Goal: Task Accomplishment & Management: Manage account settings

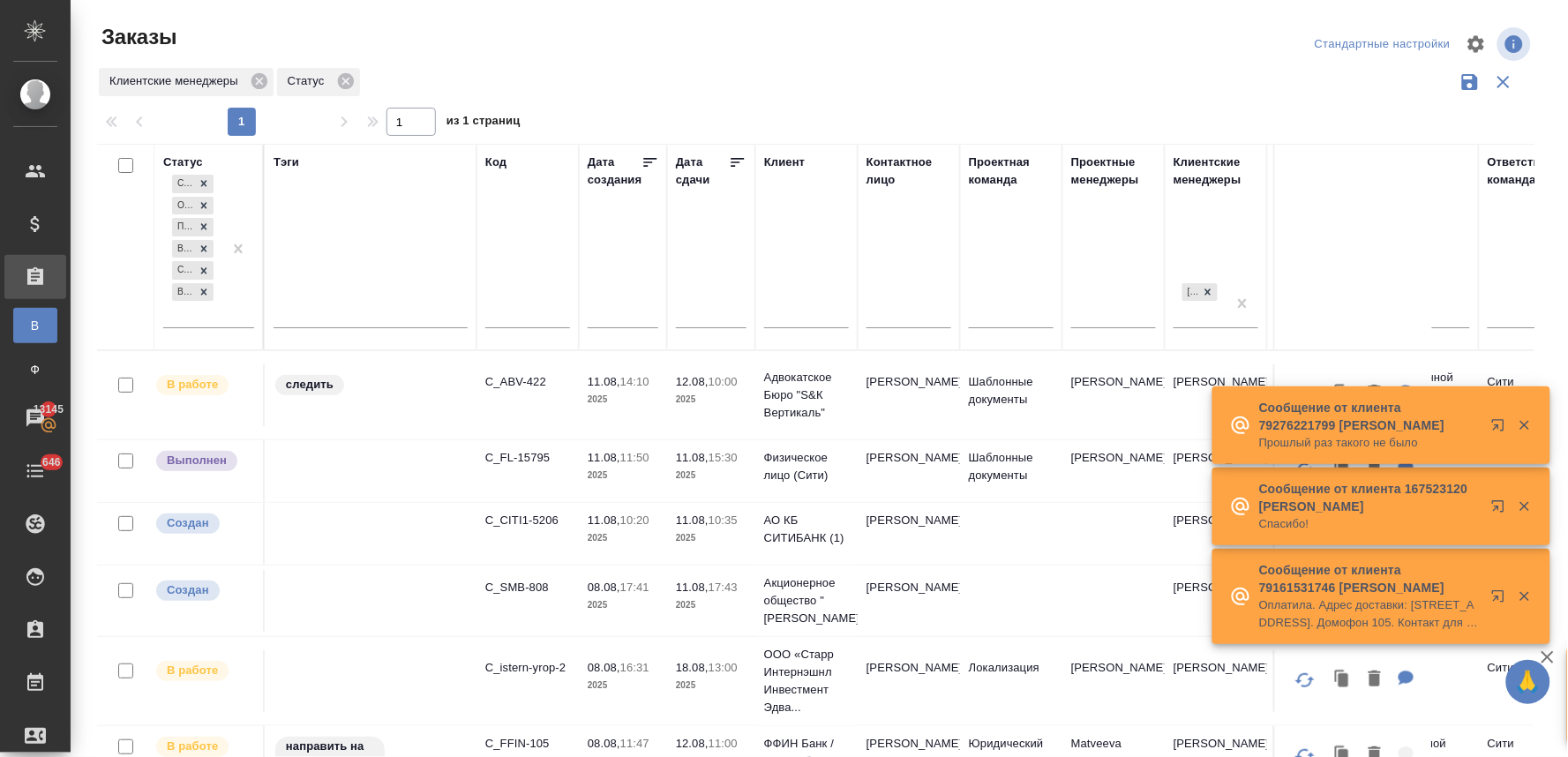
scroll to position [31, 0]
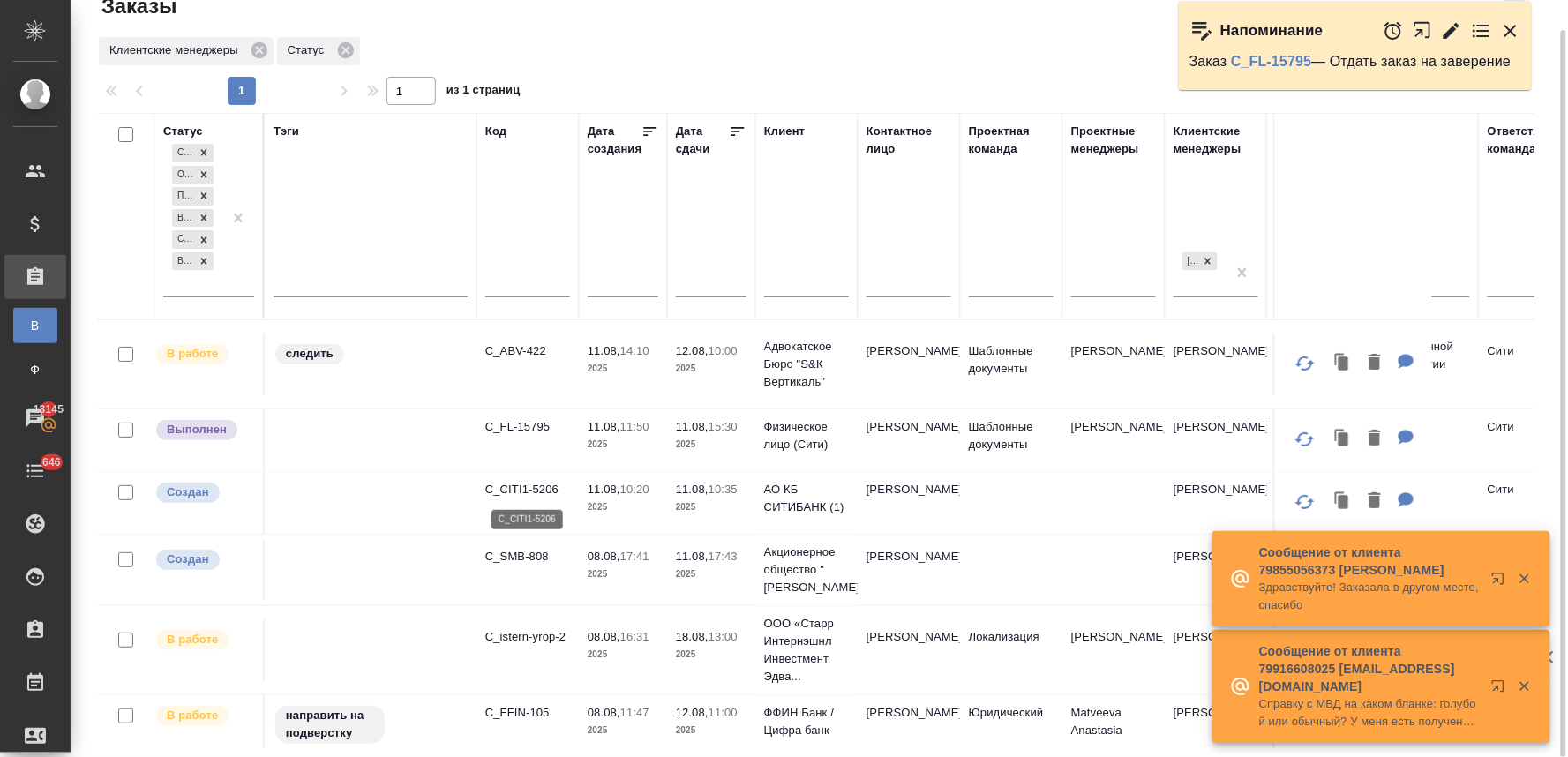
click at [544, 490] on p "C_CITI1-5206" at bounding box center [528, 489] width 85 height 18
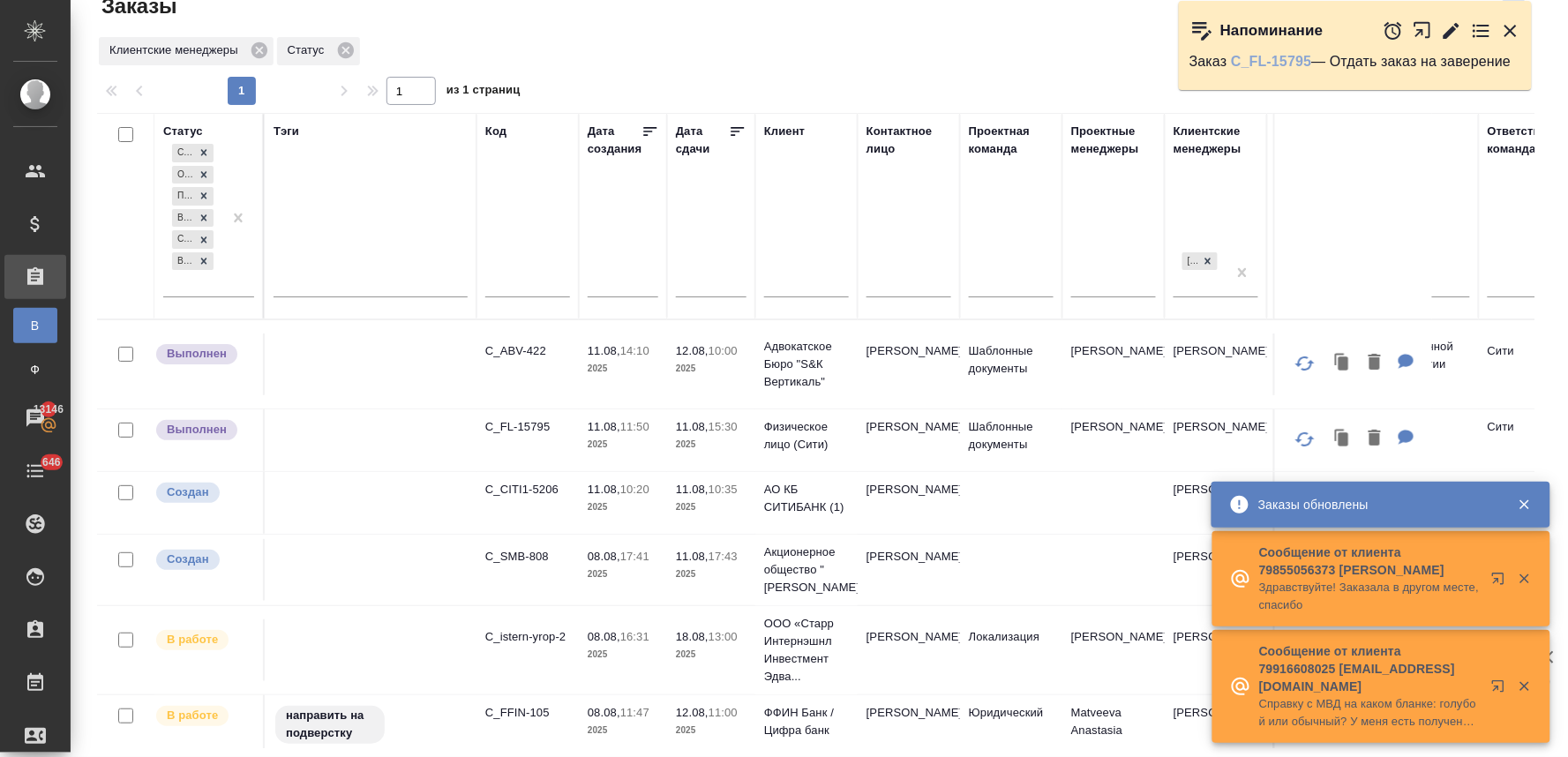
click at [1297, 64] on link "C_FL-15795" at bounding box center [1271, 61] width 80 height 15
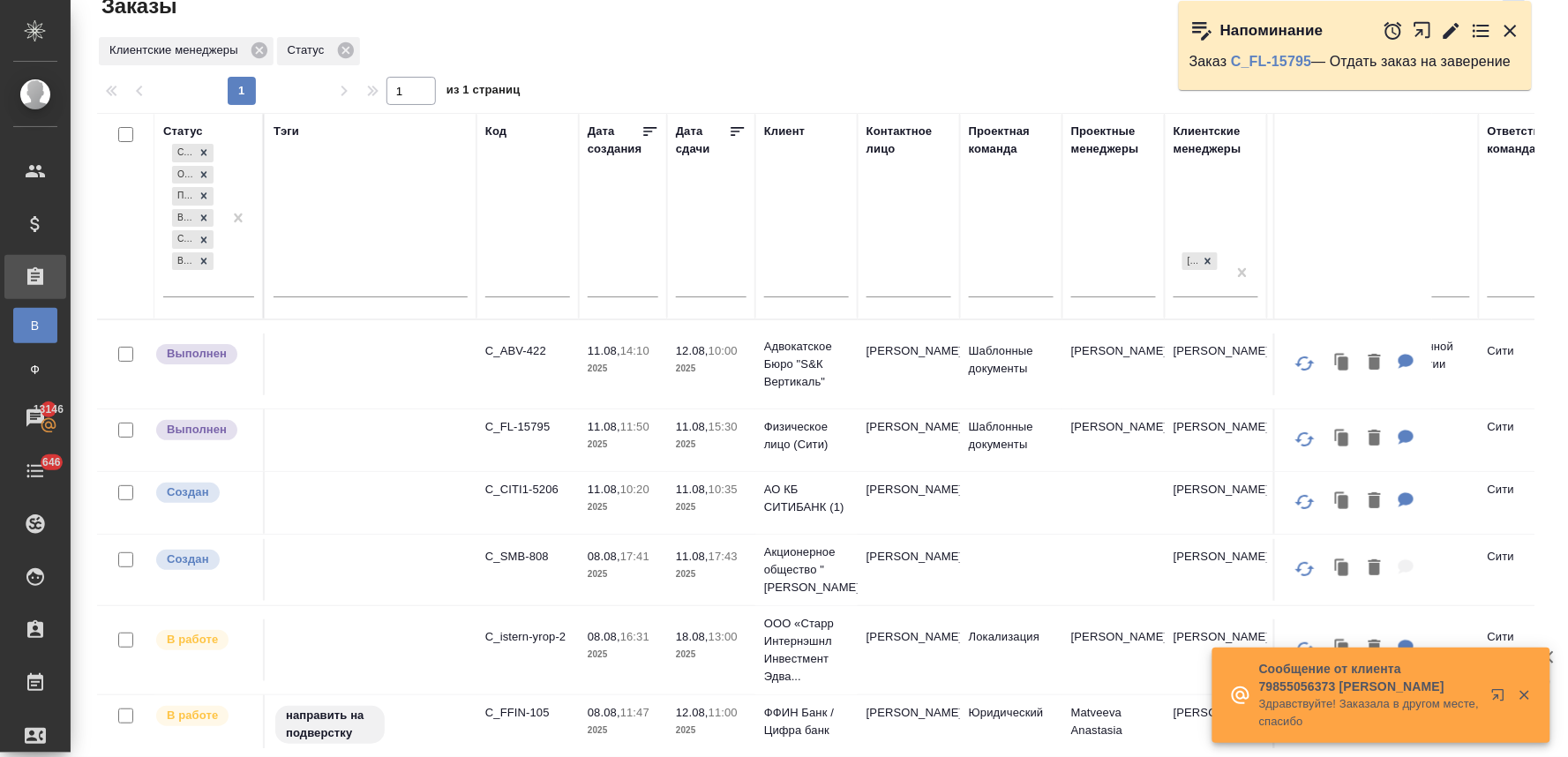
click at [1516, 27] on icon "button" at bounding box center [1510, 31] width 12 height 12
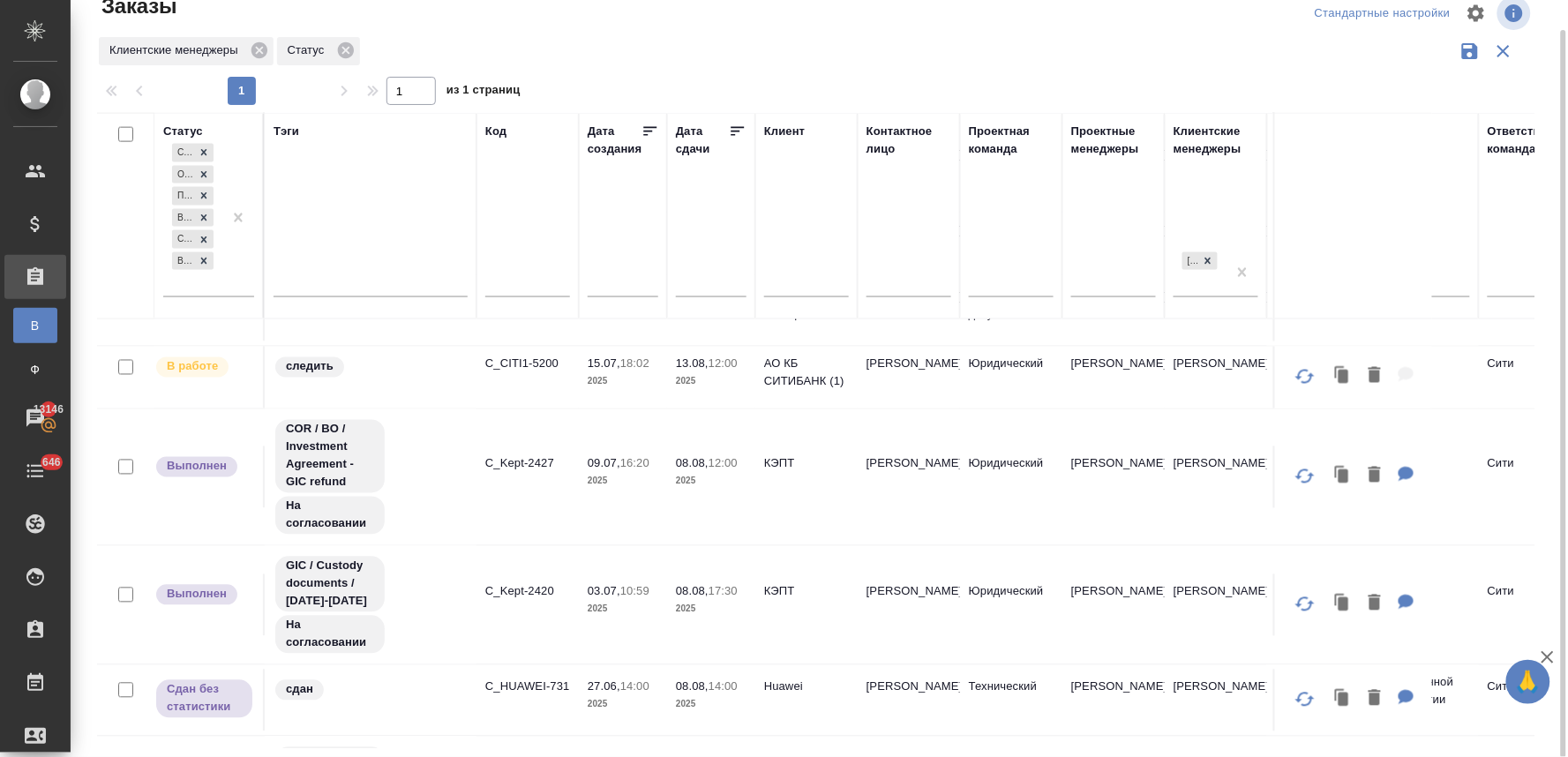
scroll to position [882, 0]
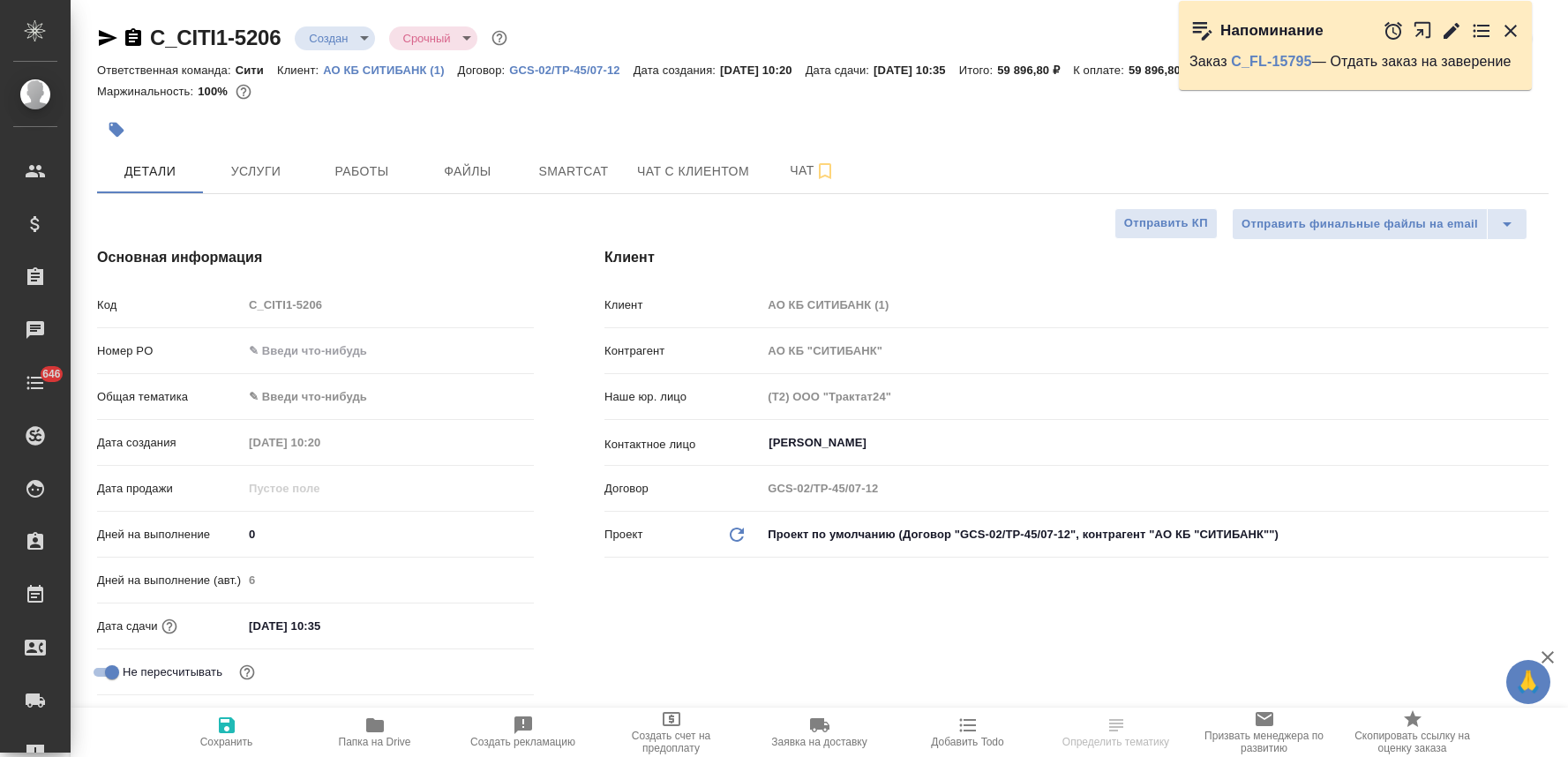
select select "RU"
type textarea "x"
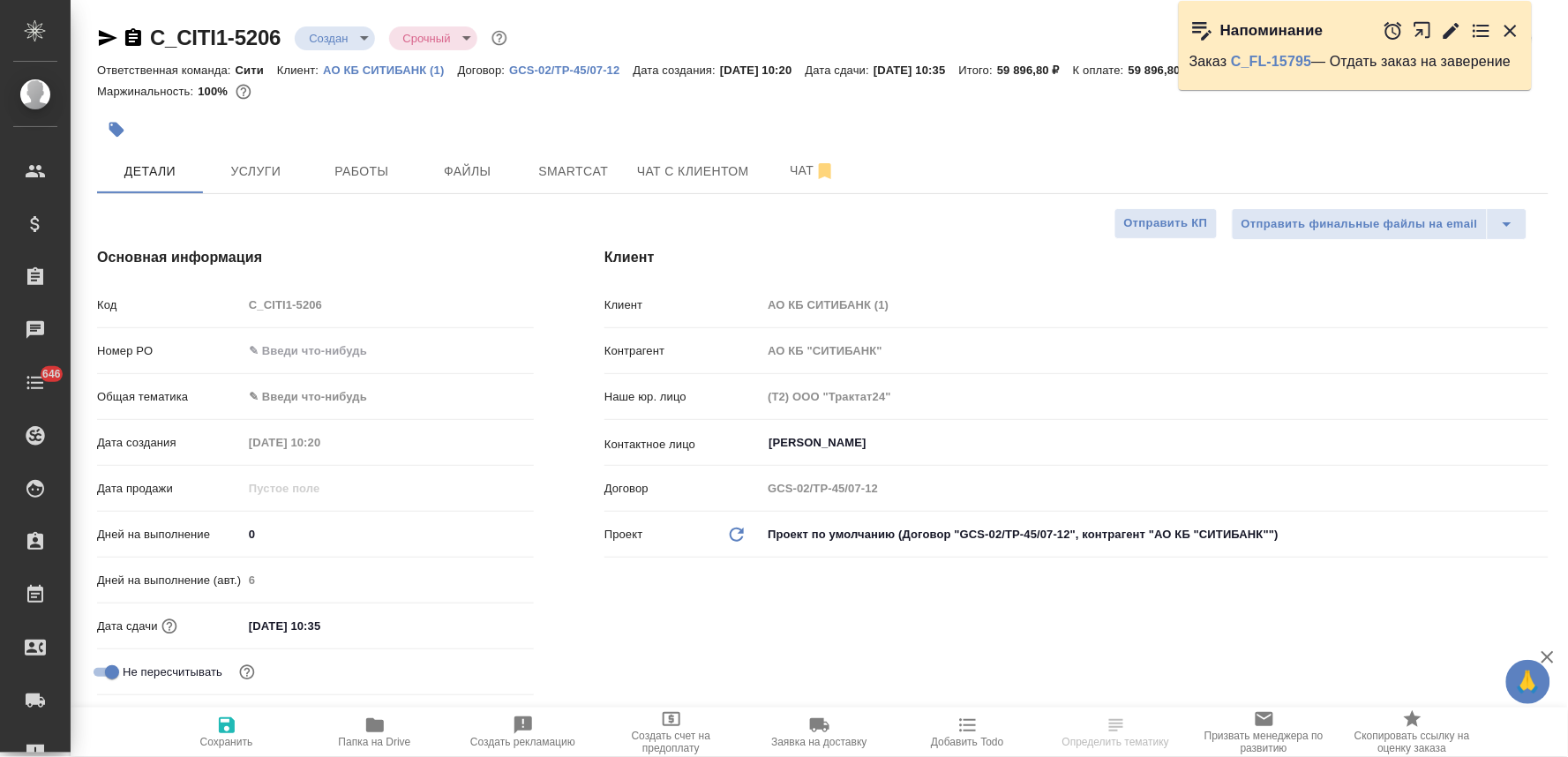
type textarea "x"
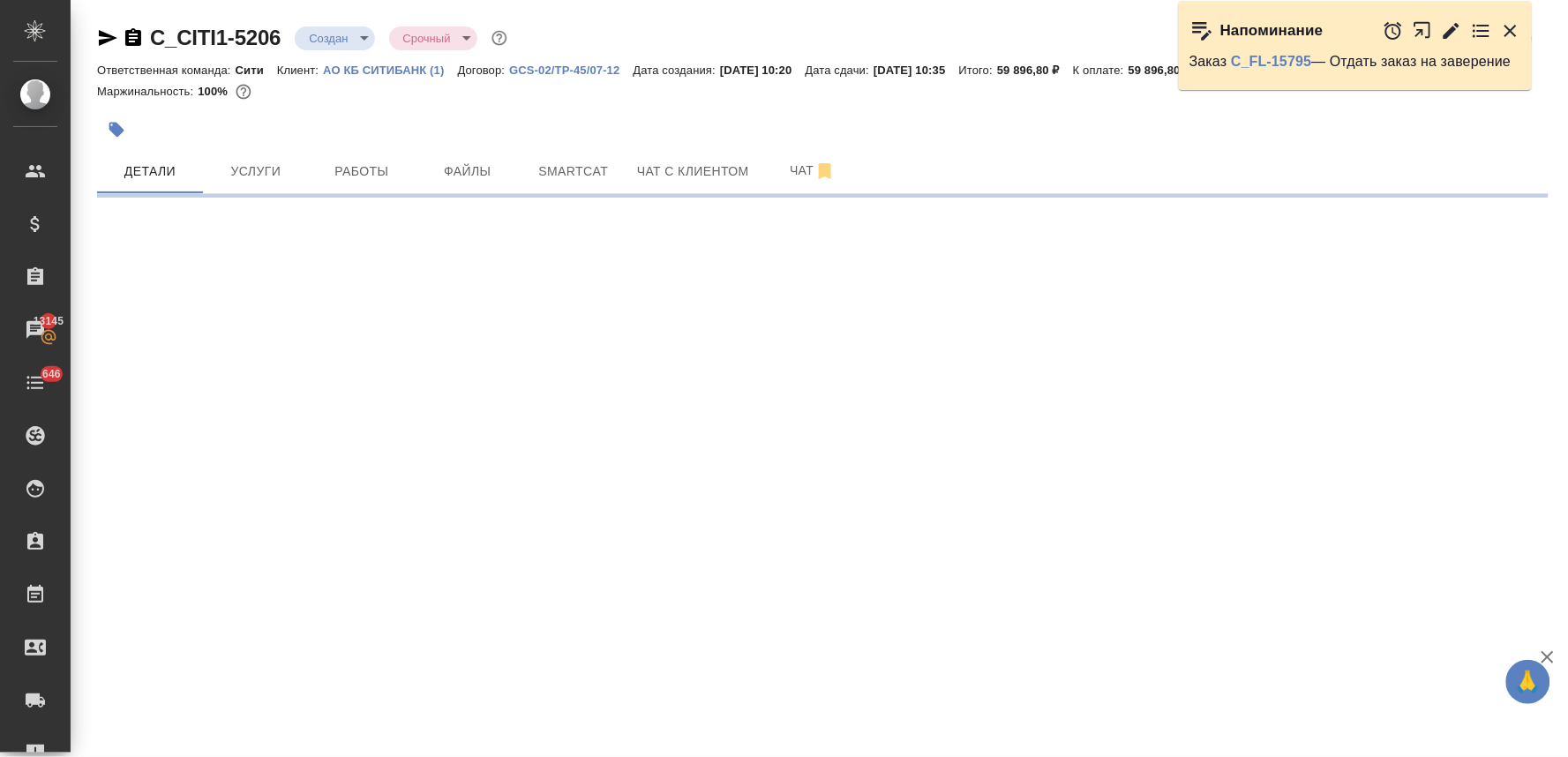
select select "RU"
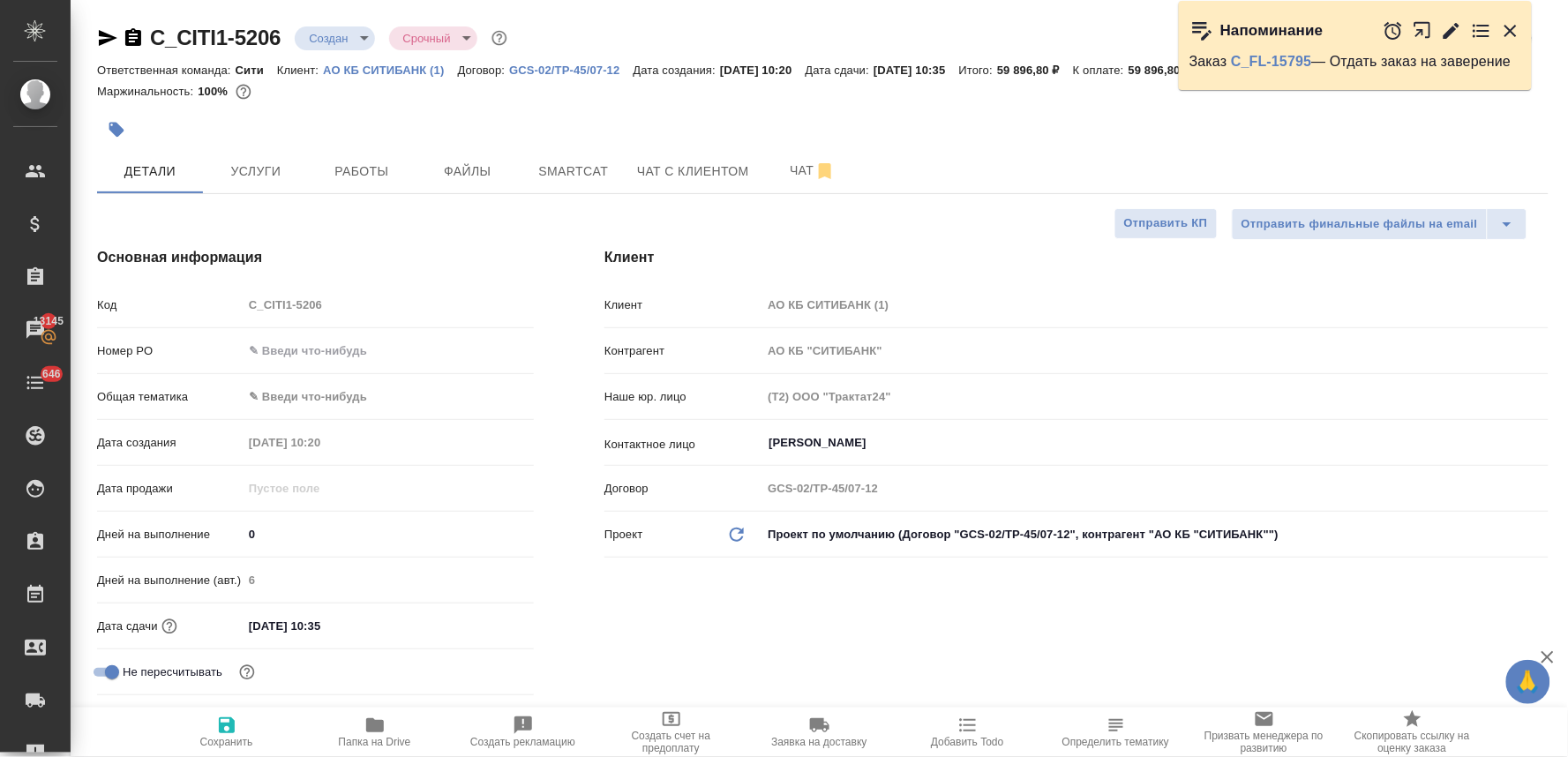
type textarea "x"
click at [250, 163] on span "Услуги" at bounding box center [256, 172] width 85 height 22
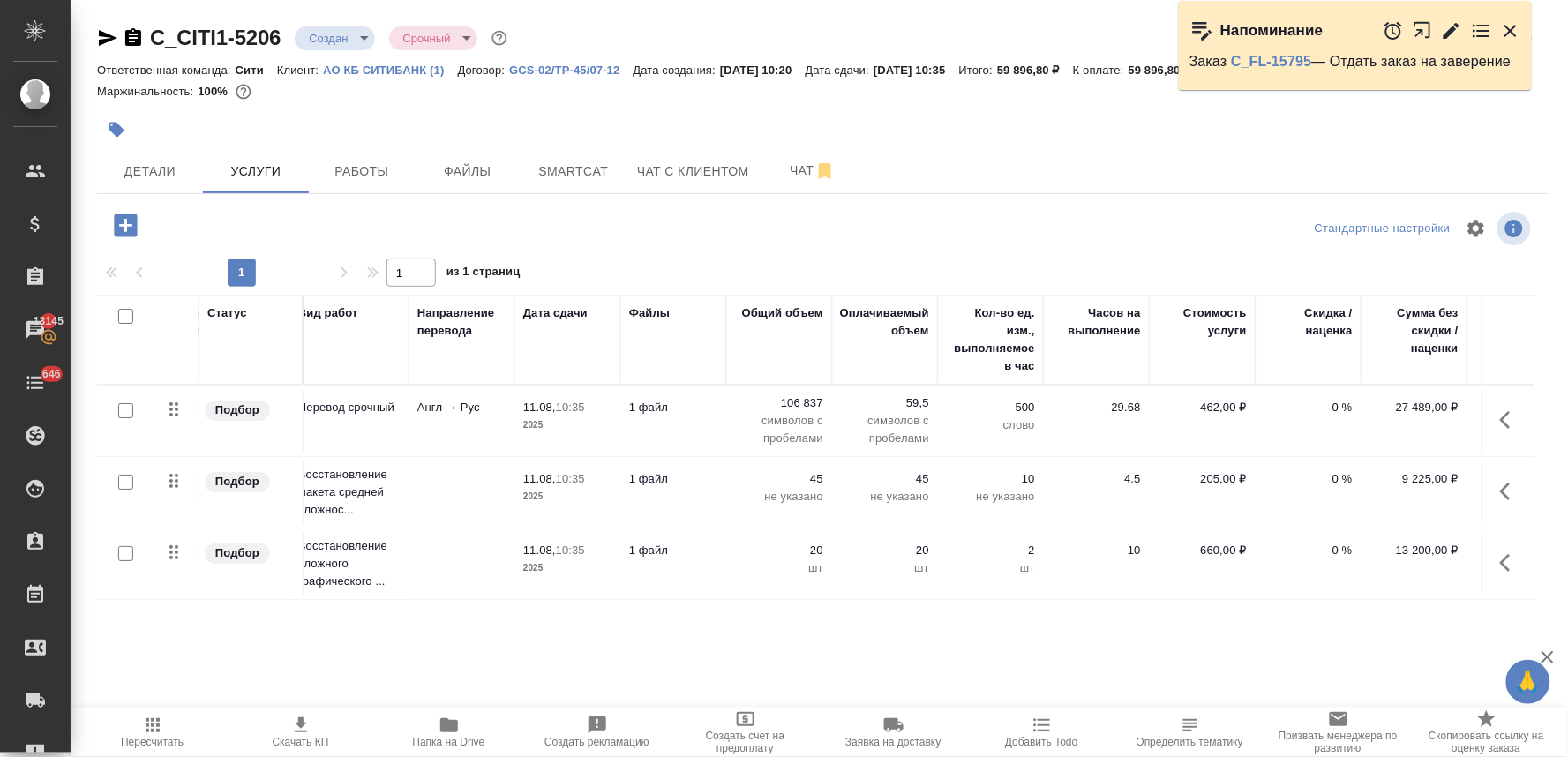
scroll to position [0, 224]
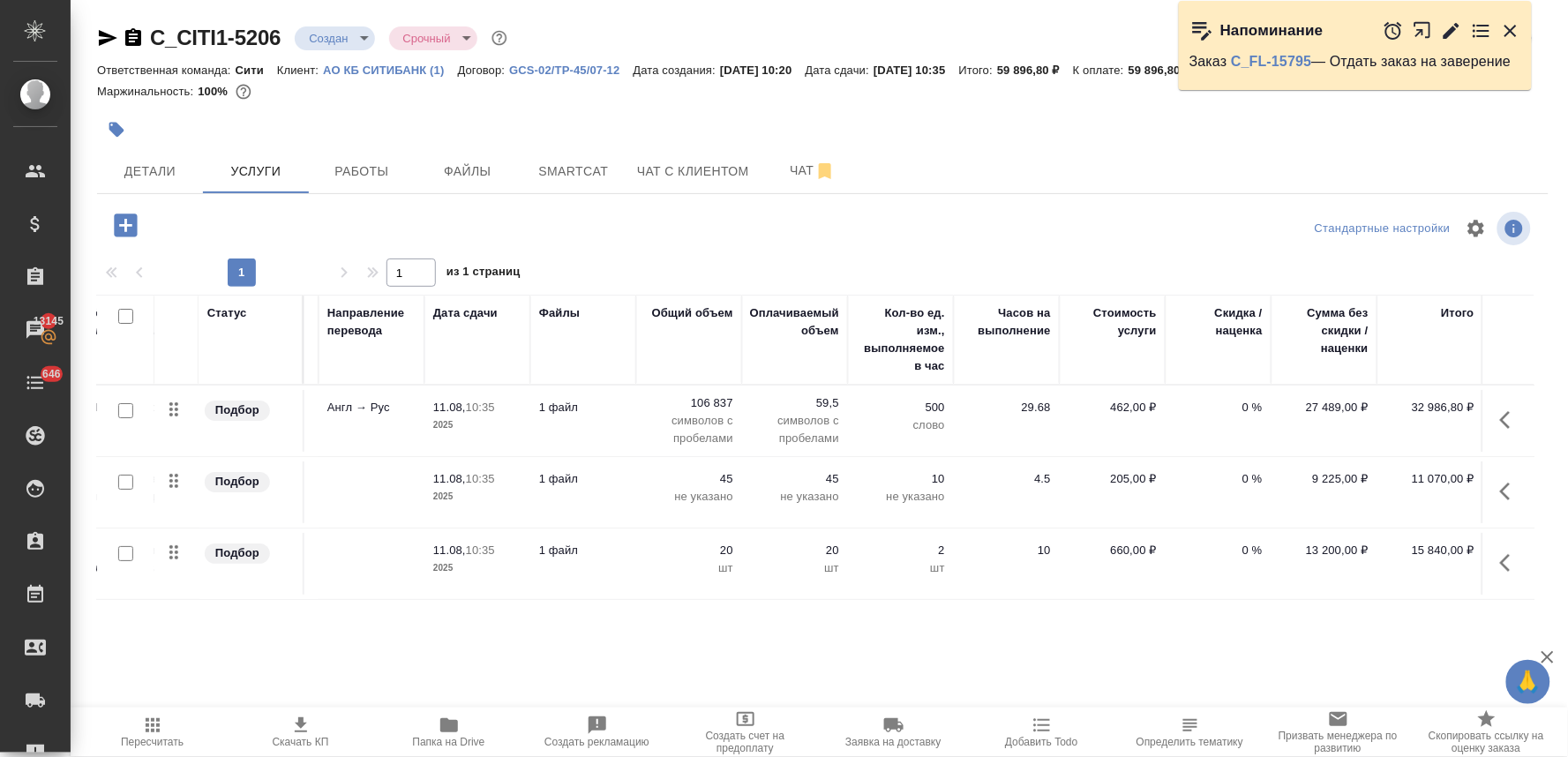
click at [701, 406] on p "106 837" at bounding box center [689, 403] width 88 height 18
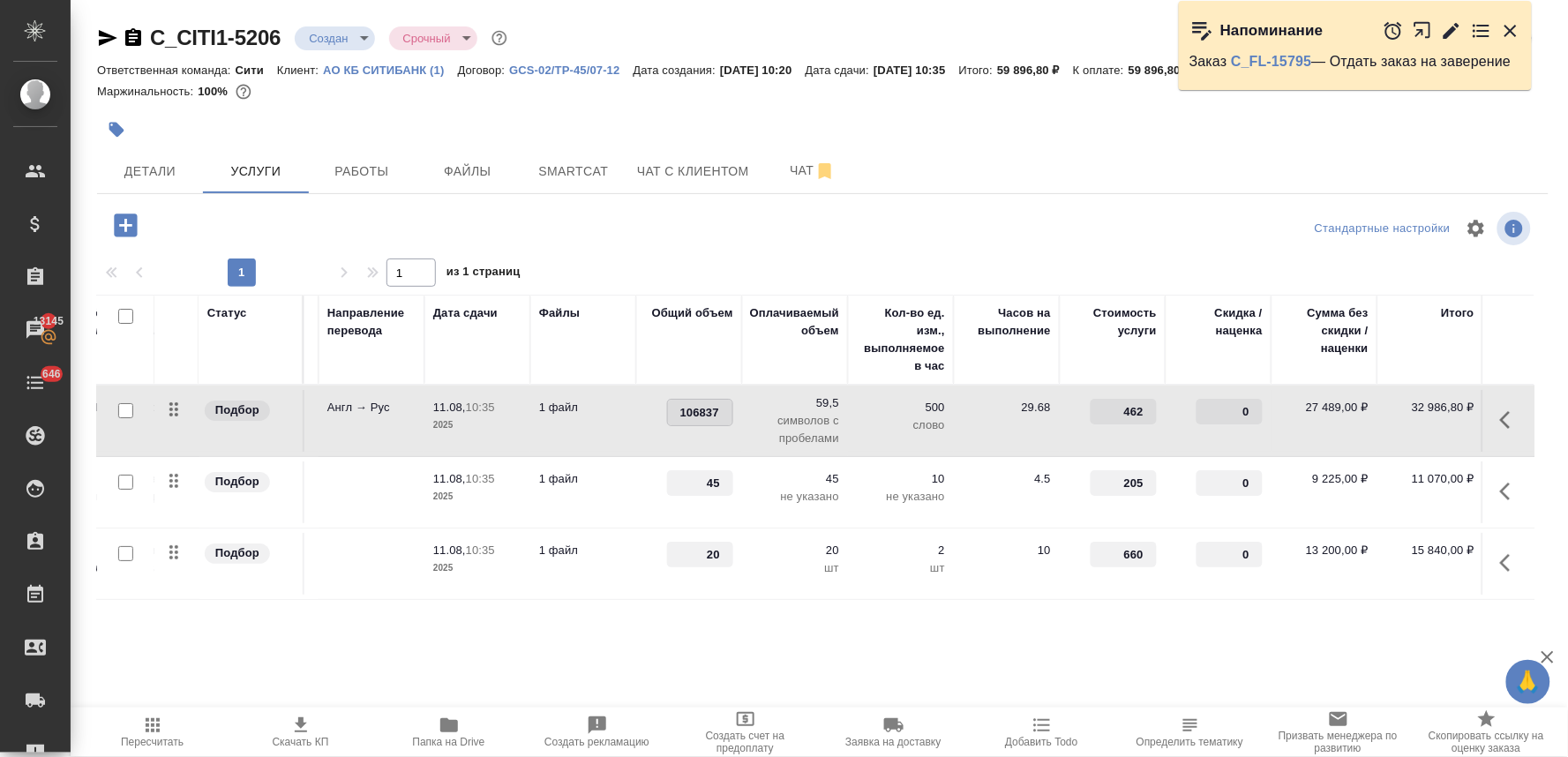
drag, startPoint x: 677, startPoint y: 407, endPoint x: 742, endPoint y: 408, distance: 65.0
click at [742, 408] on tr "Подбор Перевод срочный Перевод срочный Англ → Рус 11.08, 10:35 2025 1 файл 1068…" at bounding box center [704, 420] width 1664 height 72
click at [1092, 613] on div "Статус Услуга для клиента (RU) Вид работ Направление перевода Дата сдачи Файлы …" at bounding box center [815, 485] width 1438 height 379
click at [1506, 419] on icon "button" at bounding box center [1510, 419] width 21 height 21
click at [1374, 424] on icon "button" at bounding box center [1374, 420] width 20 height 13
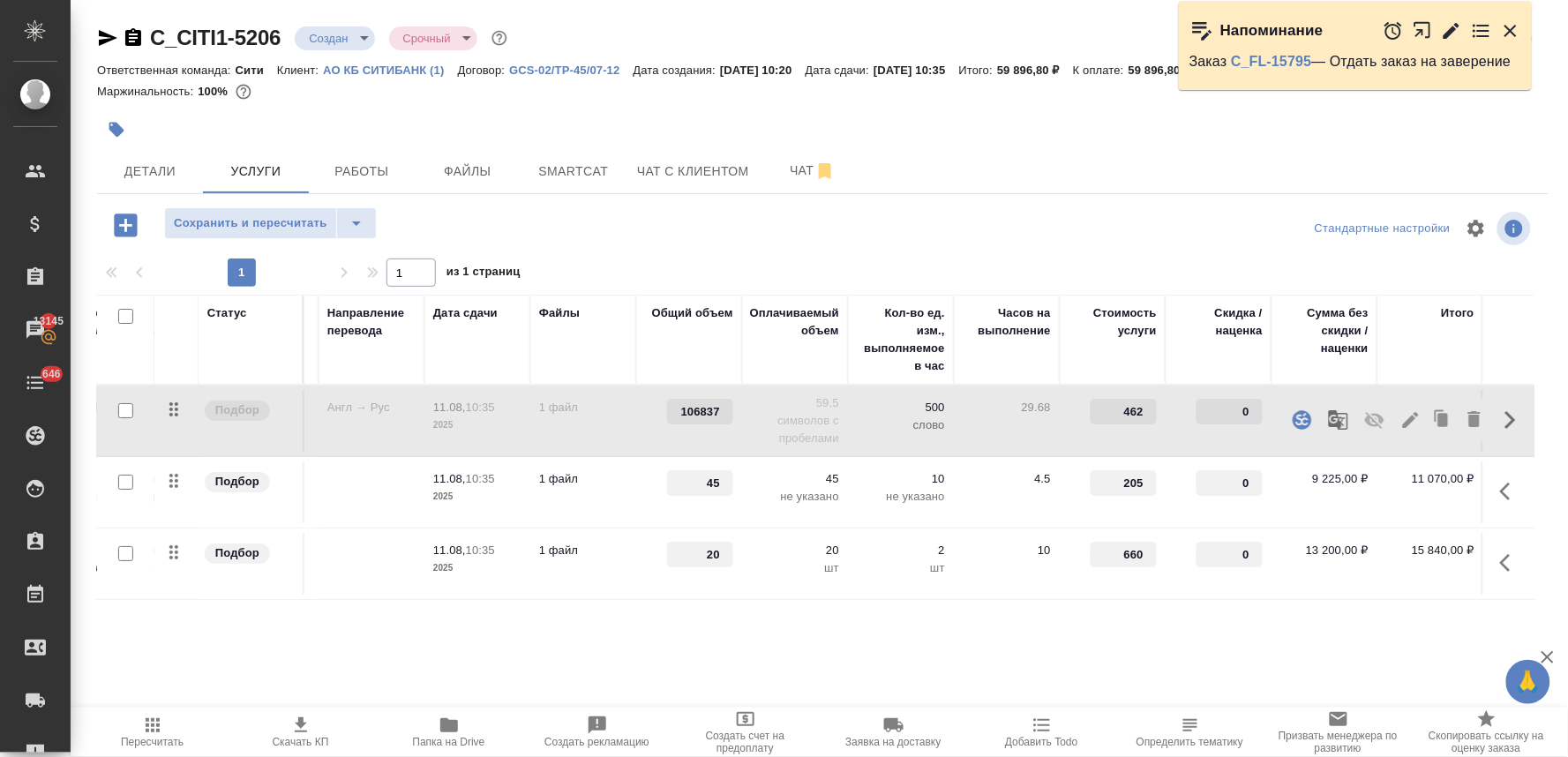
click at [135, 223] on icon "button" at bounding box center [125, 225] width 23 height 23
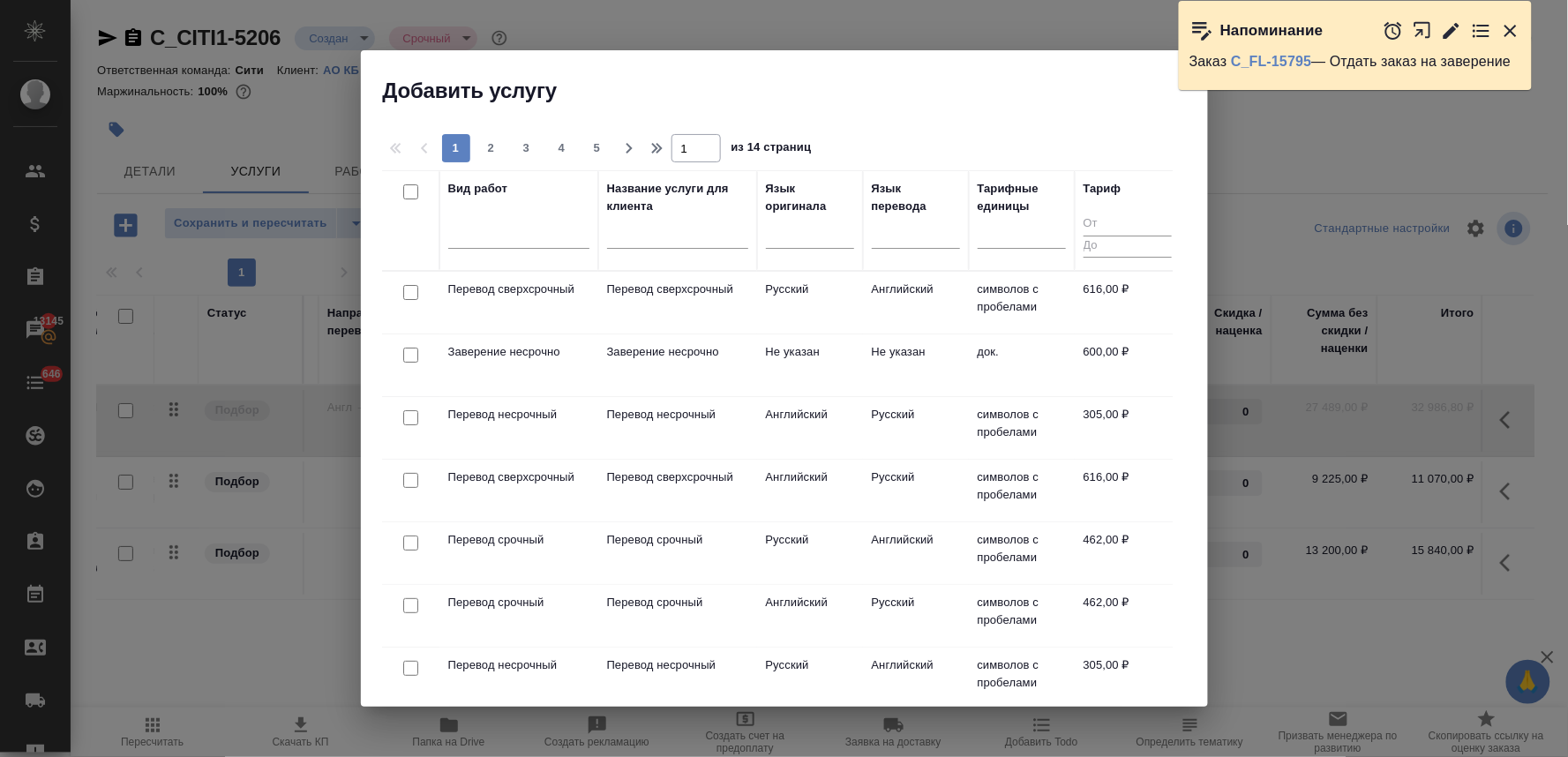
click at [411, 415] on input "checkbox" at bounding box center [410, 418] width 15 height 15
checkbox input "true"
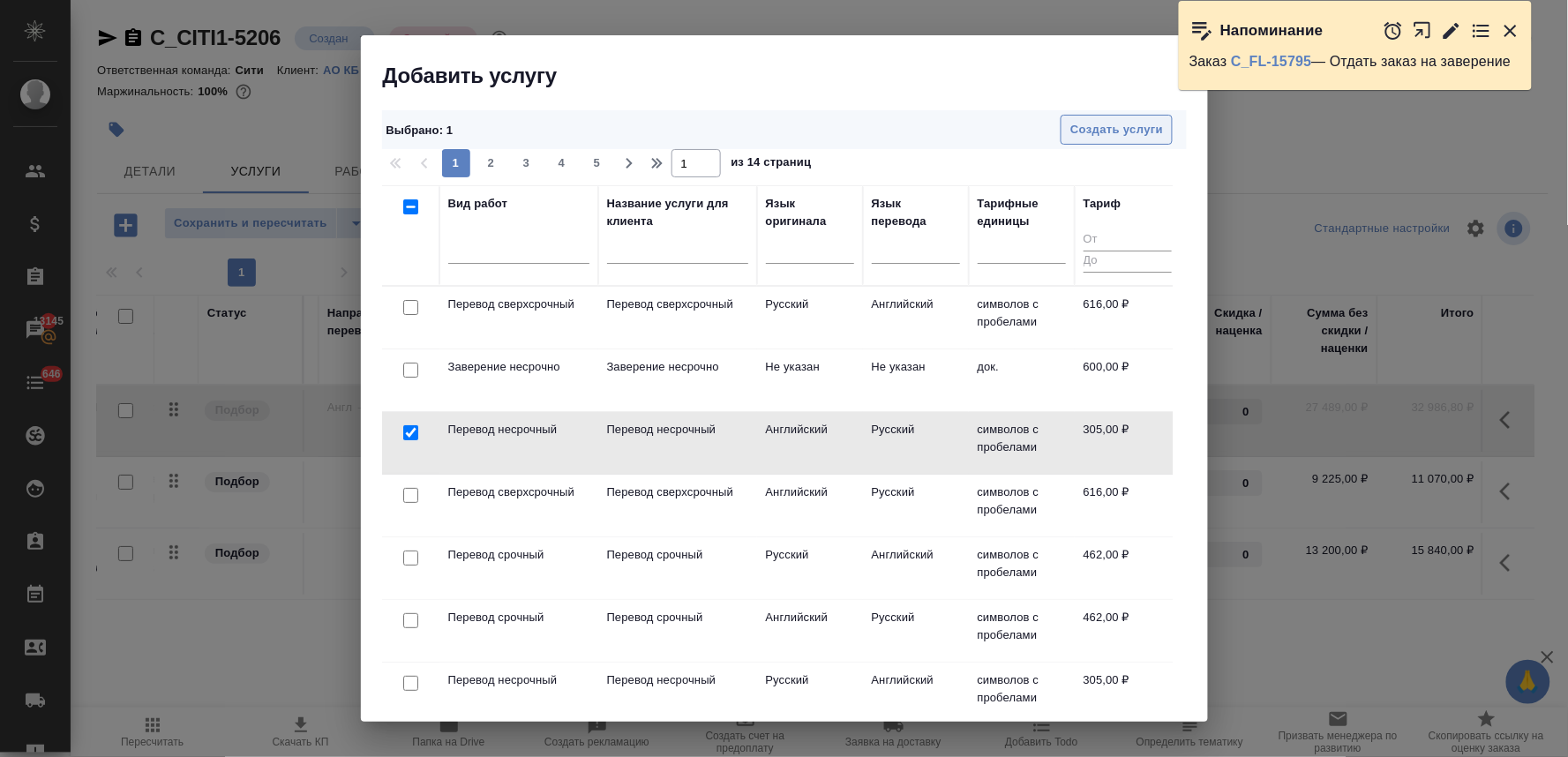
click at [1133, 129] on span "Создать услуги" at bounding box center [1117, 130] width 93 height 20
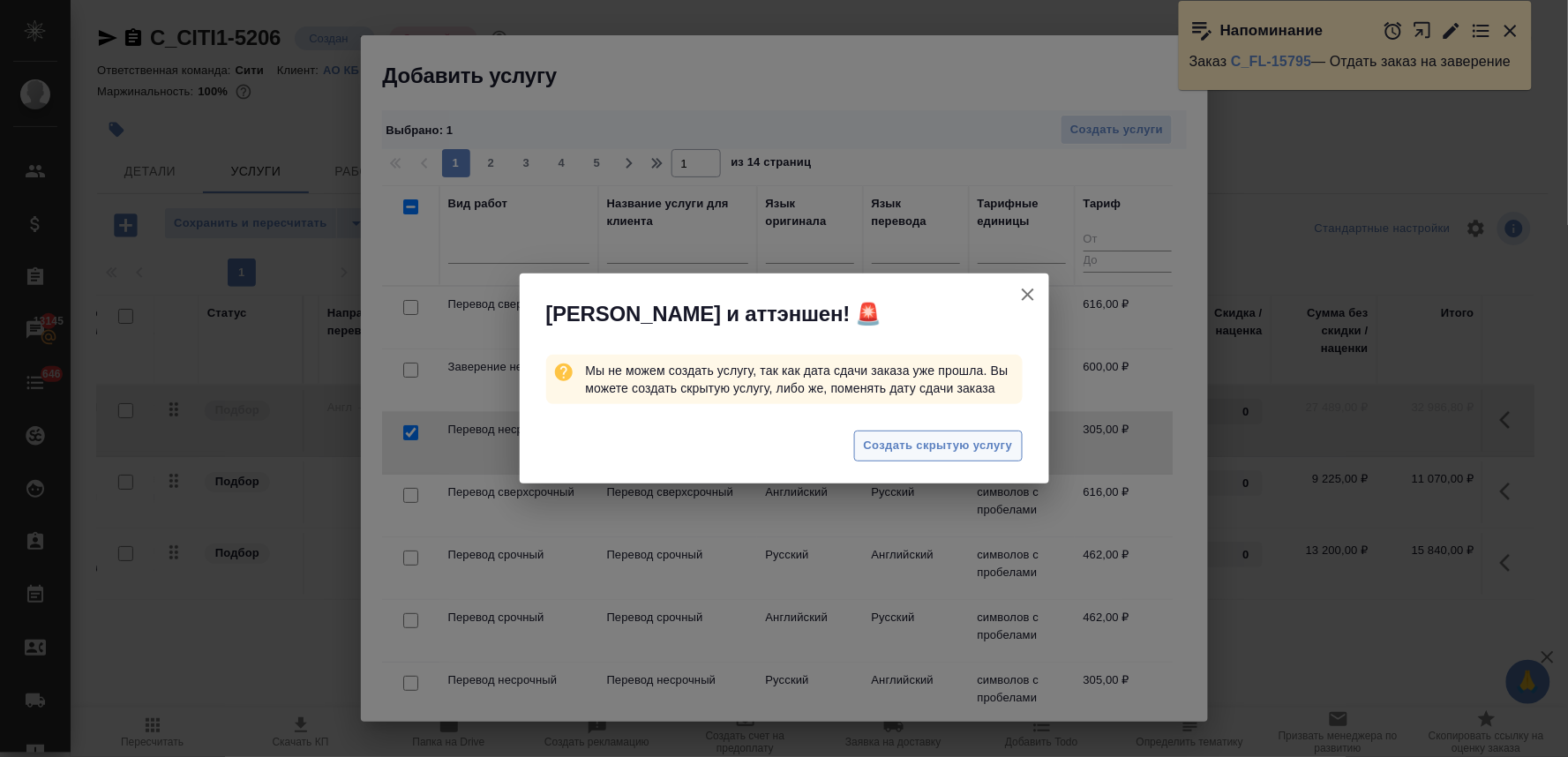
click at [927, 454] on span "Создать скрытую услугу" at bounding box center [939, 446] width 149 height 20
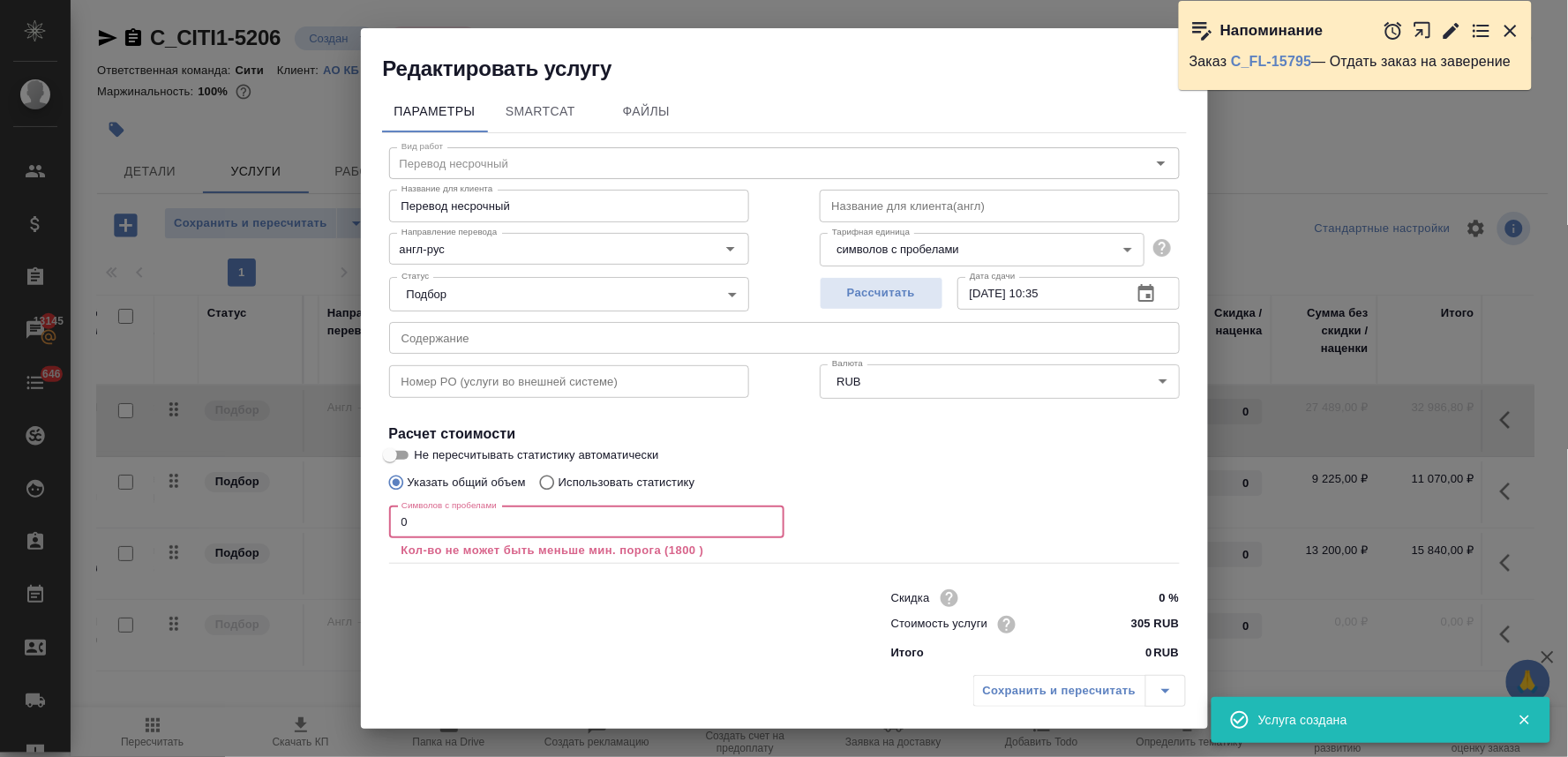
drag, startPoint x: 447, startPoint y: 527, endPoint x: 301, endPoint y: 530, distance: 146.0
click at [311, 530] on div "Редактировать услугу Параметры SmartCat Файлы Вид работ Перевод несрочный Вид р…" at bounding box center [784, 378] width 1568 height 757
paste input "106837"
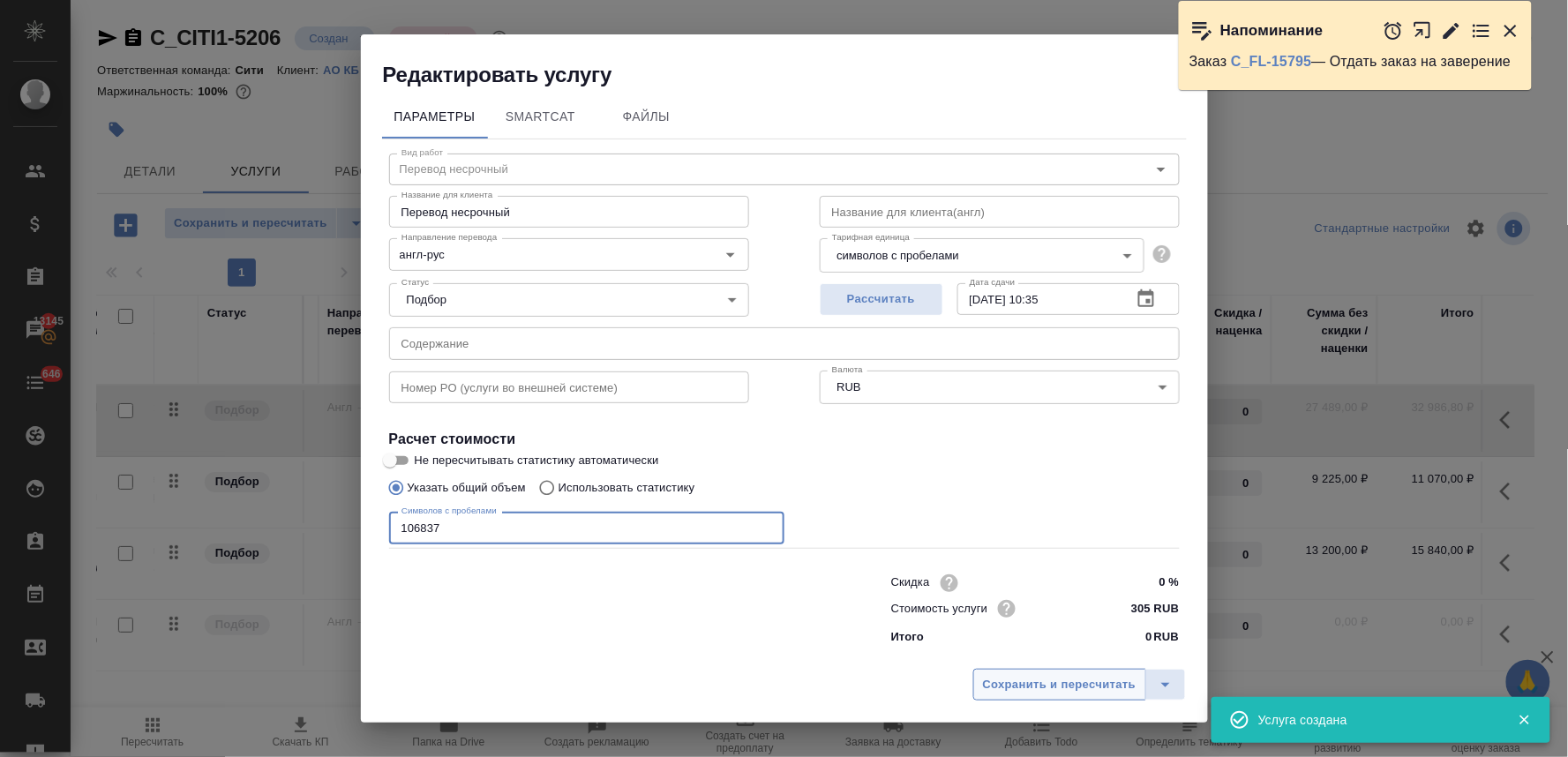
type input "106837"
click at [1101, 693] on span "Сохранить и пересчитать" at bounding box center [1060, 685] width 154 height 20
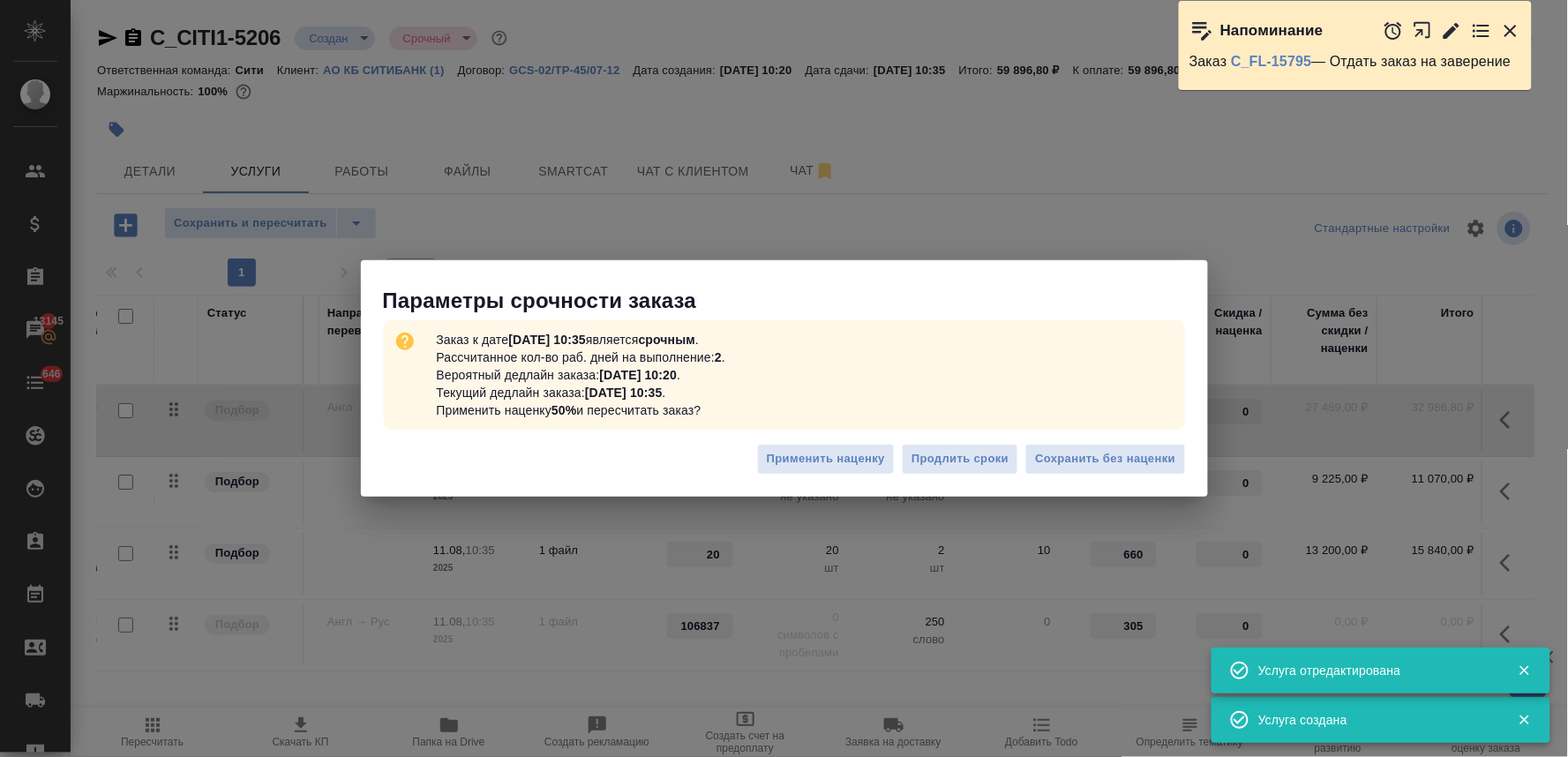
type input "106837"
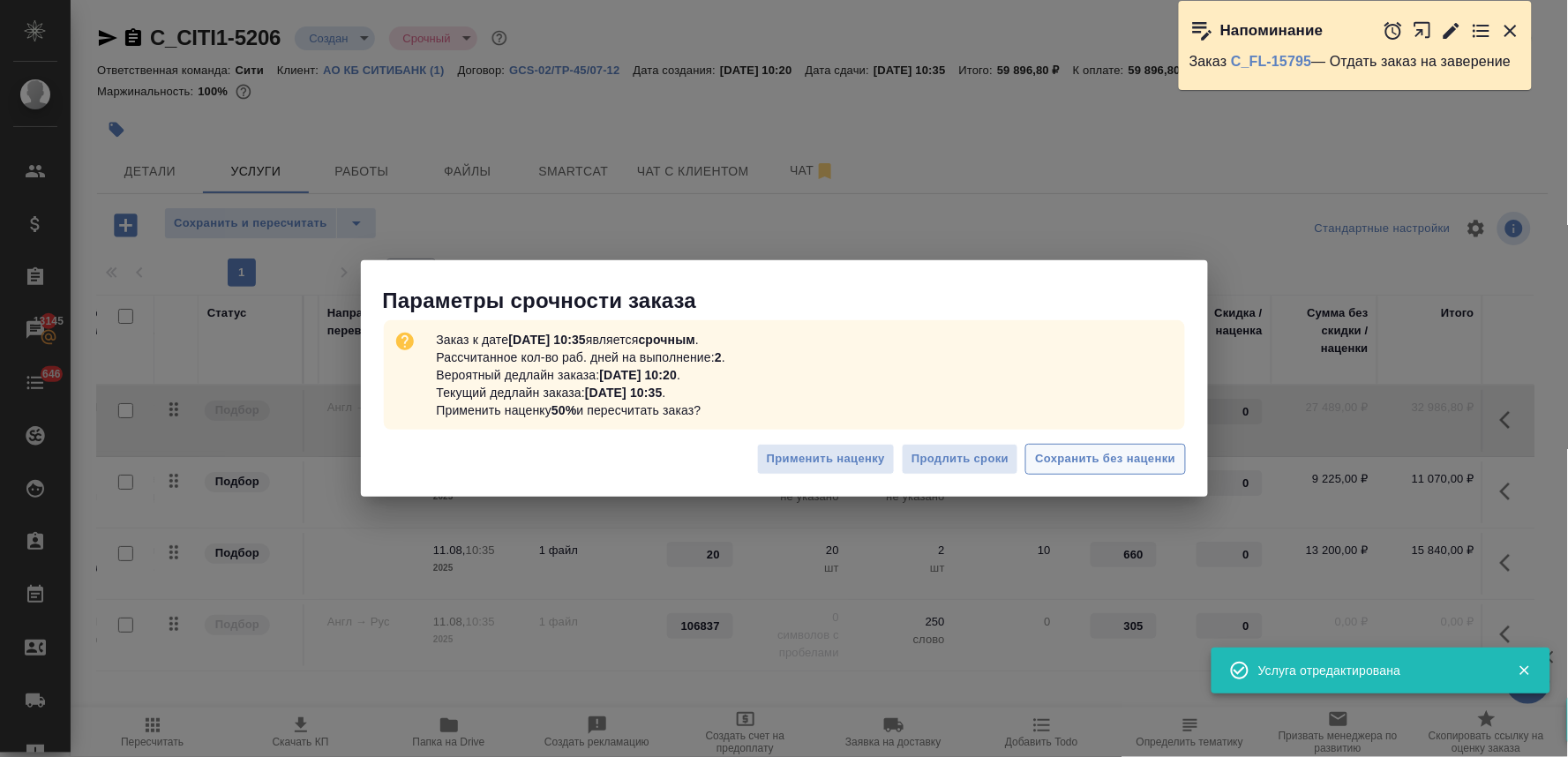
click at [1146, 452] on span "Сохранить без наценки" at bounding box center [1106, 459] width 141 height 20
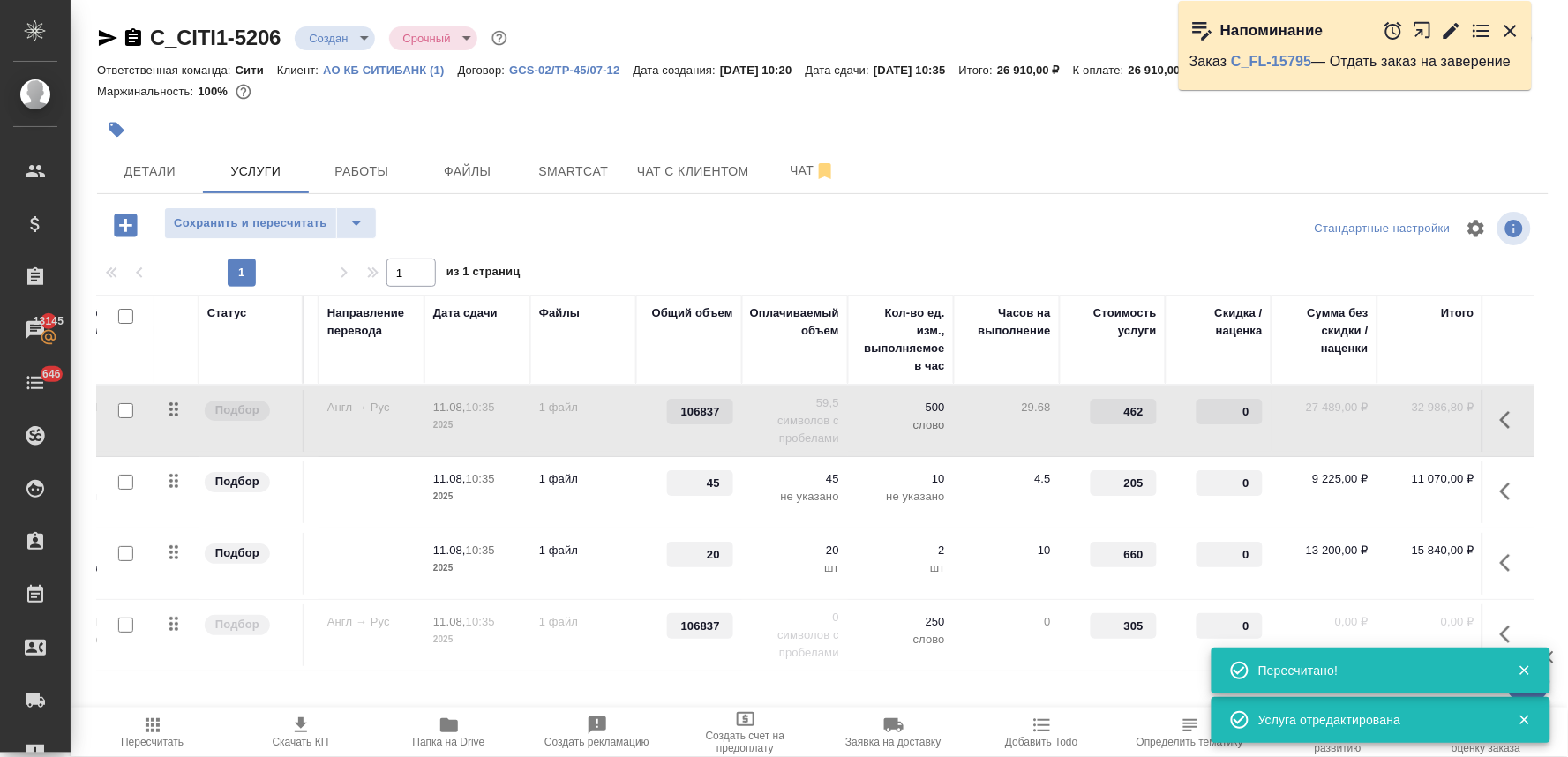
click at [1521, 669] on icon "button" at bounding box center [1524, 670] width 16 height 16
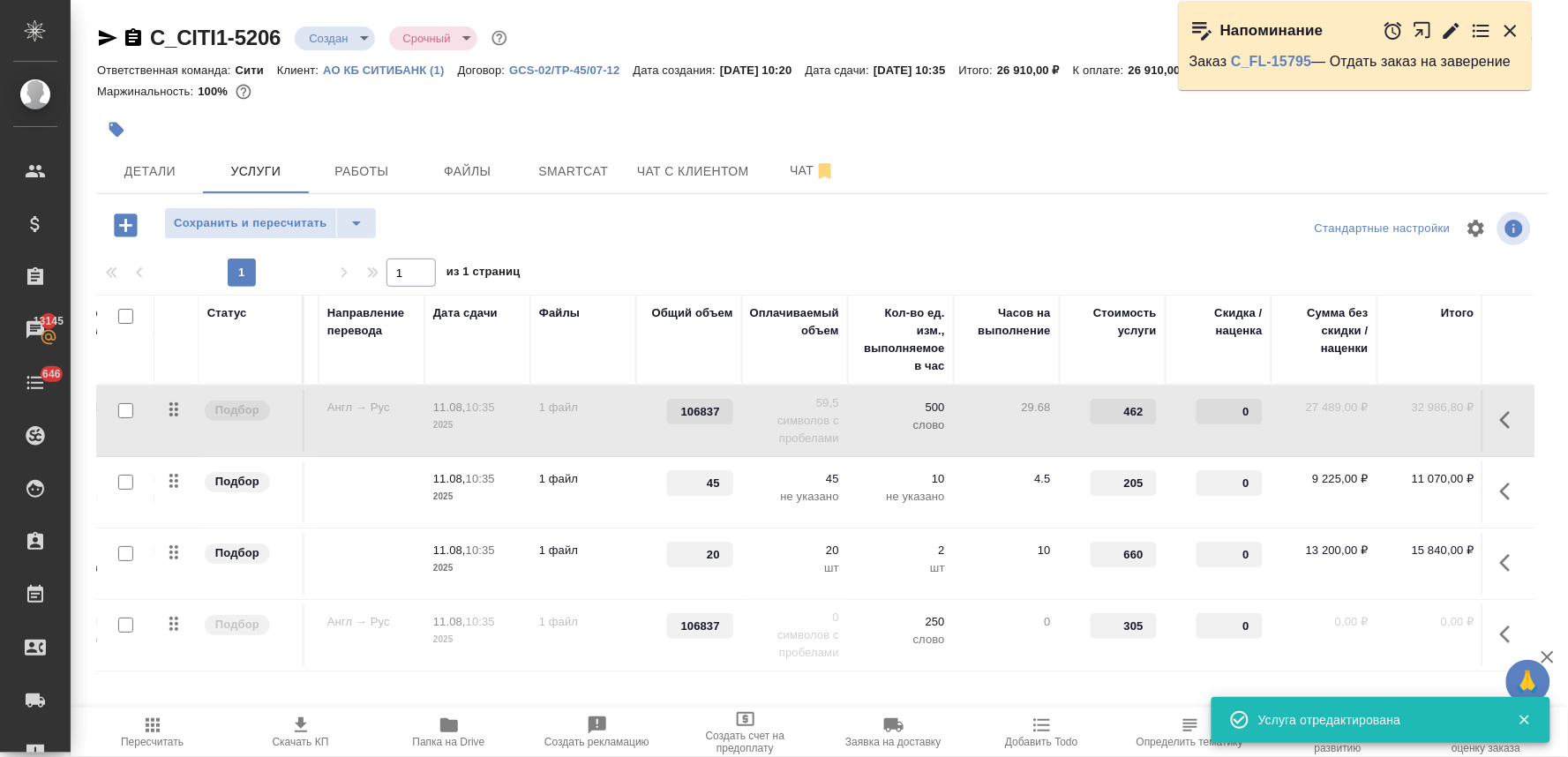
click at [1490, 631] on button "button" at bounding box center [1511, 634] width 43 height 43
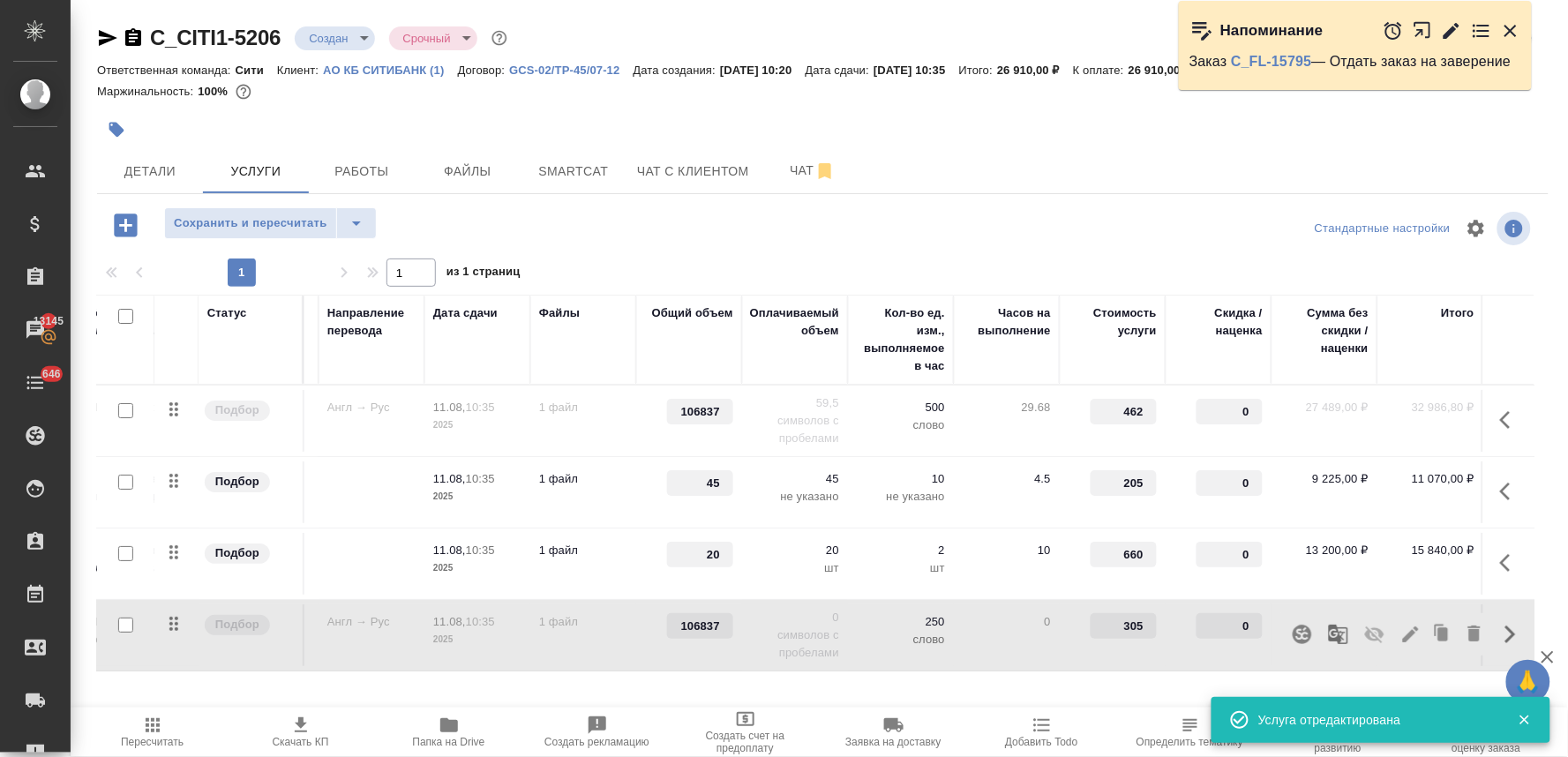
click at [1365, 636] on icon "button" at bounding box center [1374, 634] width 20 height 17
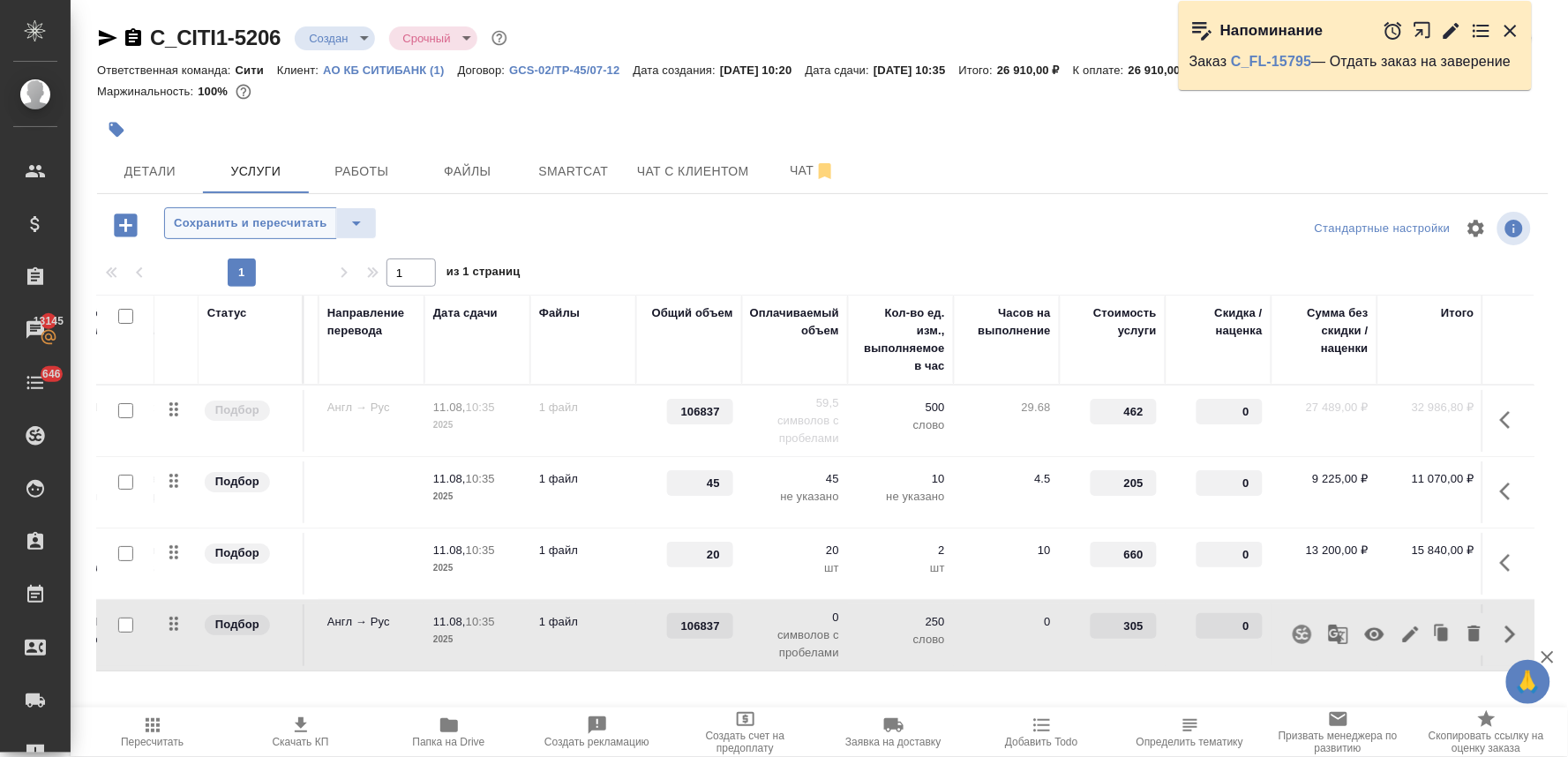
click at [315, 214] on span "Сохранить и пересчитать" at bounding box center [250, 224] width 154 height 20
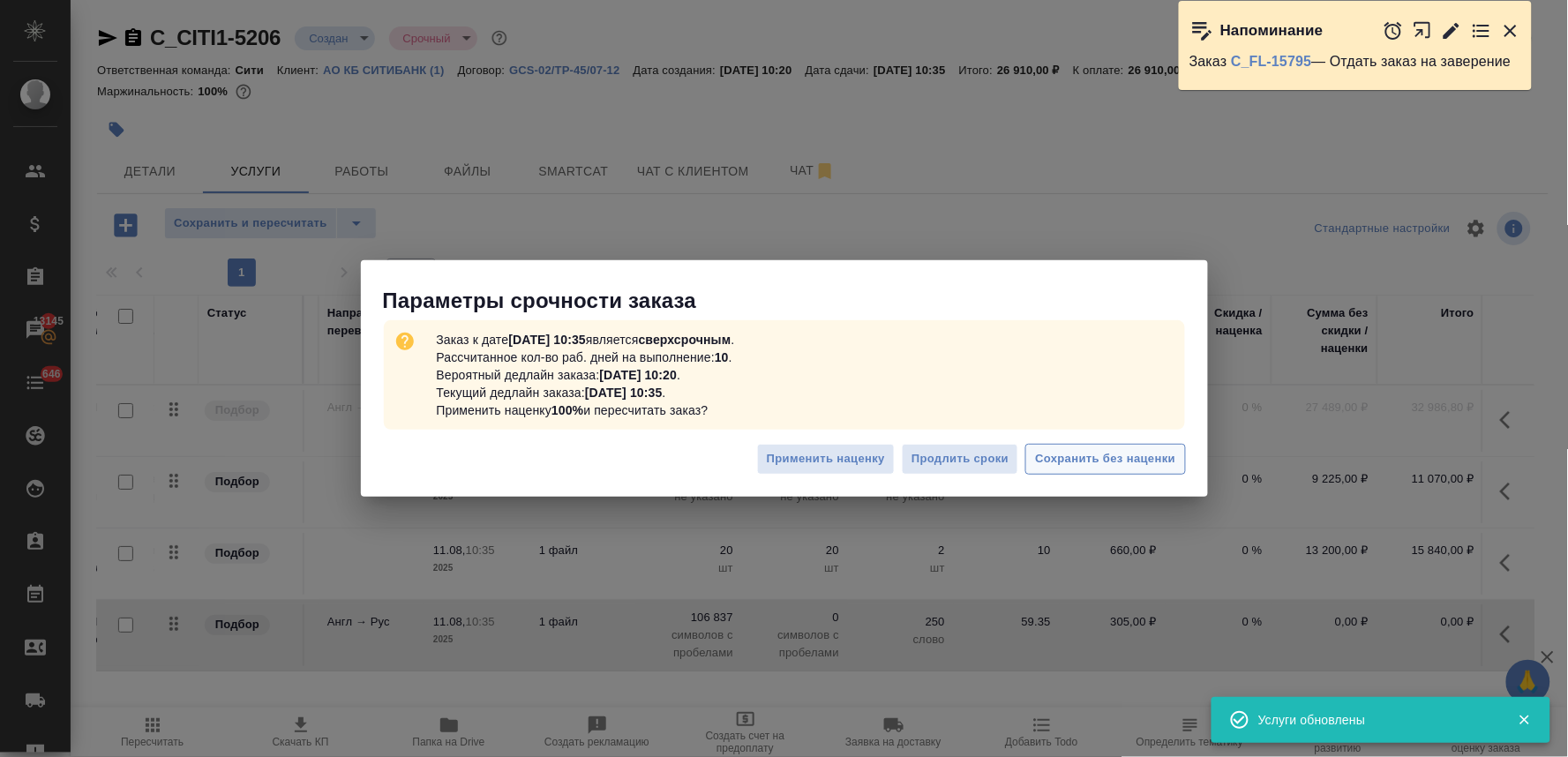
click at [1089, 457] on span "Сохранить без наценки" at bounding box center [1106, 459] width 141 height 20
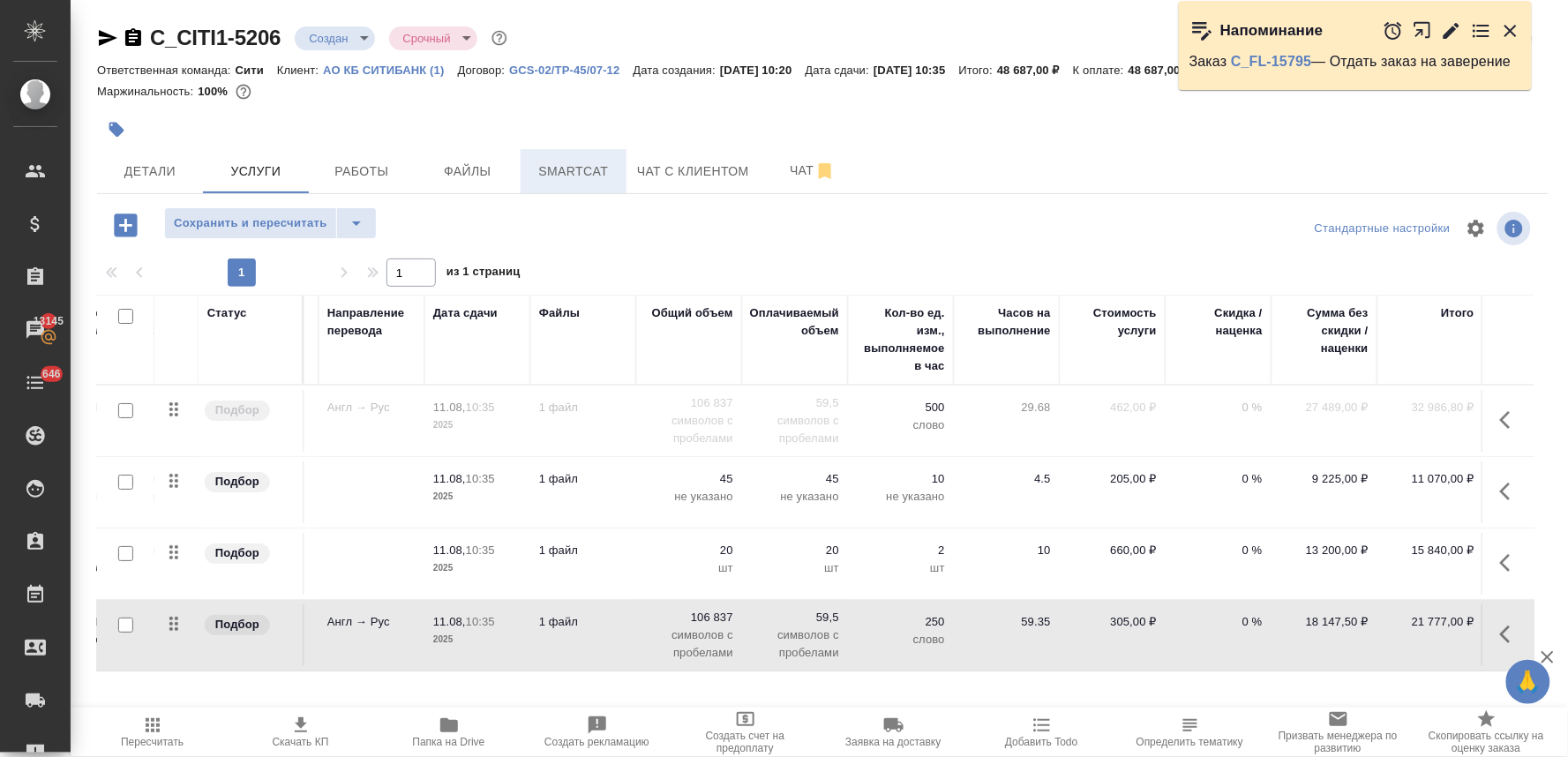
click at [578, 164] on span "Smartcat" at bounding box center [573, 172] width 85 height 22
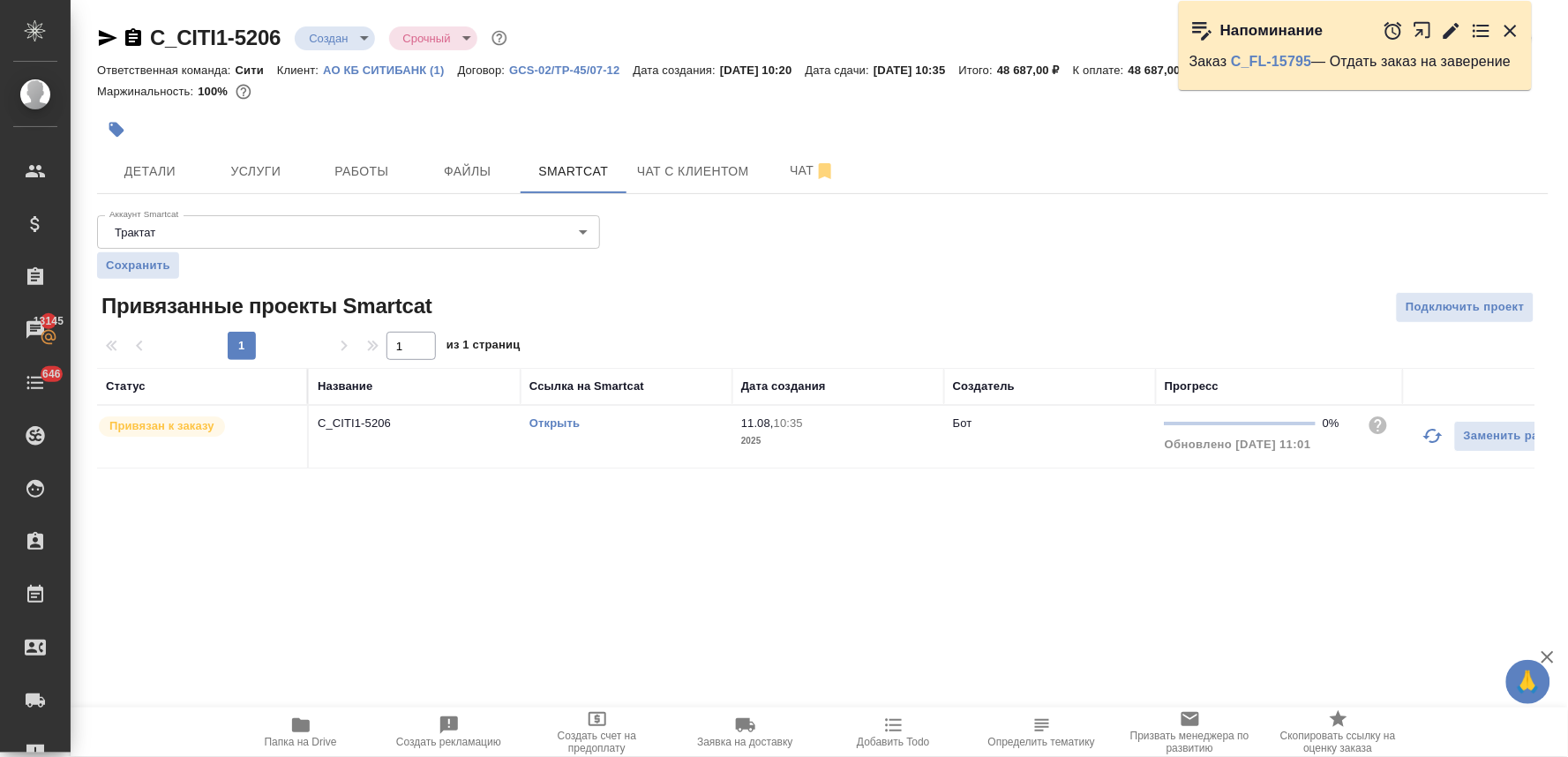
click at [534, 417] on link "Открыть" at bounding box center [555, 423] width 50 height 13
click at [796, 163] on span "Чат" at bounding box center [812, 171] width 85 height 22
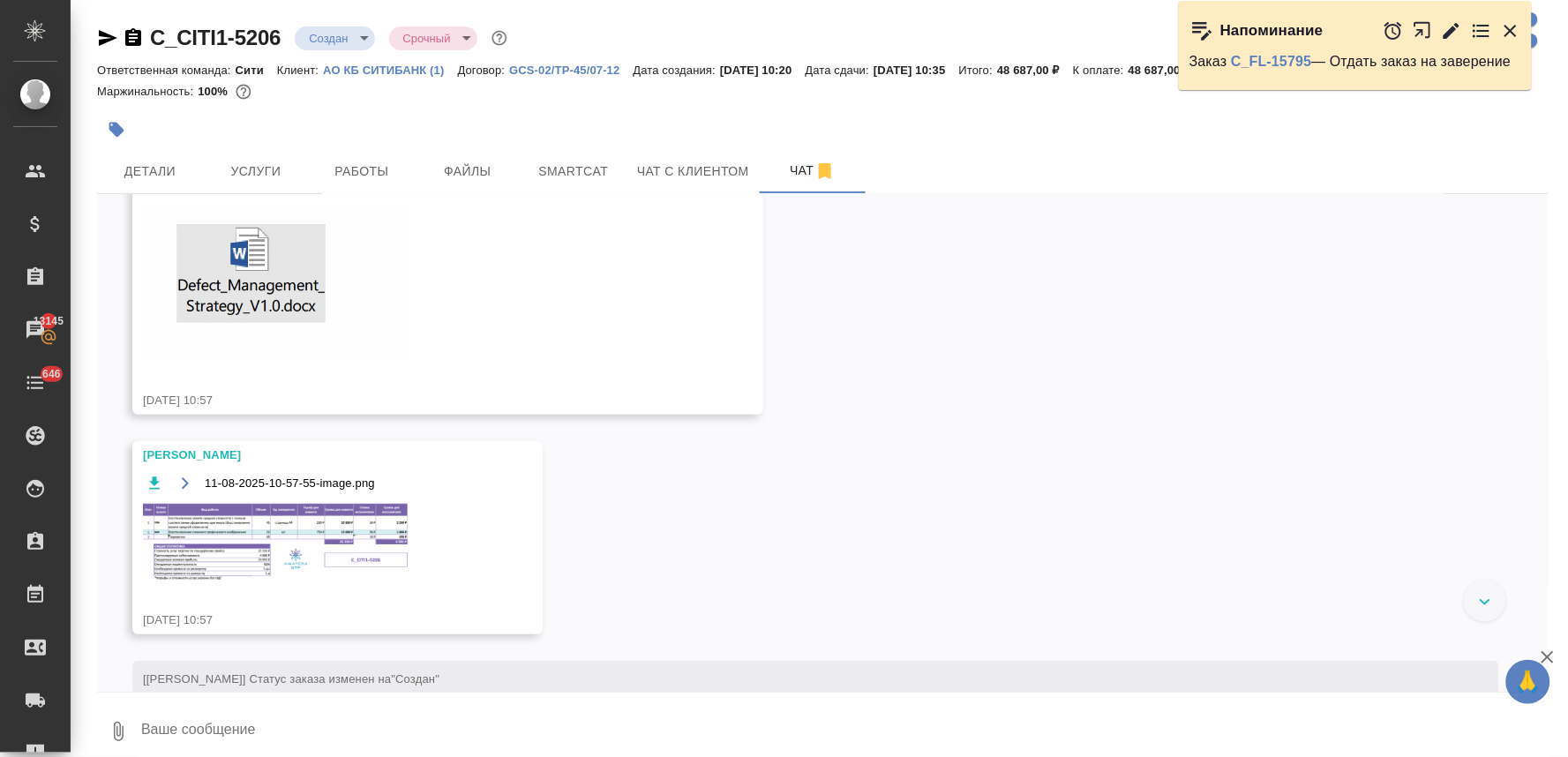
scroll to position [2351, 0]
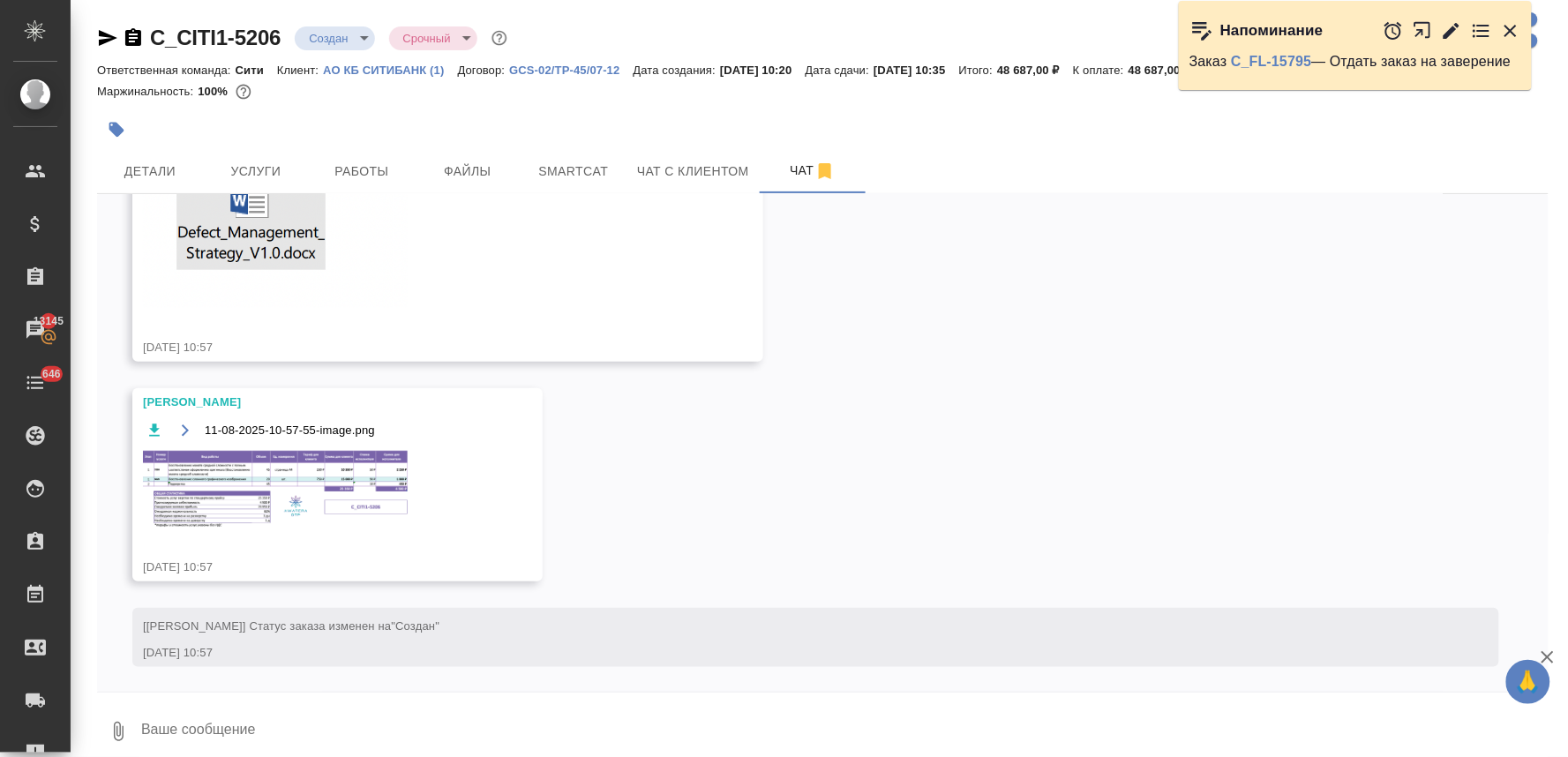
click at [349, 494] on img at bounding box center [275, 489] width 265 height 77
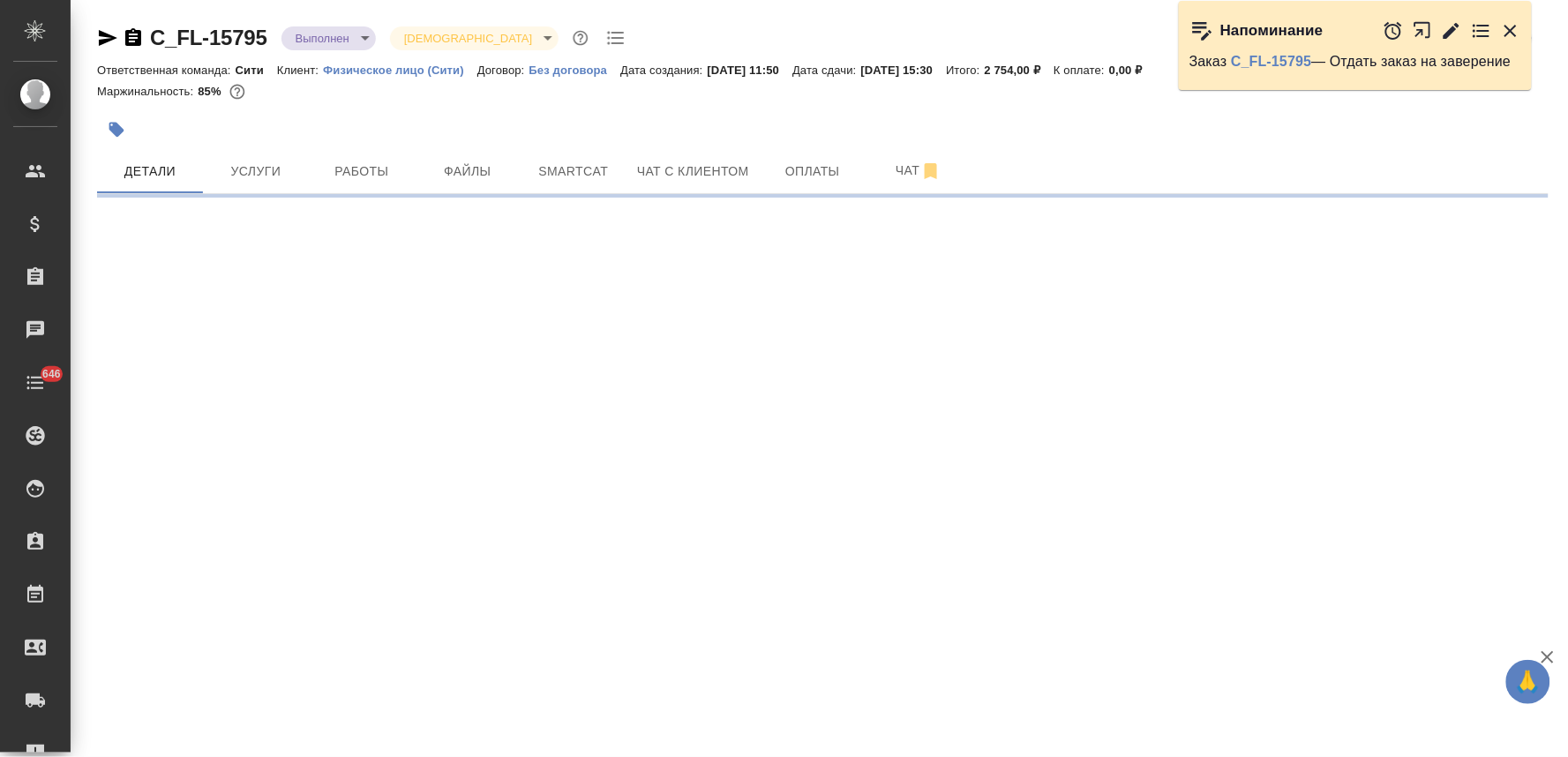
select select "RU"
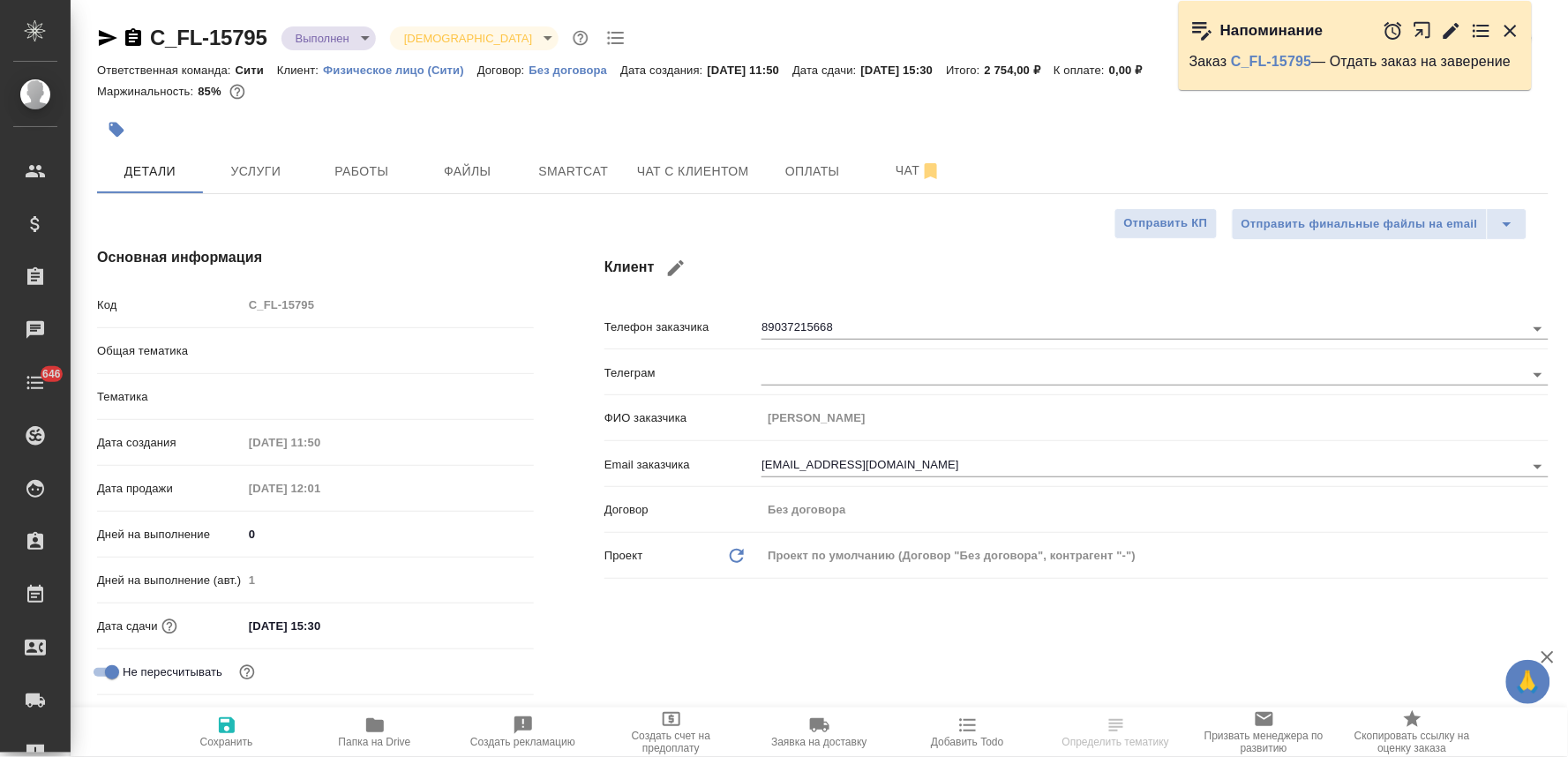
type textarea "x"
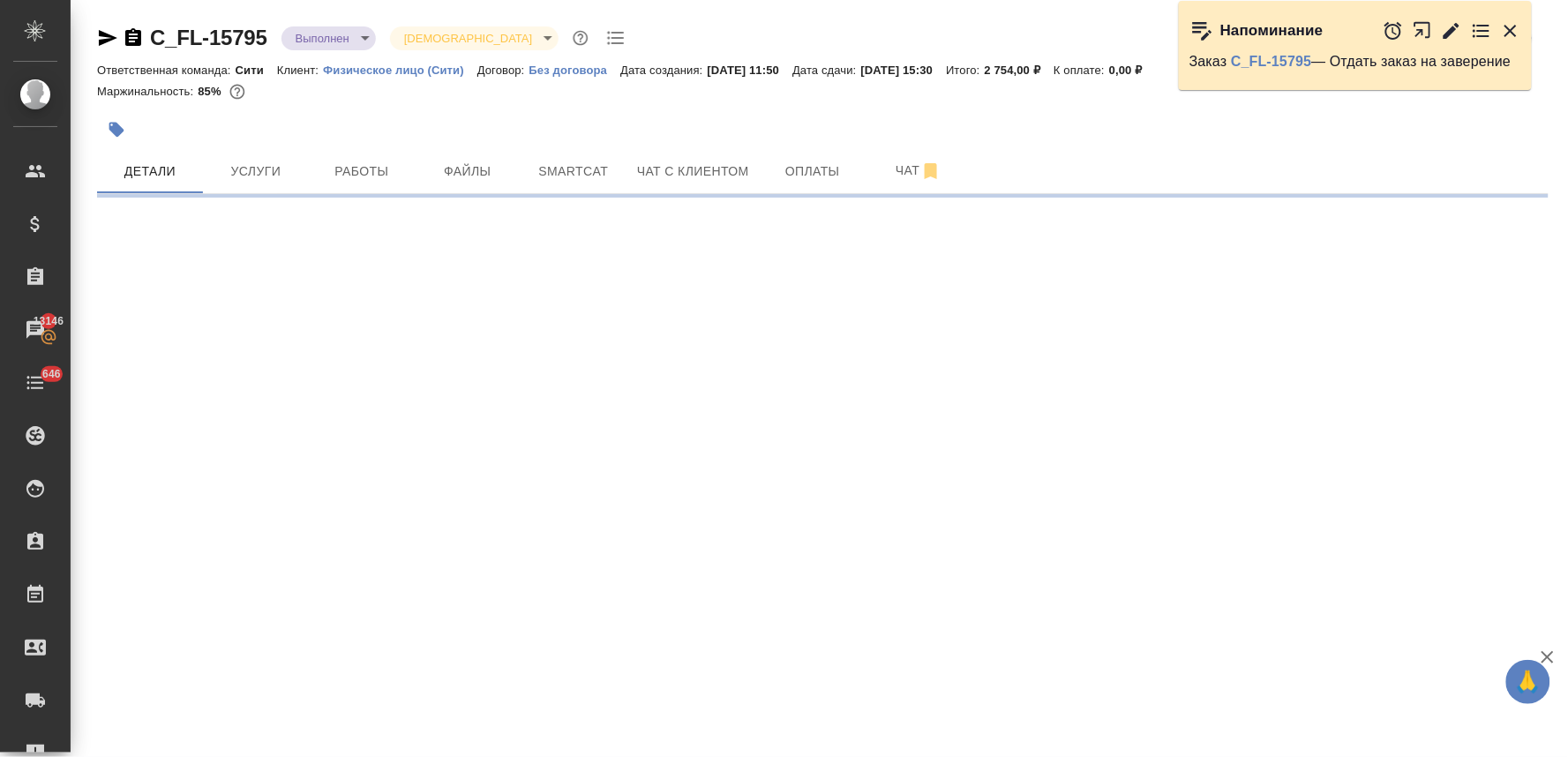
select select "RU"
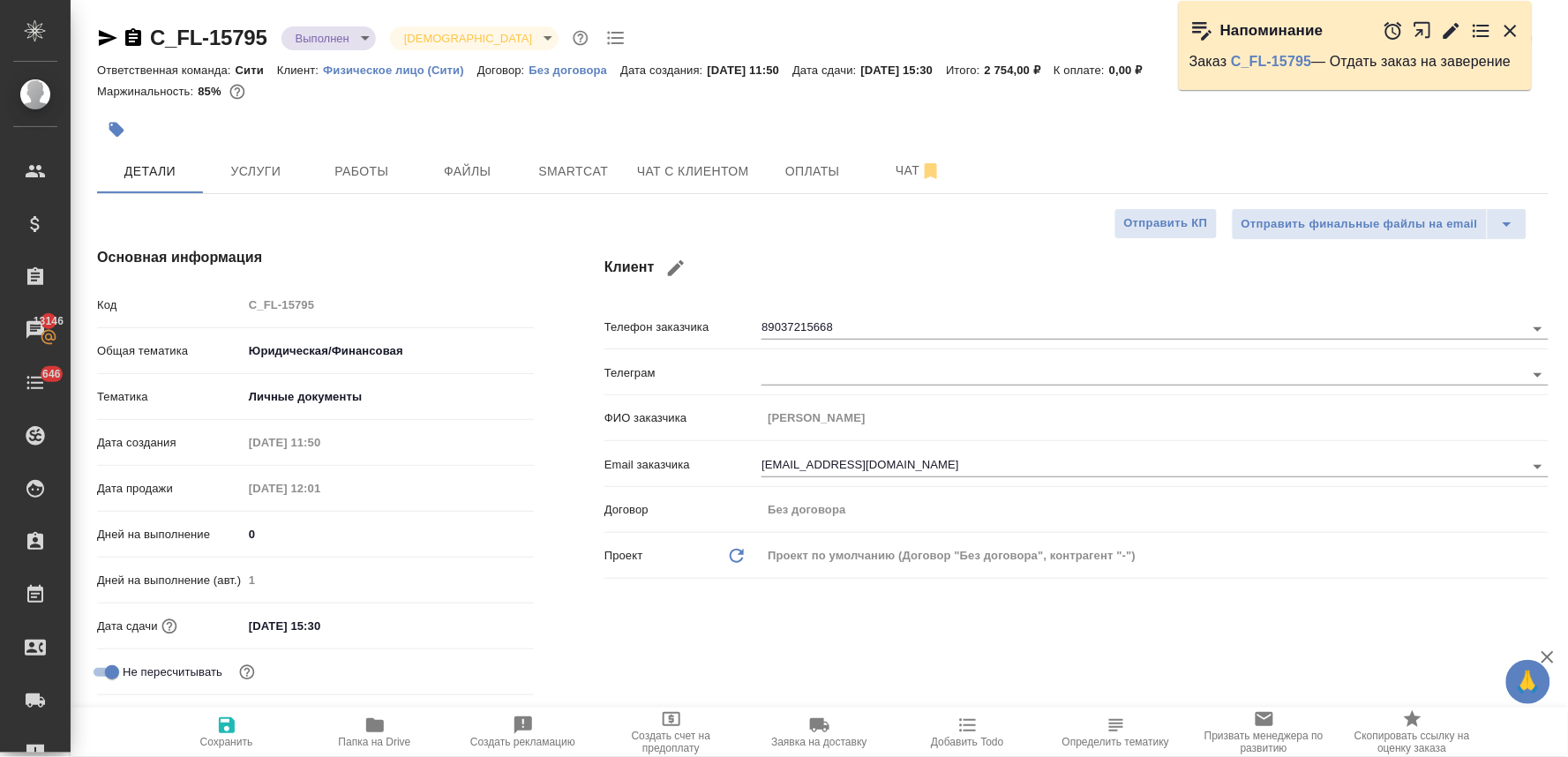
type textarea "x"
click at [1510, 28] on icon "button" at bounding box center [1510, 31] width 12 height 12
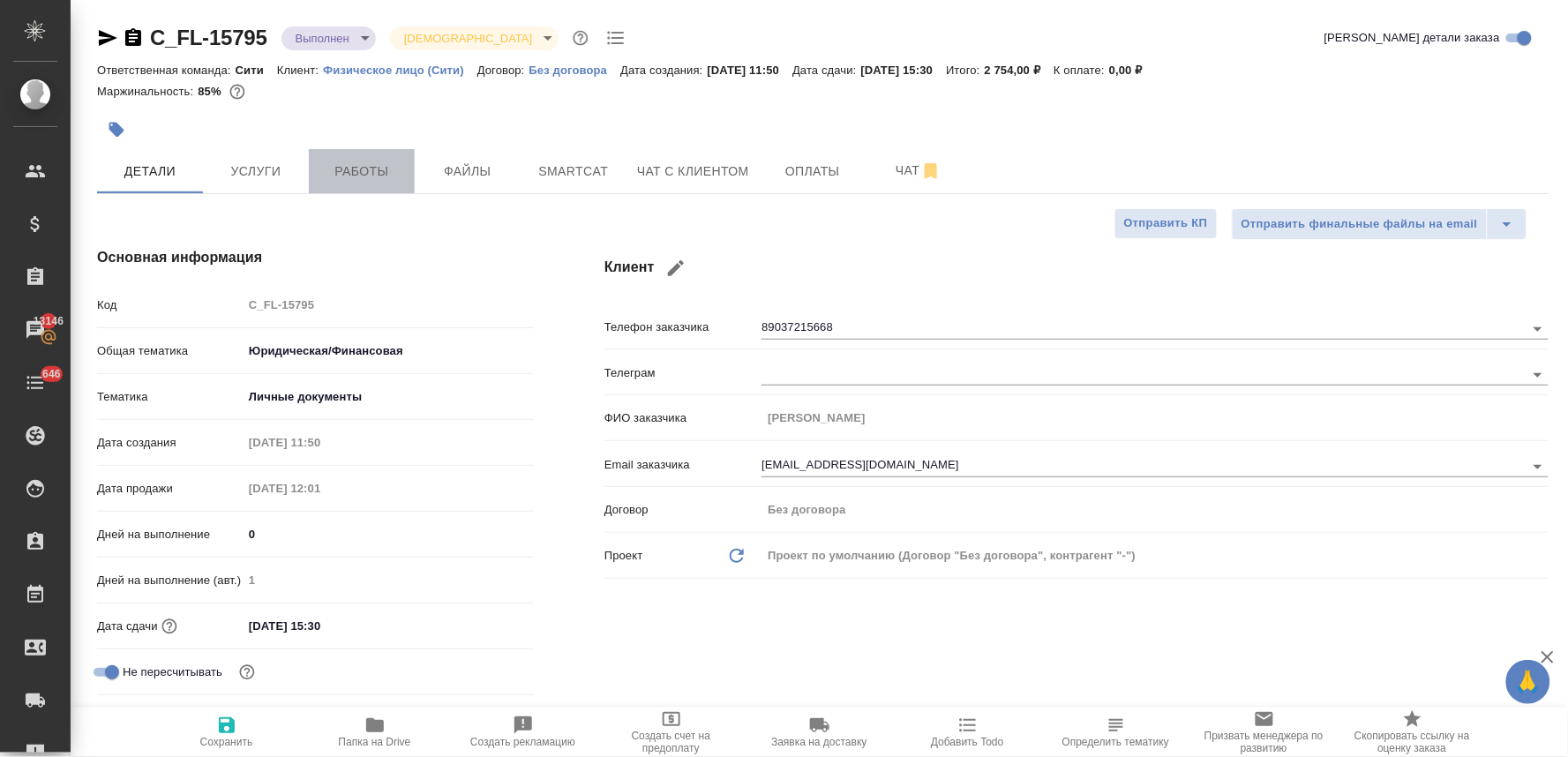
click at [371, 171] on span "Работы" at bounding box center [361, 172] width 85 height 22
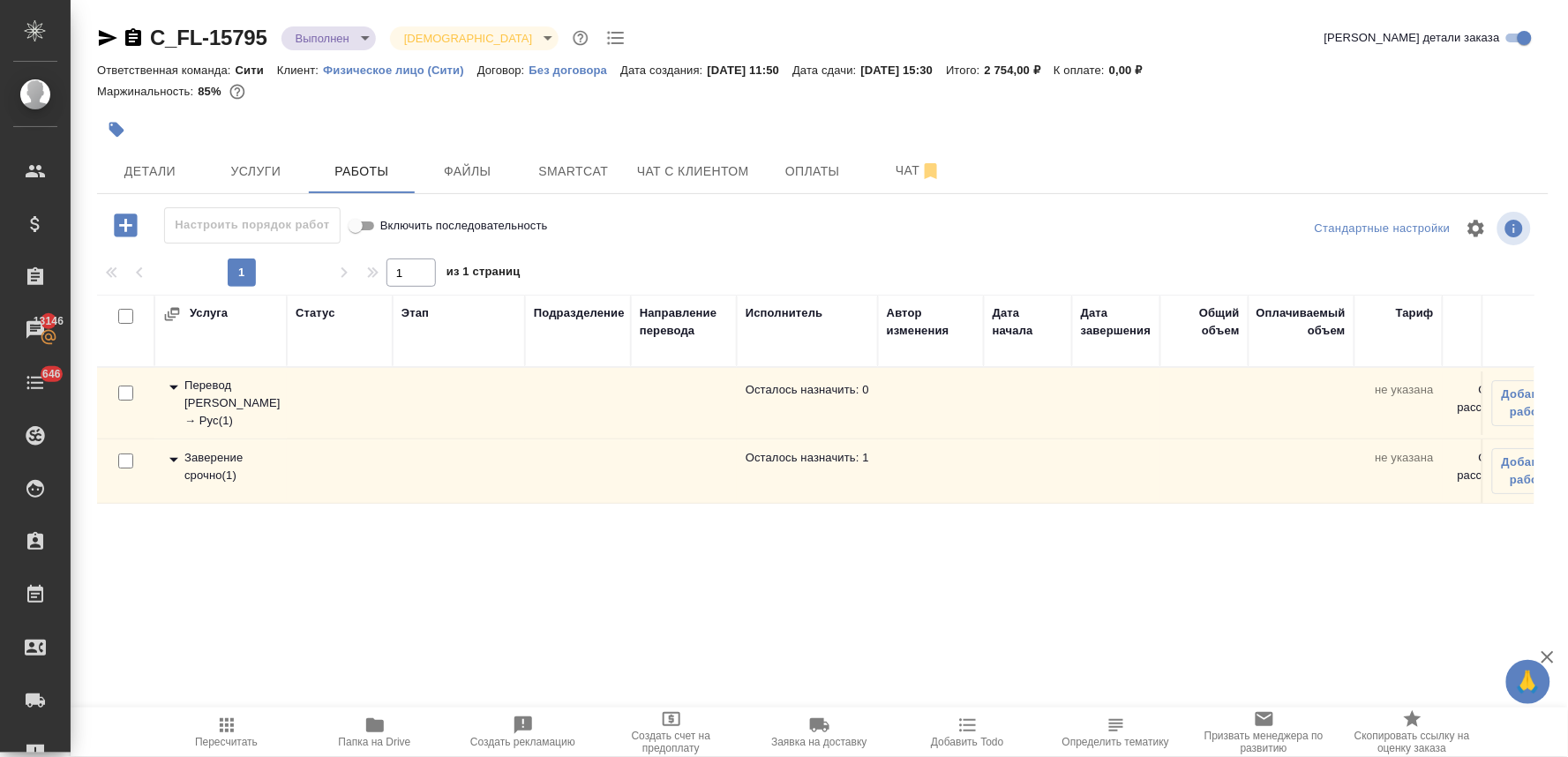
click at [221, 466] on div "Заверение срочно ( 1 )" at bounding box center [220, 467] width 114 height 35
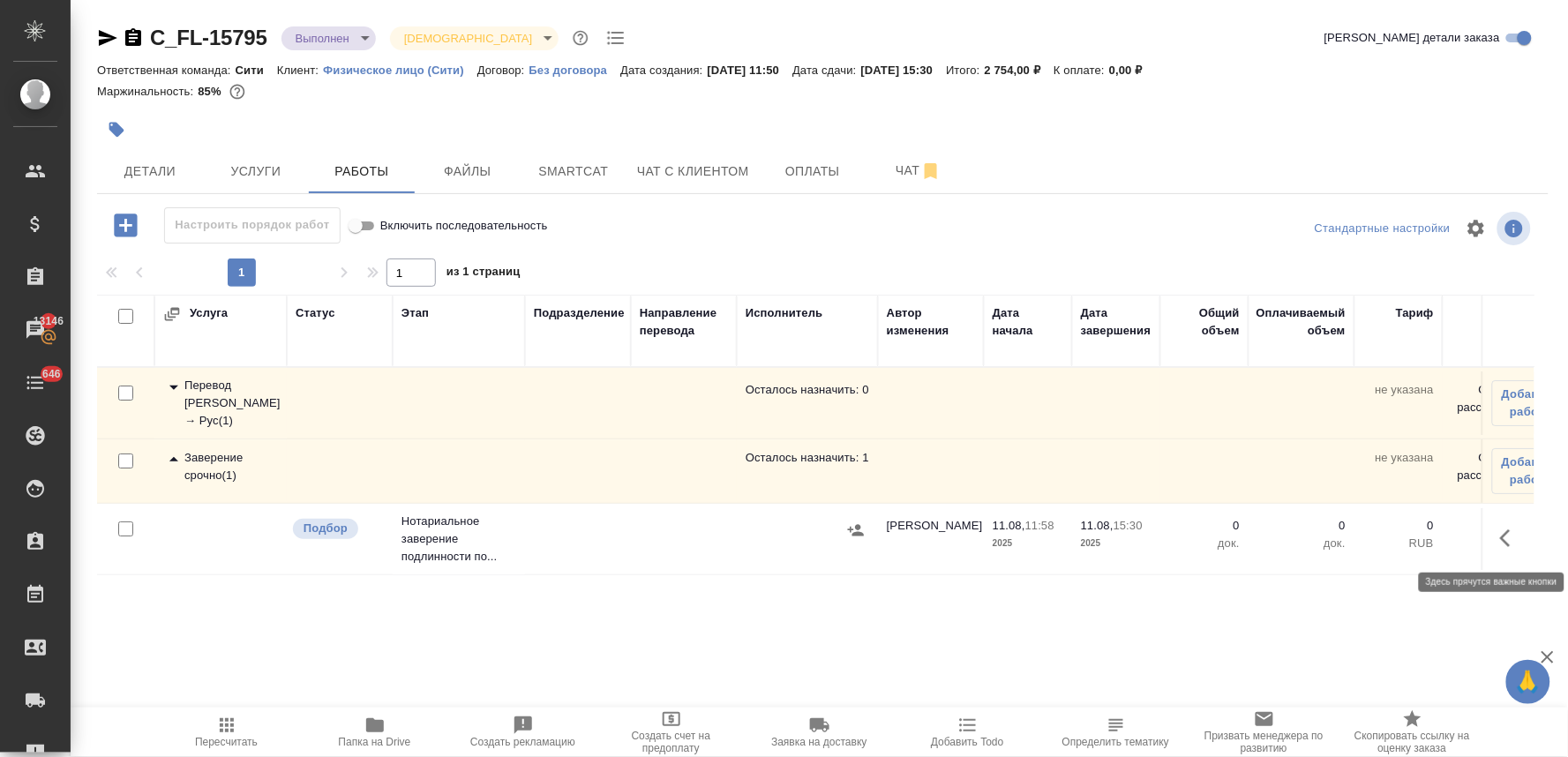
click at [1502, 535] on icon "button" at bounding box center [1510, 538] width 21 height 21
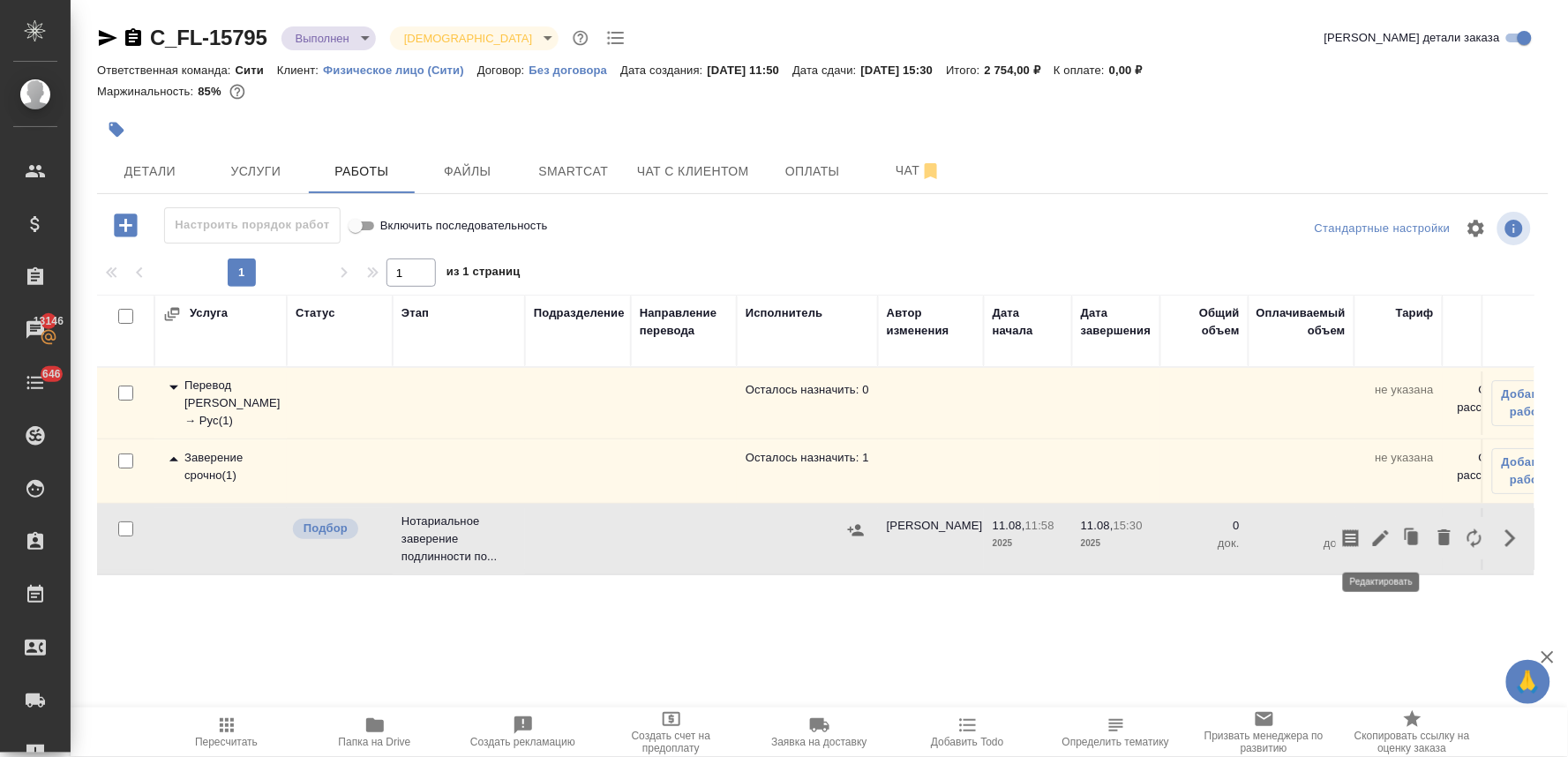
click at [1374, 542] on icon "button" at bounding box center [1381, 538] width 16 height 16
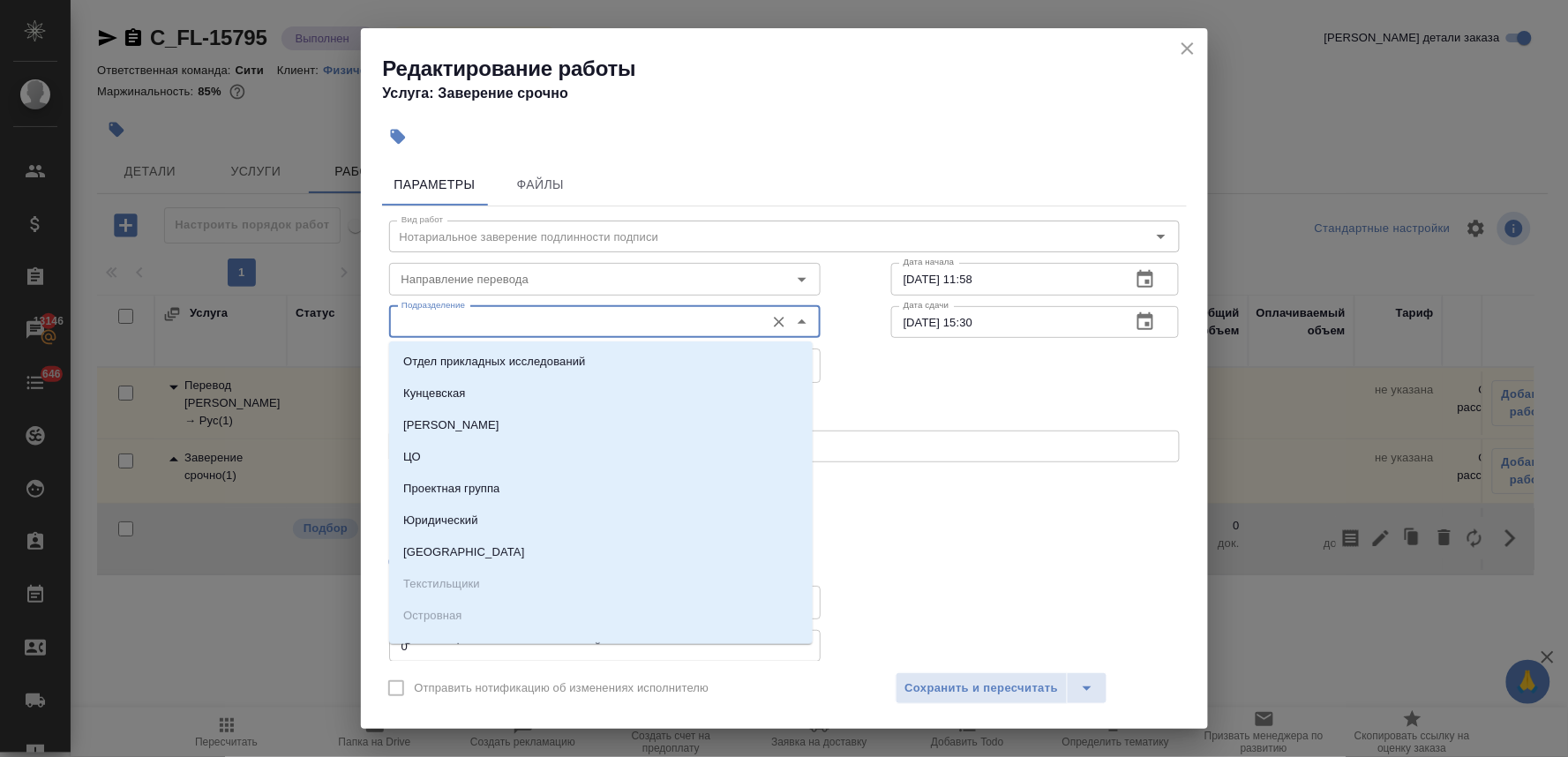
click at [443, 320] on input "Подразделение" at bounding box center [575, 322] width 362 height 21
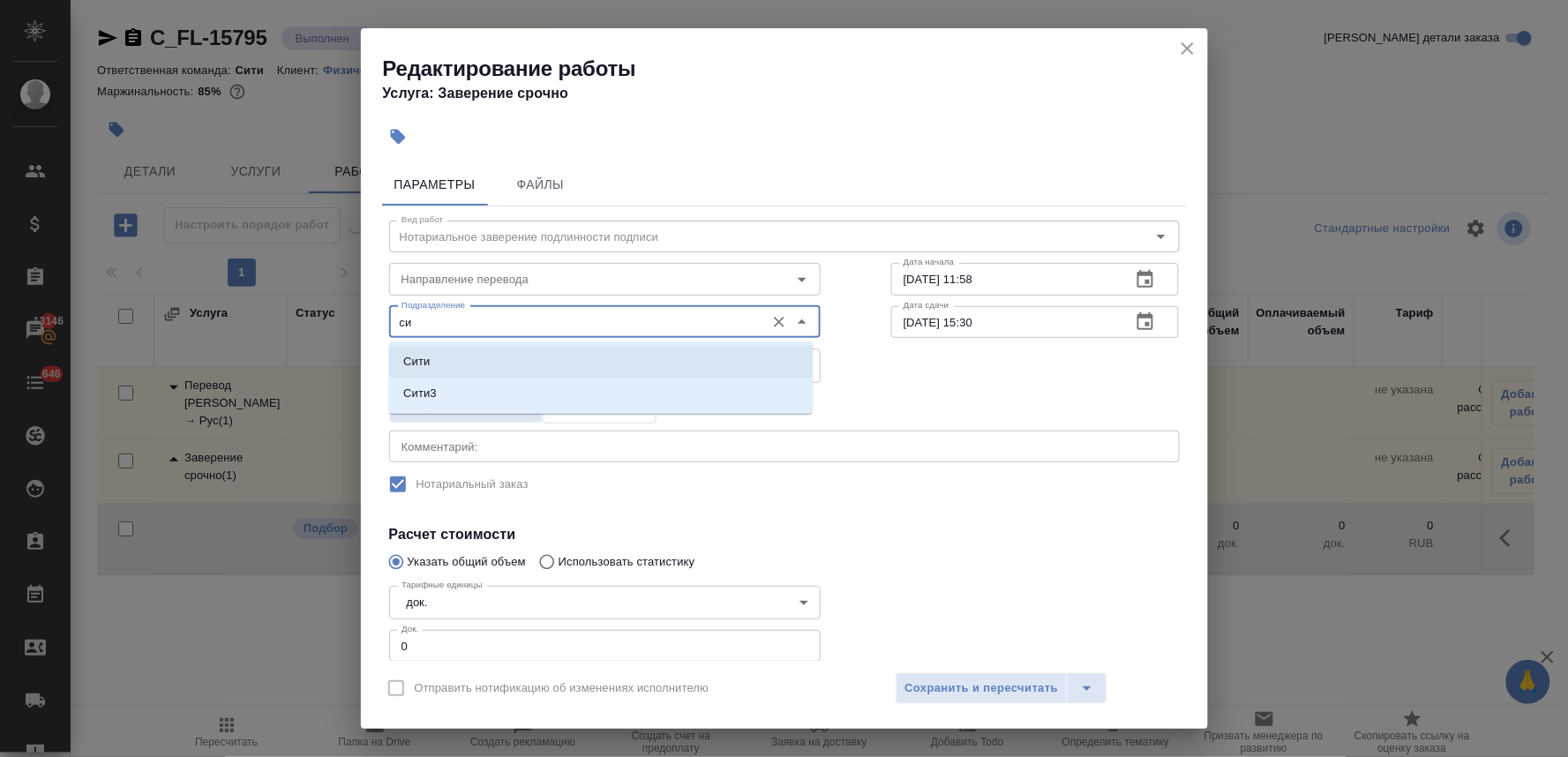
click at [442, 365] on li "Сити" at bounding box center [600, 362] width 423 height 32
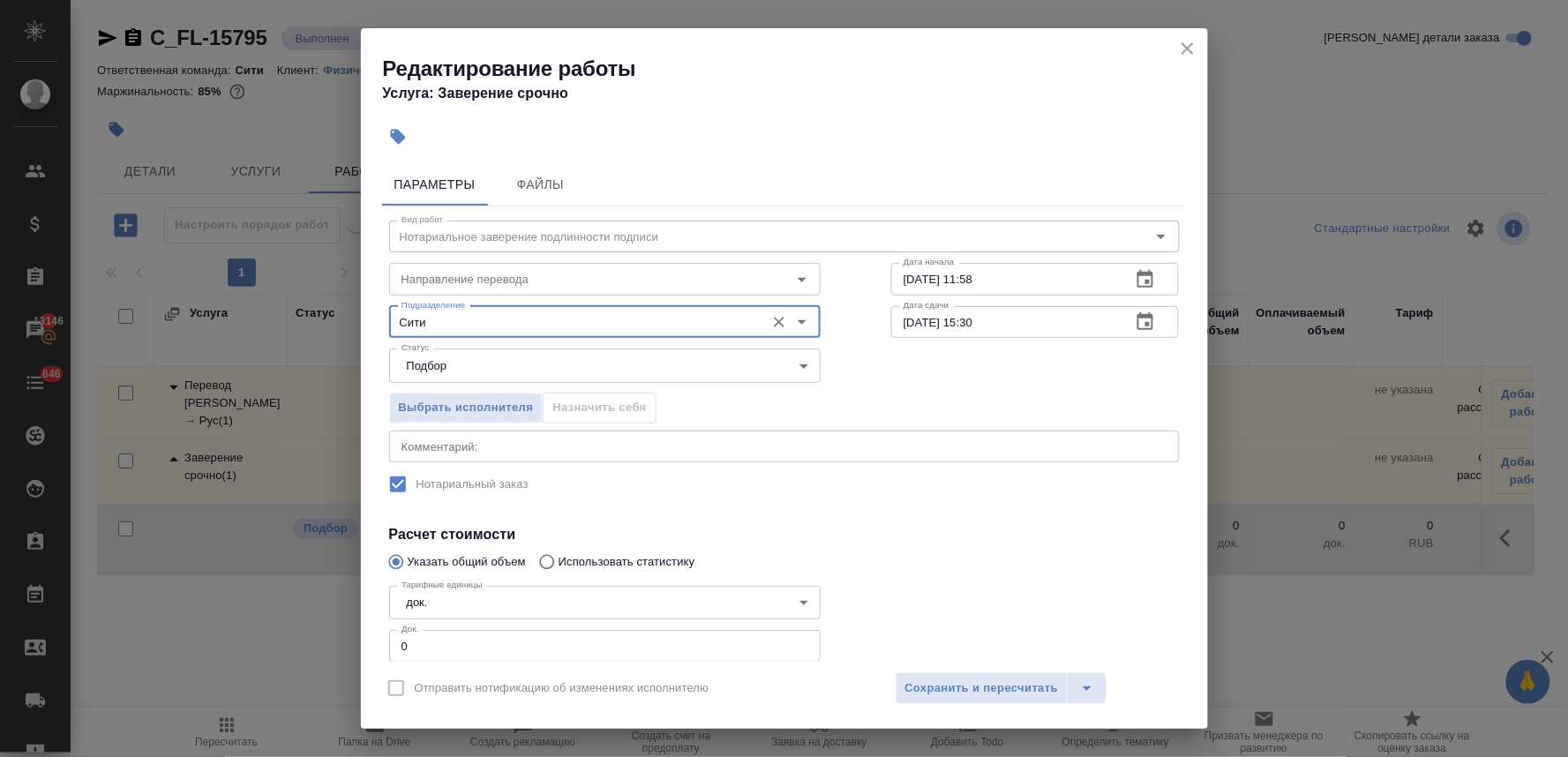
type input "Сити"
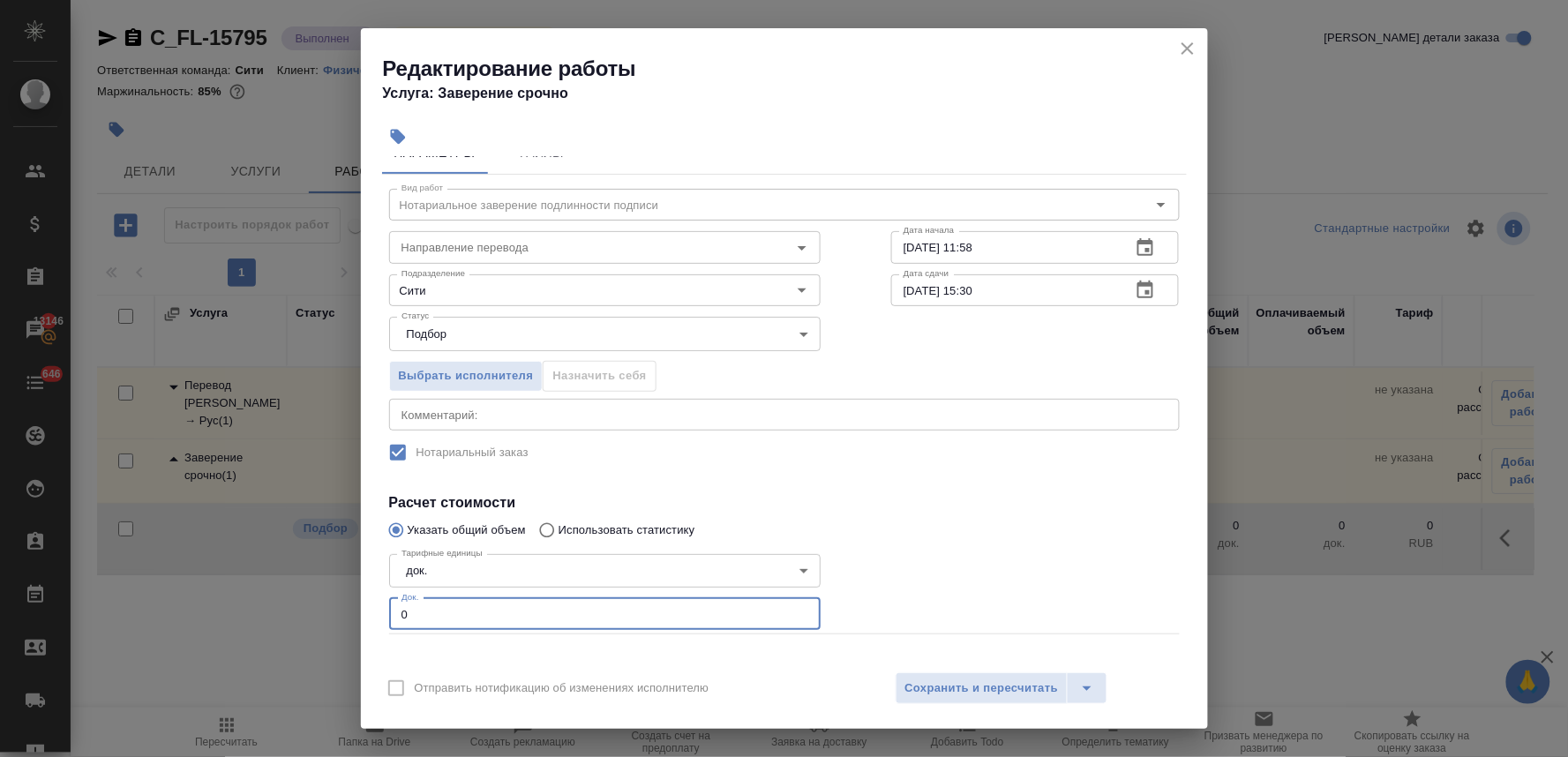
drag, startPoint x: 418, startPoint y: 644, endPoint x: 360, endPoint y: 645, distance: 58.0
click at [361, 645] on div "Параметры Файлы Вид работ Нотариальное заверение подлинности подписи Вид работ …" at bounding box center [784, 408] width 848 height 505
type input "1"
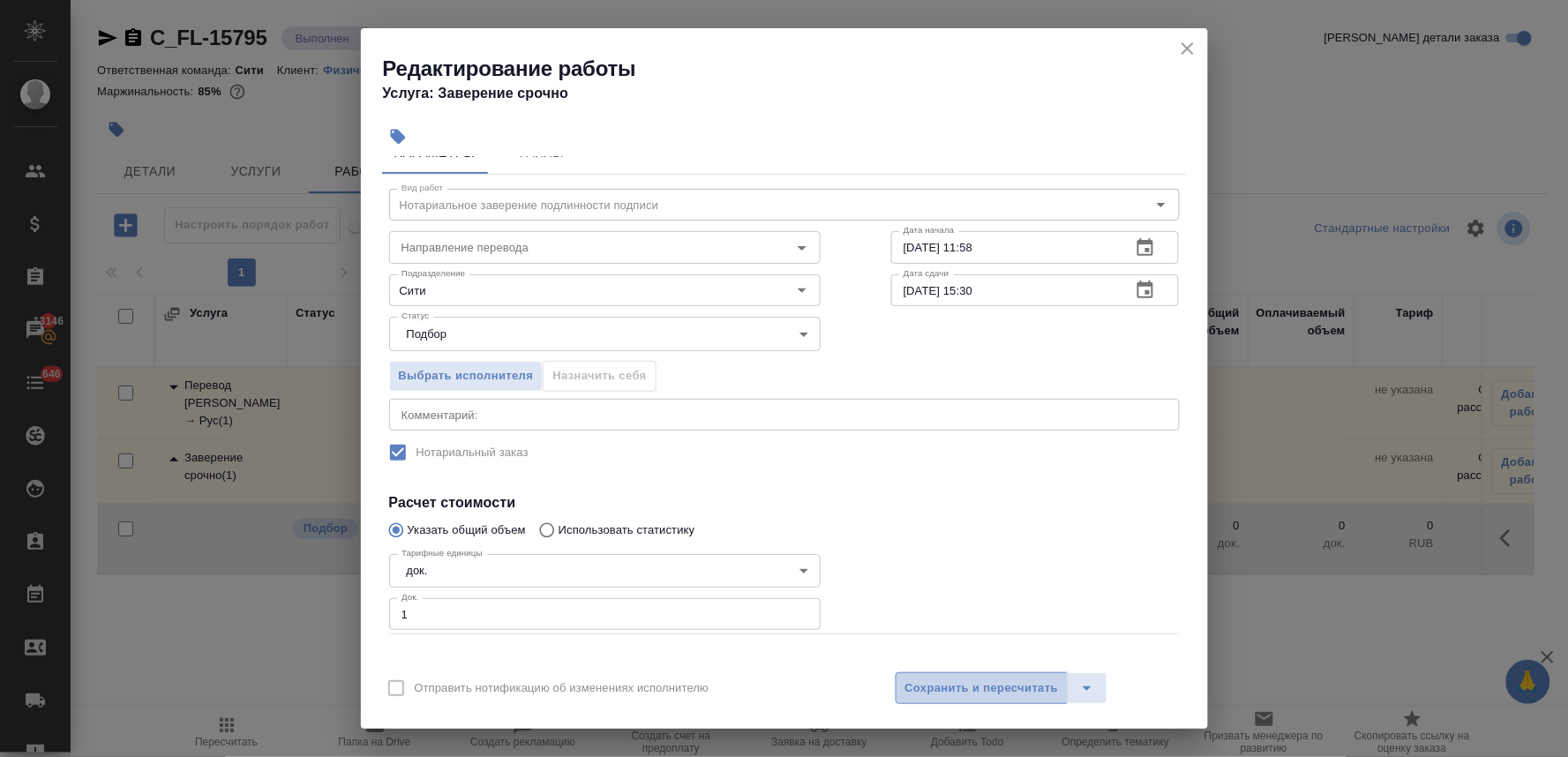
click at [972, 699] on button "Сохранить и пересчитать" at bounding box center [983, 688] width 173 height 32
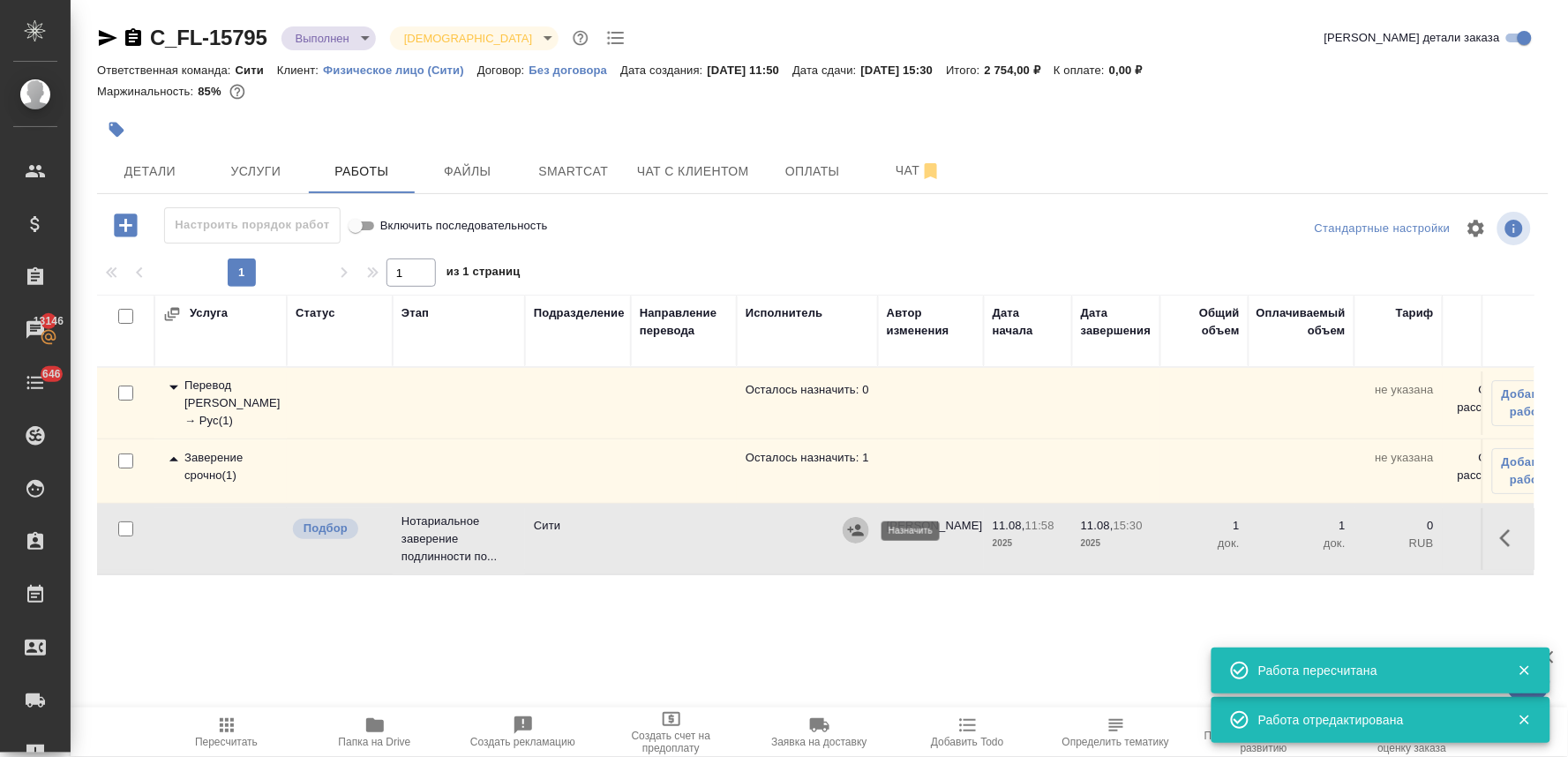
click at [853, 539] on button "button" at bounding box center [856, 530] width 26 height 26
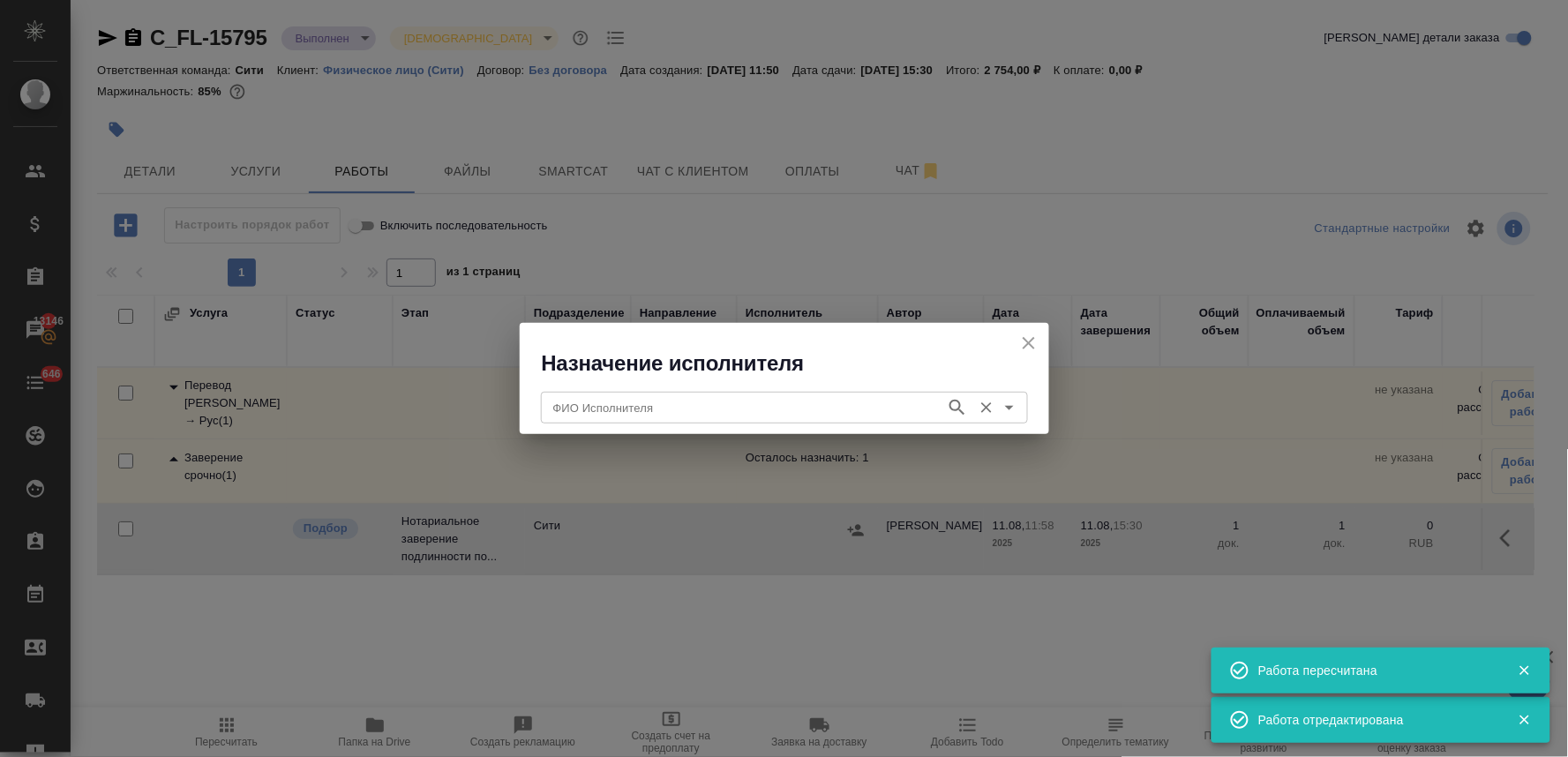
click at [646, 416] on input "ФИО Исполнителя" at bounding box center [742, 407] width 391 height 21
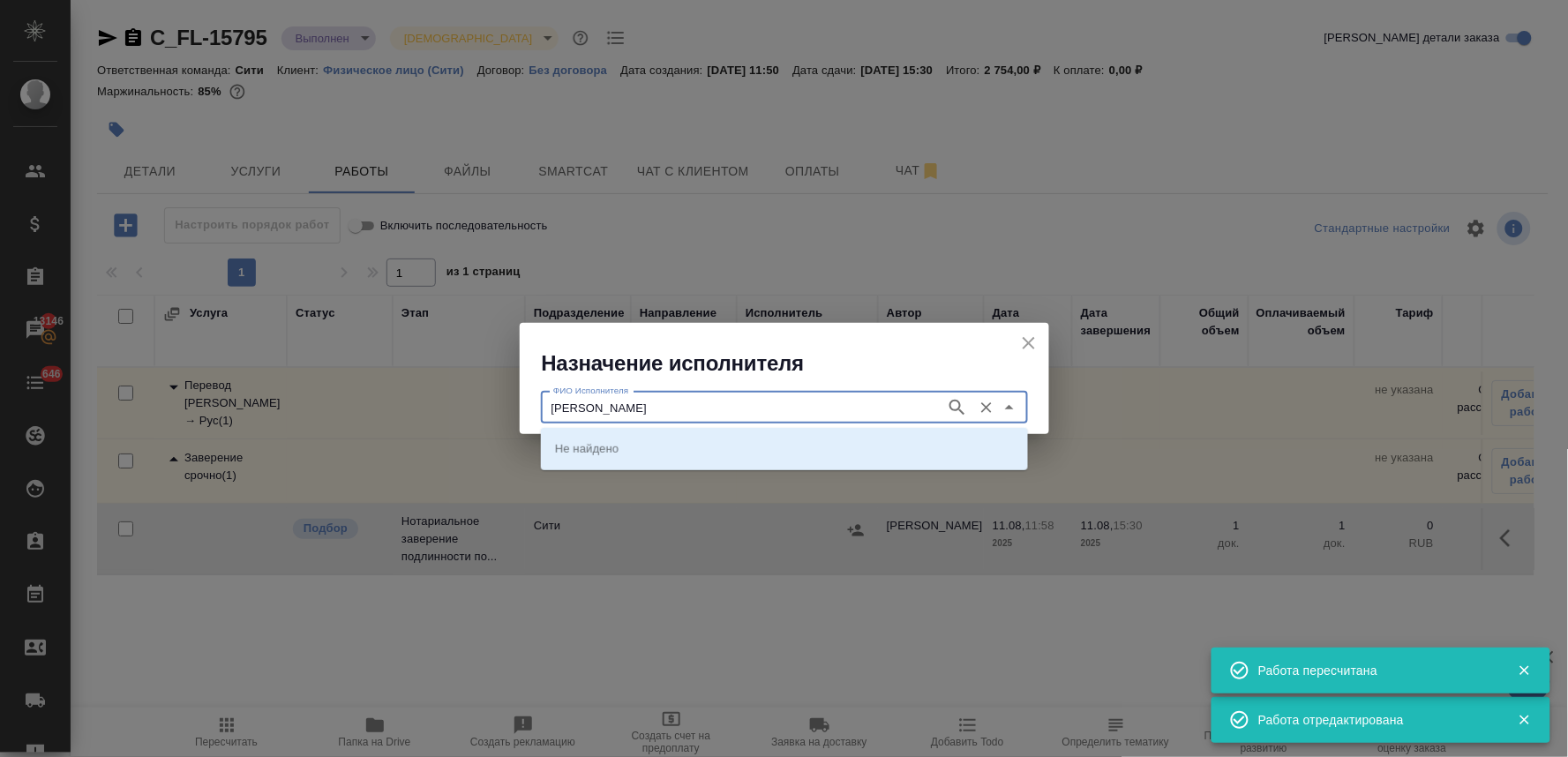
type input "крылова"
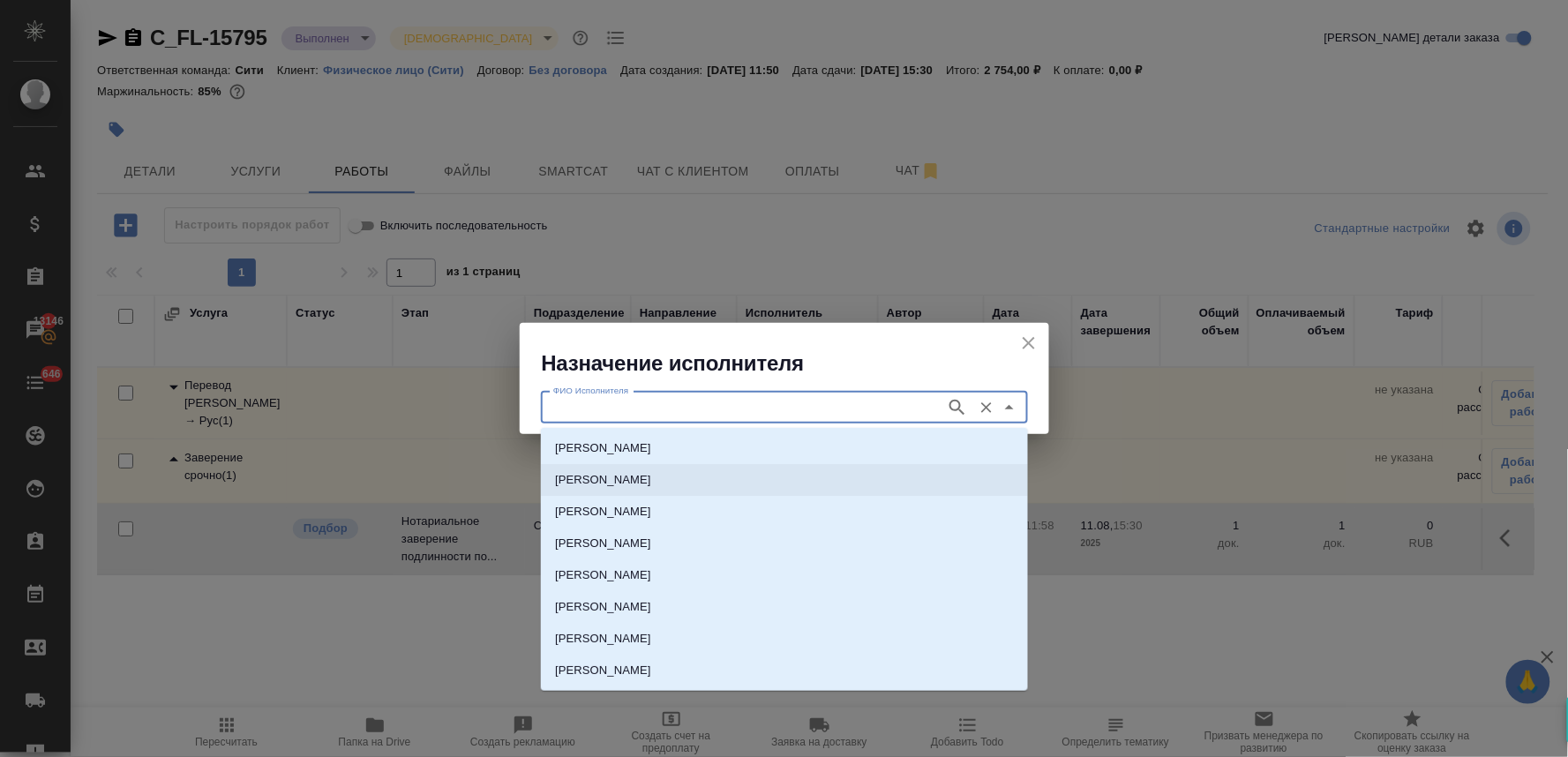
click at [651, 474] on p "НОТАРИУС Крылова Юлия Владимировна" at bounding box center [603, 479] width 96 height 18
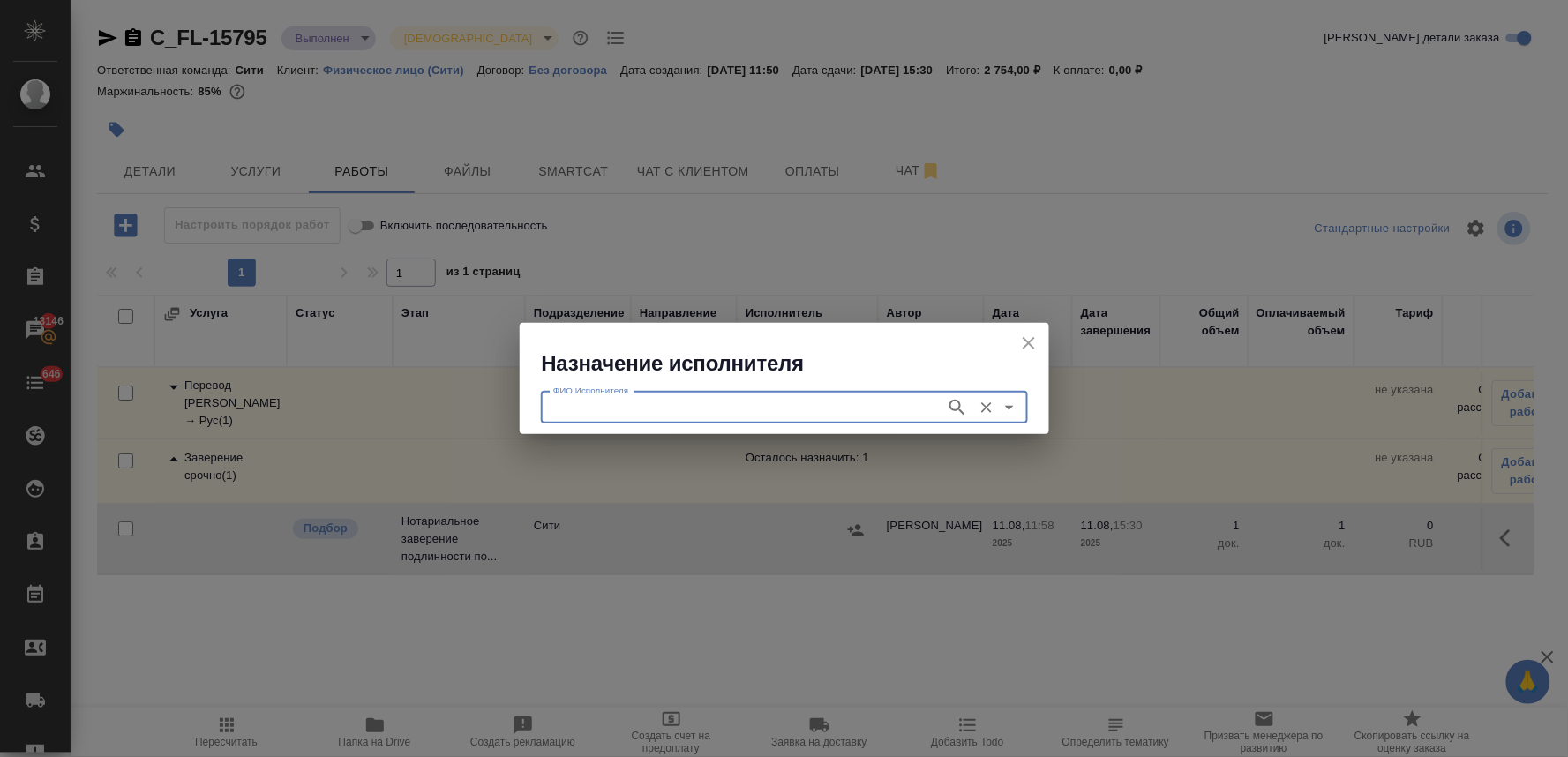
type input "НОТАРИУС Крылова Юлия Владимировна"
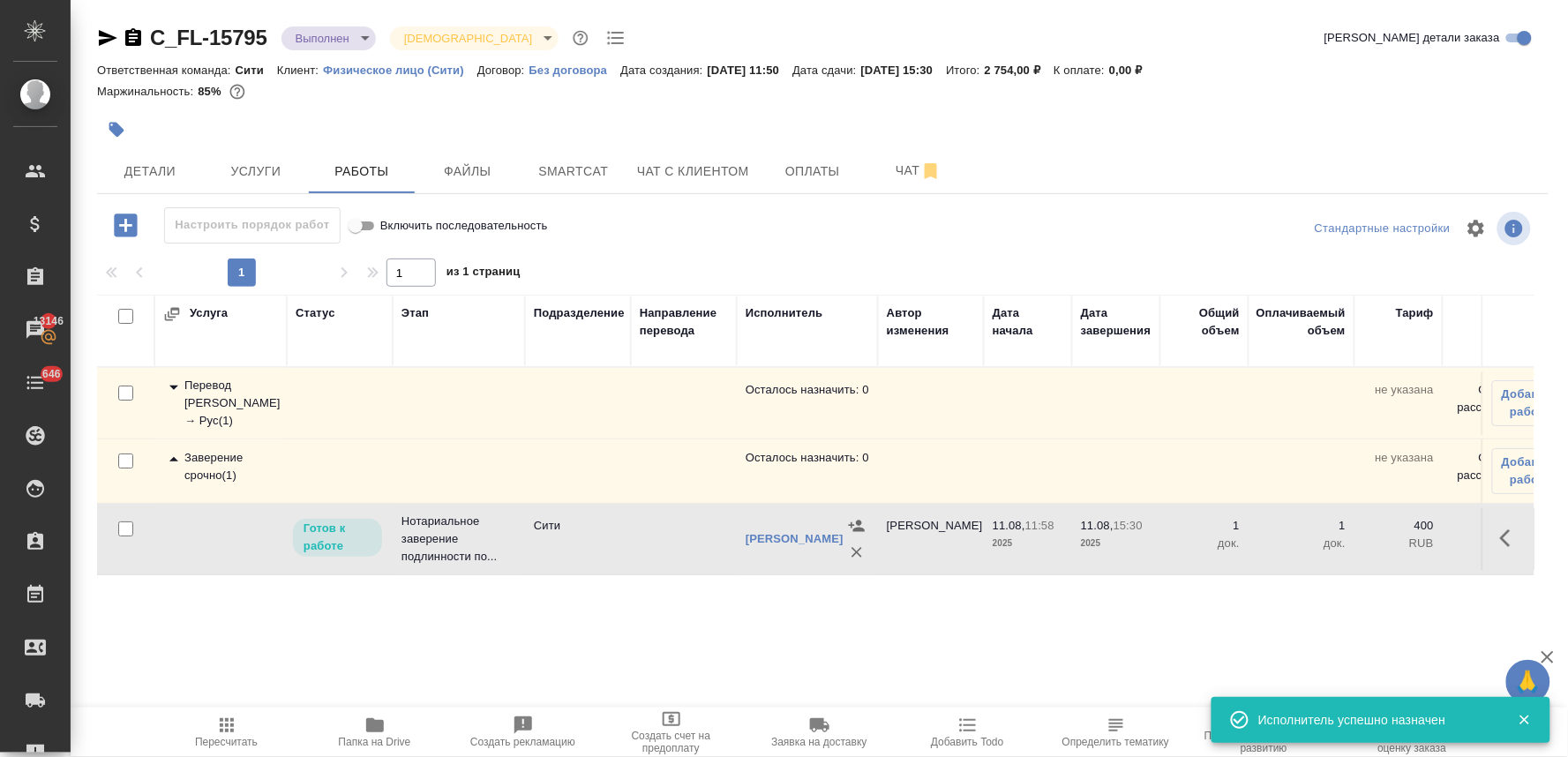
click at [221, 725] on icon "button" at bounding box center [226, 724] width 14 height 14
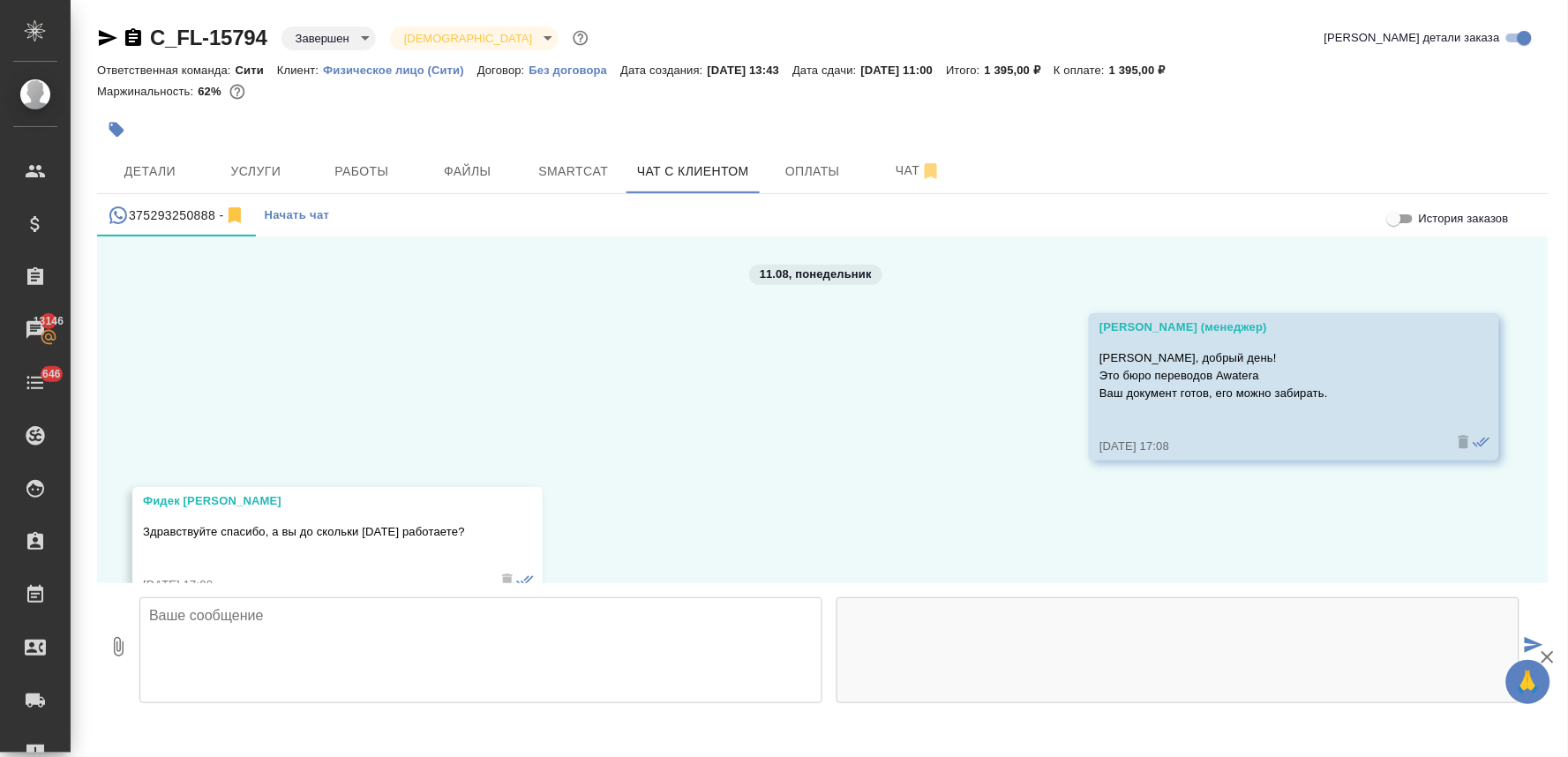
scroll to position [317, 0]
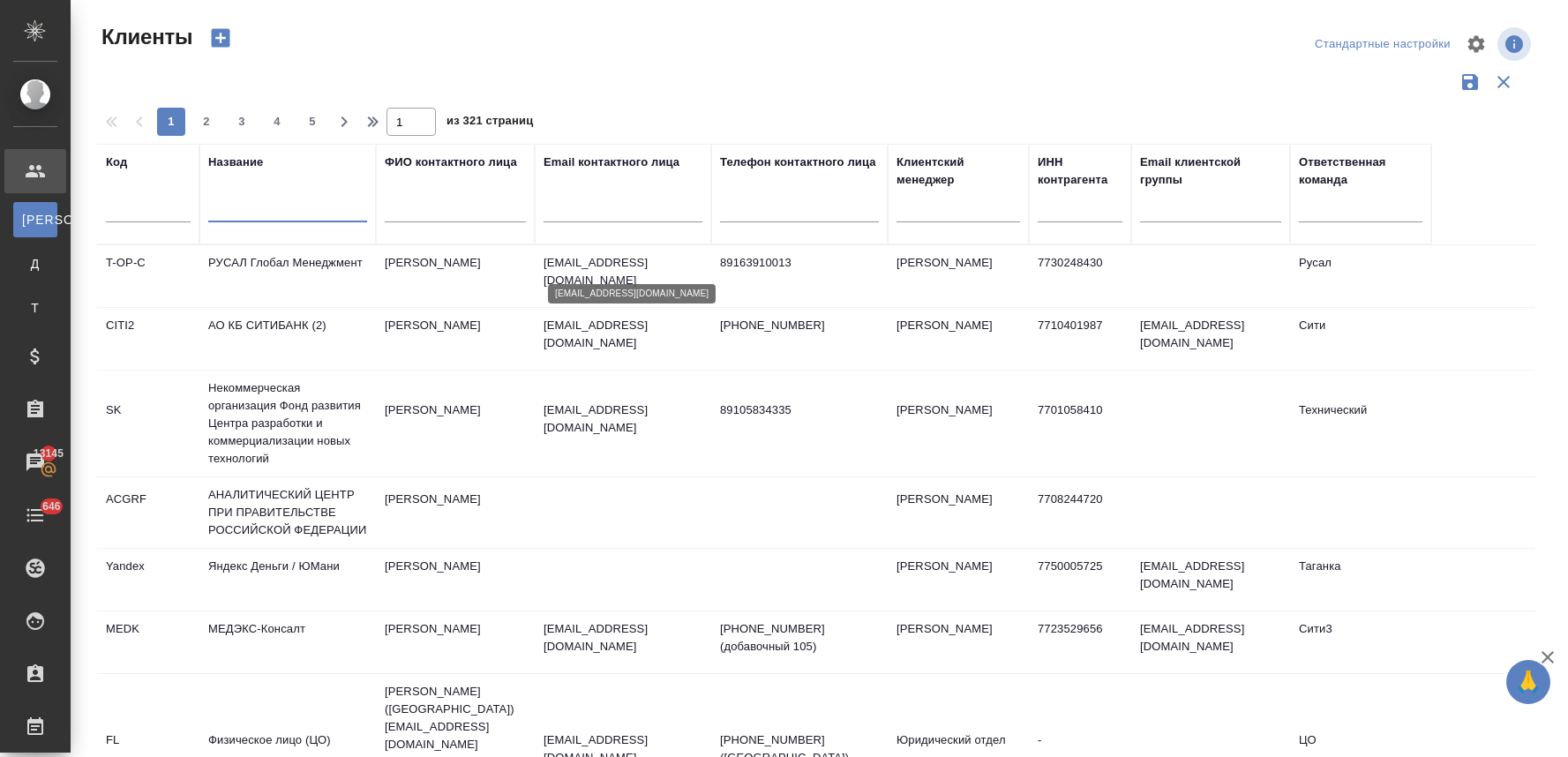
select select "RU"
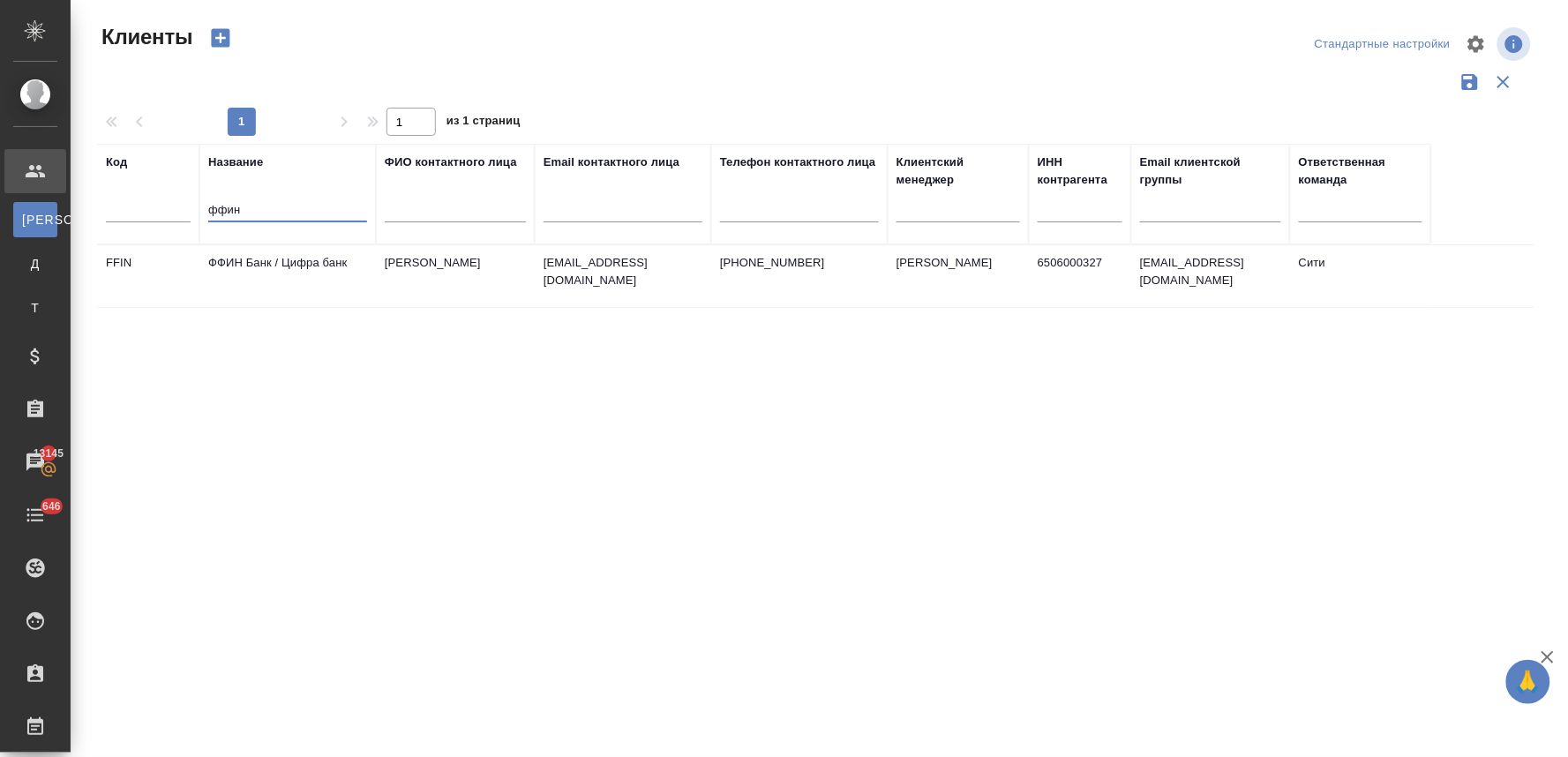
type input "ффин"
click at [270, 266] on td "ФФИН Банк / Цифра банк" at bounding box center [288, 276] width 177 height 61
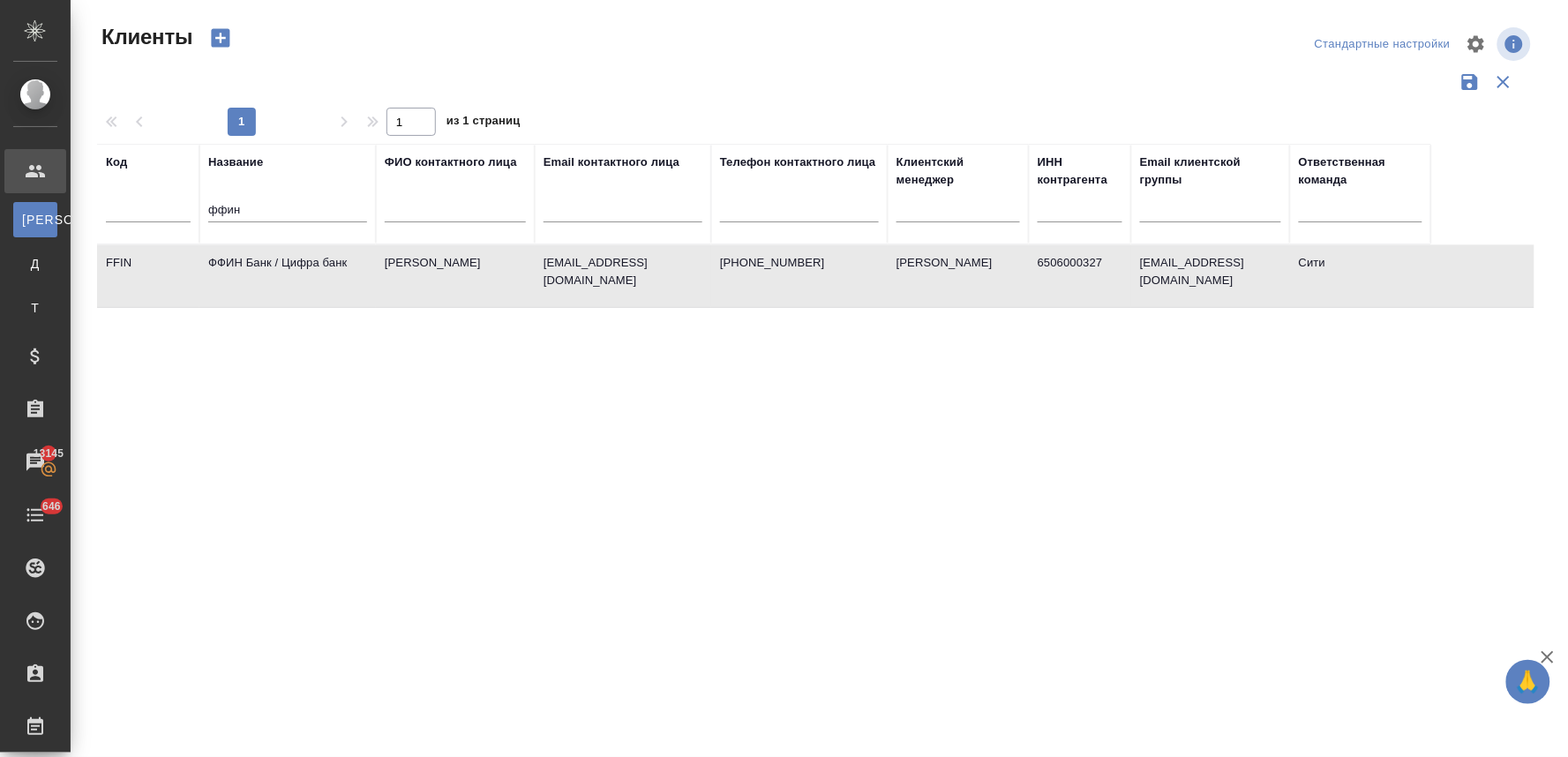
click at [270, 266] on td "ФФИН Банк / Цифра банк" at bounding box center [288, 276] width 177 height 61
click at [228, 214] on input "ффин" at bounding box center [288, 211] width 159 height 22
drag, startPoint x: 248, startPoint y: 214, endPoint x: 186, endPoint y: 215, distance: 62.0
click at [190, 214] on tr "Код Название ффин ФИО контактного лица Email контактного лица Телефон контактно…" at bounding box center [764, 194] width 1334 height 100
click at [186, 215] on input "text" at bounding box center [148, 211] width 85 height 22
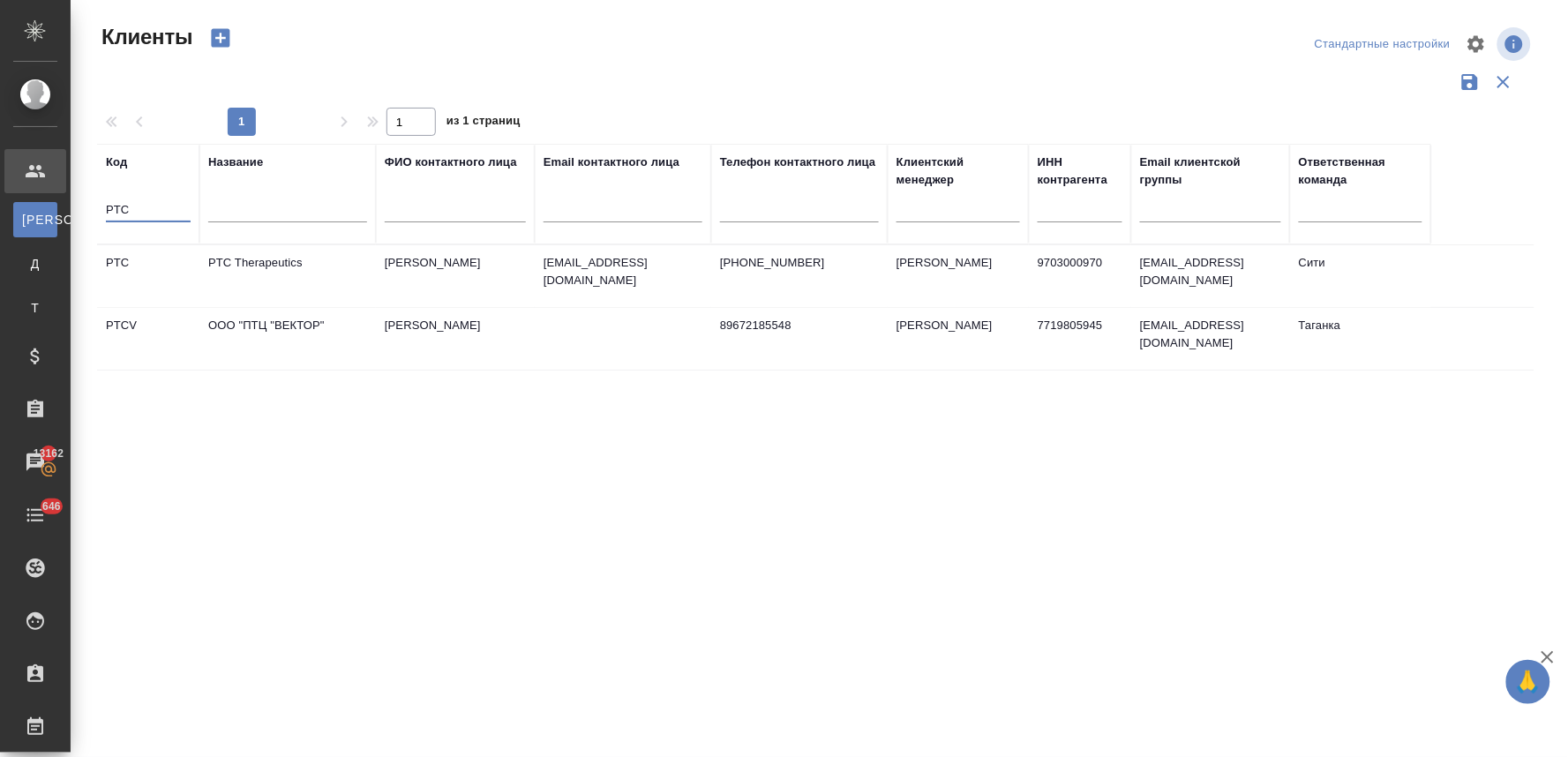
type input "PTC"
click at [262, 265] on td "PTC Therapeutics" at bounding box center [288, 276] width 177 height 61
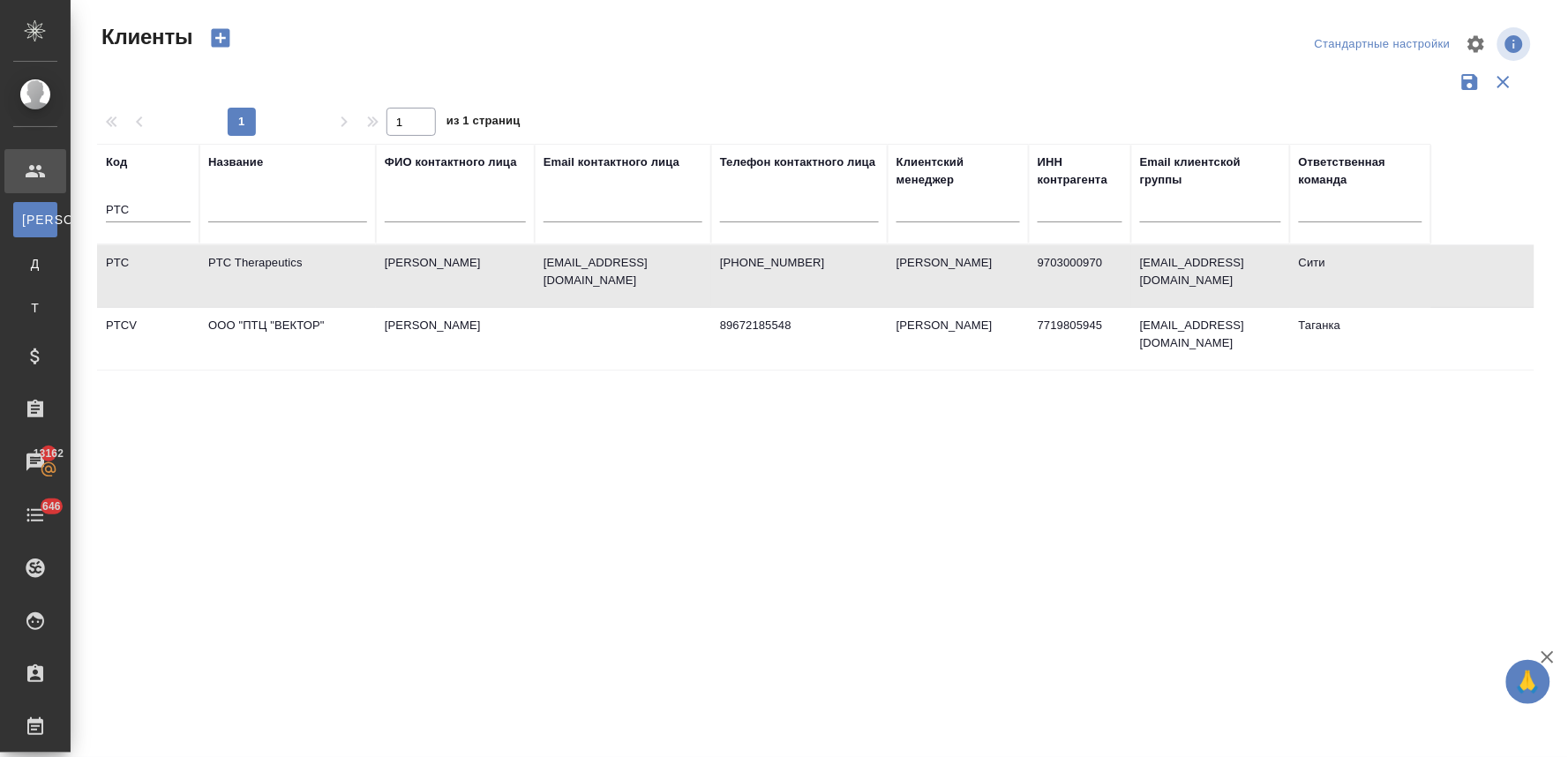
click at [262, 265] on td "PTC Therapeutics" at bounding box center [288, 276] width 177 height 61
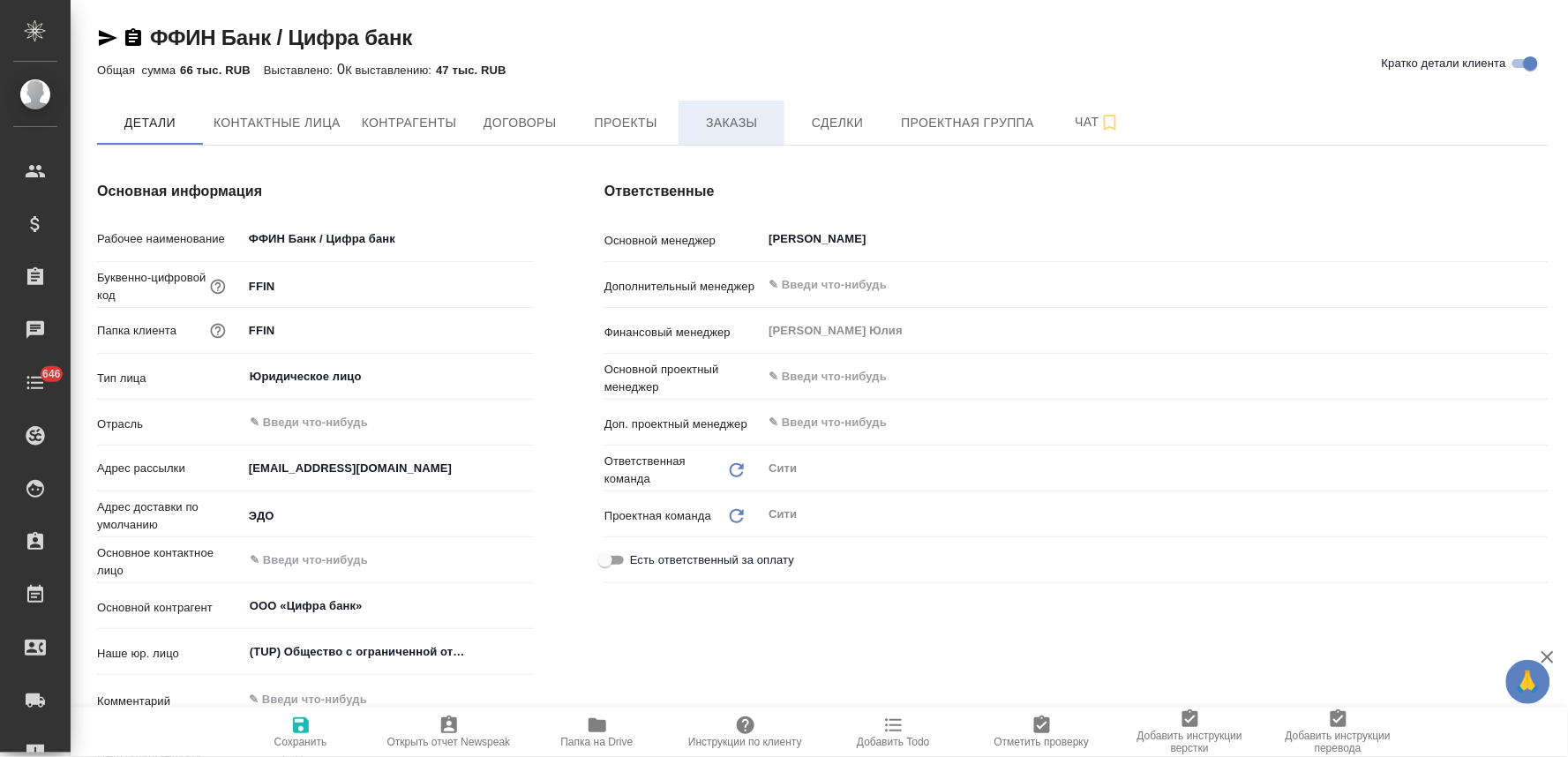
click at [718, 121] on span "Заказы" at bounding box center [731, 123] width 85 height 22
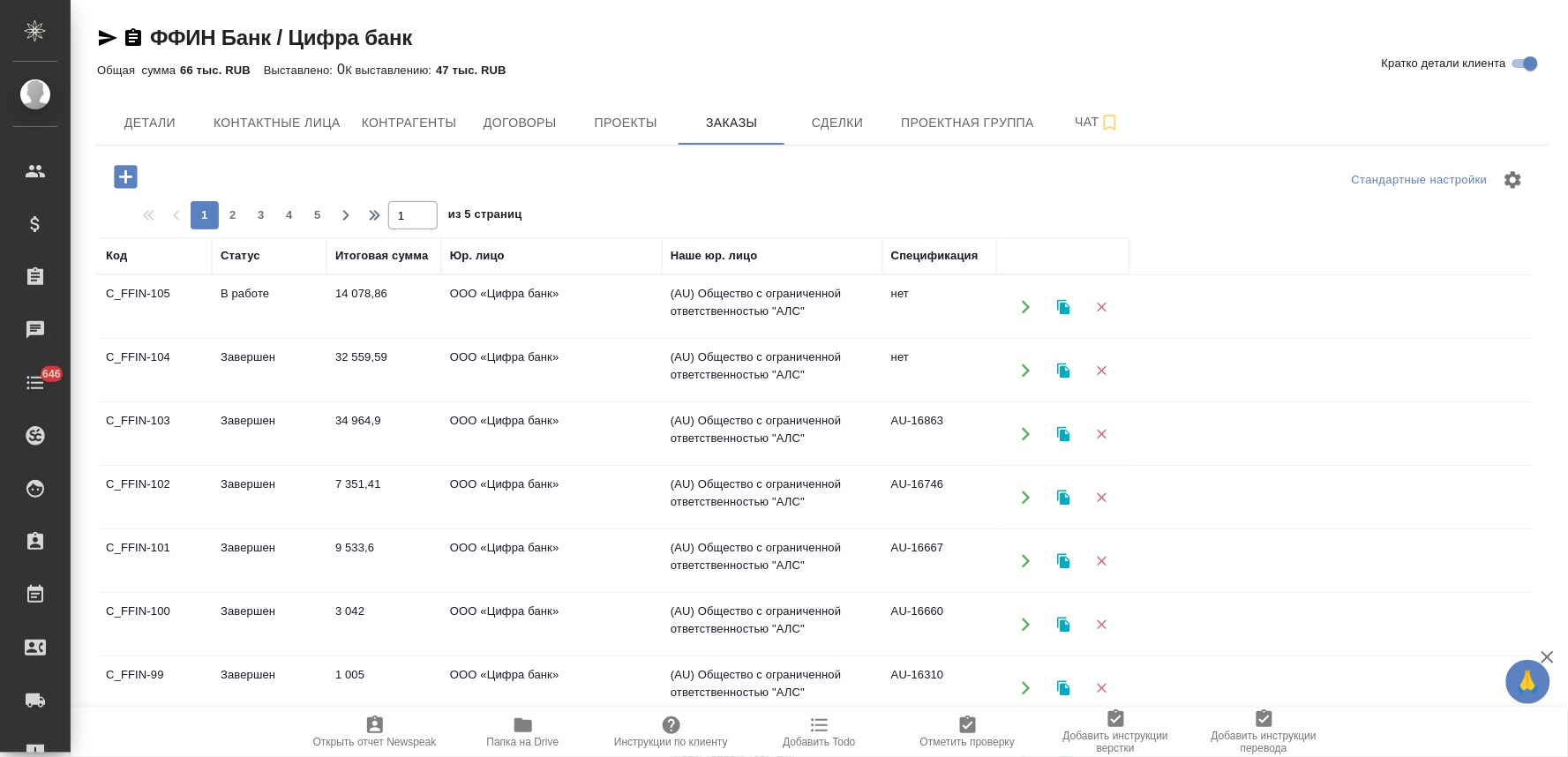
click at [127, 175] on icon "button" at bounding box center [126, 177] width 31 height 31
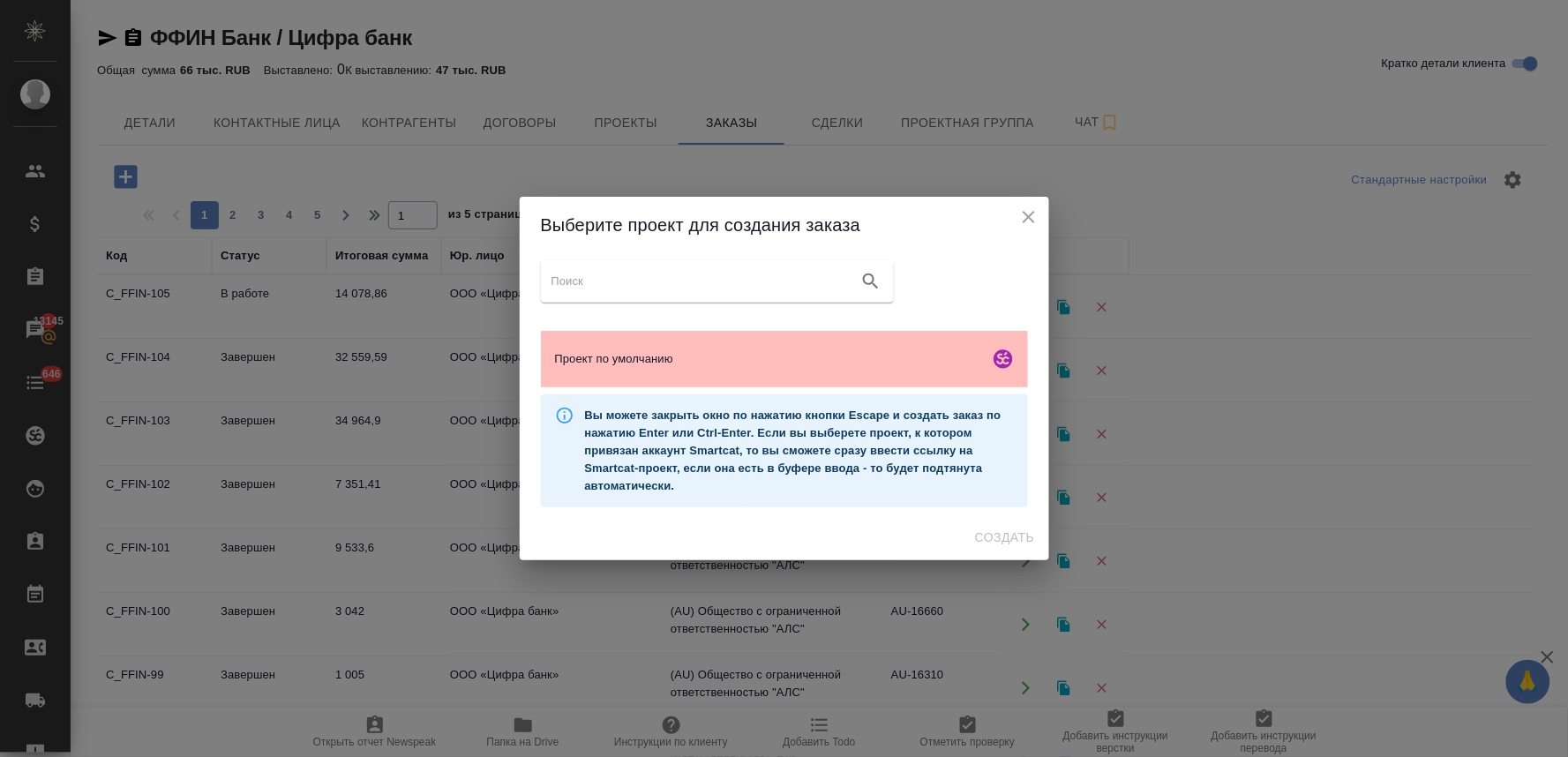
click at [706, 355] on span "Проект по умолчанию" at bounding box center [769, 359] width 427 height 18
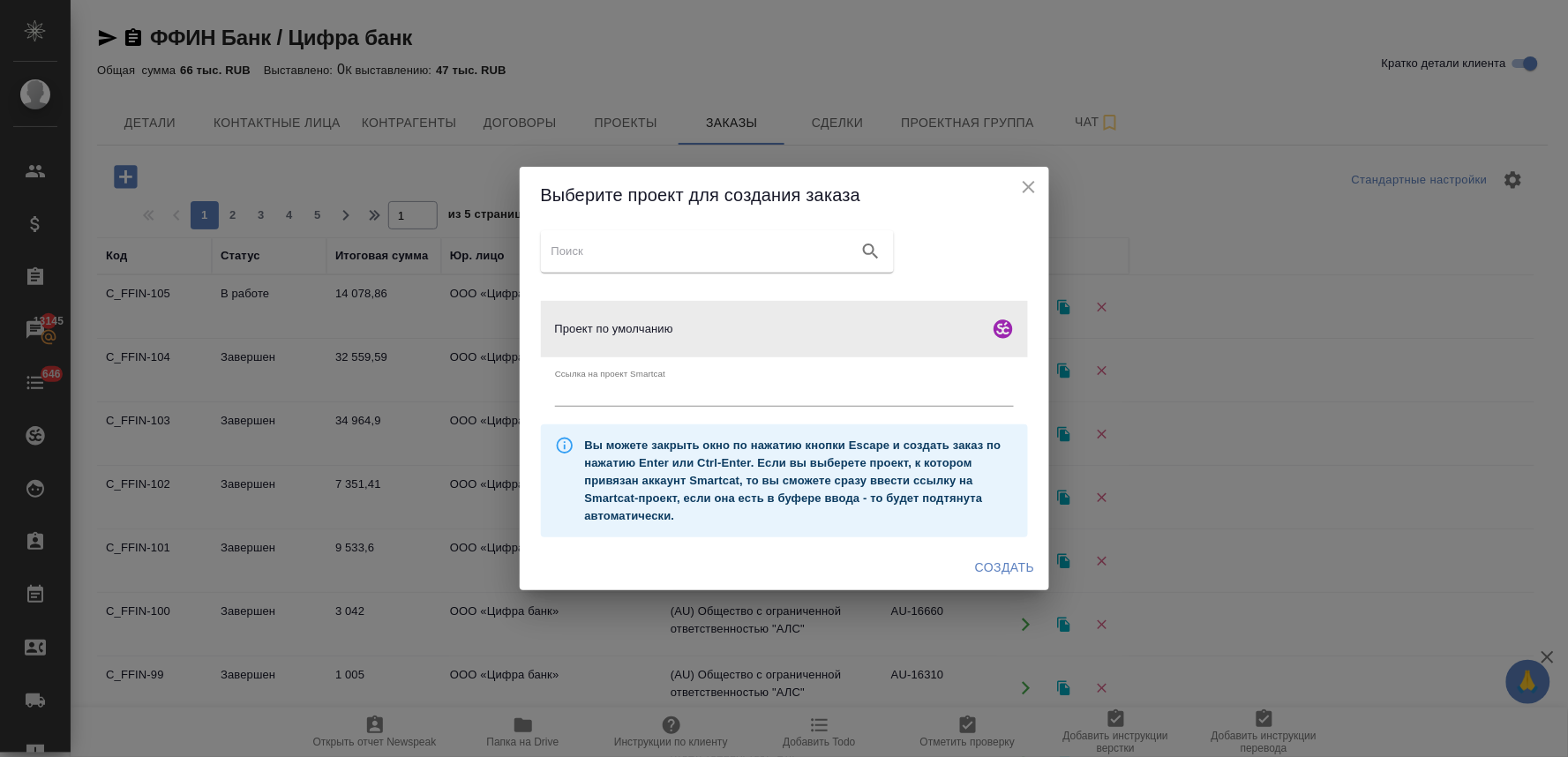
click at [986, 572] on span "Создать" at bounding box center [1005, 567] width 60 height 22
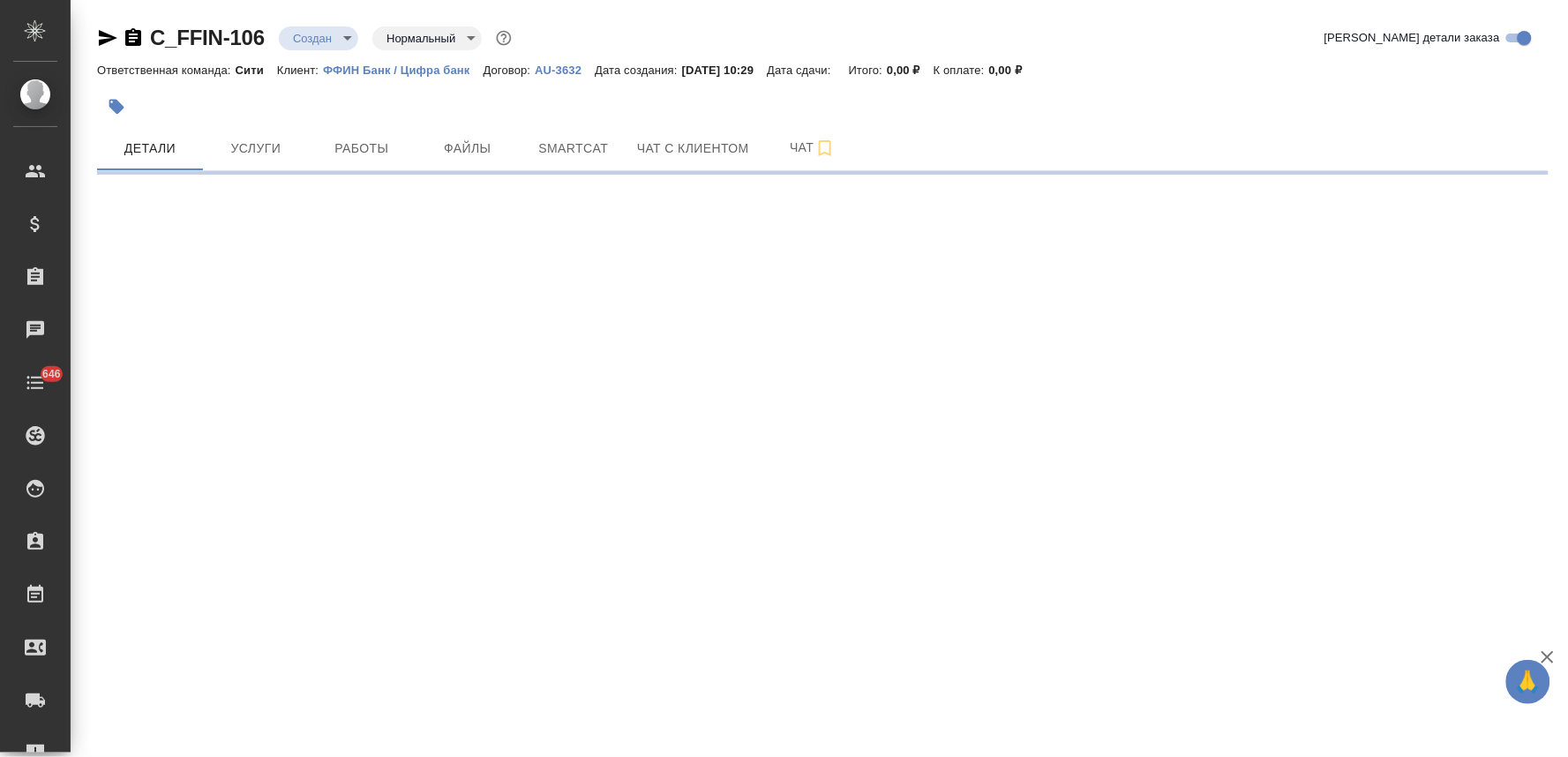
select select "RU"
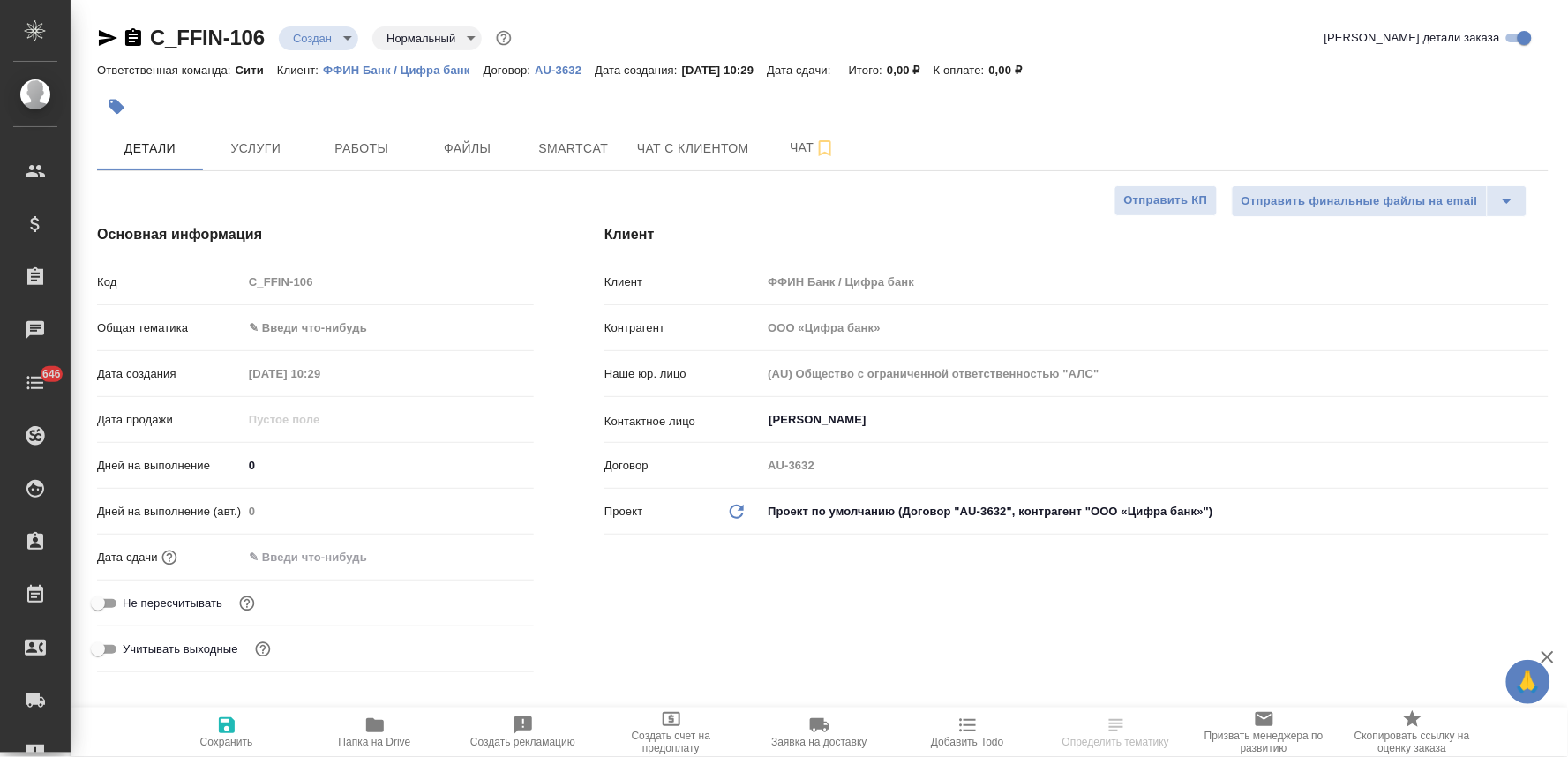
type textarea "x"
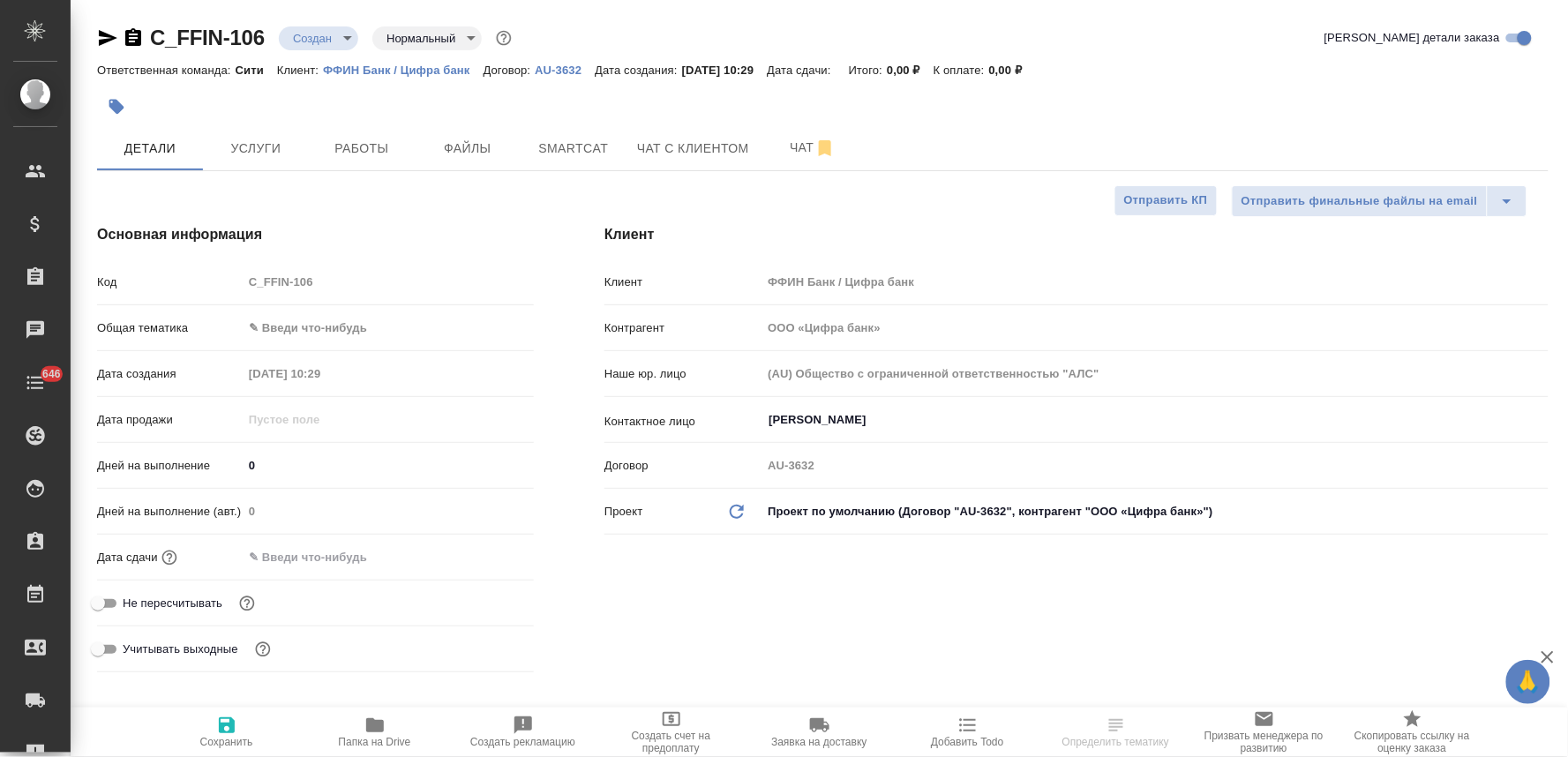
type textarea "x"
click at [214, 597] on span "Не пересчитывать" at bounding box center [172, 603] width 100 height 18
click at [129, 597] on input "Не пересчитывать" at bounding box center [98, 603] width 63 height 21
checkbox input "true"
type textarea "x"
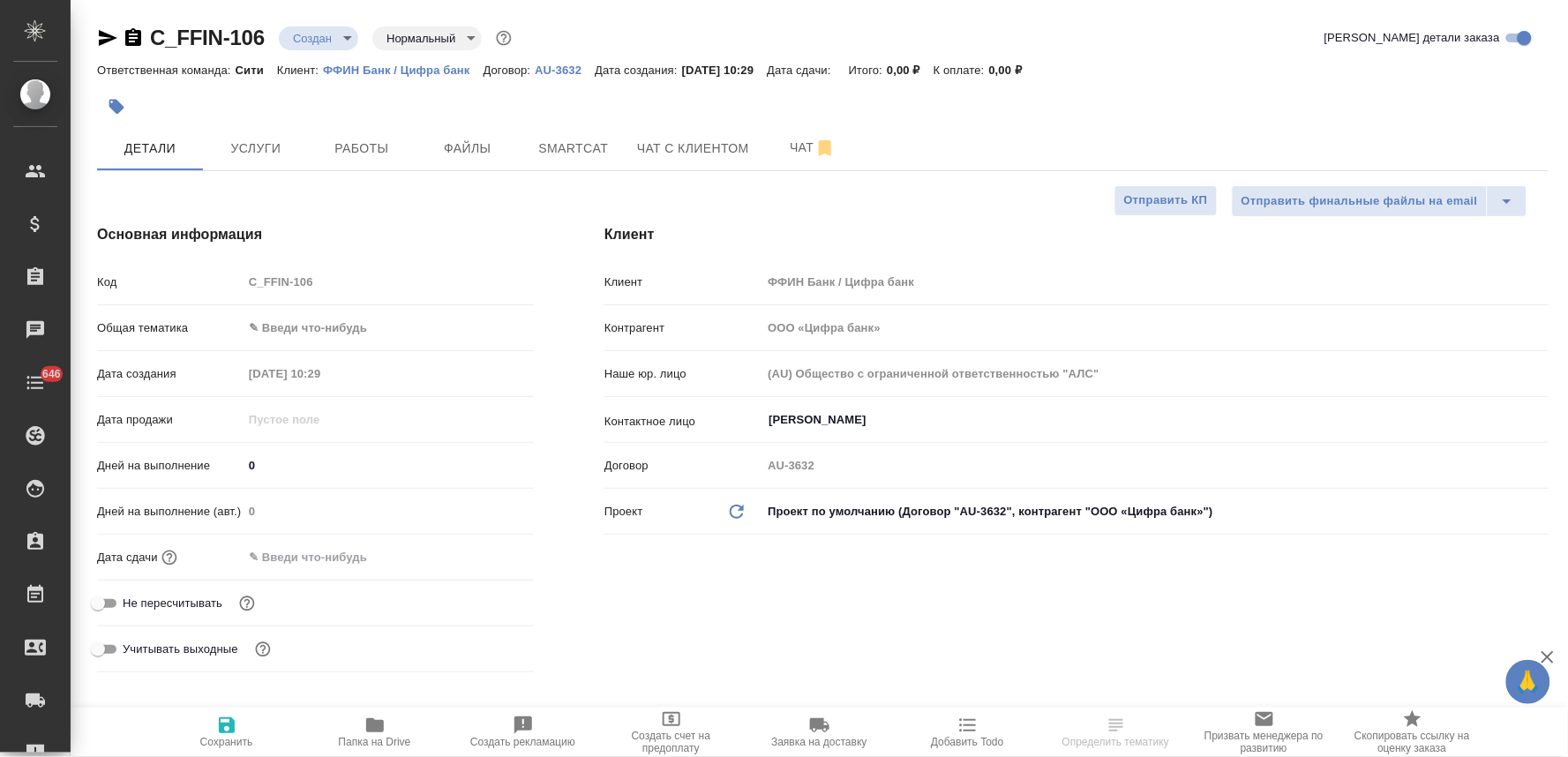
type textarea "x"
click at [883, 407] on div "Бирюкова Галина ​" at bounding box center [1156, 419] width 787 height 32
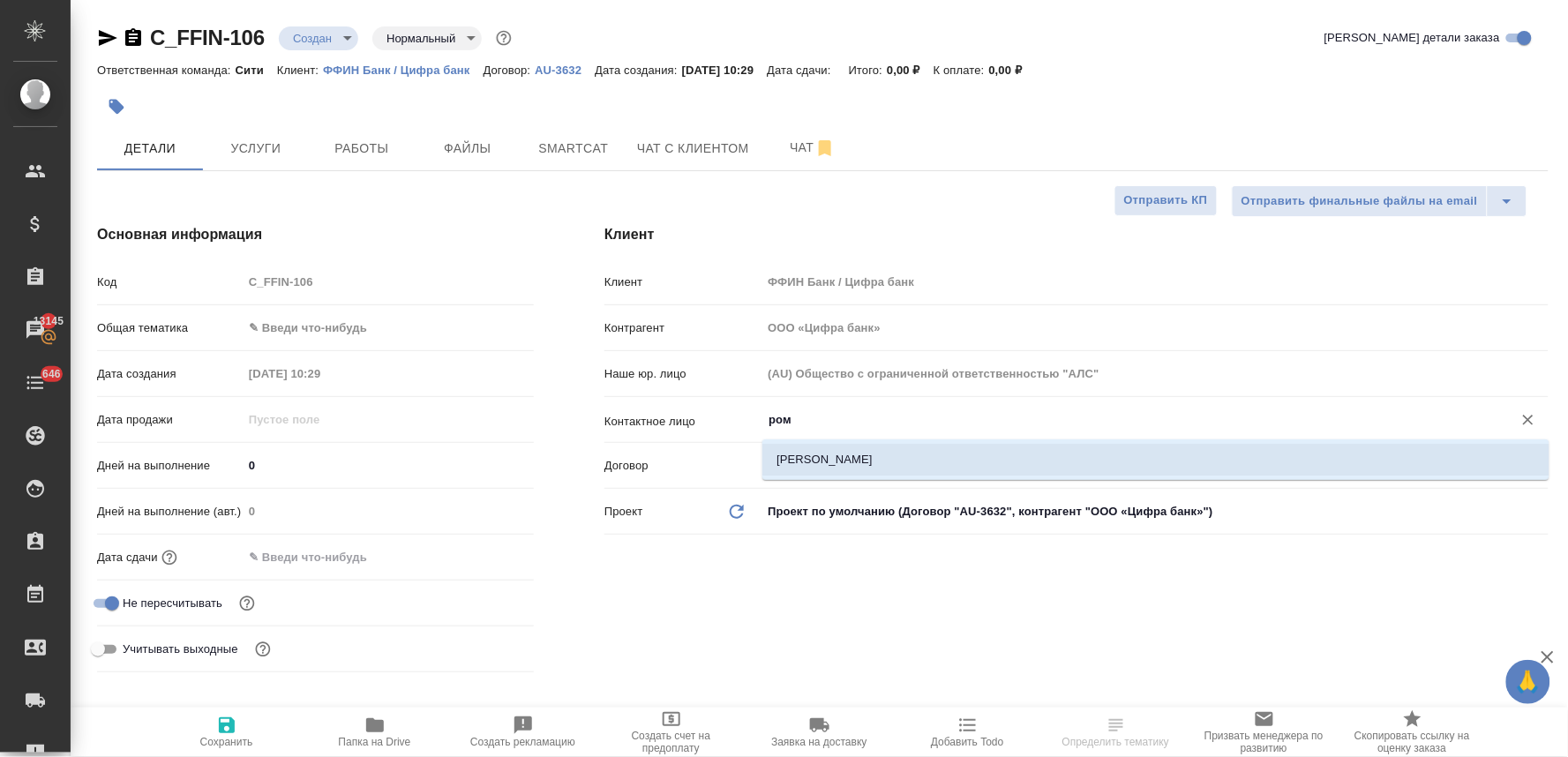
click at [886, 458] on li "Романенко Наталья" at bounding box center [1156, 459] width 787 height 32
type input "Романенко Наталья"
type textarea "x"
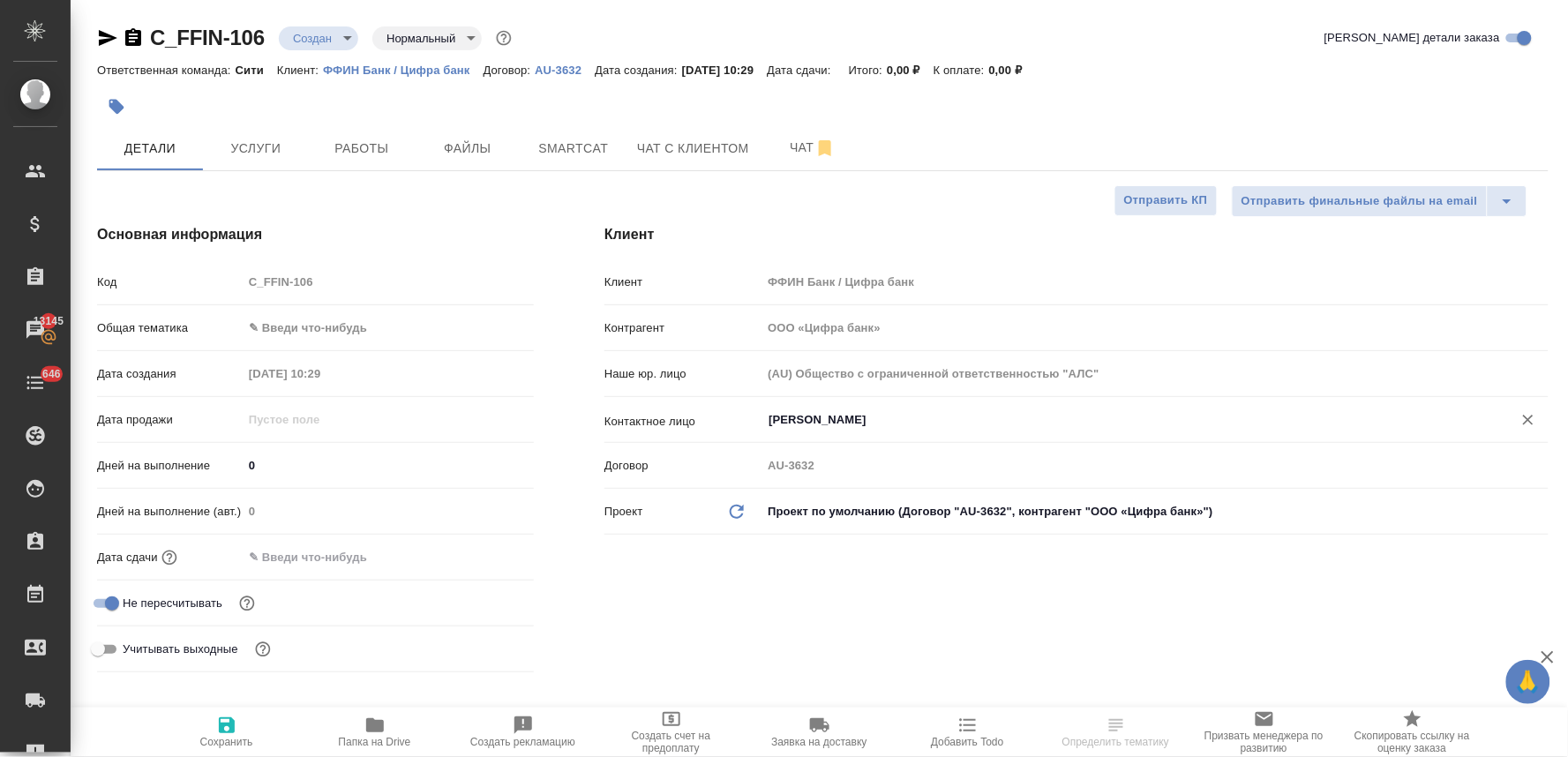
type input "Романенко Наталья"
click at [193, 738] on span "Сохранить" at bounding box center [226, 731] width 127 height 33
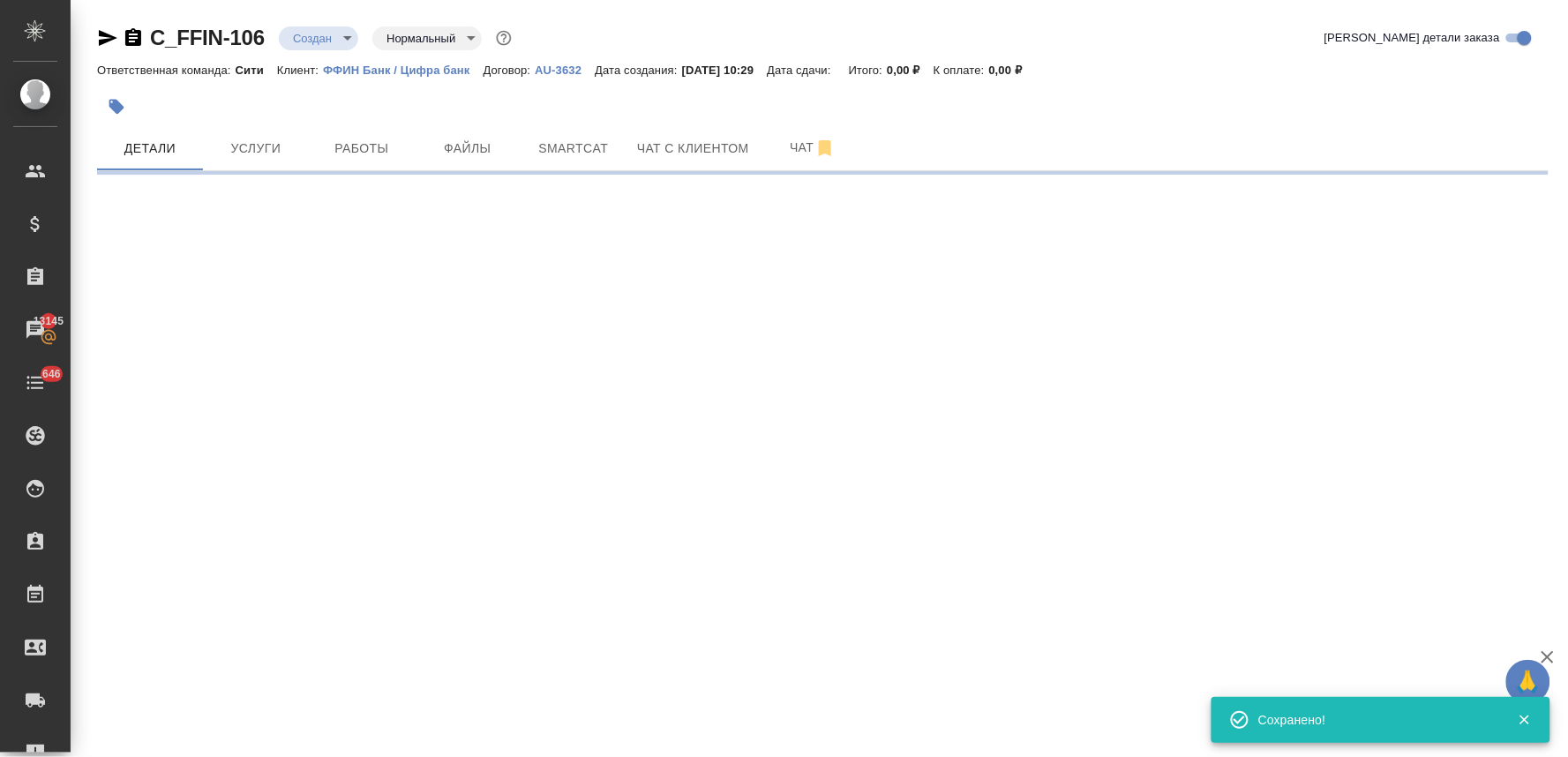
select select "RU"
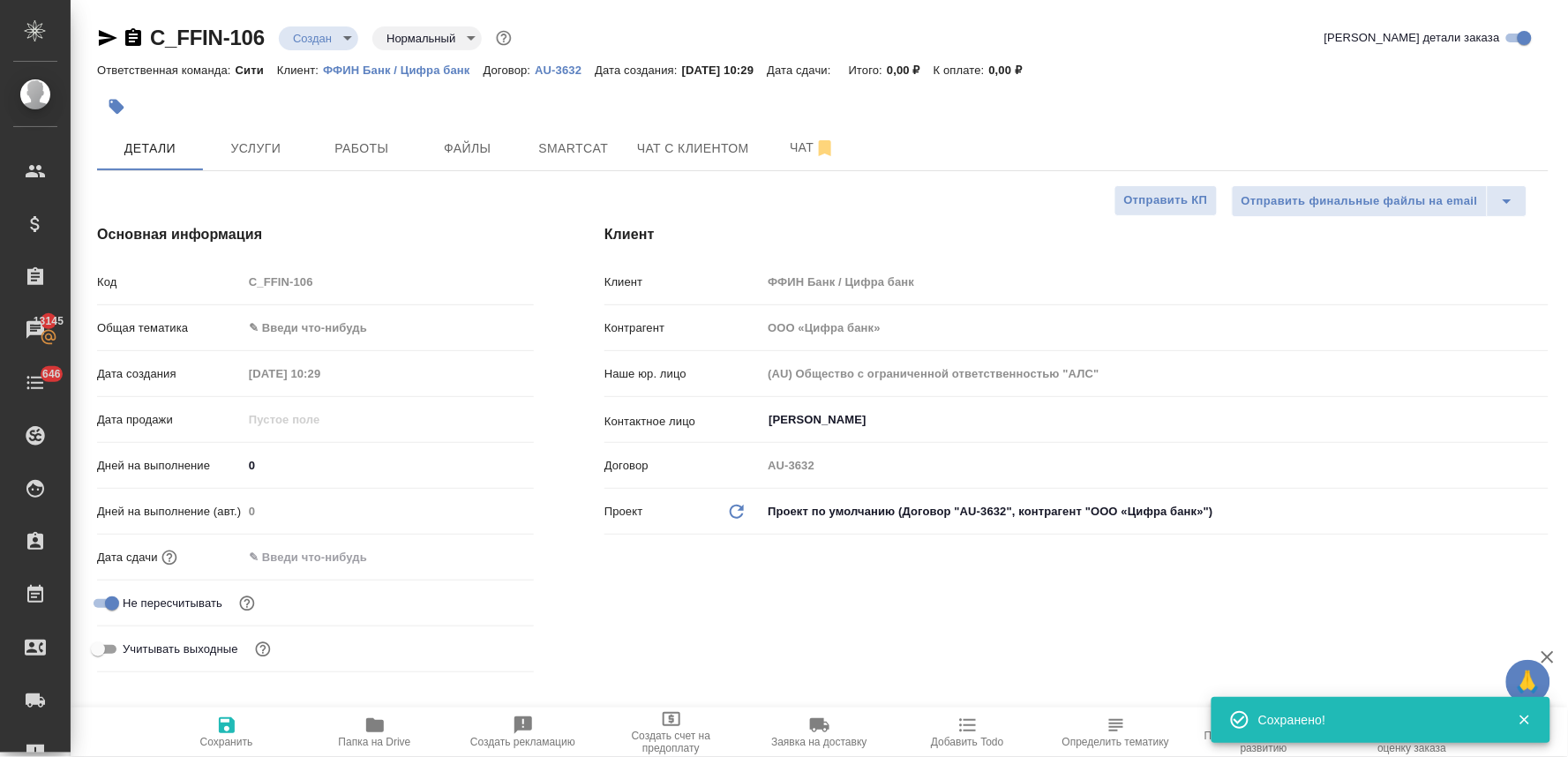
type textarea "x"
click at [325, 553] on input "text" at bounding box center [320, 557] width 154 height 26
click at [475, 554] on icon "button" at bounding box center [482, 554] width 16 height 18
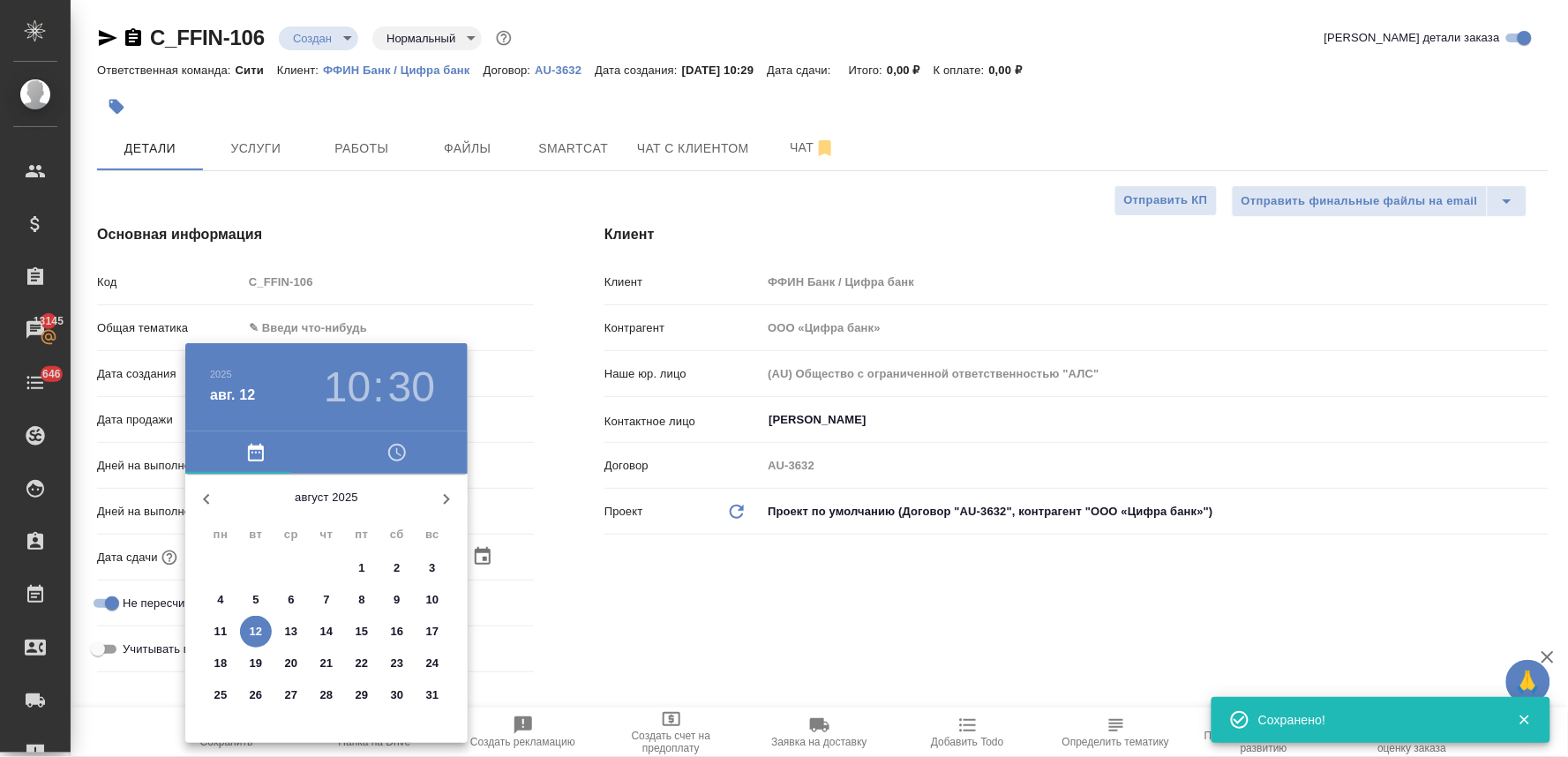
click at [294, 629] on p "13" at bounding box center [291, 631] width 13 height 18
type input "13.08.2025 10:30"
type textarea "x"
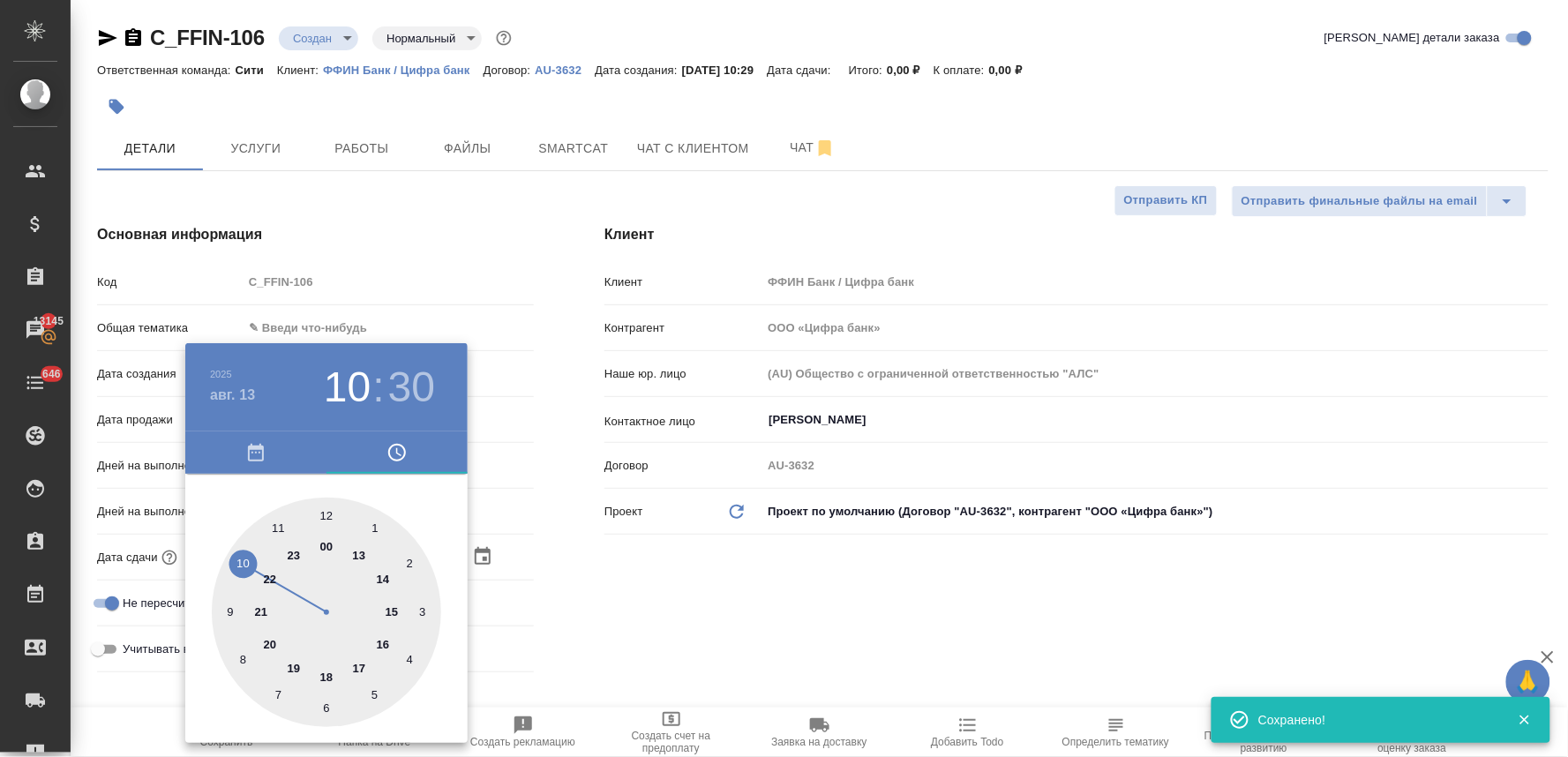
click at [676, 609] on div at bounding box center [784, 378] width 1568 height 757
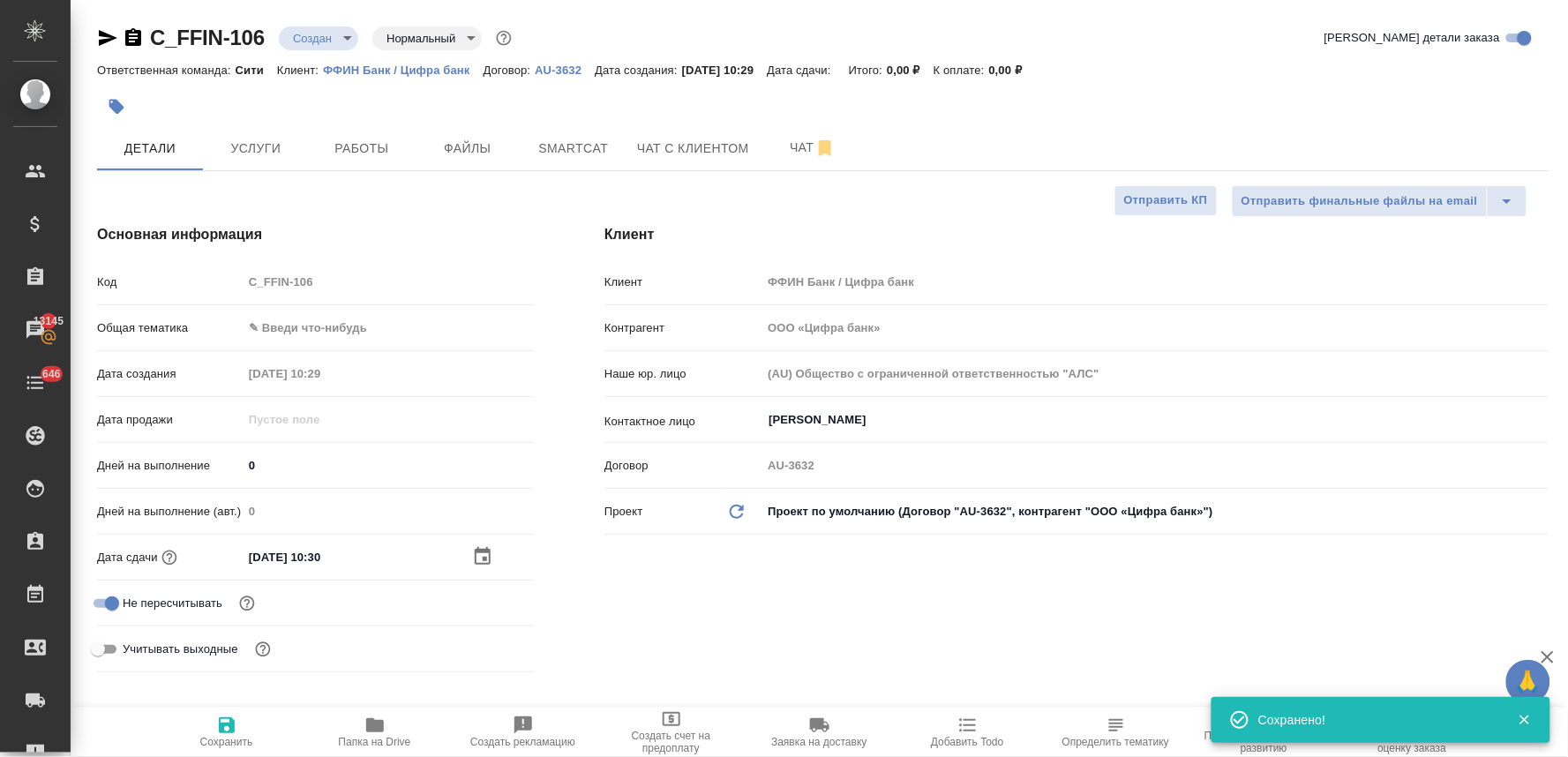
click at [227, 739] on span "Сохранить" at bounding box center [226, 741] width 53 height 12
type textarea "x"
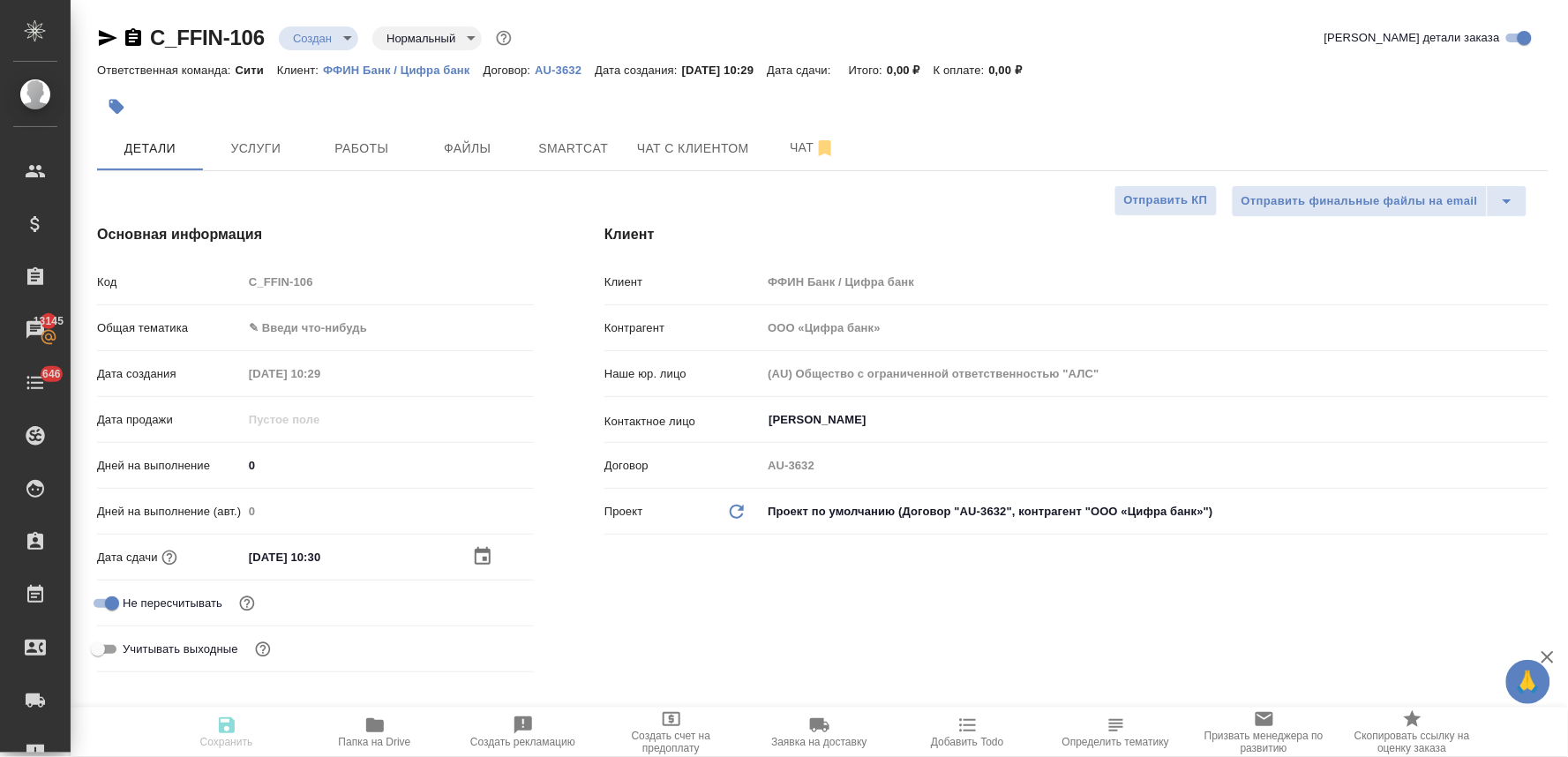
type textarea "x"
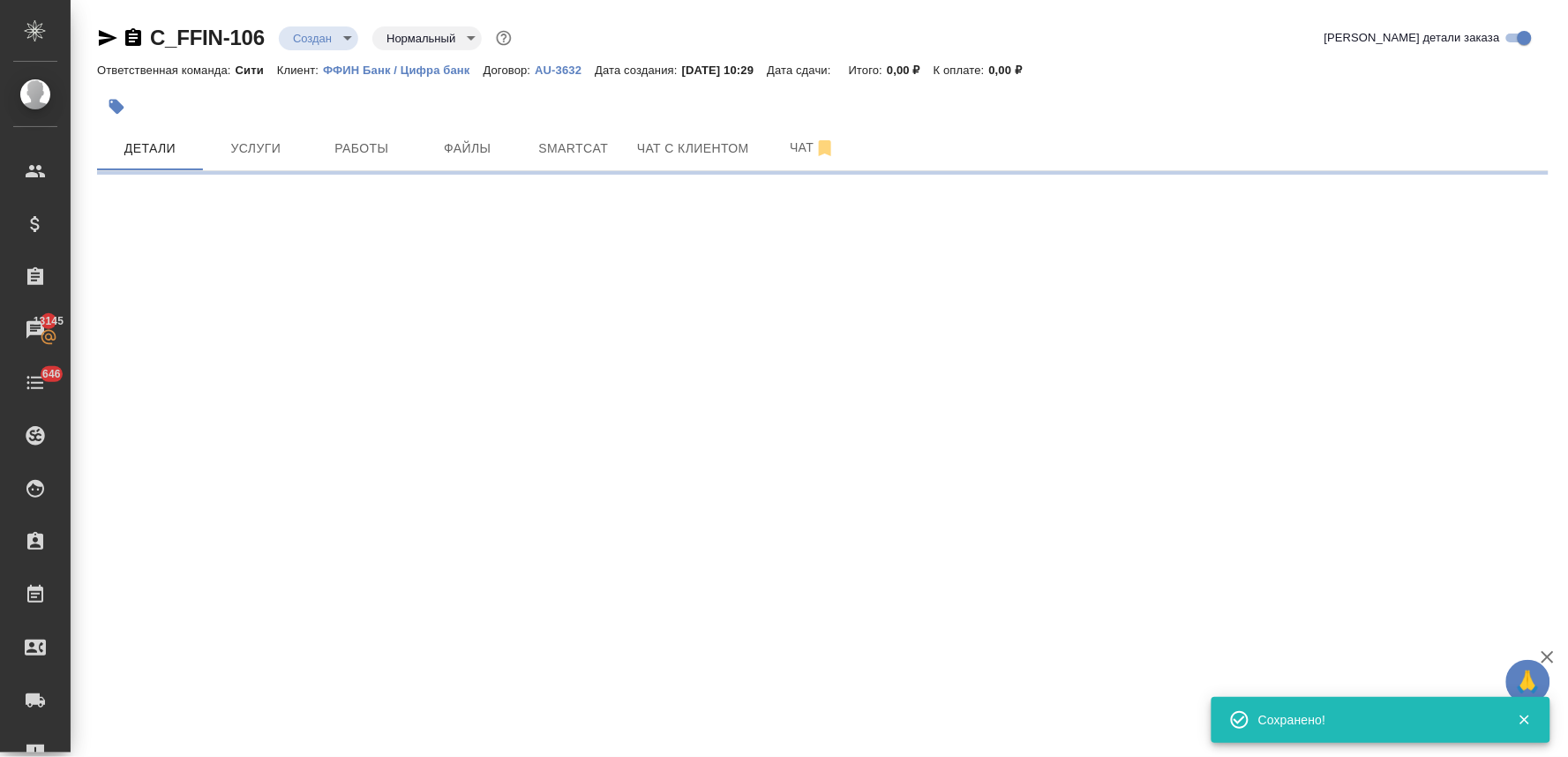
select select "RU"
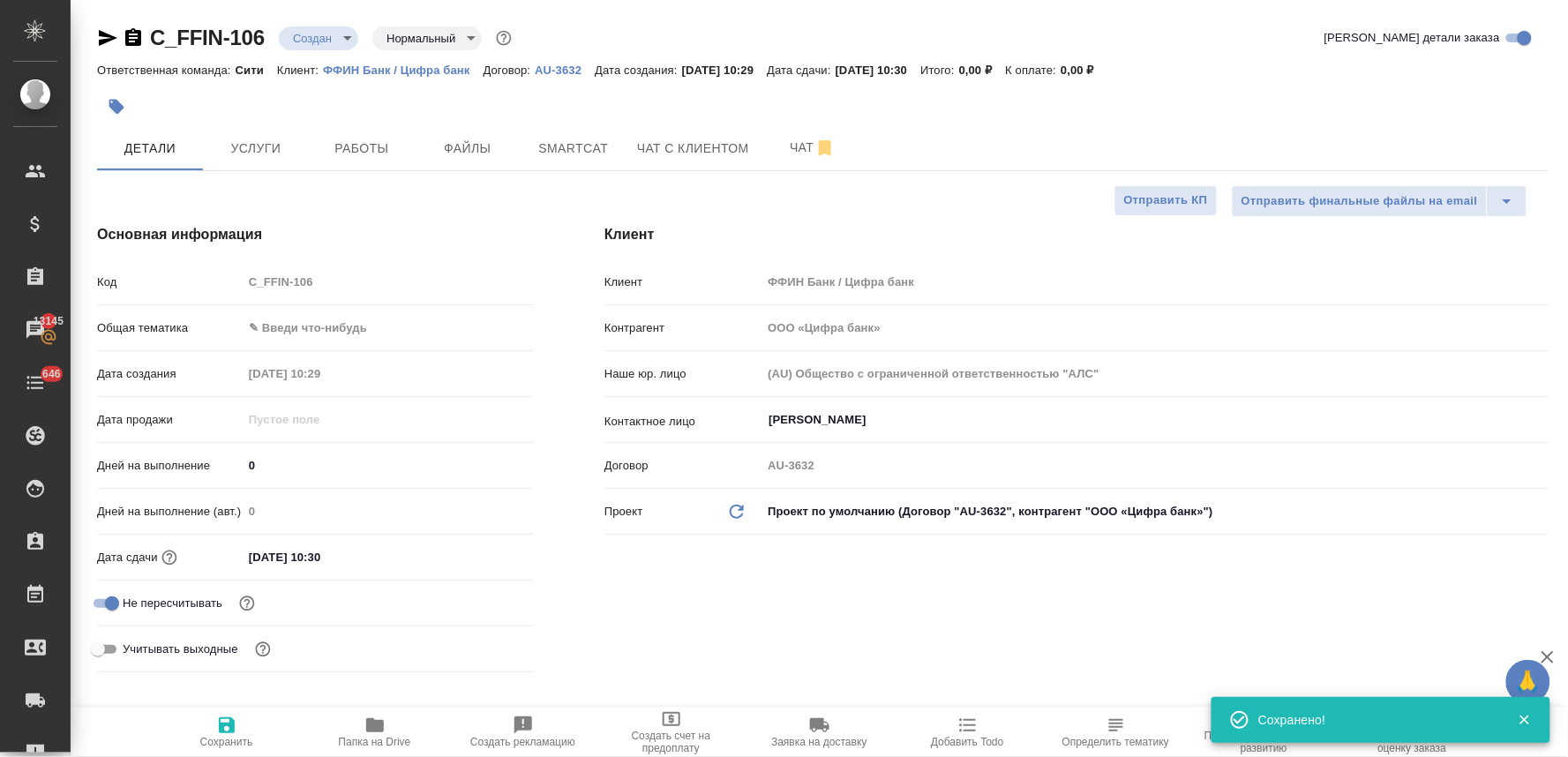
type textarea "x"
click at [227, 278] on div "Код C_FFIN-106" at bounding box center [315, 281] width 436 height 31
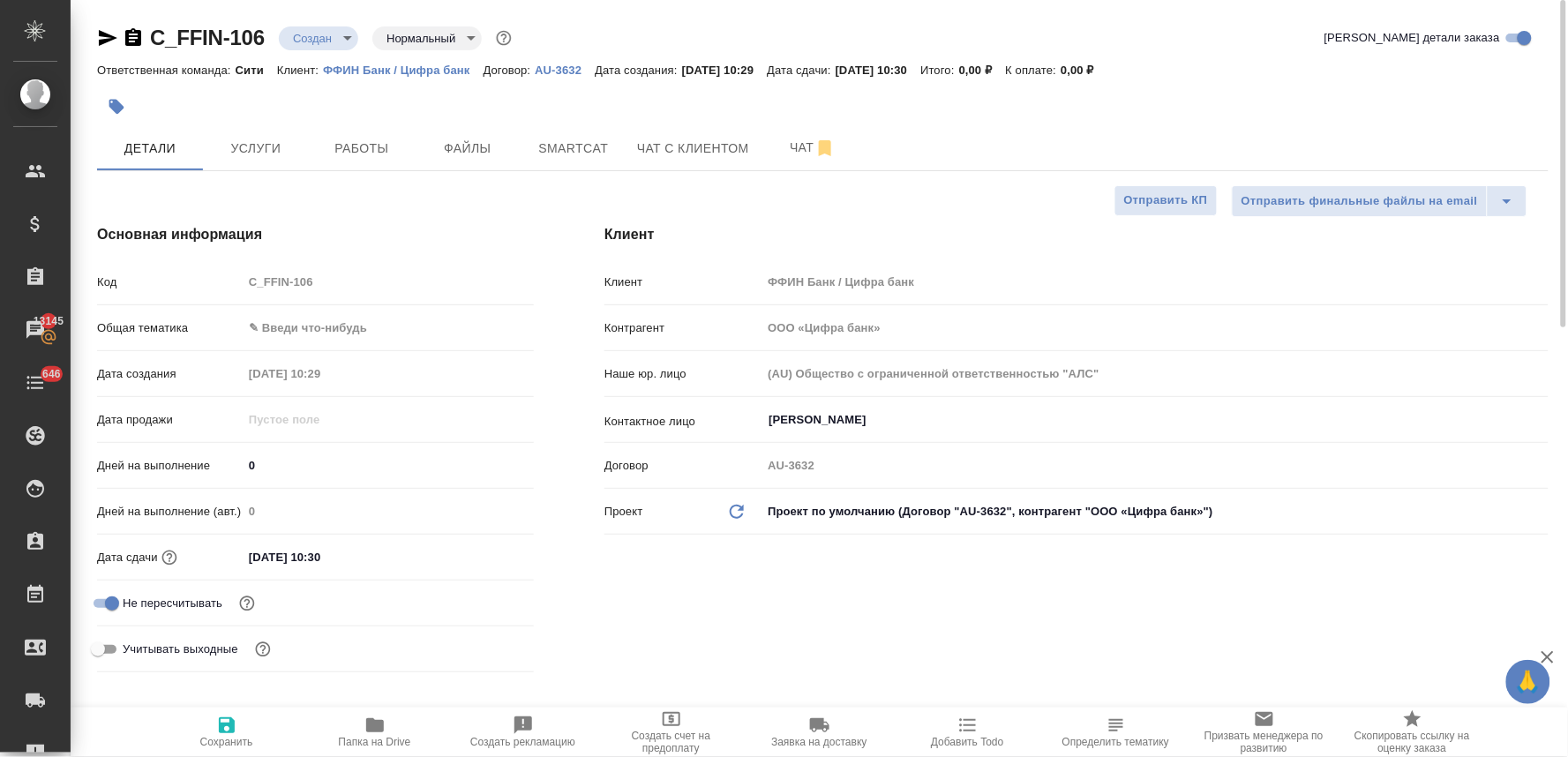
click at [811, 29] on div "C_FFIN-106 Создан new Нормальный normal Кратко детали заказа" at bounding box center [823, 38] width 1452 height 28
click at [465, 154] on span "Файлы" at bounding box center [467, 149] width 85 height 22
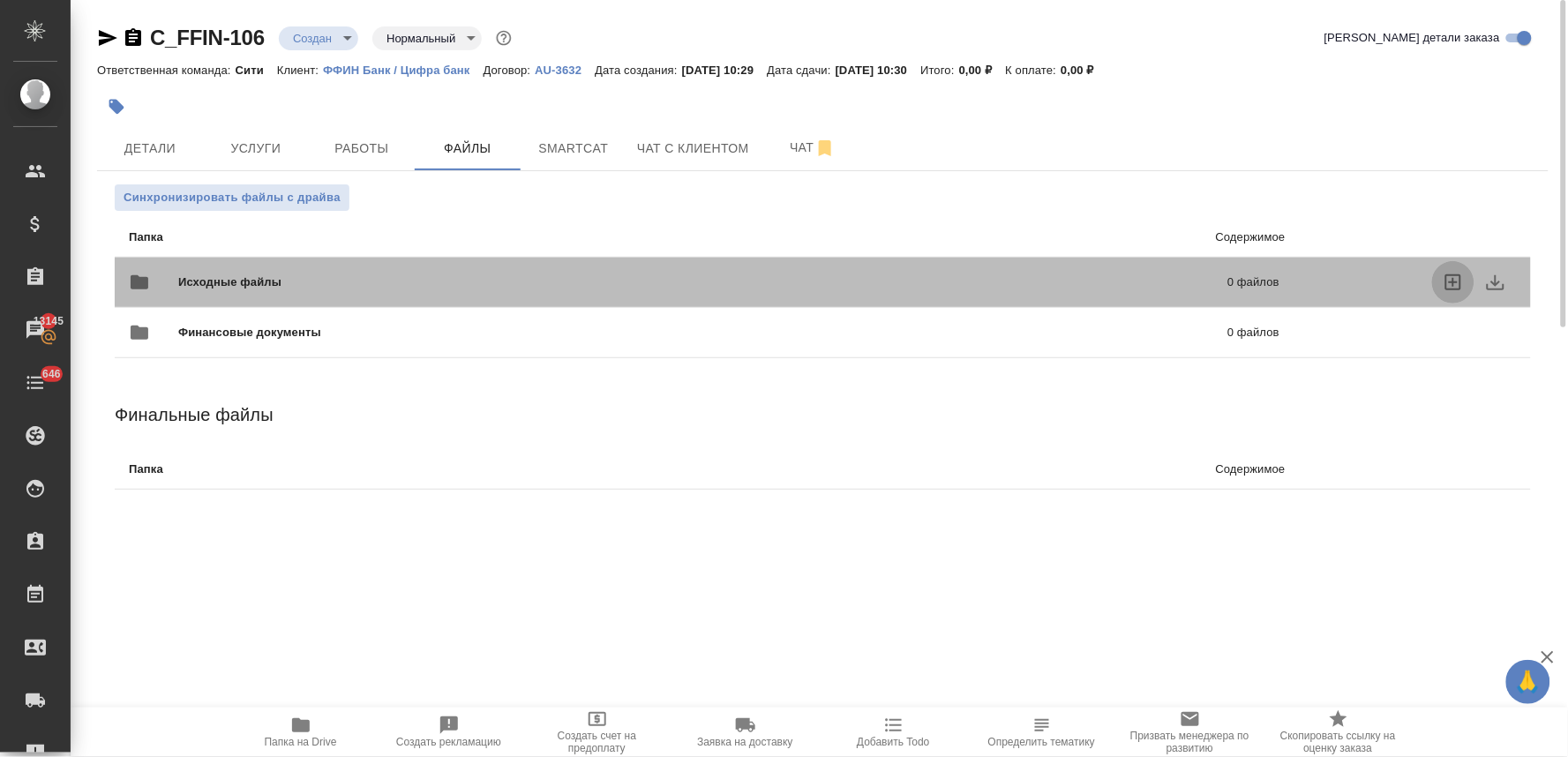
click at [1450, 283] on icon "uploadFiles" at bounding box center [1454, 282] width 16 height 16
click at [0, 0] on input "uploadFiles" at bounding box center [0, 0] width 0 height 0
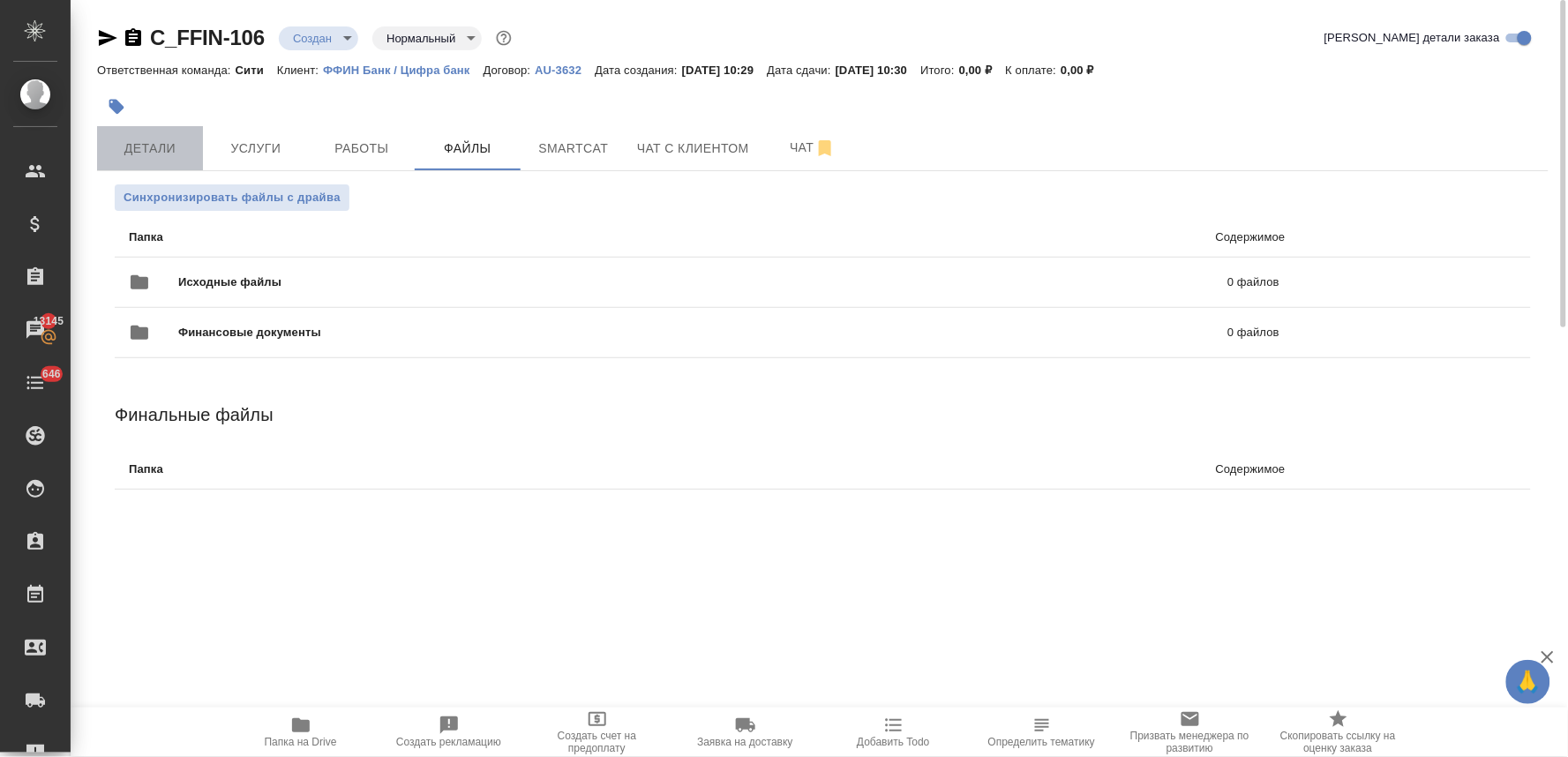
click at [175, 147] on span "Детали" at bounding box center [150, 149] width 85 height 22
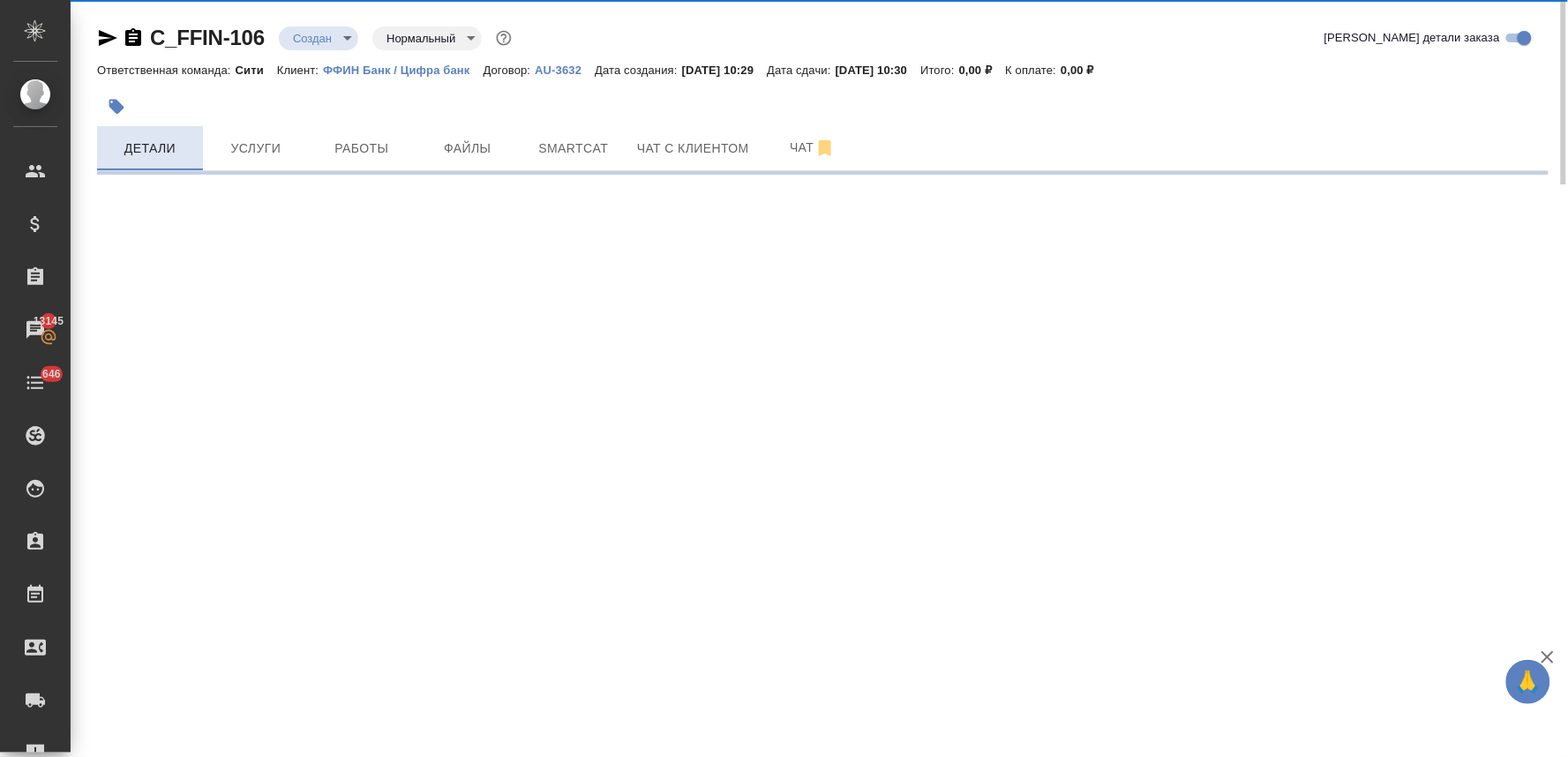
select select "RU"
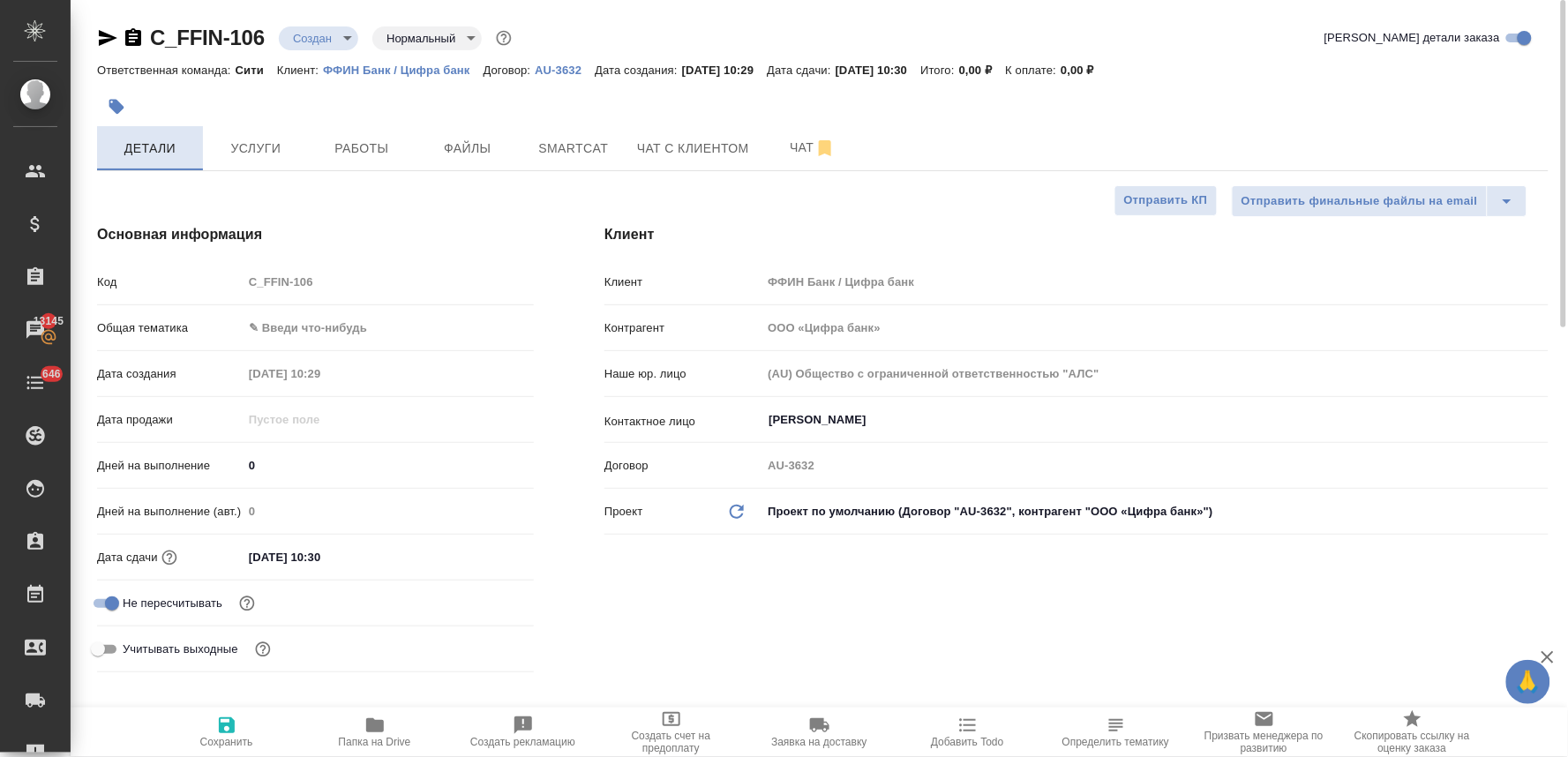
type textarea "x"
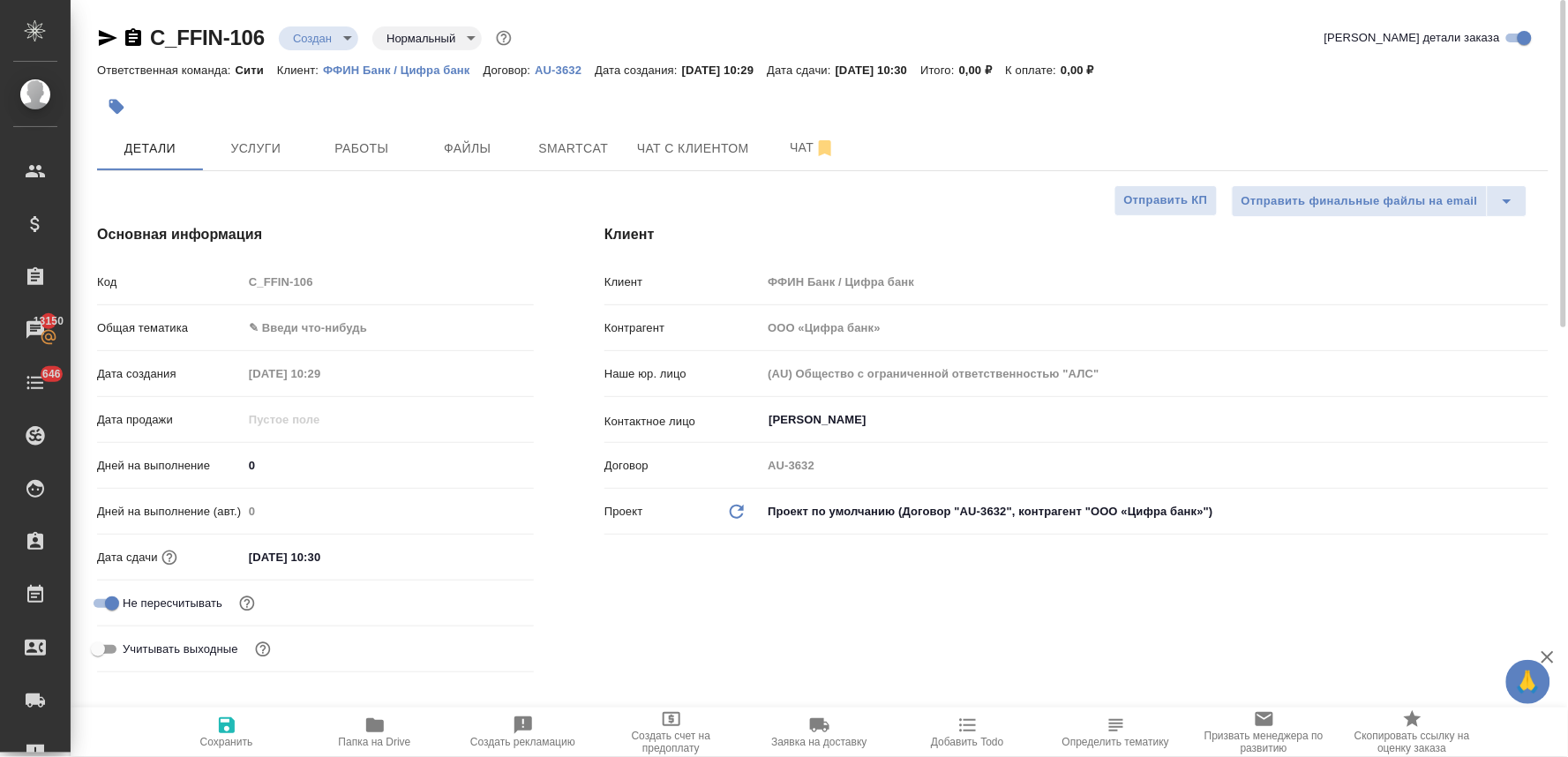
type textarea "x"
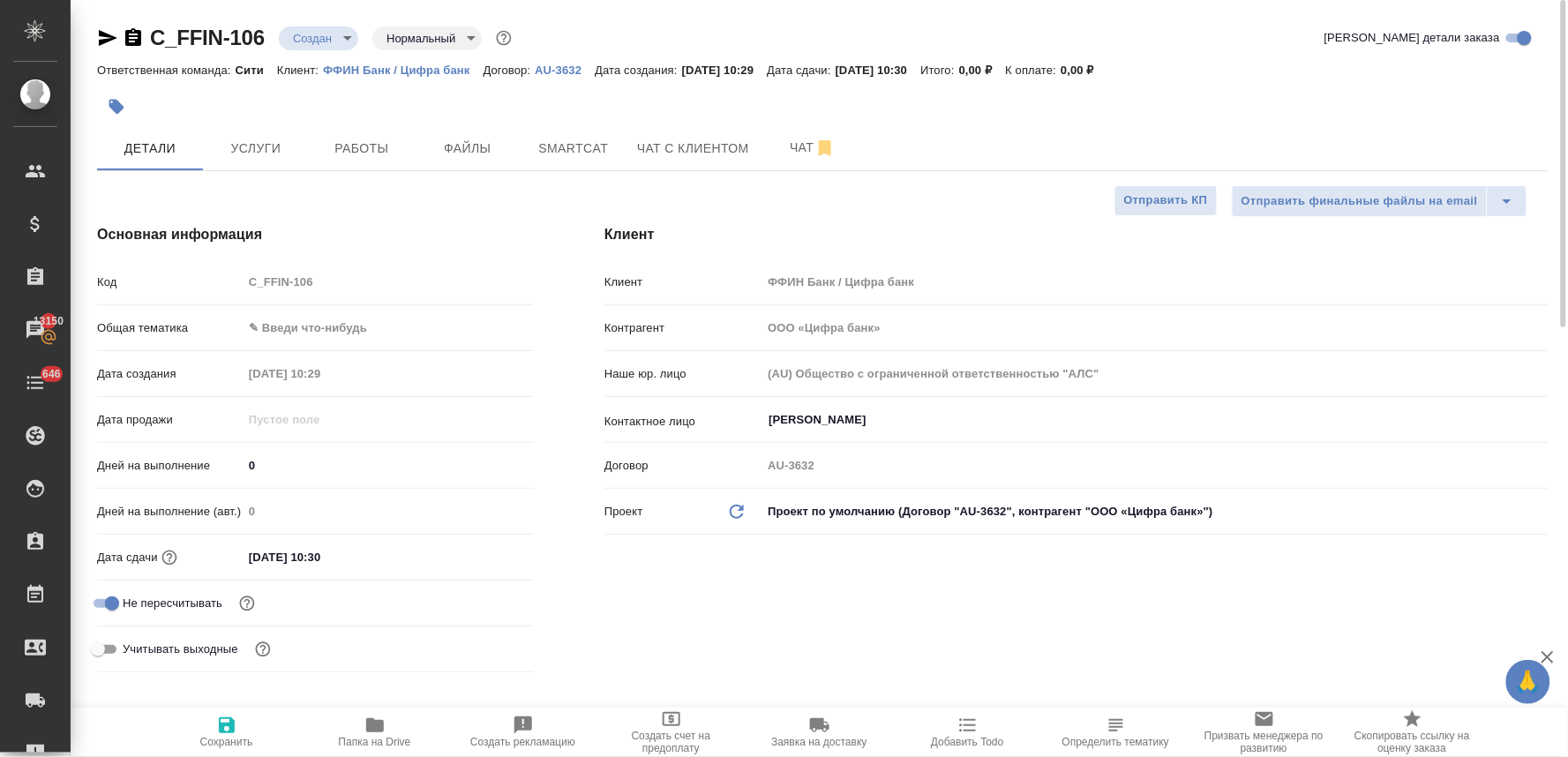
type textarea "x"
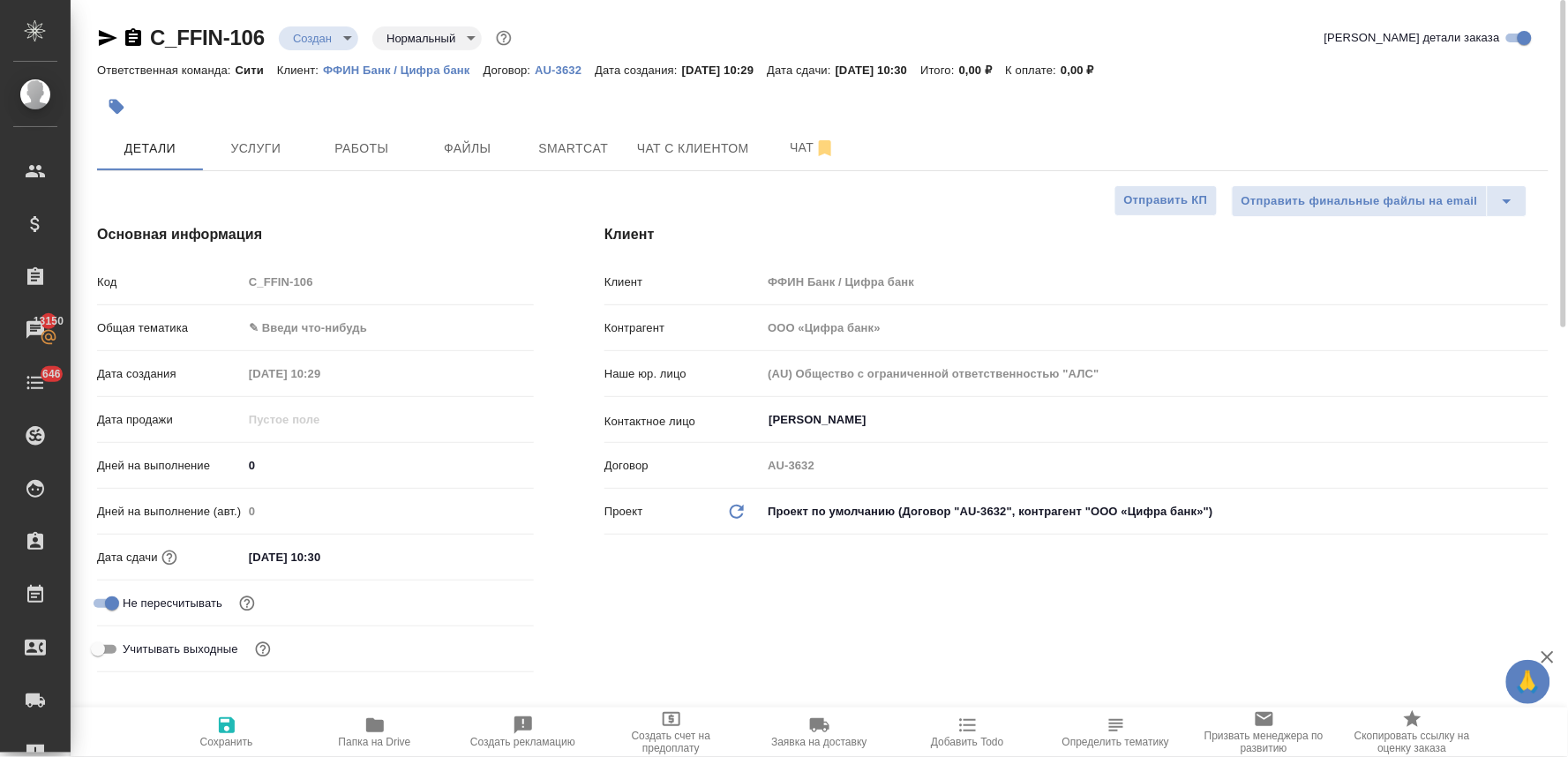
type textarea "x"
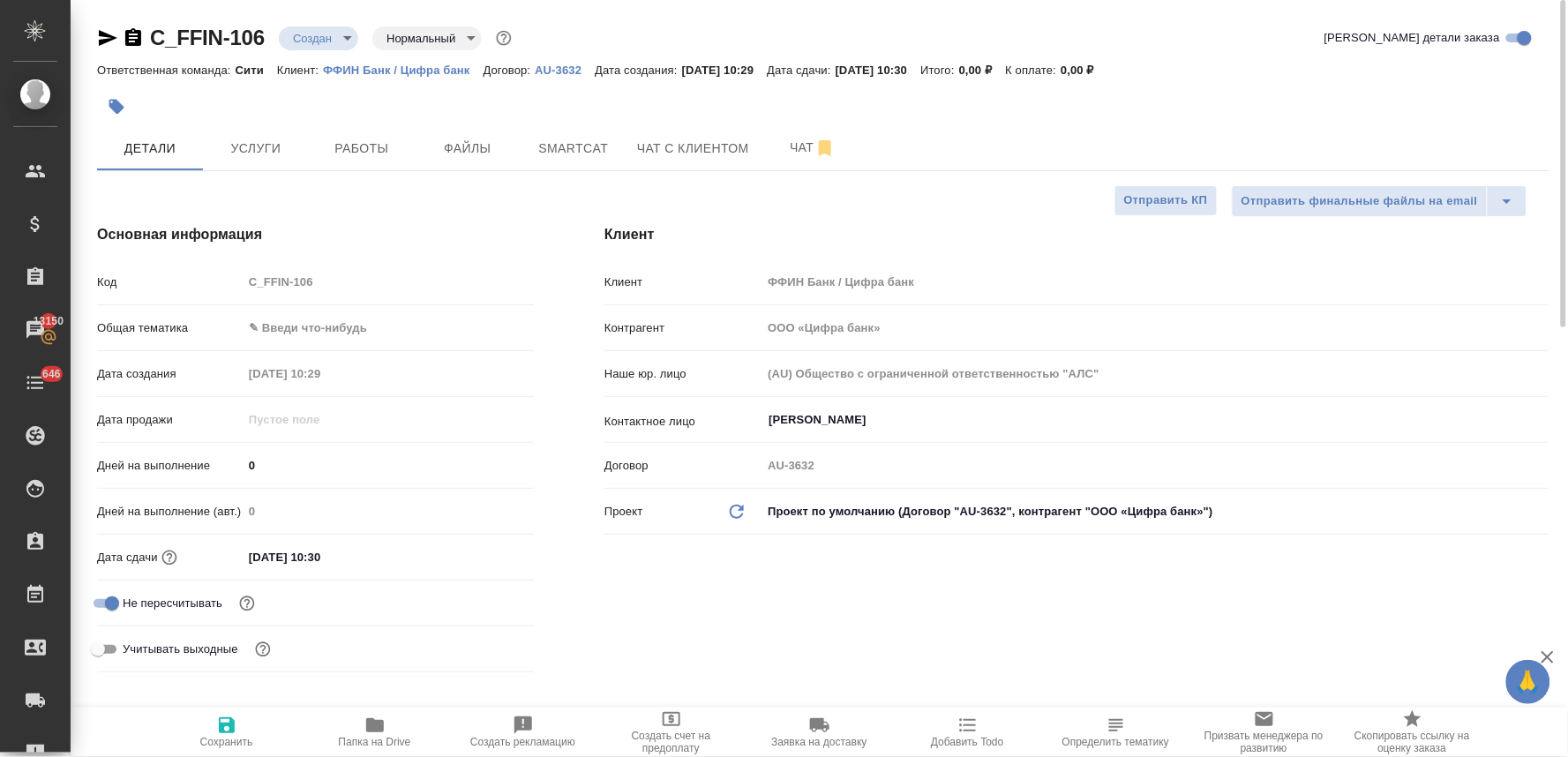
type textarea "x"
click at [566, 373] on div "Основная информация Код C_FFIN-106 Общая тематика ✎ Введи что-нибудь Дата созда…" at bounding box center [315, 451] width 507 height 525
click at [221, 287] on div "Код C_FFIN-106" at bounding box center [315, 281] width 436 height 31
click at [941, 127] on div "Детали Услуги Работы Файлы Smartcat Чат с клиентом Чат" at bounding box center [823, 148] width 1452 height 44
click at [490, 148] on span "Файлы" at bounding box center [467, 149] width 85 height 22
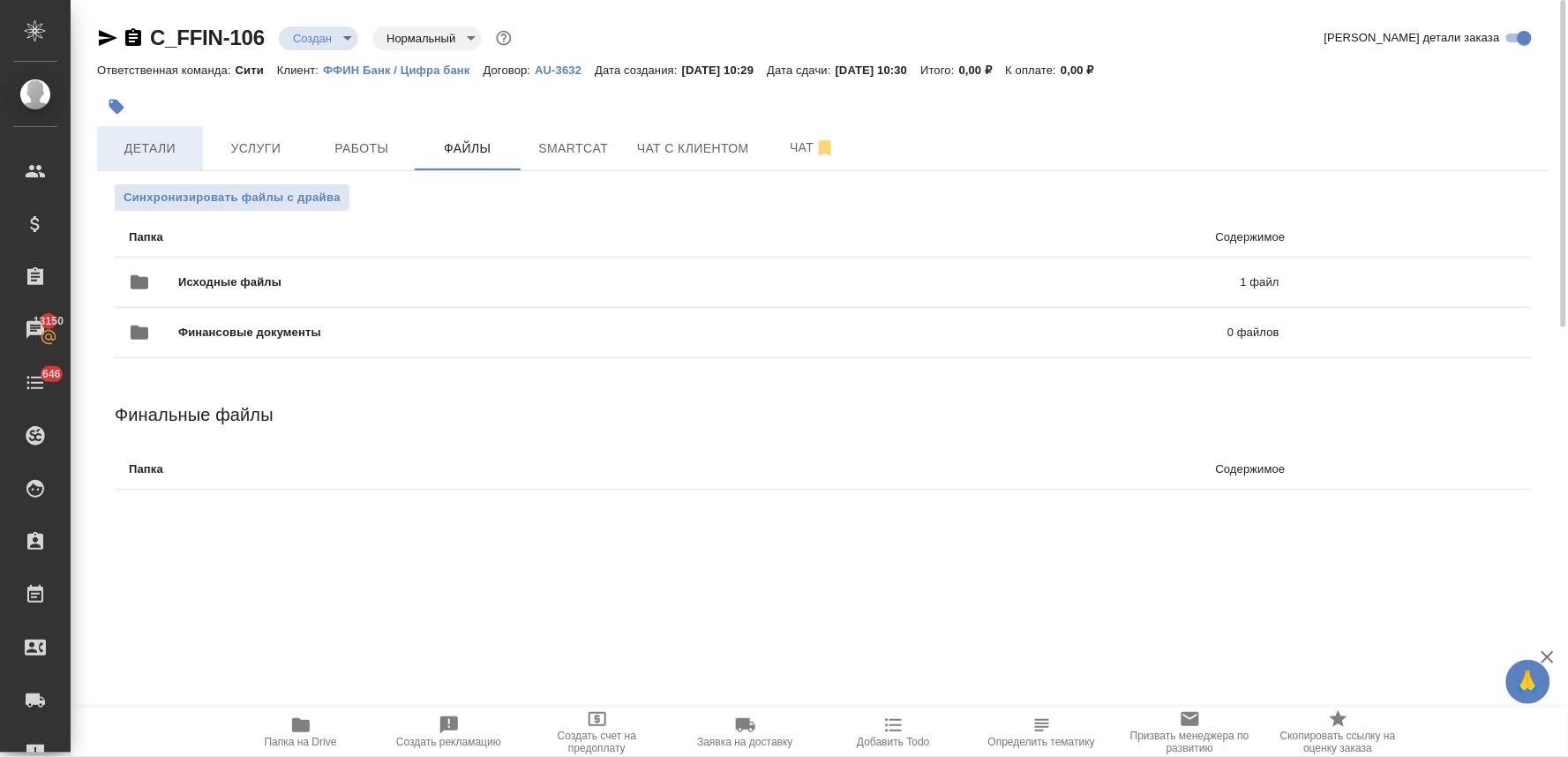
click at [139, 139] on span "Детали" at bounding box center [150, 149] width 85 height 22
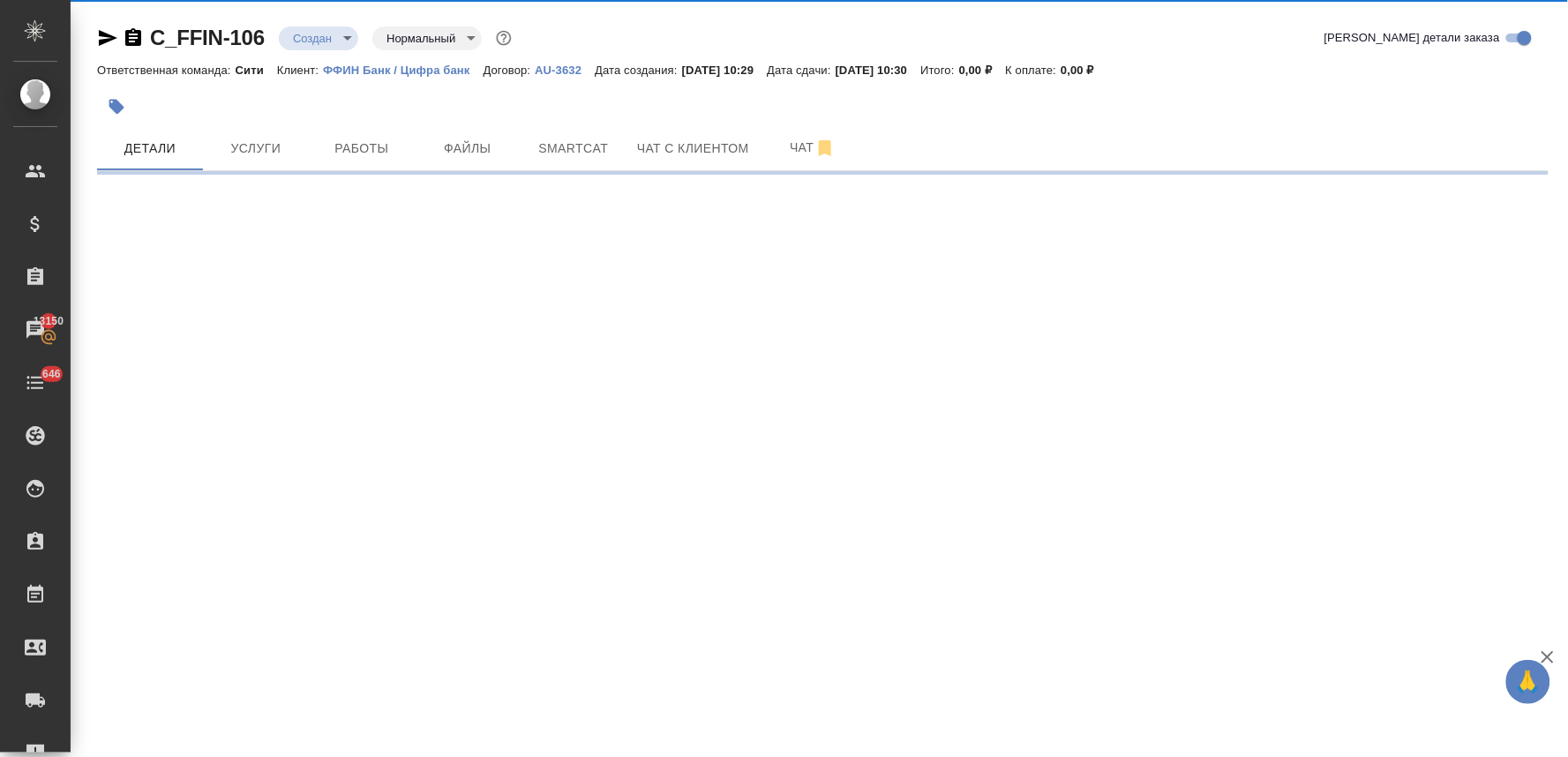
select select "RU"
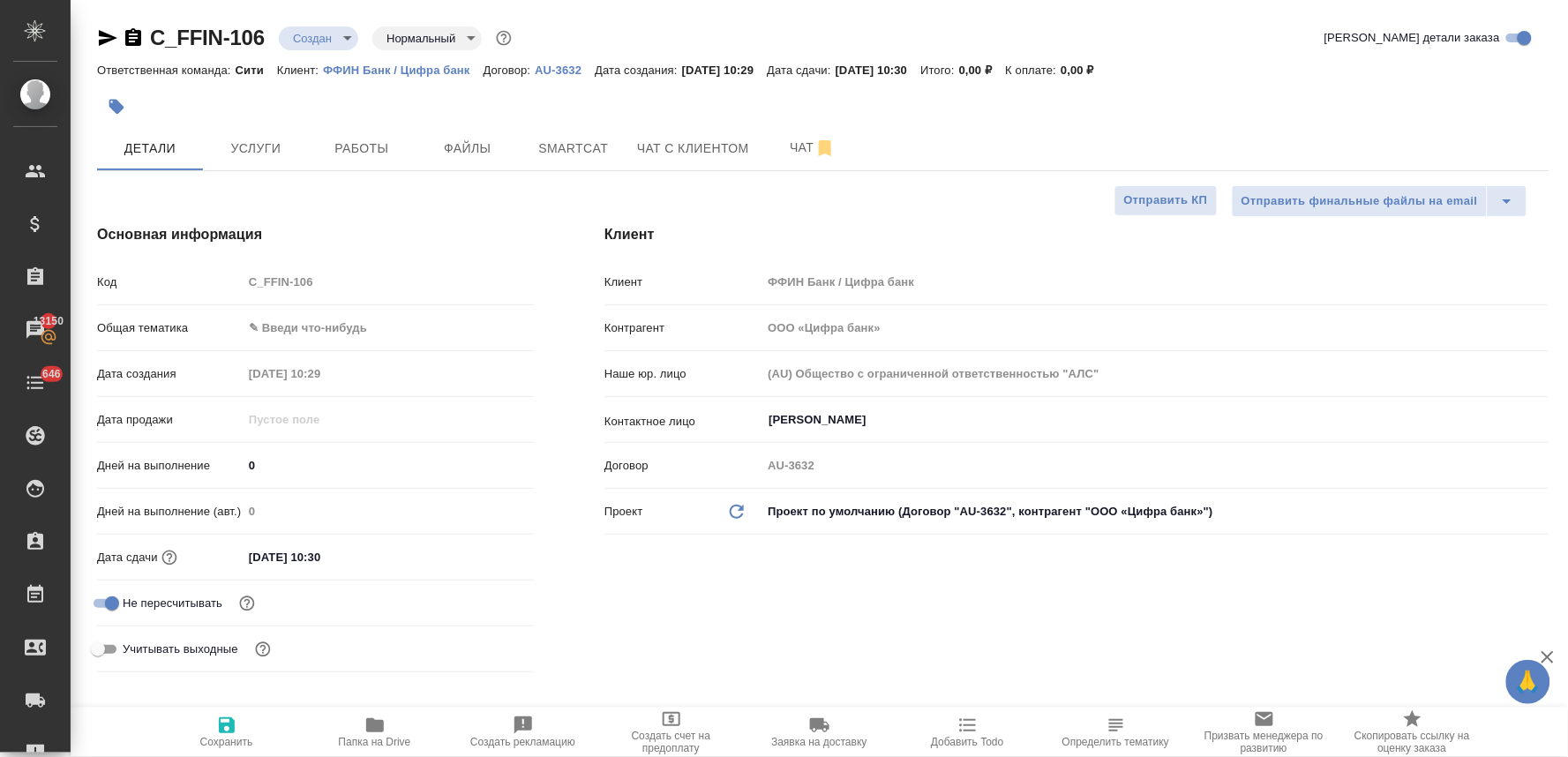
type textarea "x"
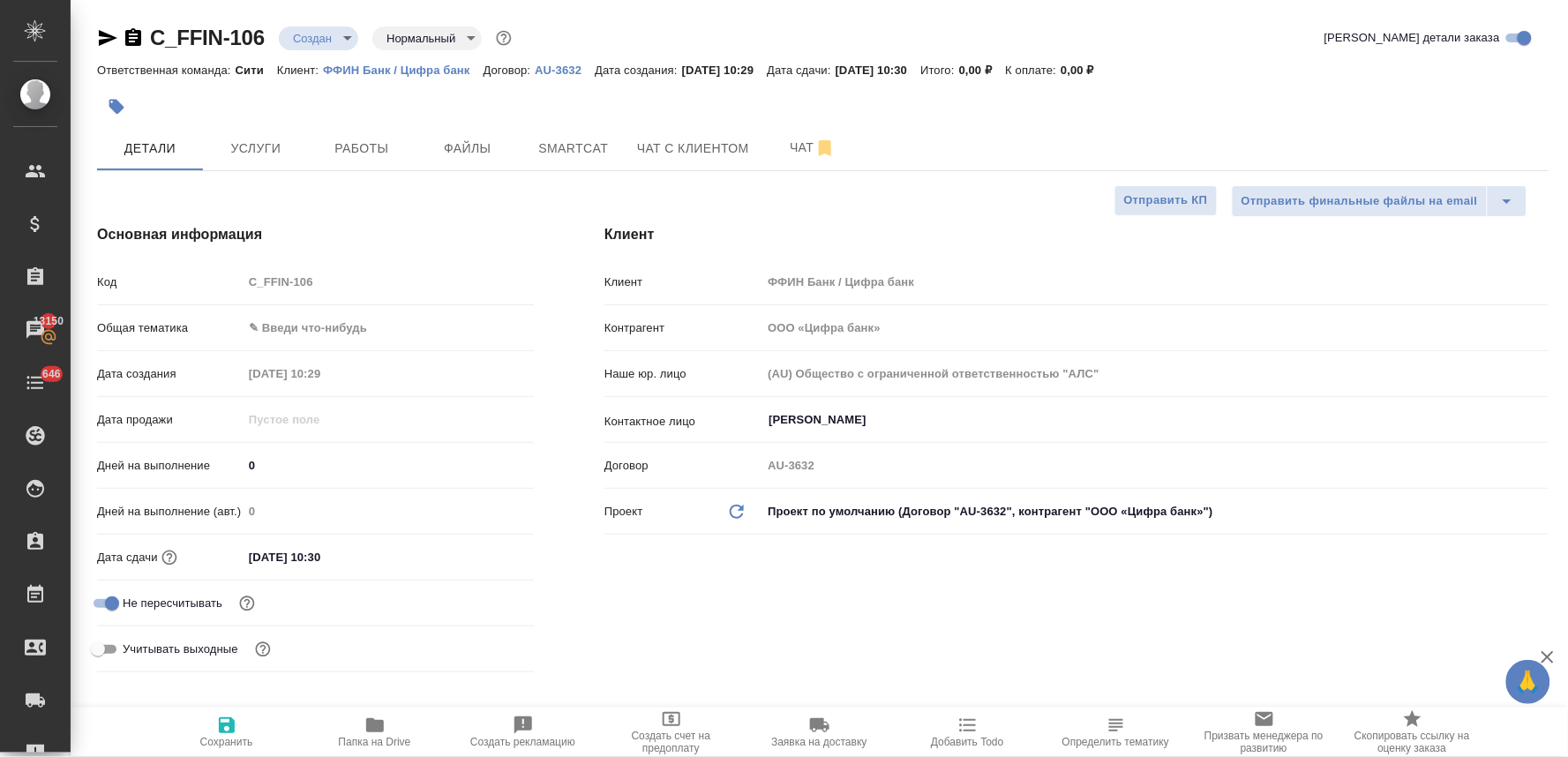
type textarea "x"
click at [433, 108] on div at bounding box center [581, 107] width 968 height 39
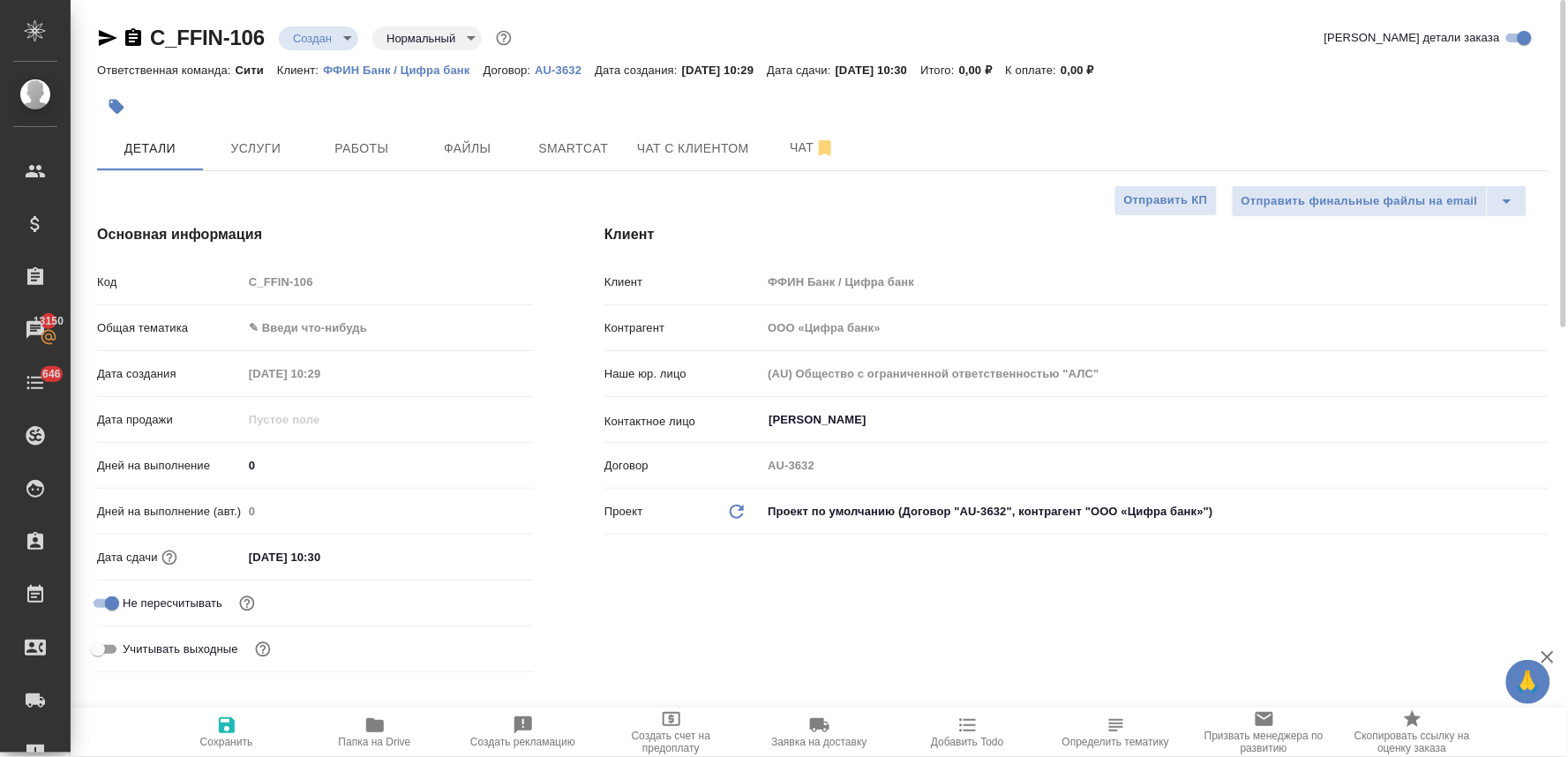
click at [382, 556] on input "13.08.2025 10:30" at bounding box center [320, 557] width 154 height 26
click at [477, 554] on icon "button" at bounding box center [482, 555] width 21 height 21
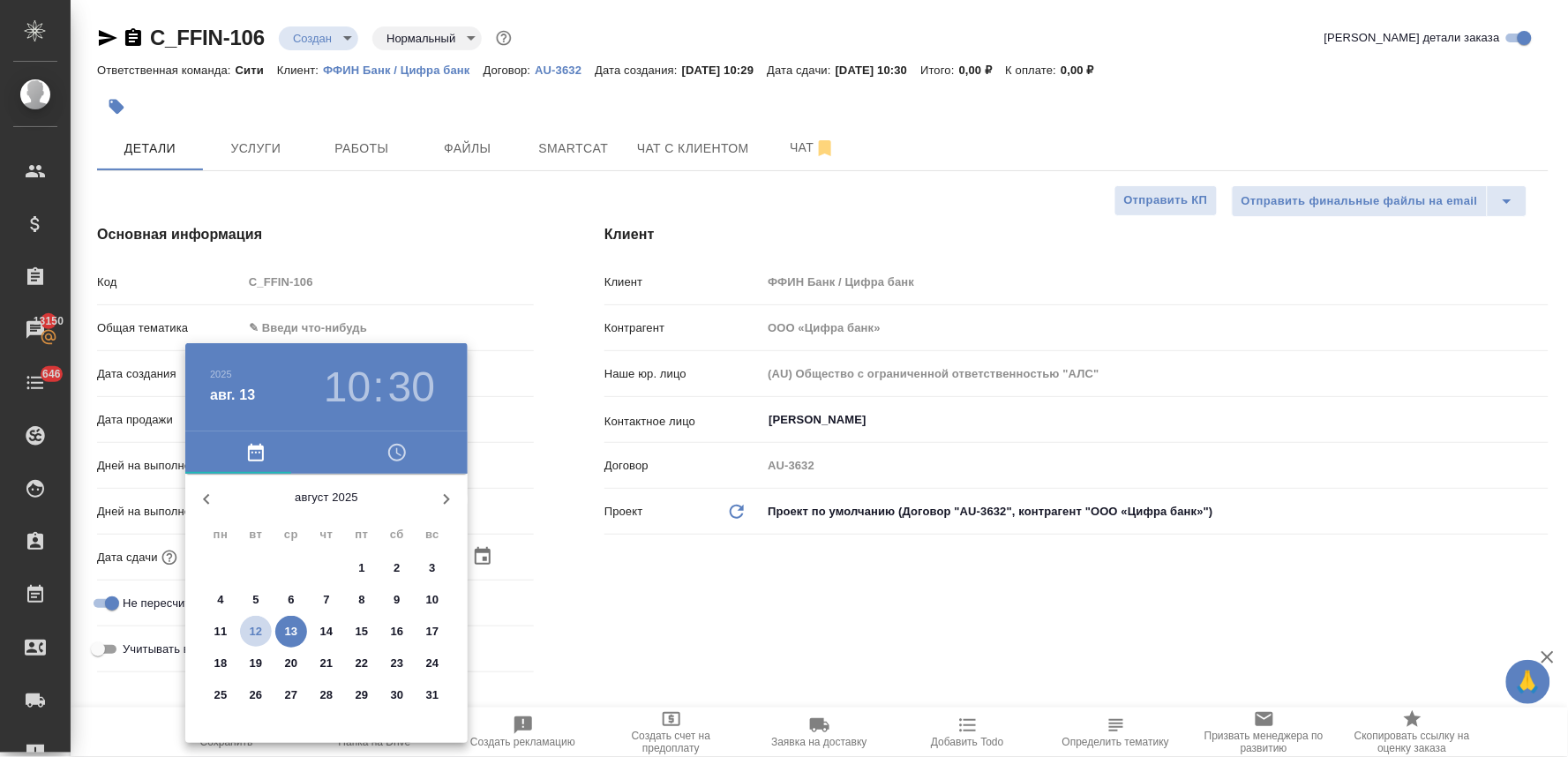
click at [257, 631] on p "12" at bounding box center [256, 631] width 13 height 18
type input "12.08.2025 10:30"
type textarea "x"
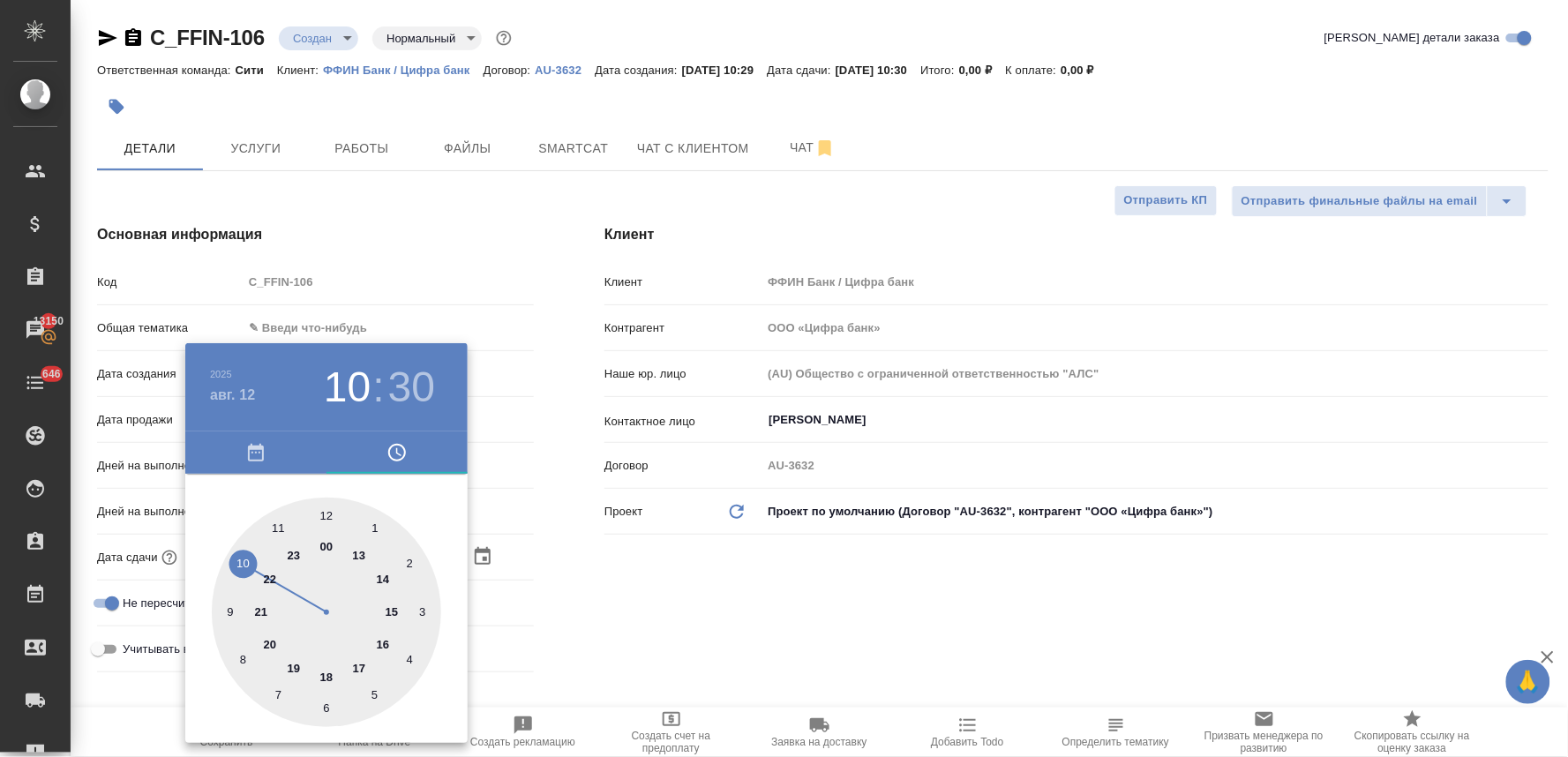
click at [235, 560] on div at bounding box center [327, 612] width 230 height 230
type textarea "x"
click at [230, 615] on div at bounding box center [327, 612] width 230 height 230
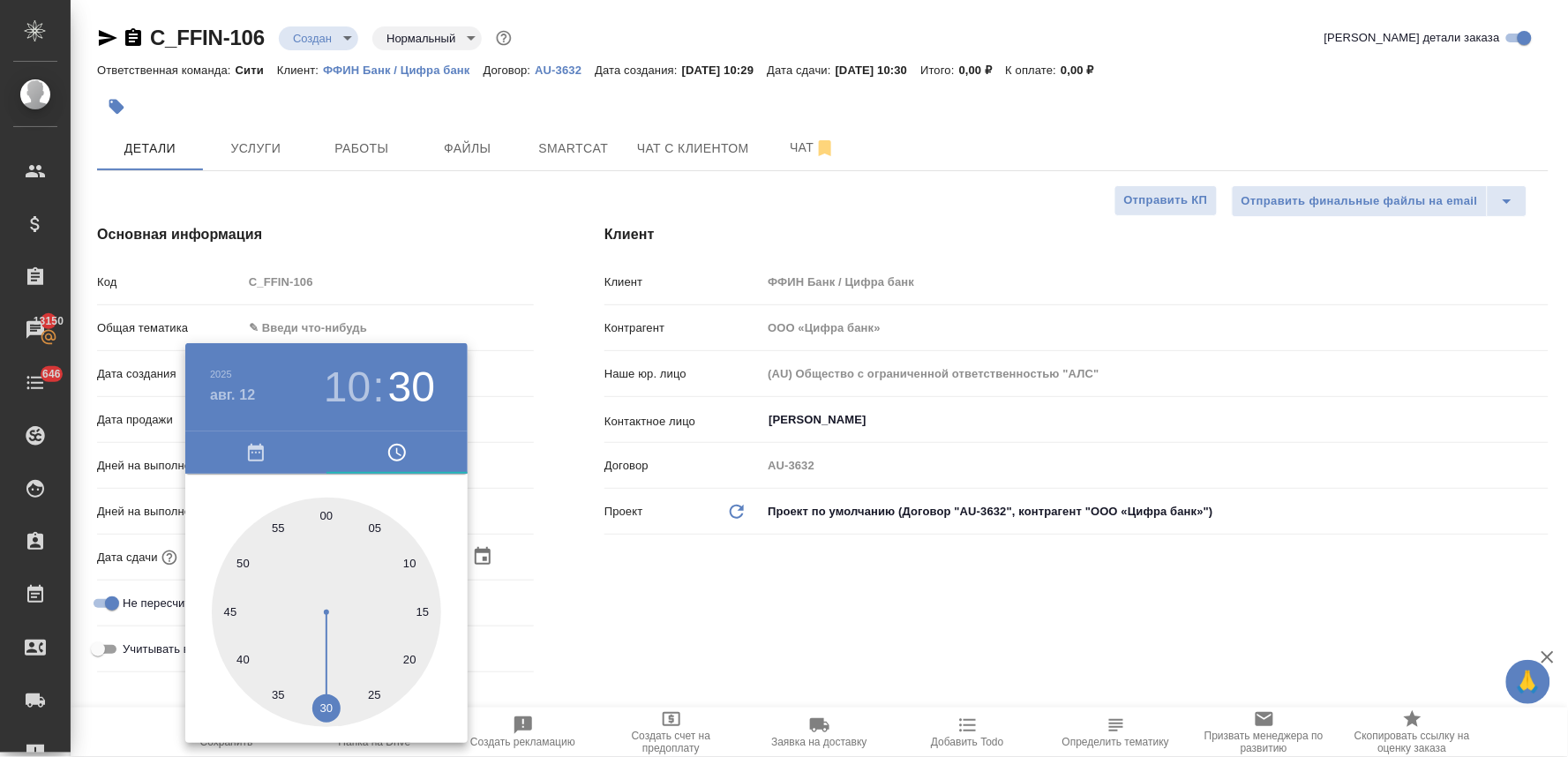
type input "12.08.2025 10:45"
type textarea "x"
click at [630, 619] on div at bounding box center [784, 378] width 1568 height 757
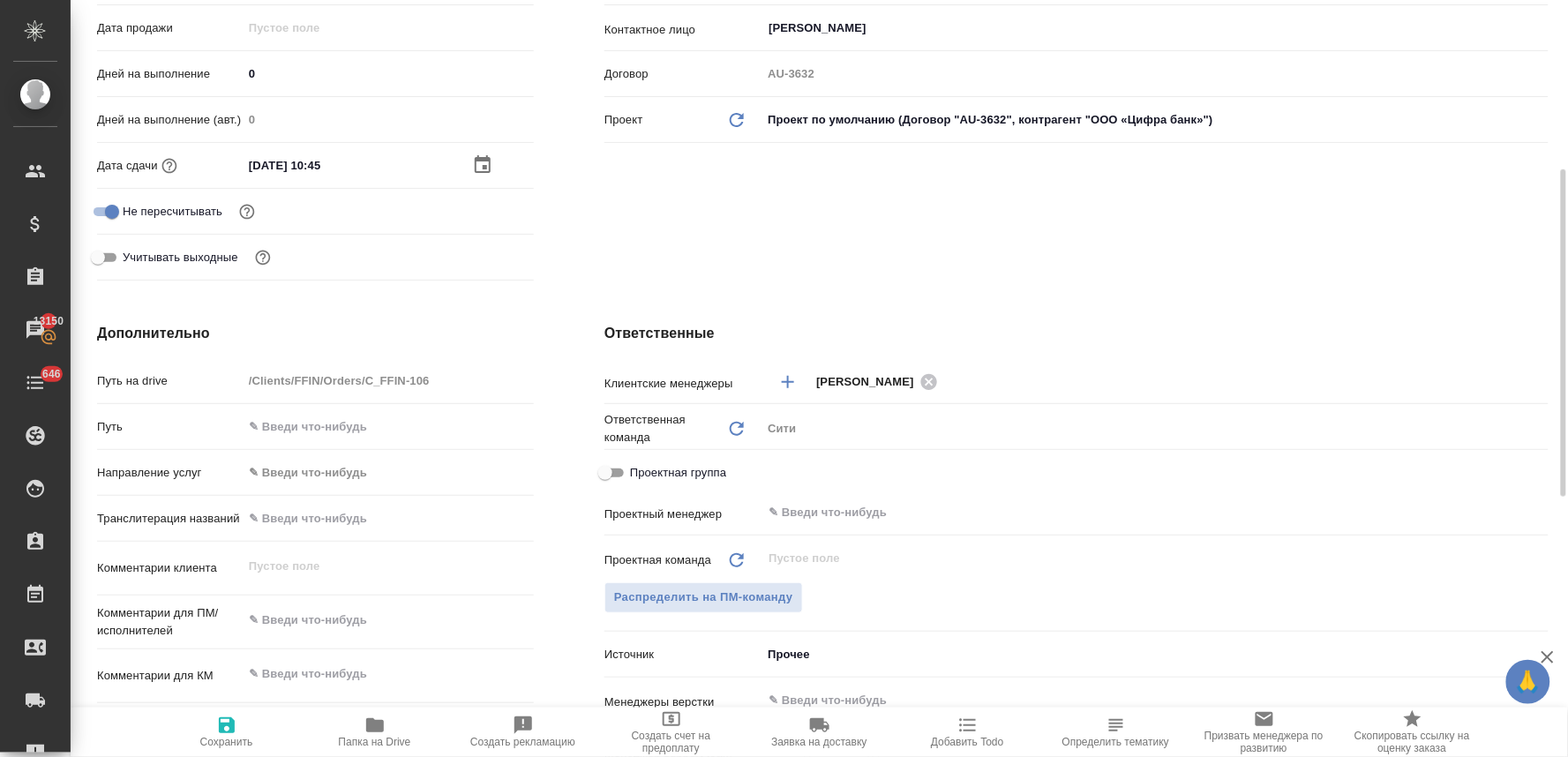
scroll to position [588, 0]
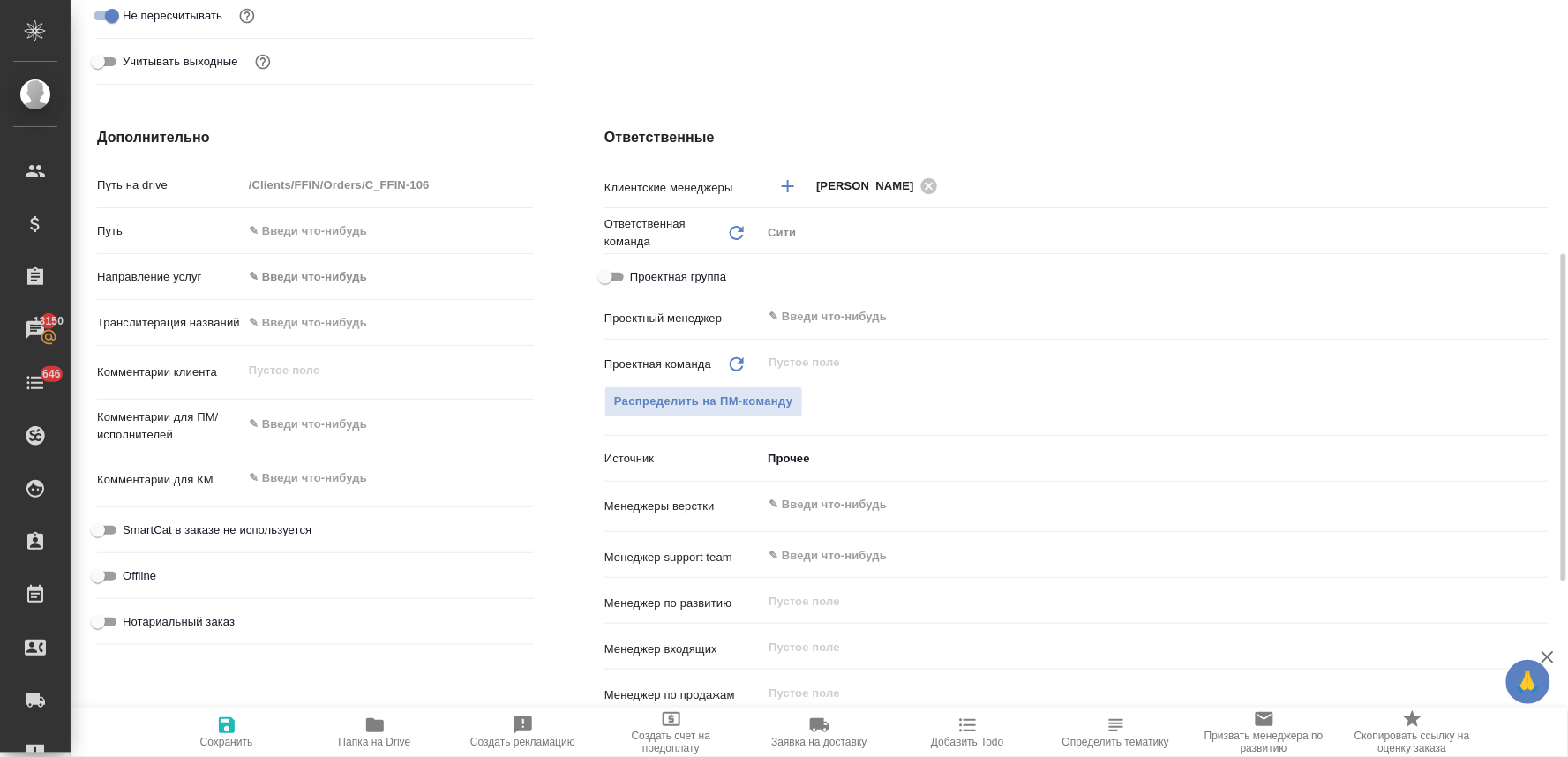
type textarea "x"
click at [328, 416] on textarea at bounding box center [388, 424] width 291 height 30
type textarea "п"
type textarea "x"
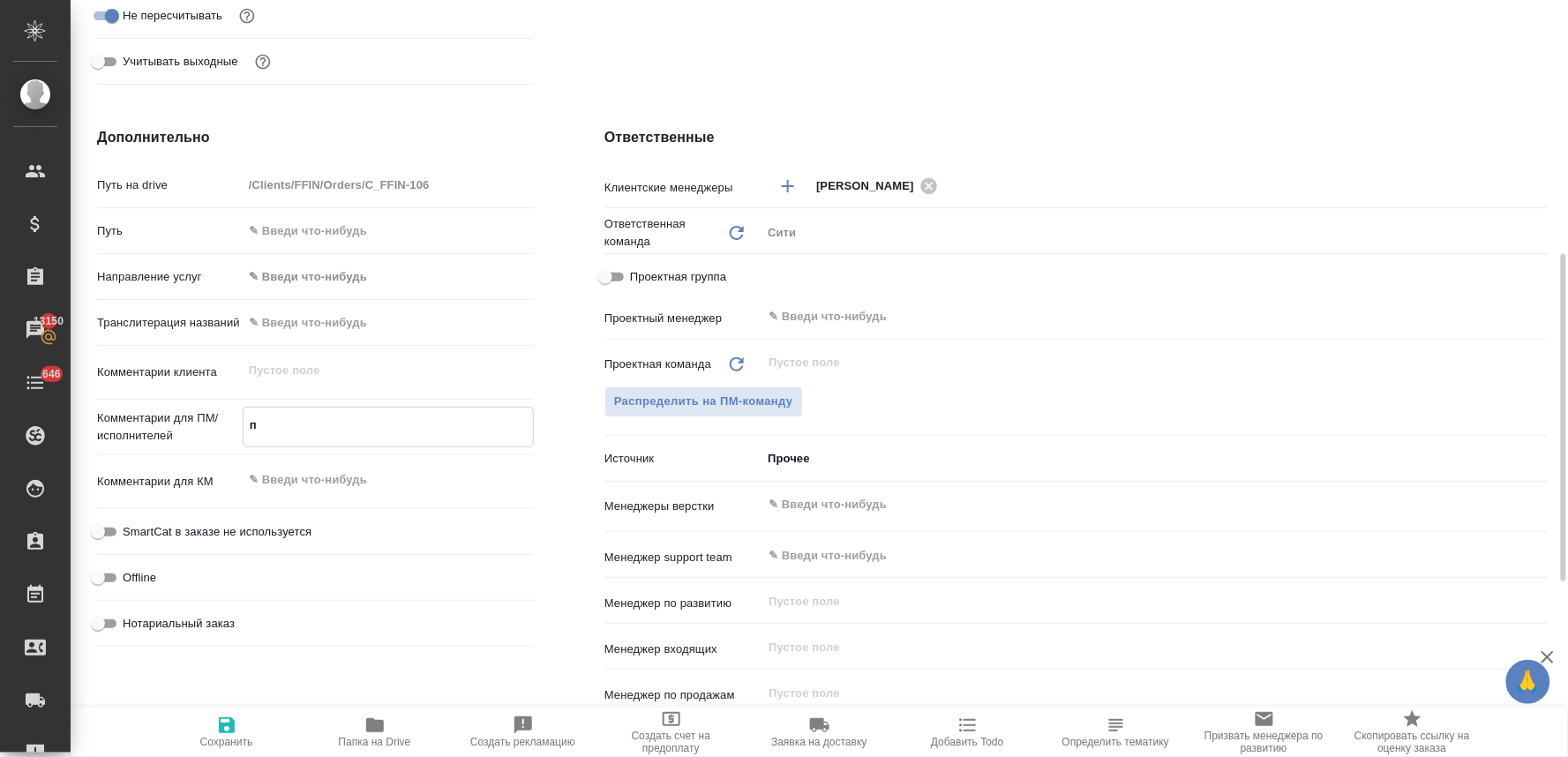
type textarea "x"
type textarea "по"
type textarea "x"
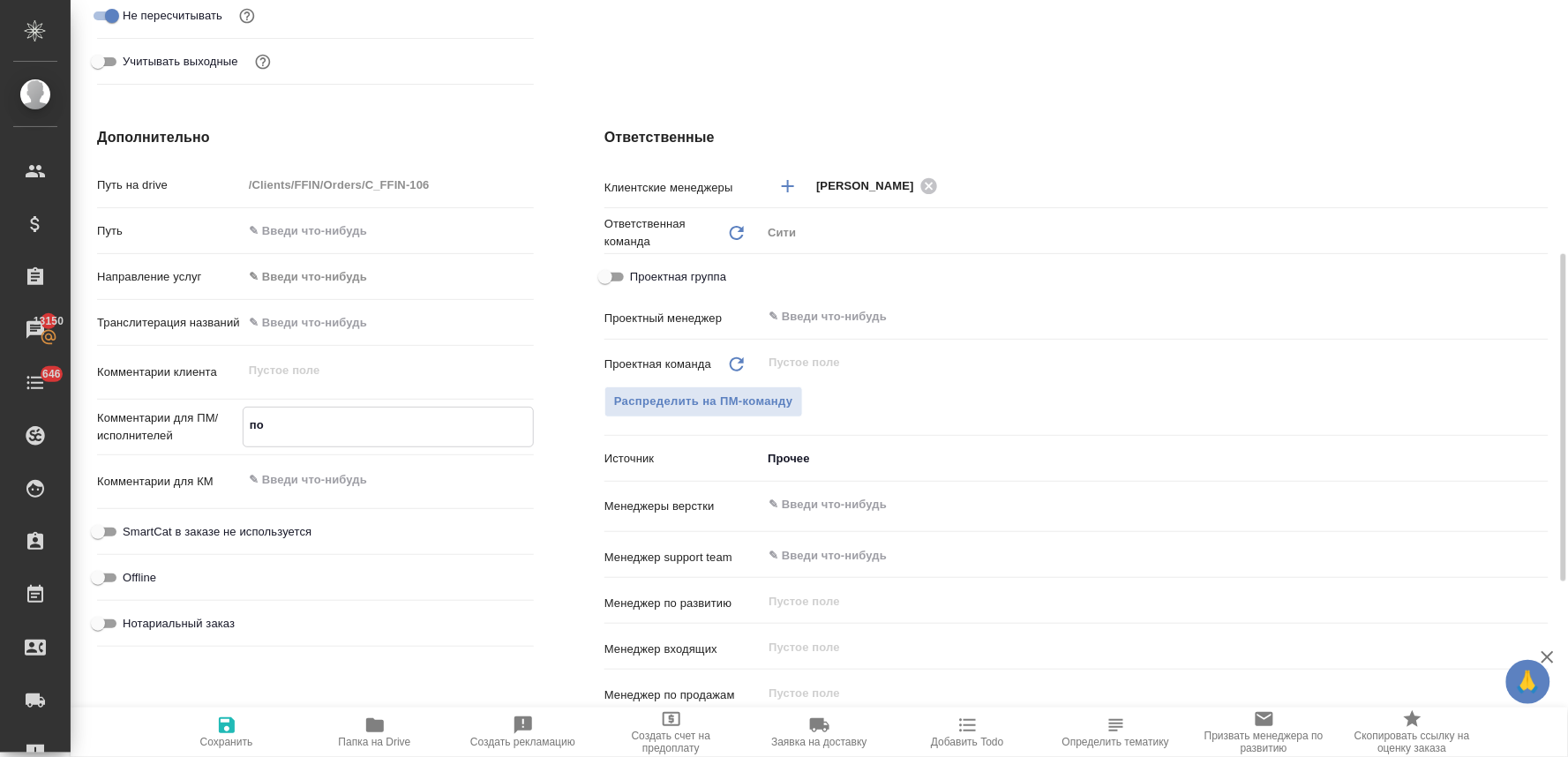
type textarea "x"
type textarea "пос"
type textarea "x"
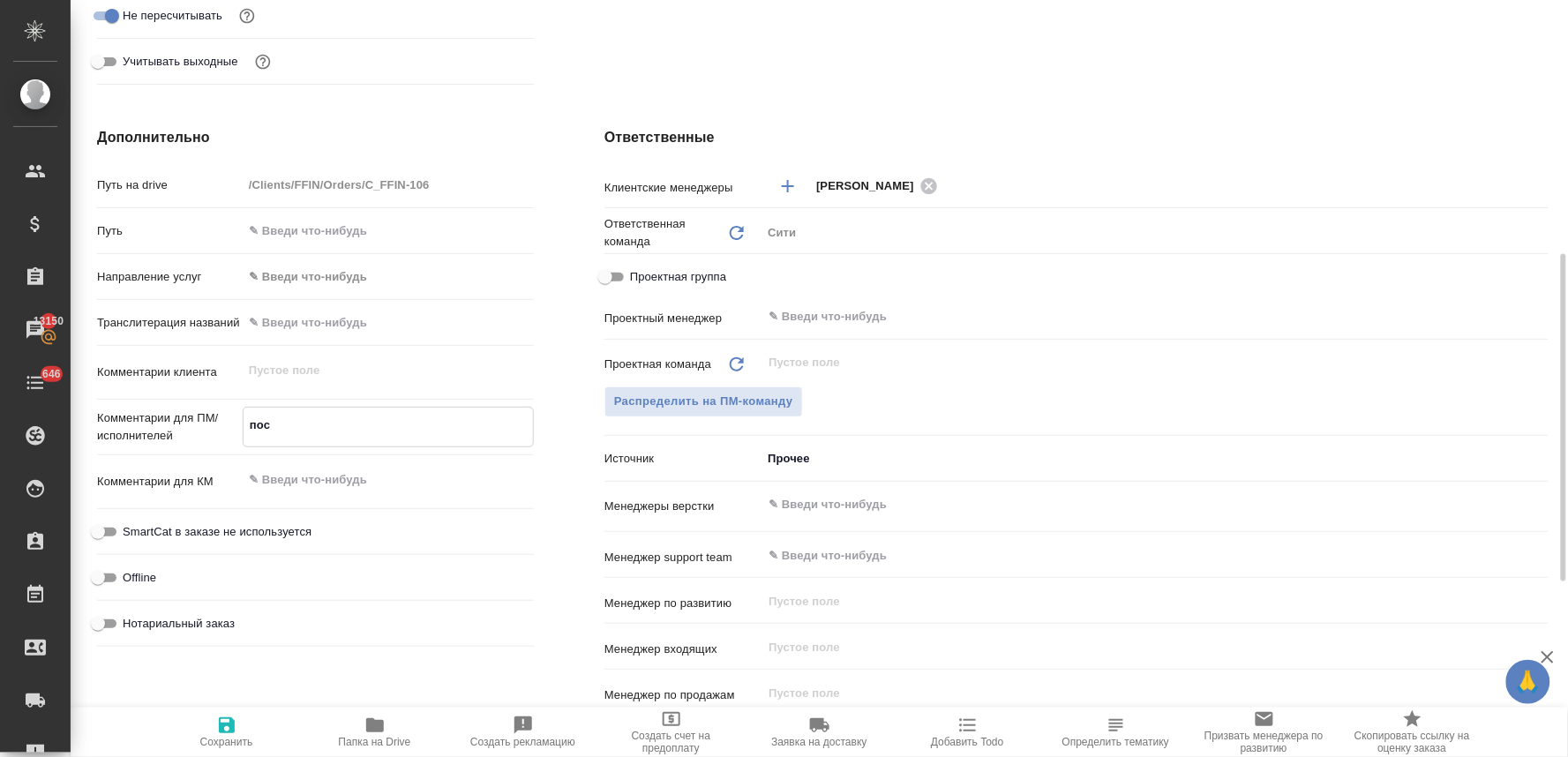
type textarea "посч"
type textarea "x"
type textarea "посчи"
type textarea "x"
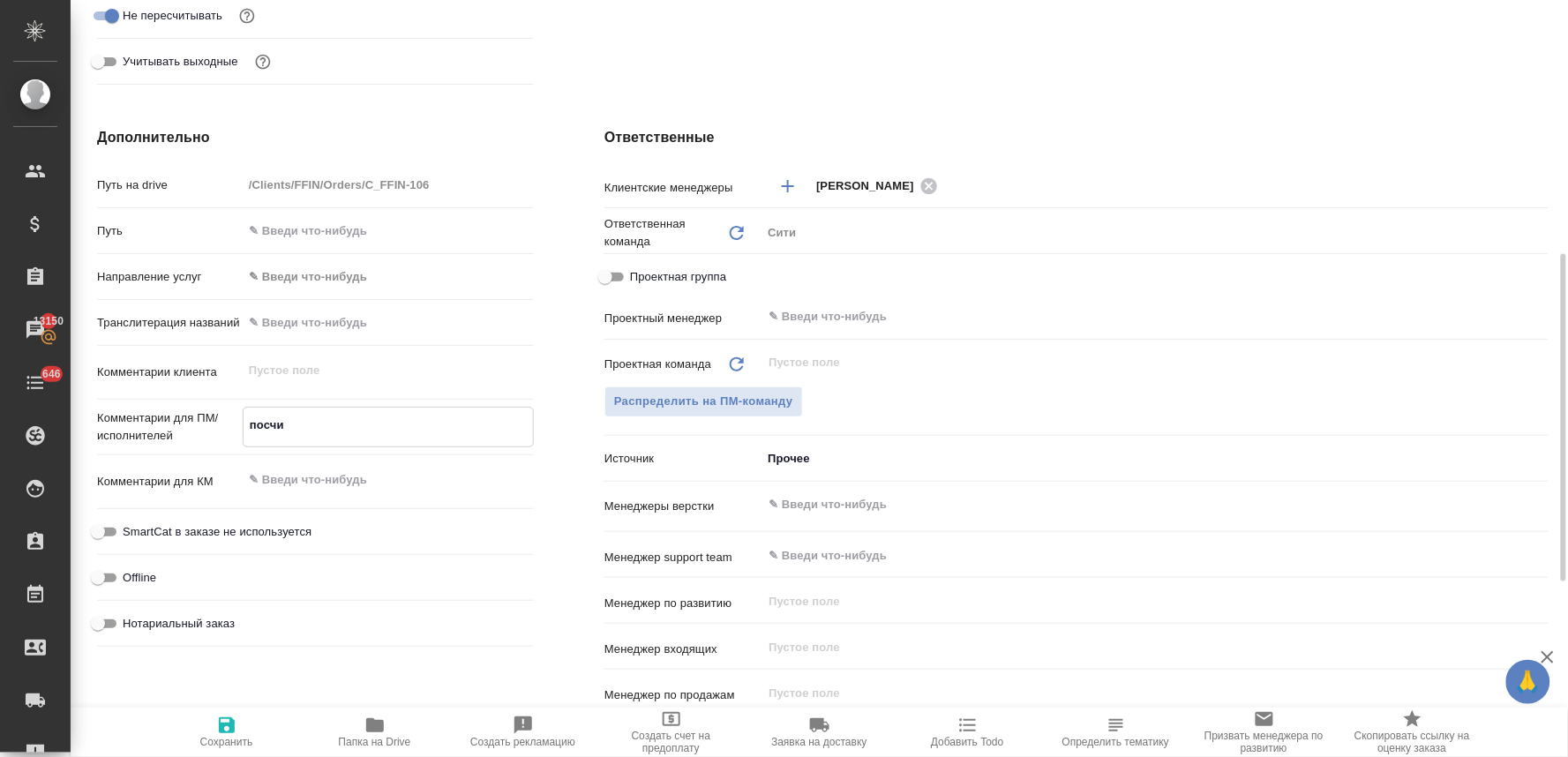
type textarea "x"
type textarea "посчит"
type textarea "x"
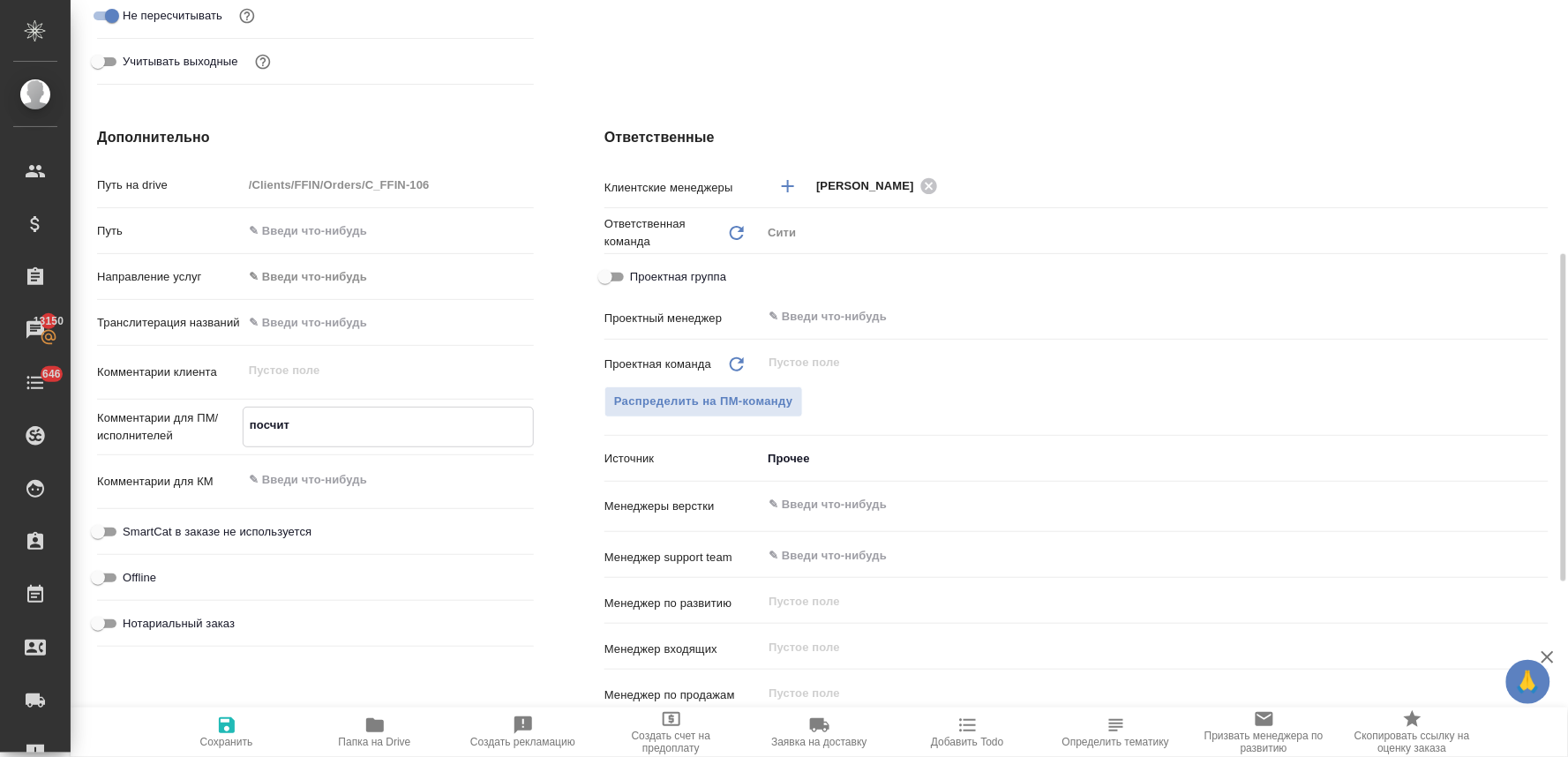
type textarea "x"
type textarea "посчита"
type textarea "x"
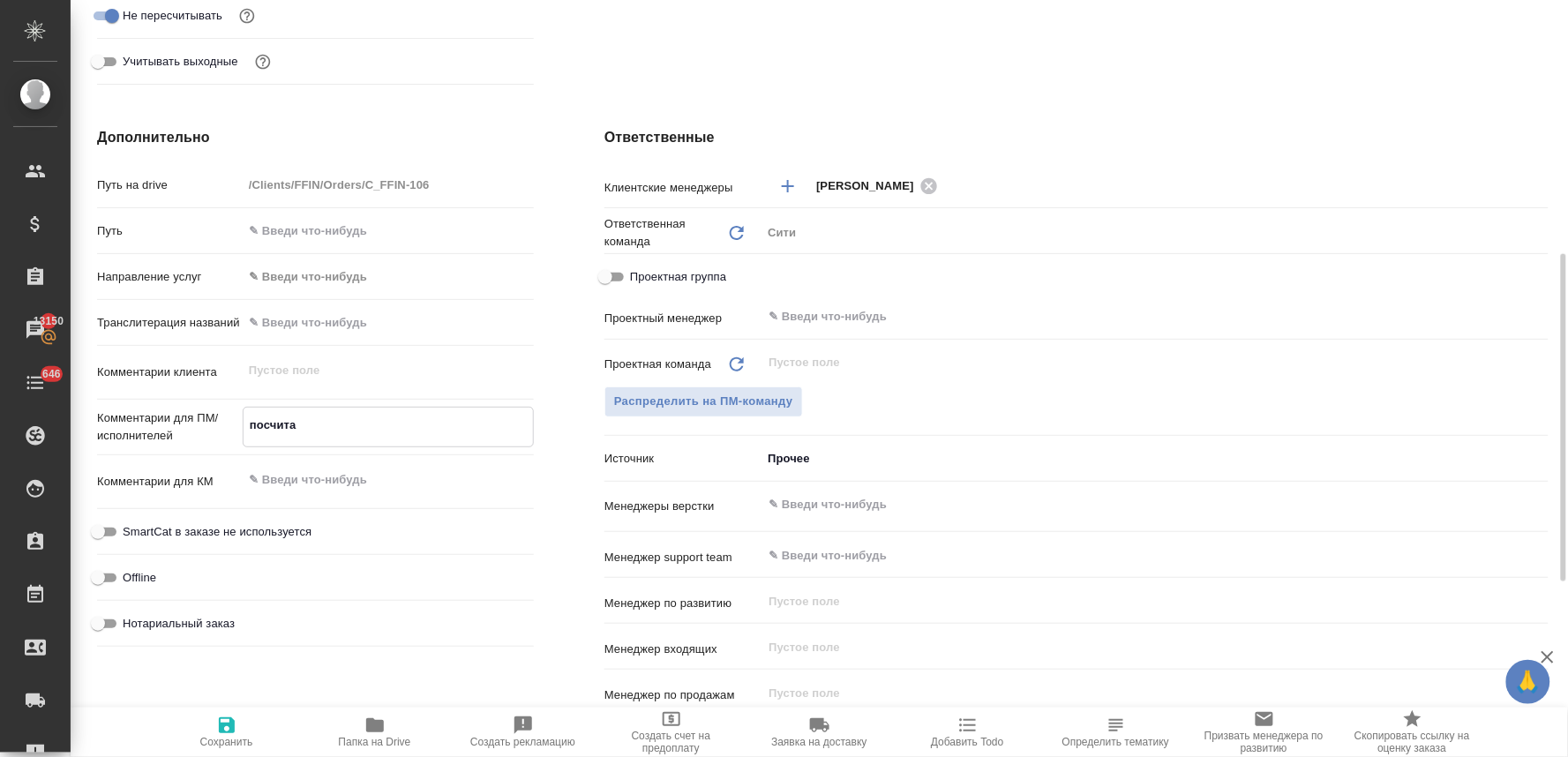
type textarea "x"
type textarea "посчитай"
type textarea "x"
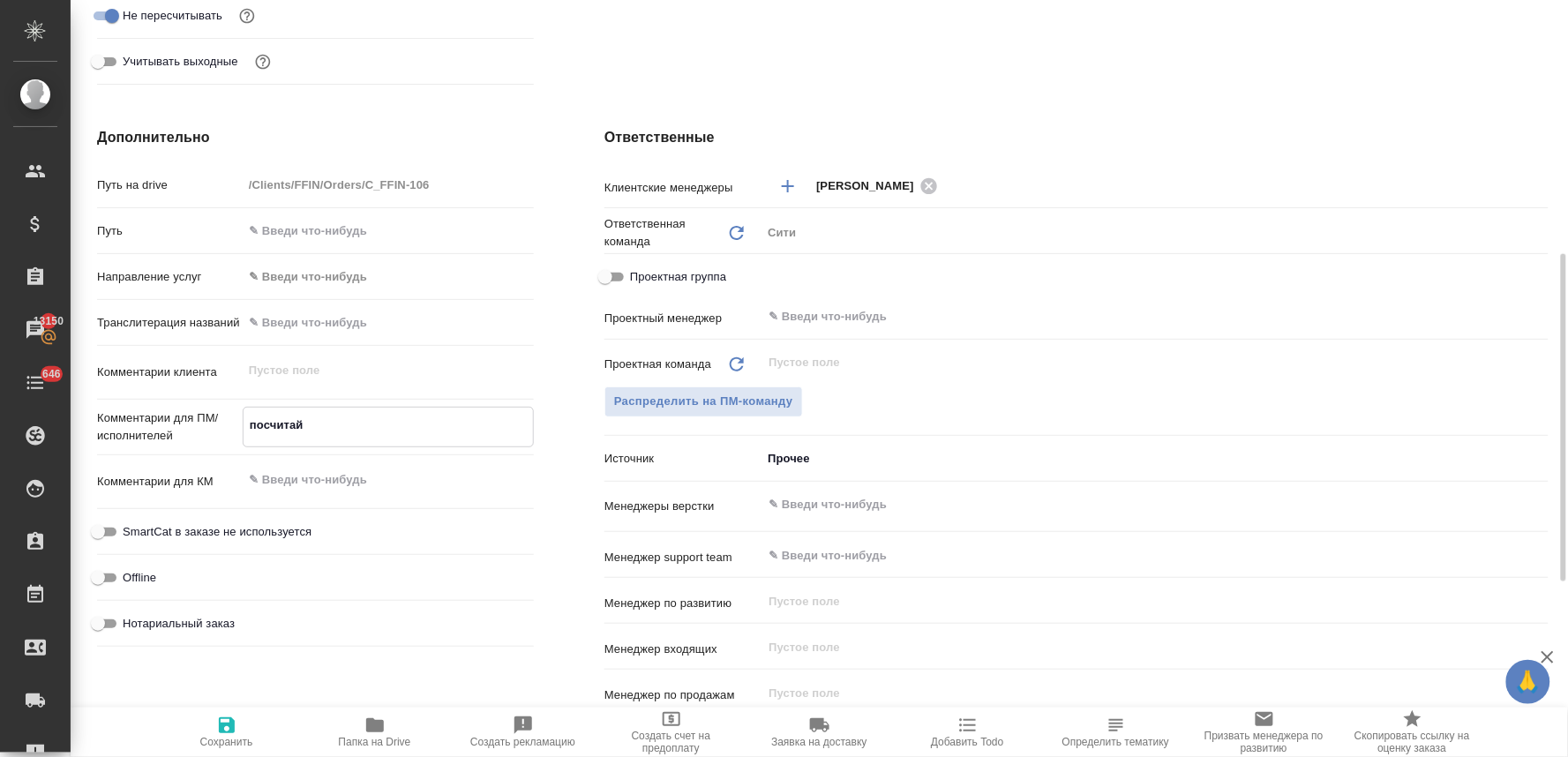
type textarea "посчитайт"
type textarea "x"
type textarea "посчитайте"
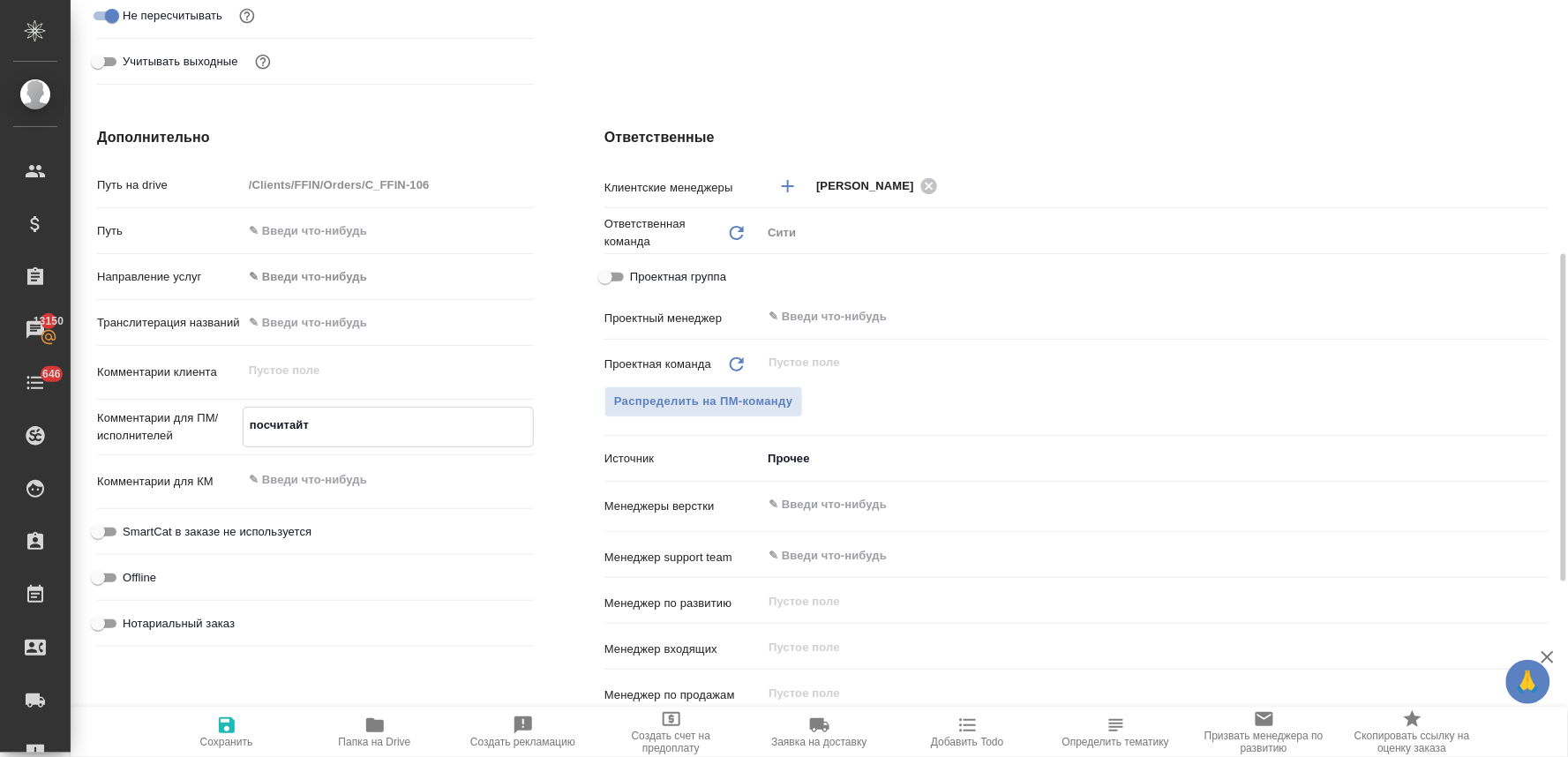
type textarea "x"
type textarea "посчитайте"
type textarea "x"
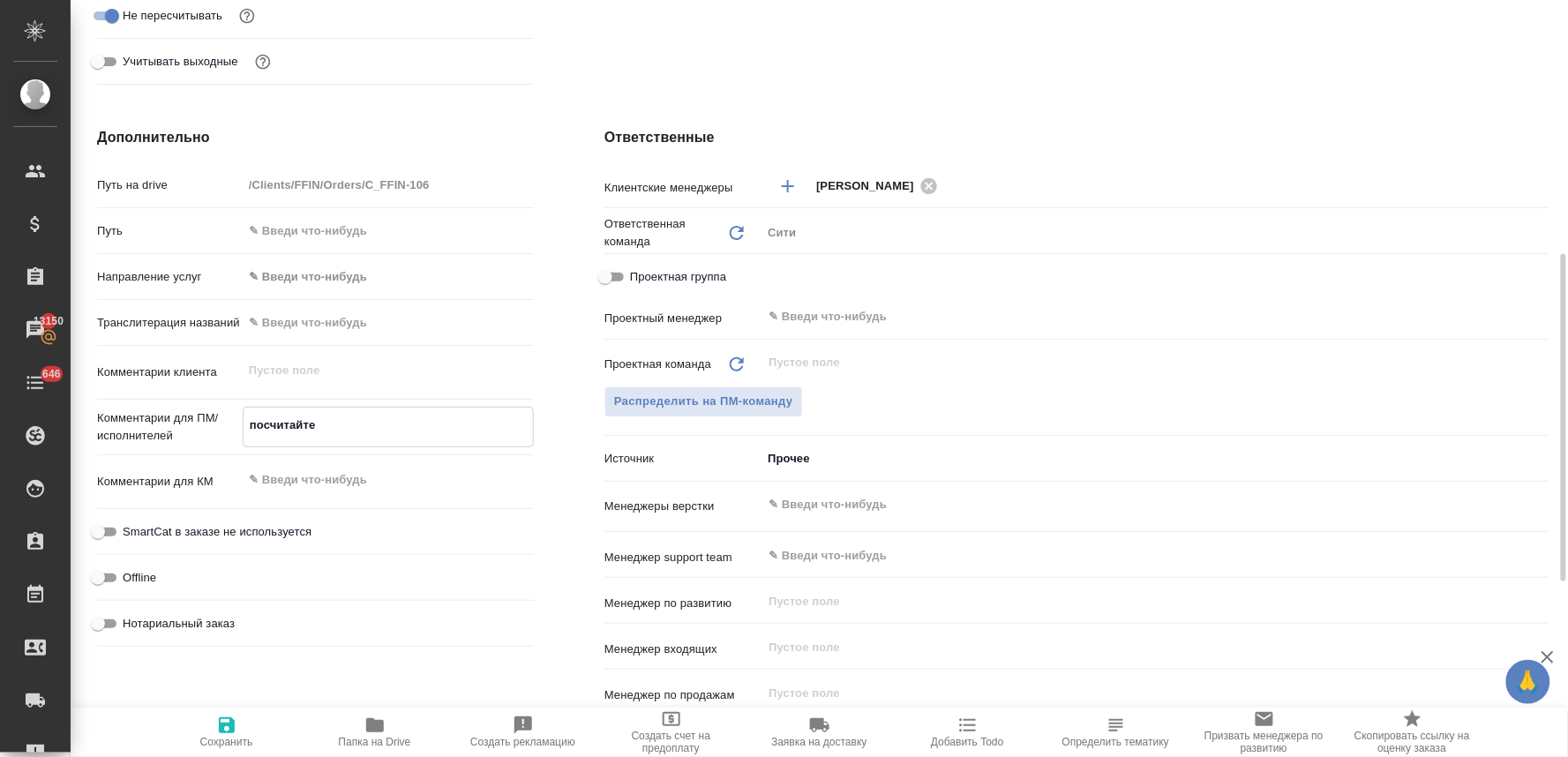
type textarea "x"
type textarea "посчитайте т"
type textarea "x"
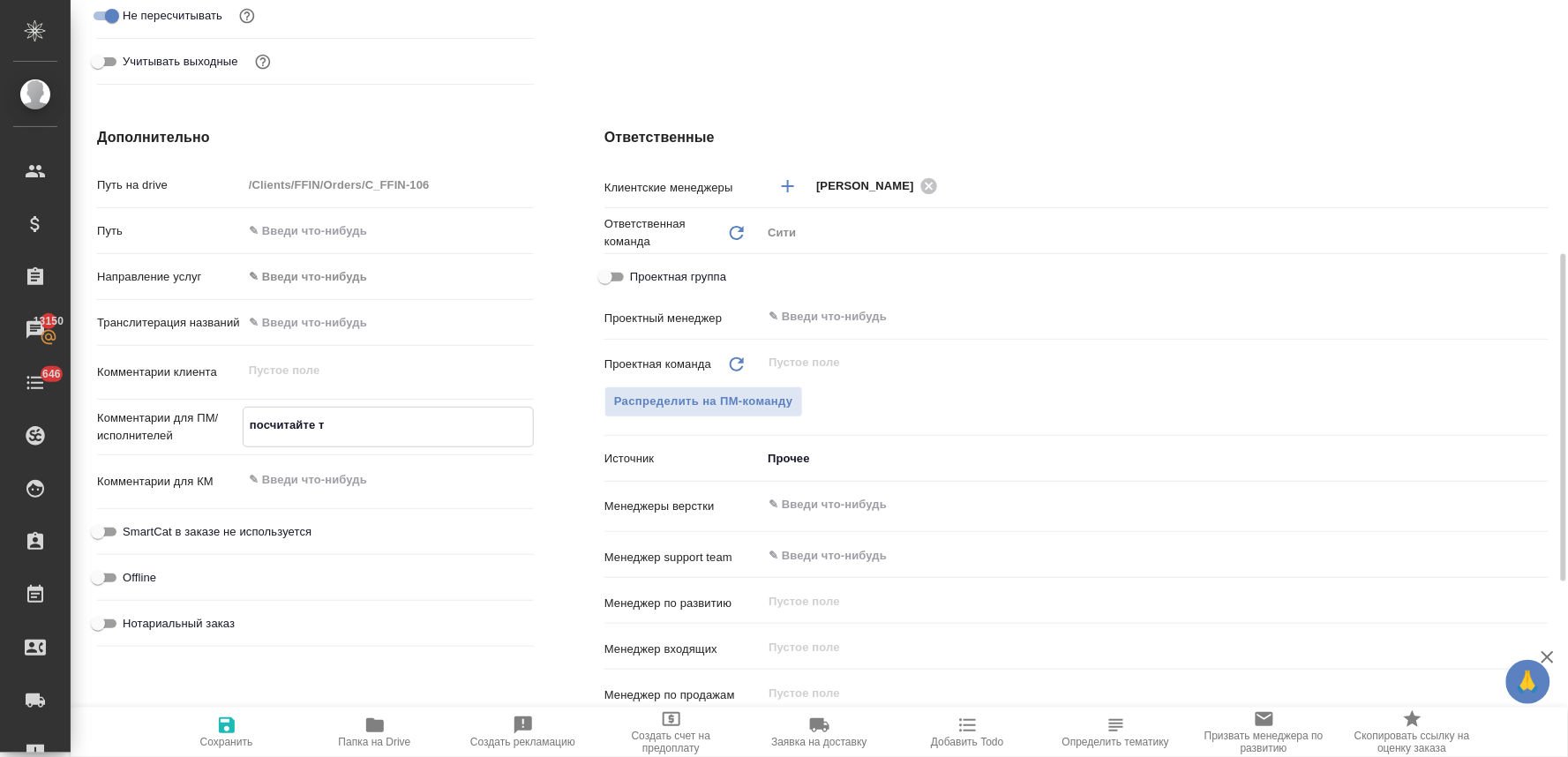
type textarea "x"
type textarea "посчитайте ти"
type textarea "x"
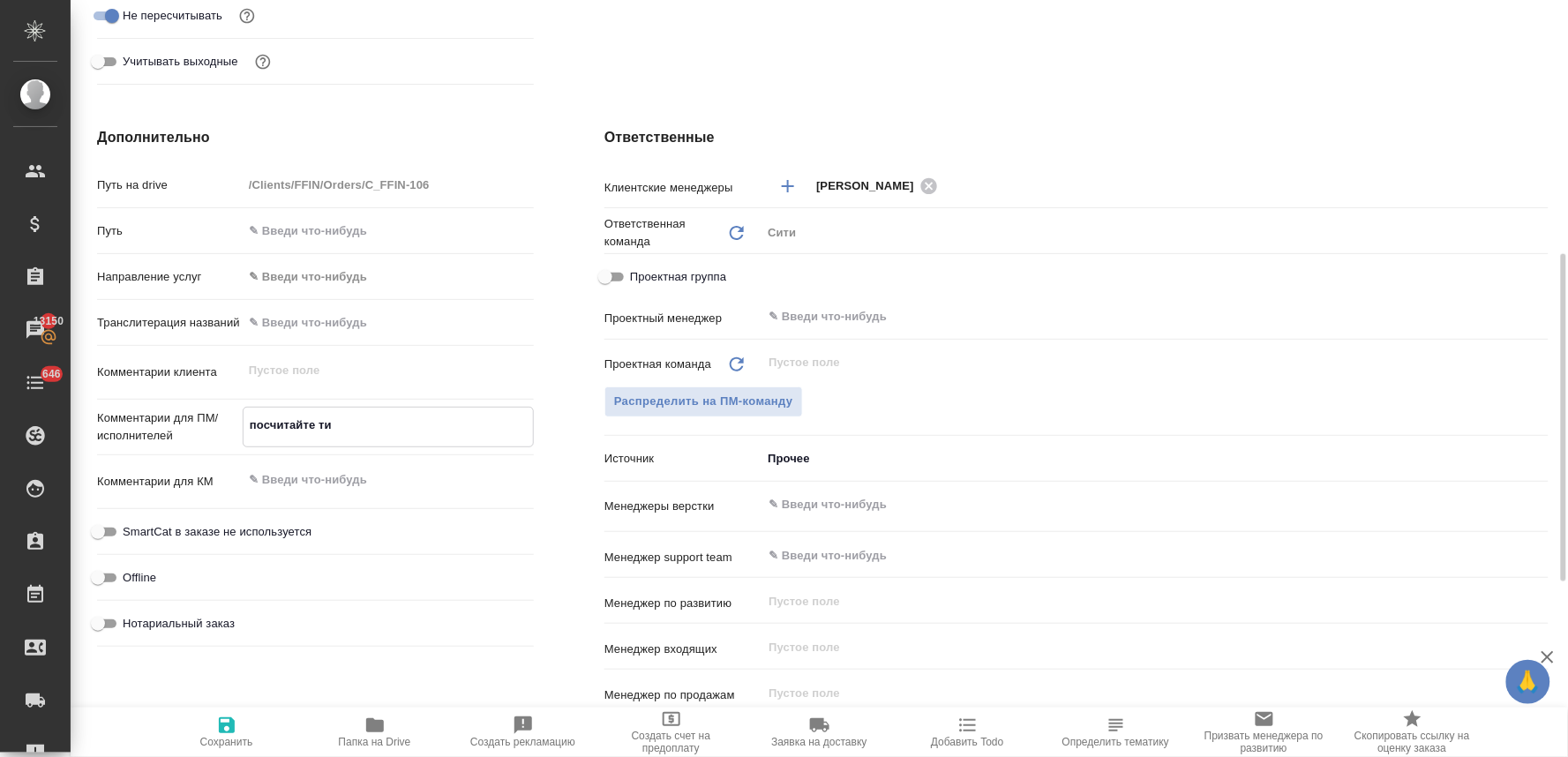
type textarea "посчитайте тик"
type textarea "x"
type textarea "посчитайте тике"
type textarea "x"
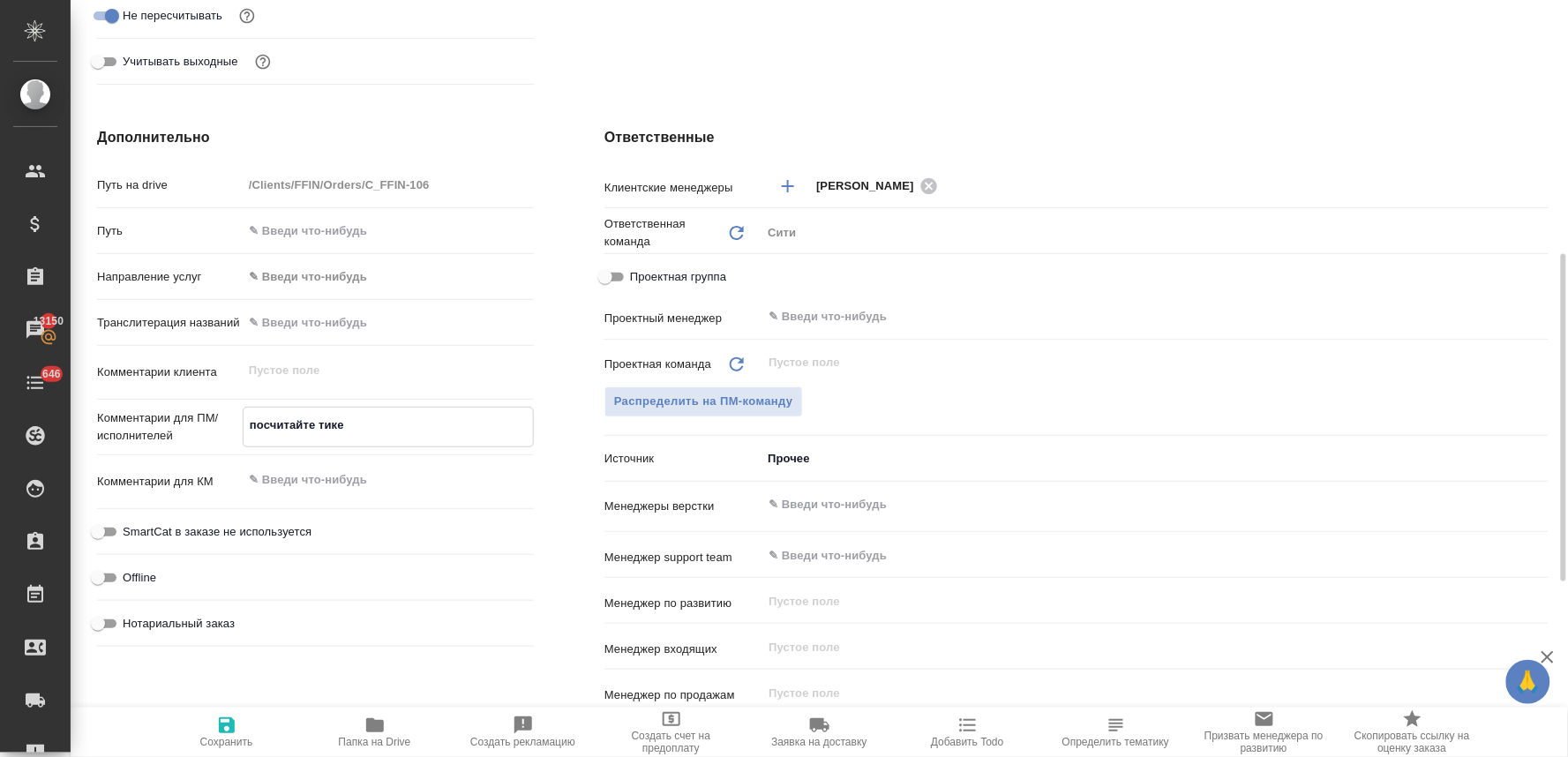
type textarea "x"
type textarea "посчитайте тикет"
type textarea "x"
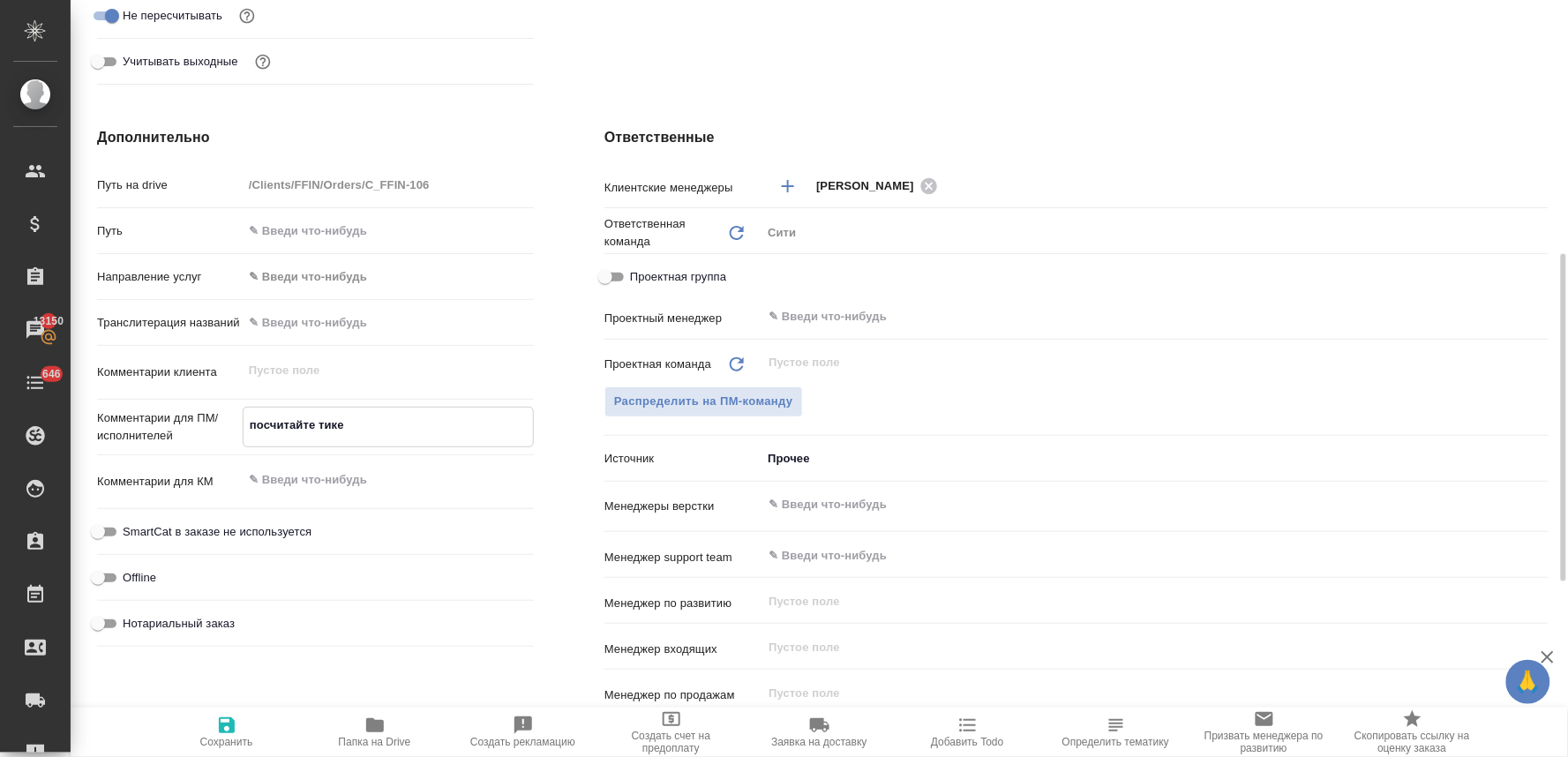
type textarea "x"
type textarea "посчитайте тикет,"
type textarea "x"
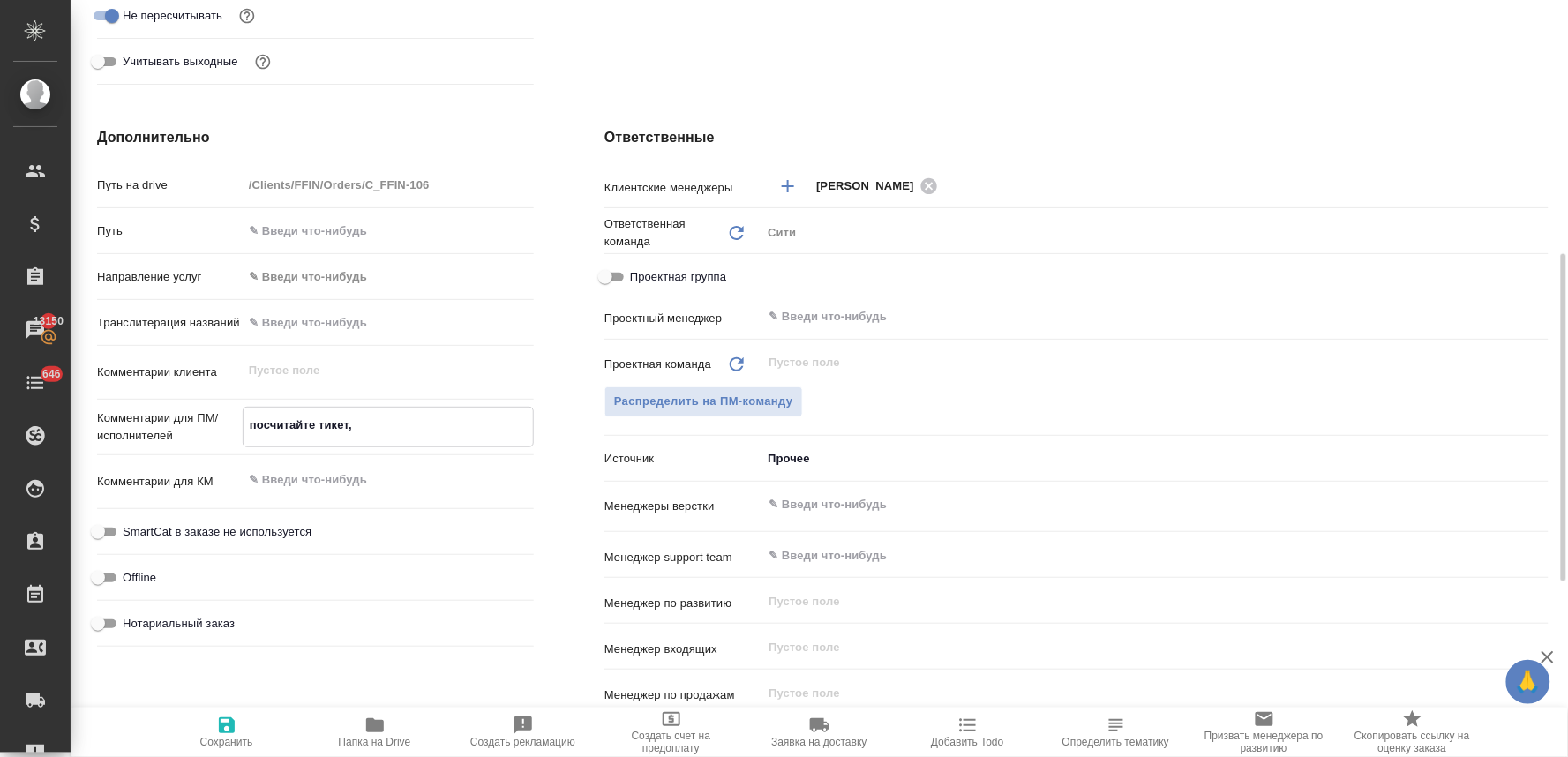
type textarea "x"
type textarea "посчитайте тикет,"
type textarea "x"
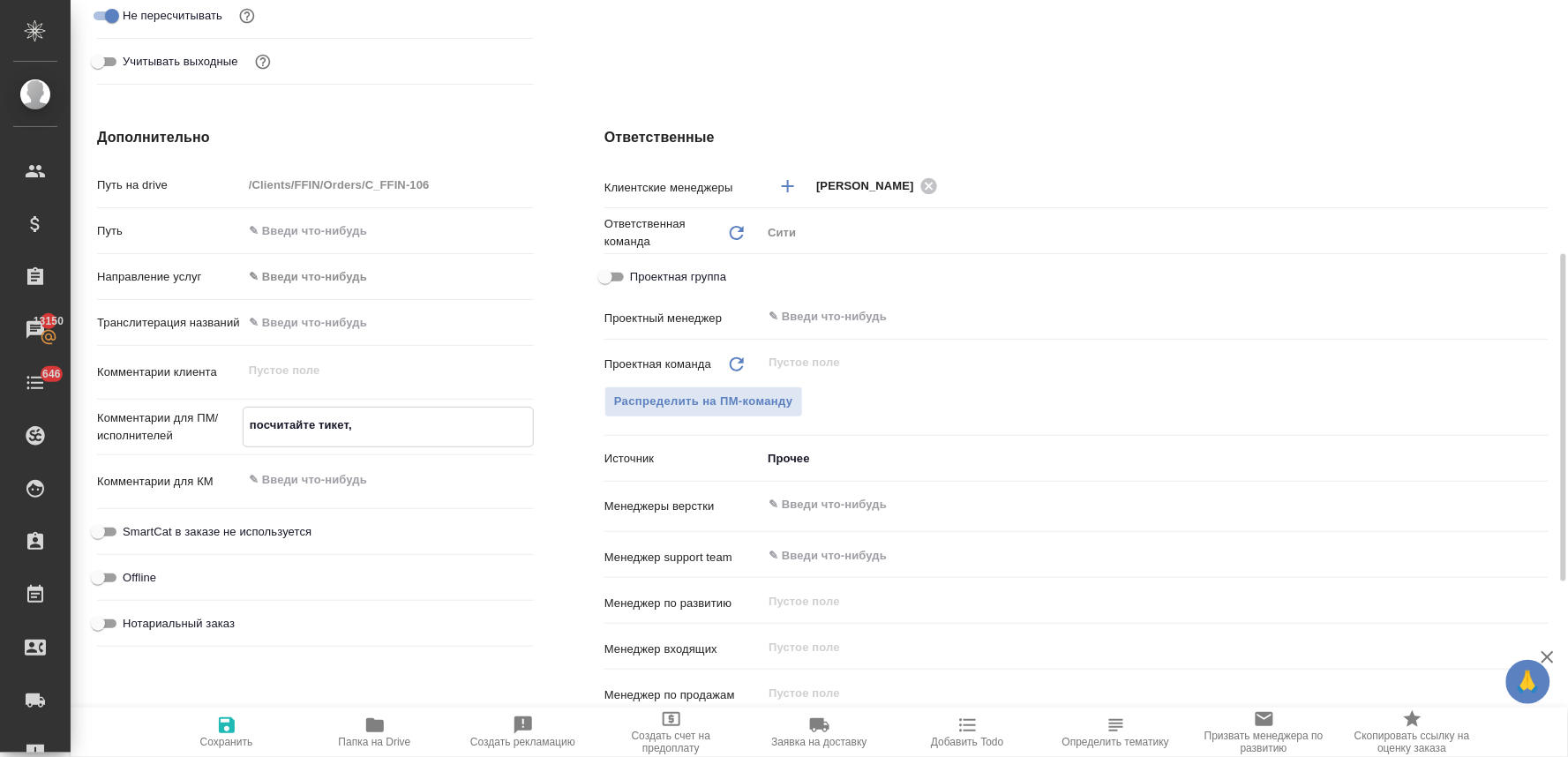
type textarea "посчитайте тикет, п"
type textarea "x"
type textarea "посчитайте тикет, по"
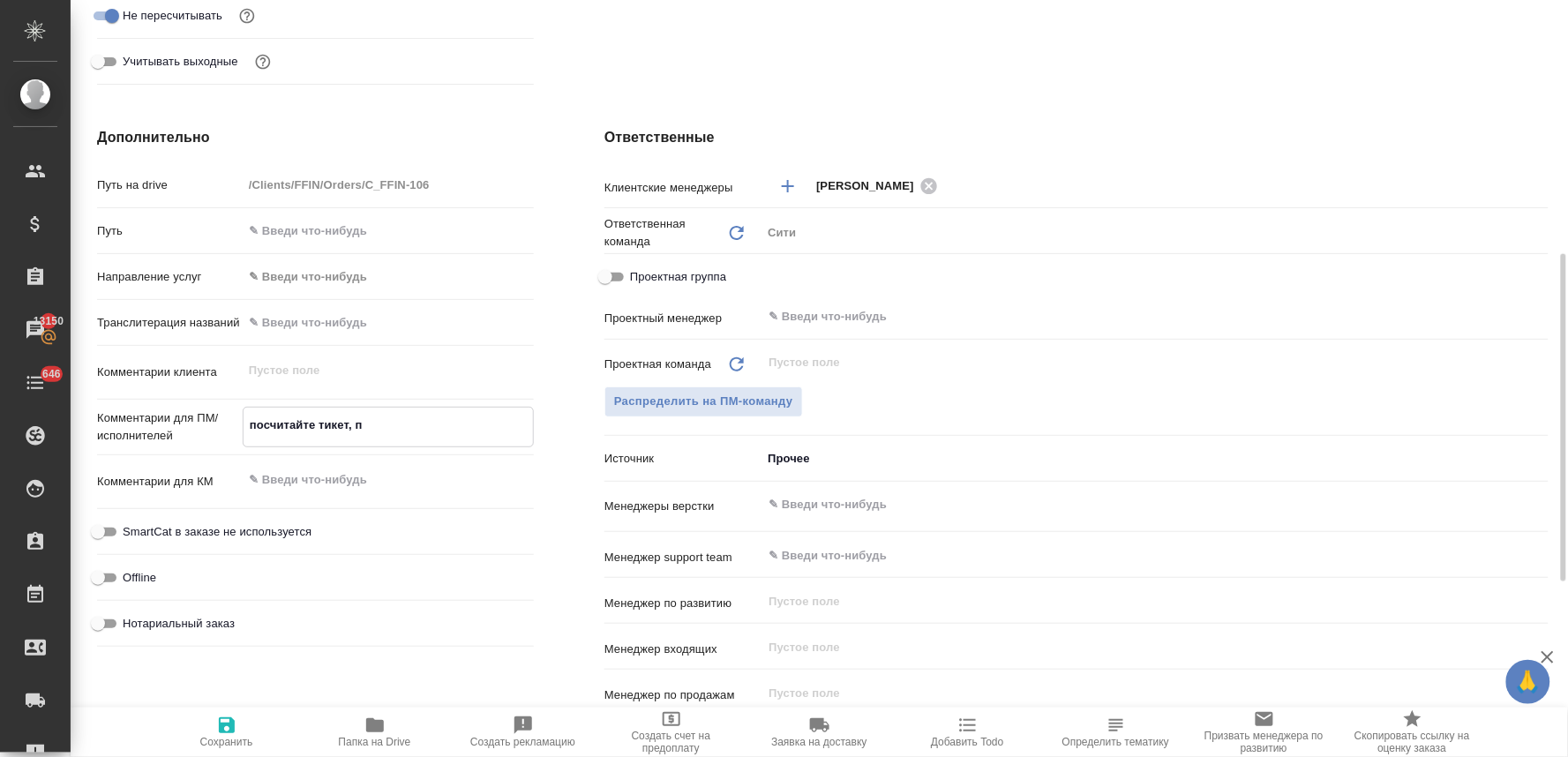
type textarea "x"
type textarea "посчитайте тикет, пож"
type textarea "x"
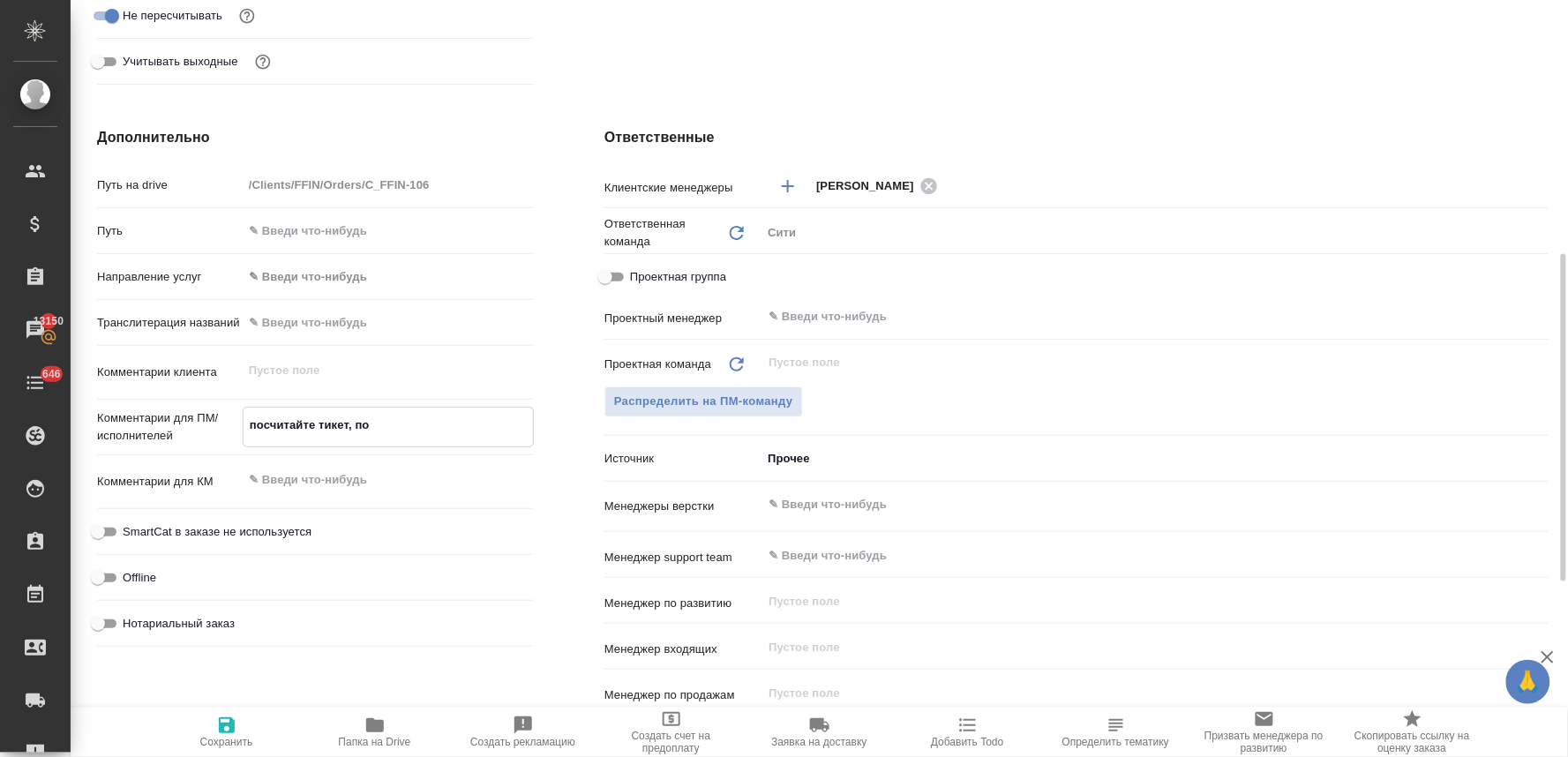
type textarea "x"
type textarea "посчитайте тикет, пожа"
type textarea "x"
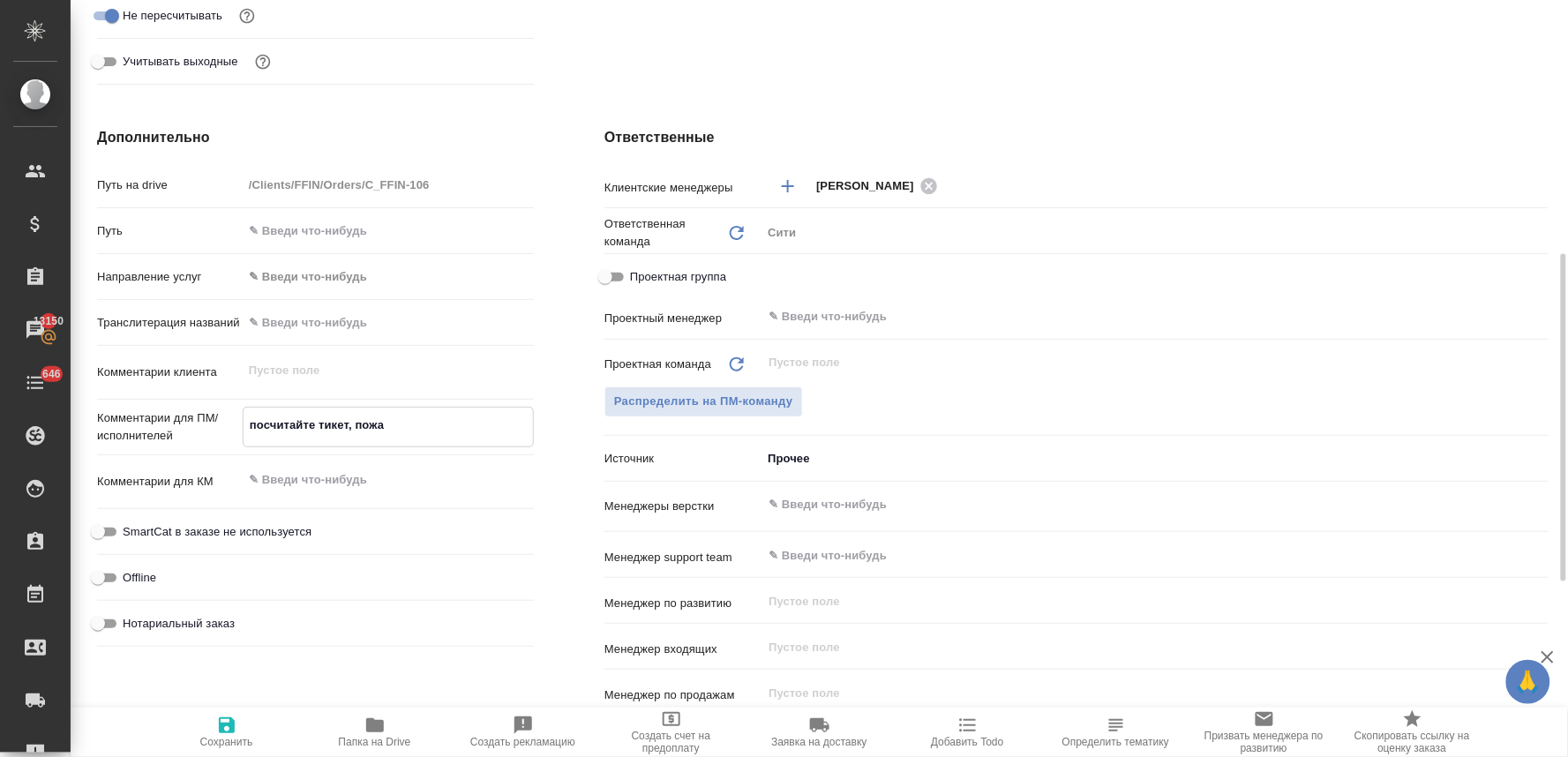
type textarea "x"
type textarea "посчитайте тикет, пожал"
type textarea "x"
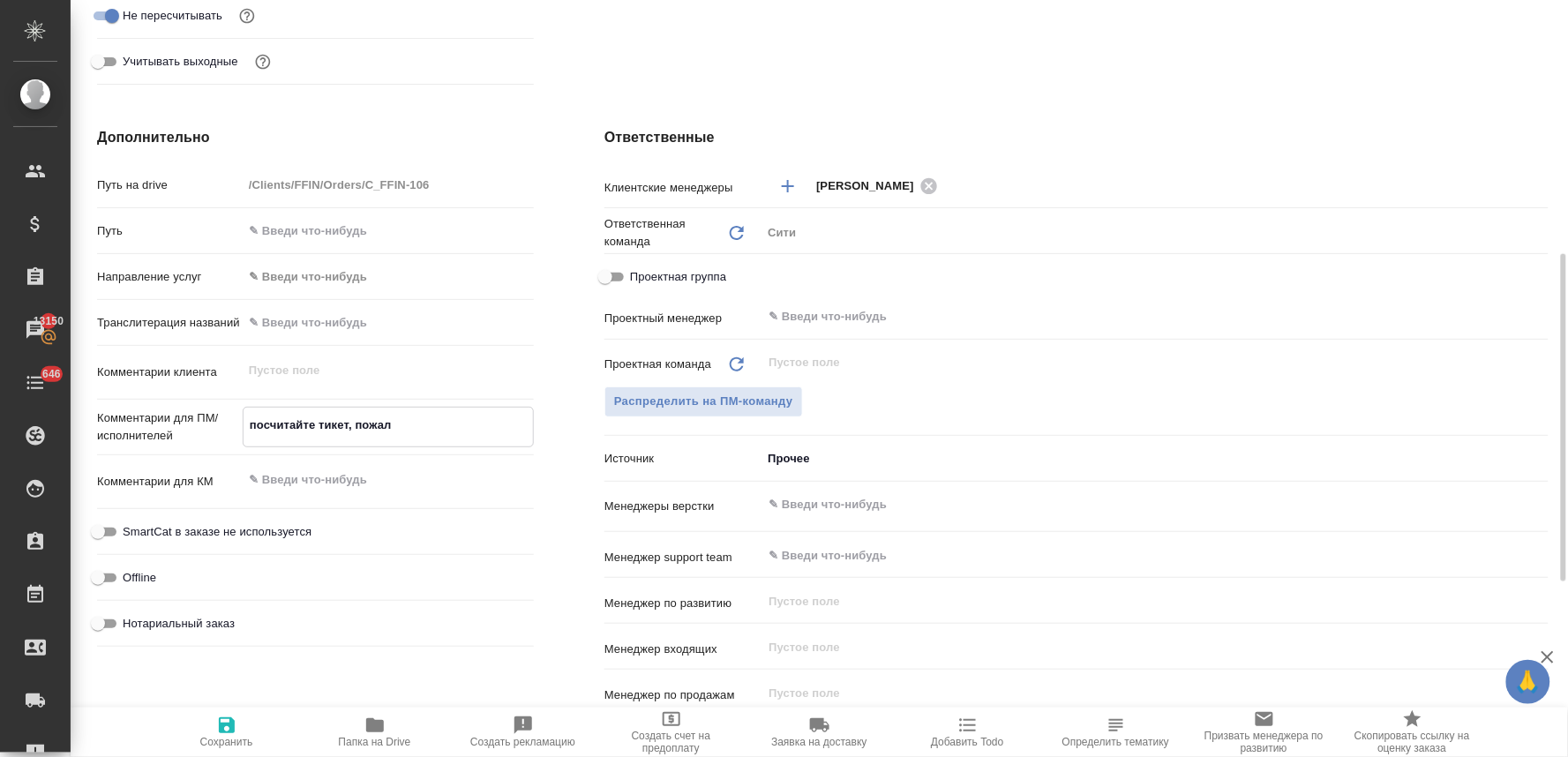
type textarea "посчитайте тикет, пожалу"
type textarea "x"
type textarea "посчитайте тикет, пожалуй"
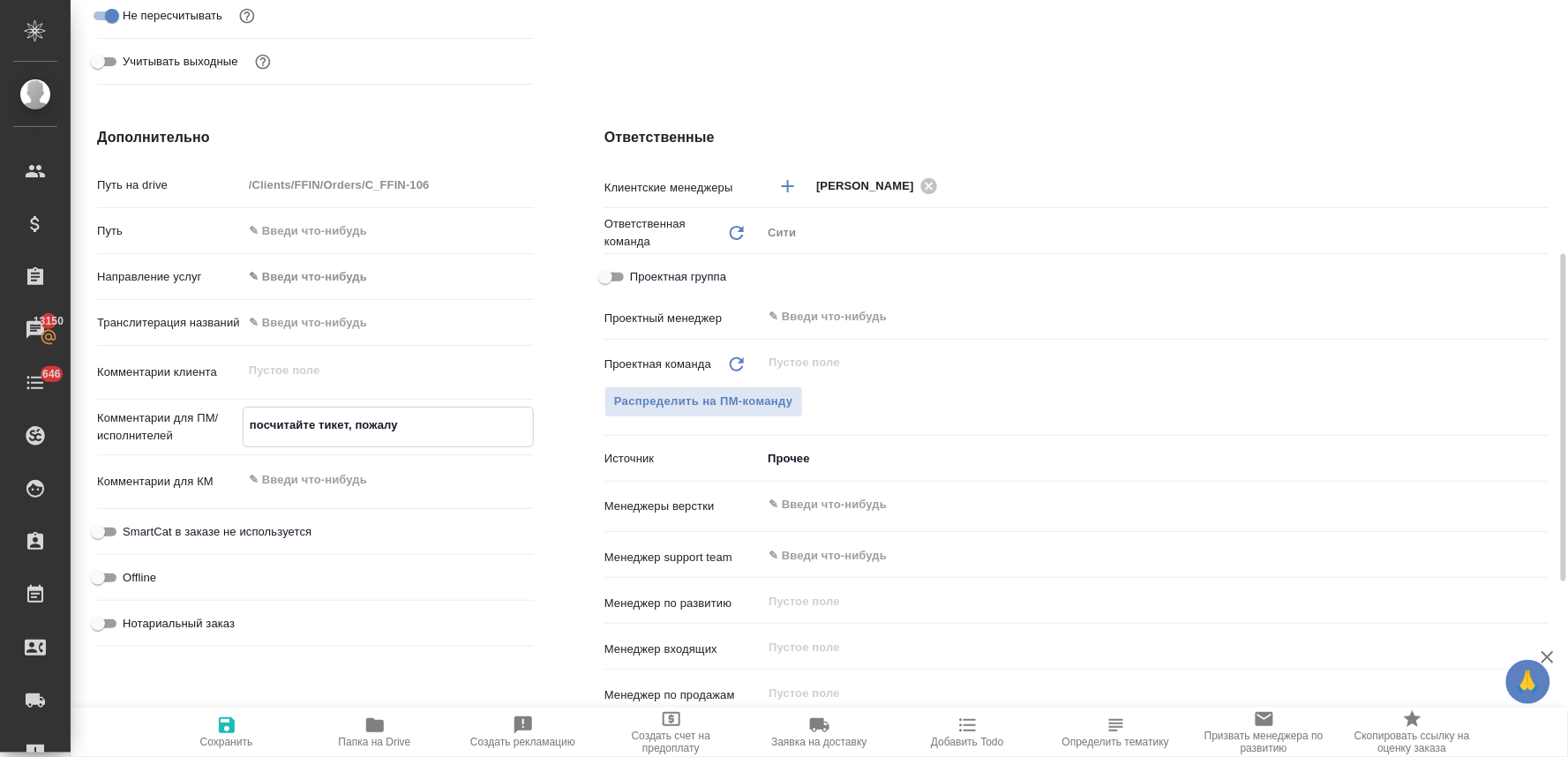
type textarea "x"
type textarea "посчитайте тикет, пожалуйс"
type textarea "x"
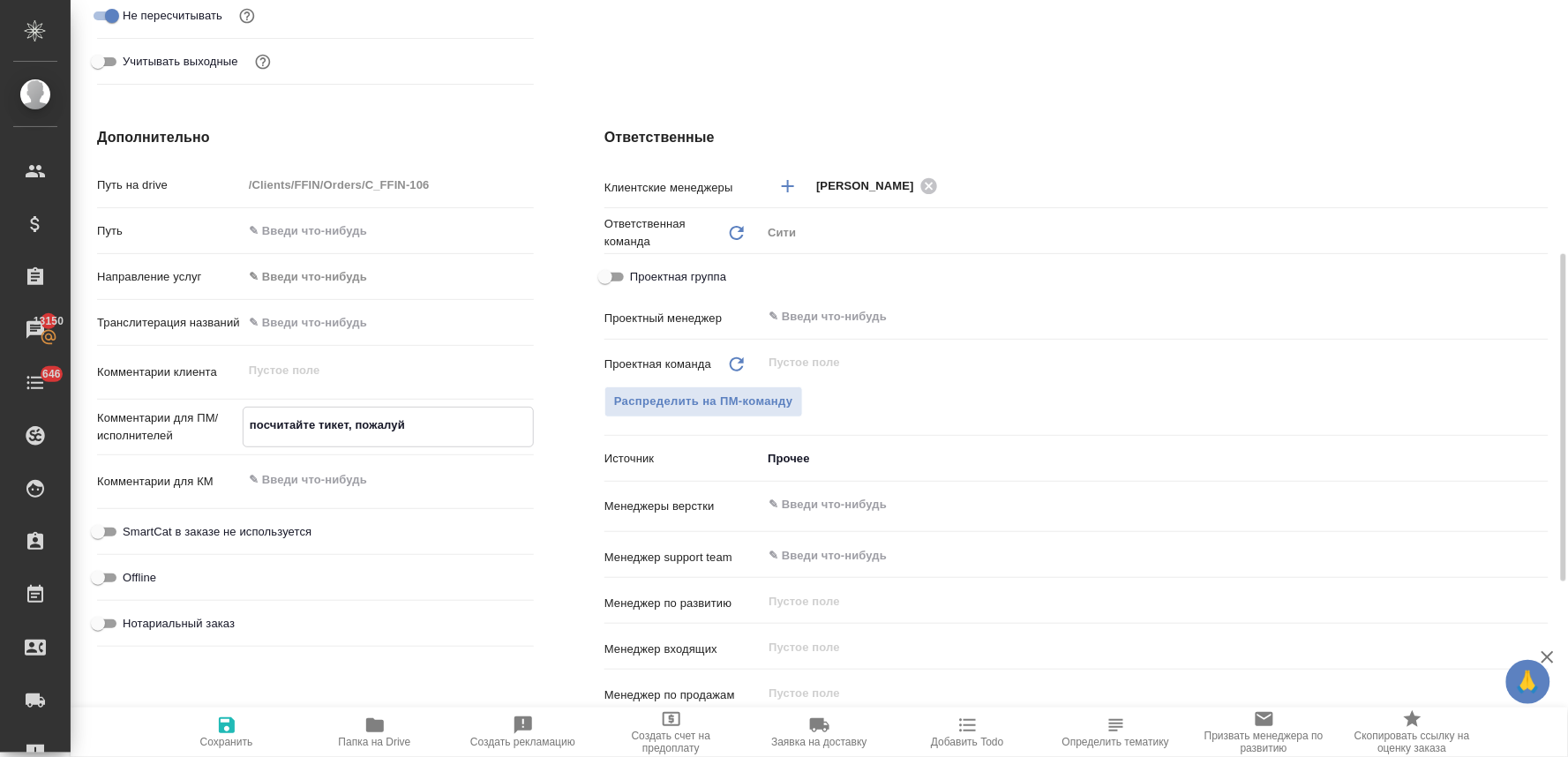
type textarea "x"
type textarea "посчитайте тикет, пожалуйст"
type textarea "x"
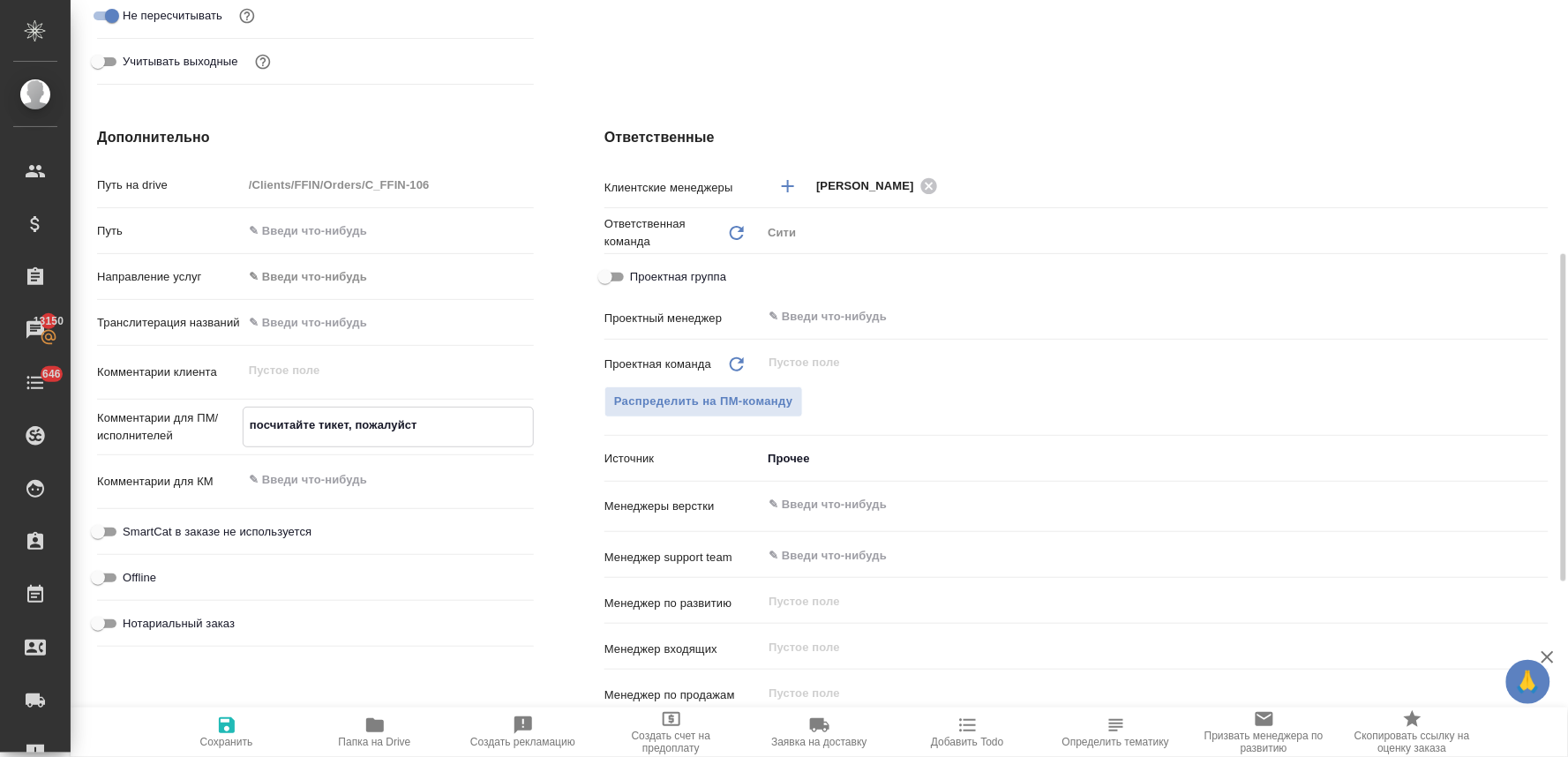
type textarea "x"
type textarea "посчитайте тикет, пожалуйста"
type textarea "x"
type textarea "посчитайте тикет, пожалуйста"
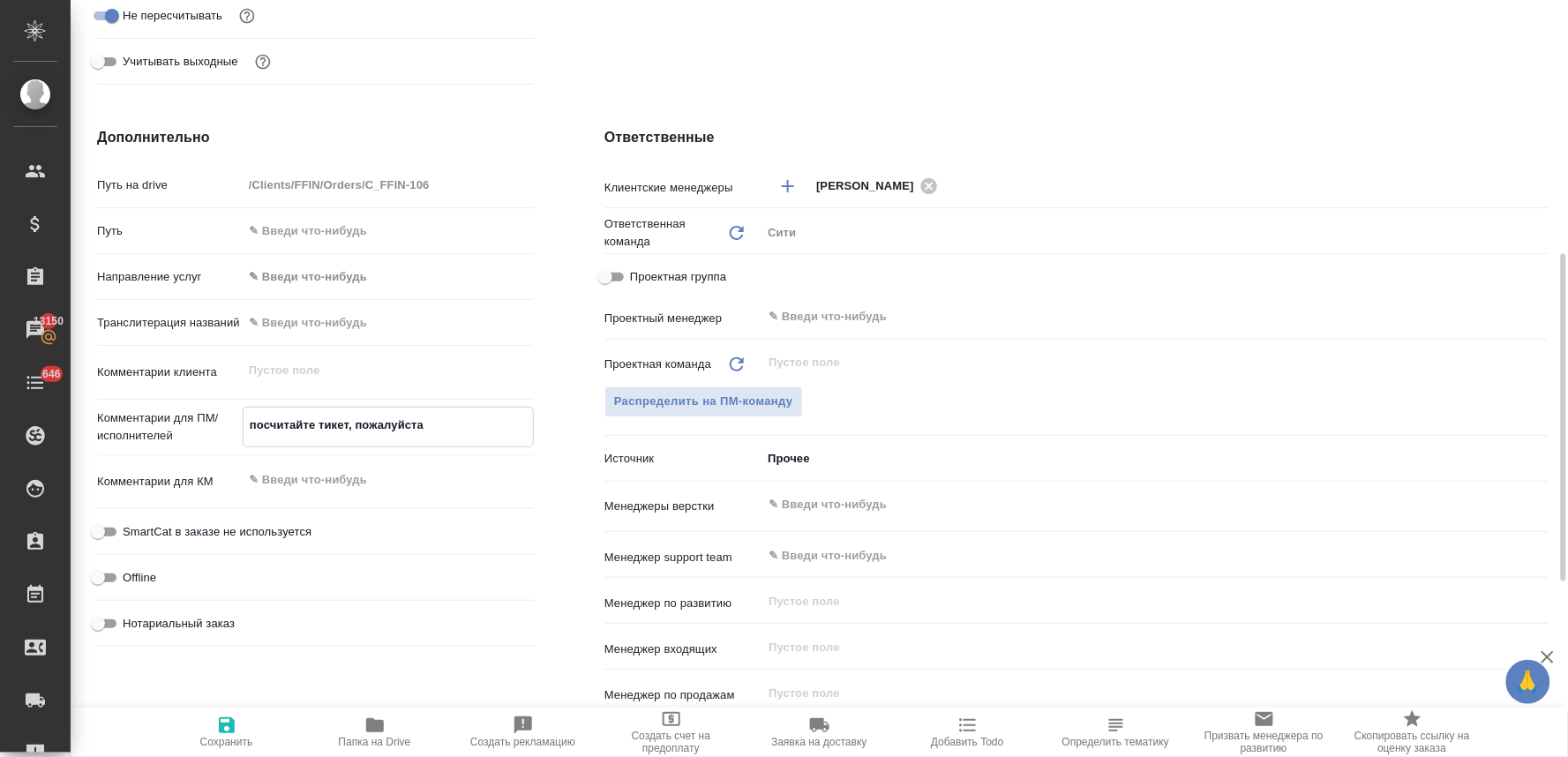
type textarea "x"
click at [825, 511] on input "text" at bounding box center [1125, 504] width 717 height 21
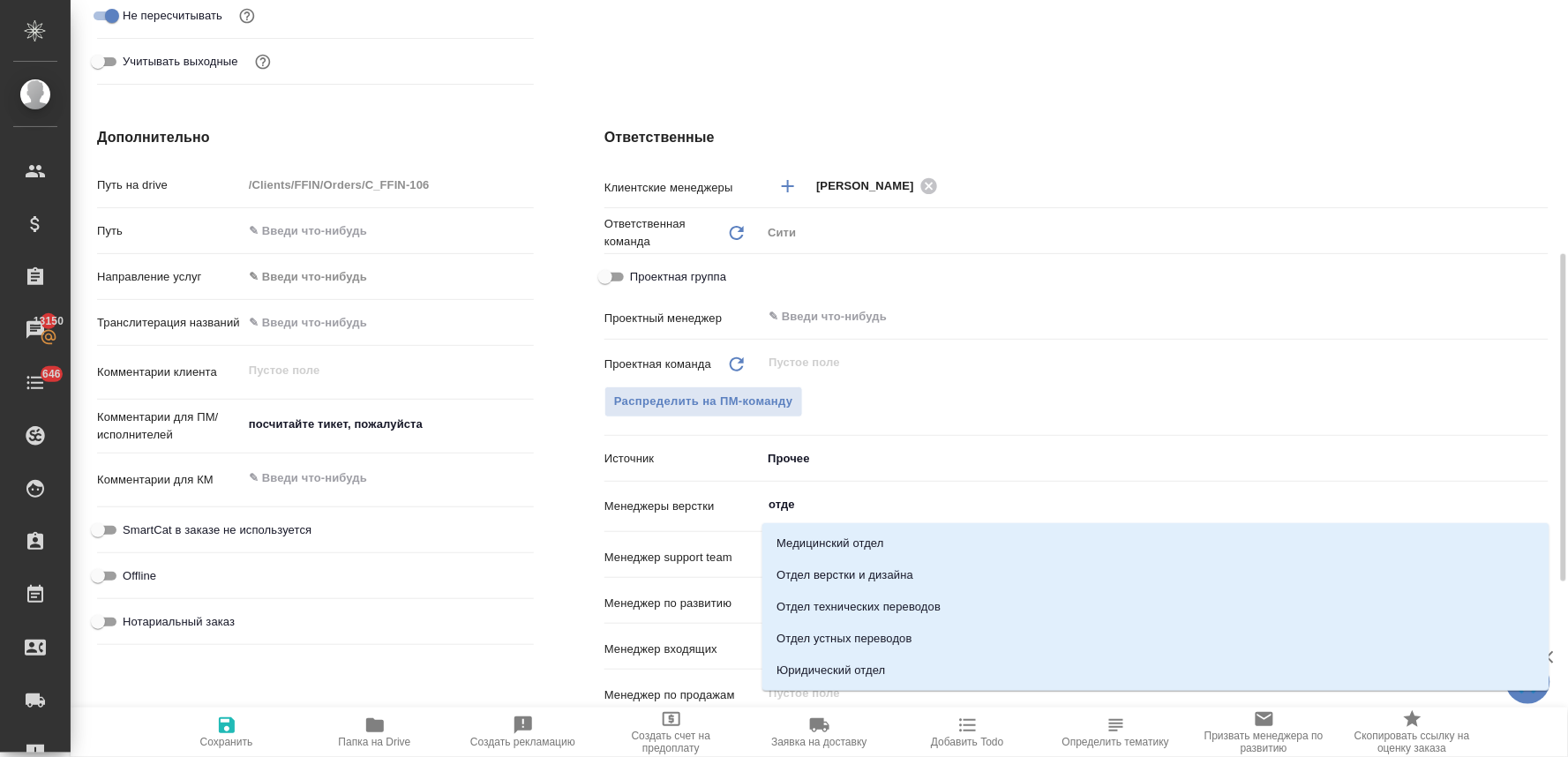
type input "отдел"
click at [837, 567] on li "Отдел верстки и дизайна" at bounding box center [1156, 575] width 787 height 32
type textarea "x"
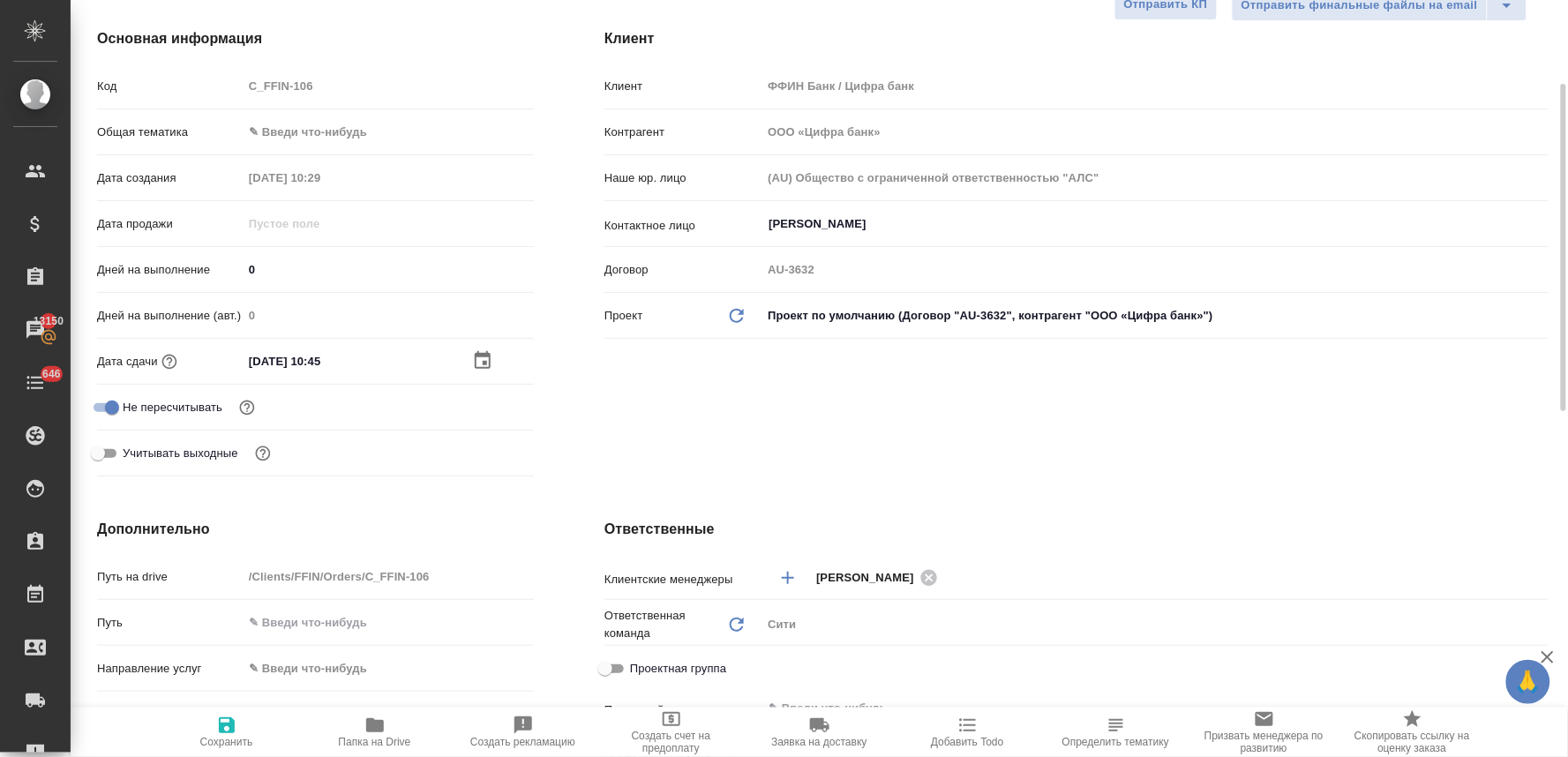
scroll to position [0, 0]
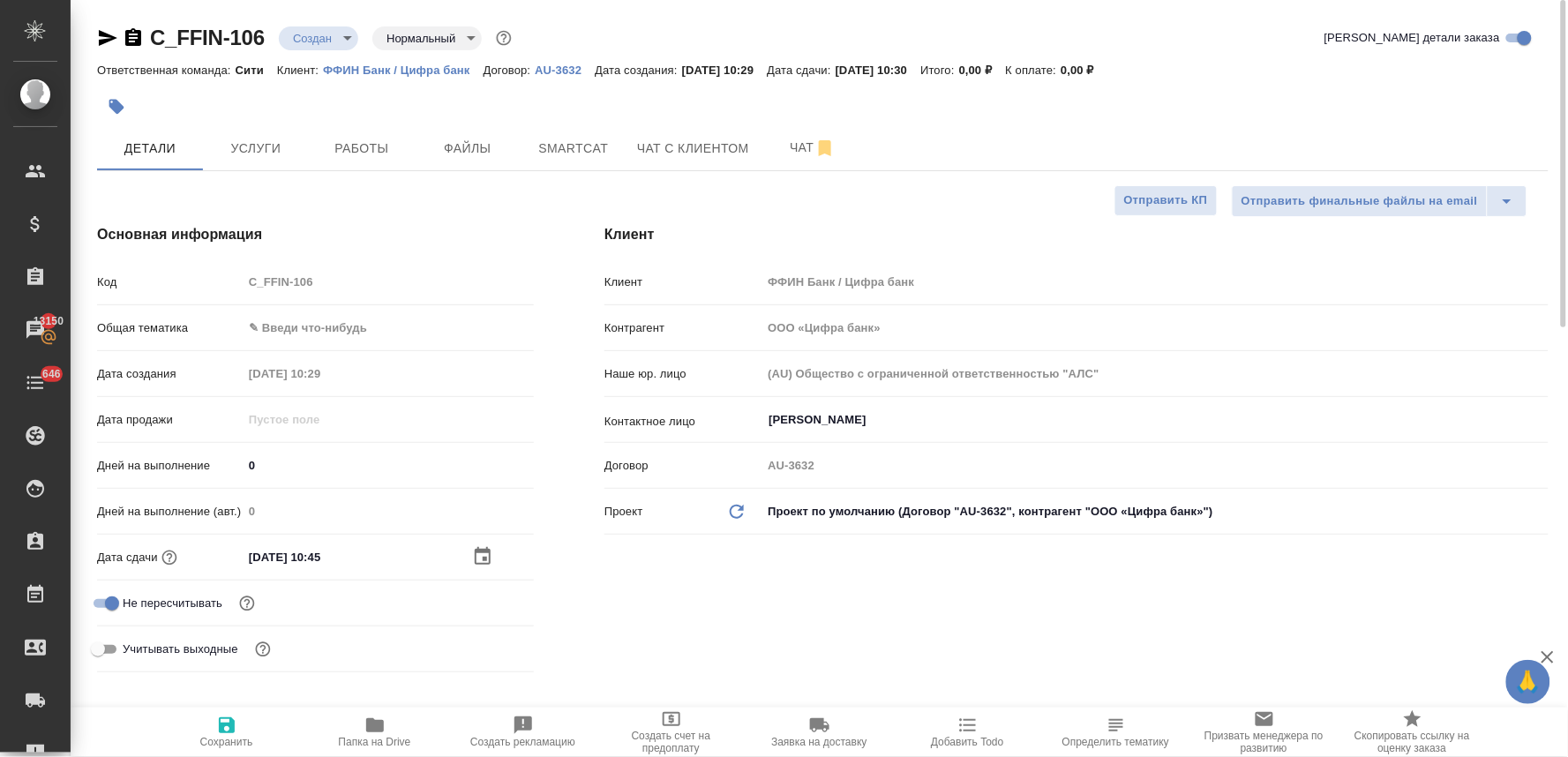
click at [225, 742] on span "Сохранить" at bounding box center [226, 741] width 53 height 12
type textarea "x"
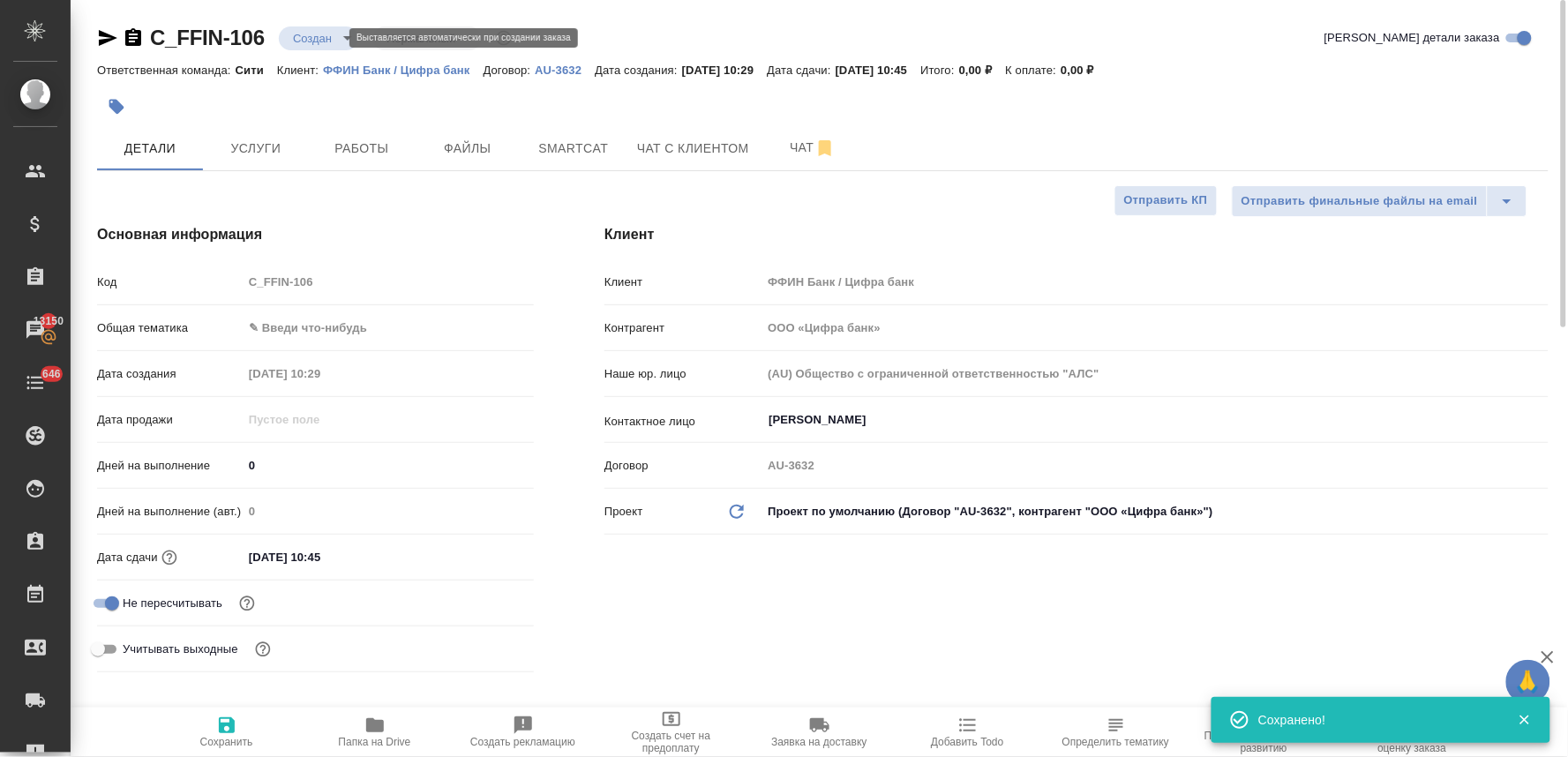
click at [318, 39] on body "🙏 .cls-1 fill:#fff; AWATERA Lyamina Nadezhda Клиенты Спецификации Заказы 13150 …" at bounding box center [784, 378] width 1568 height 757
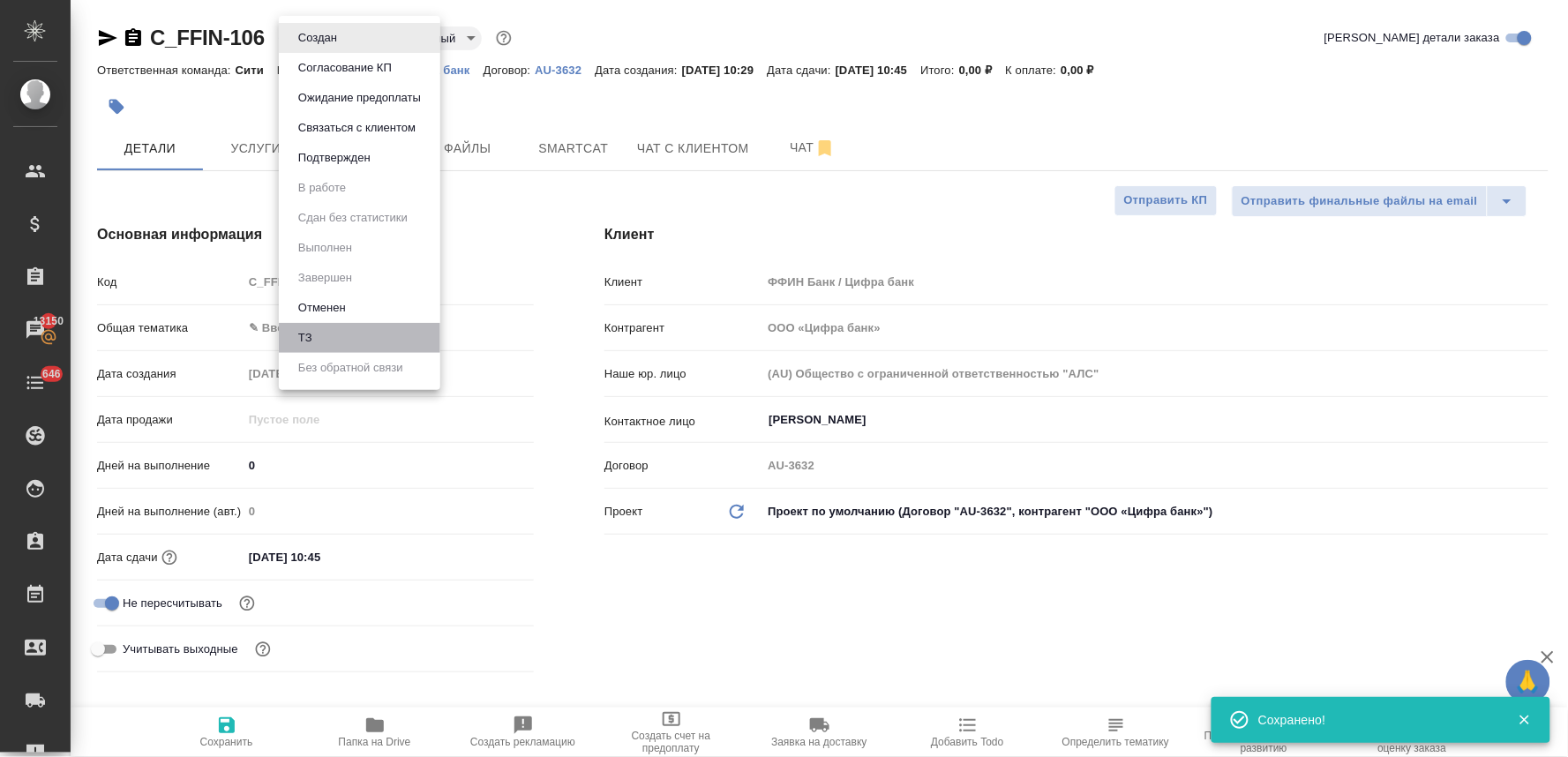
click at [340, 335] on li "ТЗ" at bounding box center [360, 338] width 162 height 30
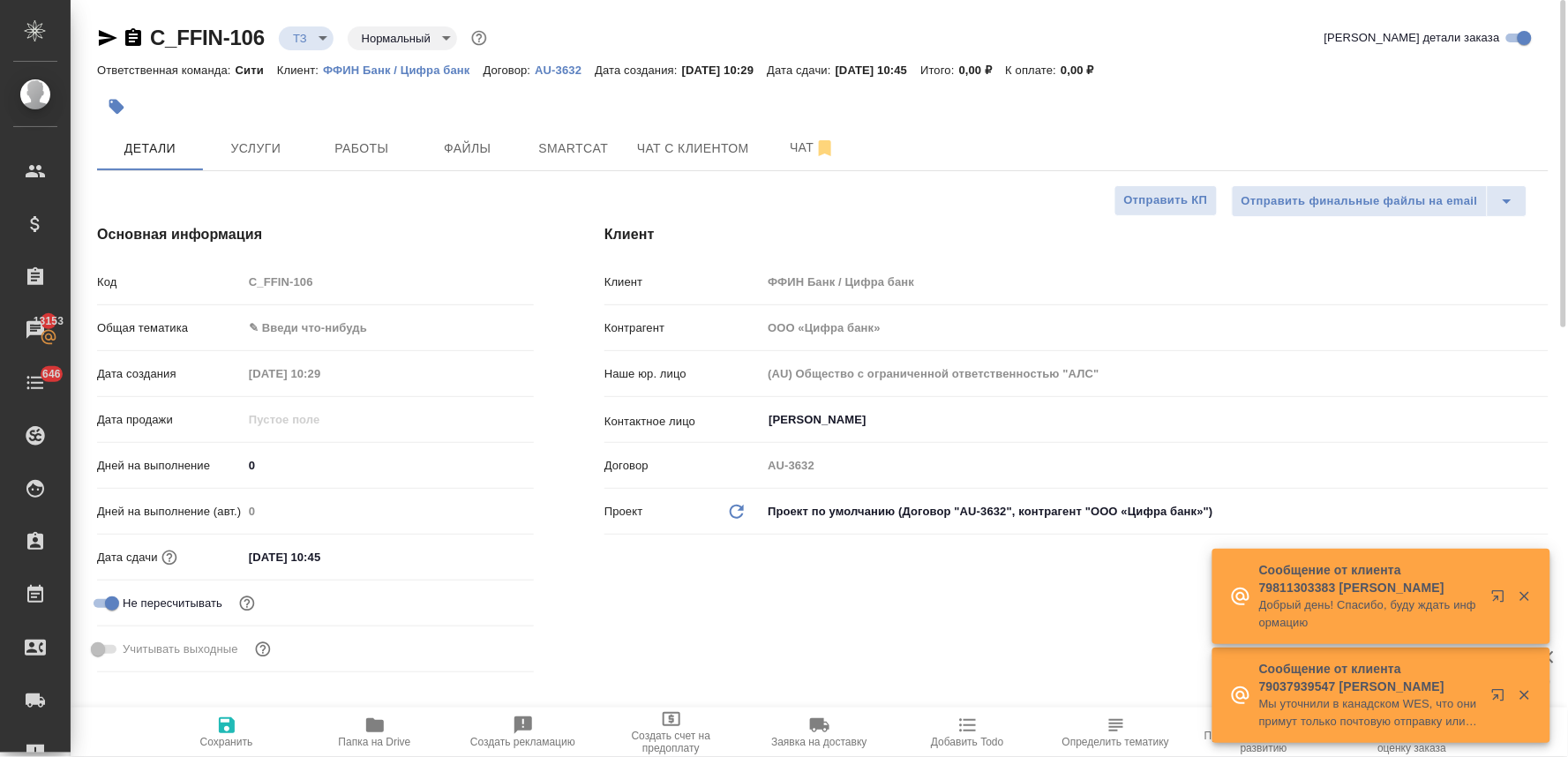
drag, startPoint x: 1414, startPoint y: 116, endPoint x: 1194, endPoint y: 164, distance: 225.2
click at [1414, 116] on div at bounding box center [823, 107] width 1452 height 39
click at [242, 300] on div "Код C_FFIN-106" at bounding box center [315, 288] width 436 height 46
click at [267, 153] on span "Услуги" at bounding box center [256, 149] width 85 height 22
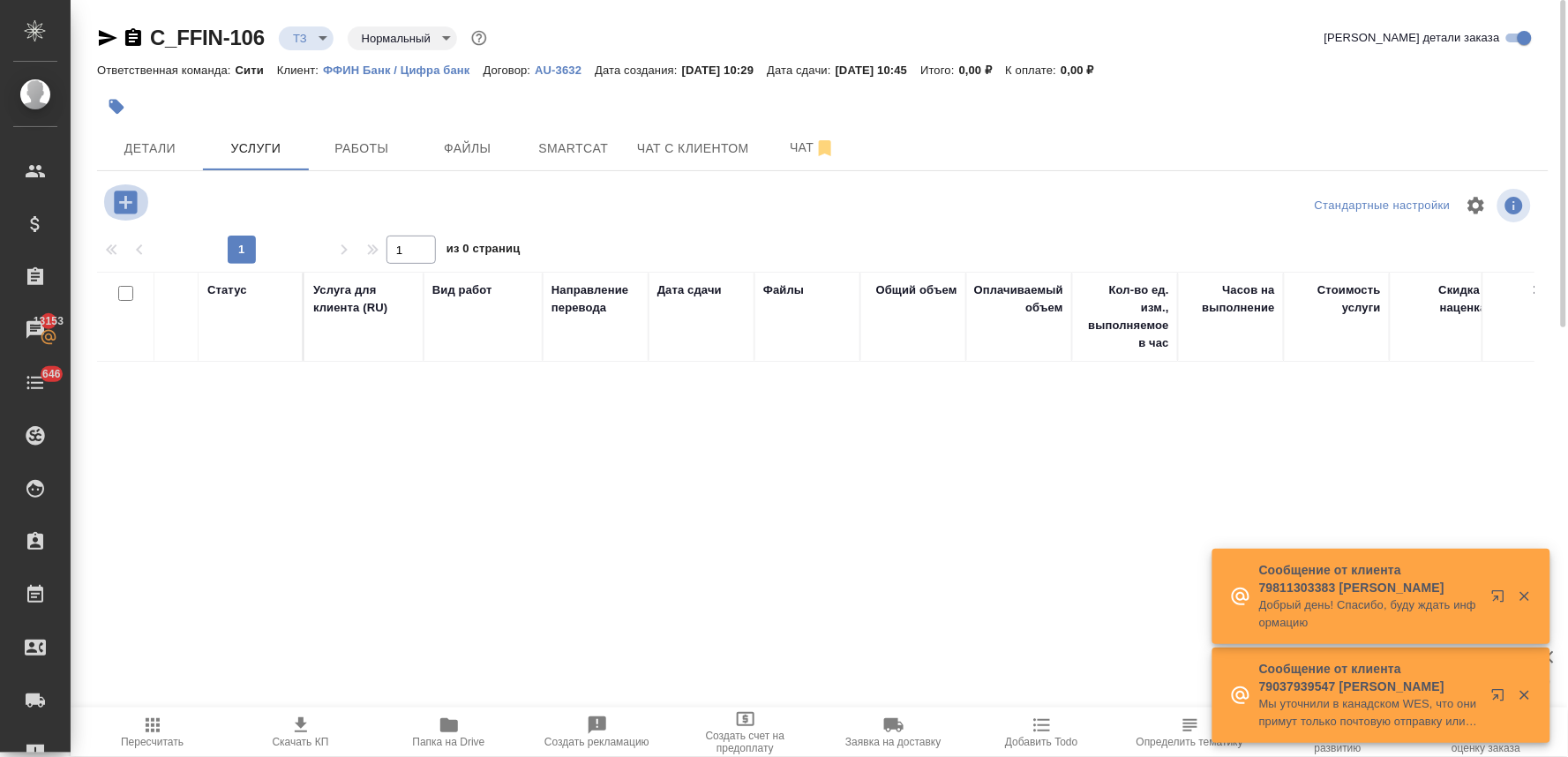
click at [125, 196] on icon "button" at bounding box center [126, 202] width 31 height 31
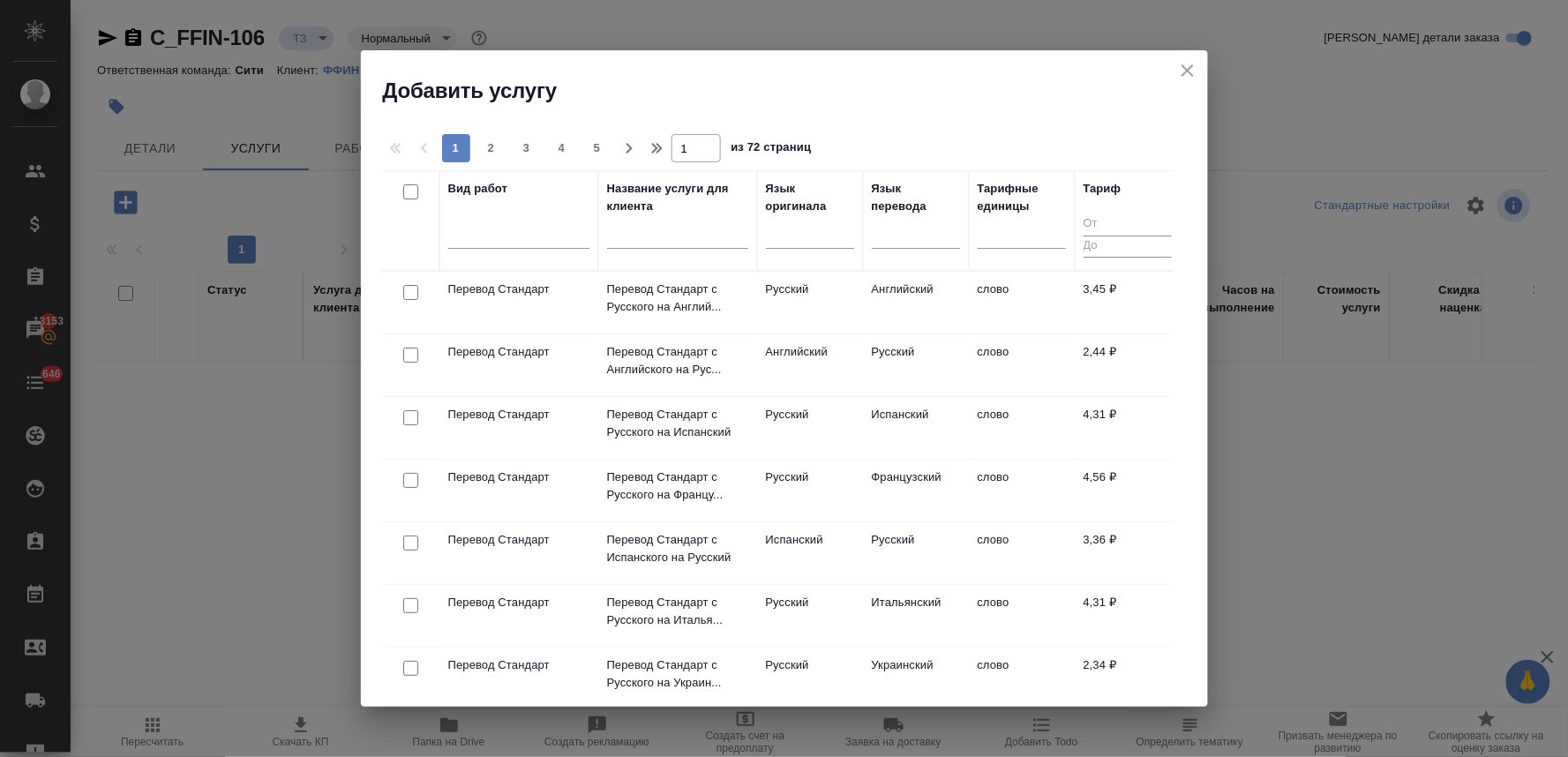
click at [410, 292] on input "checkbox" at bounding box center [410, 292] width 15 height 15
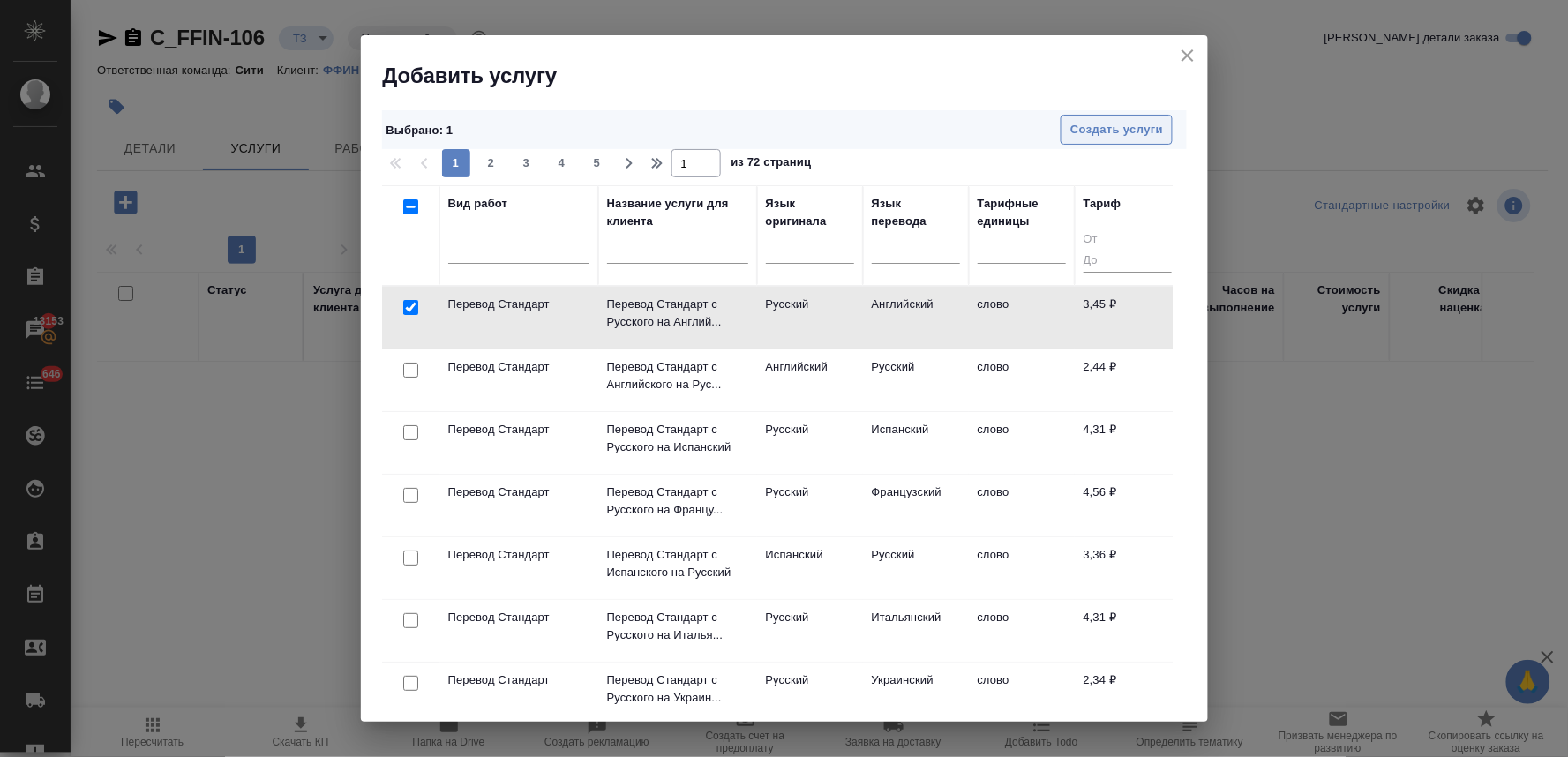
click at [1122, 132] on span "Создать услуги" at bounding box center [1117, 130] width 93 height 20
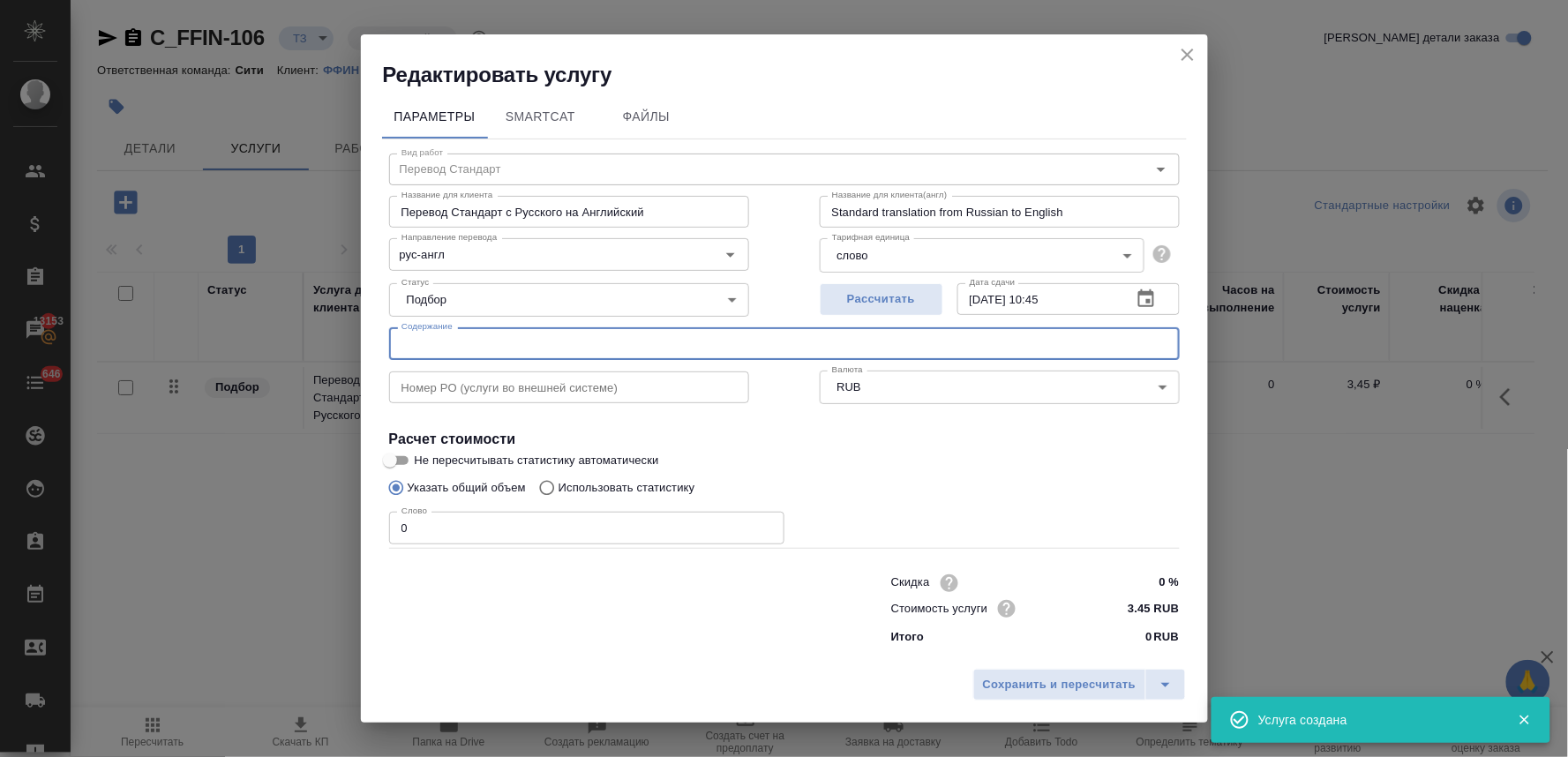
click at [530, 341] on input "text" at bounding box center [784, 343] width 791 height 32
paste input "Протокол_01_52_2023_ОС от 26.12.2023"
click at [579, 488] on p "Использовать статистику" at bounding box center [626, 487] width 137 height 18
click at [558, 488] on input "Использовать статистику" at bounding box center [544, 487] width 28 height 33
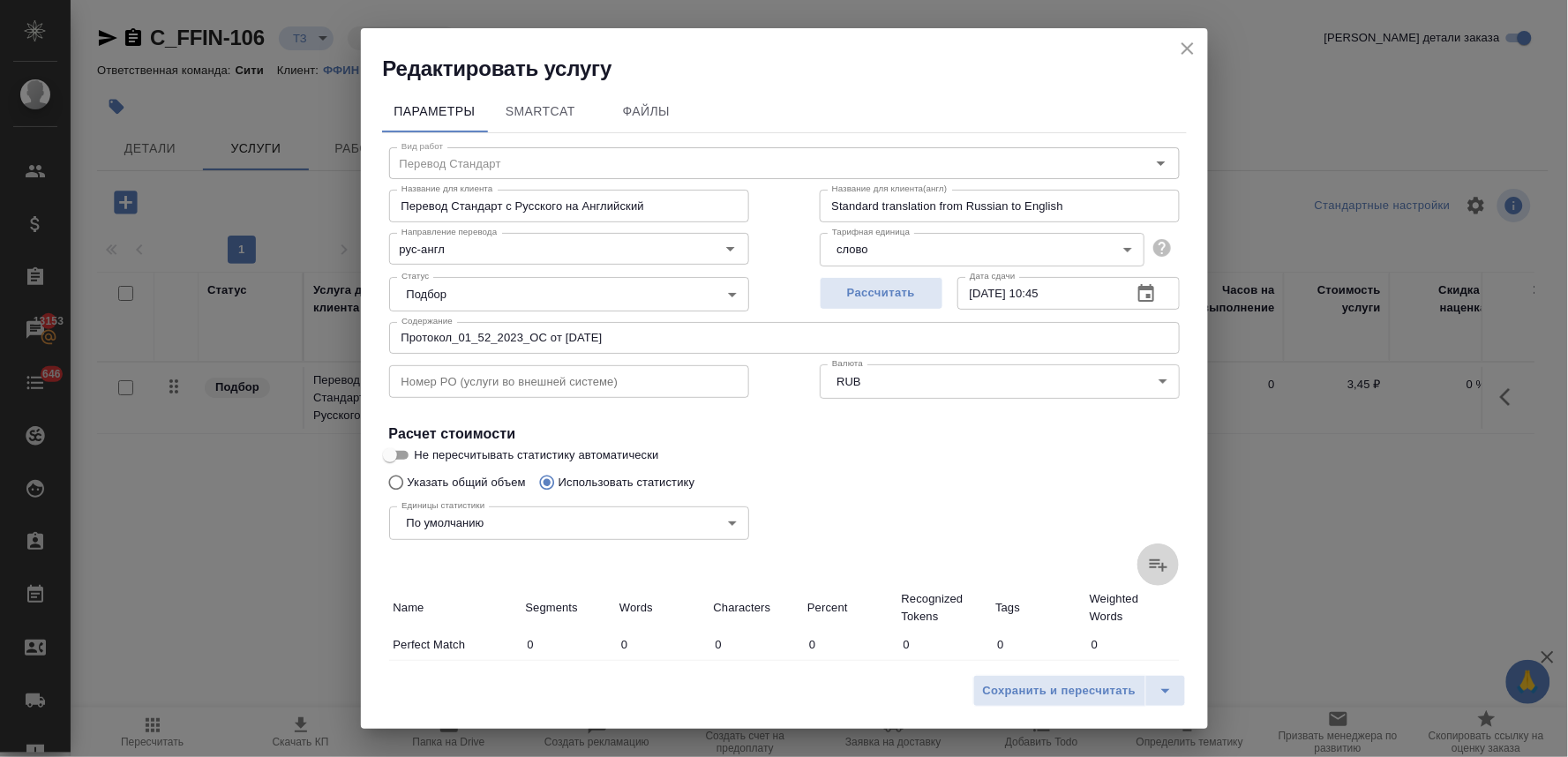
click at [1148, 565] on icon at bounding box center [1159, 564] width 21 height 21
click at [0, 0] on input "file" at bounding box center [0, 0] width 0 height 0
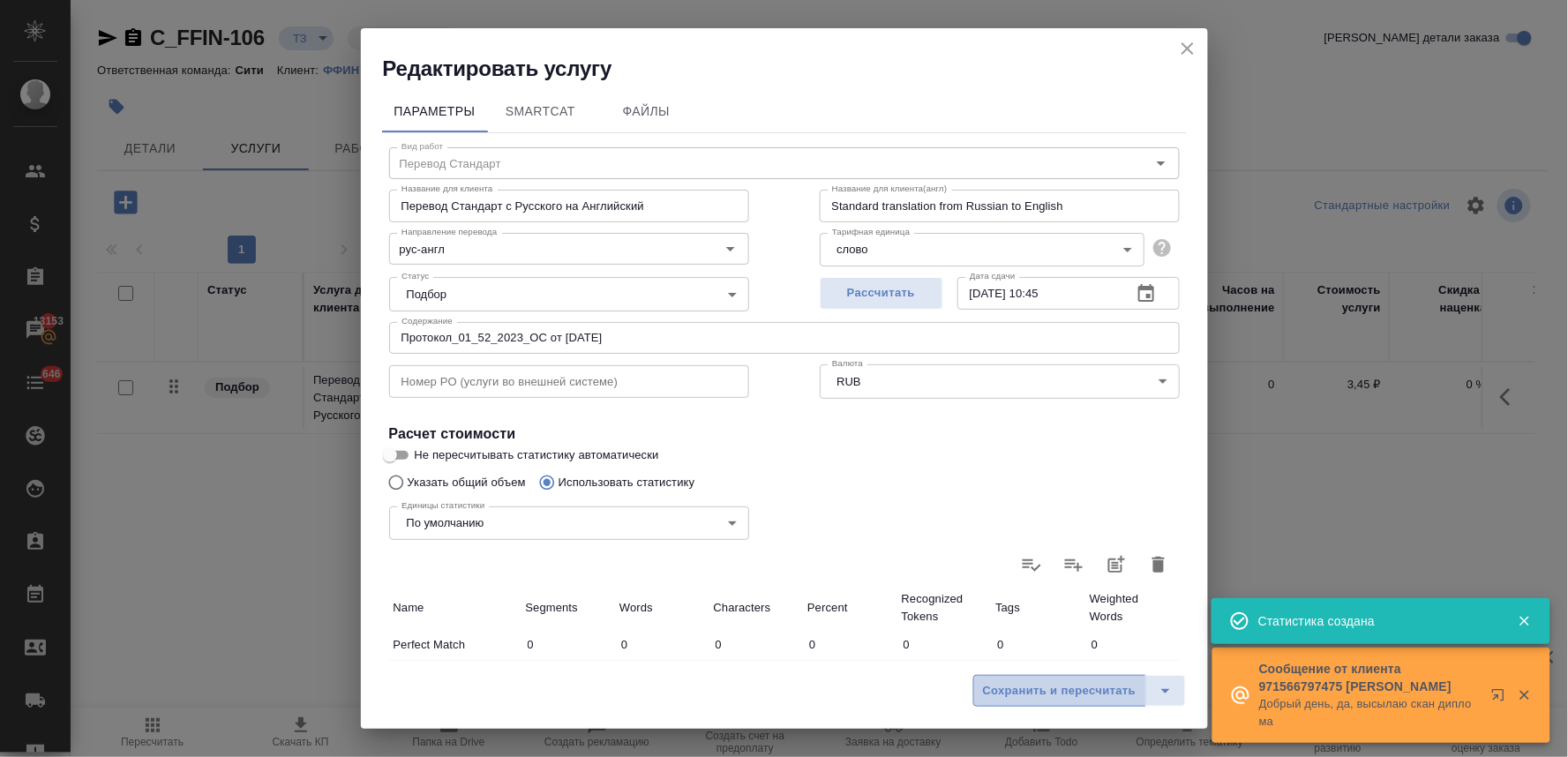
click at [1095, 684] on span "Сохранить и пересчитать" at bounding box center [1060, 691] width 154 height 20
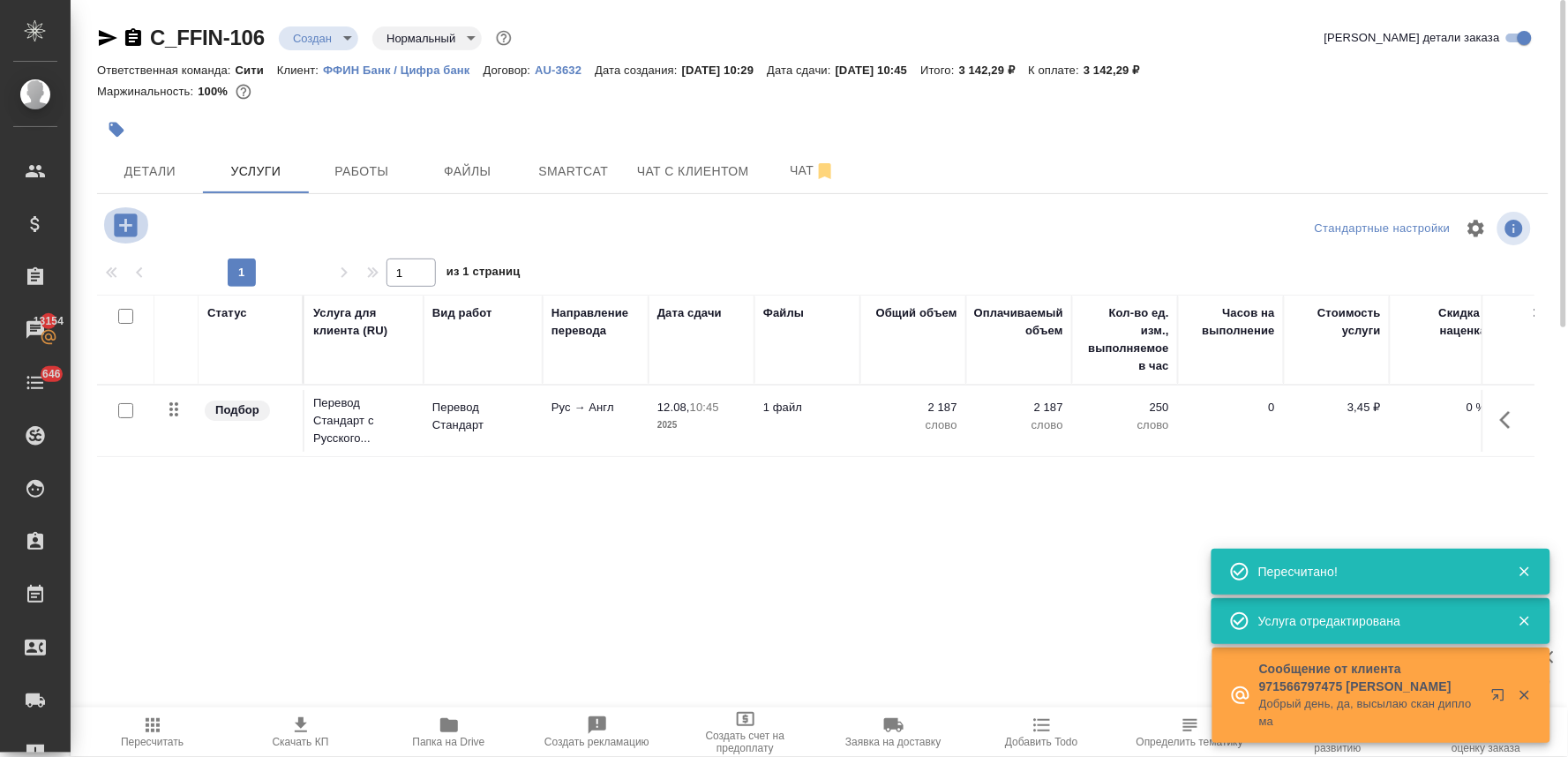
click at [115, 221] on icon "button" at bounding box center [125, 225] width 23 height 23
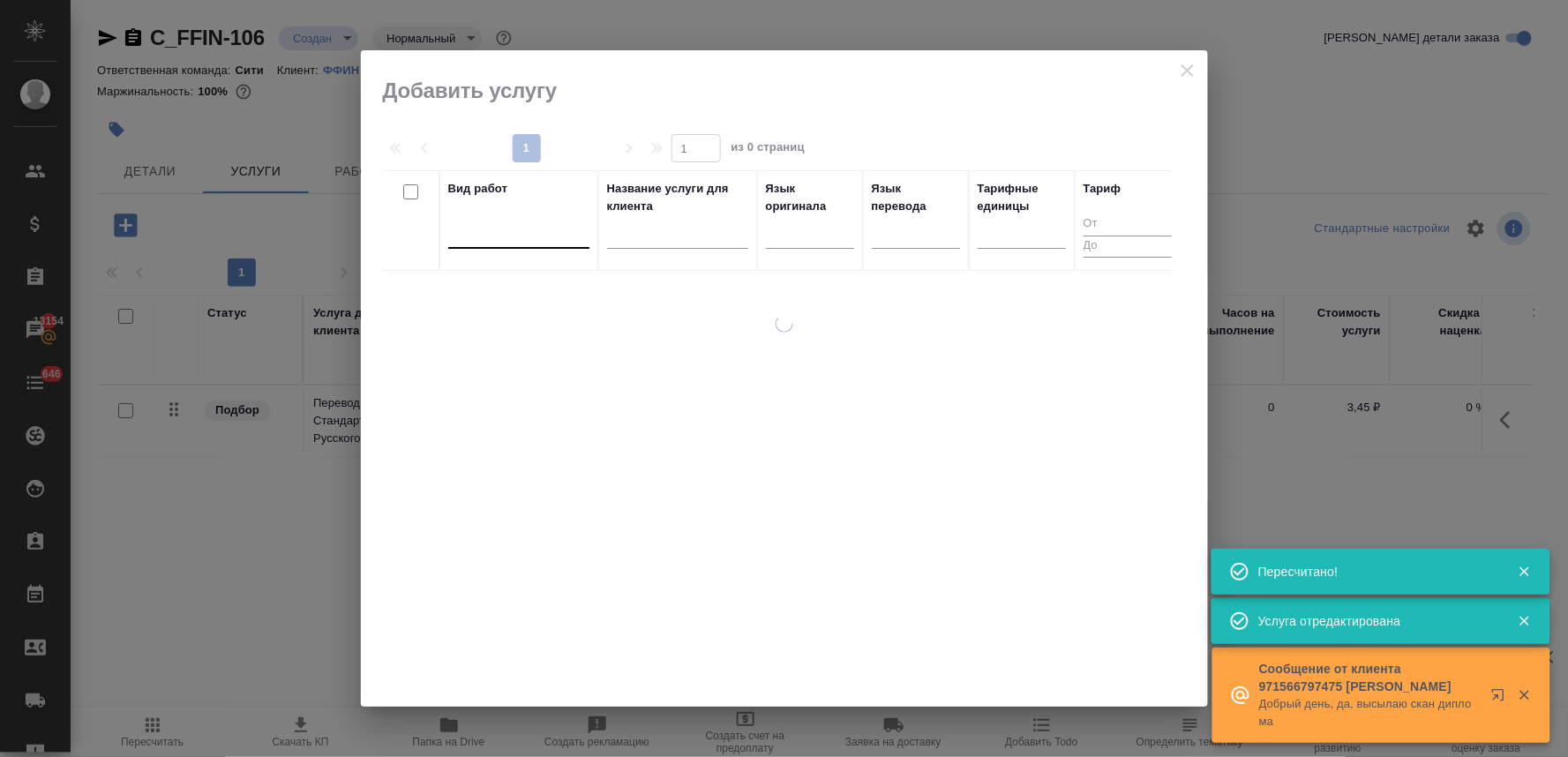
click at [495, 230] on div at bounding box center [519, 231] width 141 height 26
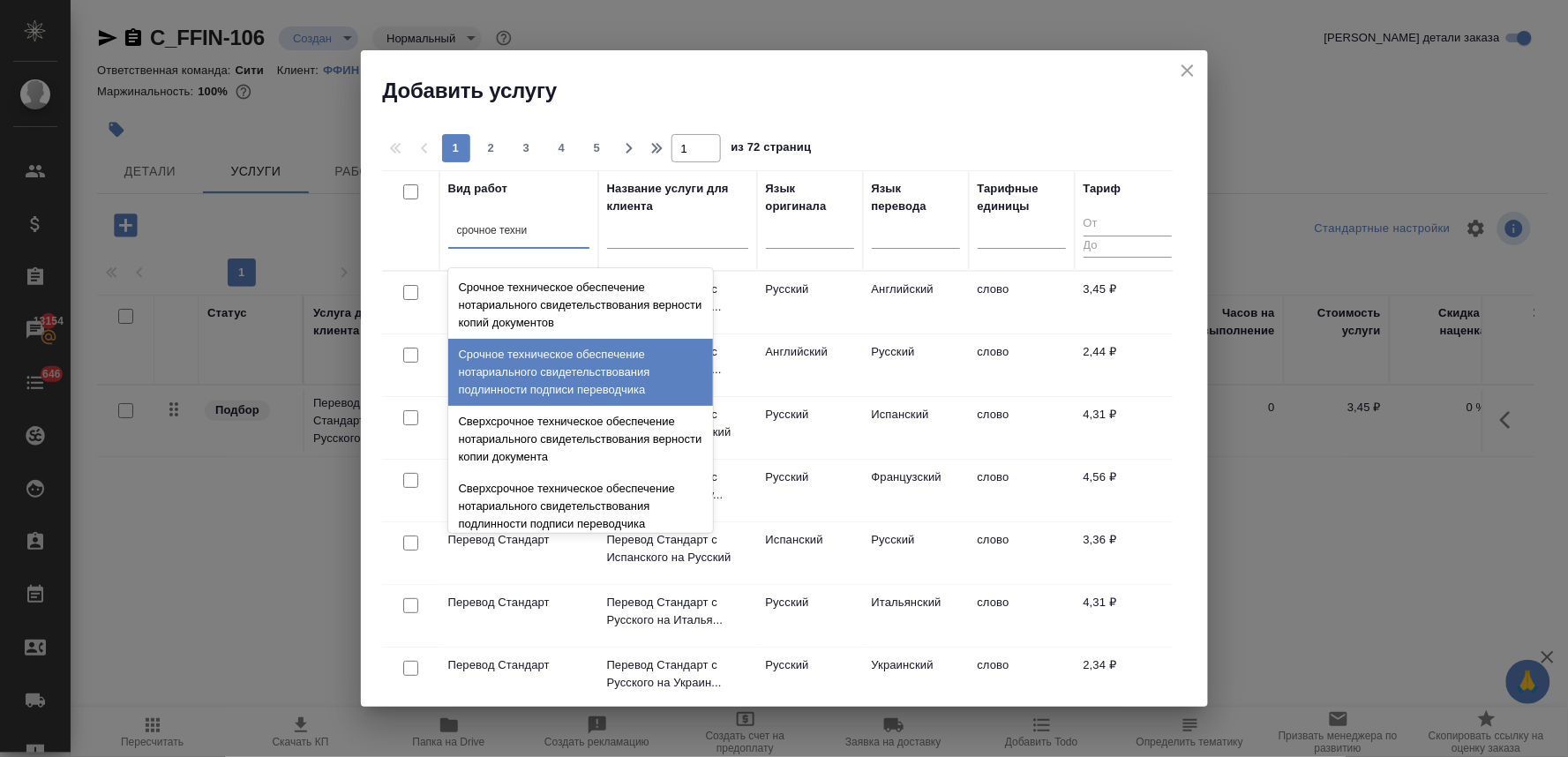
click at [526, 355] on div "Срочное техническое обеспечение нотариального свидетельствования подлинности по…" at bounding box center [581, 372] width 265 height 67
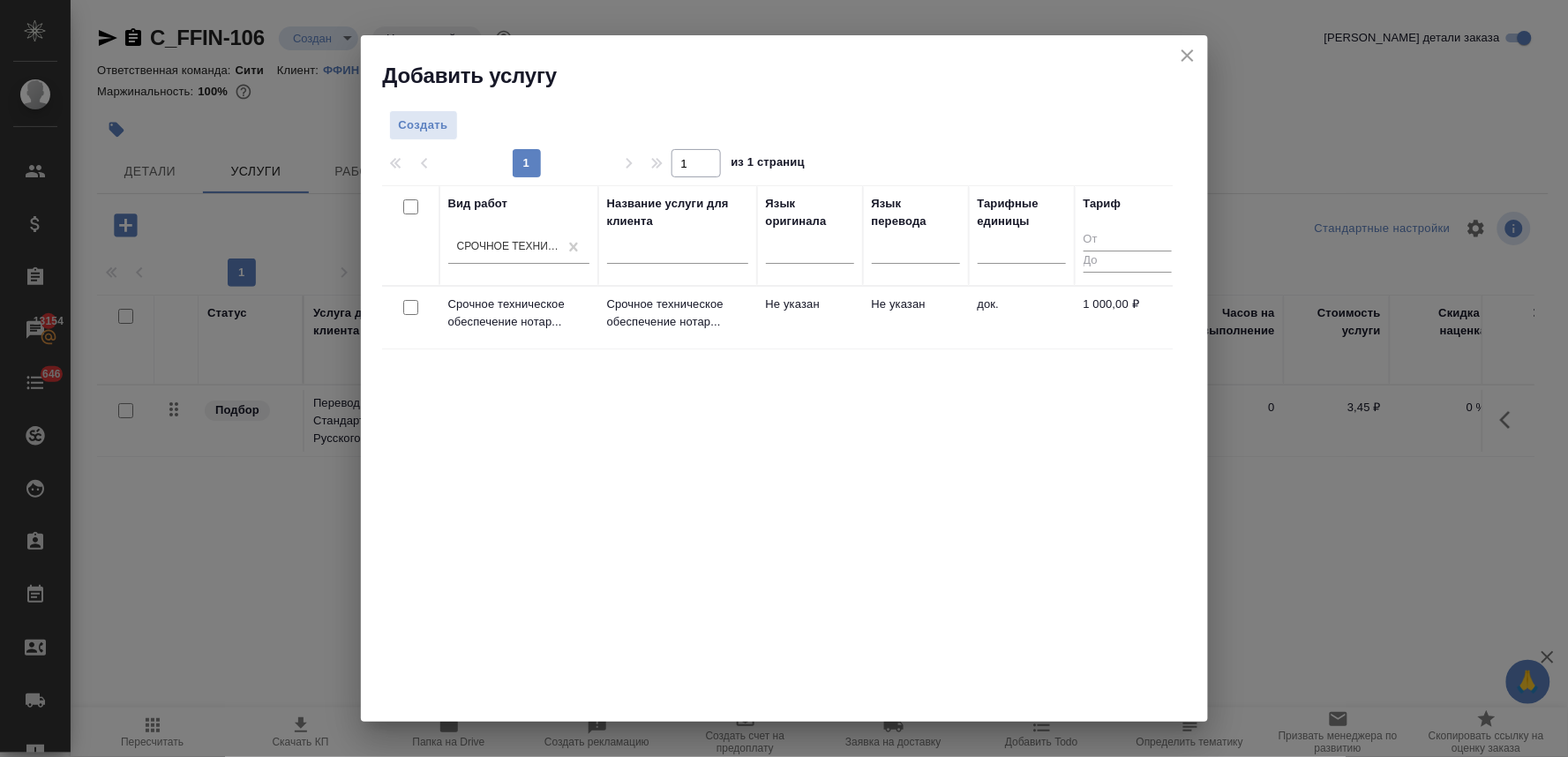
click at [407, 311] on input "checkbox" at bounding box center [410, 307] width 15 height 15
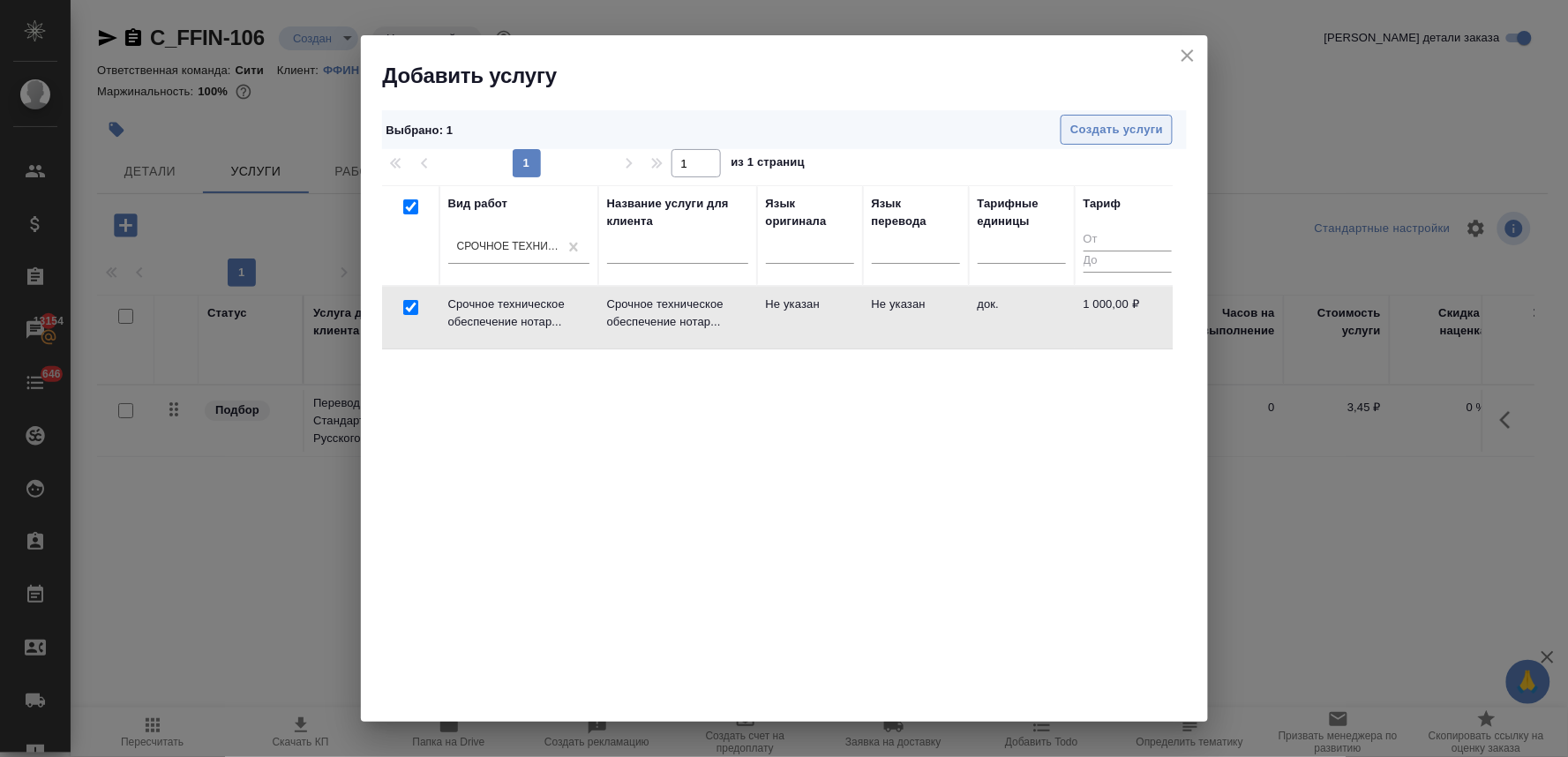
click at [1091, 136] on span "Создать услуги" at bounding box center [1117, 130] width 93 height 20
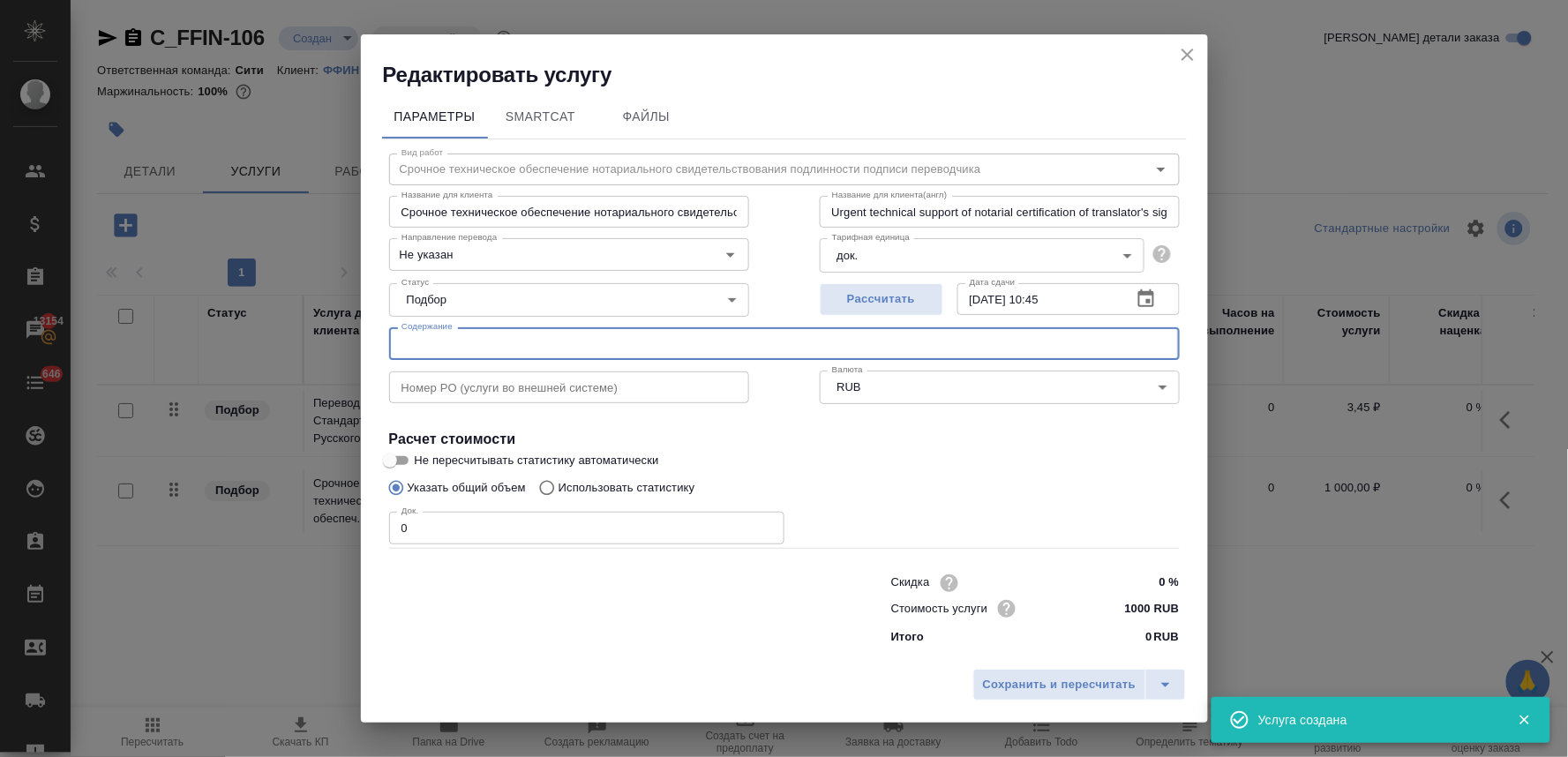
click at [487, 350] on input "text" at bounding box center [784, 343] width 791 height 32
paste input "Протокол_01_52_2023_ОС от 26.12.2023"
drag, startPoint x: 448, startPoint y: 525, endPoint x: 357, endPoint y: 526, distance: 91.0
click at [359, 526] on div "Редактировать услугу Параметры SmartCat Файлы Вид работ Срочное техническое обе…" at bounding box center [784, 378] width 1568 height 757
click at [1039, 697] on button "Сохранить и пересчитать" at bounding box center [1060, 684] width 173 height 32
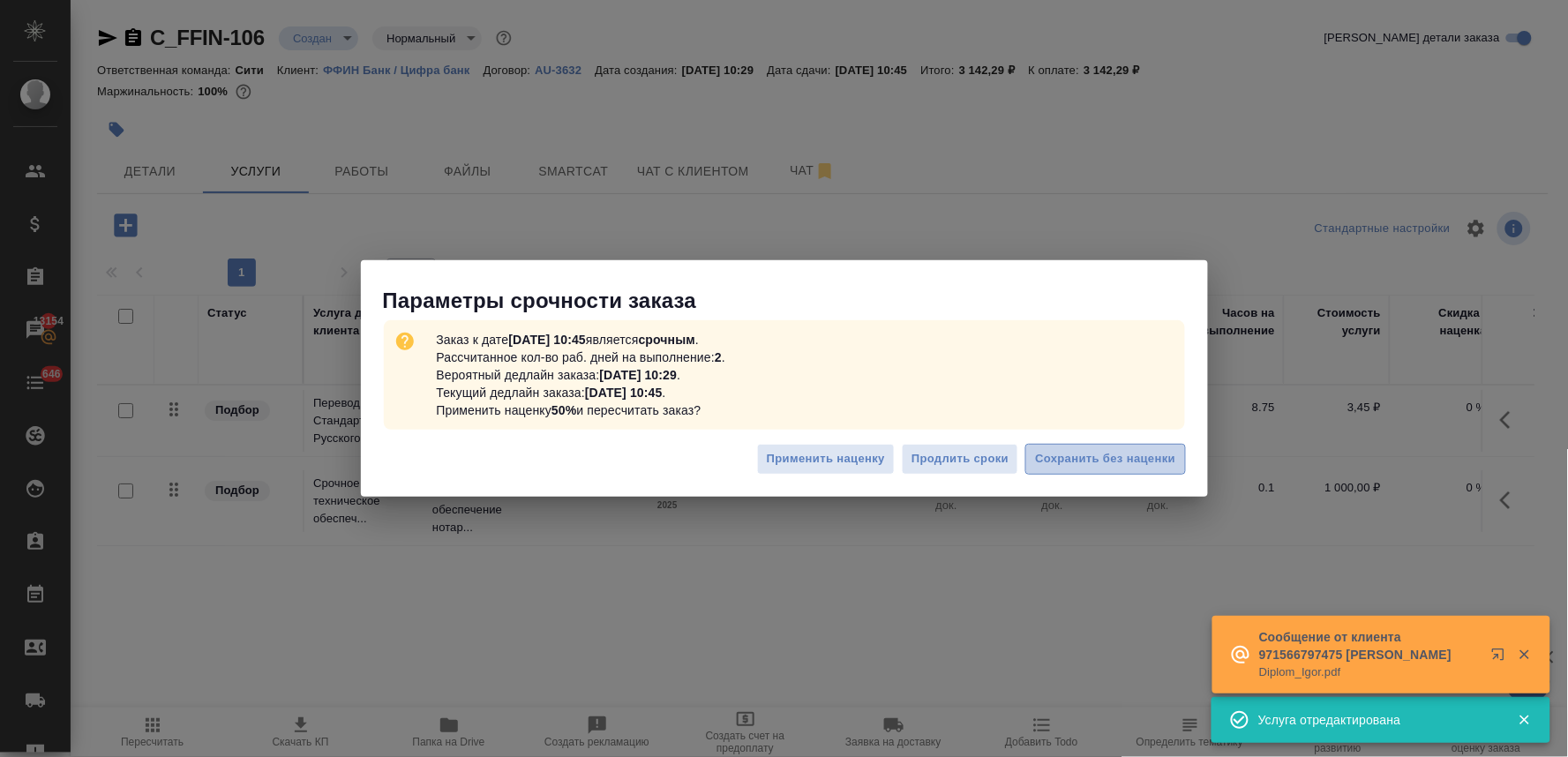
click at [1137, 463] on span "Сохранить без наценки" at bounding box center [1106, 459] width 141 height 20
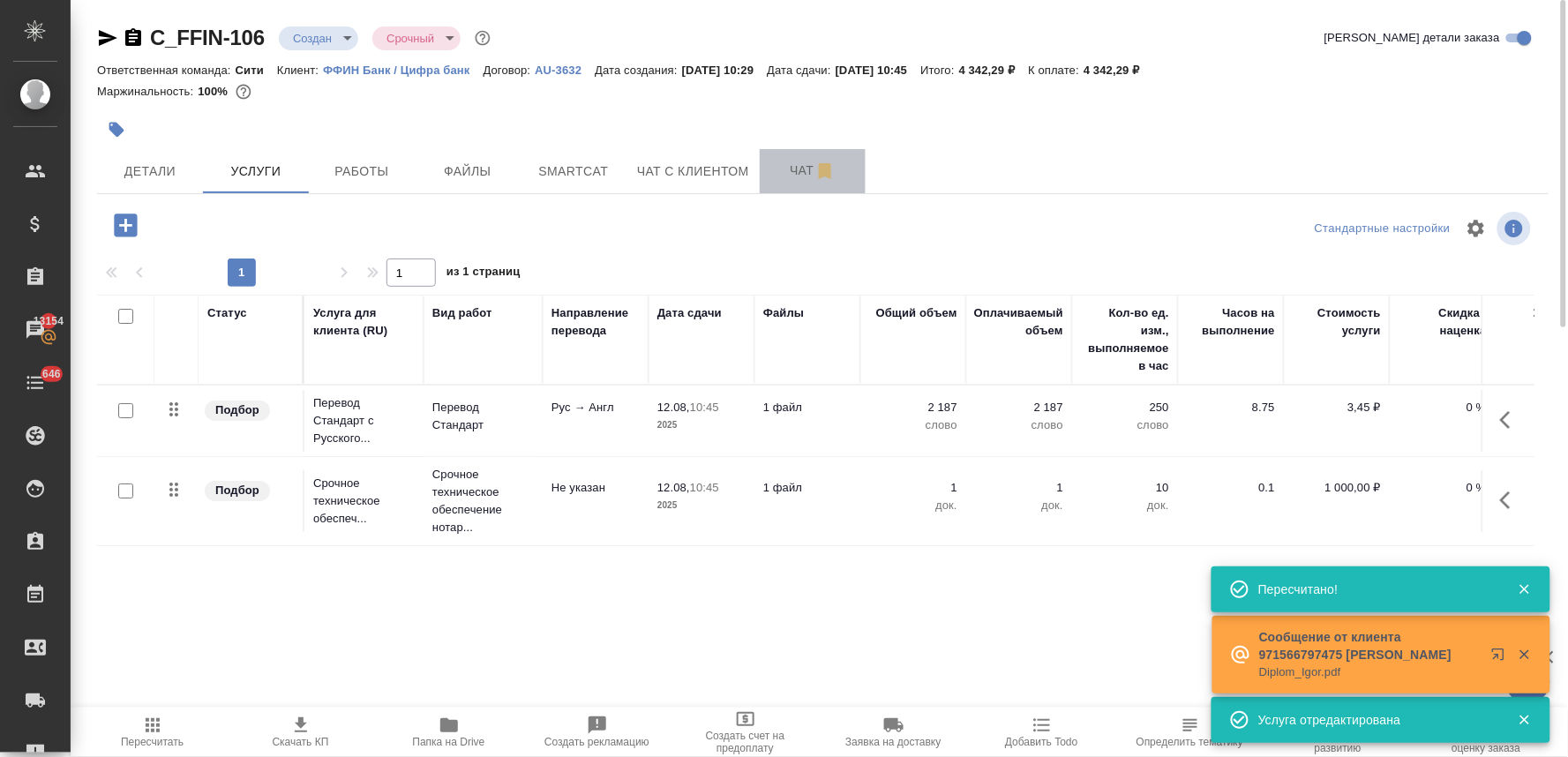
click at [789, 171] on span "Чат" at bounding box center [812, 171] width 85 height 22
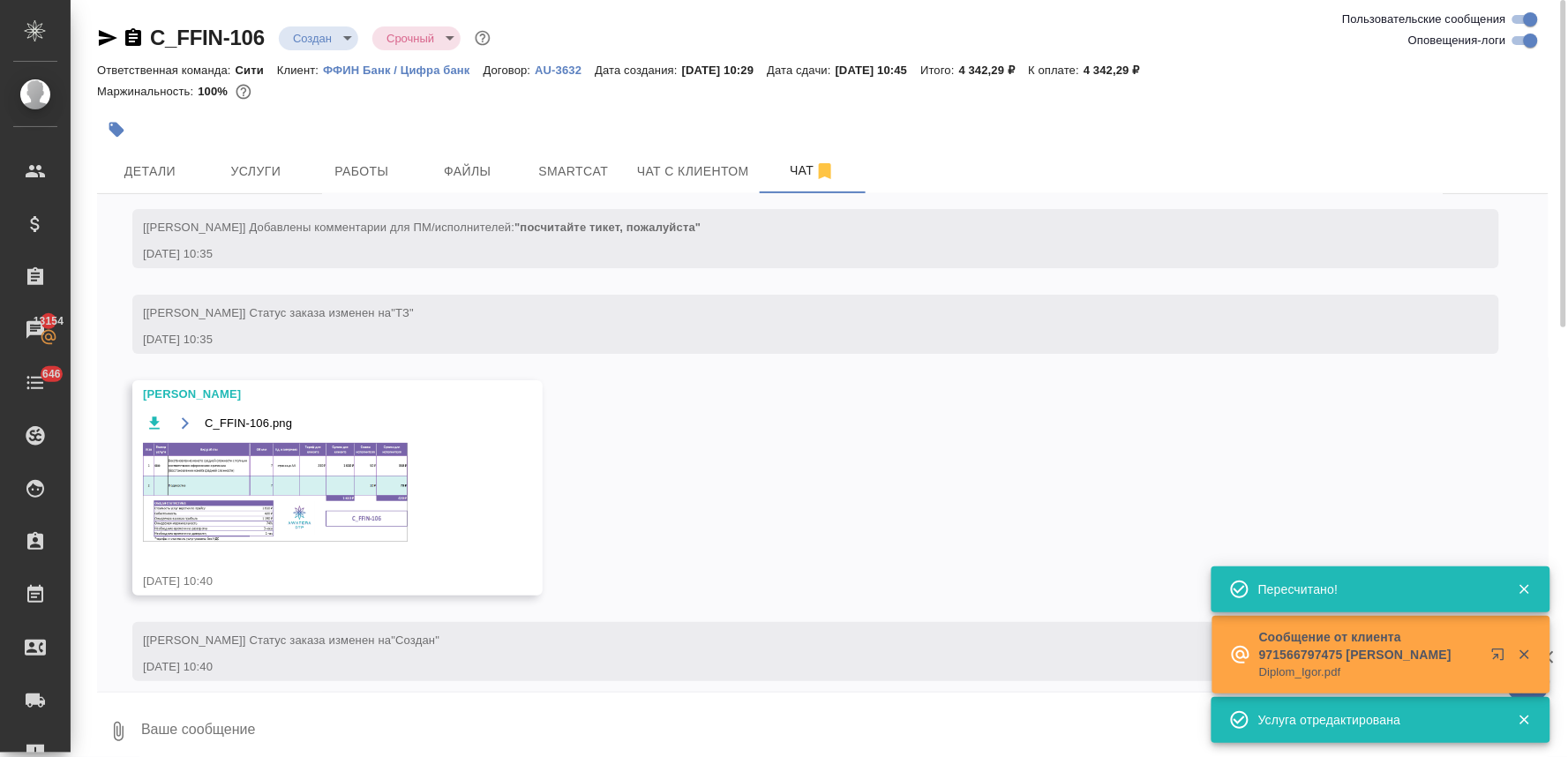
scroll to position [63, 0]
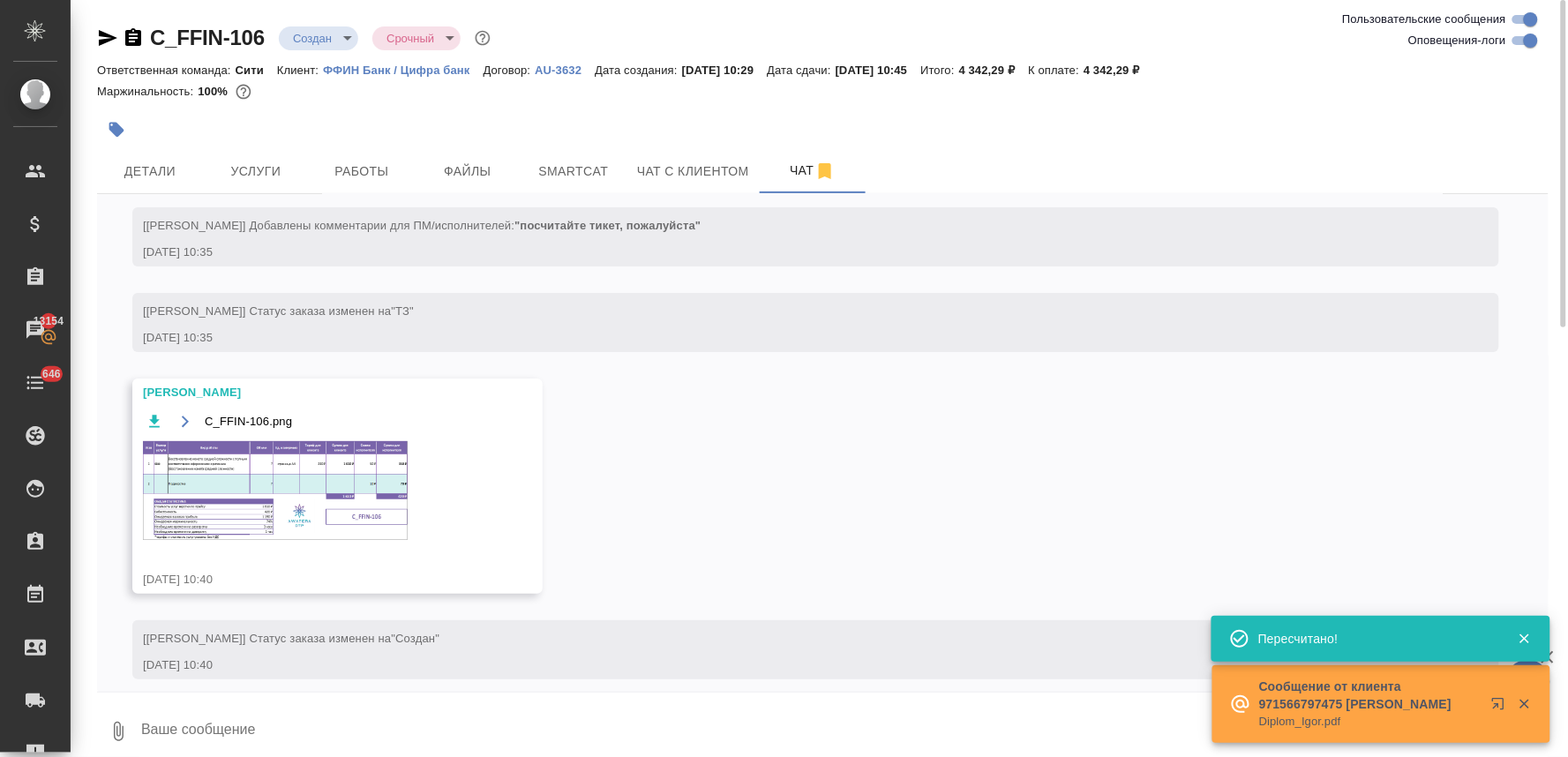
click at [435, 501] on div "C_FFIN-106.png" at bounding box center [312, 485] width 338 height 152
click at [342, 488] on img at bounding box center [275, 490] width 265 height 99
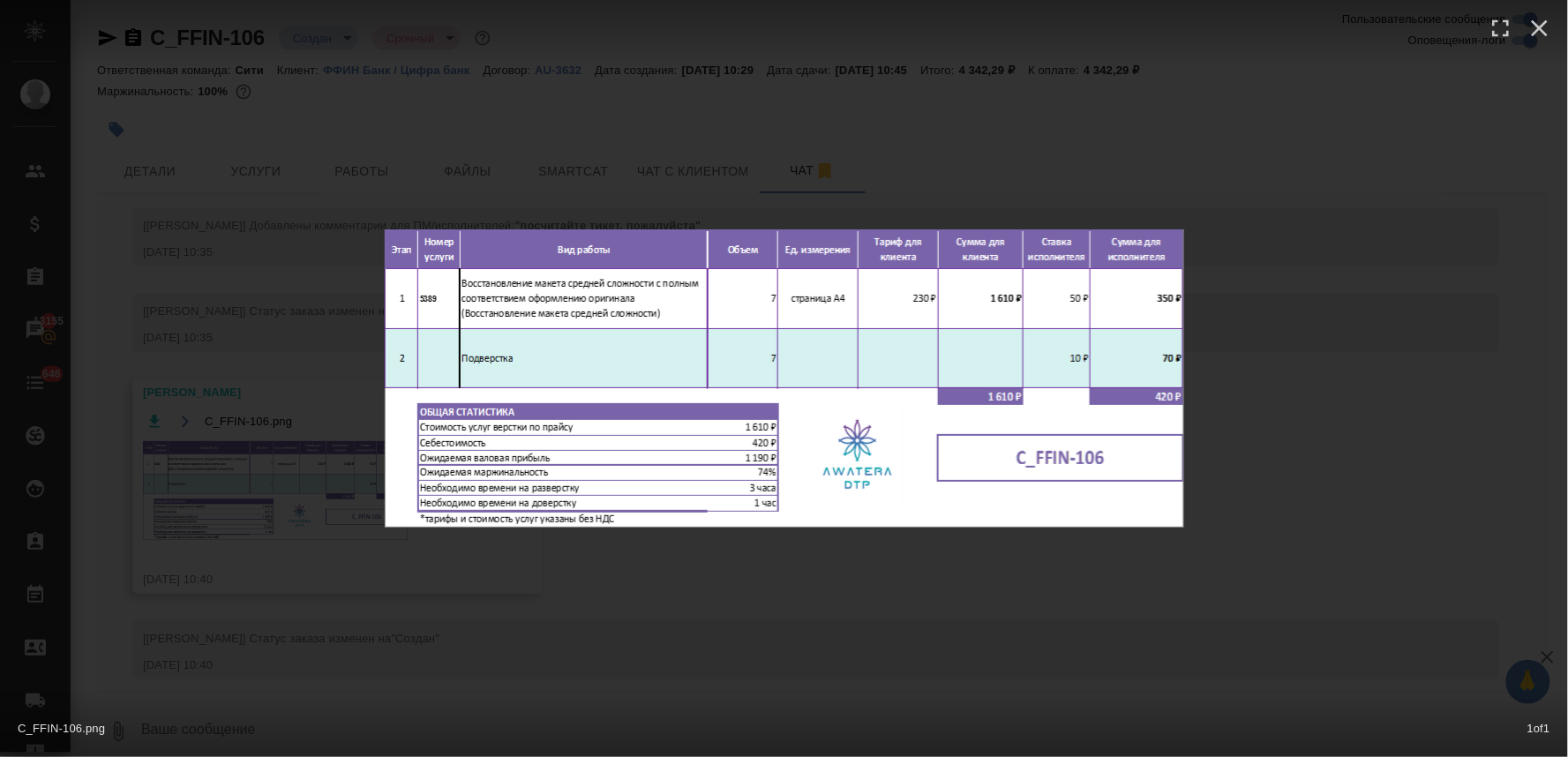
click at [673, 604] on div "C_FFIN-106.png 1 of 1" at bounding box center [784, 378] width 1568 height 757
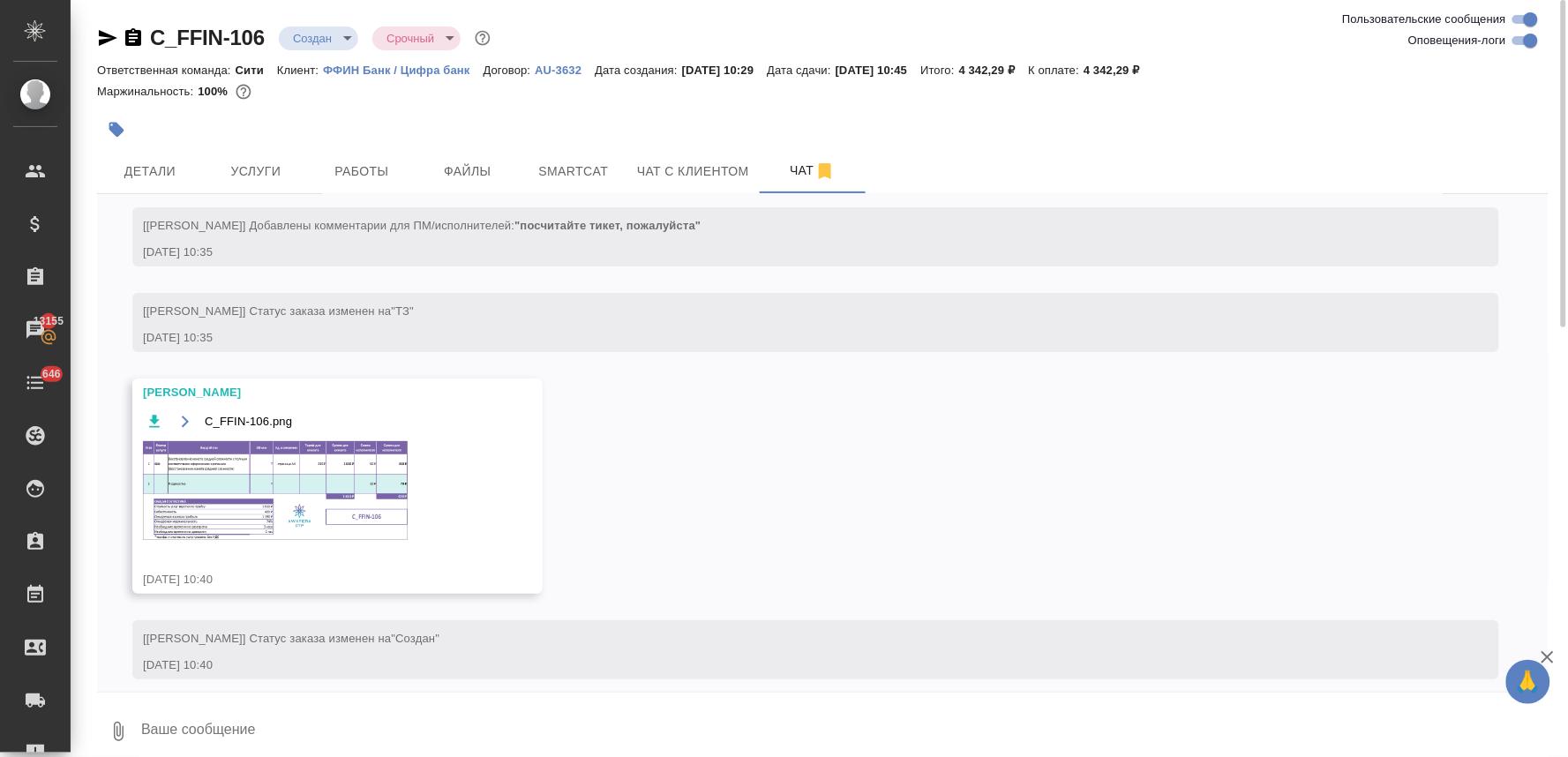
click at [274, 141] on div at bounding box center [581, 130] width 968 height 39
click at [278, 168] on span "Услуги" at bounding box center [256, 172] width 85 height 22
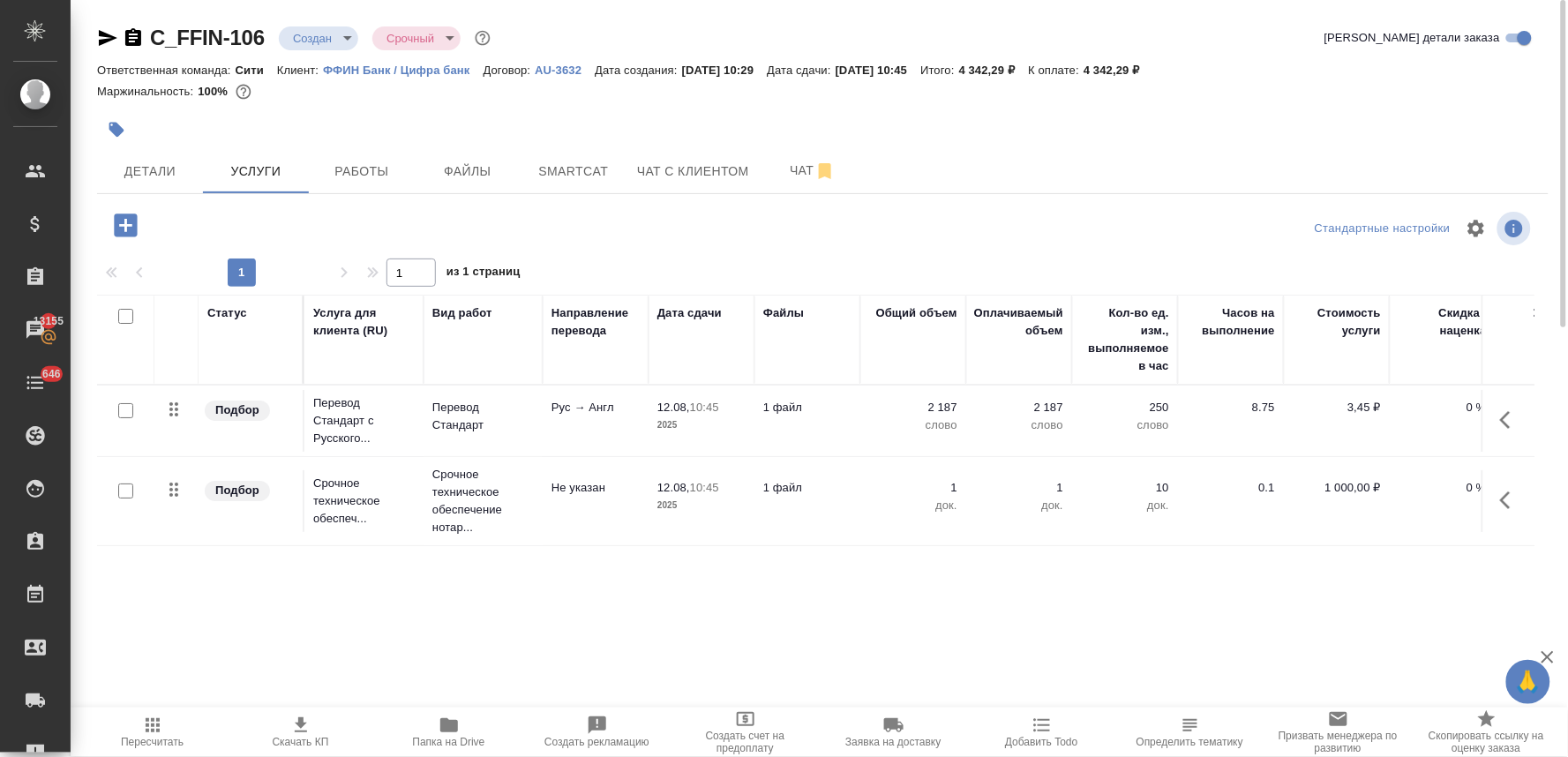
click at [117, 231] on icon "button" at bounding box center [125, 225] width 23 height 23
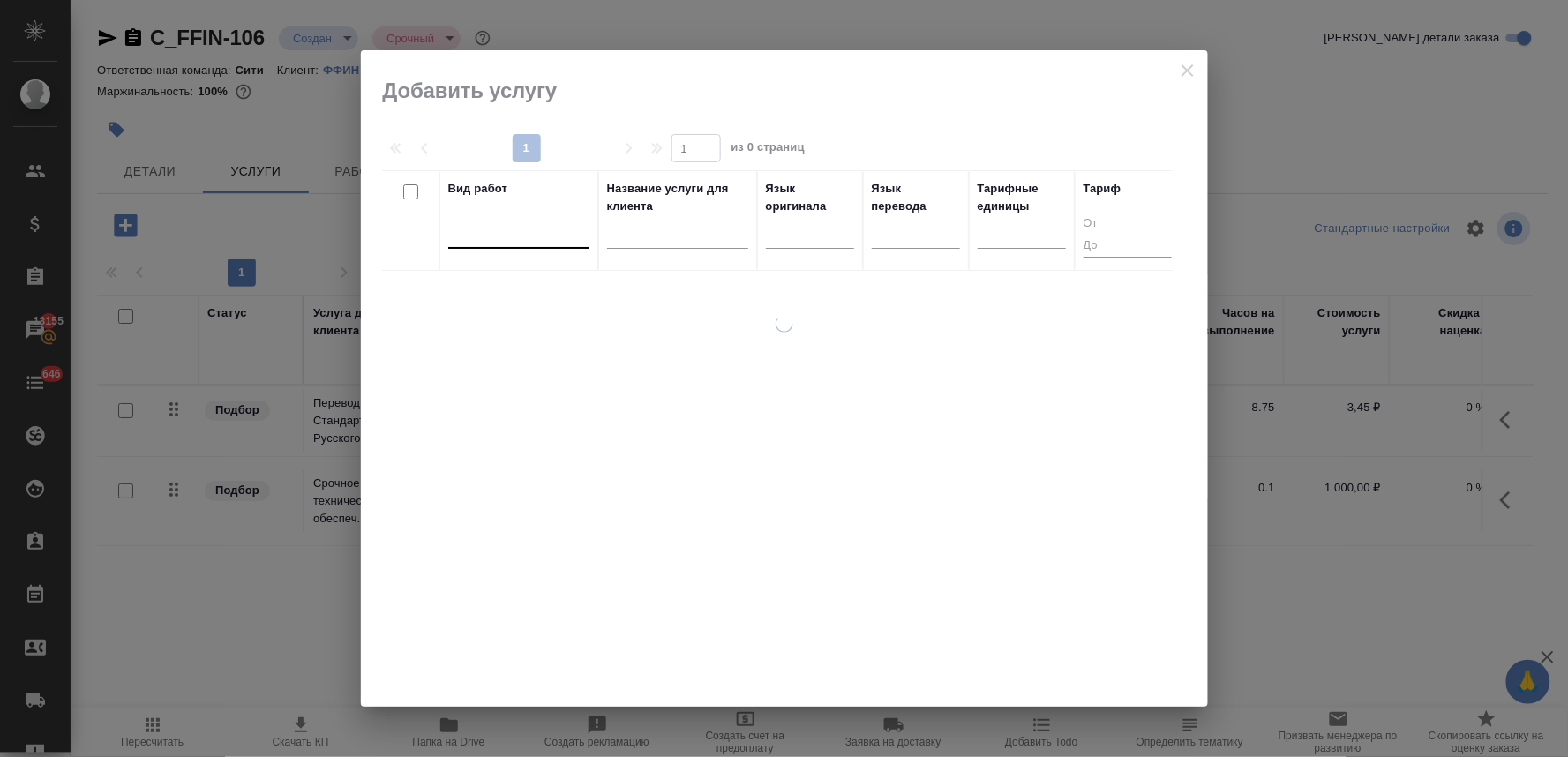
click at [509, 232] on div at bounding box center [519, 231] width 141 height 26
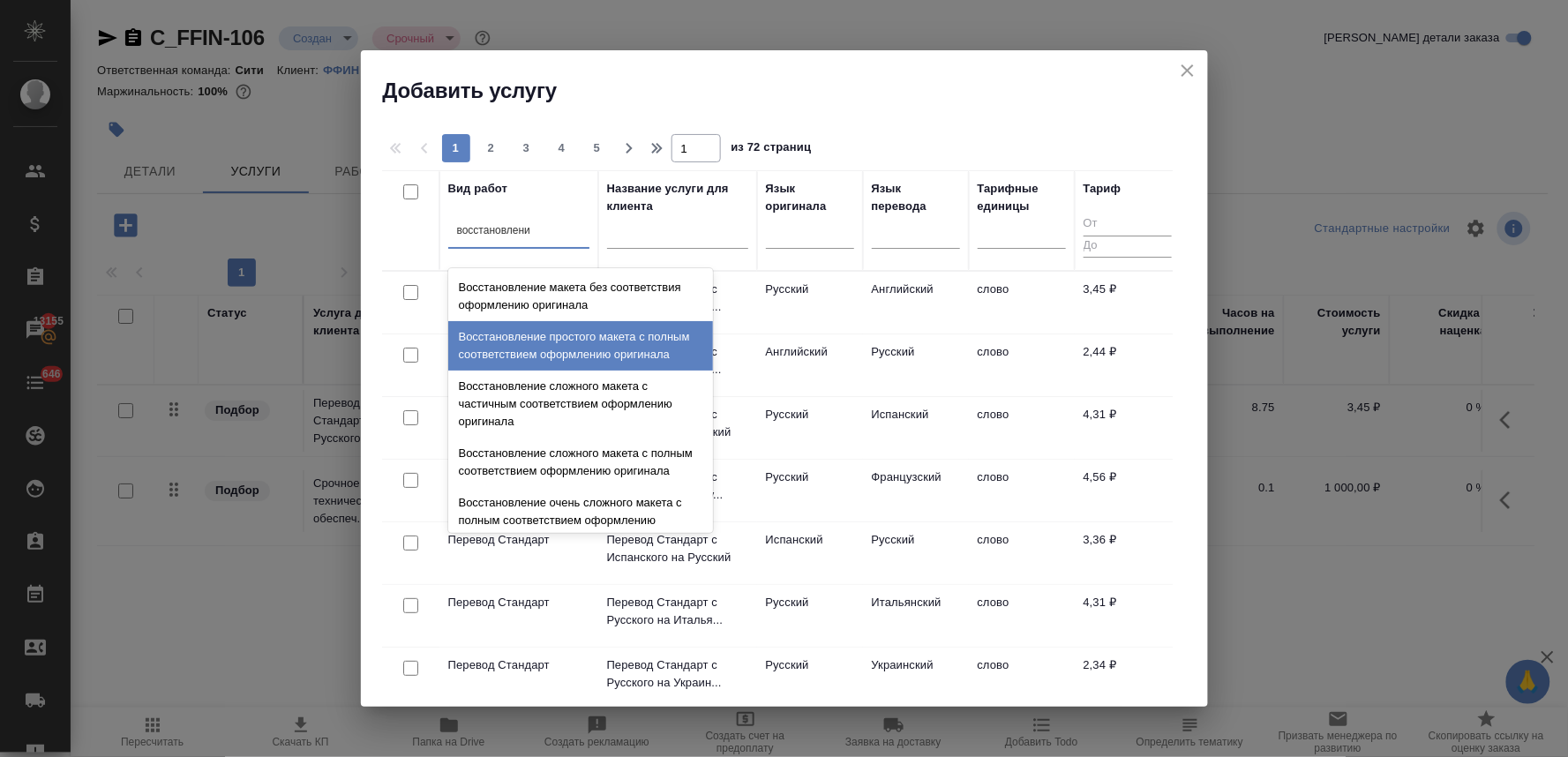
scroll to position [324, 0]
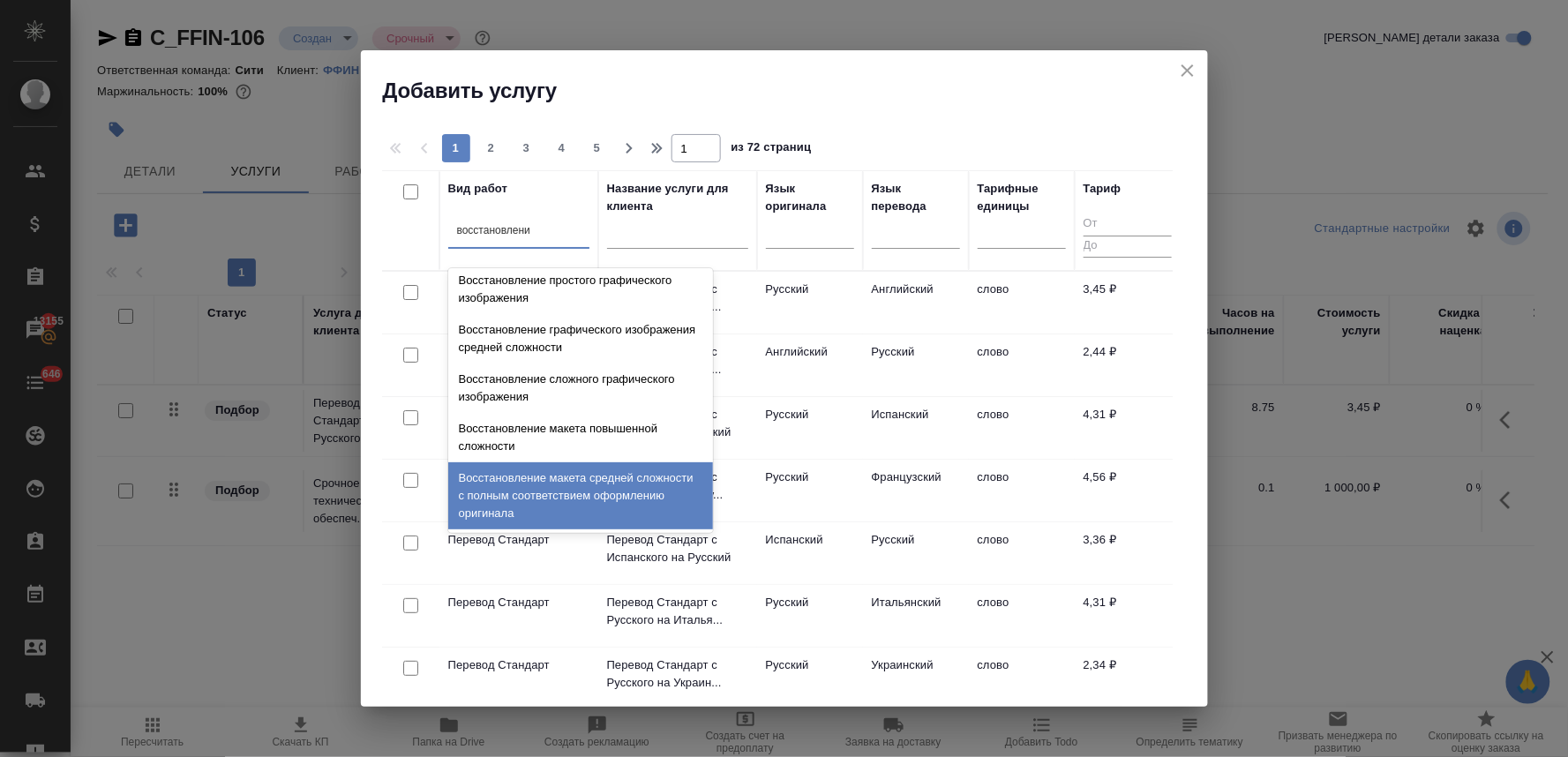
click at [559, 488] on div "Восстановление макета средней сложности с полным соответствием оформлению ориги…" at bounding box center [581, 496] width 265 height 67
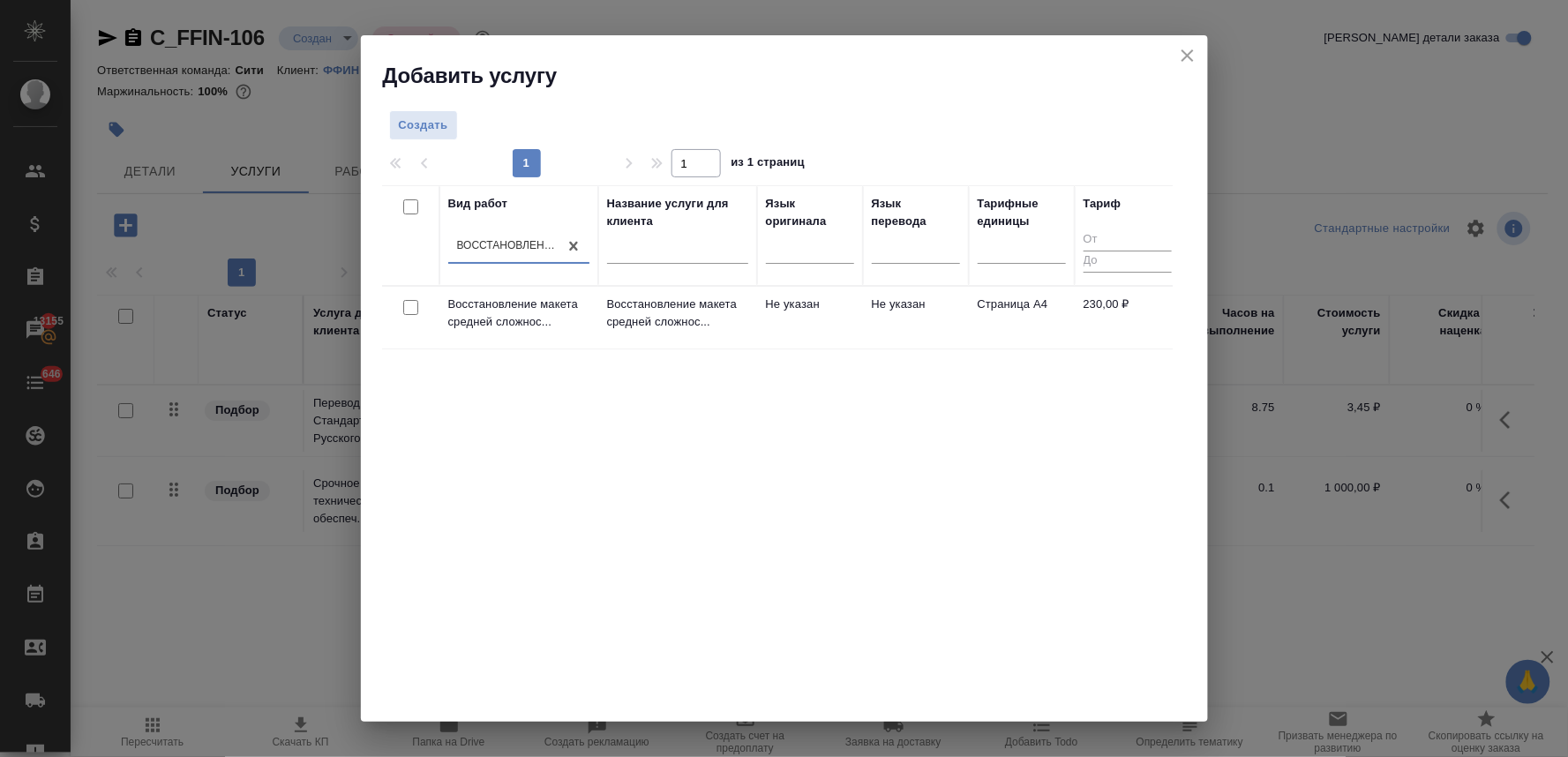
click at [409, 303] on input "checkbox" at bounding box center [410, 307] width 15 height 15
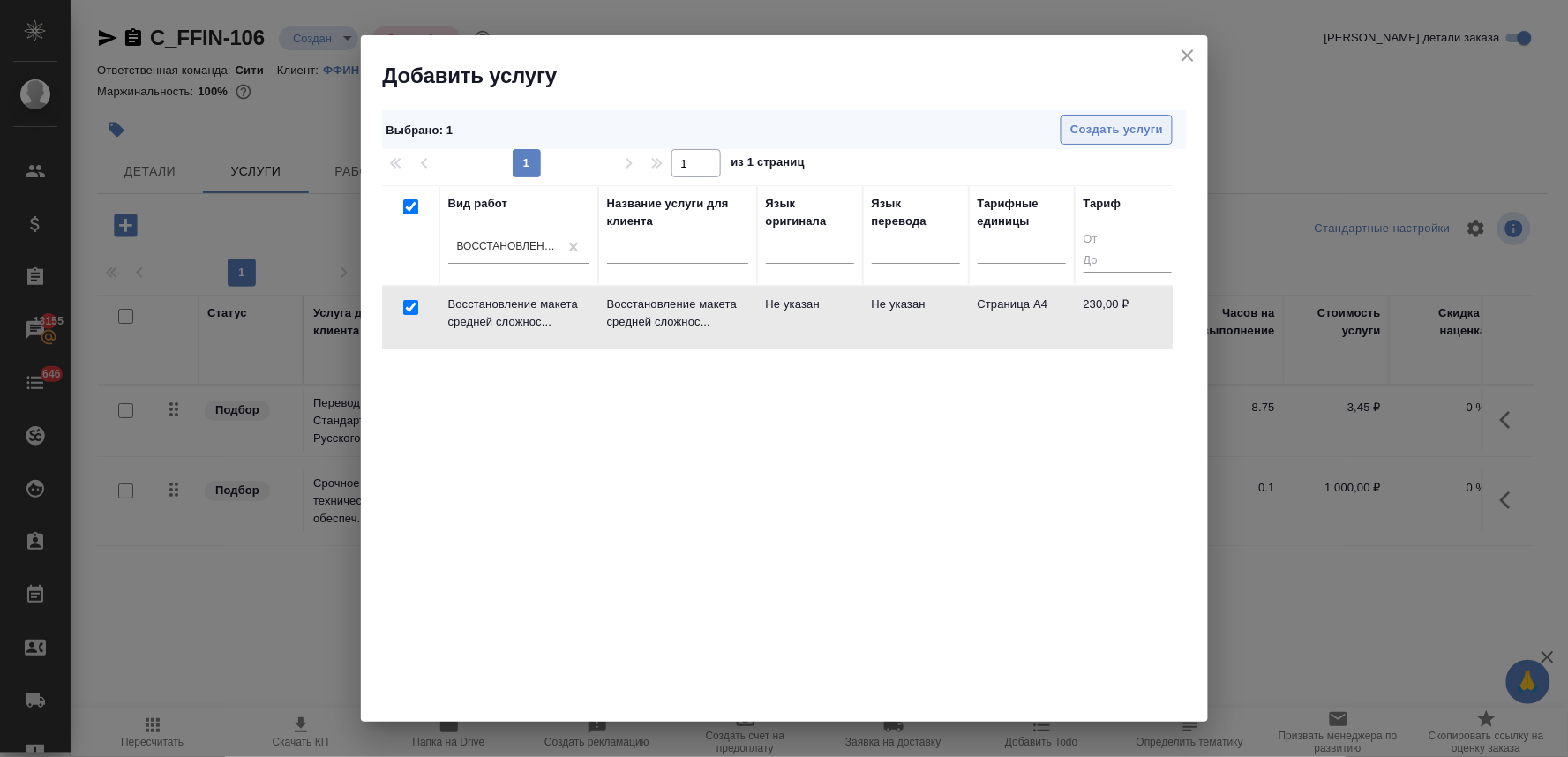
click at [1091, 126] on span "Создать услуги" at bounding box center [1117, 130] width 93 height 20
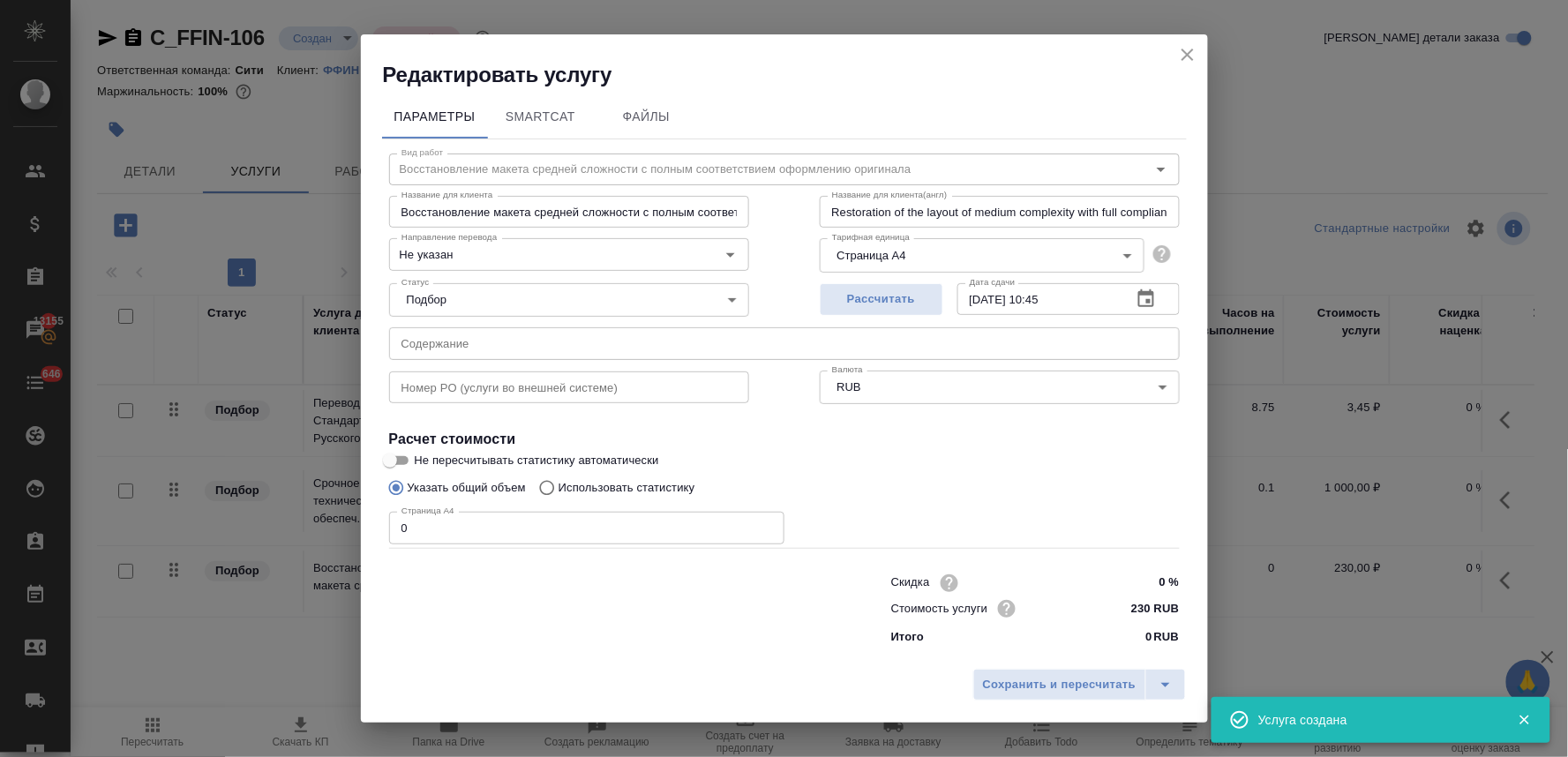
click at [483, 342] on input "text" at bounding box center [784, 343] width 791 height 32
paste input "Протокол_01_52_2023_ОС от 26.12.2023"
drag, startPoint x: 446, startPoint y: 534, endPoint x: 328, endPoint y: 525, distance: 118.3
click at [328, 525] on div "Редактировать услугу Параметры SmartCat Файлы Вид работ Восстановление макета с…" at bounding box center [784, 378] width 1568 height 757
click at [1044, 699] on button "Сохранить и пересчитать" at bounding box center [1060, 684] width 173 height 32
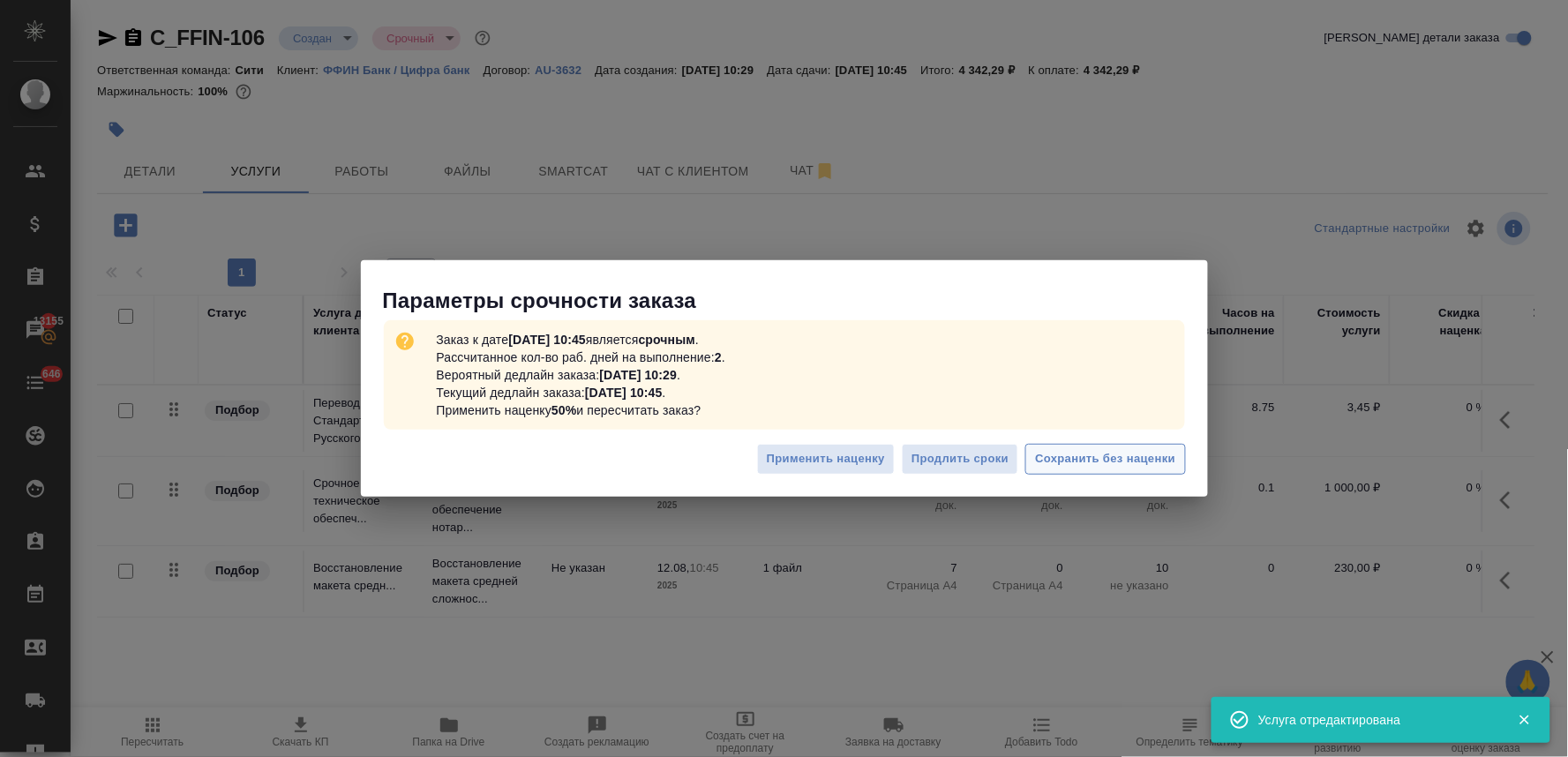
click at [1132, 465] on span "Сохранить без наценки" at bounding box center [1106, 459] width 141 height 20
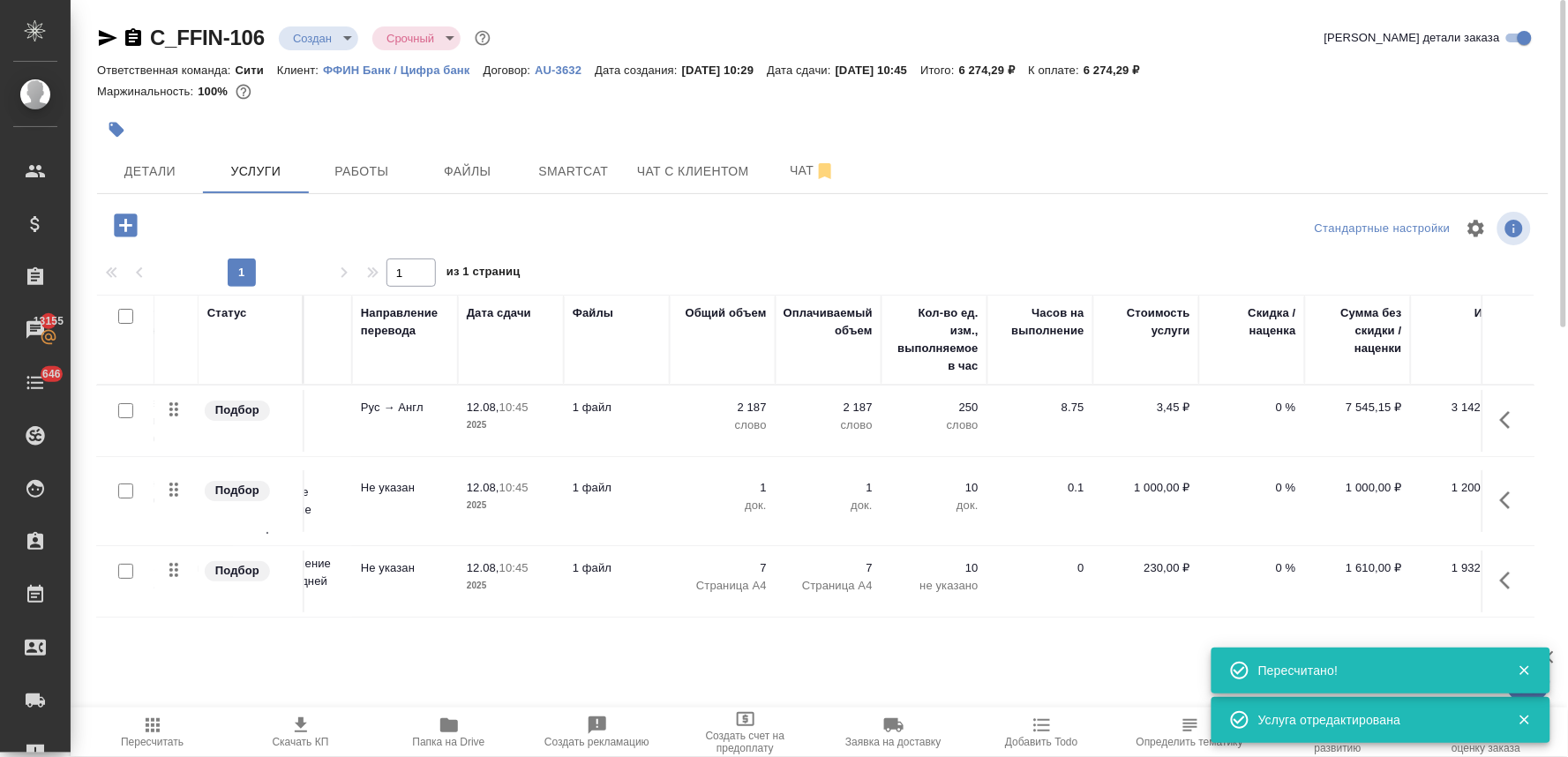
scroll to position [0, 224]
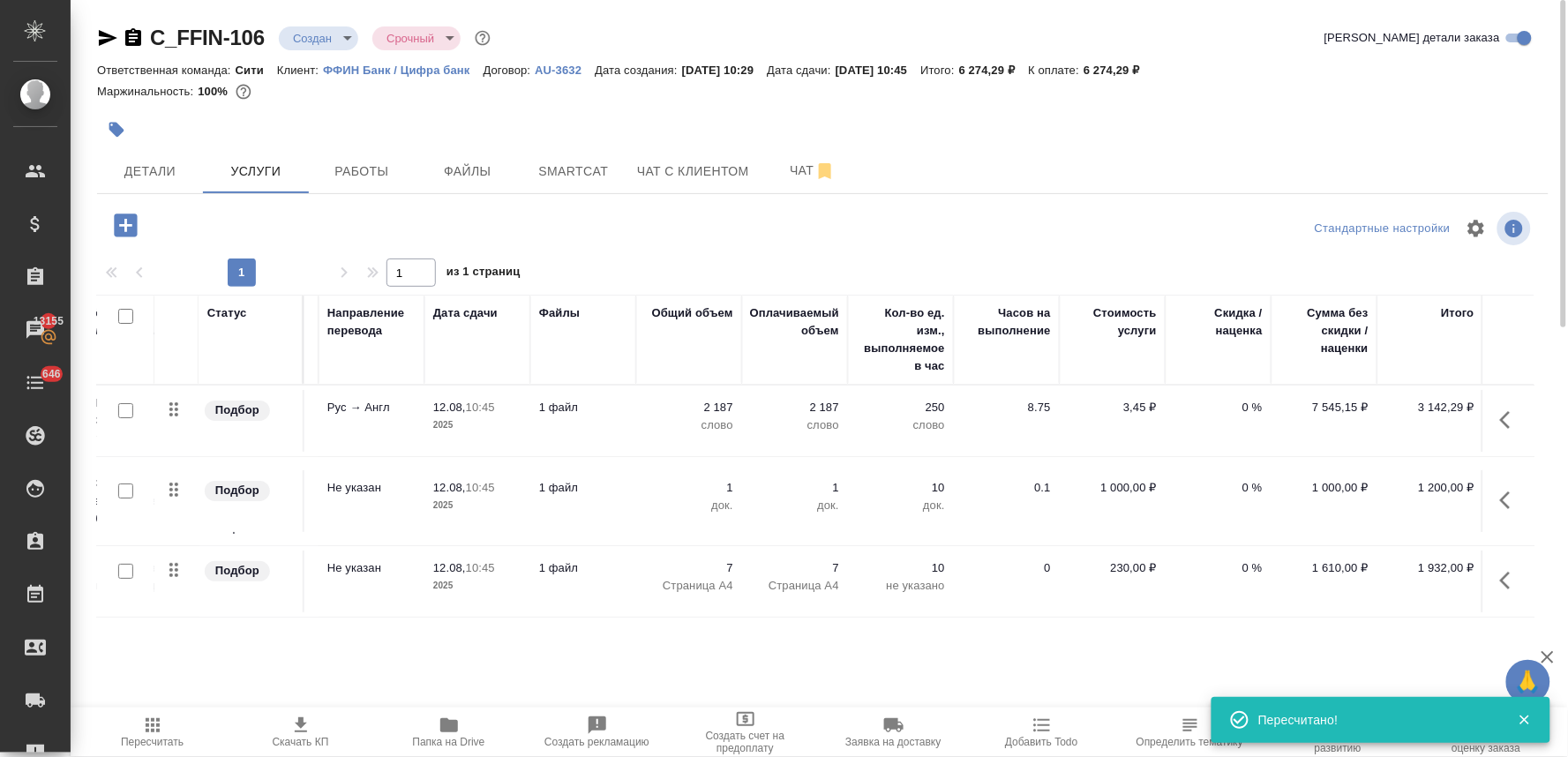
click at [1246, 408] on p "0 %" at bounding box center [1218, 407] width 88 height 18
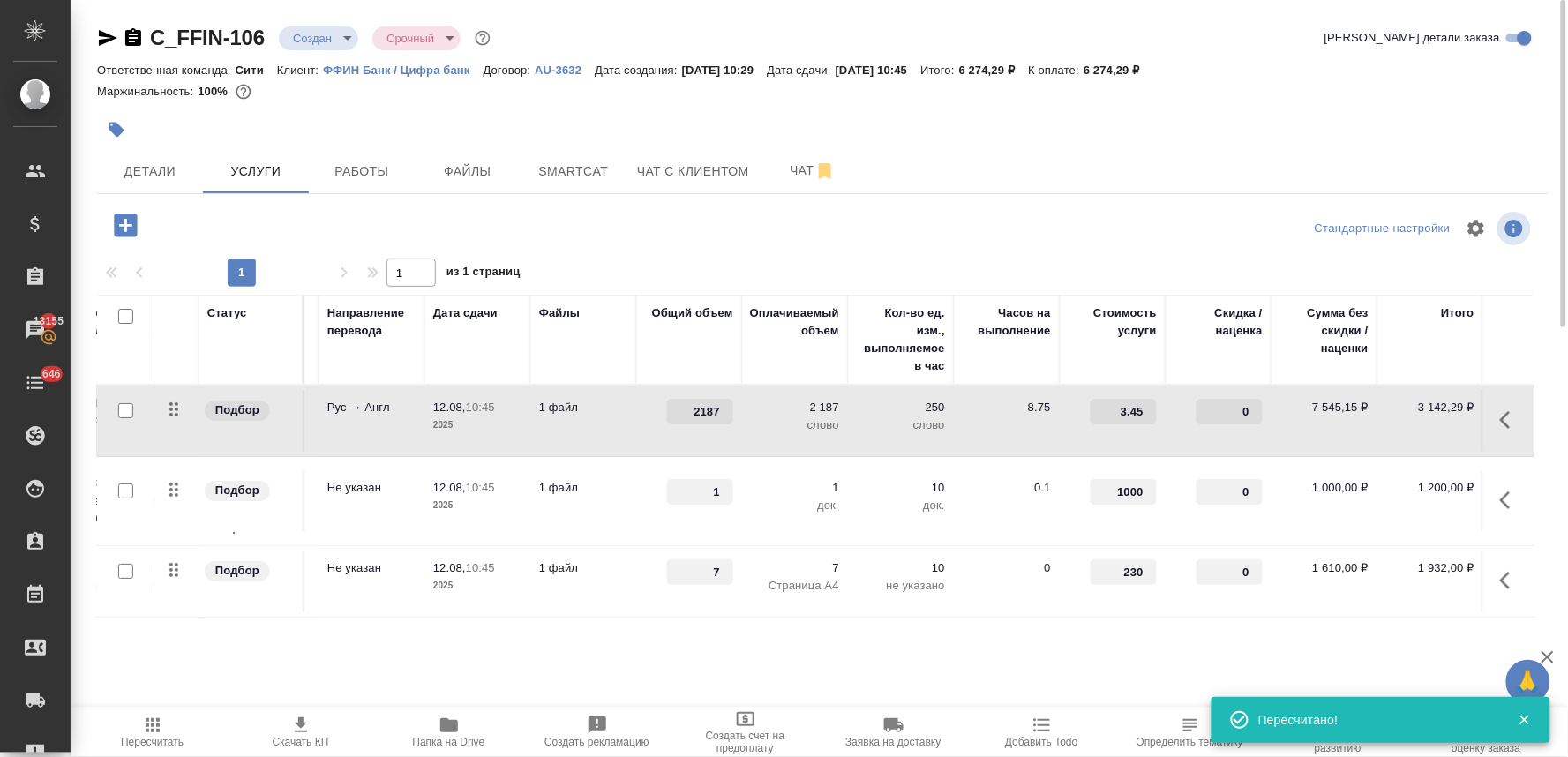
click at [1229, 412] on input "0" at bounding box center [1229, 412] width 66 height 26
drag, startPoint x: 1105, startPoint y: 242, endPoint x: 1047, endPoint y: 231, distance: 59.0
click at [1104, 242] on div "Стандартные настройки" at bounding box center [1300, 229] width 470 height 43
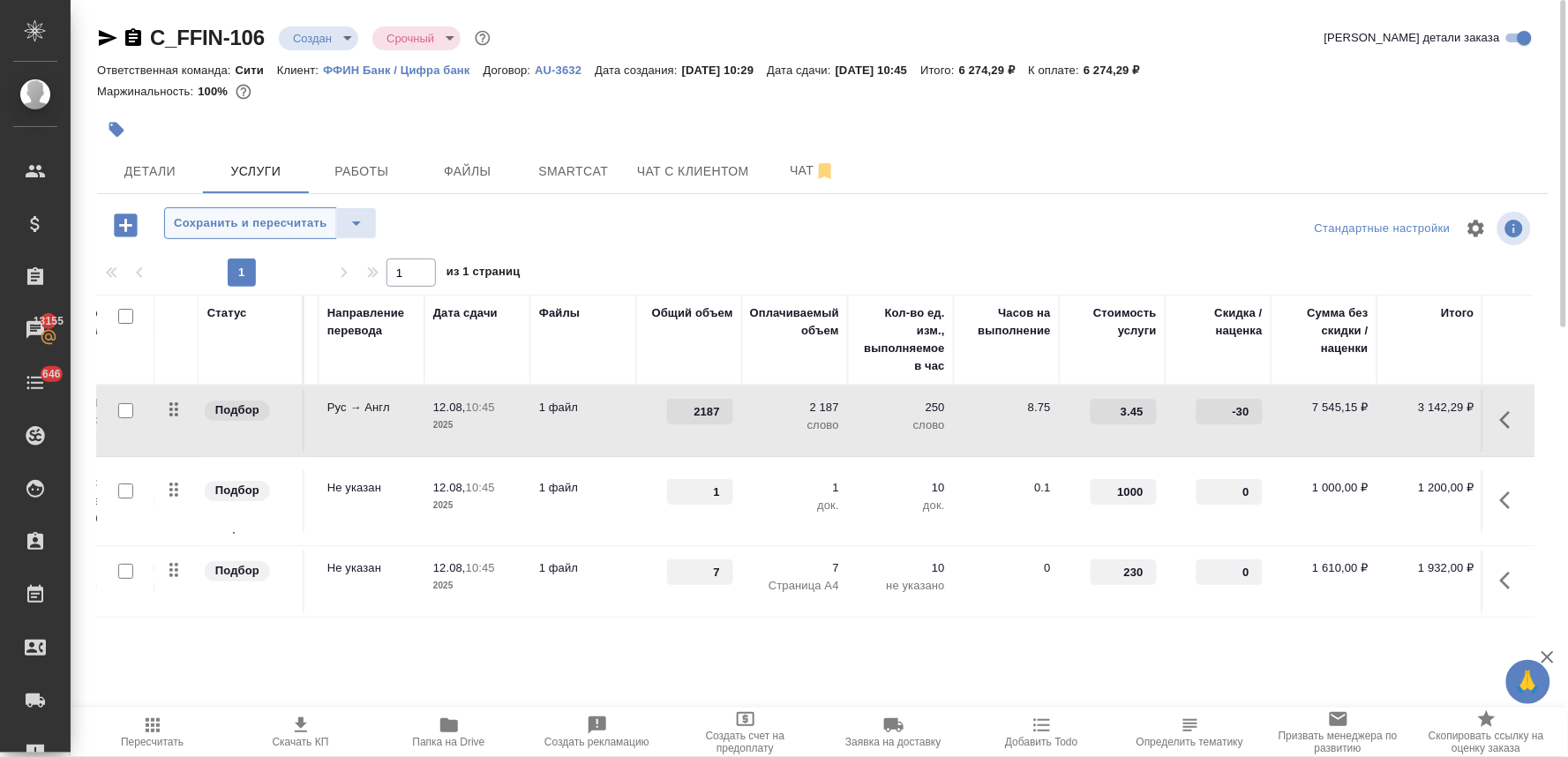
click at [242, 214] on span "Сохранить и пересчитать" at bounding box center [250, 224] width 154 height 20
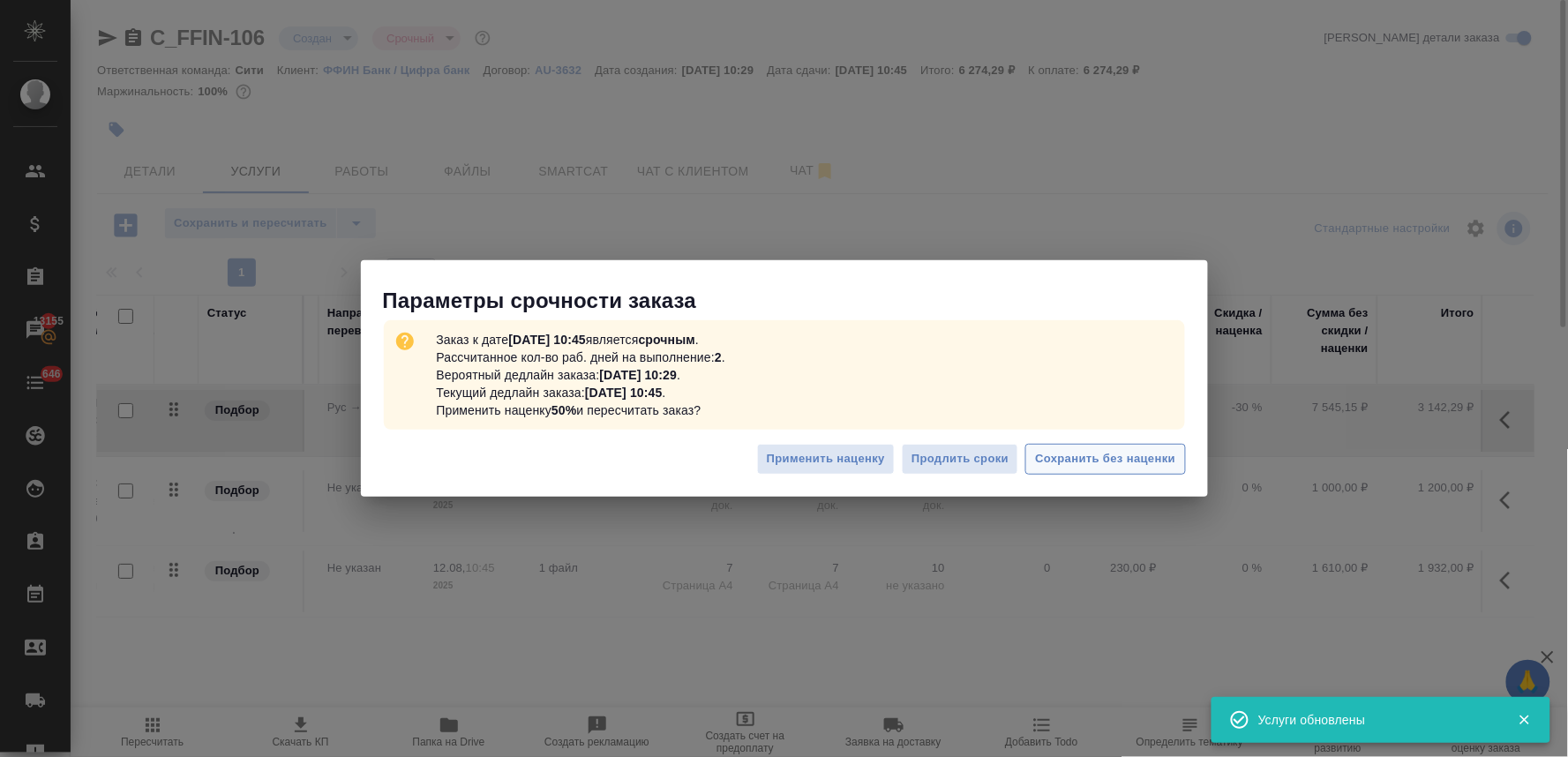
click at [1059, 444] on button "Сохранить без наценки" at bounding box center [1106, 458] width 160 height 31
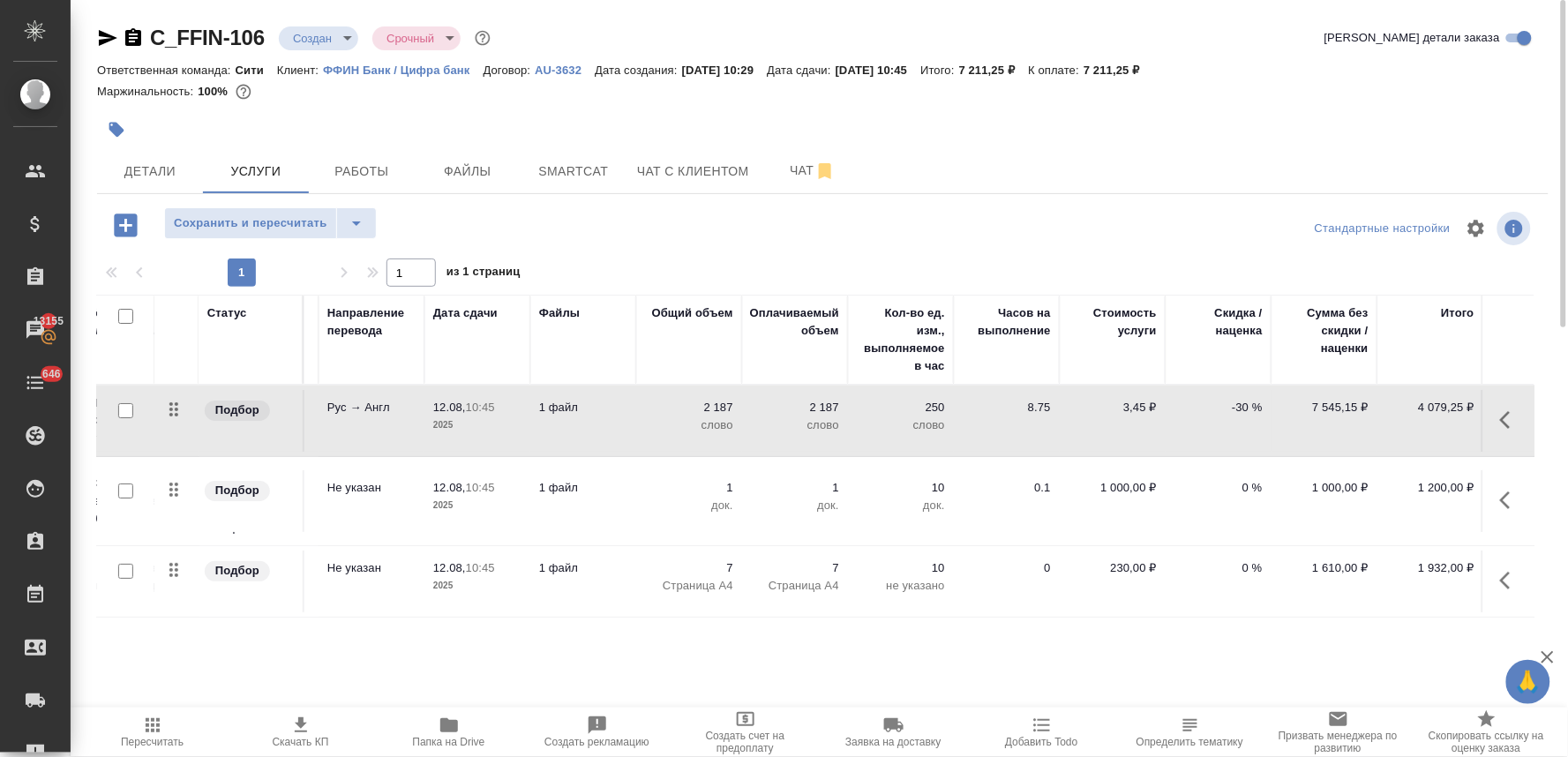
click at [302, 752] on button "Скачать КП" at bounding box center [301, 732] width 148 height 49
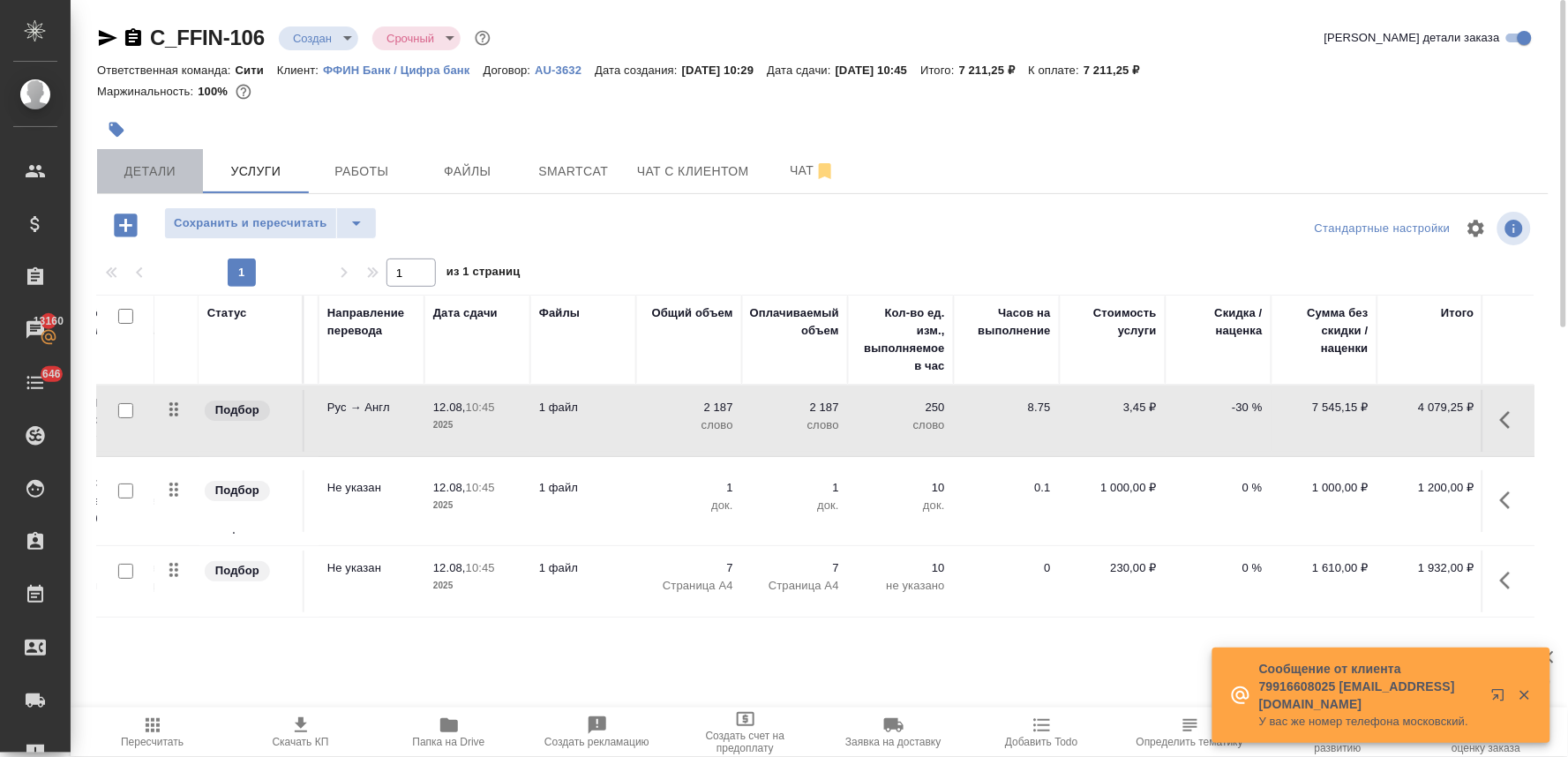
click at [154, 173] on span "Детали" at bounding box center [150, 172] width 85 height 22
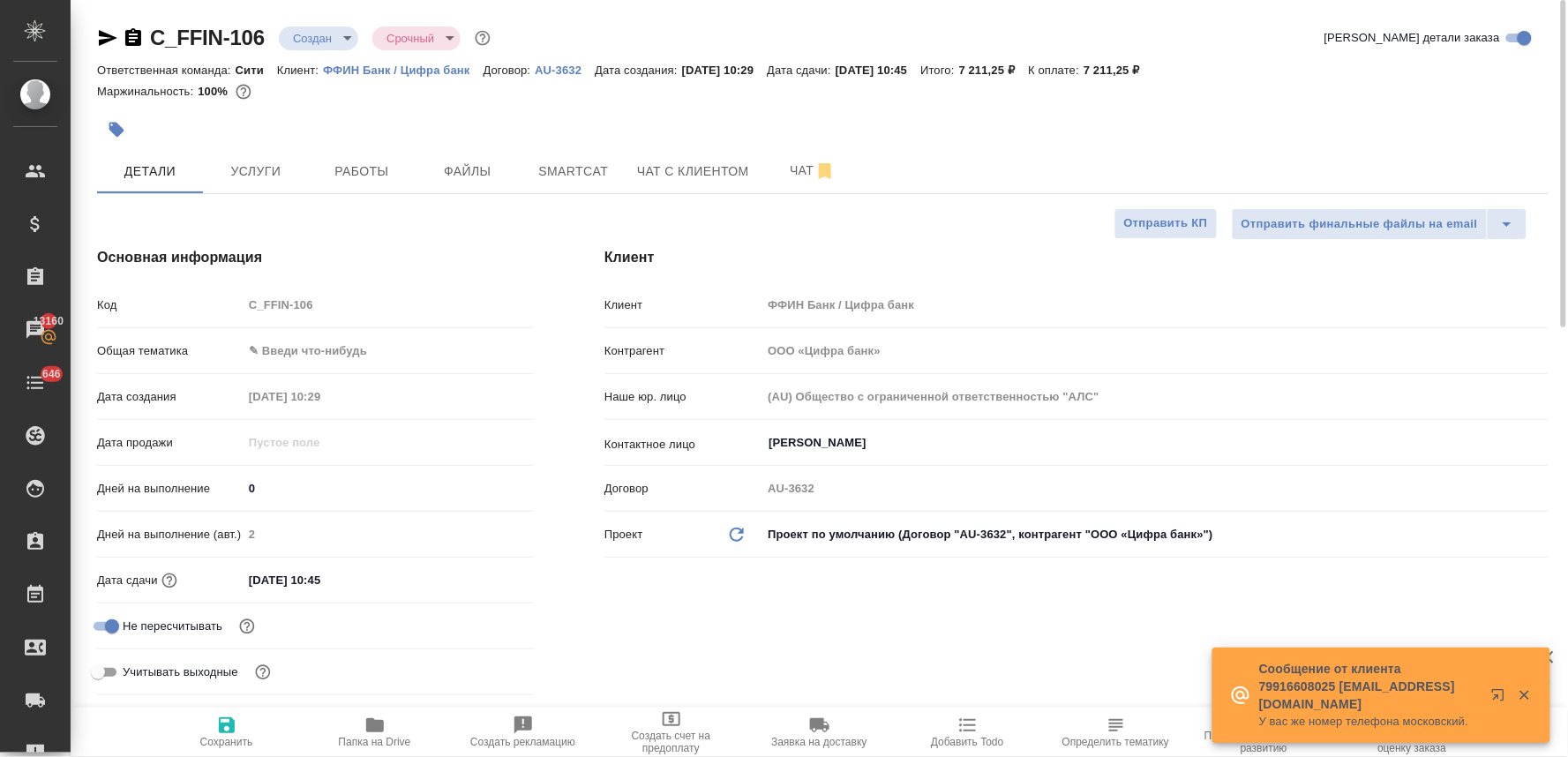
click at [293, 352] on body "🙏 .cls-1 fill:#fff; AWATERA Lyamina Nadezhda Клиенты Спецификации Заказы 13160 …" at bounding box center [784, 378] width 1568 height 757
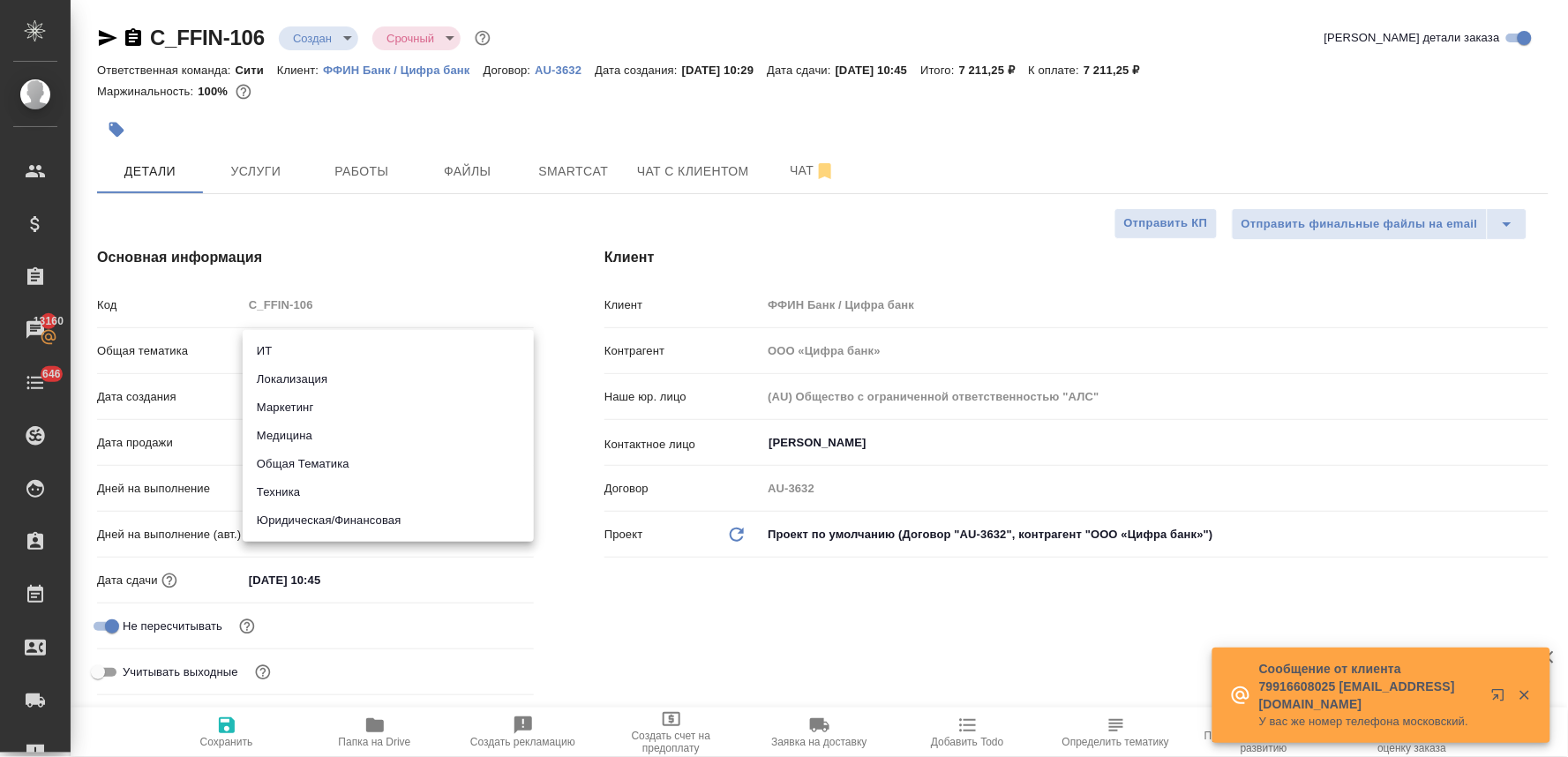
drag, startPoint x: 360, startPoint y: 522, endPoint x: 360, endPoint y: 497, distance: 25.0
click at [360, 523] on li "Юридическая/Финансовая" at bounding box center [388, 520] width 291 height 28
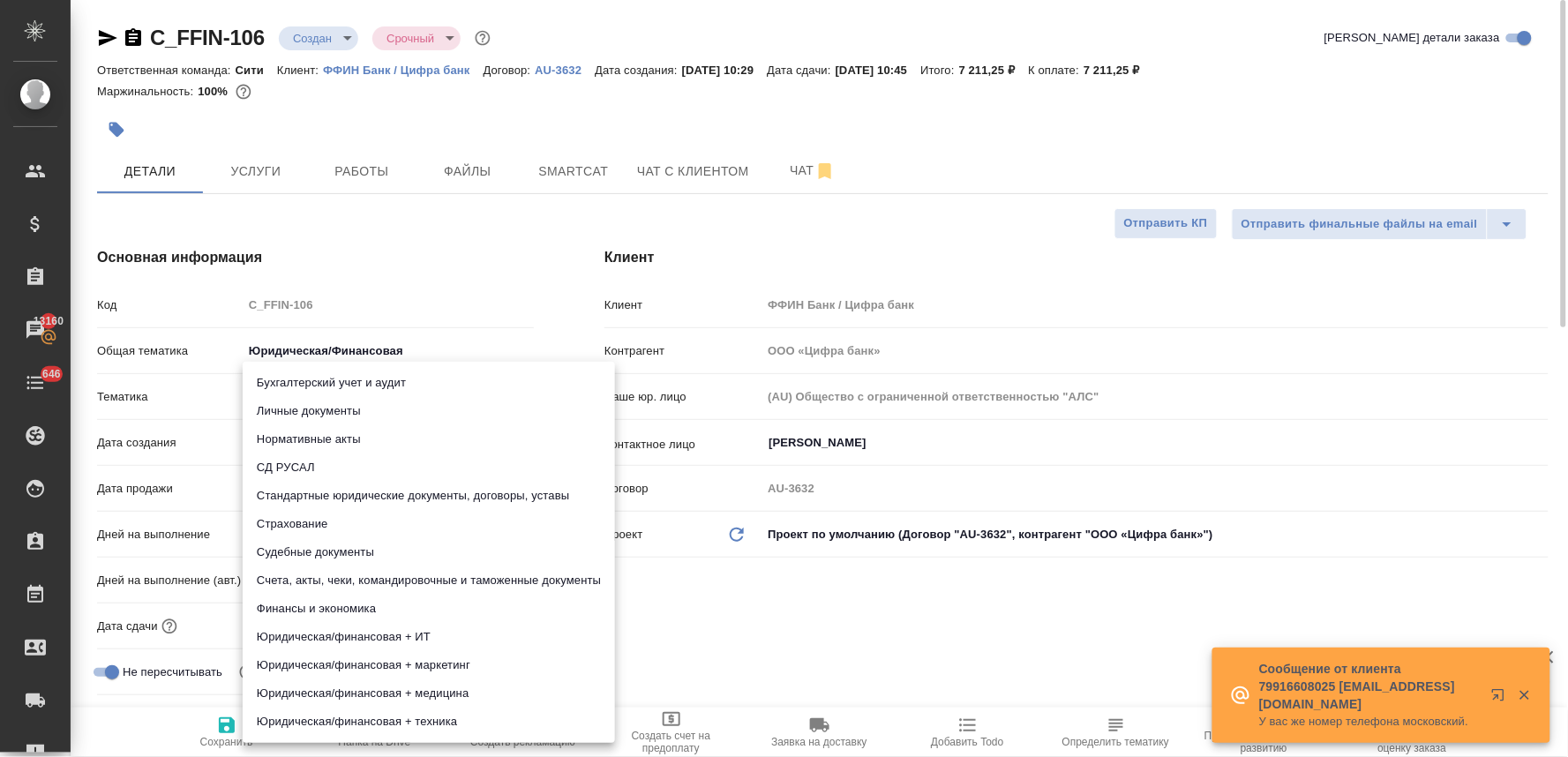
click at [320, 400] on body "🙏 .cls-1 fill:#fff; AWATERA Lyamina Nadezhda Клиенты Спецификации Заказы 13160 …" at bounding box center [784, 378] width 1568 height 757
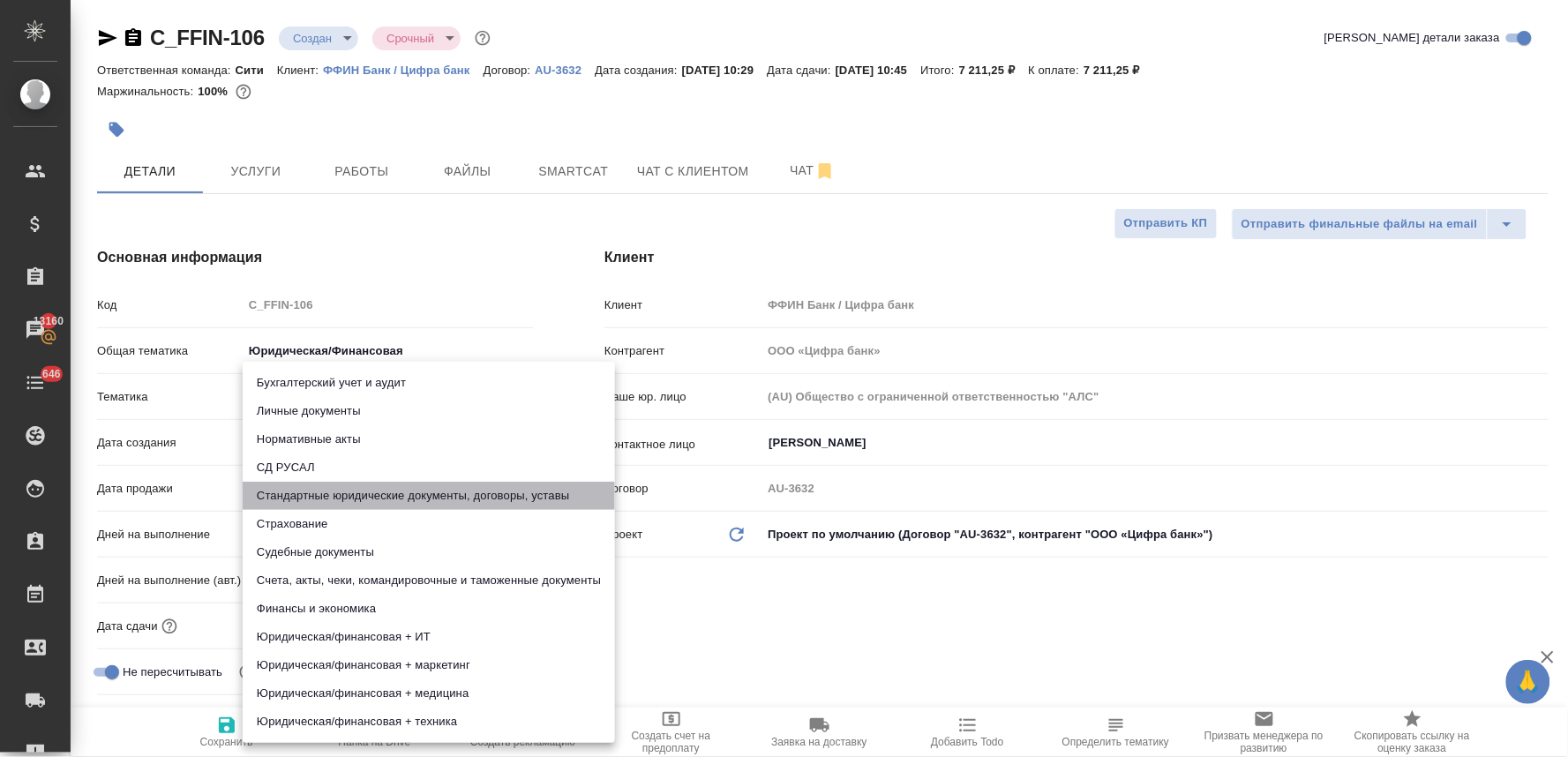
click at [358, 499] on li "Стандартные юридические документы, договоры, уставы" at bounding box center [429, 496] width 372 height 28
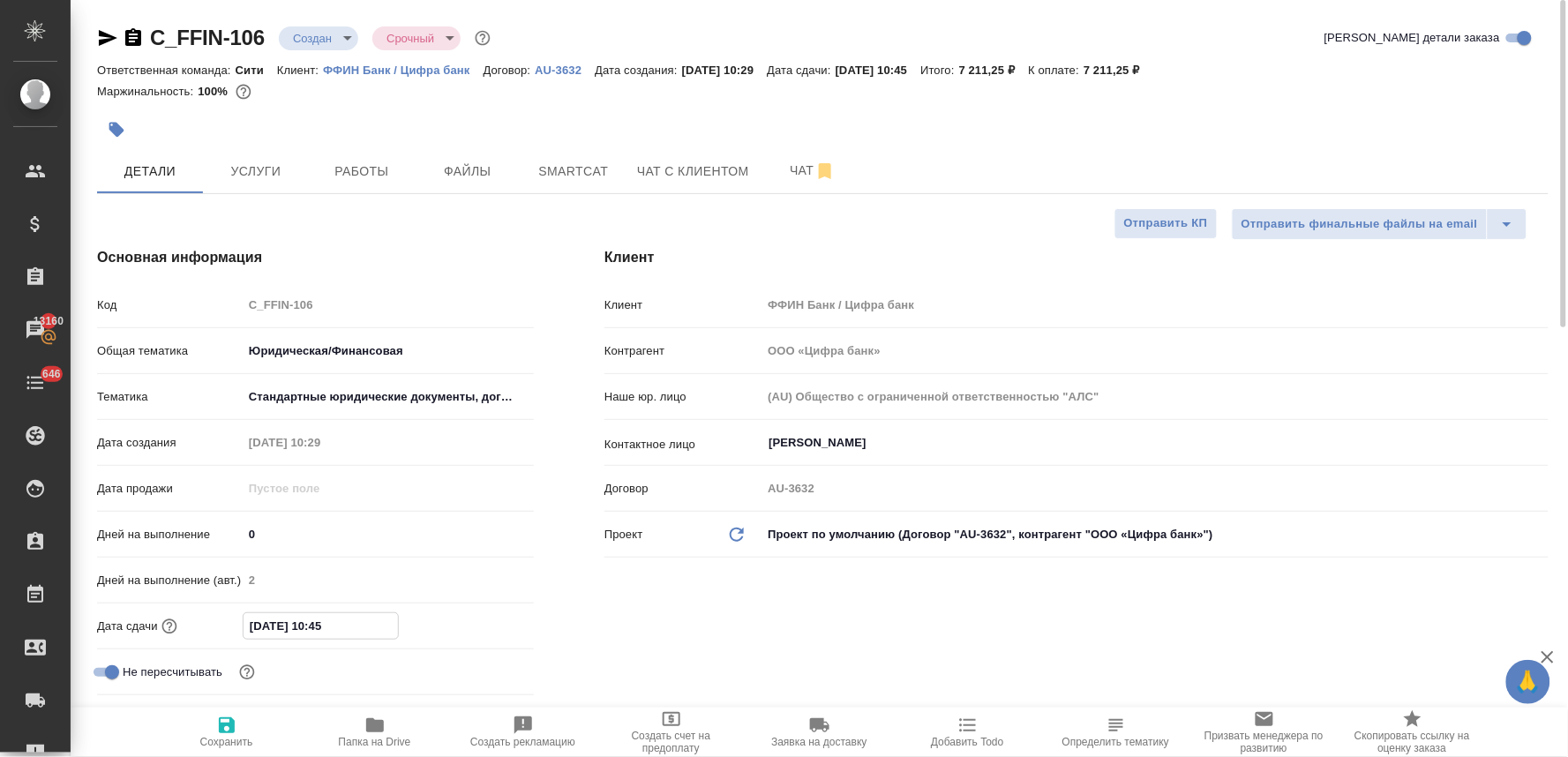
click at [356, 635] on input "12.08.2025 10:45" at bounding box center [321, 626] width 154 height 26
click at [478, 620] on icon "button" at bounding box center [482, 623] width 16 height 18
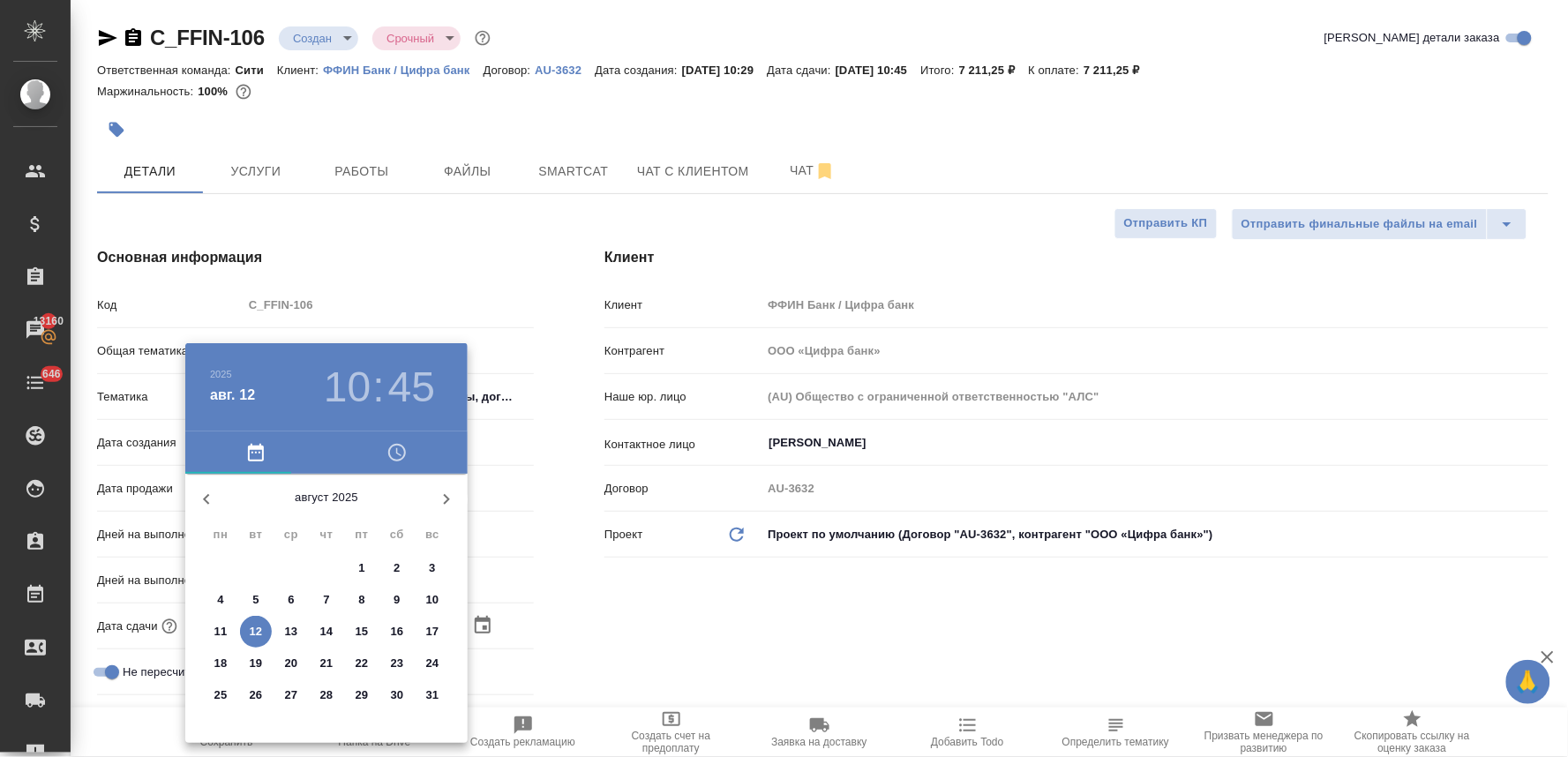
click at [288, 630] on p "13" at bounding box center [291, 631] width 13 height 18
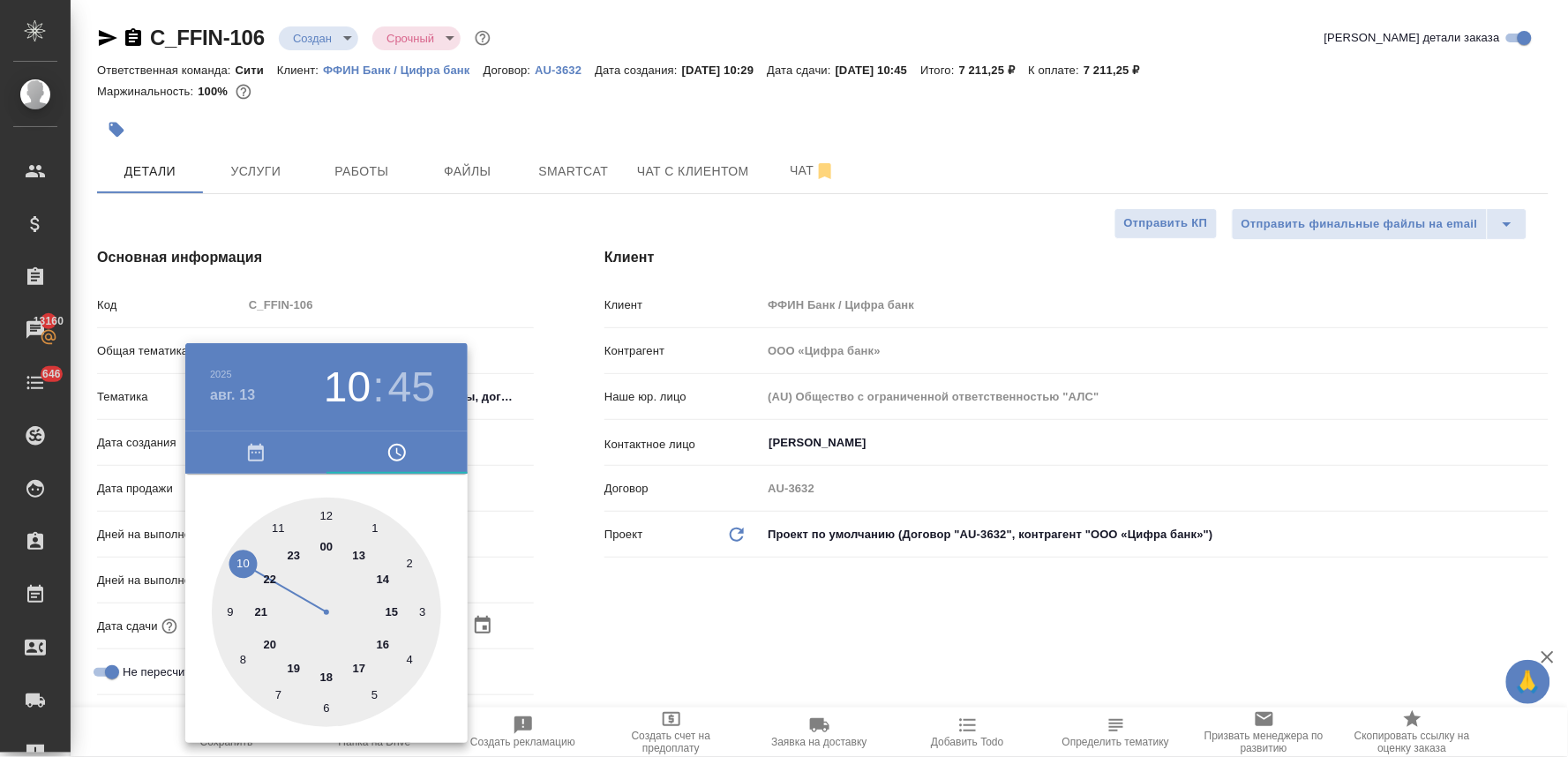
click at [244, 564] on div at bounding box center [327, 612] width 230 height 230
click at [324, 514] on div at bounding box center [327, 612] width 230 height 230
click at [724, 602] on div at bounding box center [784, 378] width 1568 height 757
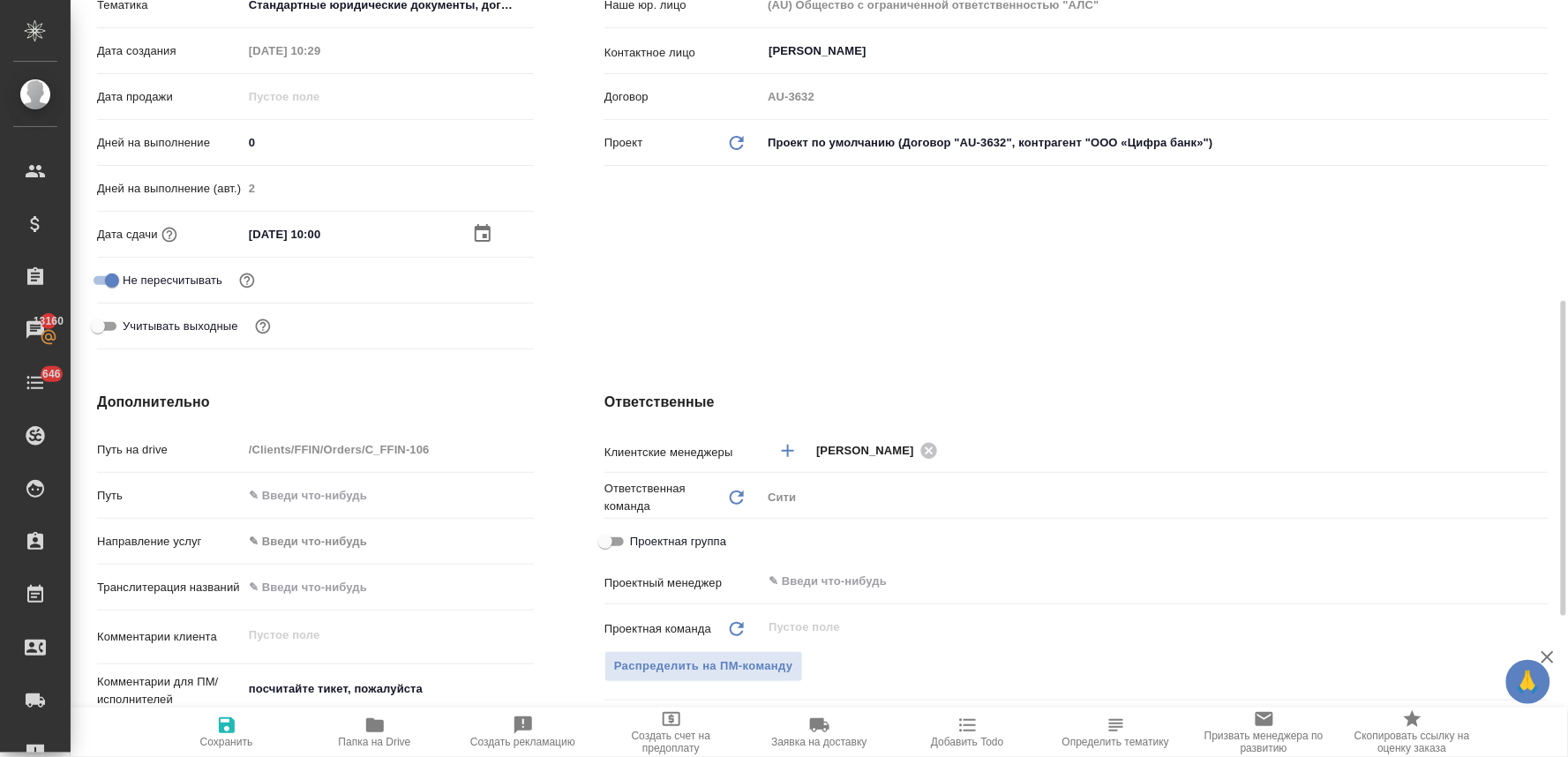
scroll to position [588, 0]
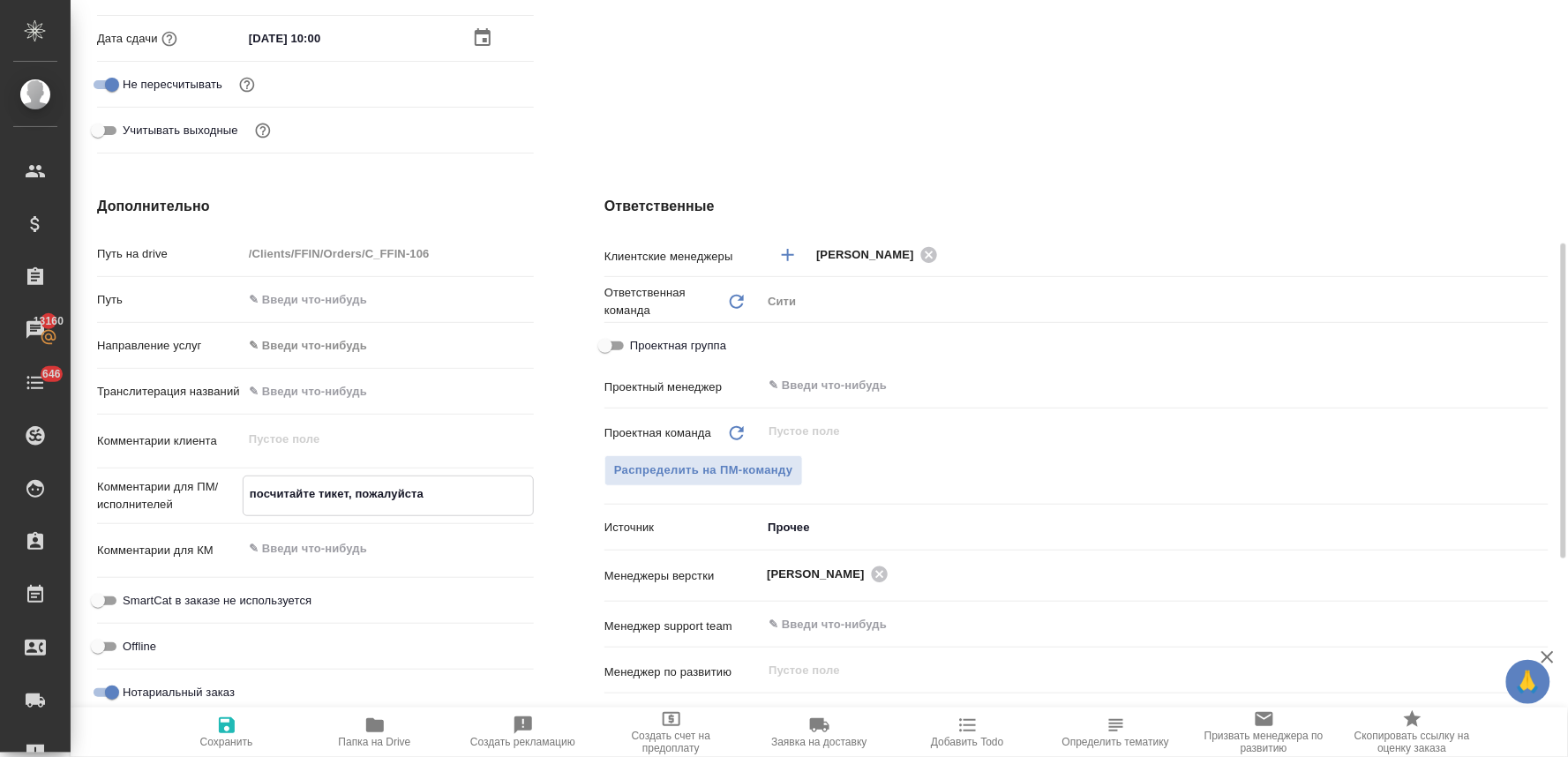
drag, startPoint x: 443, startPoint y: 488, endPoint x: 215, endPoint y: 500, distance: 228.3
click at [215, 500] on div "Комментарии для ПМ/исполнителей посчитайте тикет, пожалуйста x" at bounding box center [315, 496] width 436 height 41
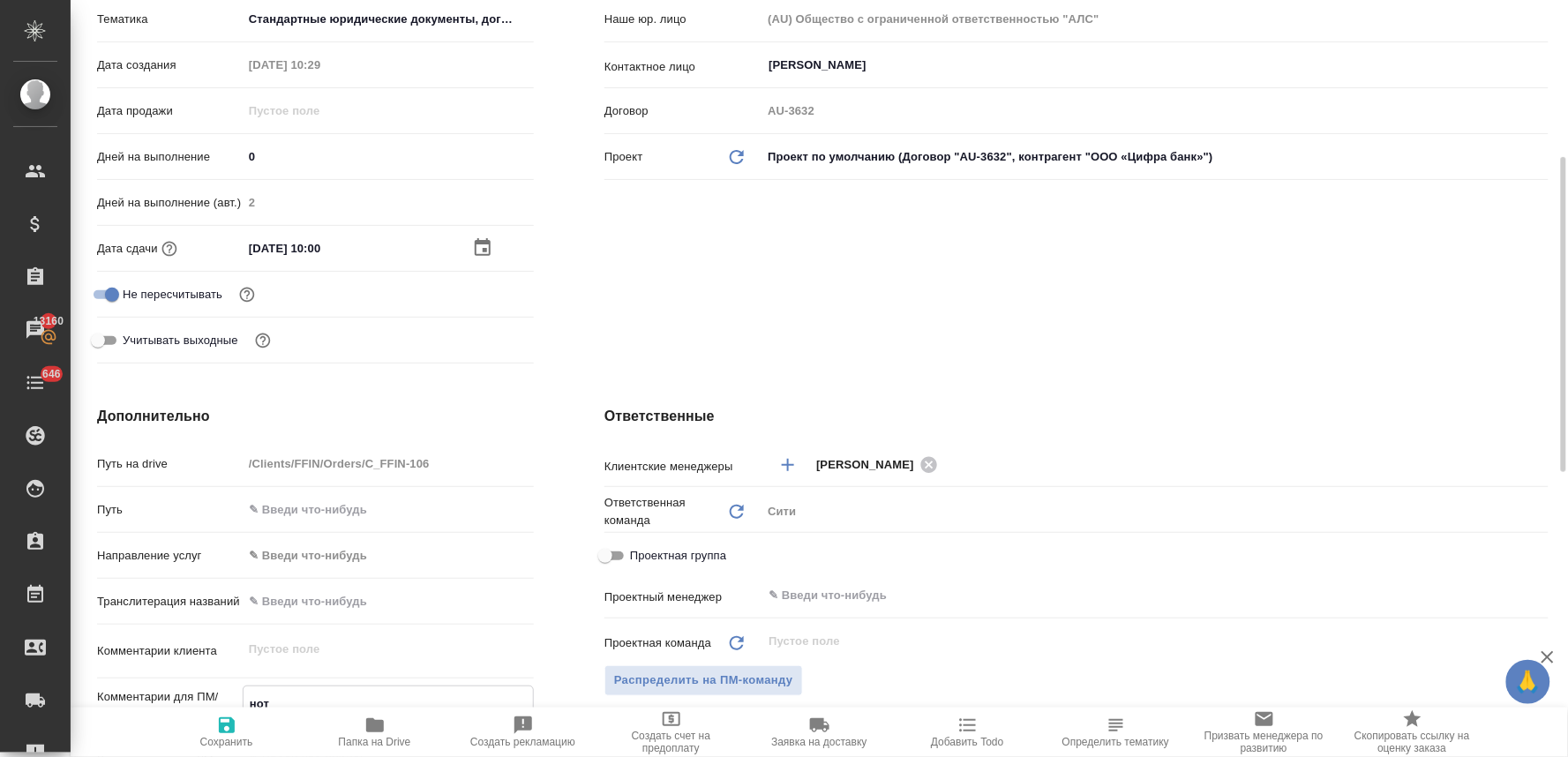
scroll to position [181, 0]
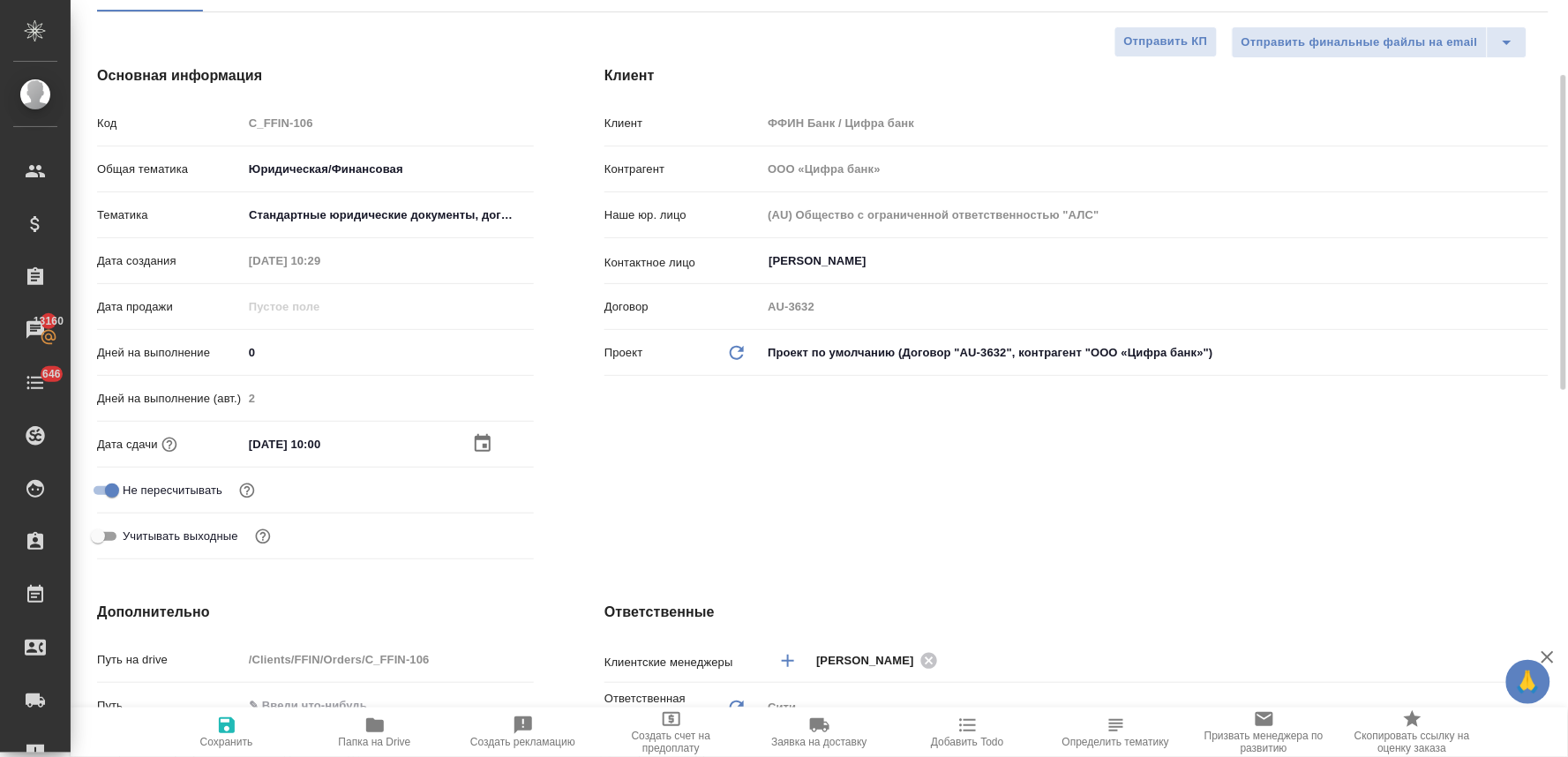
click at [225, 747] on span "Сохранить" at bounding box center [226, 741] width 53 height 12
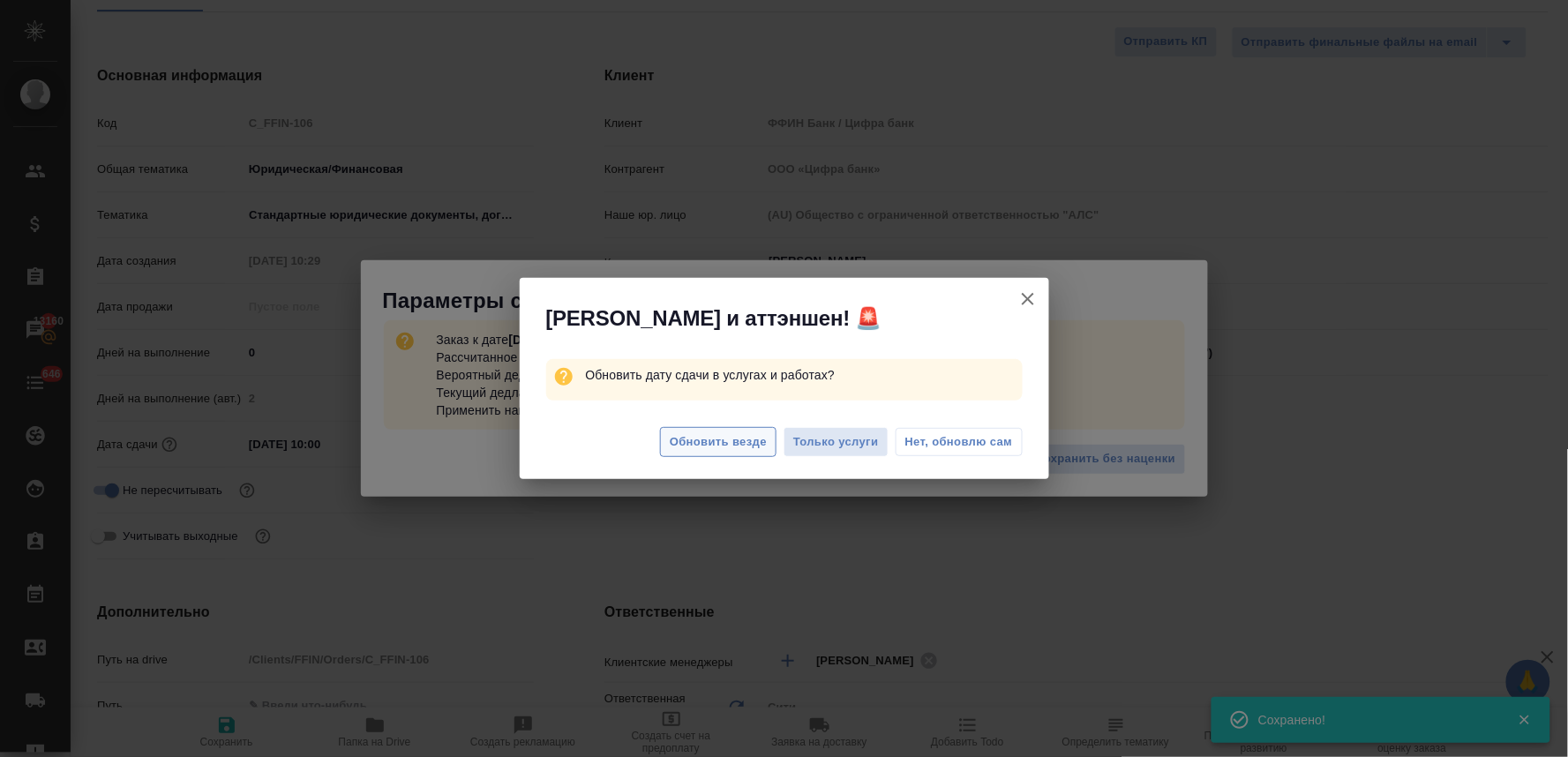
click at [728, 434] on span "Обновить везде" at bounding box center [718, 443] width 97 height 20
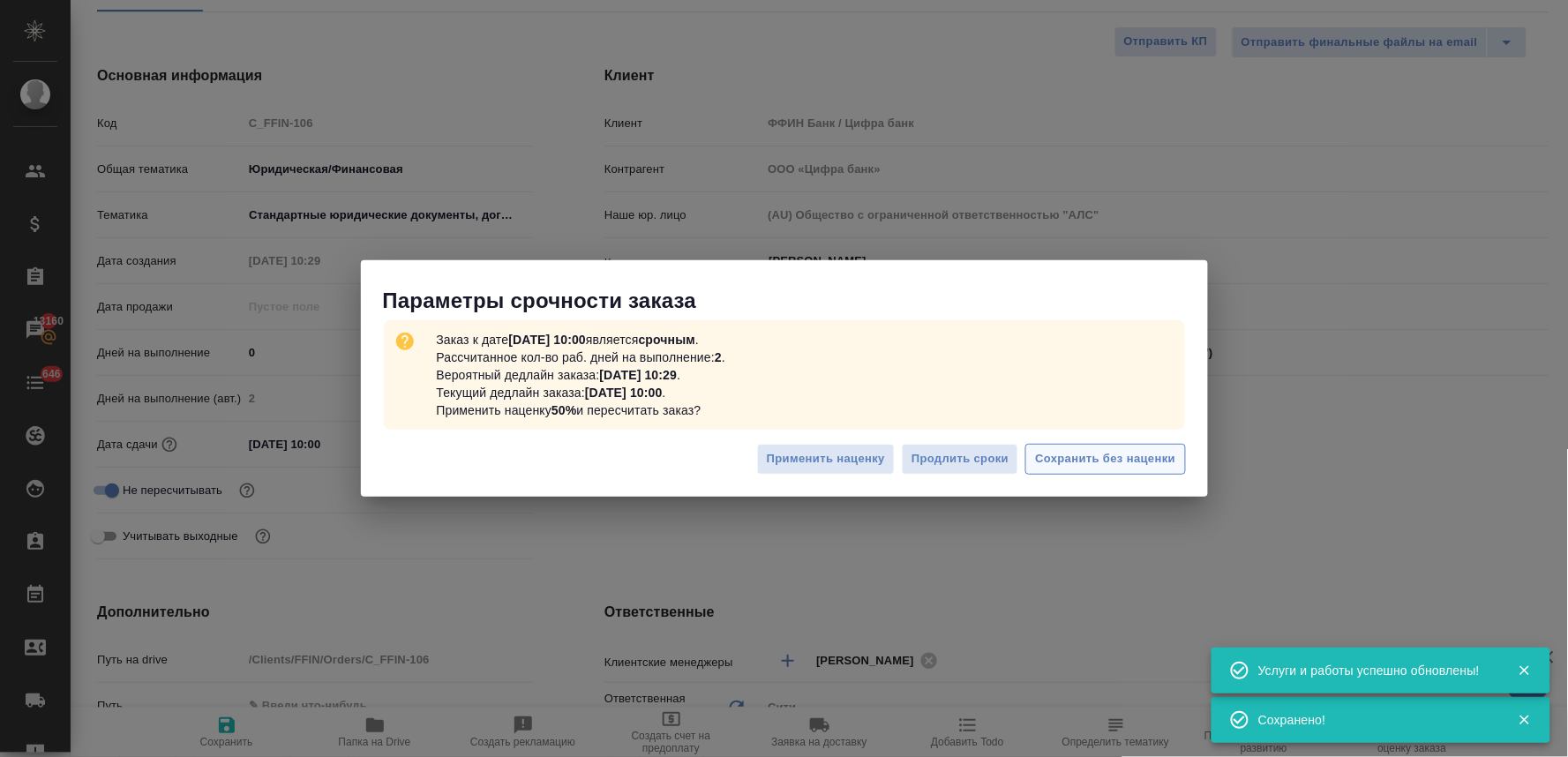
click at [1132, 458] on span "Сохранить без наценки" at bounding box center [1106, 459] width 141 height 20
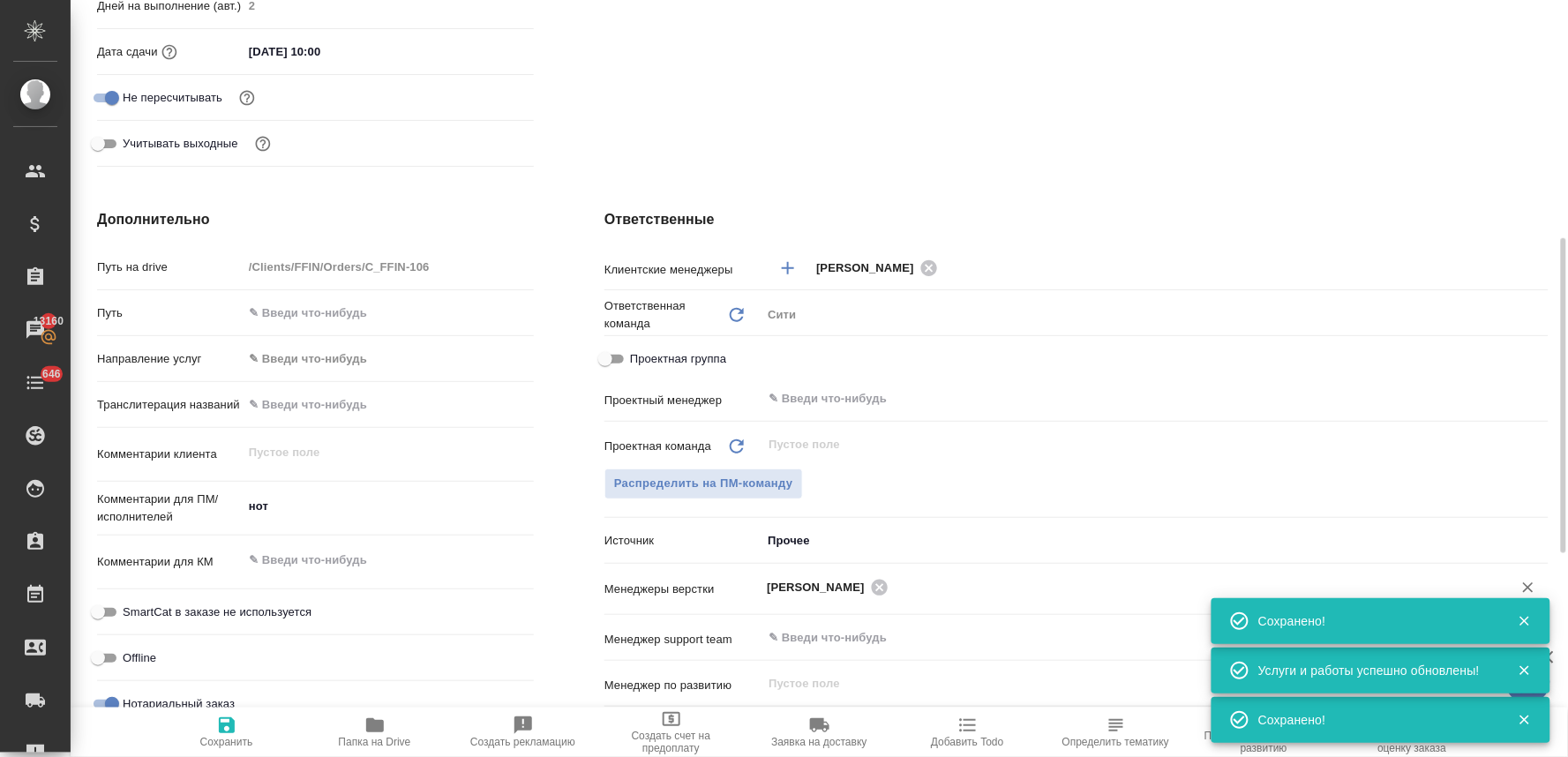
scroll to position [672, 0]
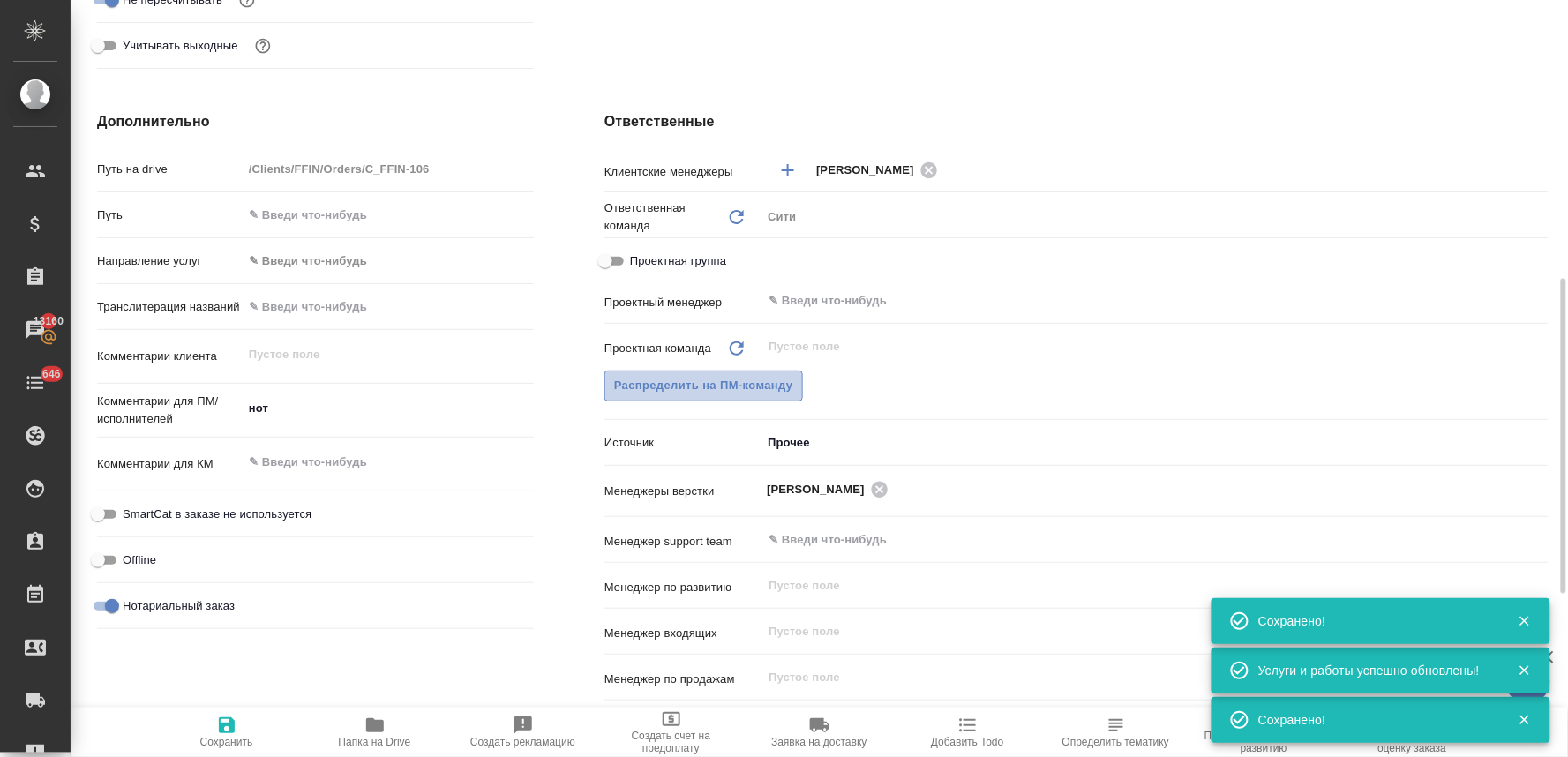
click at [726, 385] on span "Распределить на ПМ-команду" at bounding box center [704, 386] width 180 height 20
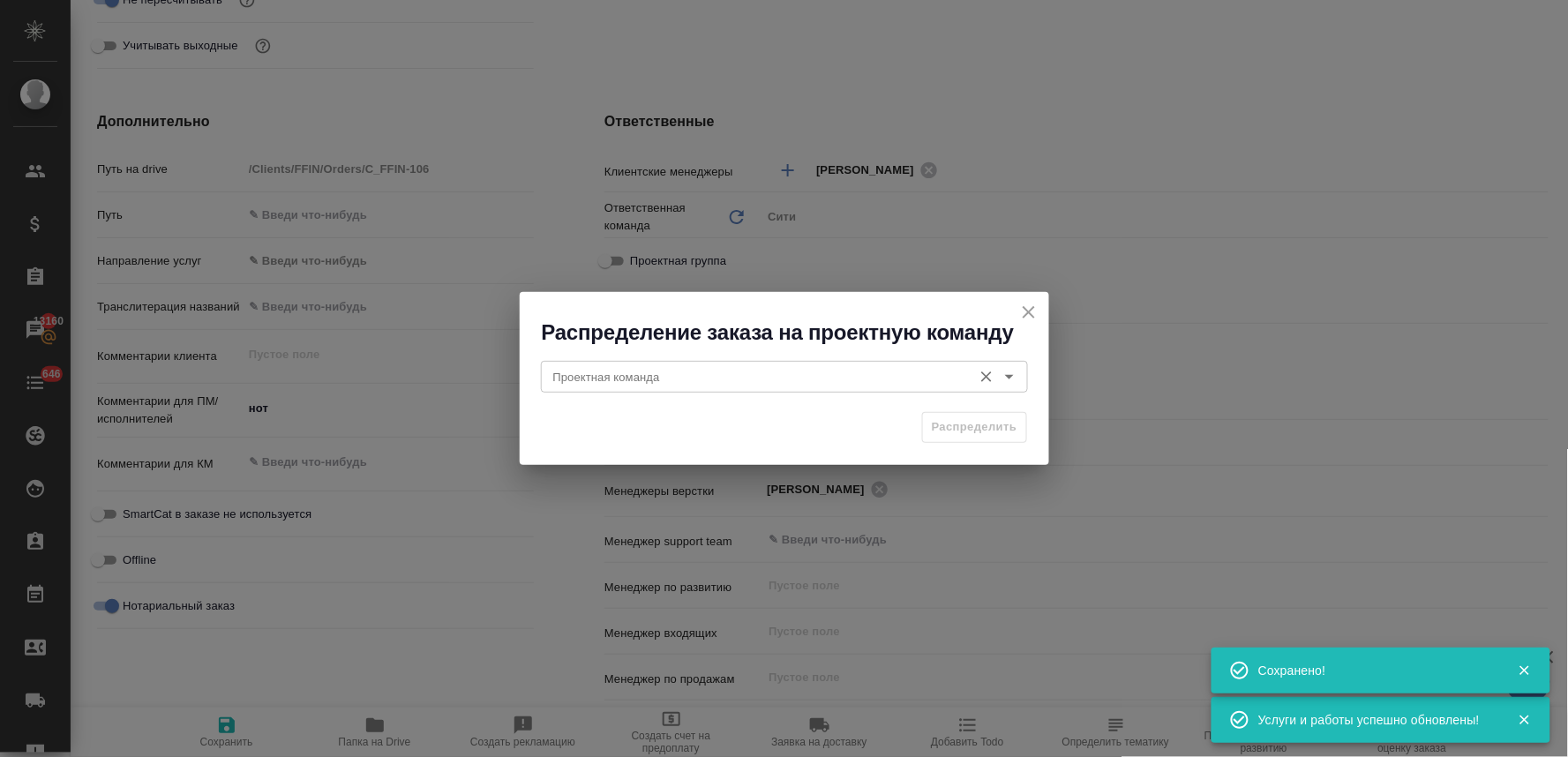
click at [690, 371] on input "Проектная команда" at bounding box center [755, 377] width 418 height 21
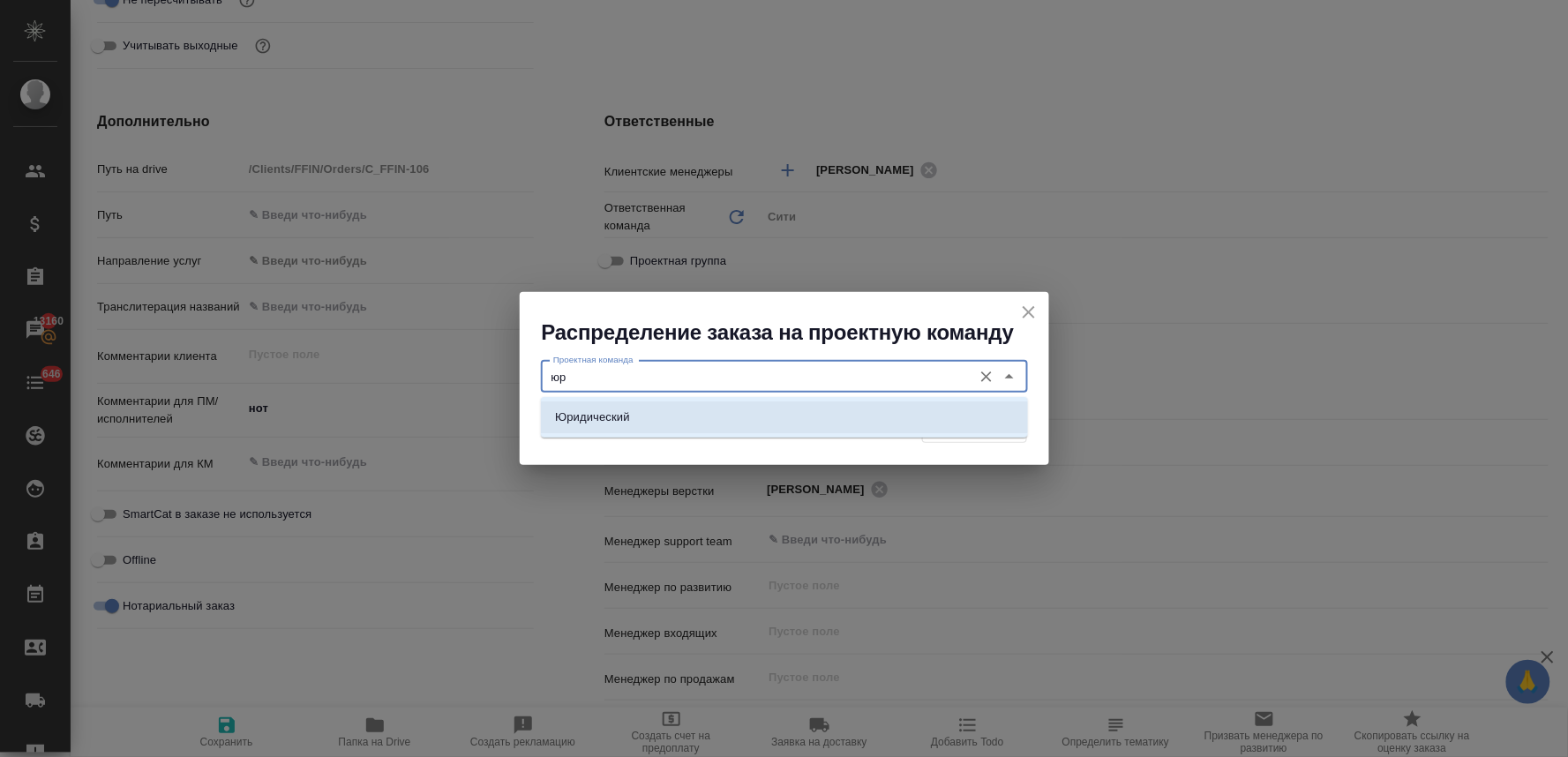
click at [681, 415] on li "Юридический" at bounding box center [784, 418] width 488 height 32
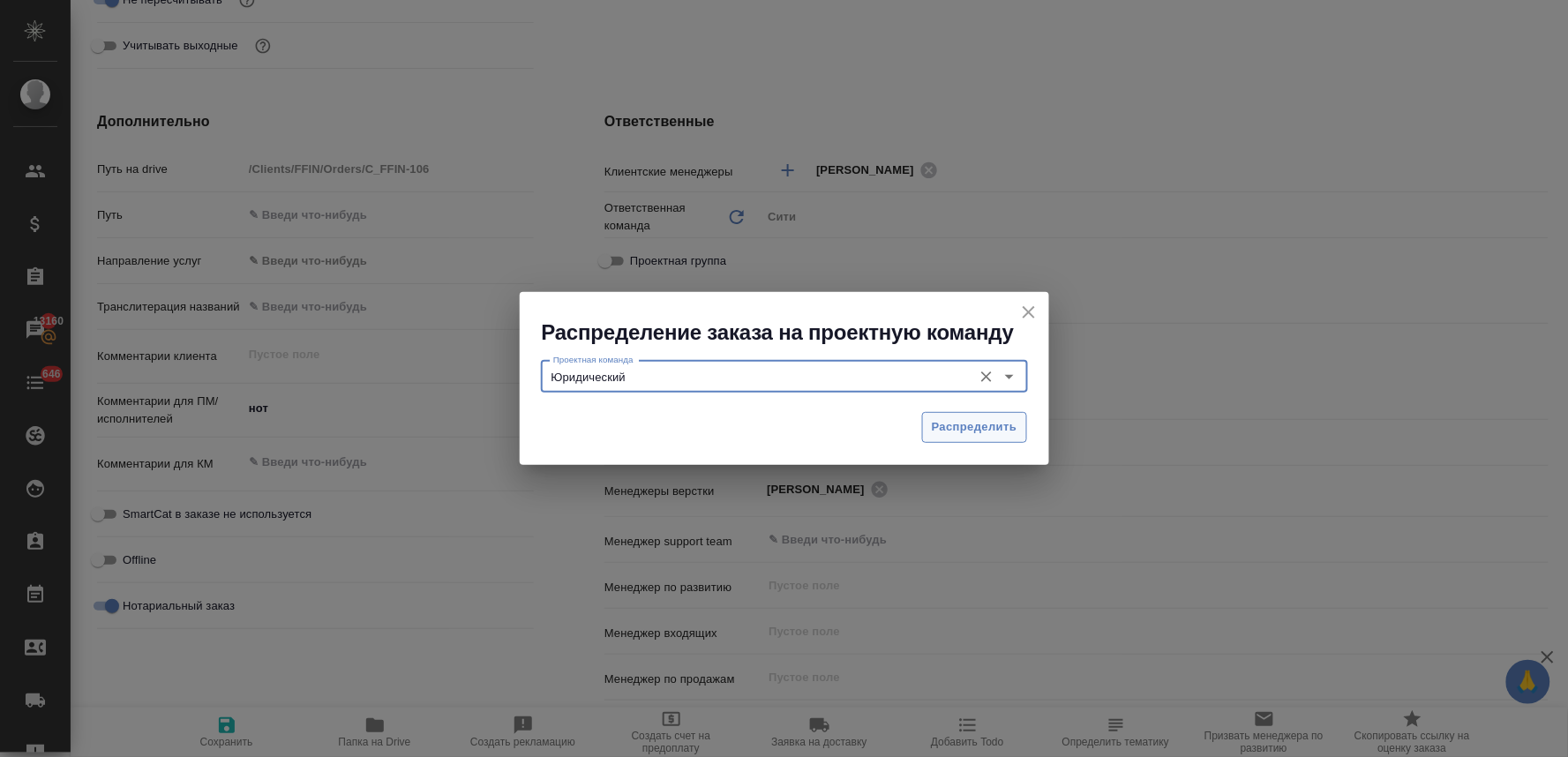
click at [977, 427] on span "Распределить" at bounding box center [975, 428] width 86 height 20
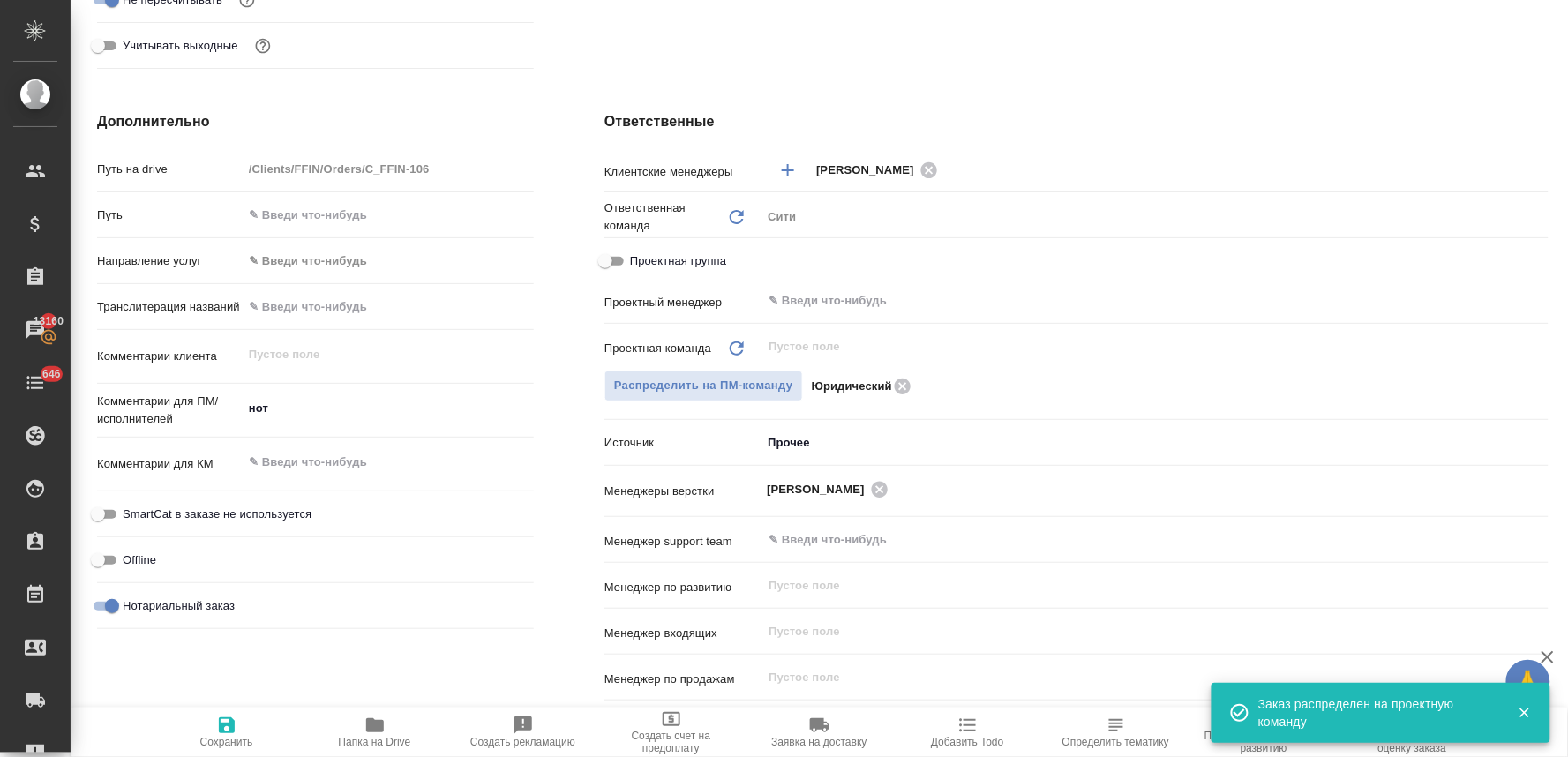
scroll to position [84, 0]
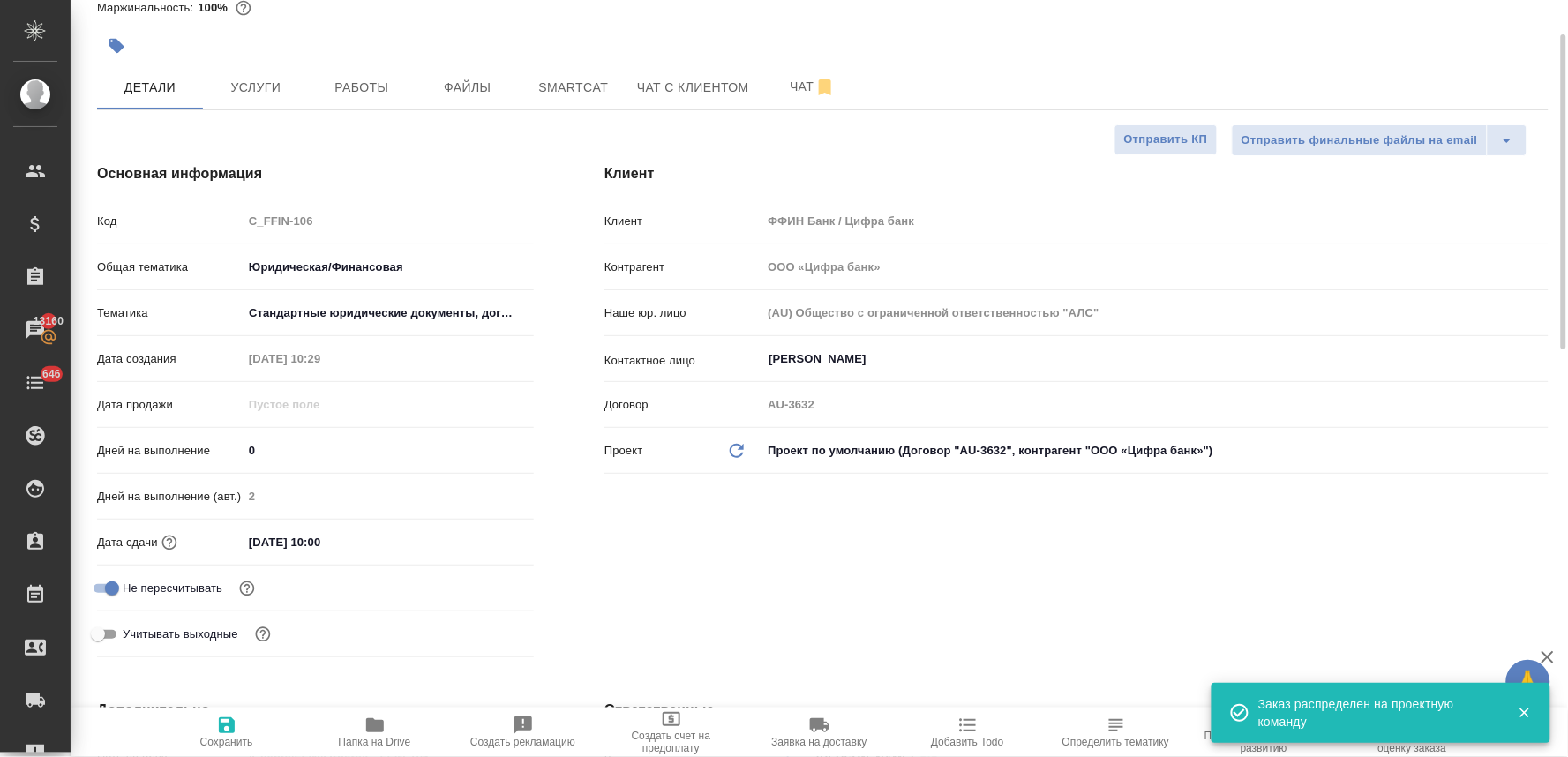
click at [232, 747] on span "Сохранить" at bounding box center [226, 741] width 53 height 12
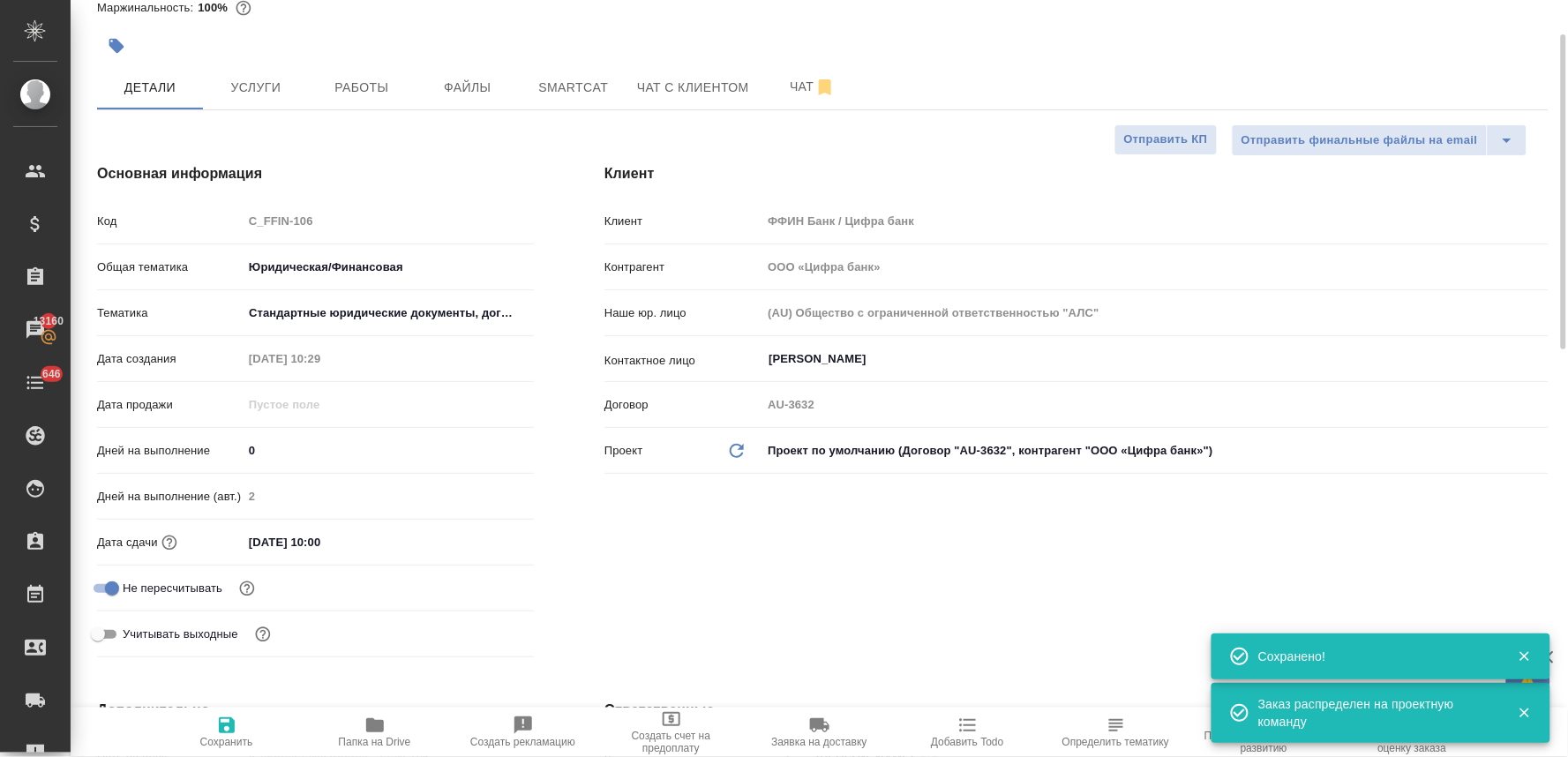
scroll to position [0, 0]
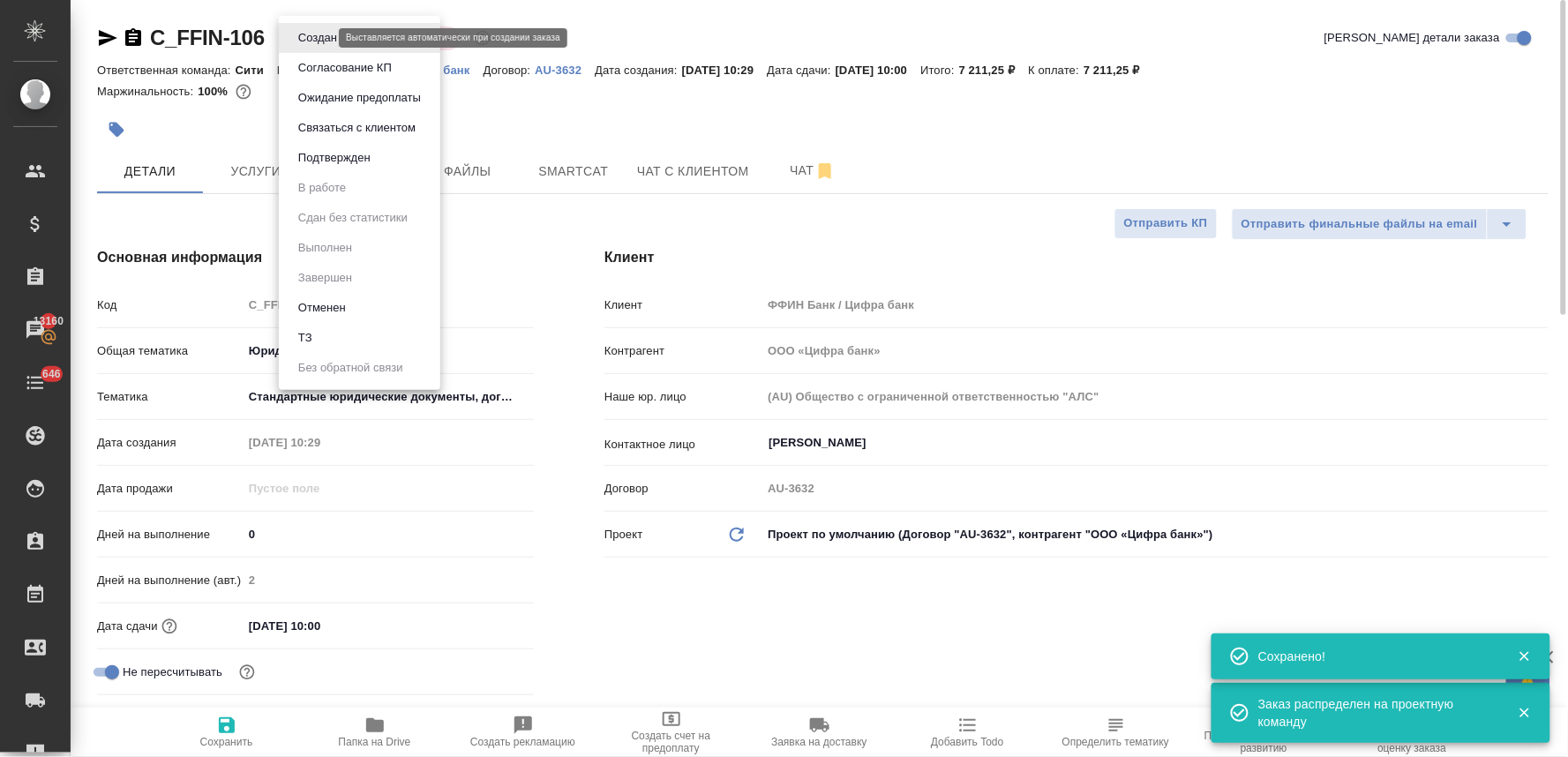
click at [313, 35] on body "🙏 .cls-1 fill:#fff; AWATERA Lyamina Nadezhda Клиенты Спецификации Заказы 13160 …" at bounding box center [784, 378] width 1568 height 757
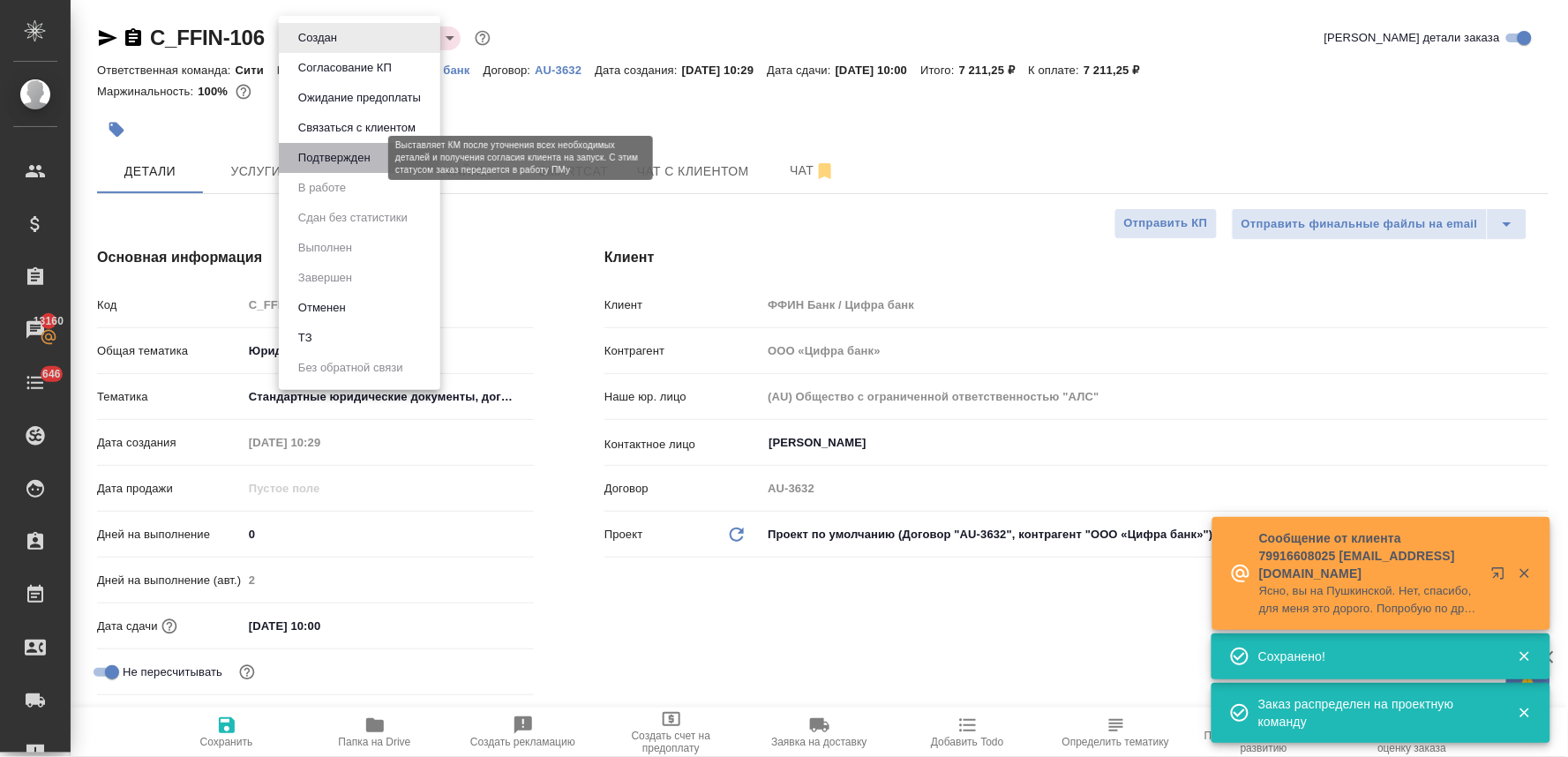
click at [323, 153] on button "Подтвержден" at bounding box center [334, 157] width 83 height 20
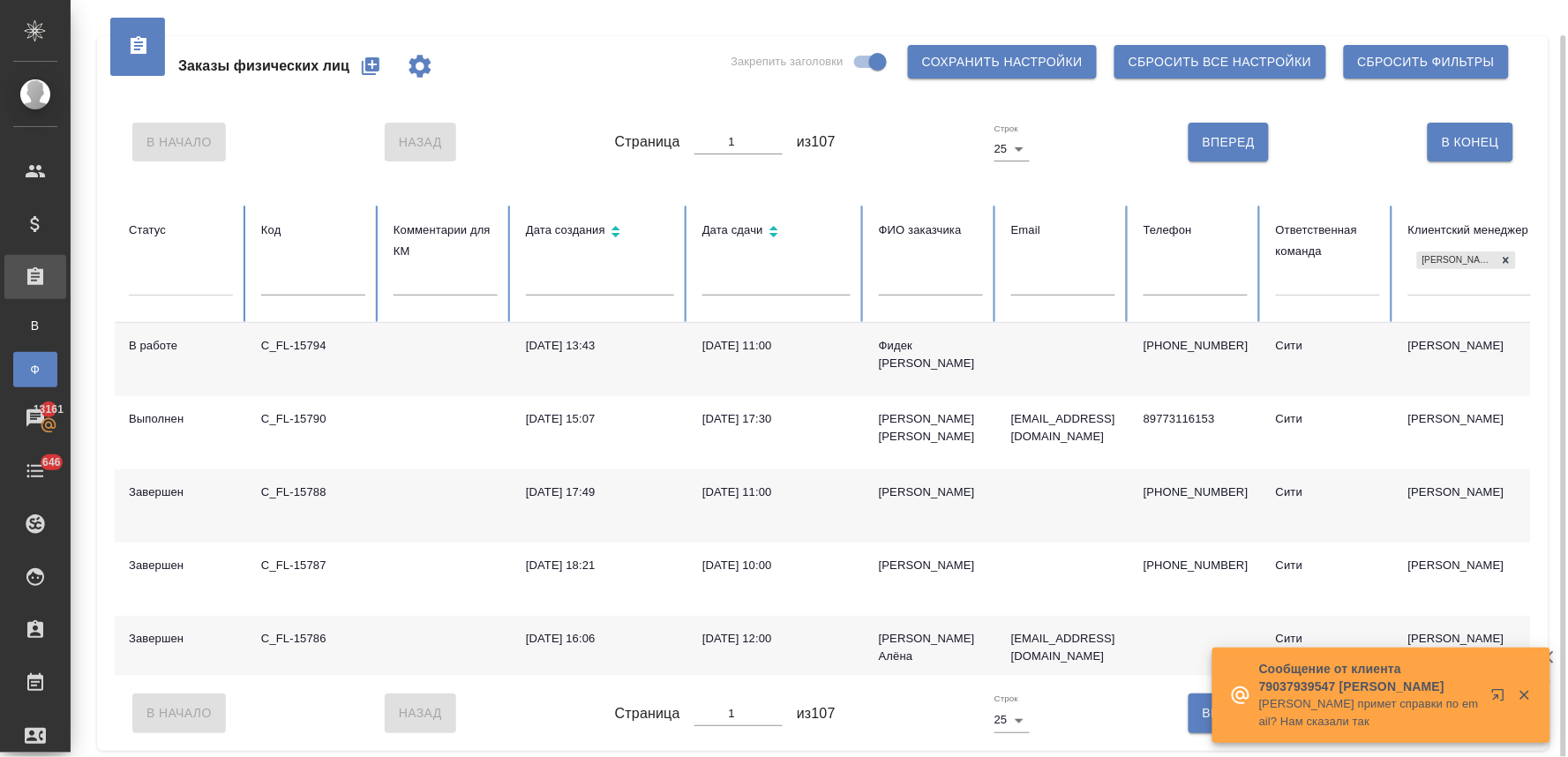
scroll to position [1469, 0]
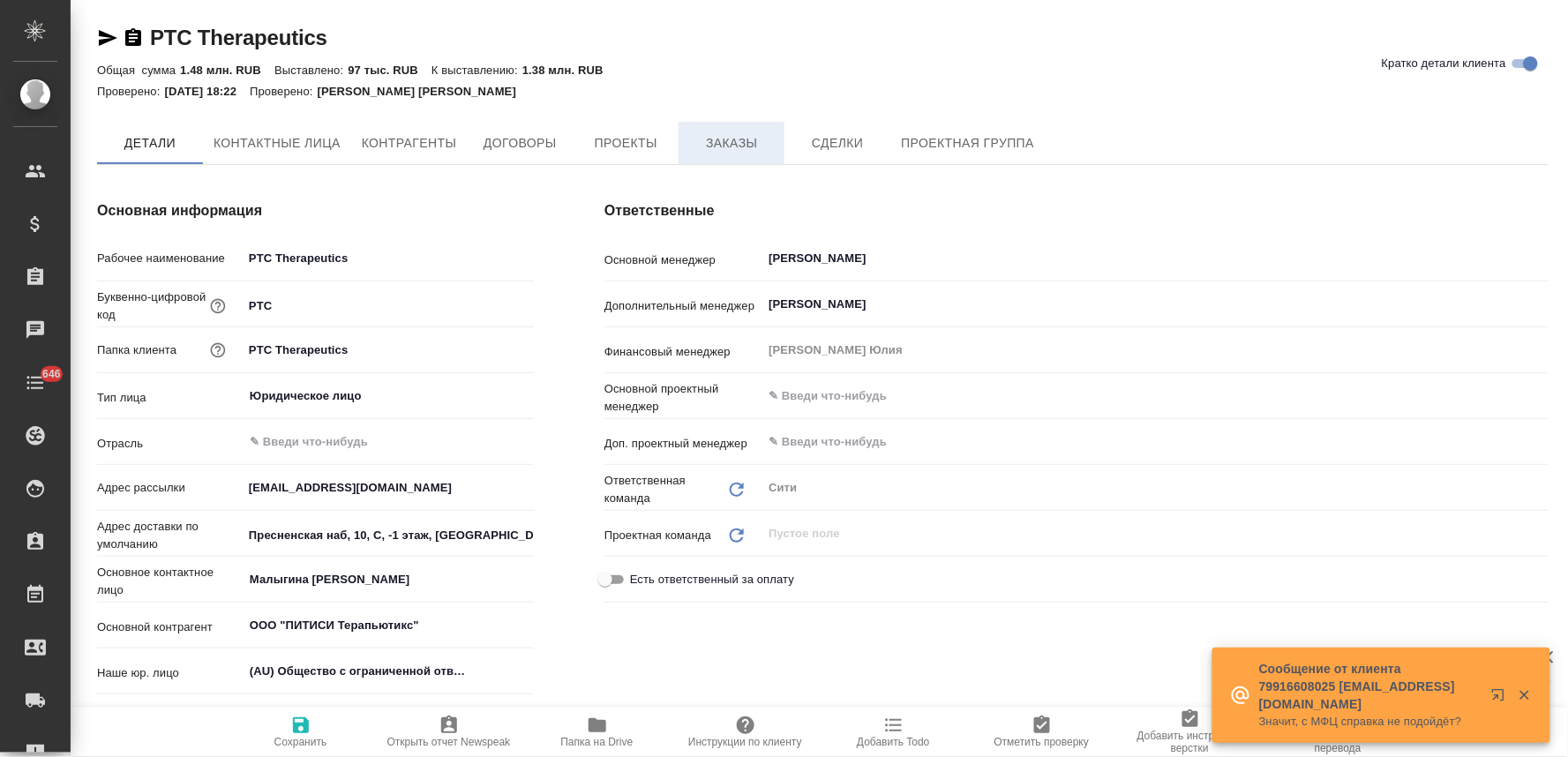
type textarea "x"
click at [738, 139] on span "Заказы" at bounding box center [731, 144] width 85 height 22
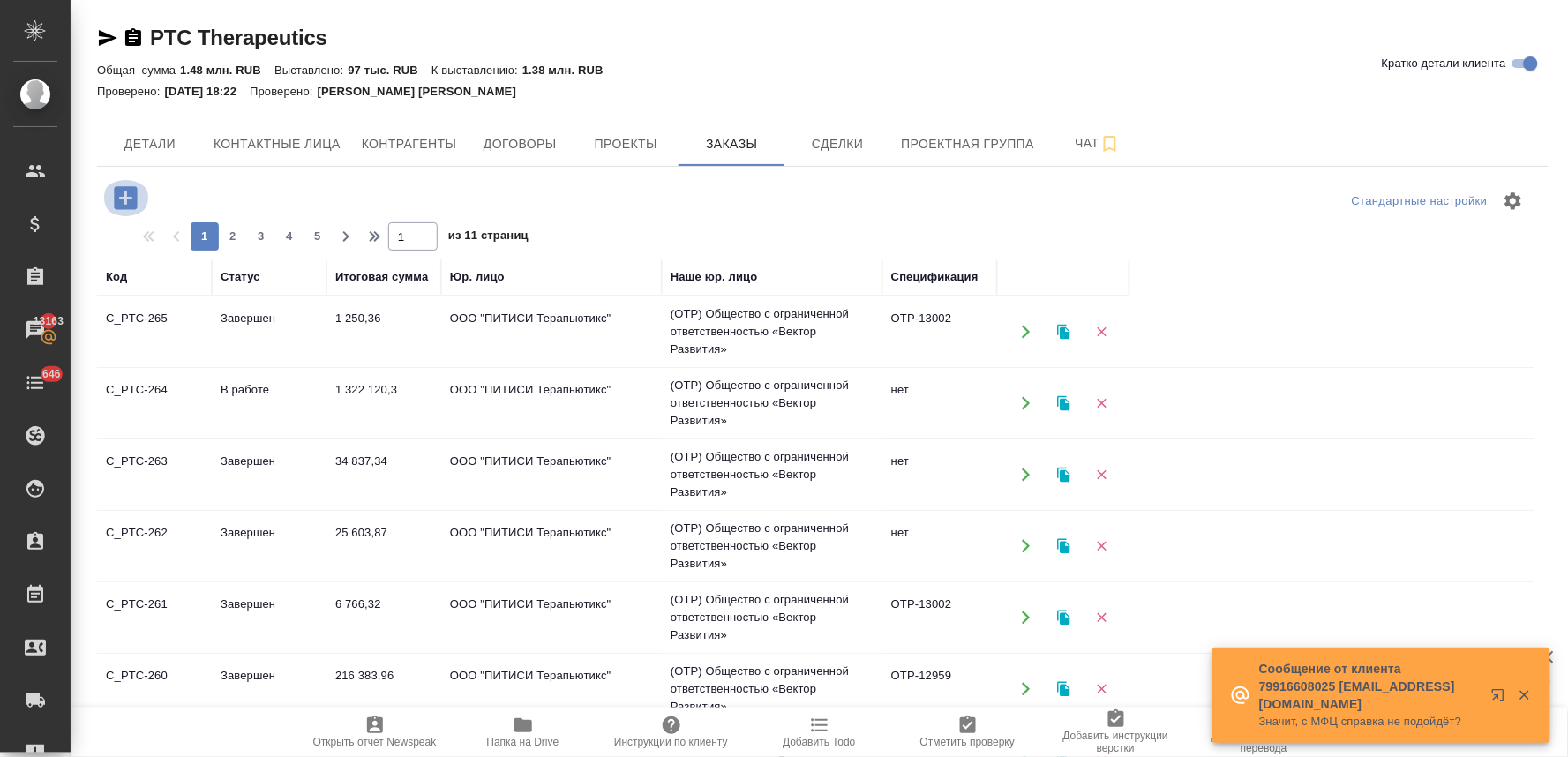
click at [127, 192] on icon "button" at bounding box center [125, 197] width 23 height 23
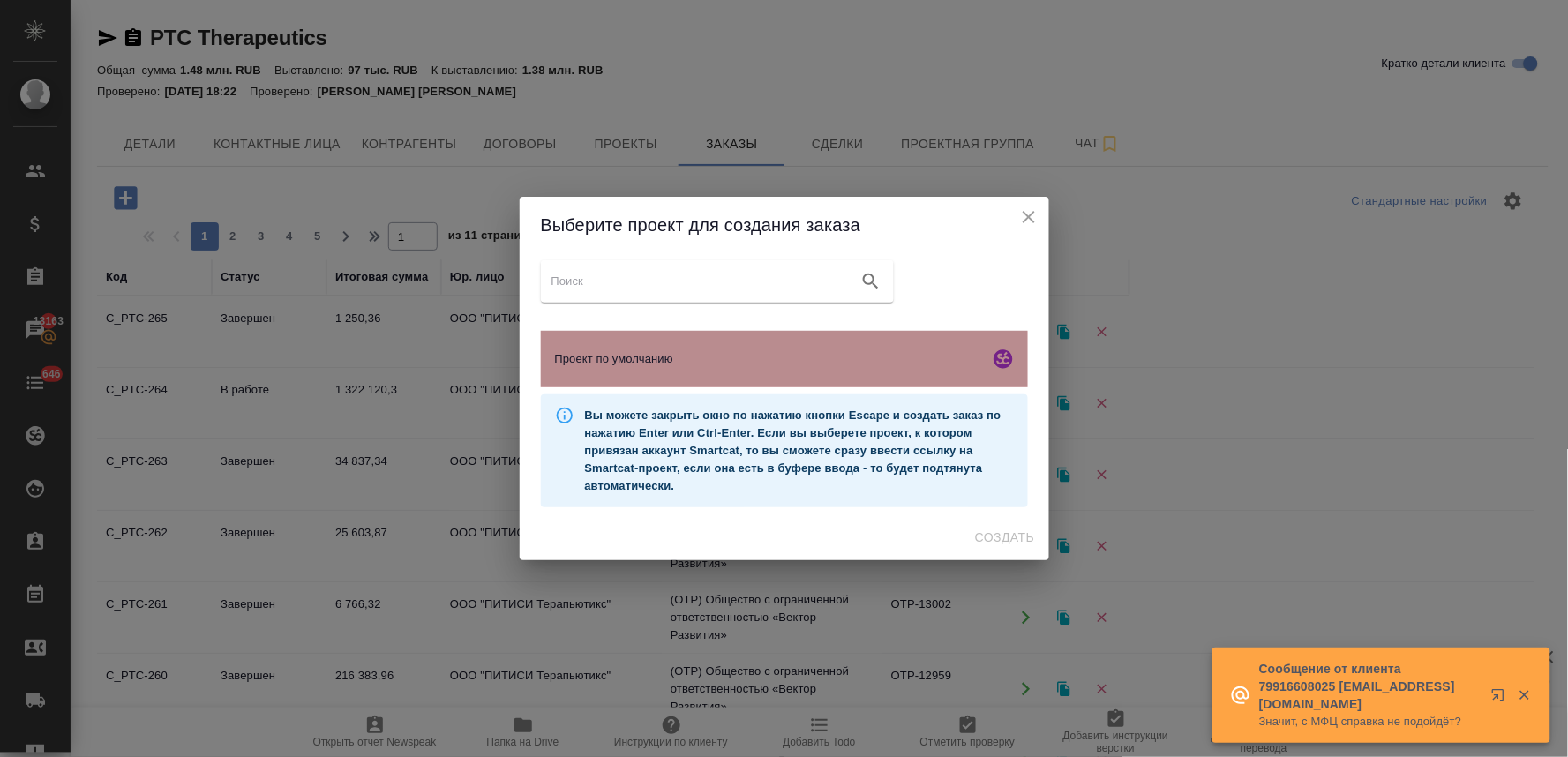
click at [774, 365] on span "Проект по умолчанию" at bounding box center [769, 359] width 427 height 18
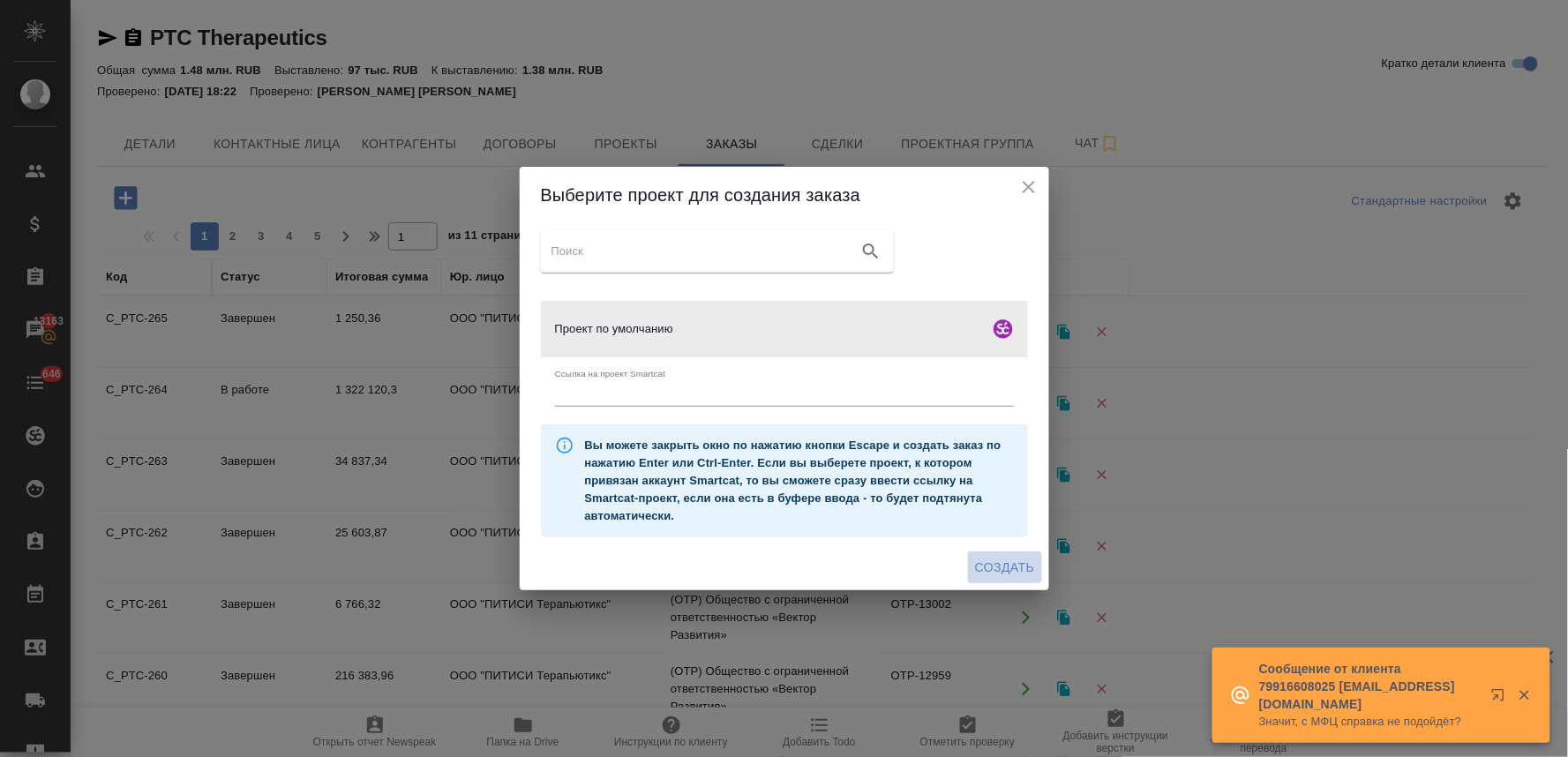
click at [988, 569] on span "Создать" at bounding box center [1005, 567] width 60 height 22
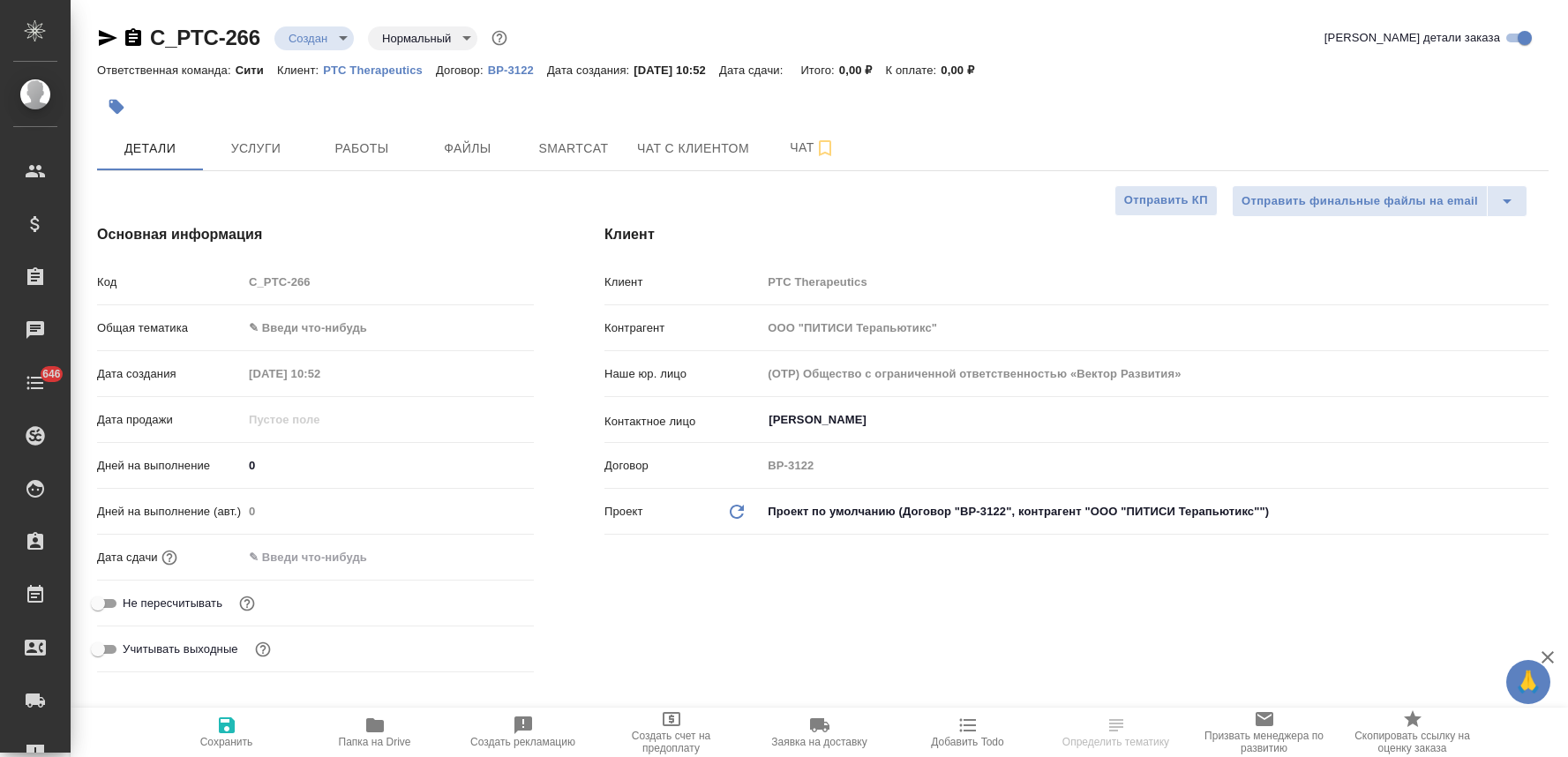
select select "RU"
type textarea "x"
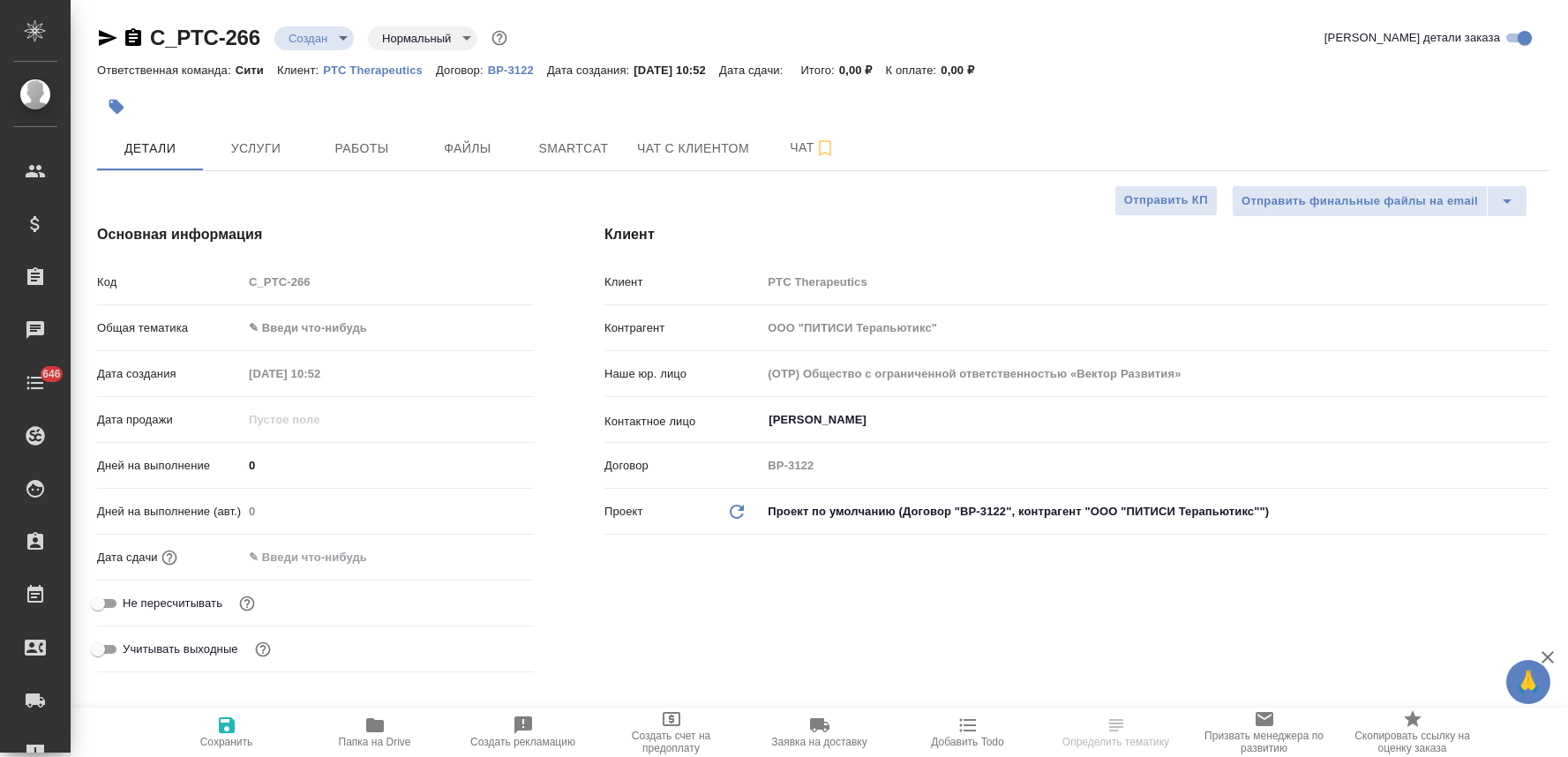
type textarea "x"
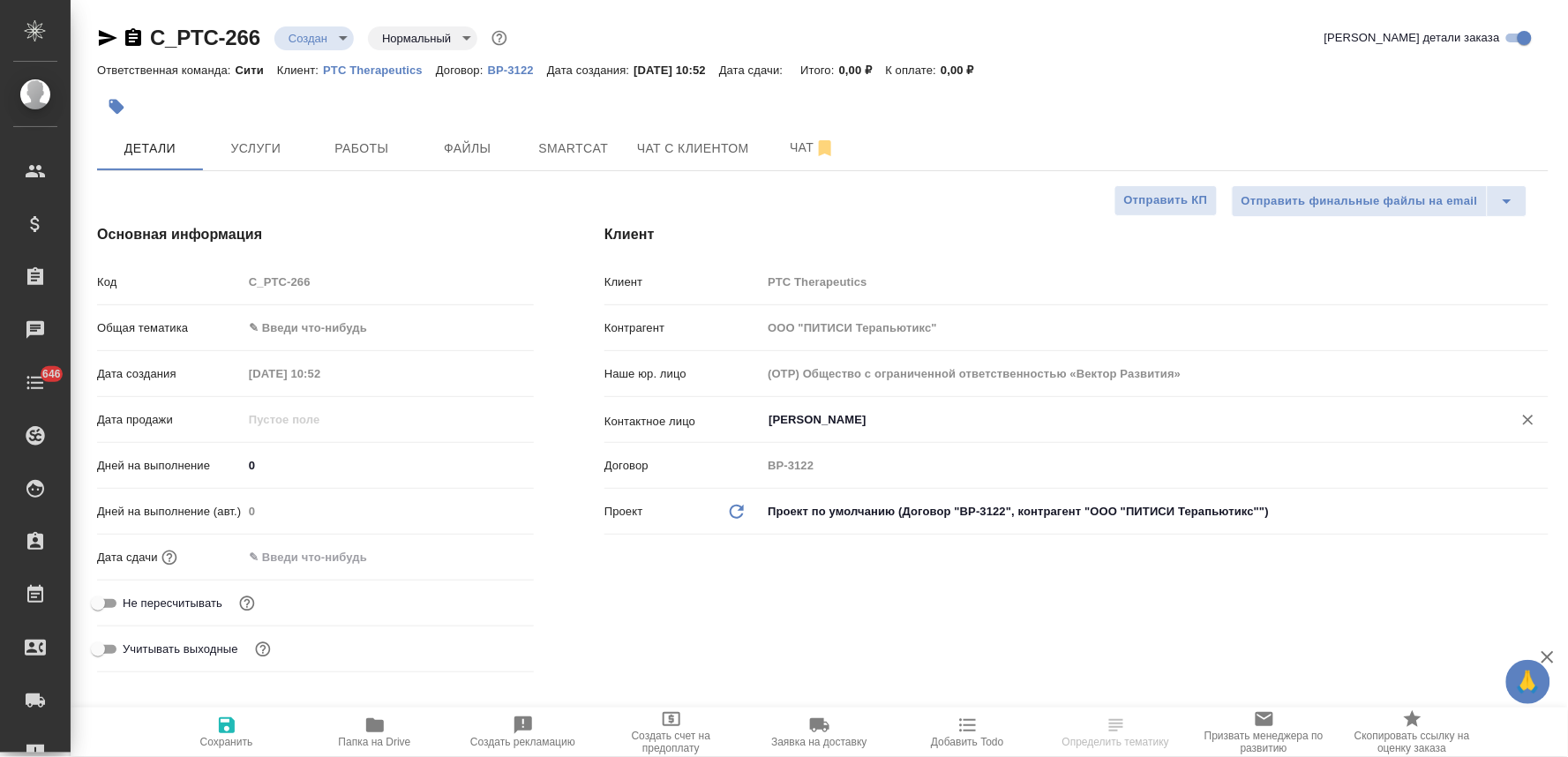
click at [816, 420] on input "[PERSON_NAME]" at bounding box center [1125, 419] width 717 height 21
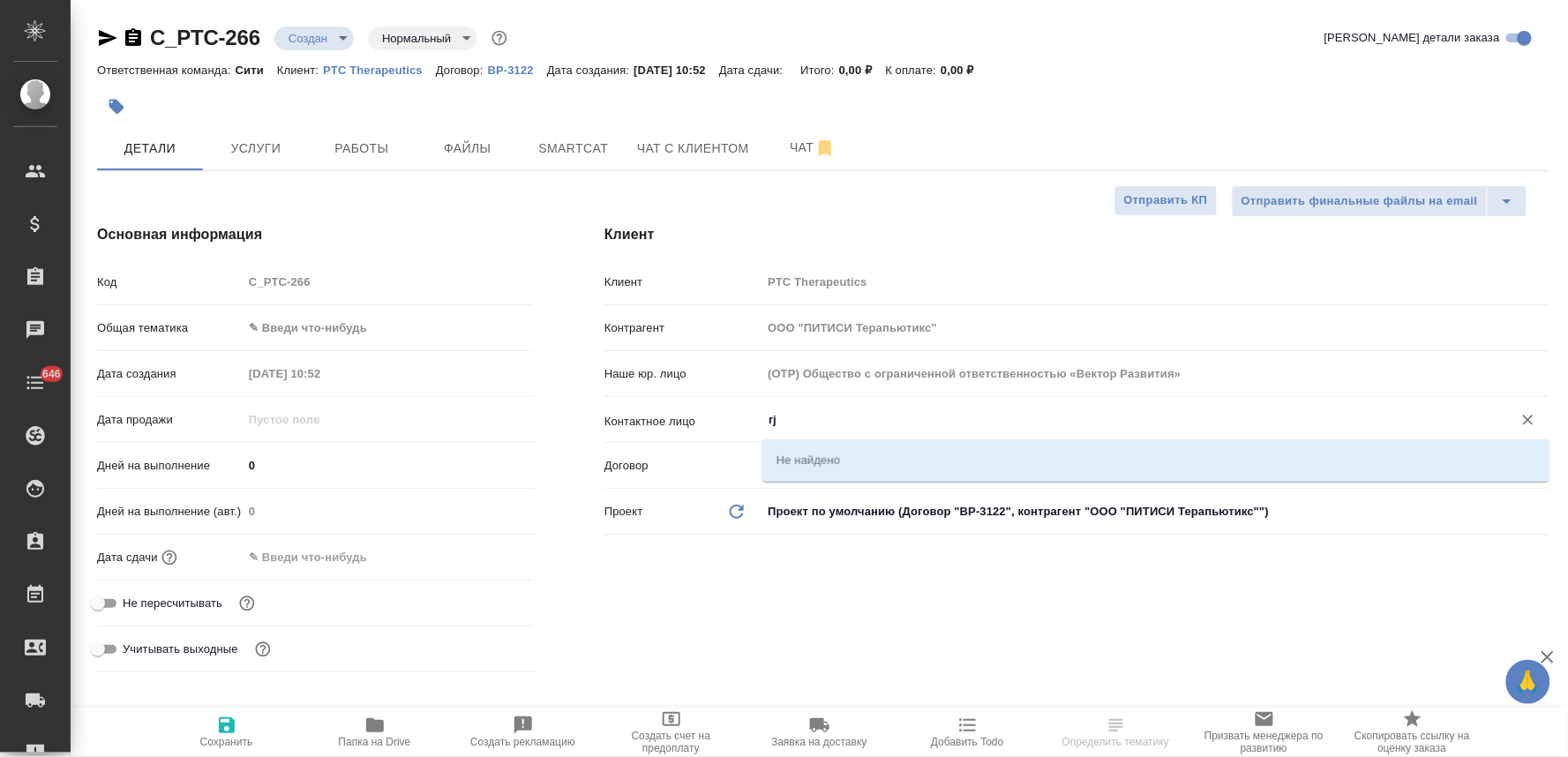
type input "r"
type textarea "x"
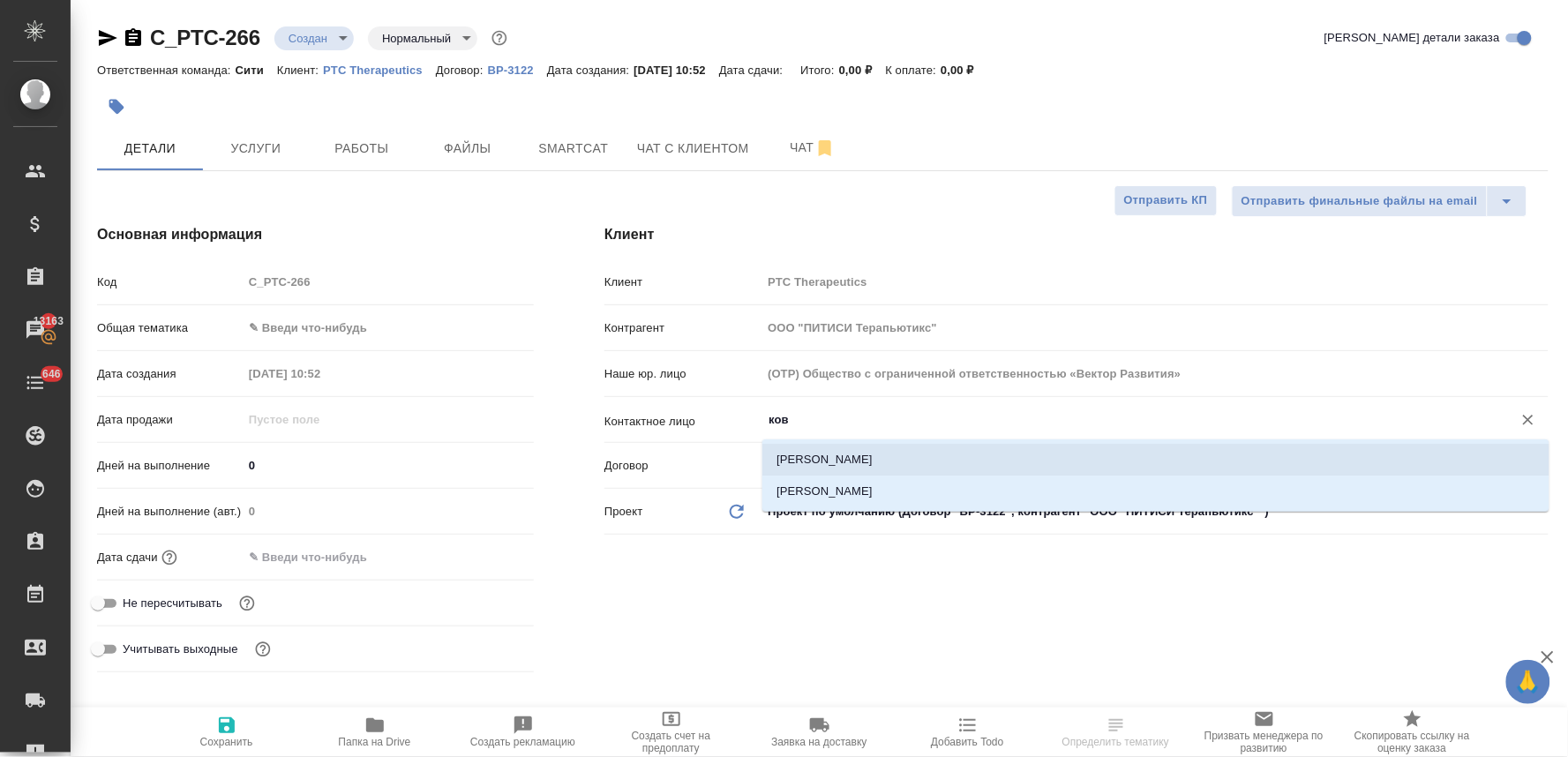
click at [824, 462] on li "[PERSON_NAME]" at bounding box center [1156, 459] width 787 height 32
type input "[PERSON_NAME]"
type textarea "x"
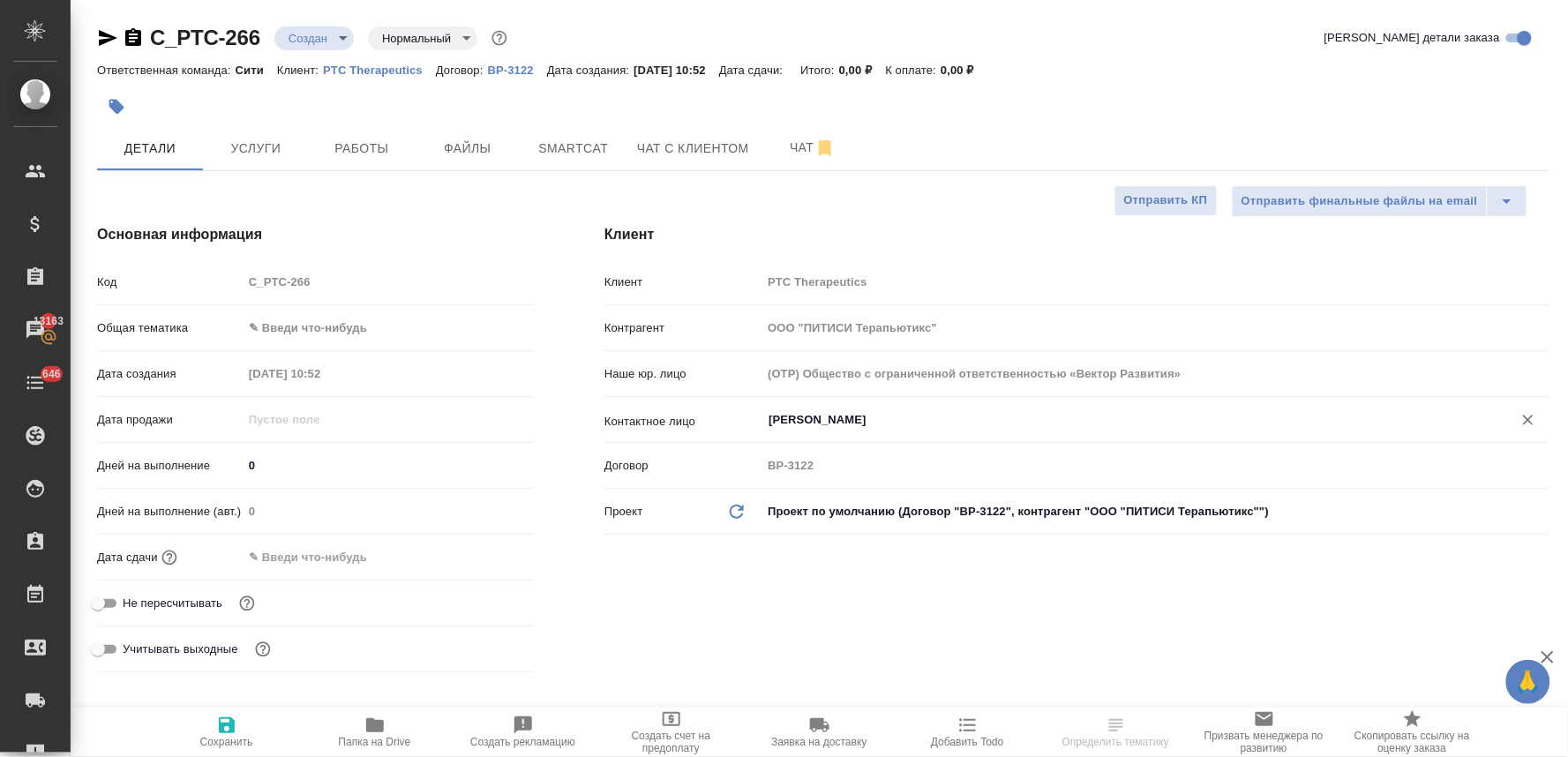
type input "[PERSON_NAME]"
click at [222, 724] on icon "button" at bounding box center [226, 724] width 21 height 21
type textarea "x"
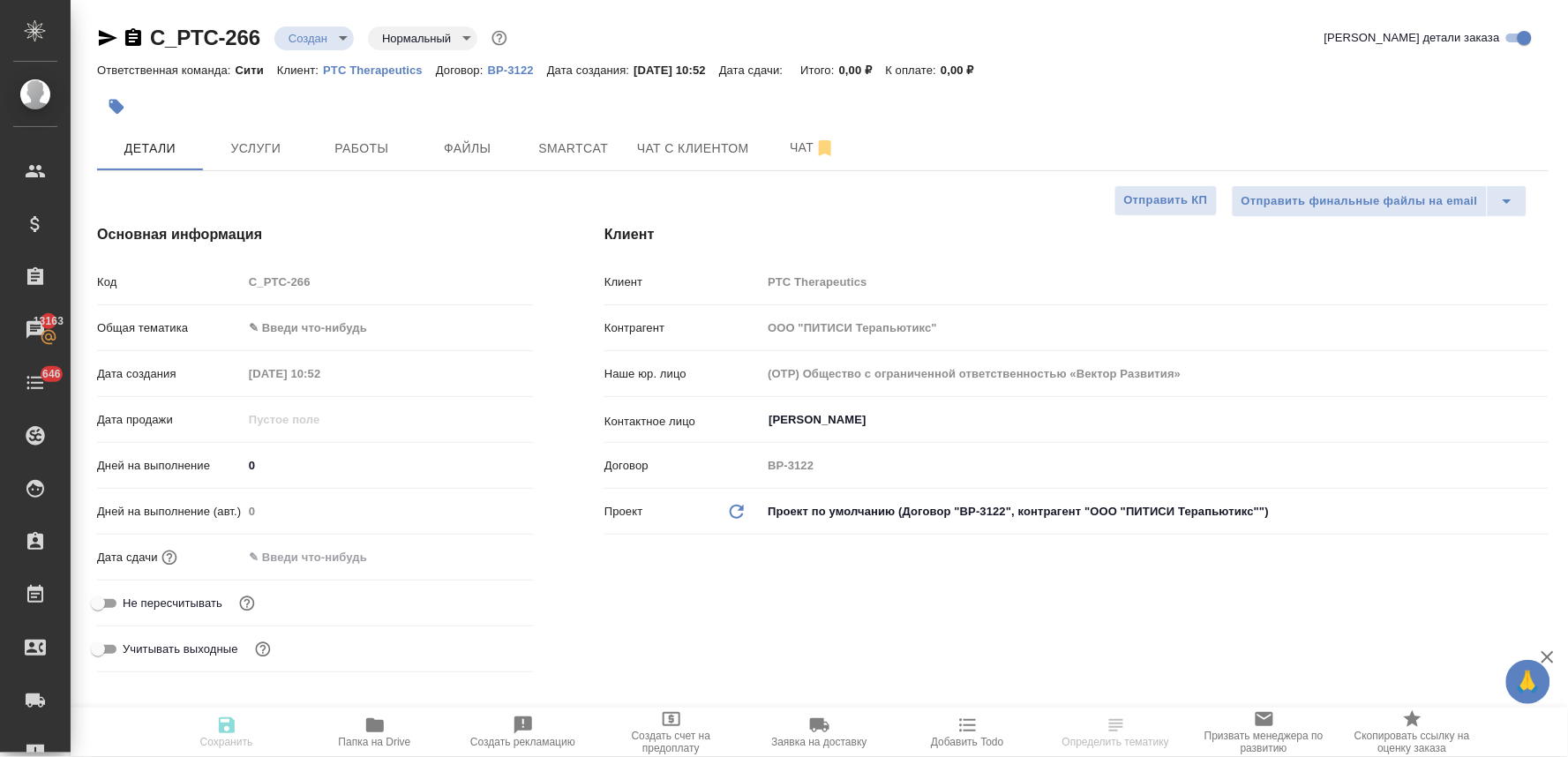
type textarea "x"
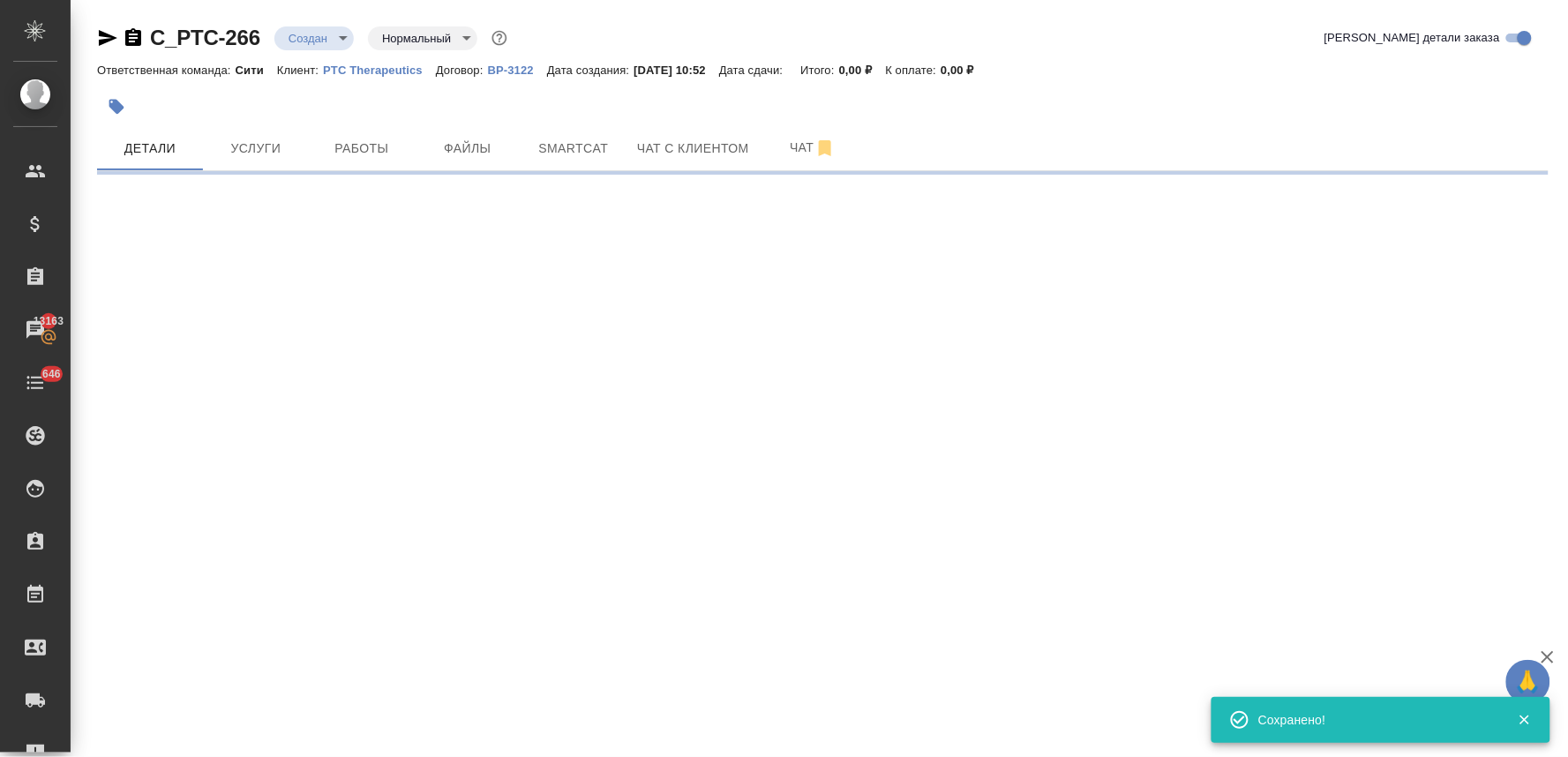
select select "RU"
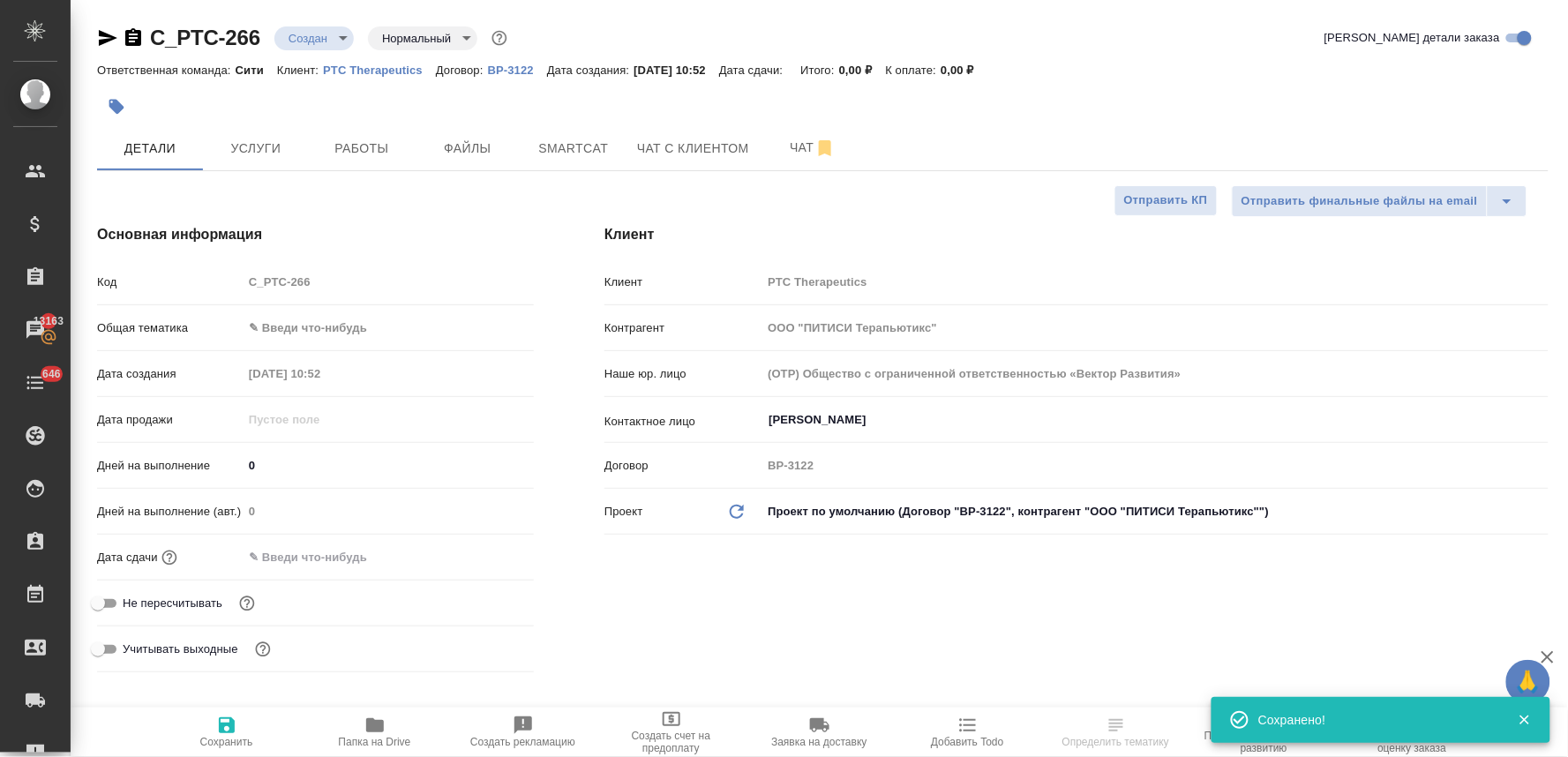
type textarea "x"
click at [195, 604] on span "Не пересчитывать" at bounding box center [172, 603] width 100 height 18
click at [129, 604] on input "Не пересчитывать" at bounding box center [98, 603] width 63 height 21
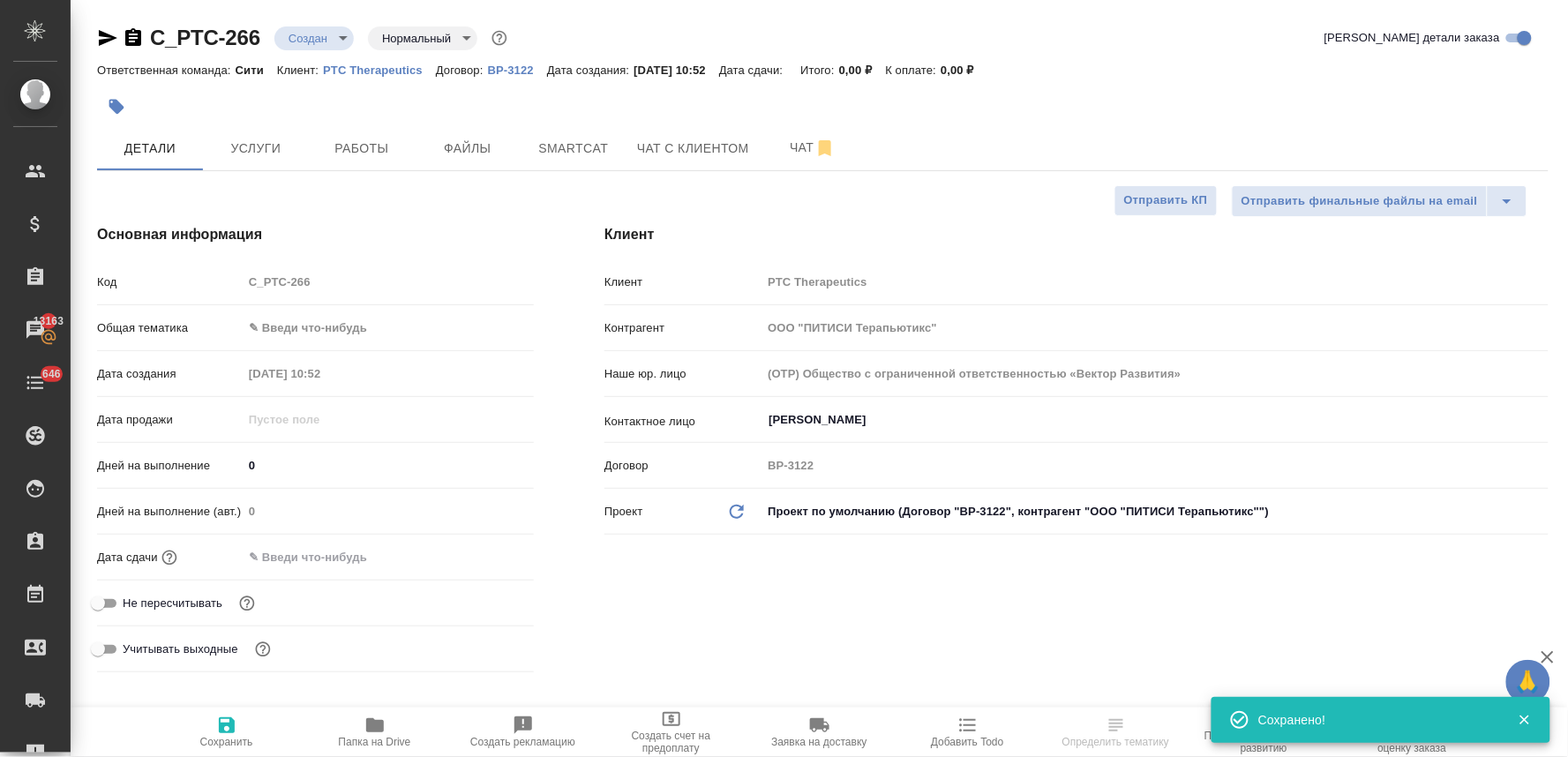
checkbox input "true"
type textarea "x"
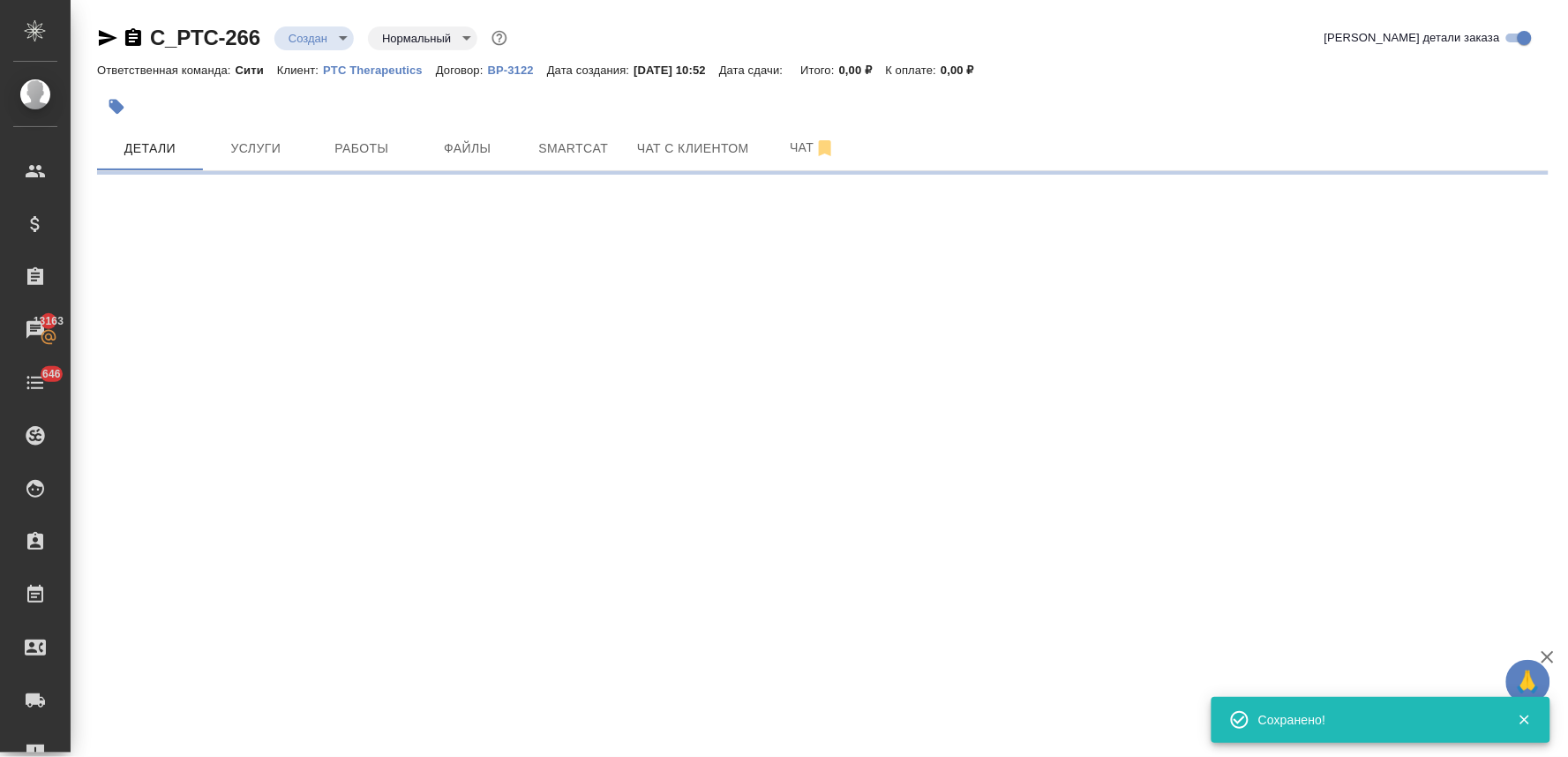
select select "RU"
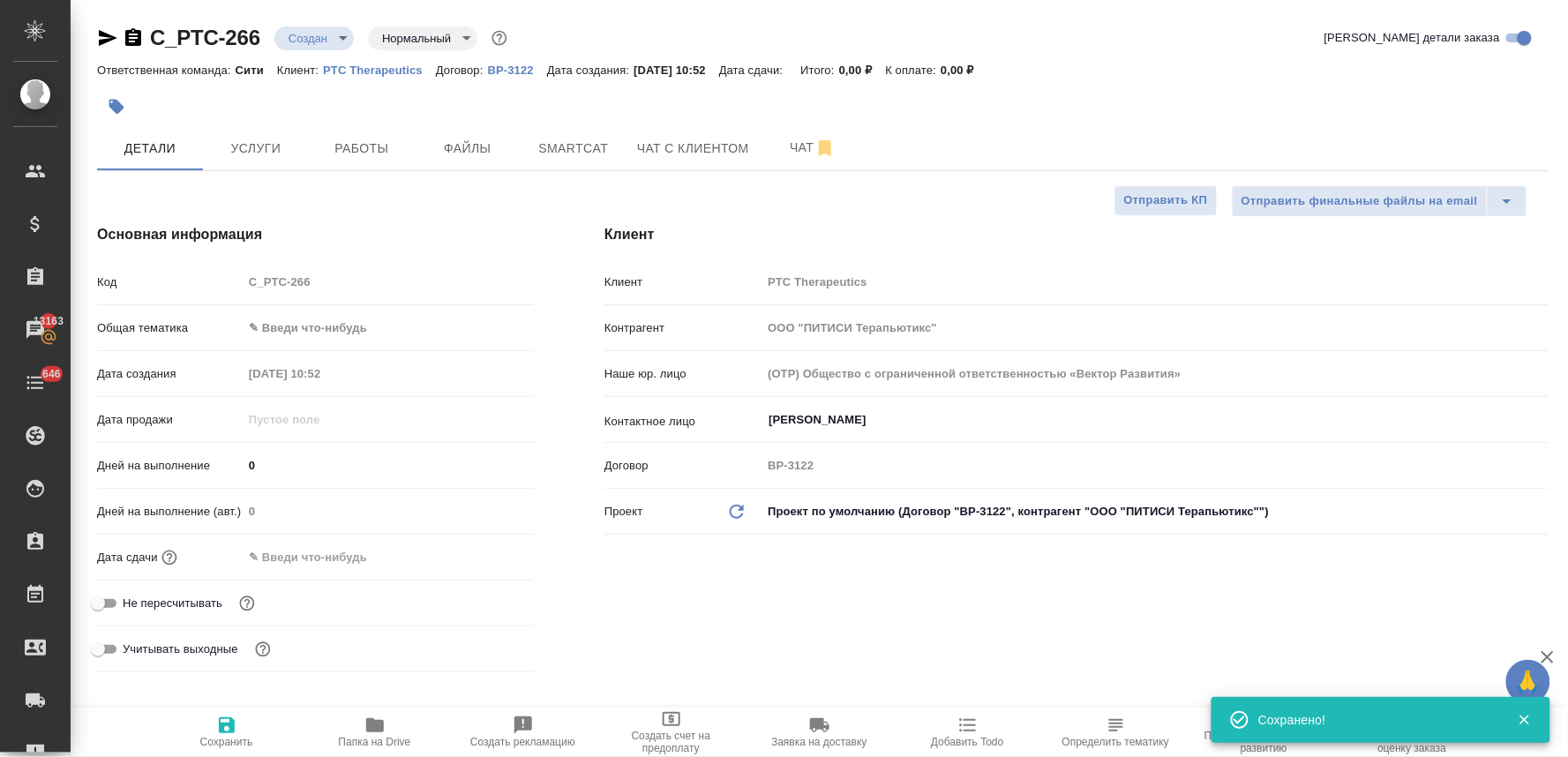
type textarea "x"
click at [182, 601] on span "Не пересчитывать" at bounding box center [172, 603] width 100 height 18
click at [129, 601] on input "Не пересчитывать" at bounding box center [98, 603] width 63 height 21
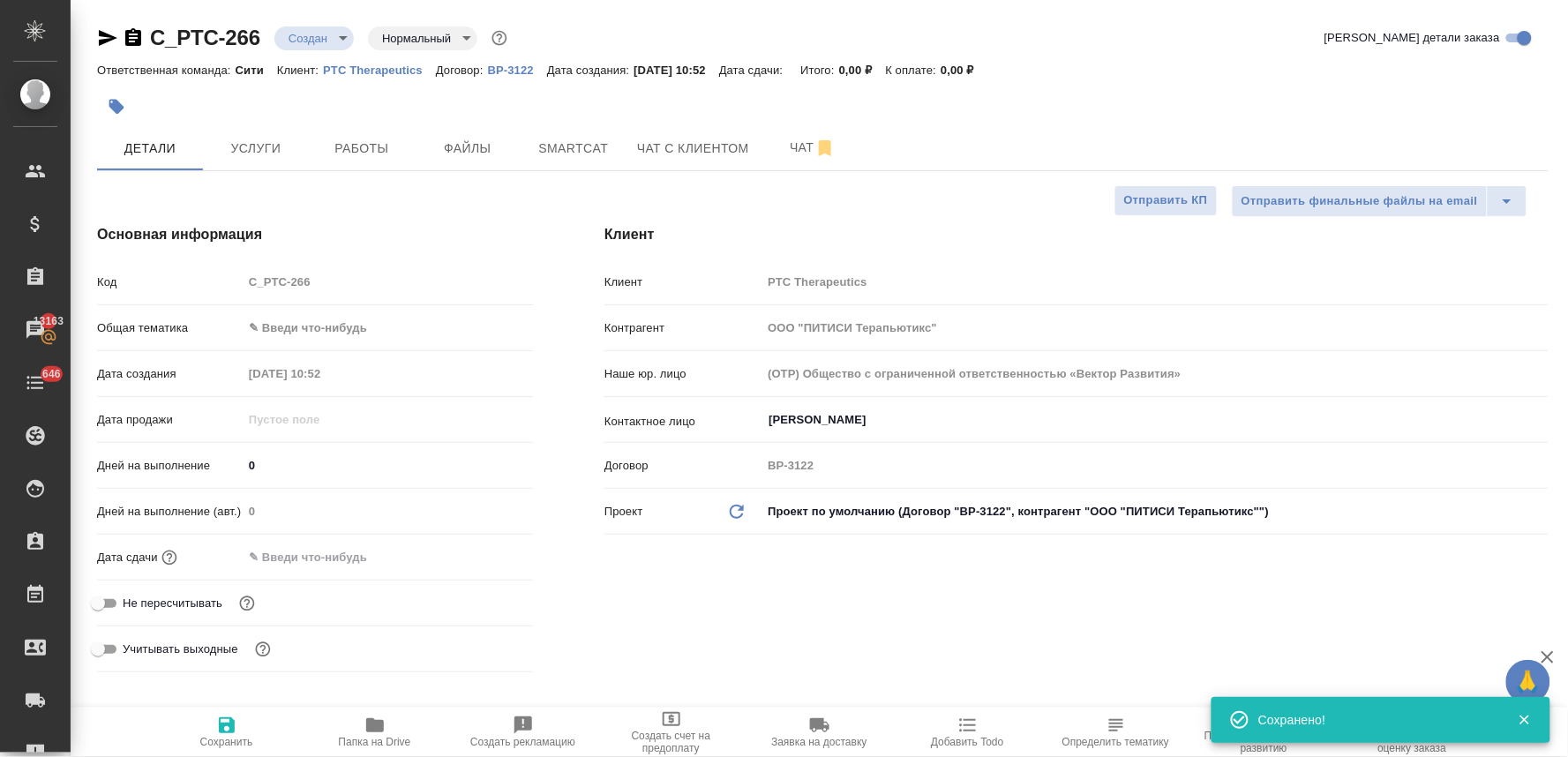
checkbox input "true"
type textarea "x"
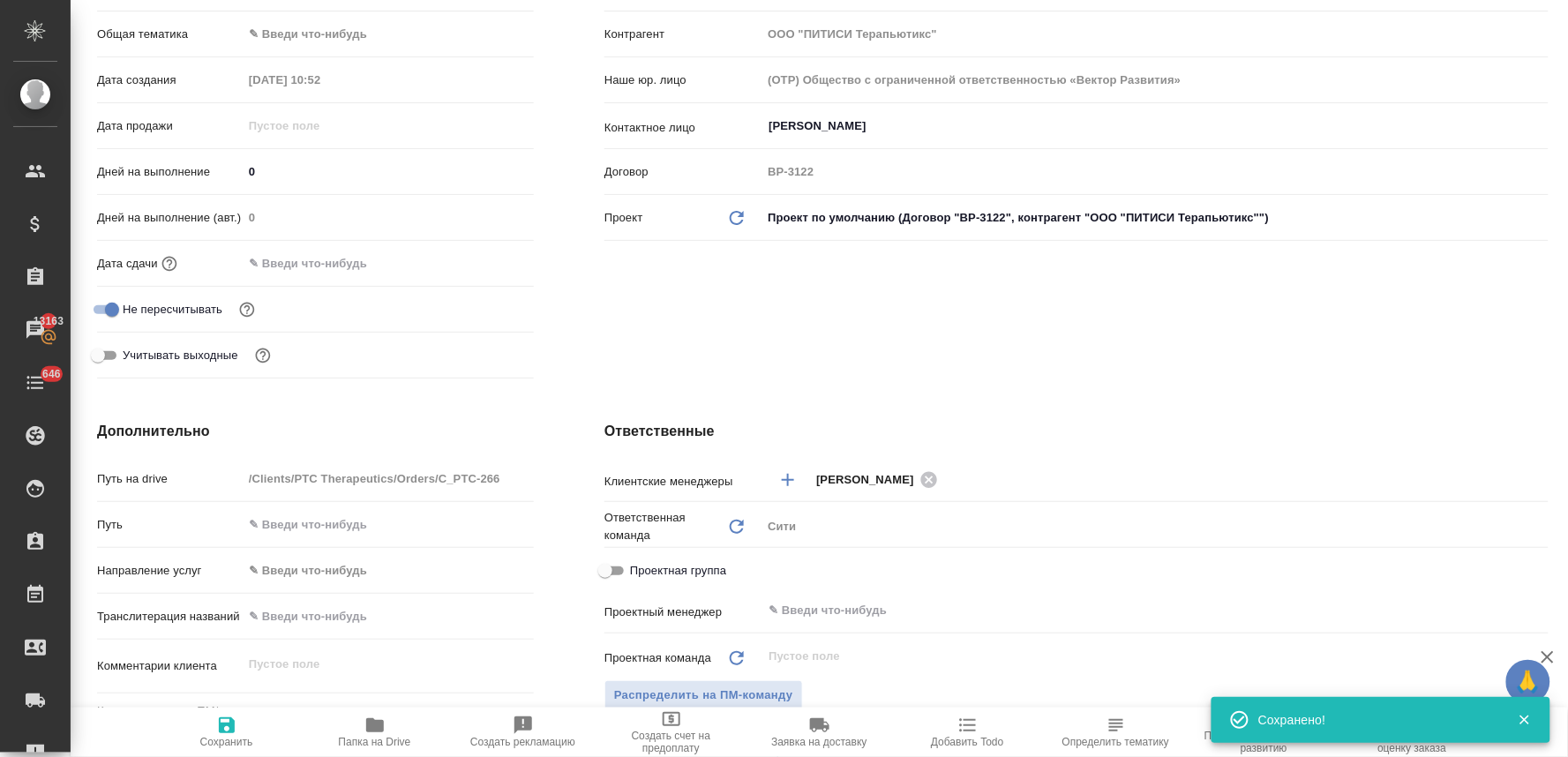
scroll to position [588, 0]
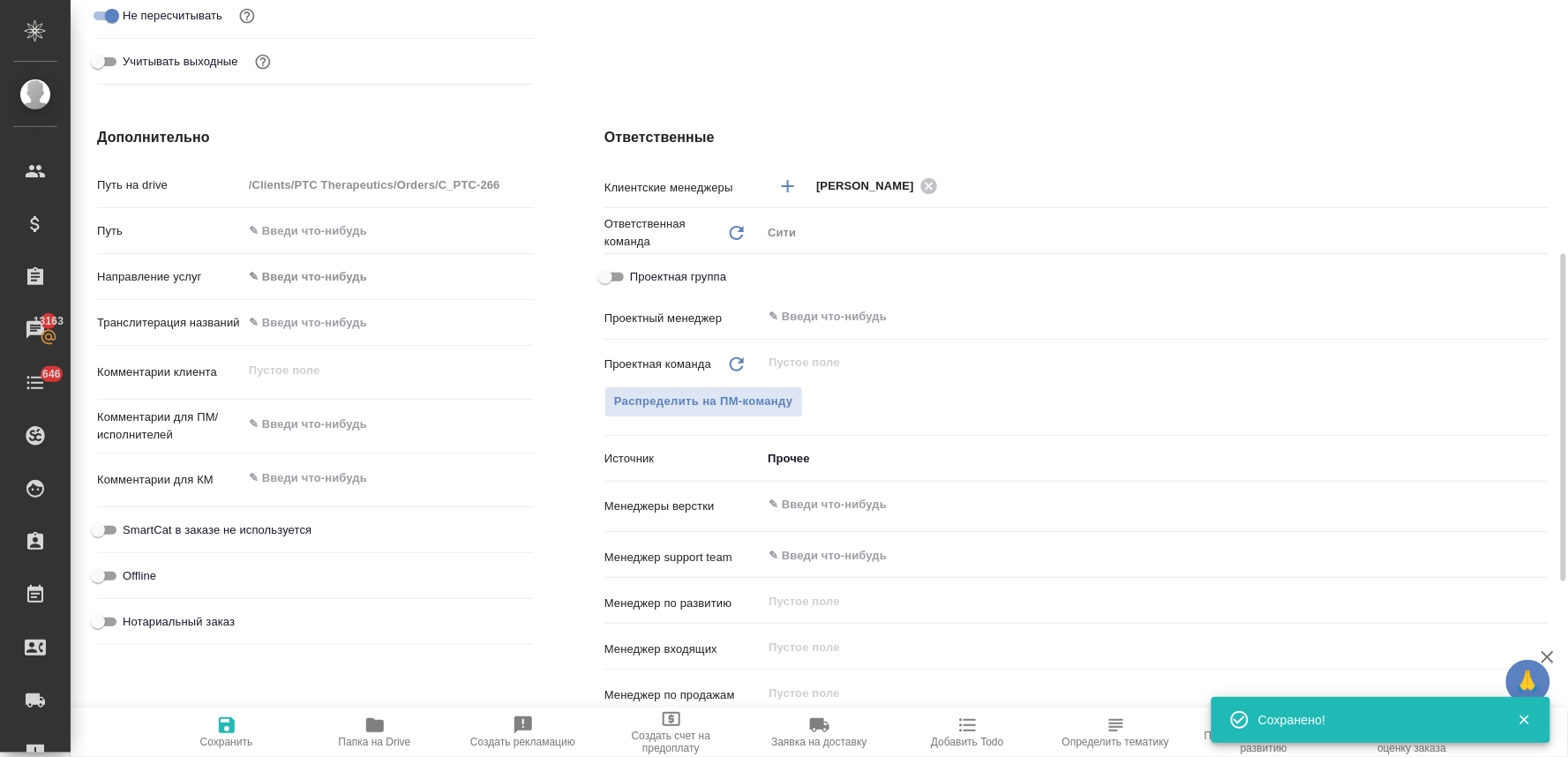
type textarea "x"
click at [324, 418] on textarea at bounding box center [388, 424] width 291 height 30
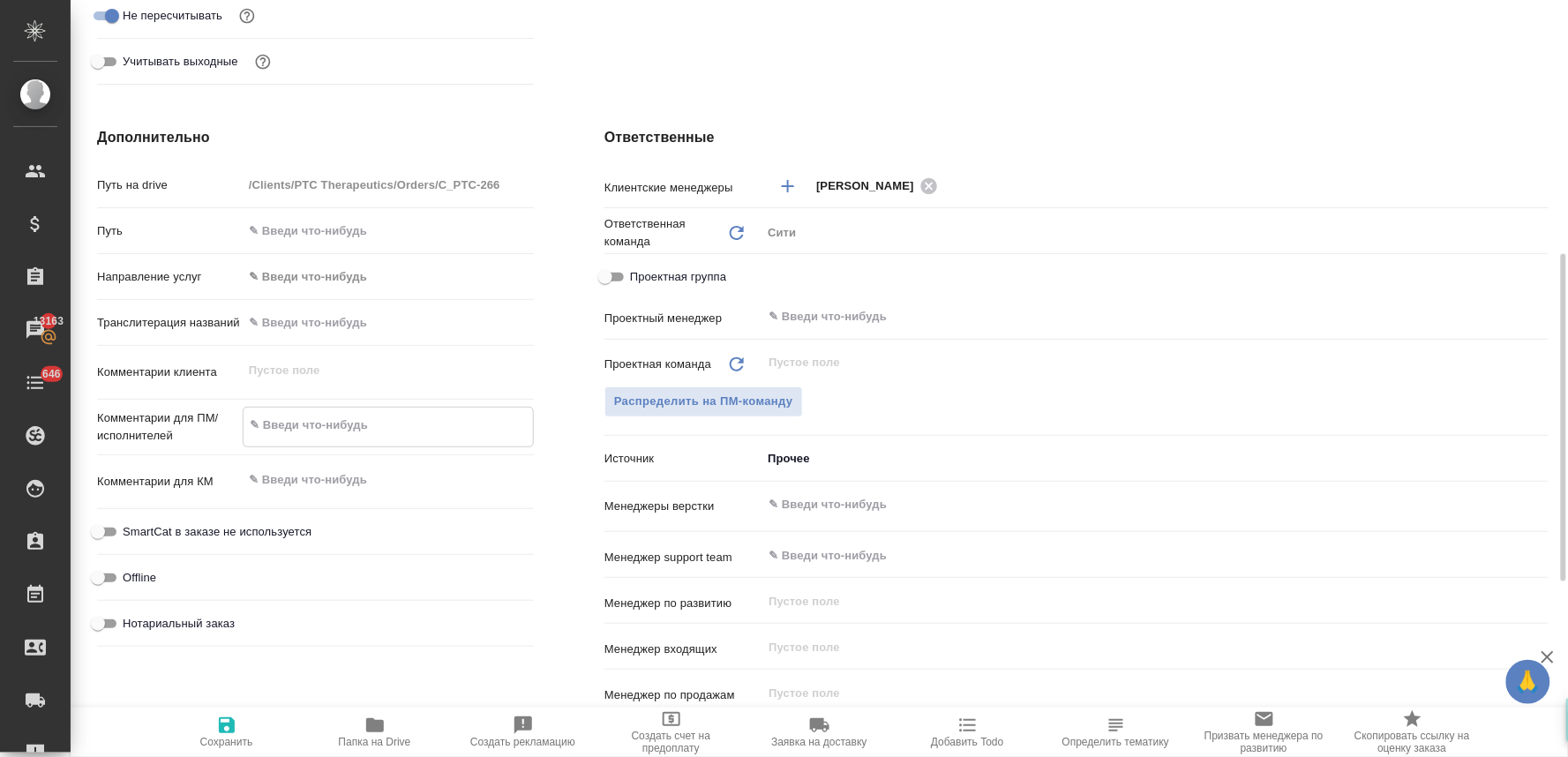
type textarea "н"
type textarea "x"
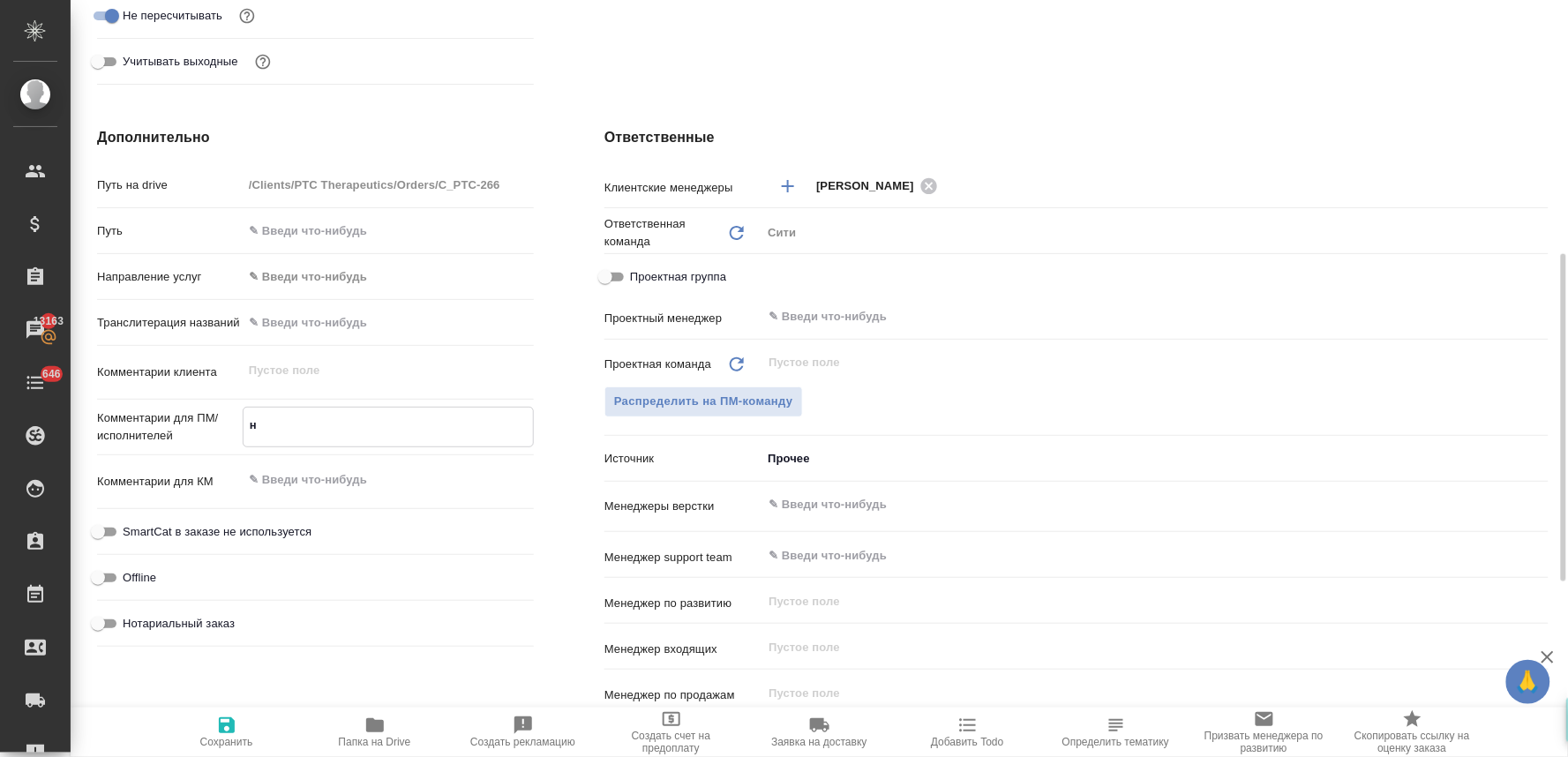
type textarea "но"
type textarea "x"
type textarea "нот"
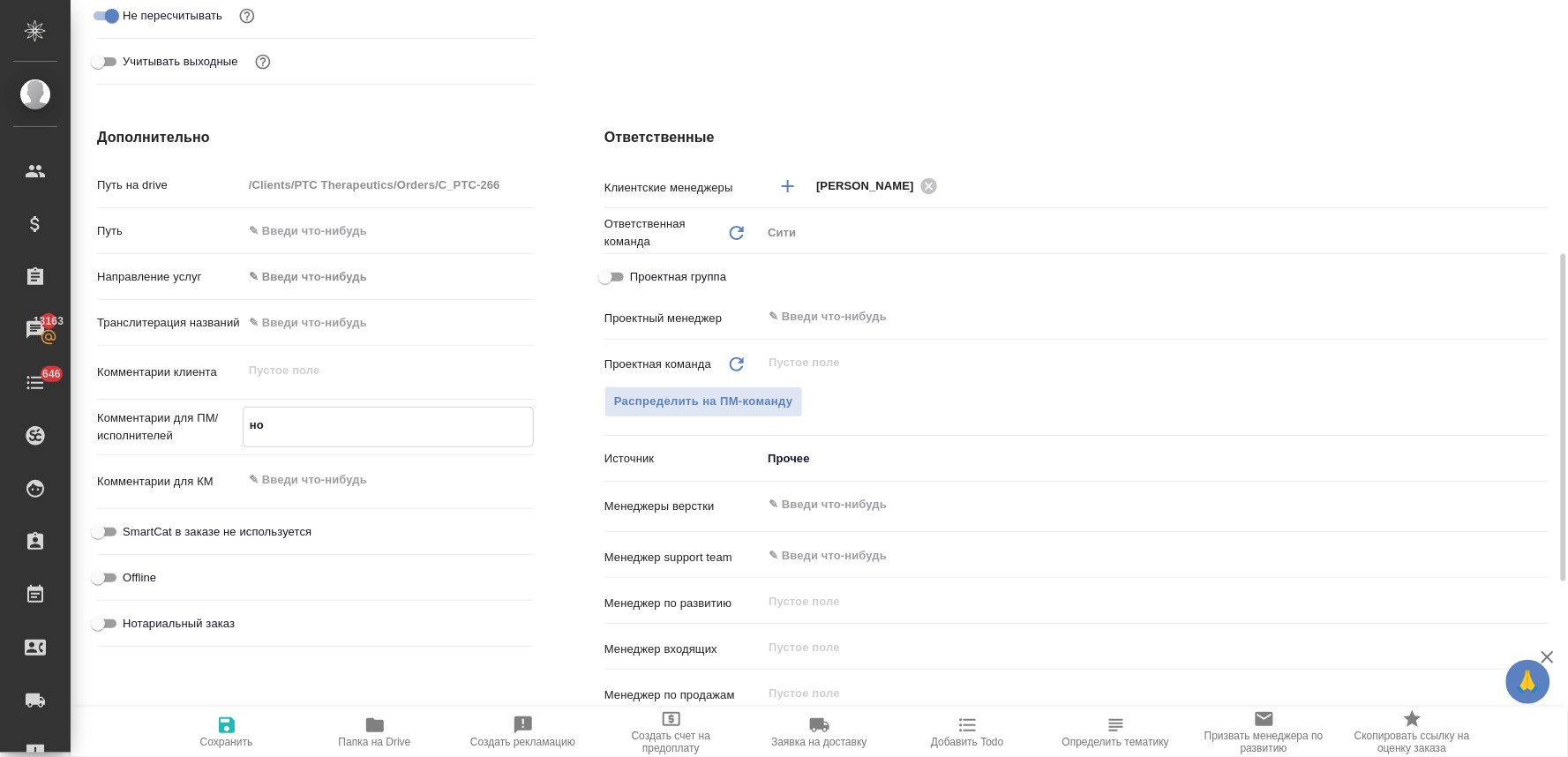
type textarea "x"
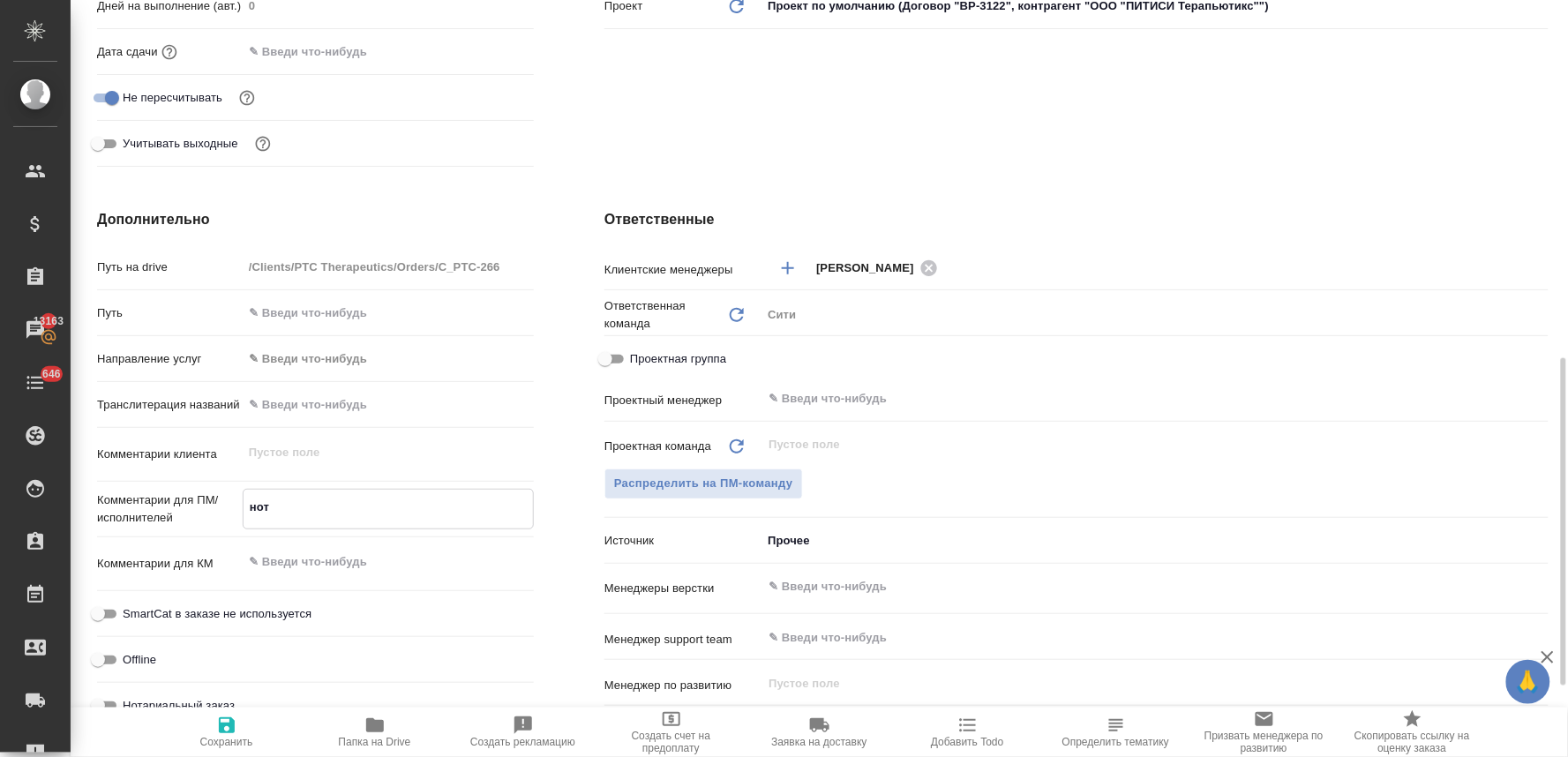
scroll to position [701, 0]
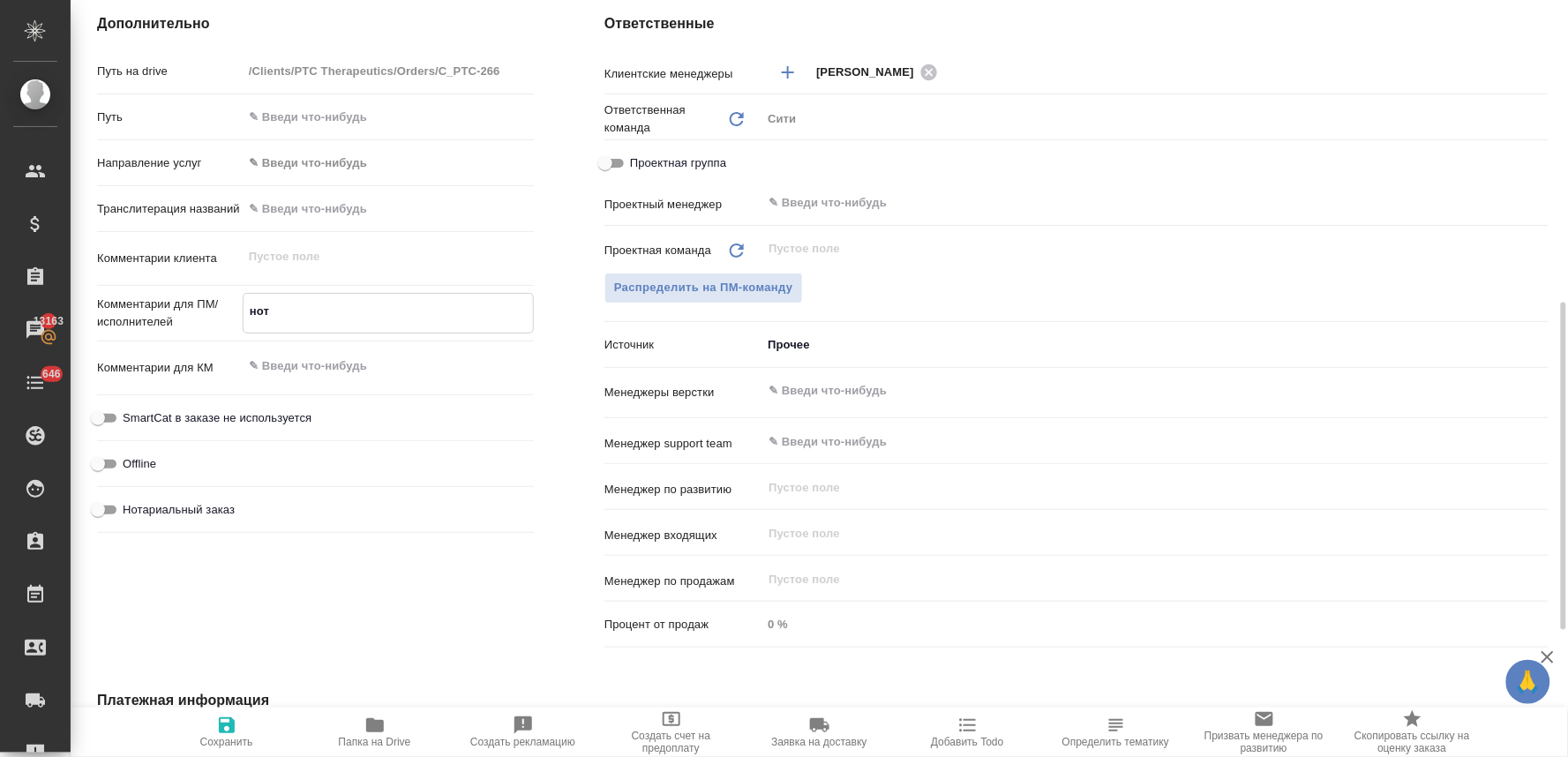
type textarea "нот"
type textarea "x"
click at [196, 507] on span "Нотариальный заказ" at bounding box center [179, 510] width 112 height 18
click at [129, 507] on input "Нотариальный заказ" at bounding box center [98, 510] width 63 height 21
checkbox input "true"
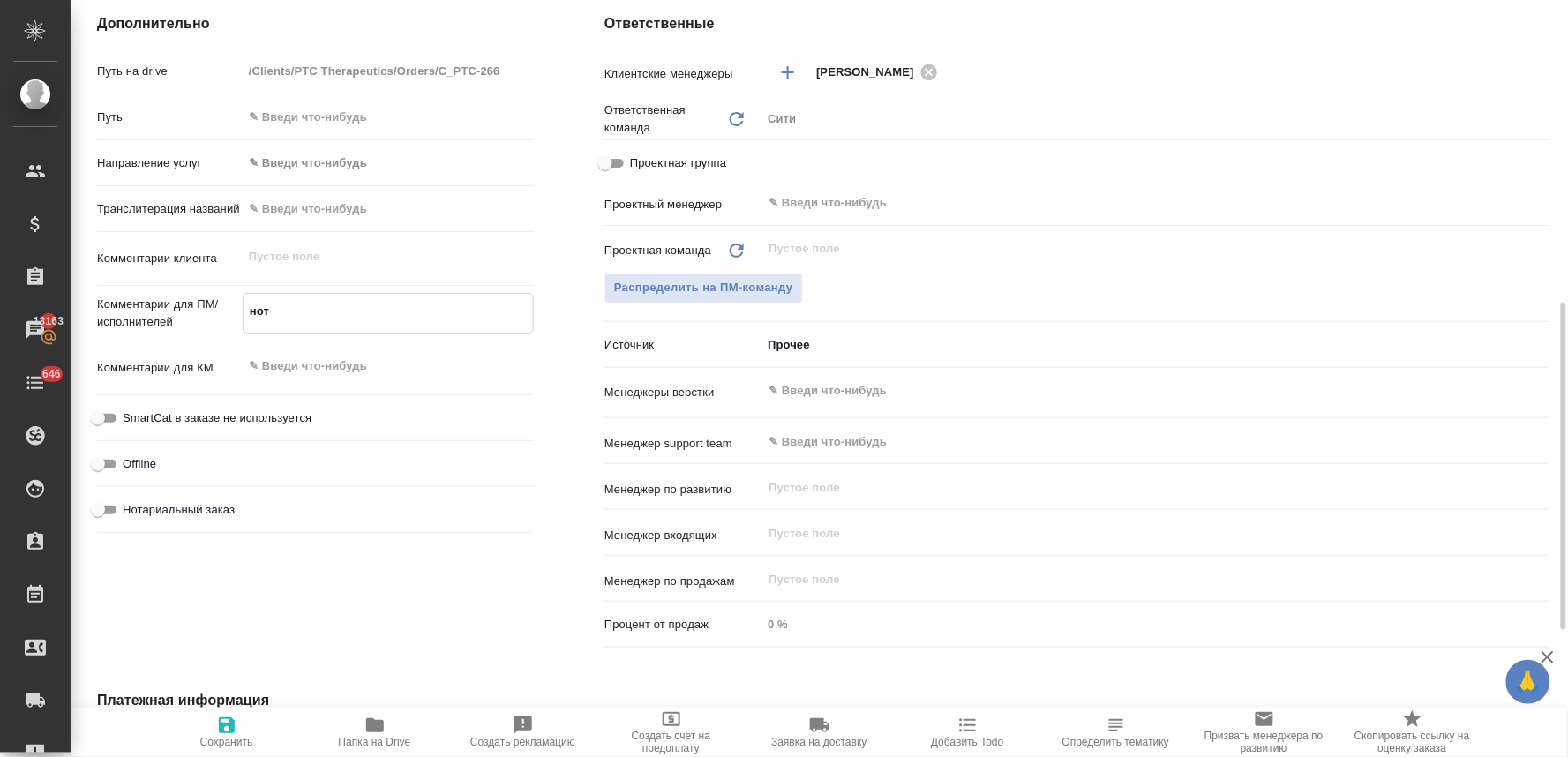
type textarea "x"
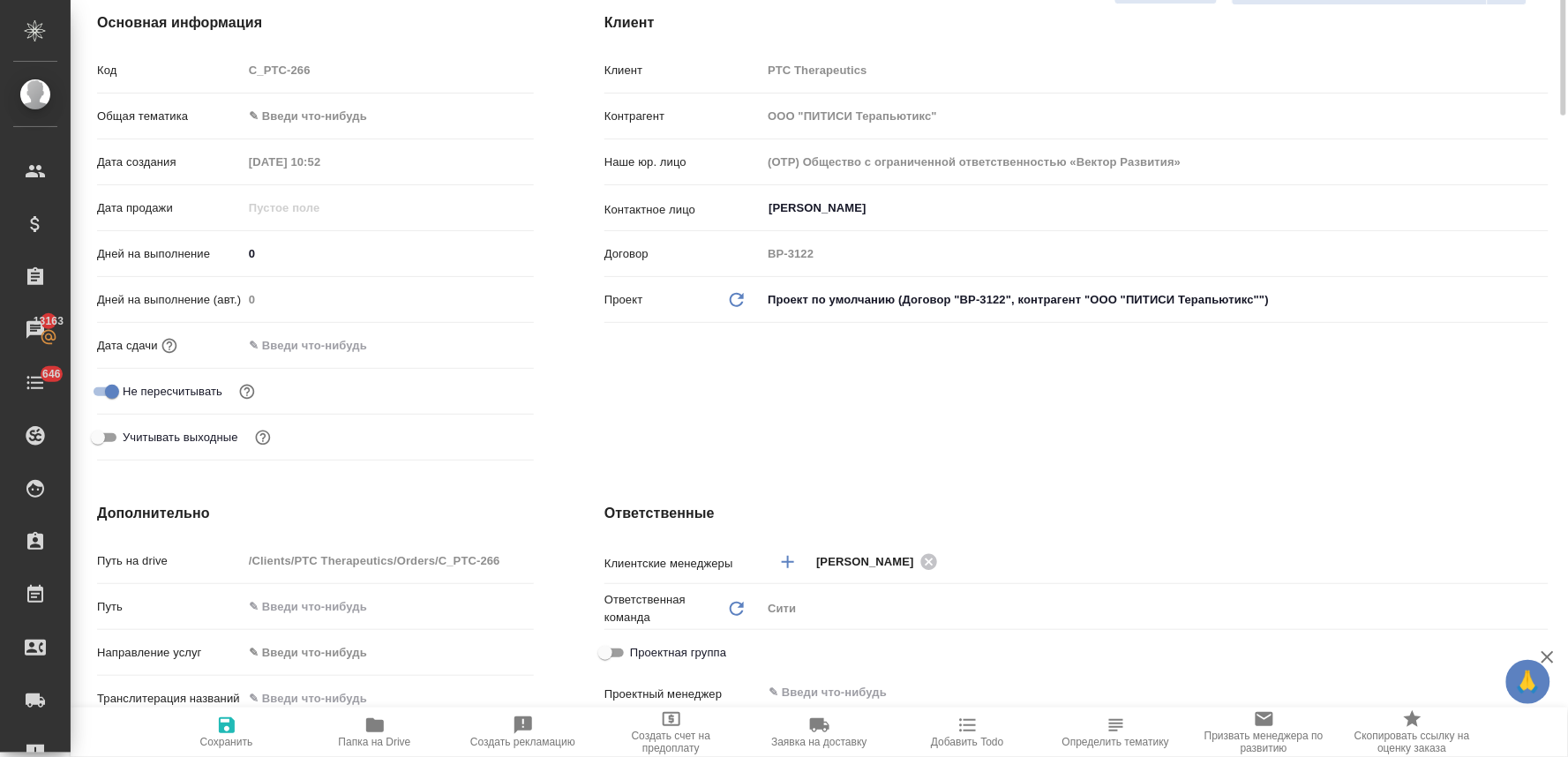
scroll to position [0, 0]
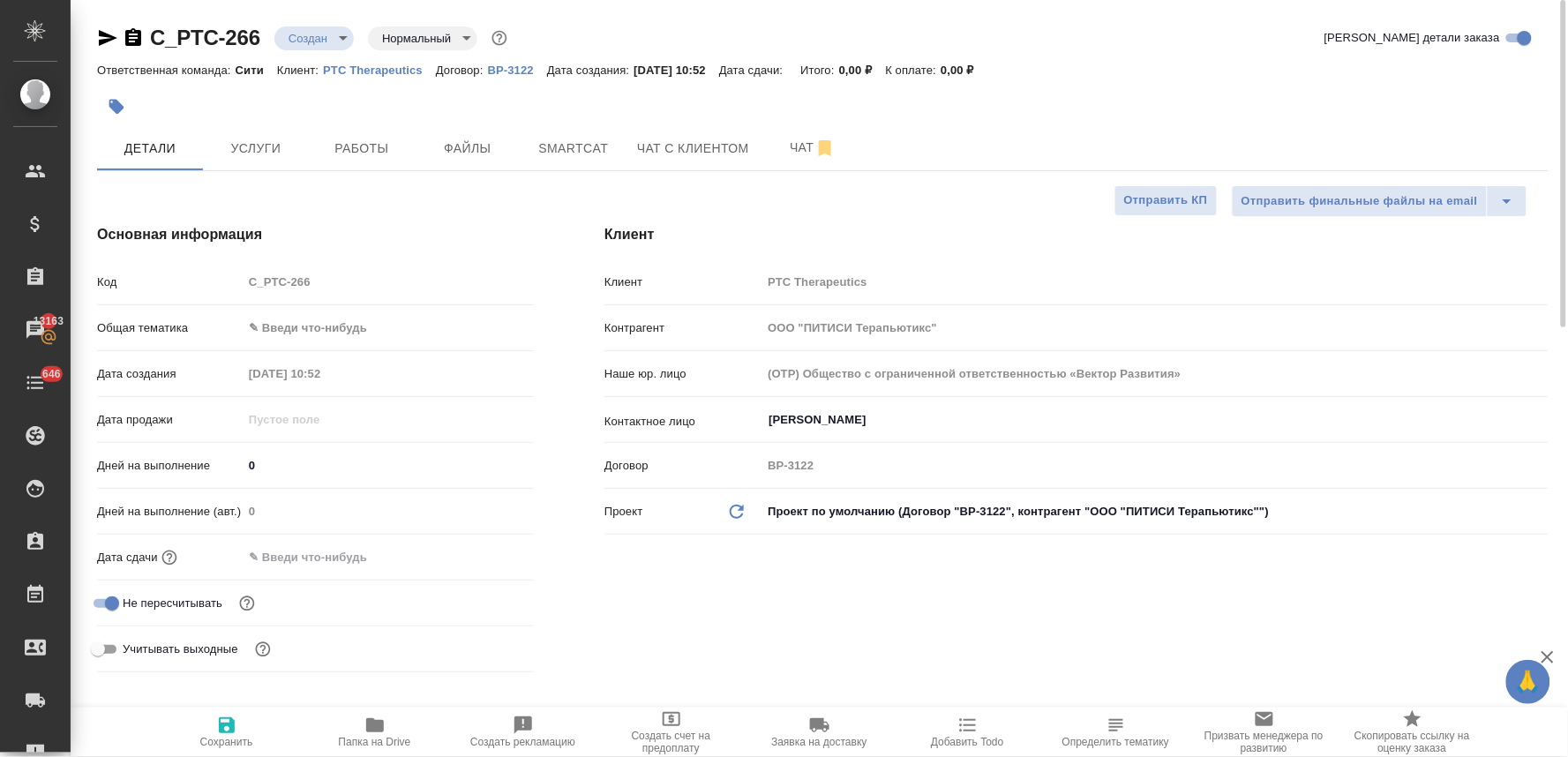
click at [216, 305] on div "Код C_PTC-266" at bounding box center [315, 288] width 436 height 46
click at [234, 733] on icon "button" at bounding box center [226, 724] width 16 height 16
type textarea "x"
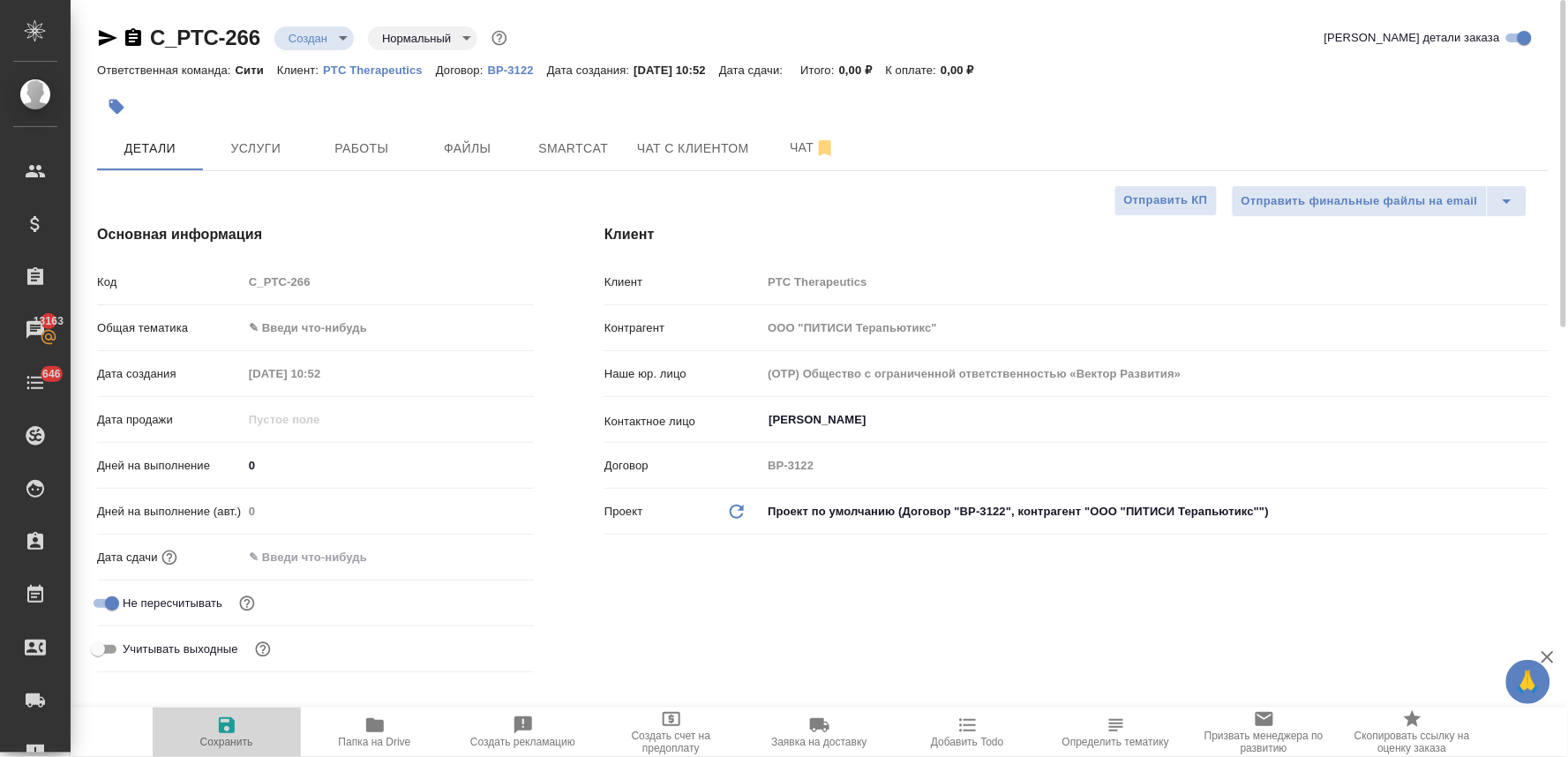
type textarea "x"
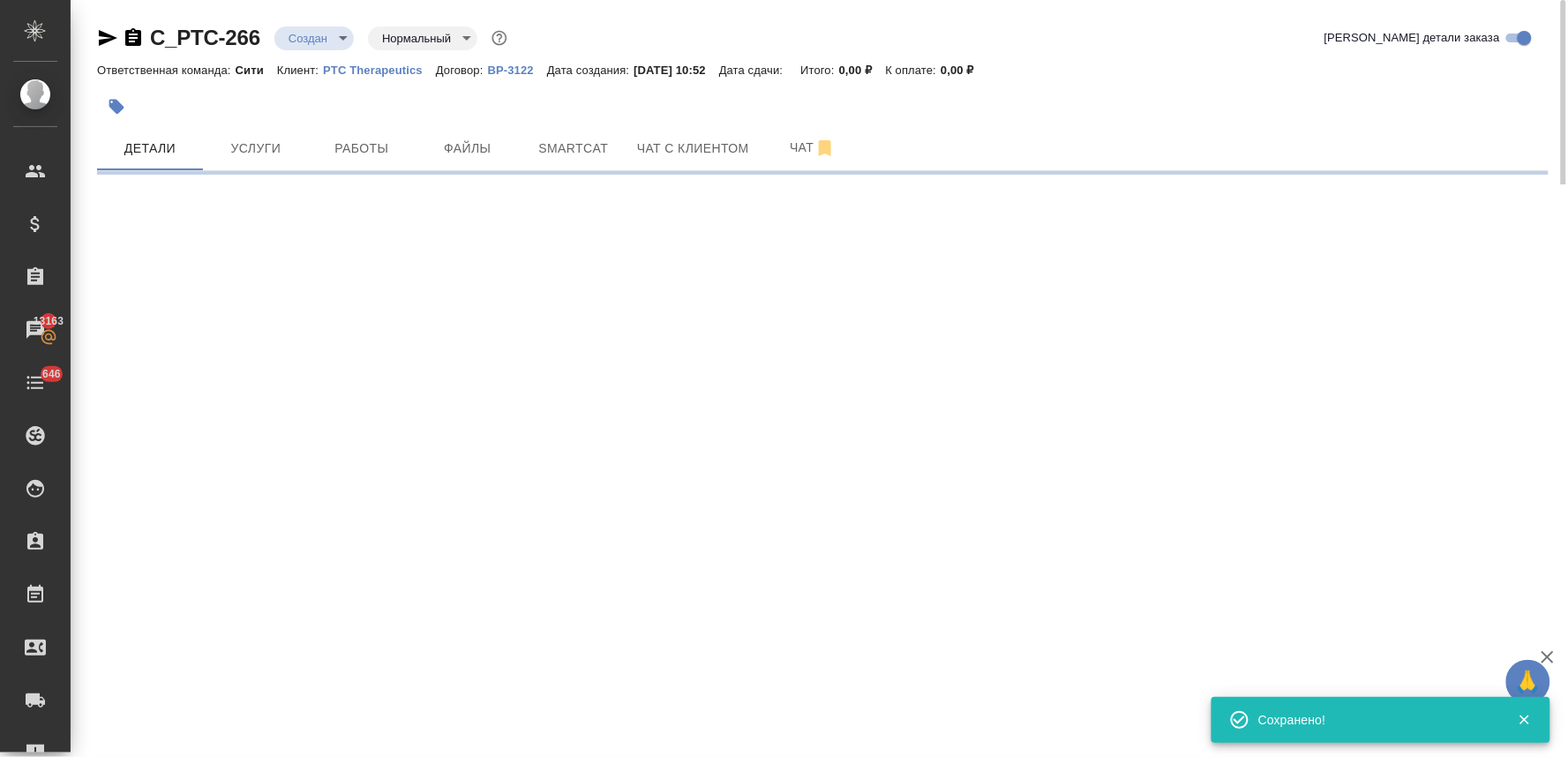
select select "RU"
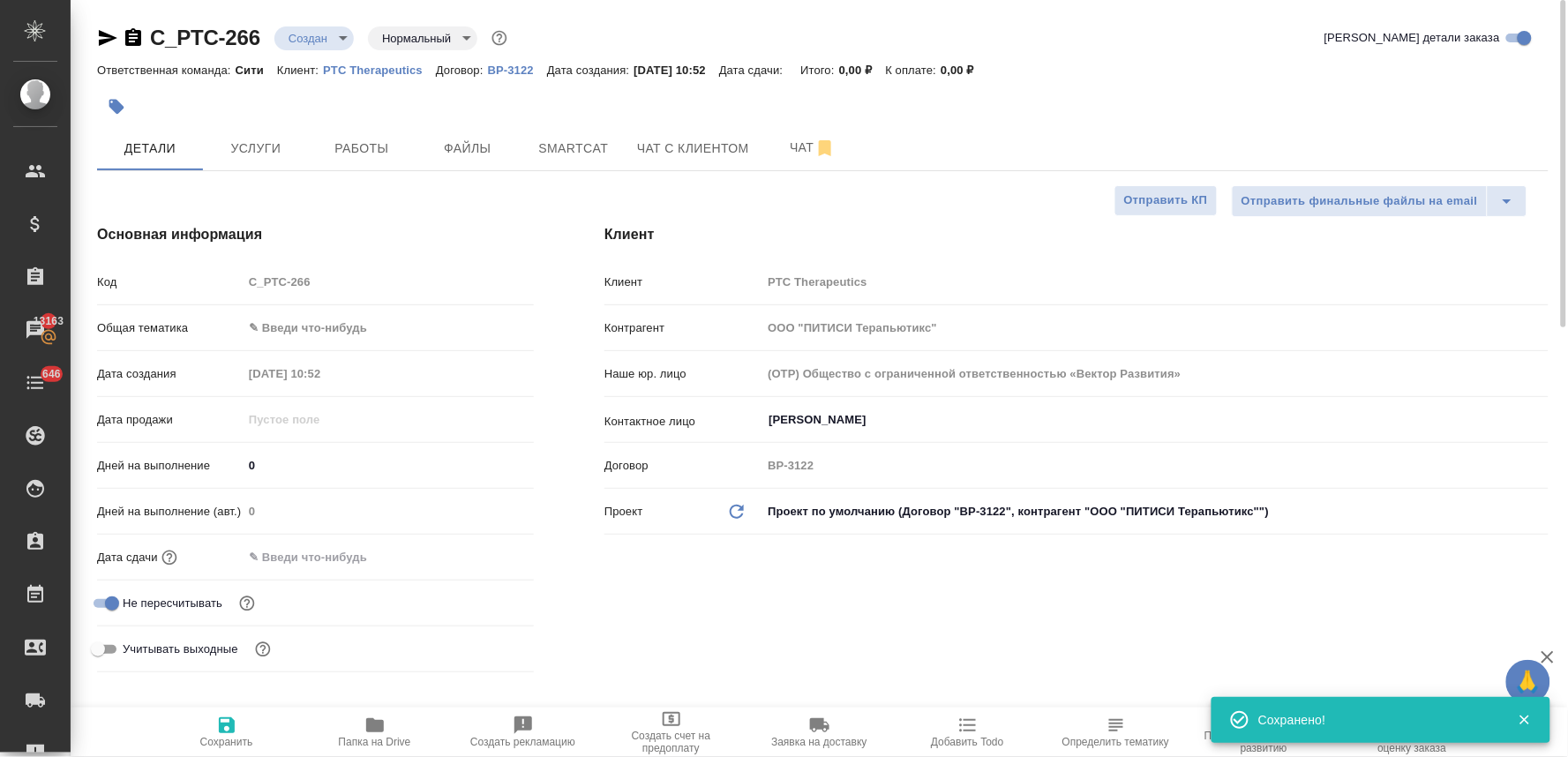
type textarea "x"
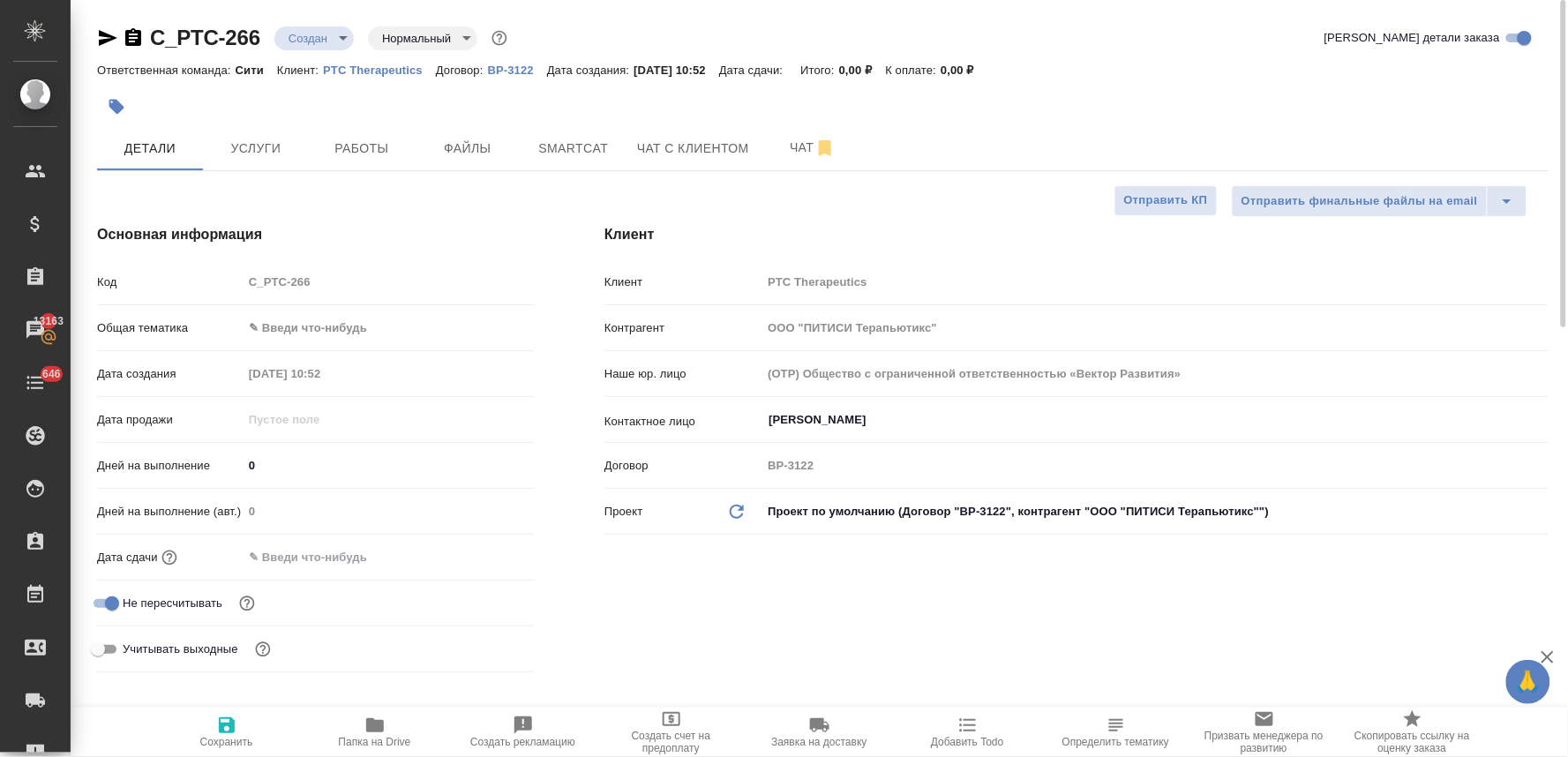
type textarea "x"
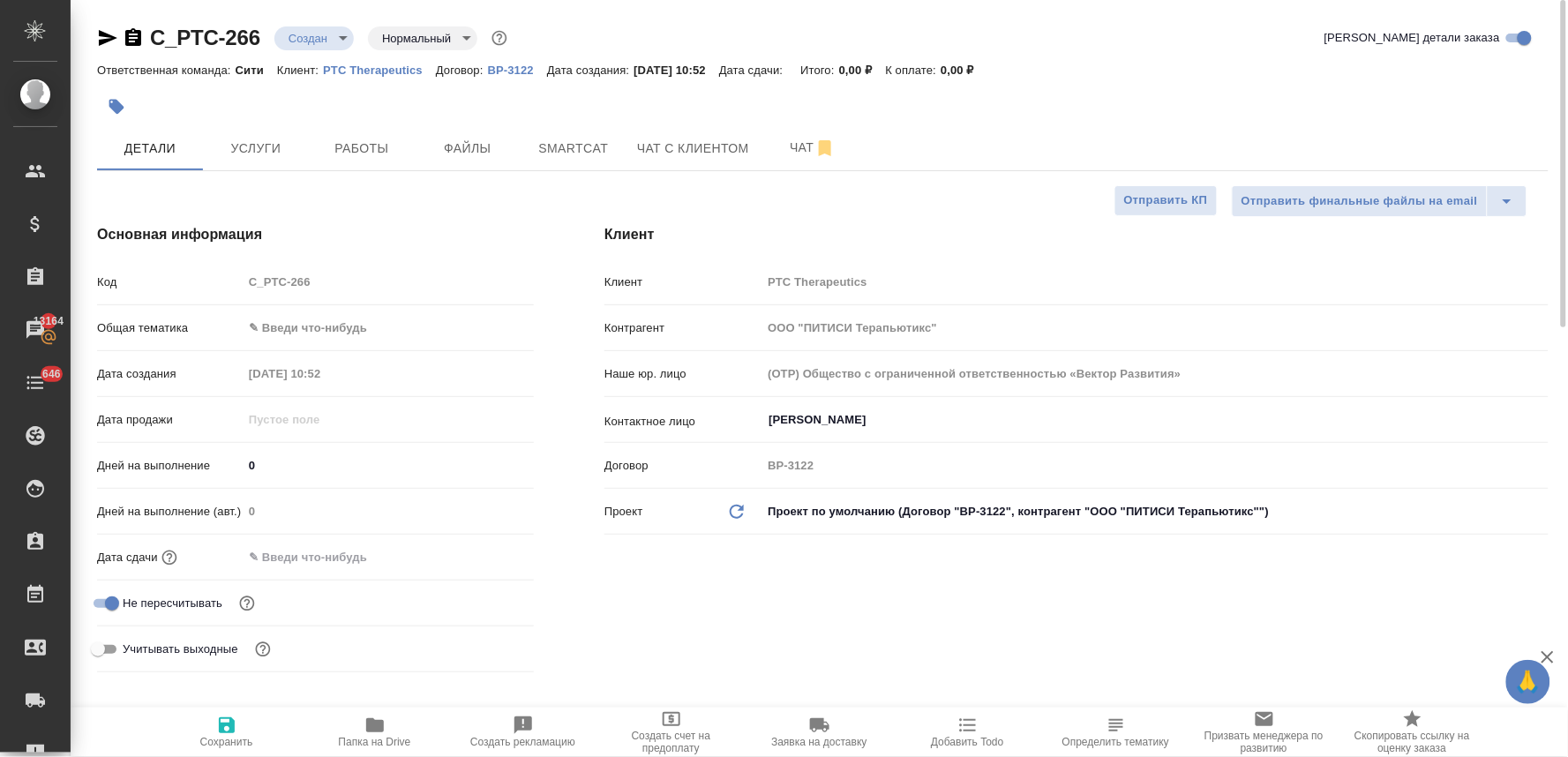
type textarea "x"
click at [477, 148] on span "Файлы" at bounding box center [467, 149] width 85 height 22
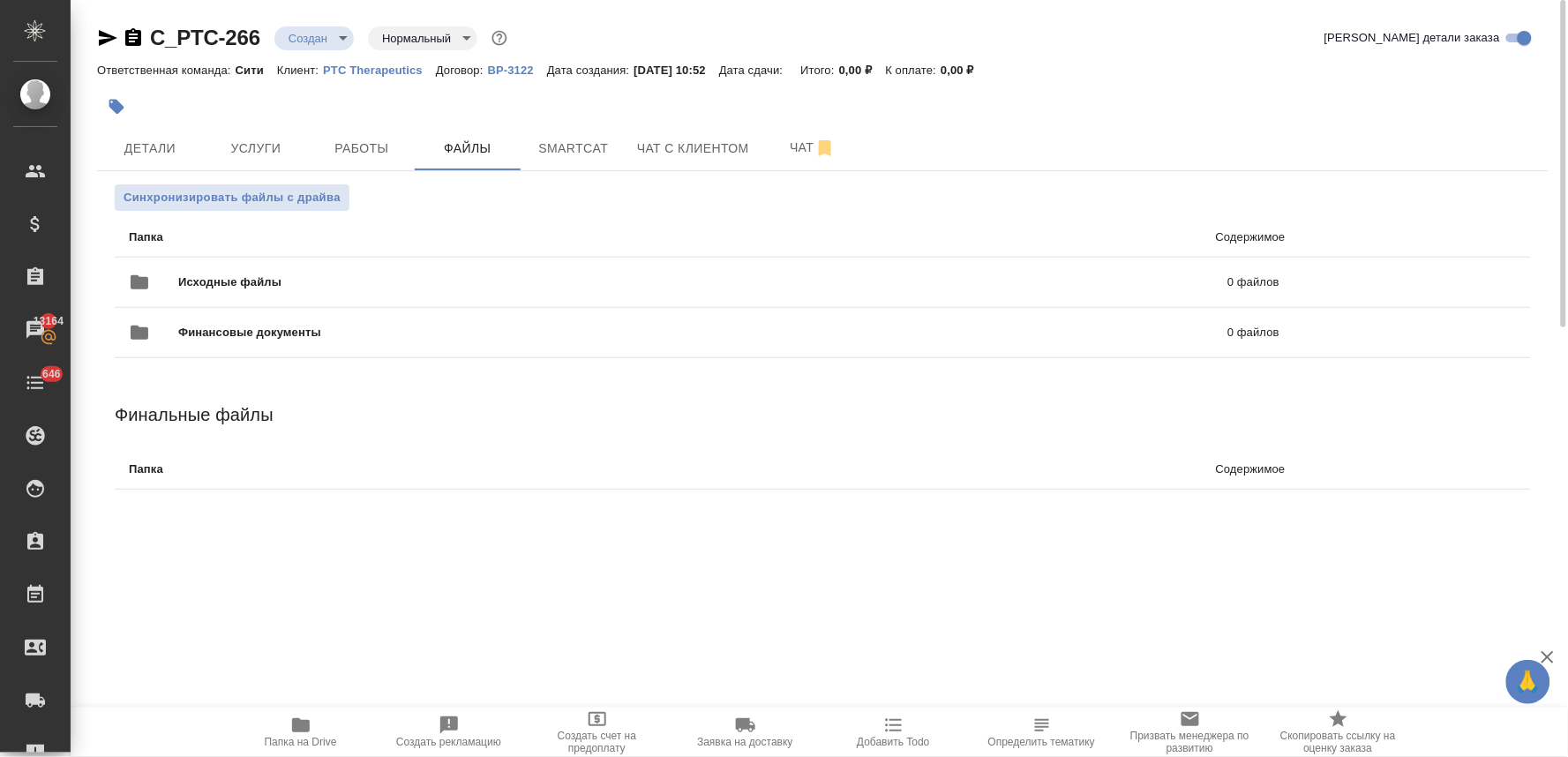
click at [1527, 91] on div at bounding box center [823, 107] width 1452 height 39
click at [1441, 278] on label "uploadFiles" at bounding box center [1454, 283] width 43 height 43
click at [0, 0] on input "uploadFiles" at bounding box center [0, 0] width 0 height 0
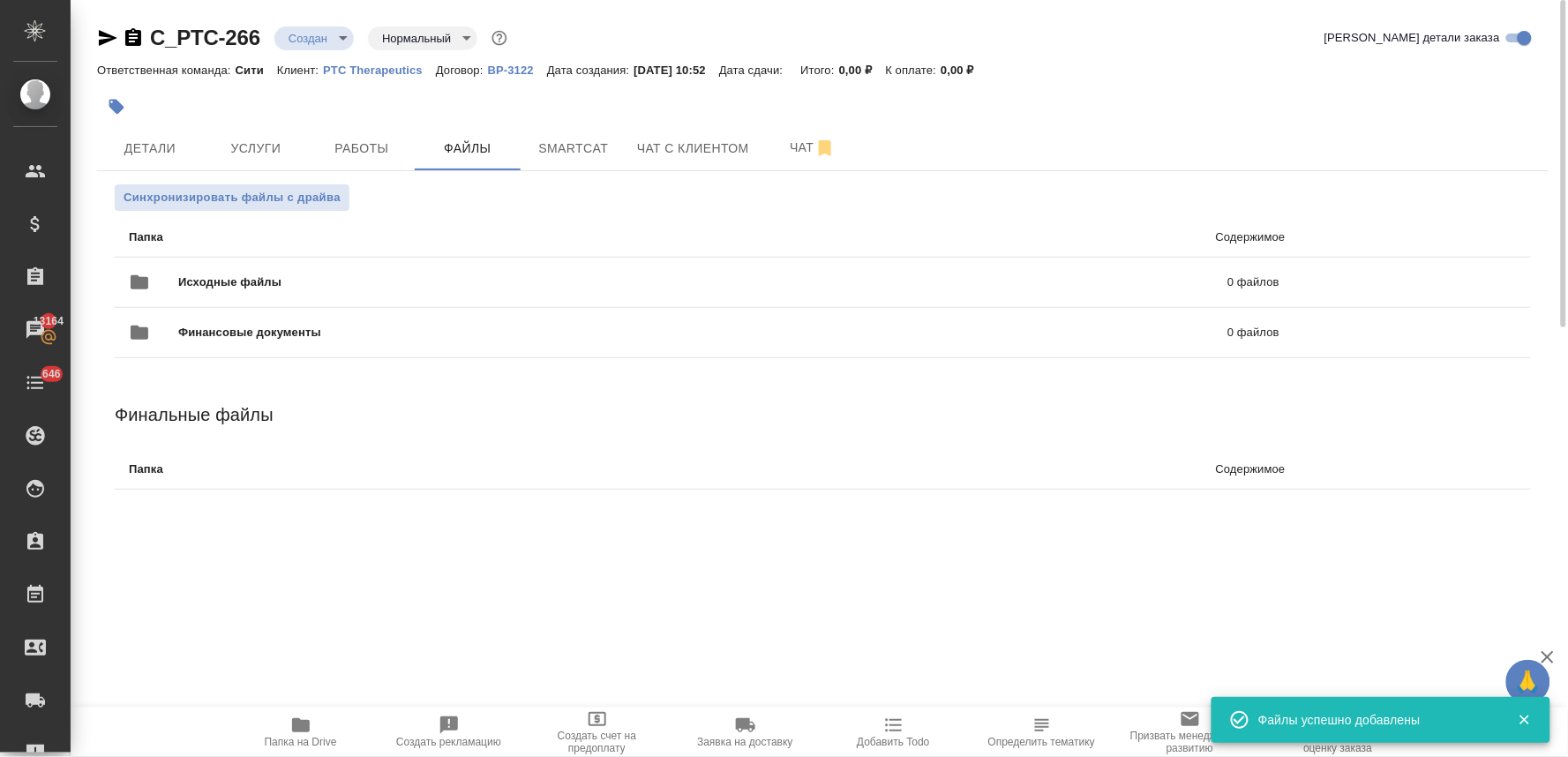
click at [316, 727] on span "Папка на Drive" at bounding box center [301, 731] width 127 height 33
click at [170, 145] on span "Детали" at bounding box center [150, 149] width 85 height 22
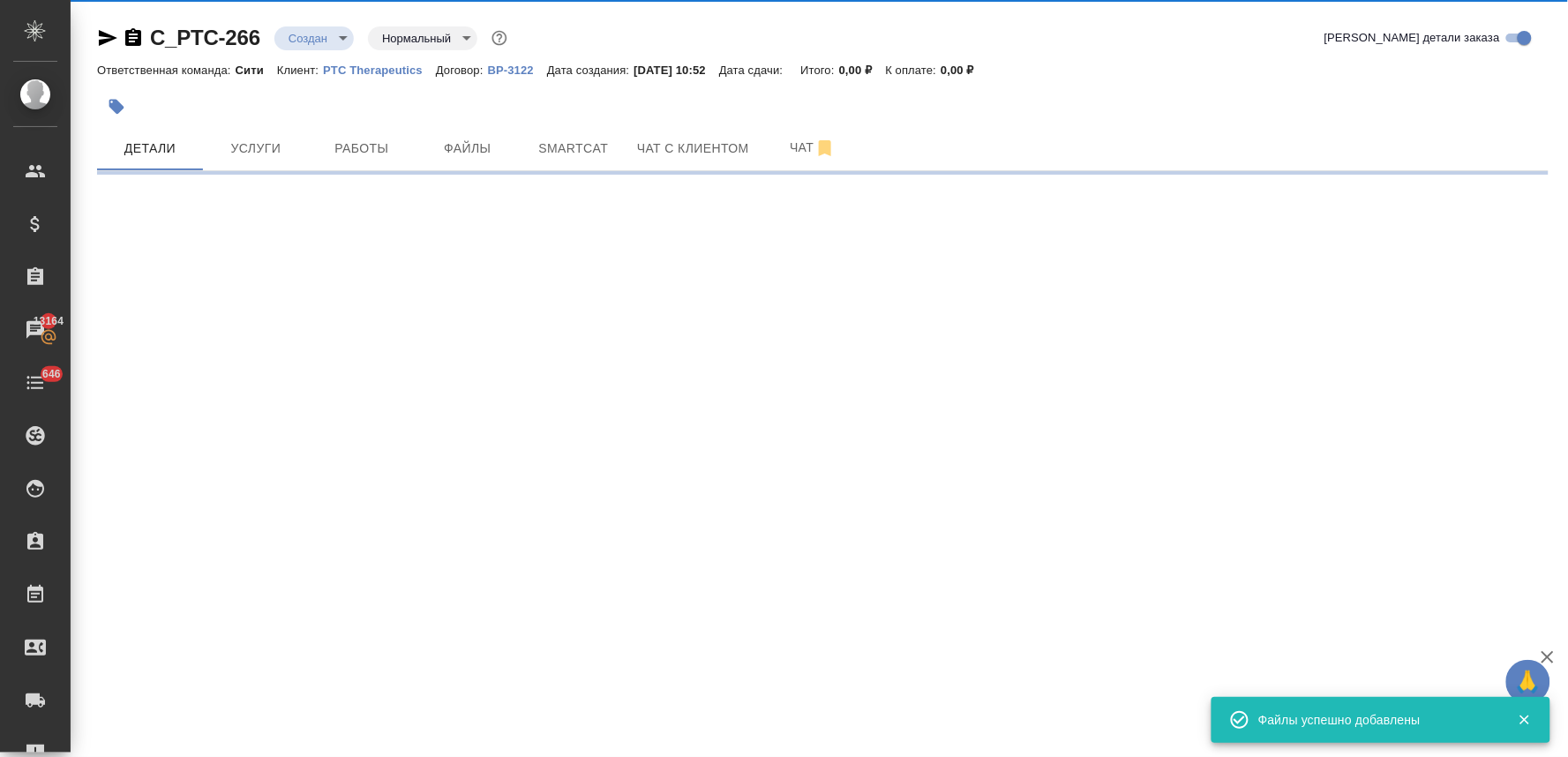
select select "RU"
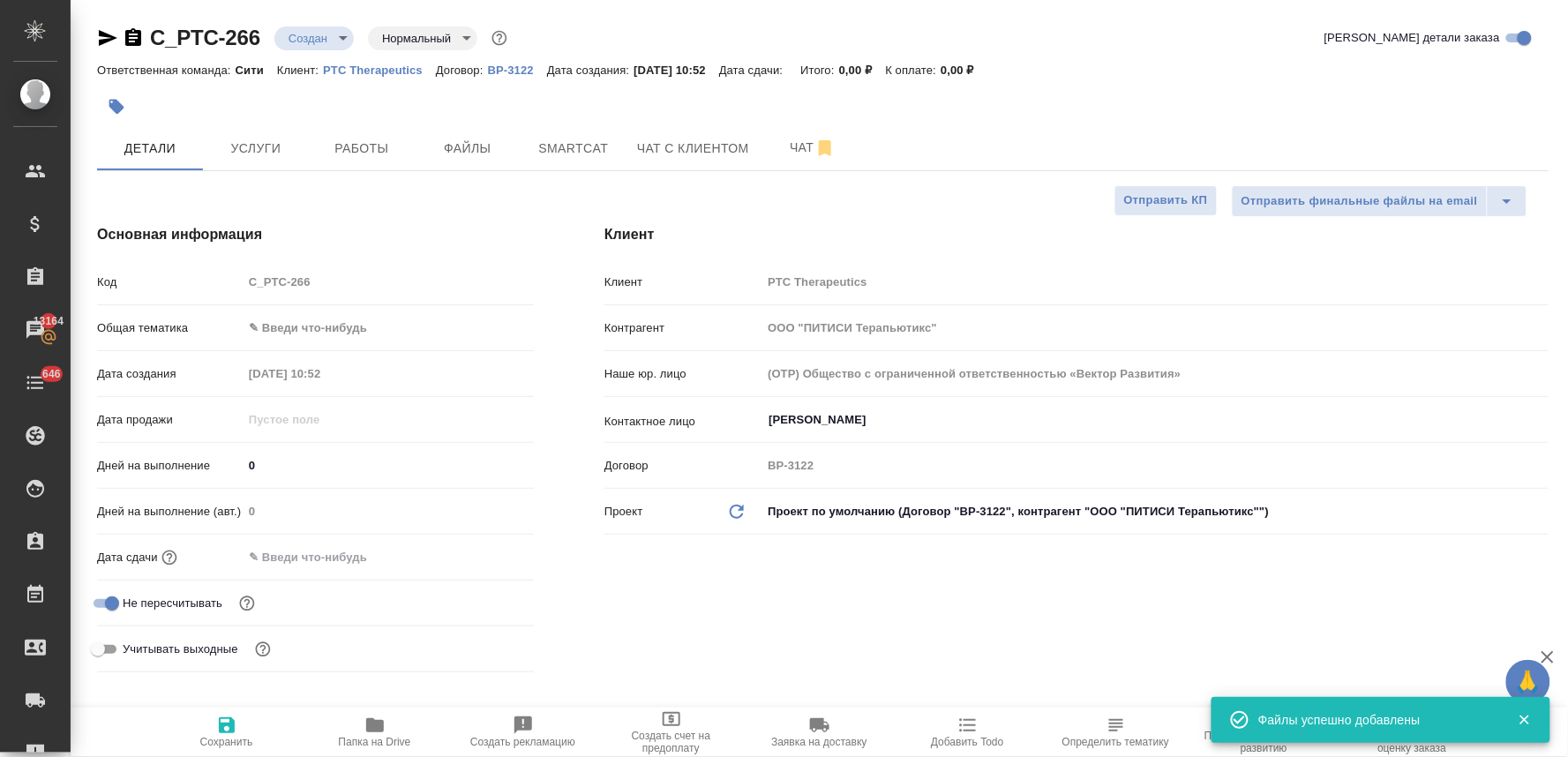
type textarea "x"
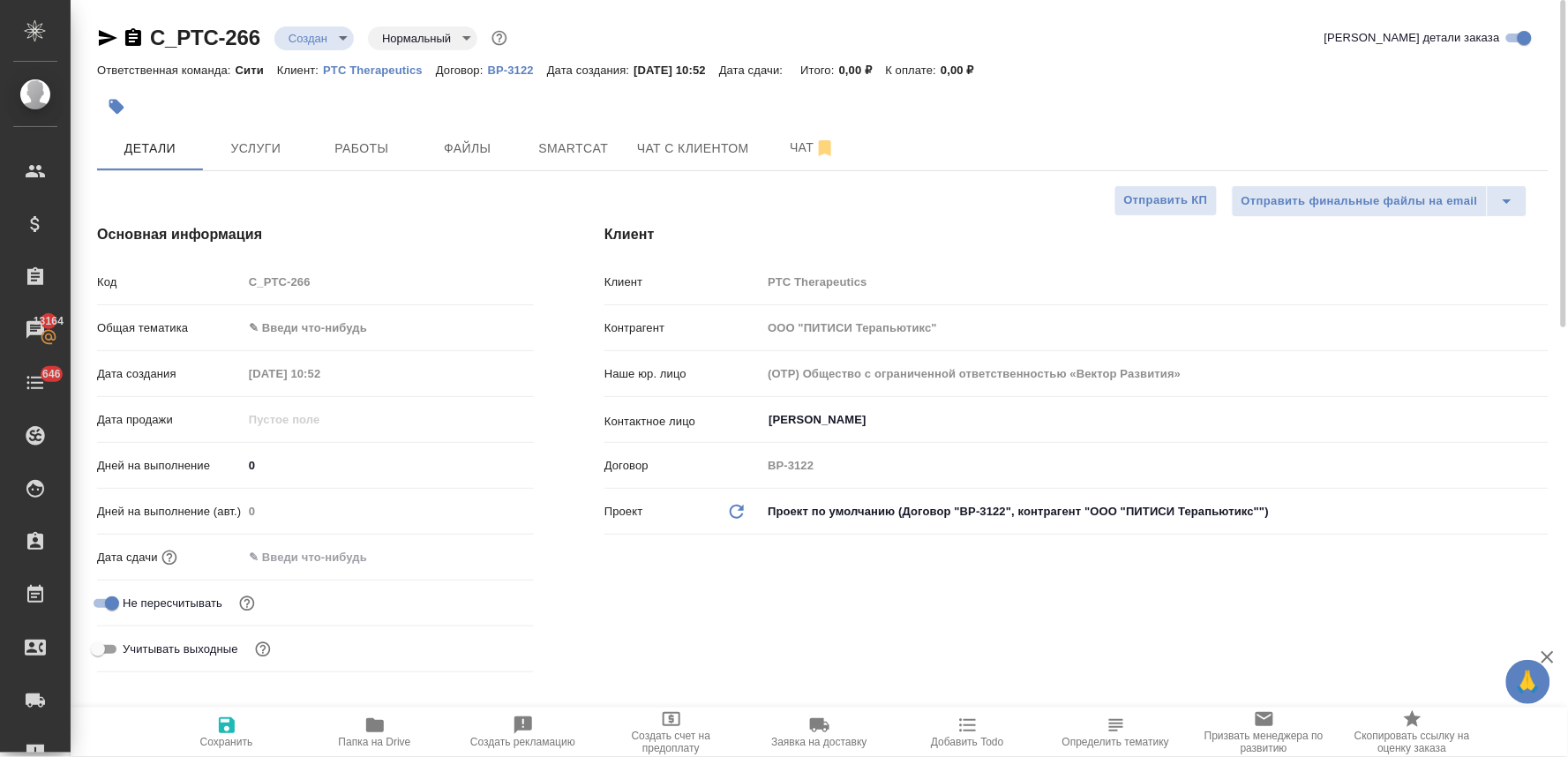
click at [316, 554] on input "text" at bounding box center [320, 557] width 154 height 26
click at [483, 550] on icon "button" at bounding box center [482, 555] width 16 height 18
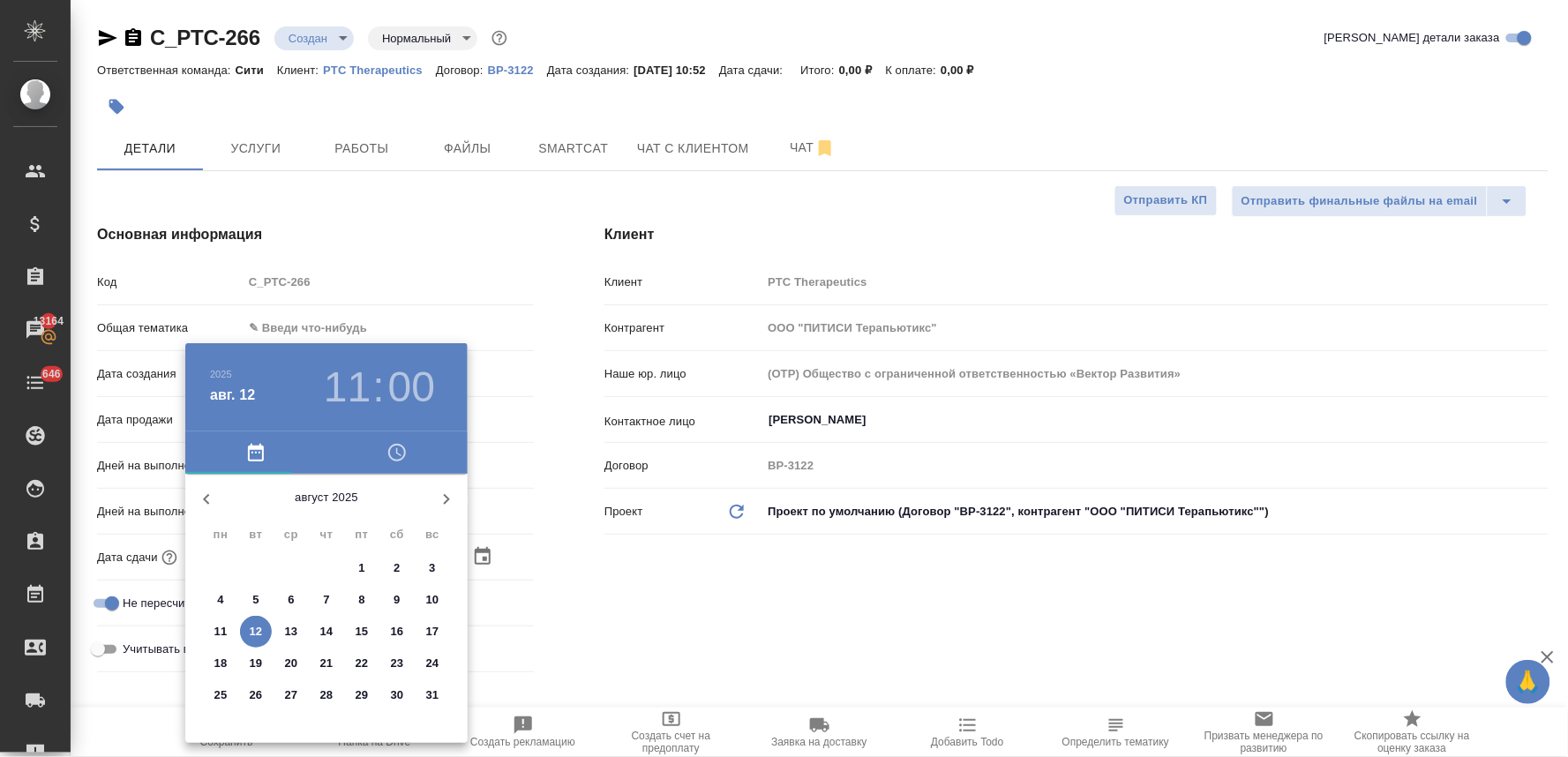
click at [416, 445] on span "button" at bounding box center [396, 452] width 120 height 21
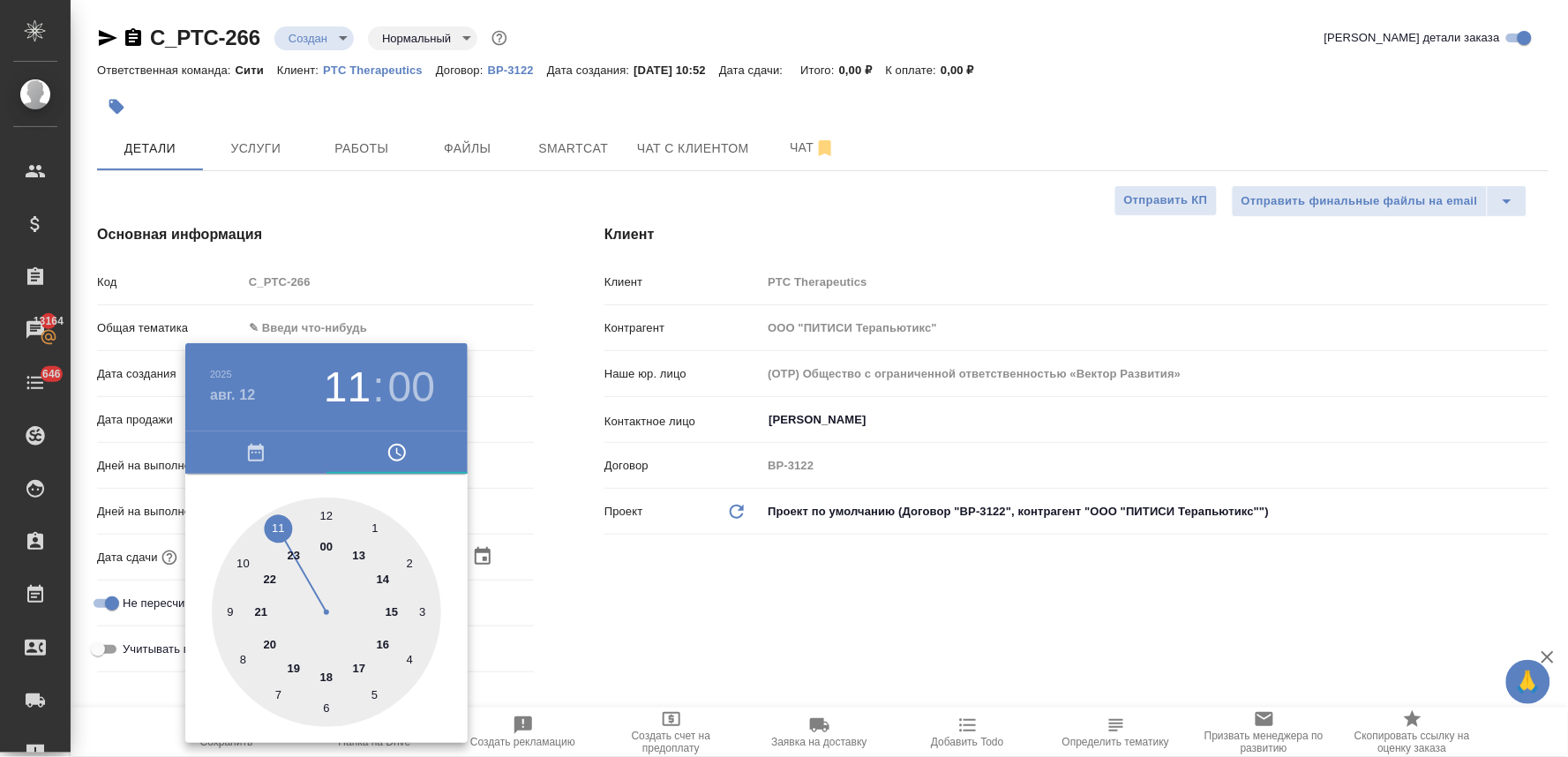
click at [275, 527] on div at bounding box center [327, 612] width 230 height 230
type input "[DATE] 11:00"
type textarea "x"
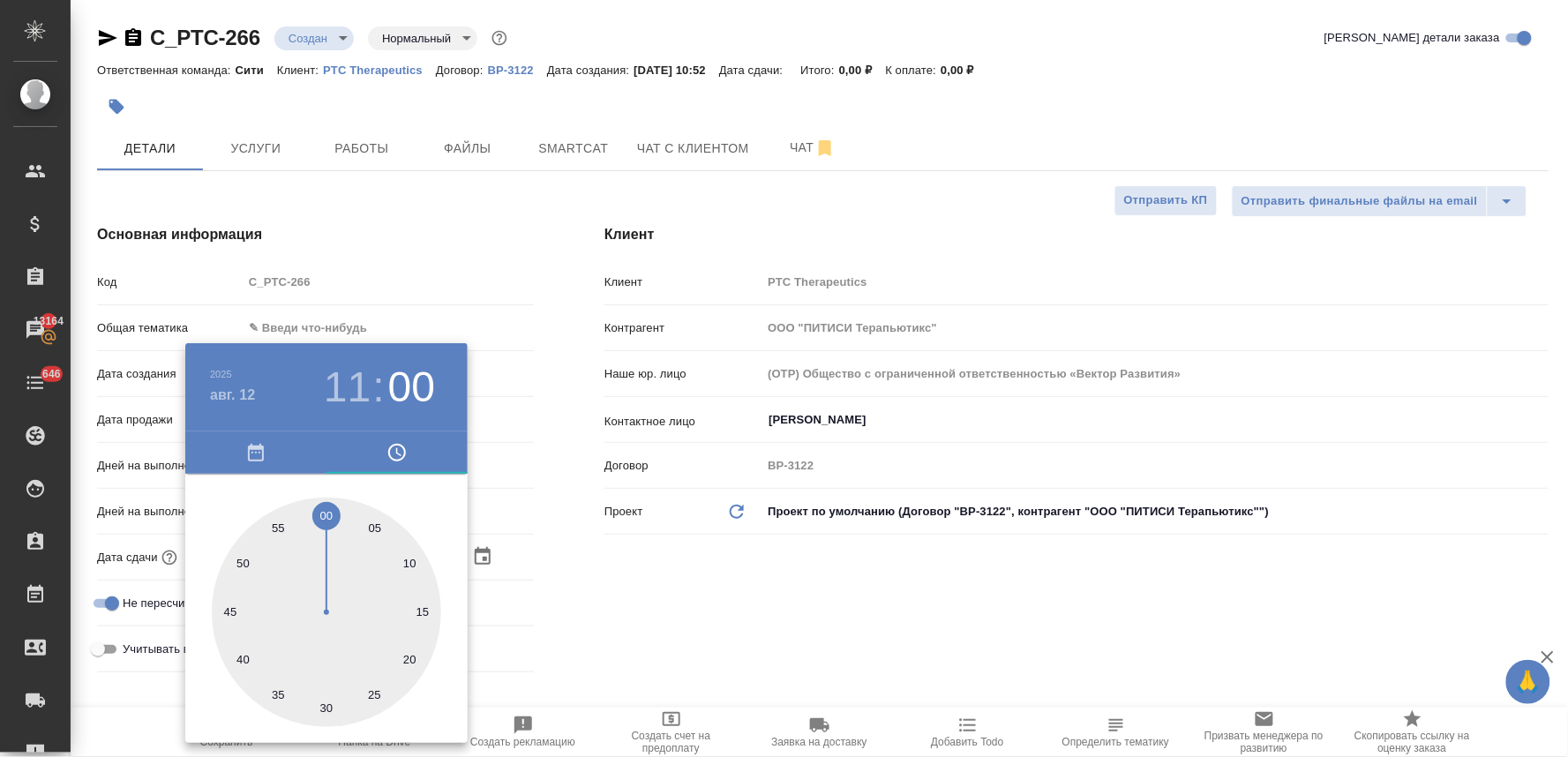
click at [407, 566] on div at bounding box center [327, 612] width 230 height 230
type input "[DATE] 11:10"
type textarea "x"
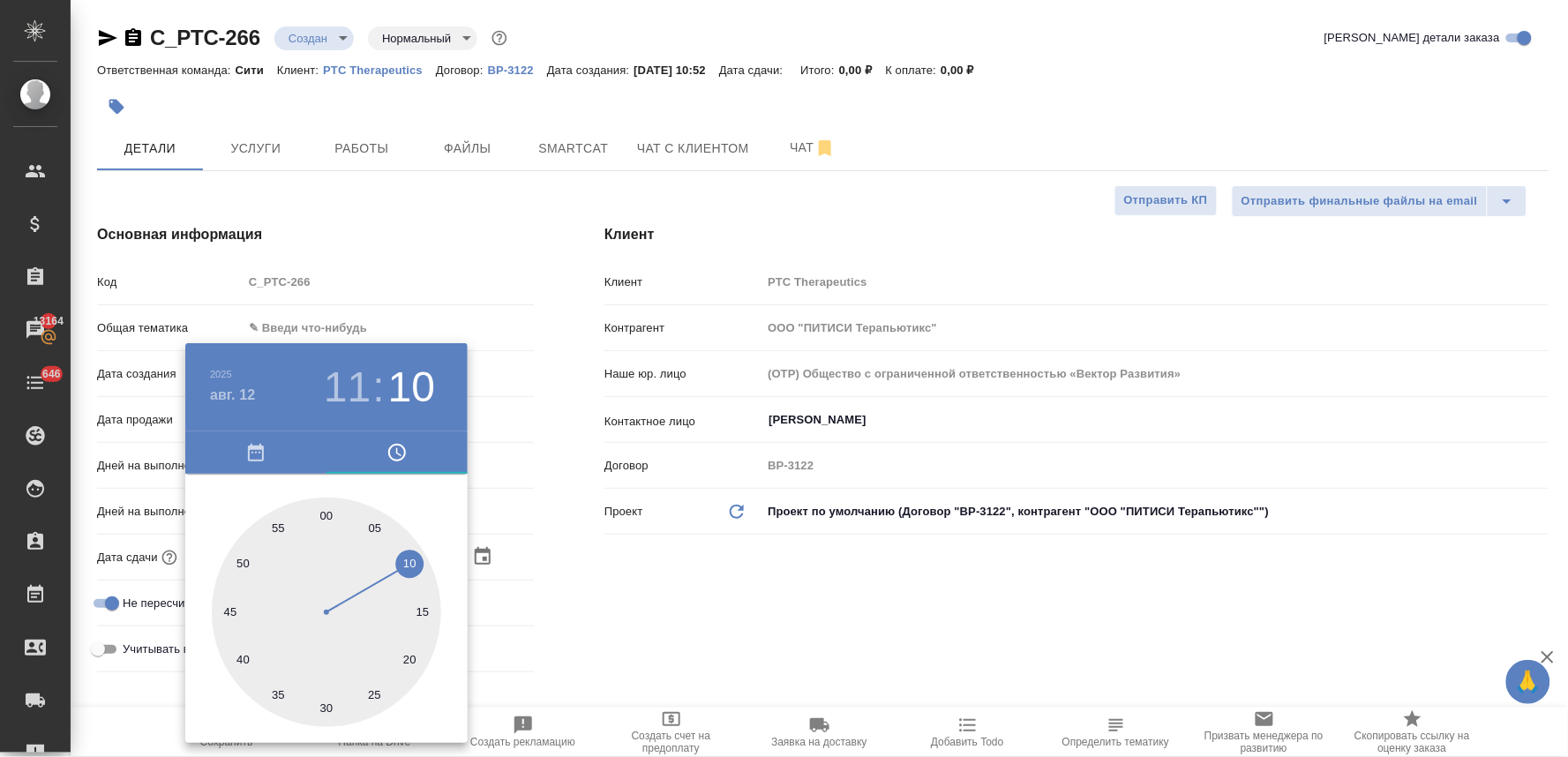
click at [707, 614] on div at bounding box center [784, 378] width 1568 height 757
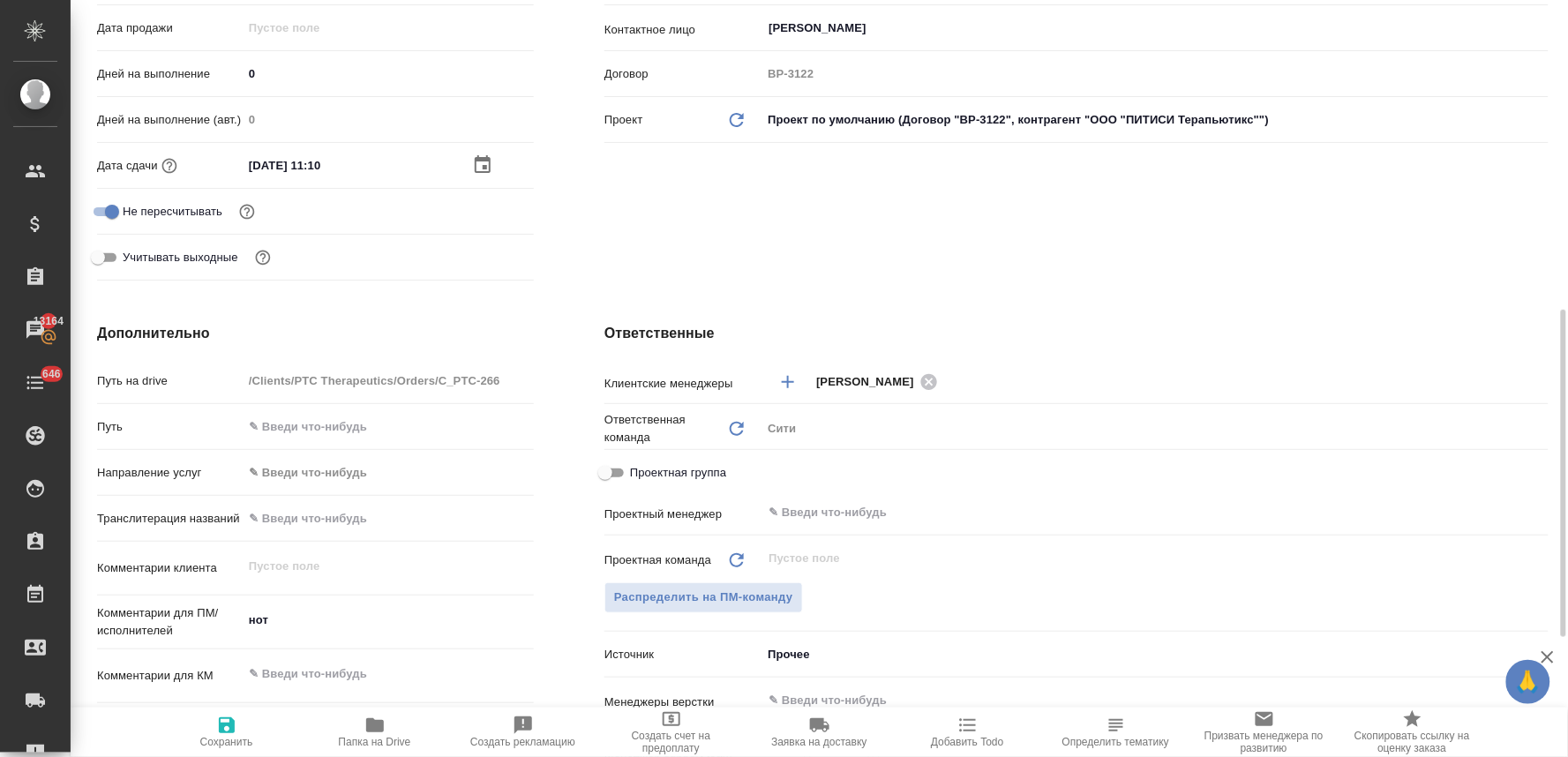
scroll to position [489, 0]
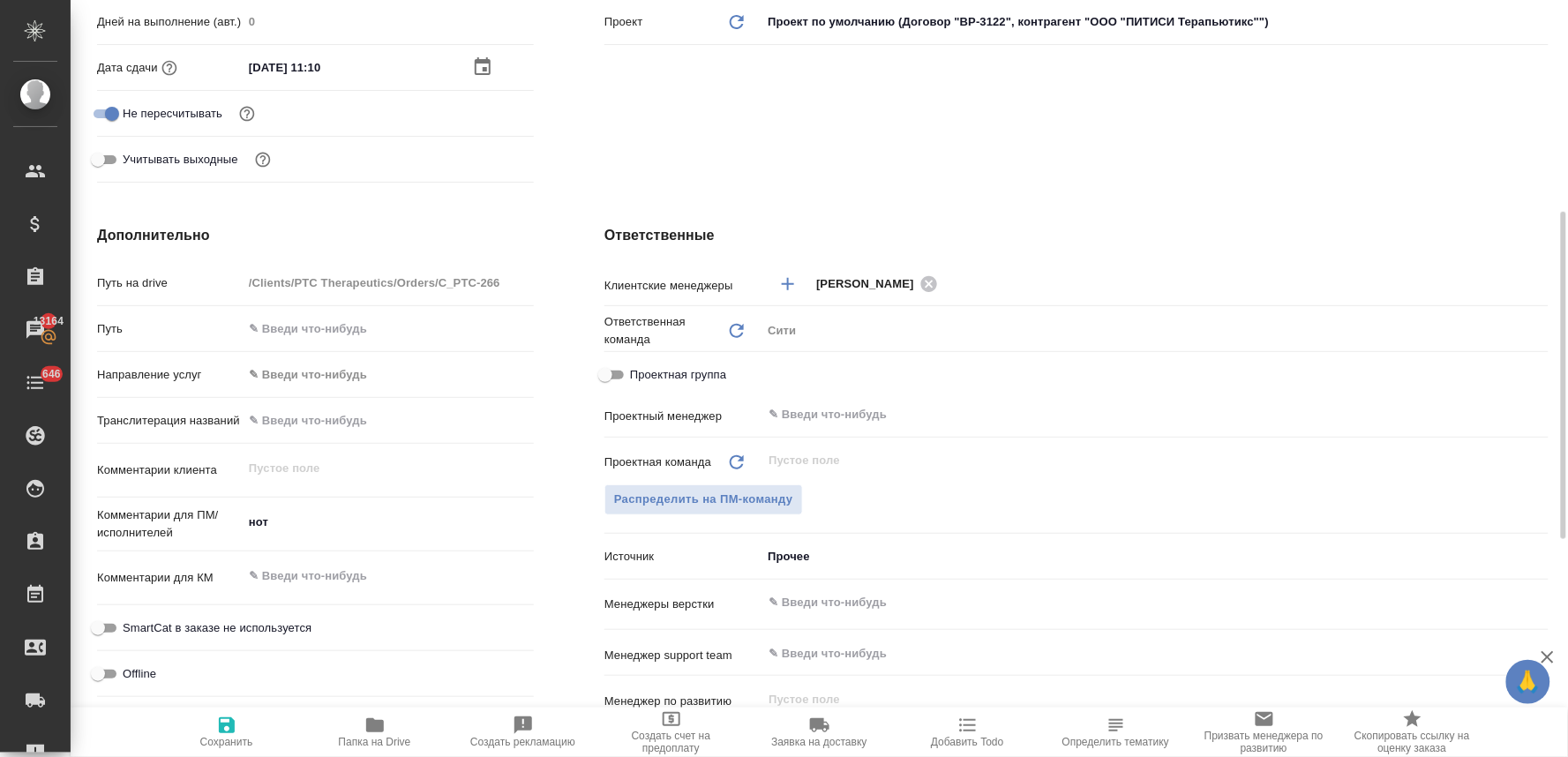
type textarea "x"
click at [244, 525] on textarea "нот" at bounding box center [388, 522] width 291 height 30
type textarea "x"
type textarea "нот"
type textarea "x"
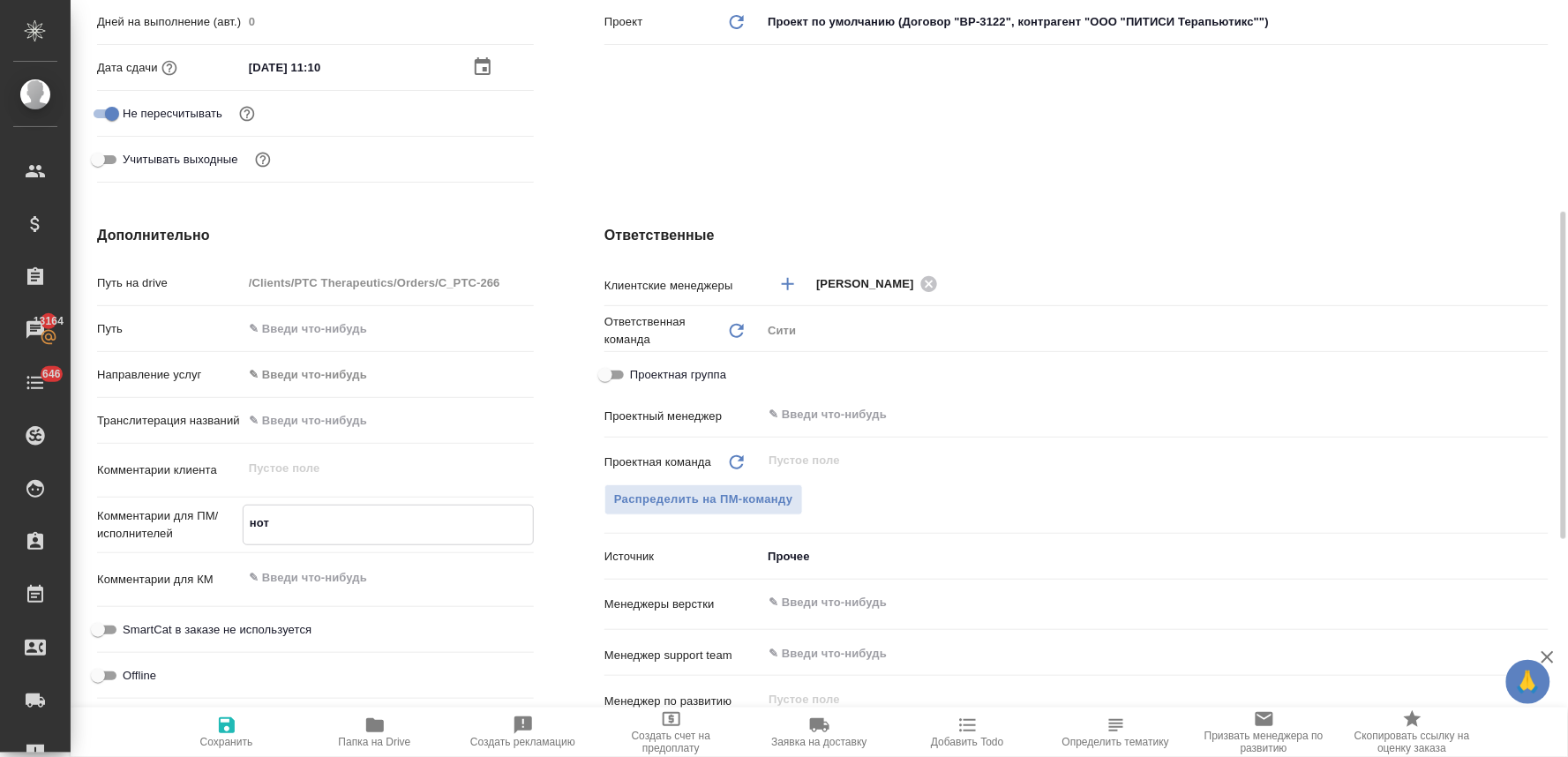
type textarea "x"
type textarea "с нот"
type textarea "x"
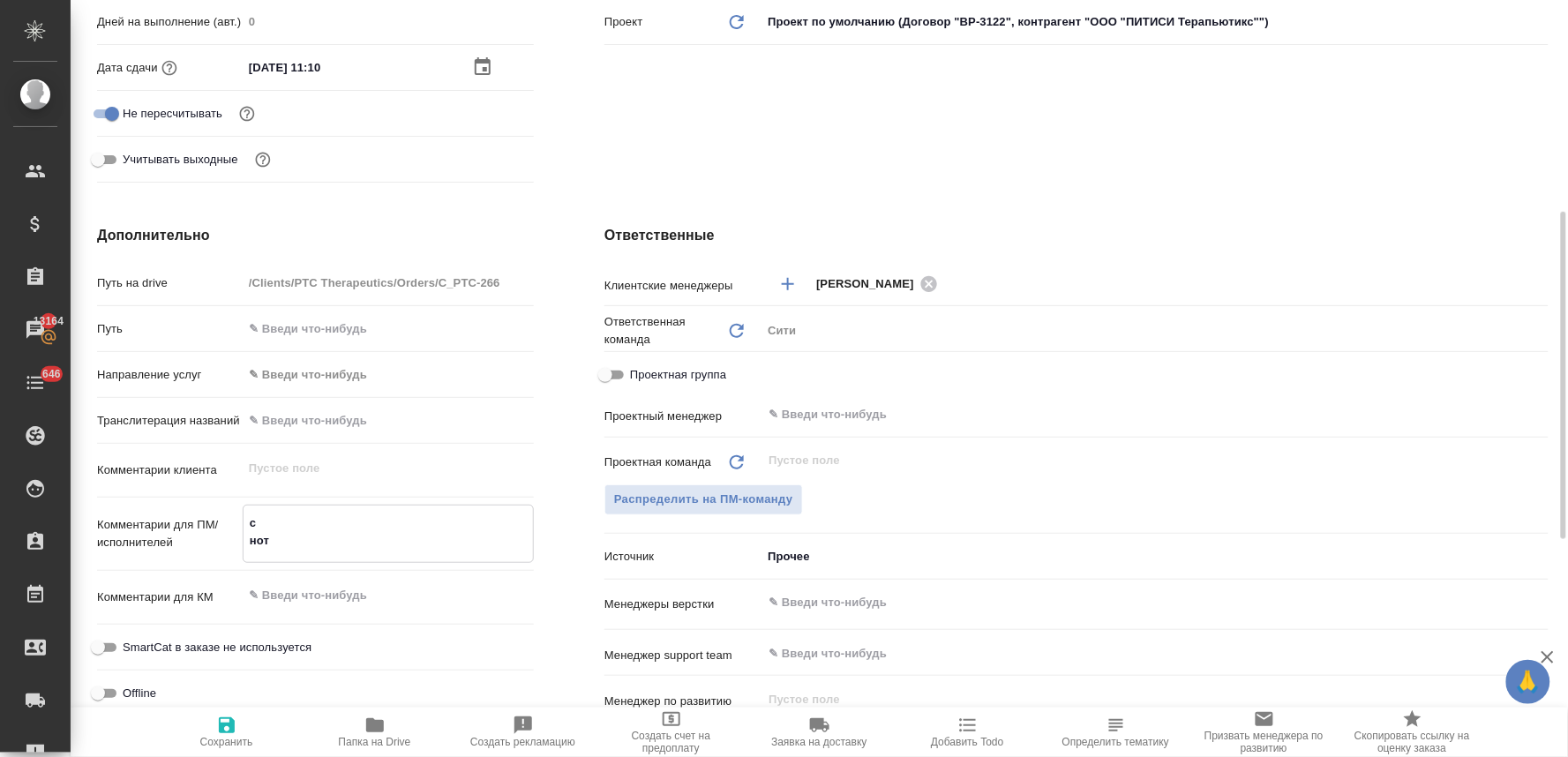
type textarea "x"
type textarea "сд нот"
type textarea "x"
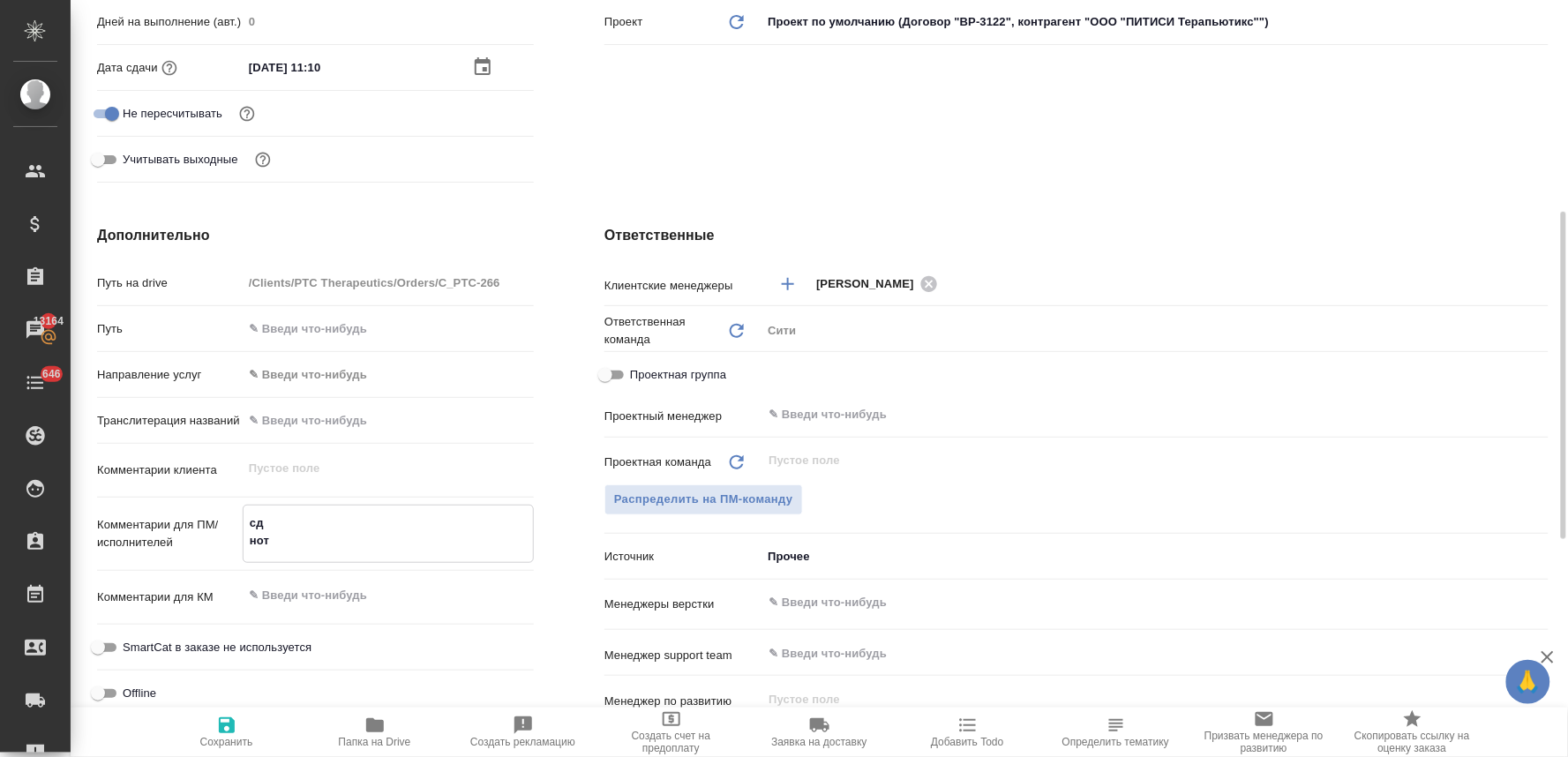
type textarea "сде нот"
type textarea "x"
type textarea "сдел нот"
type textarea "x"
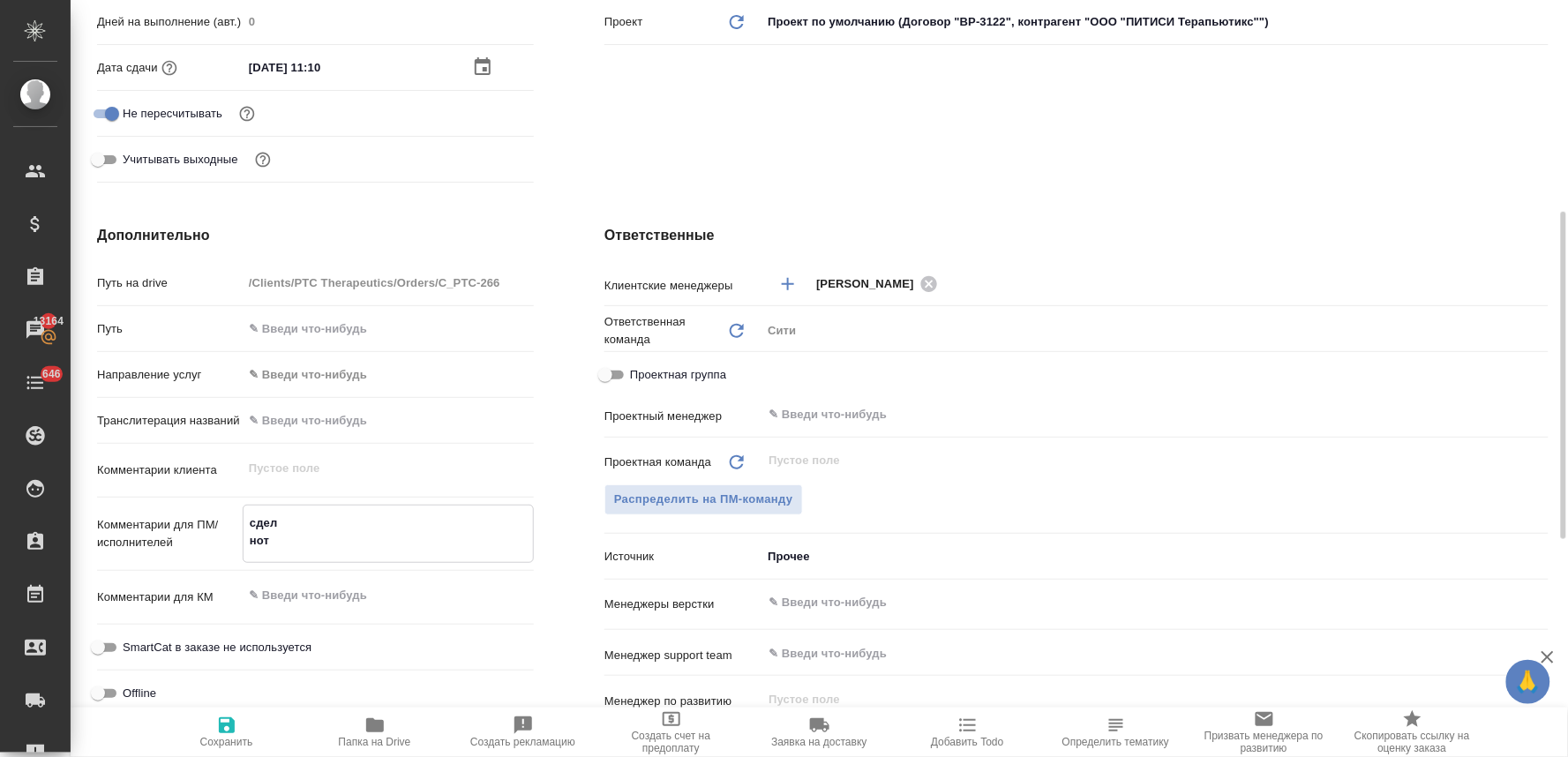
type textarea "x"
type textarea "сдела нот"
type textarea "x"
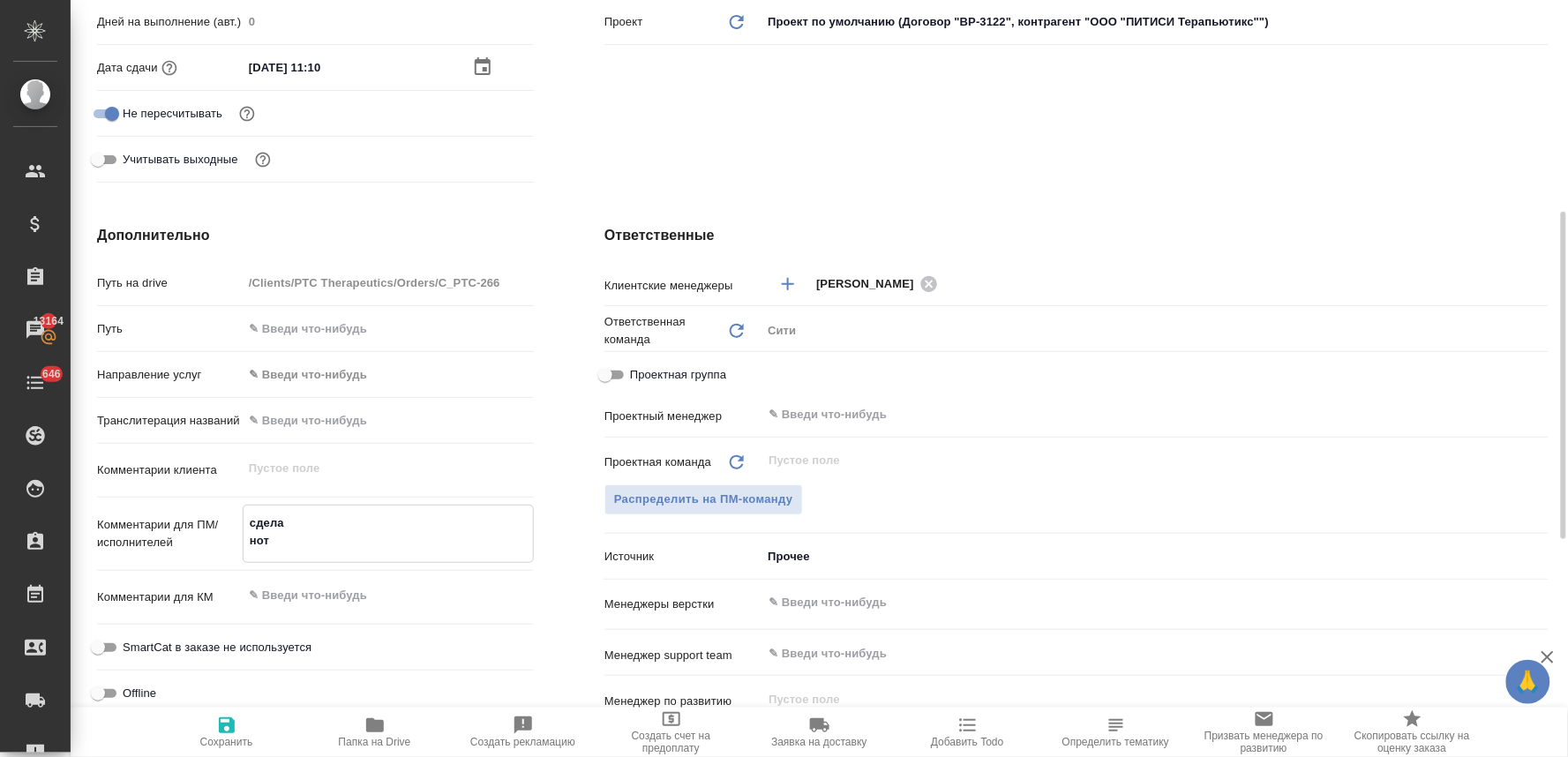
type textarea "x"
type textarea "сделай нот"
type textarea "x"
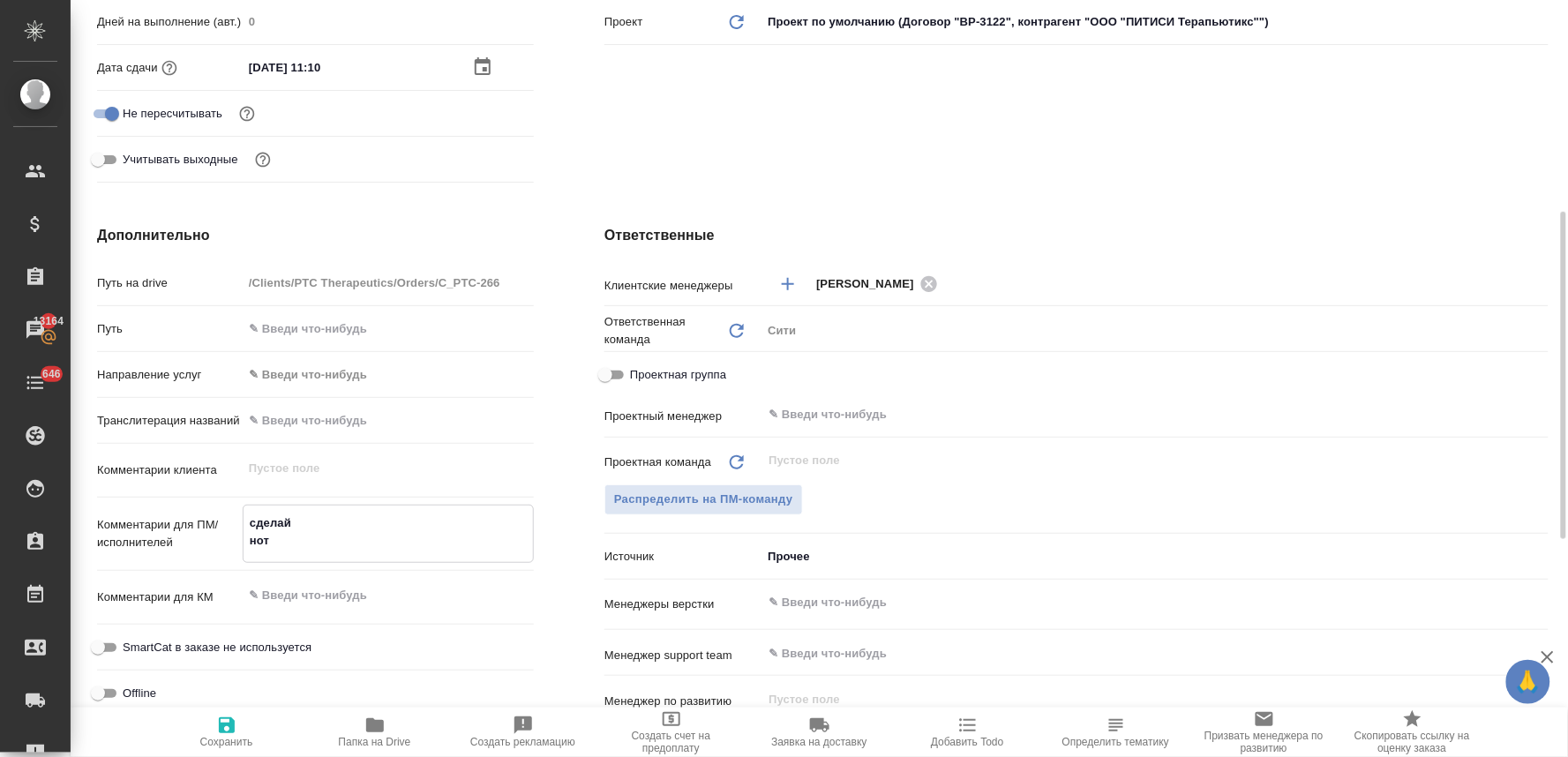
type textarea "x"
type textarea "сделайт нот"
type textarea "x"
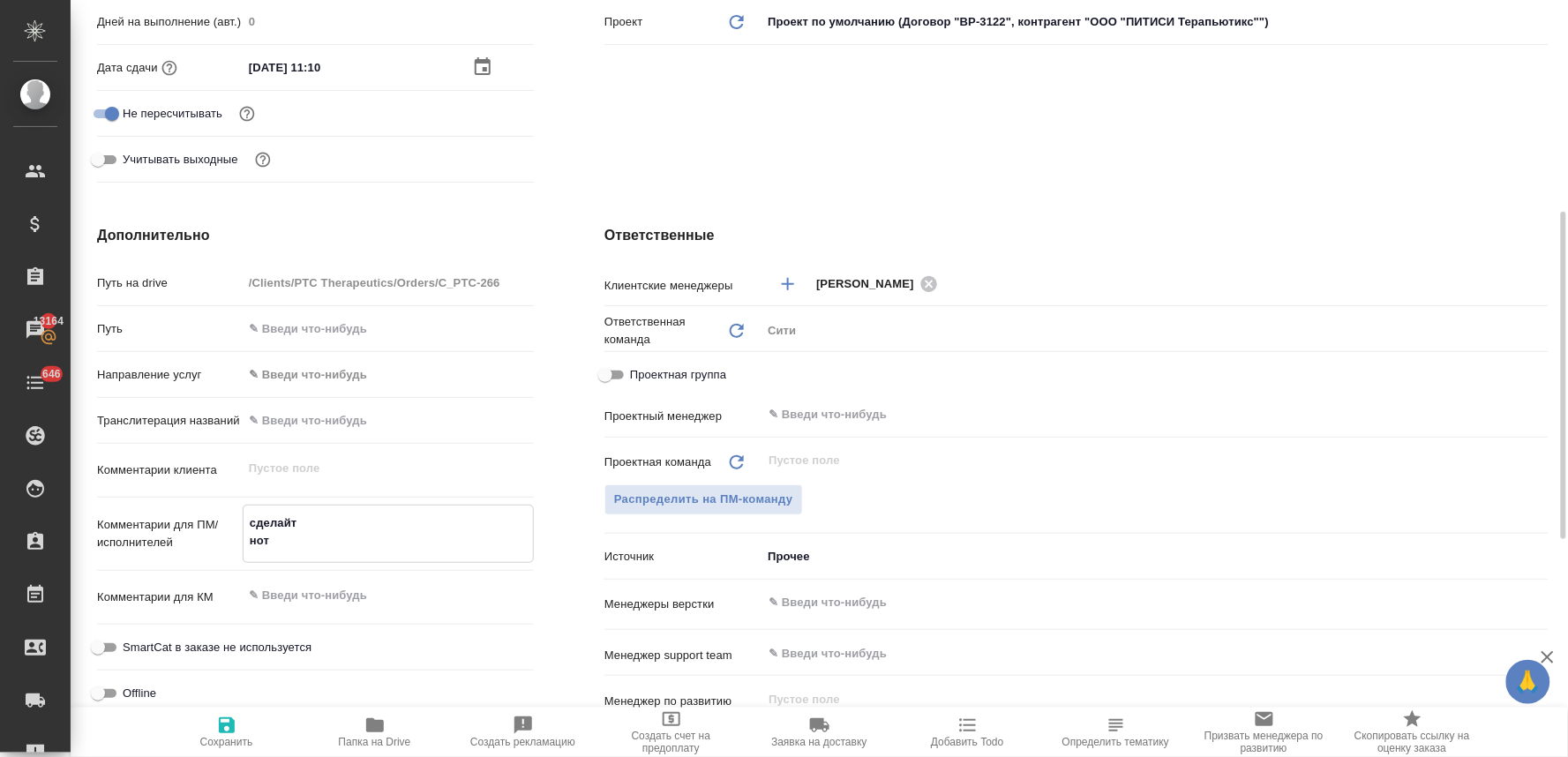
type textarea "сделайте нот"
type textarea "x"
type textarea "сделайте нот"
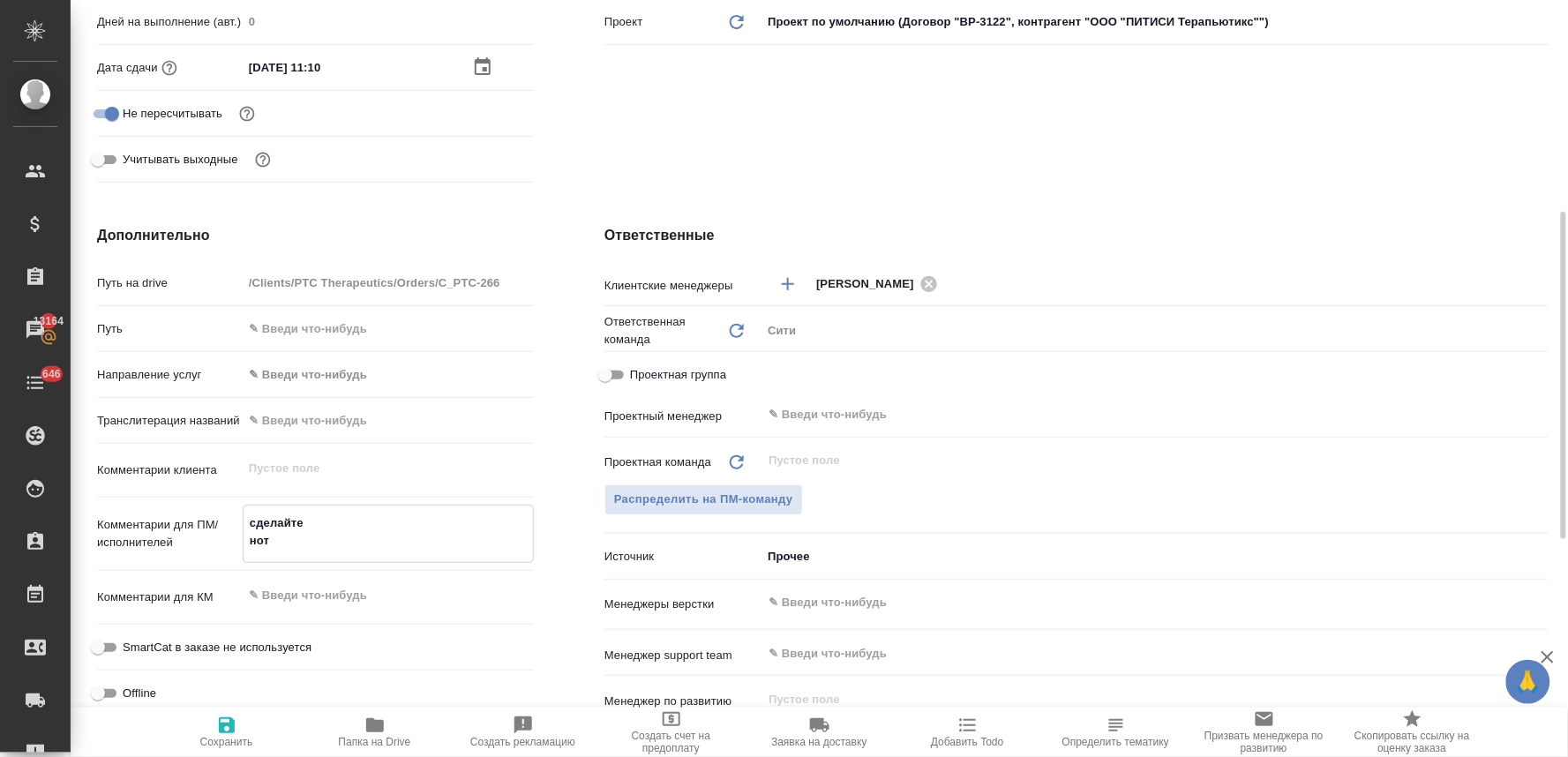
type textarea "x"
type textarea "сделайте т нот"
type textarea "x"
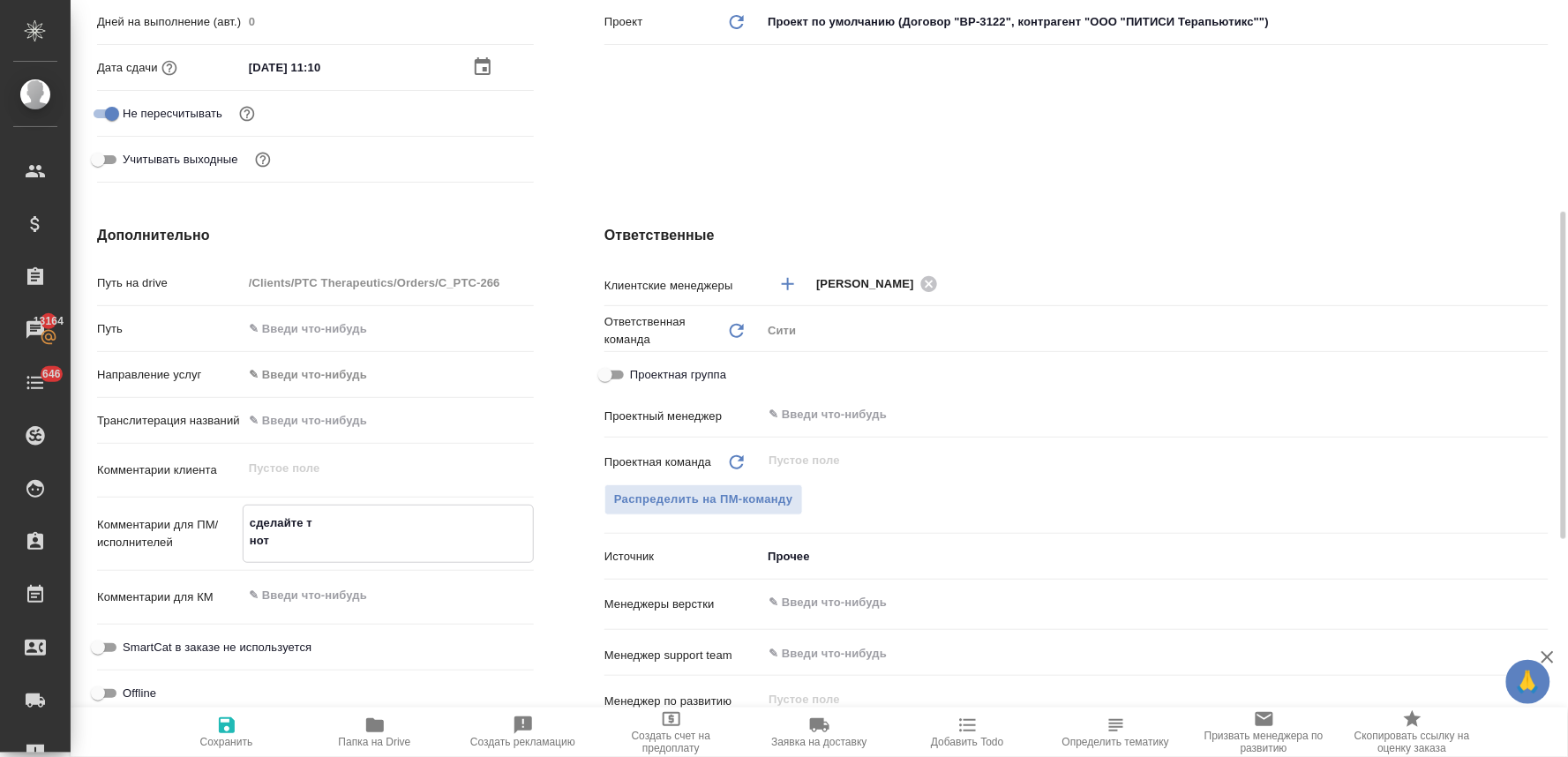
type textarea "x"
type textarea "сделайте ти нот"
type textarea "x"
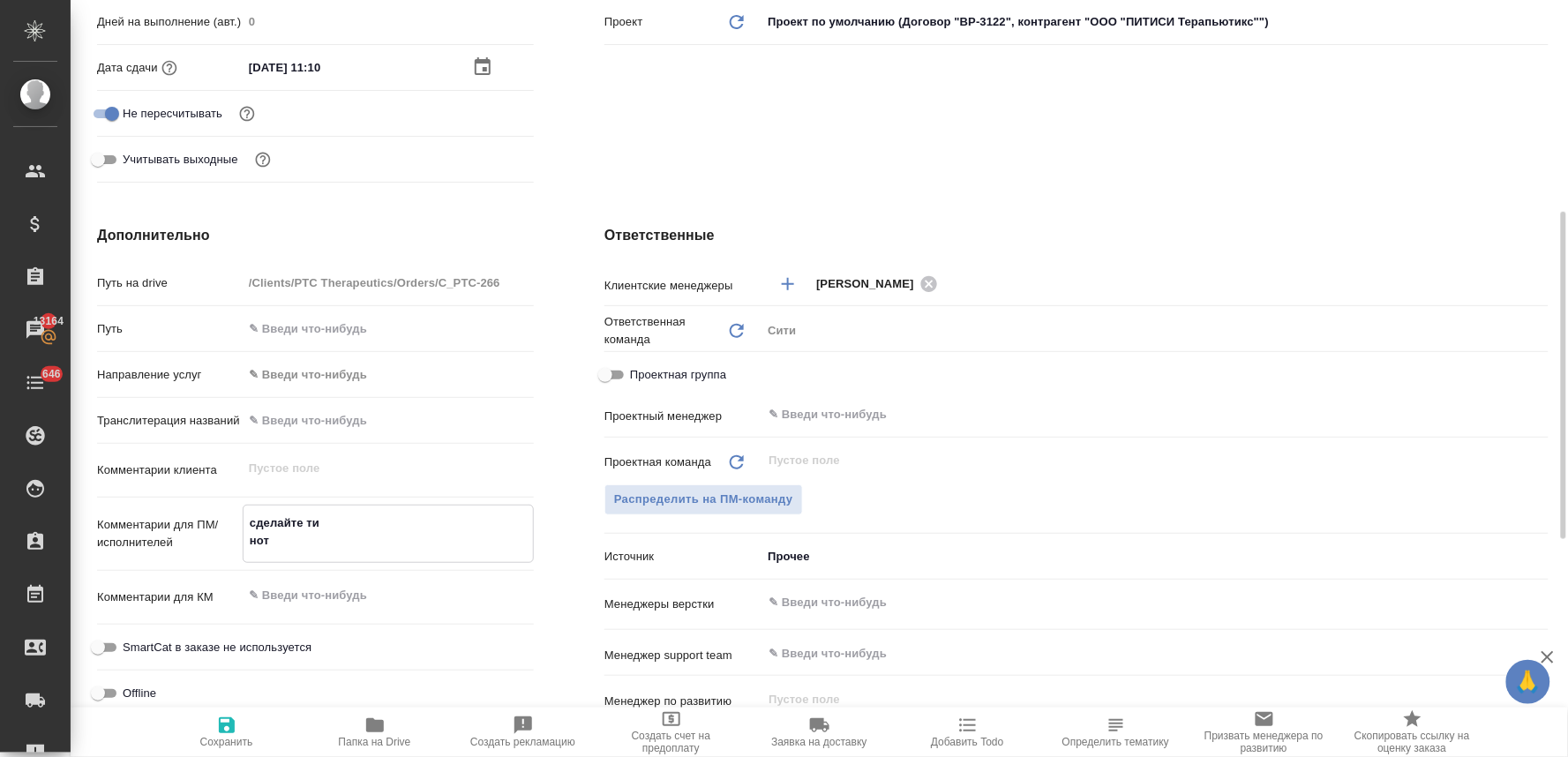
type textarea "x"
type textarea "сделайте тик нот"
type textarea "x"
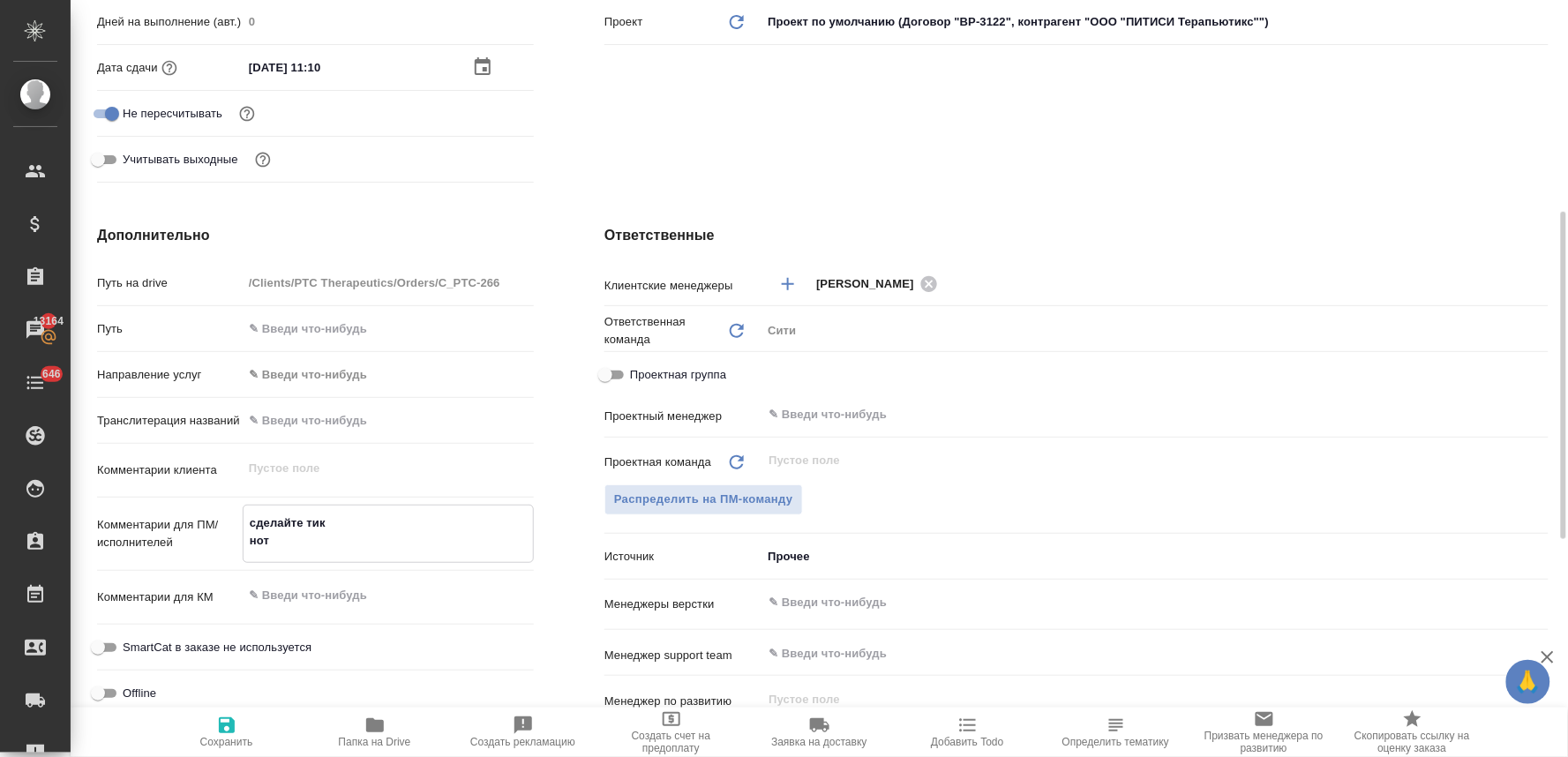
type textarea "сделайте тике нот"
type textarea "x"
type textarea "сделайте тикет нот"
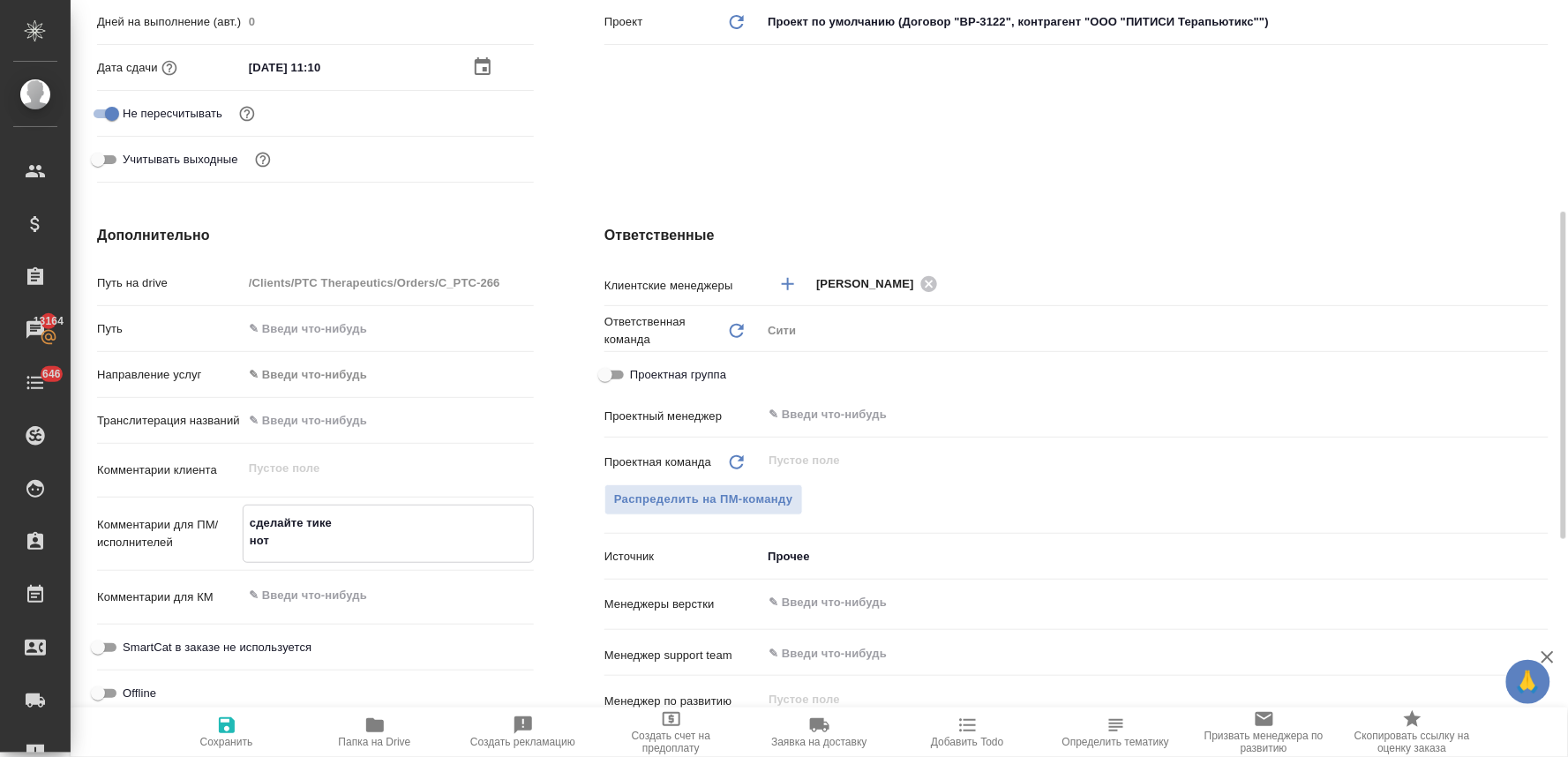
type textarea "x"
type textarea "сделайте тикет, нот"
type textarea "x"
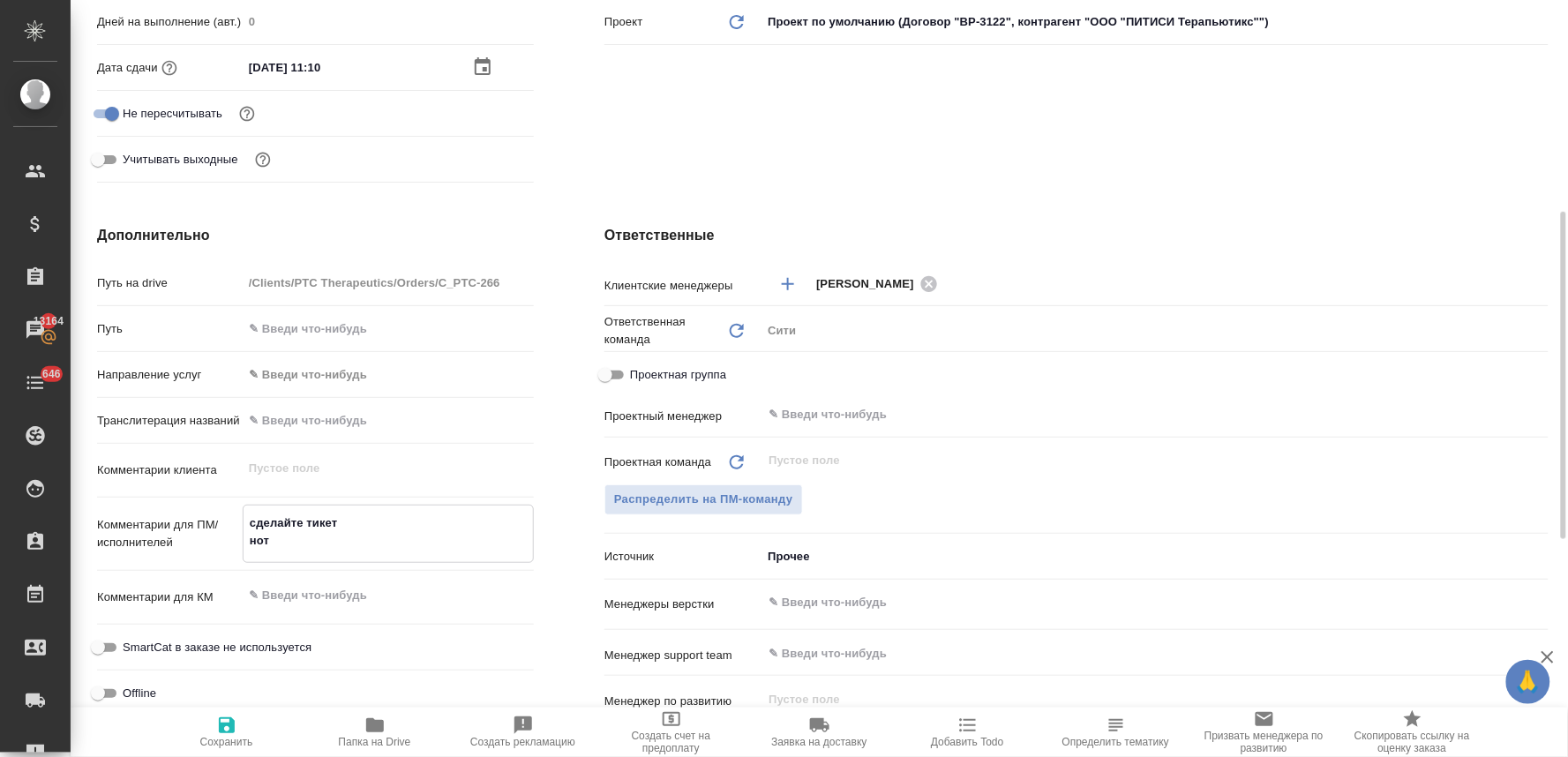
type textarea "x"
type textarea "сделайте тикет, нот"
type textarea "x"
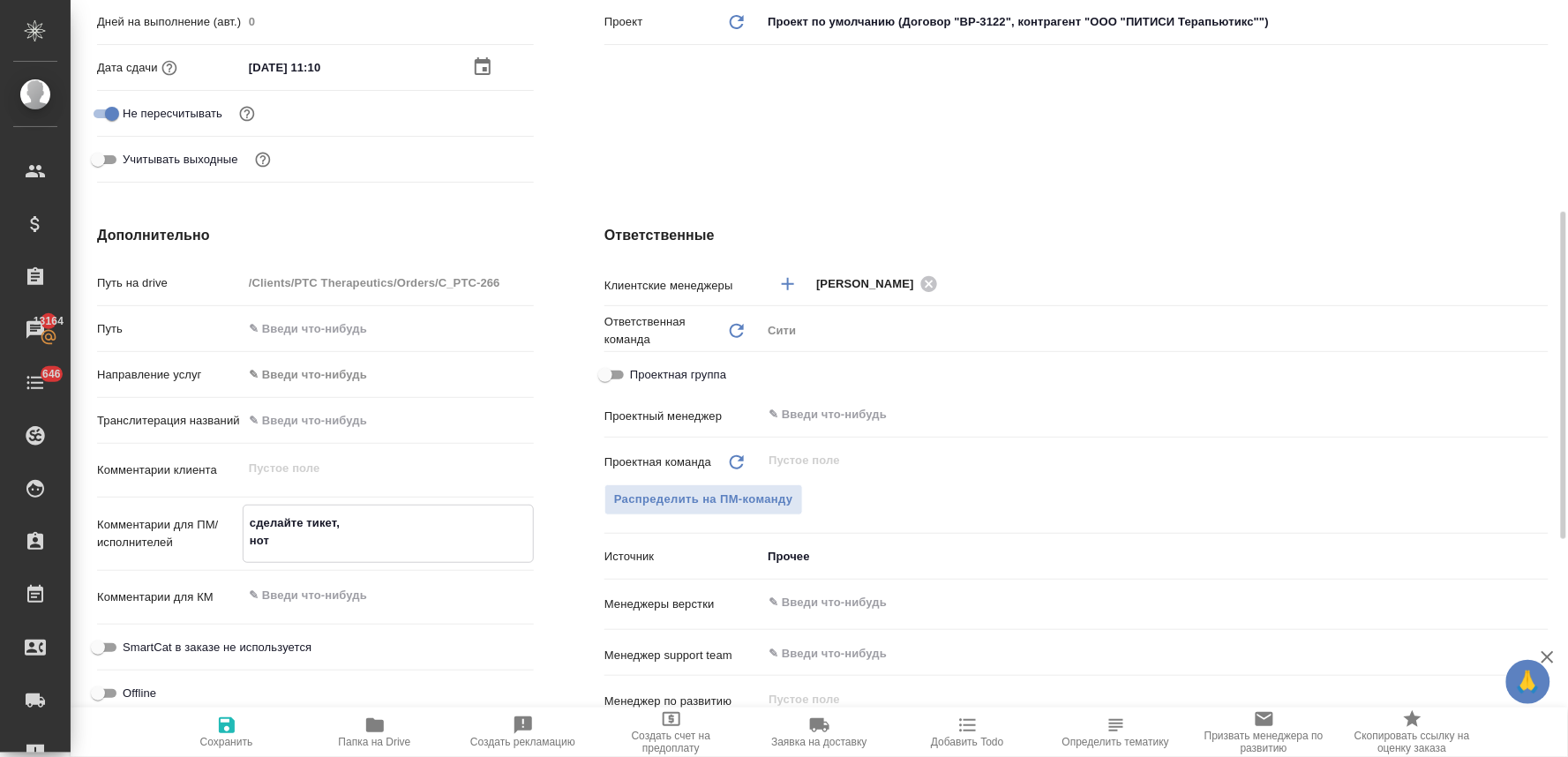
type textarea "x"
type textarea "сделайте тикет, п нот"
type textarea "x"
type textarea "сделайте тикет, пл нот"
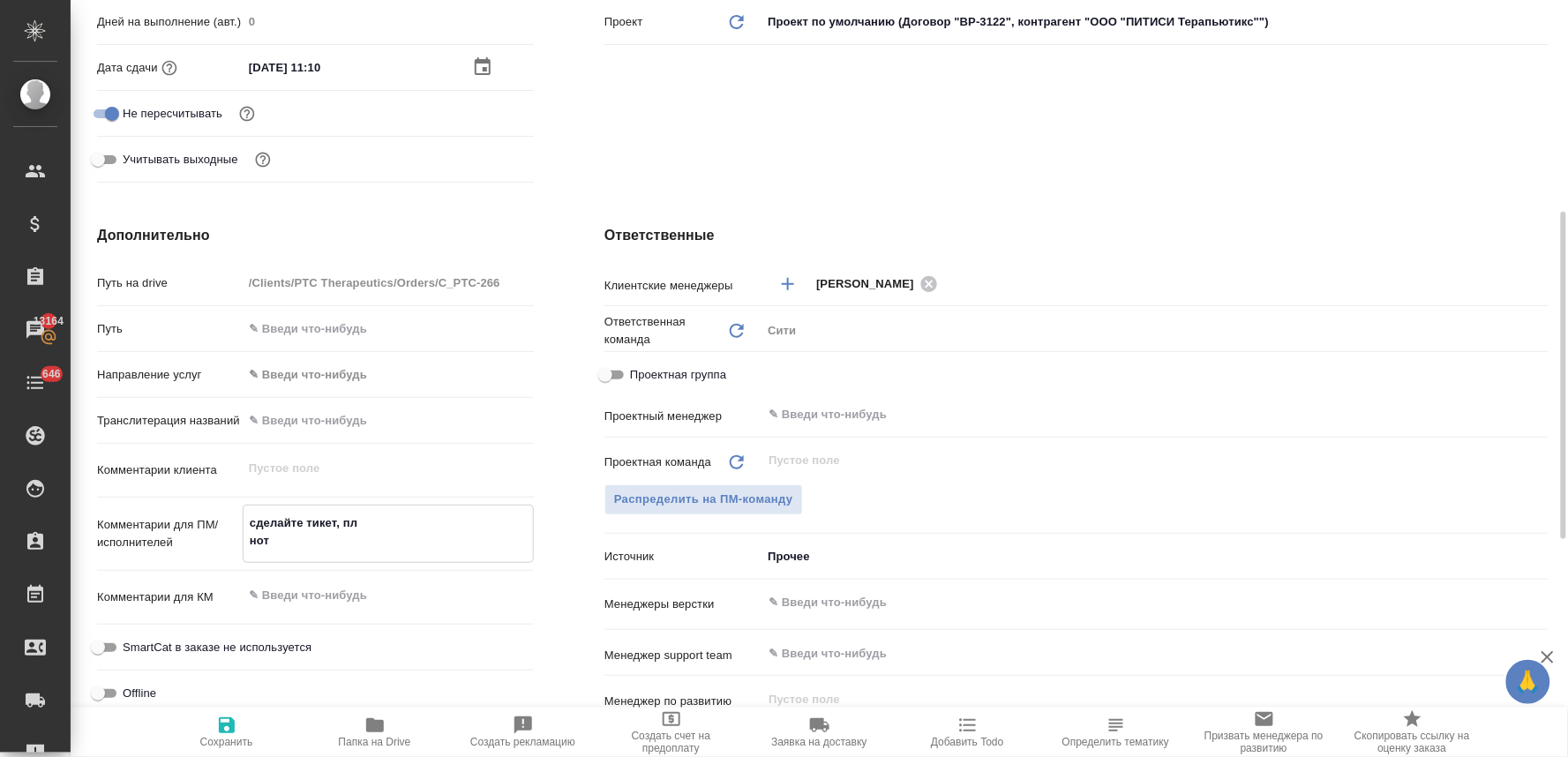
type textarea "x"
type textarea "сделайте тикет, пли нот"
type textarea "x"
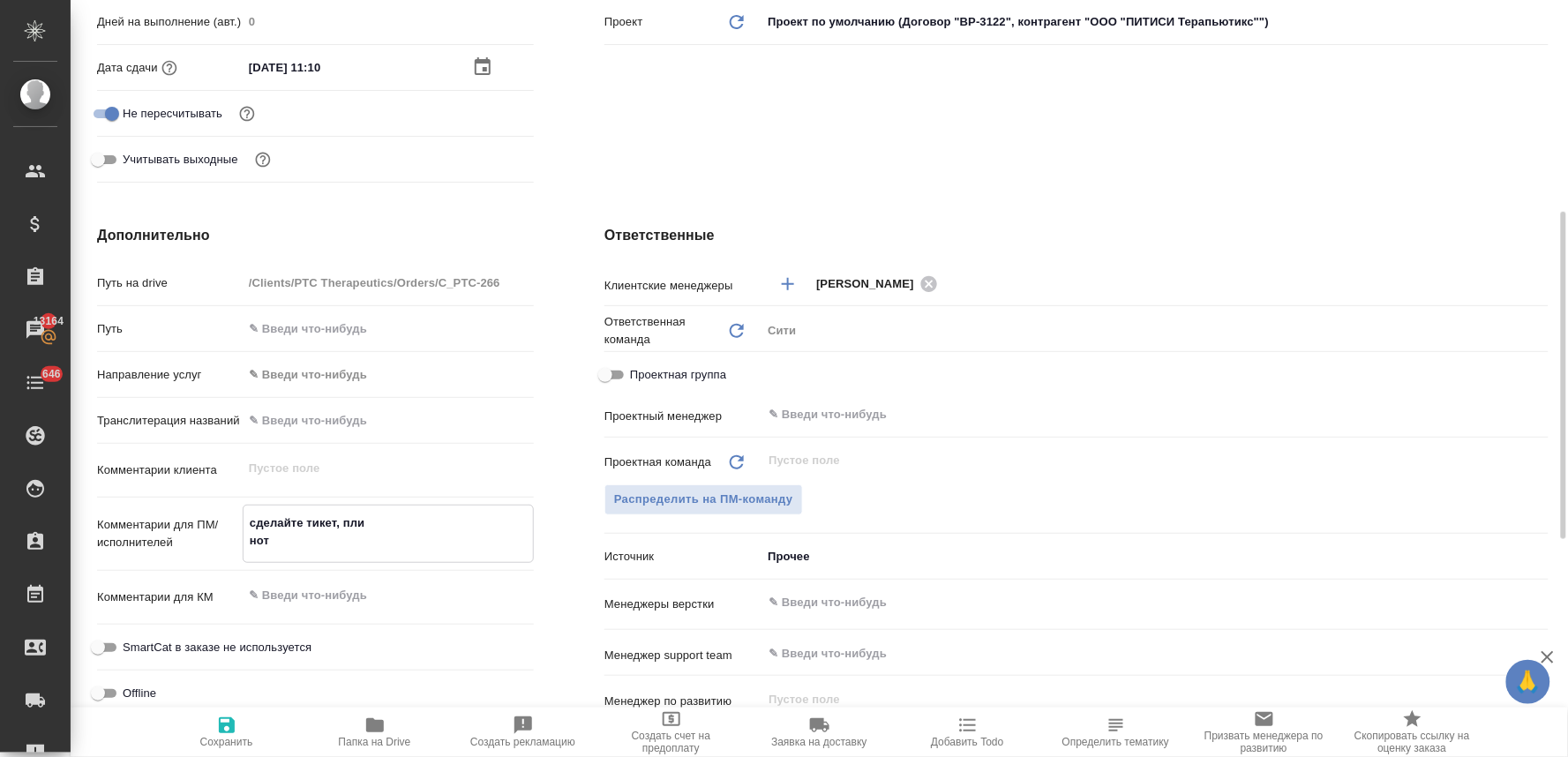
type textarea "сделайте тикет, плиз нот"
type textarea "x"
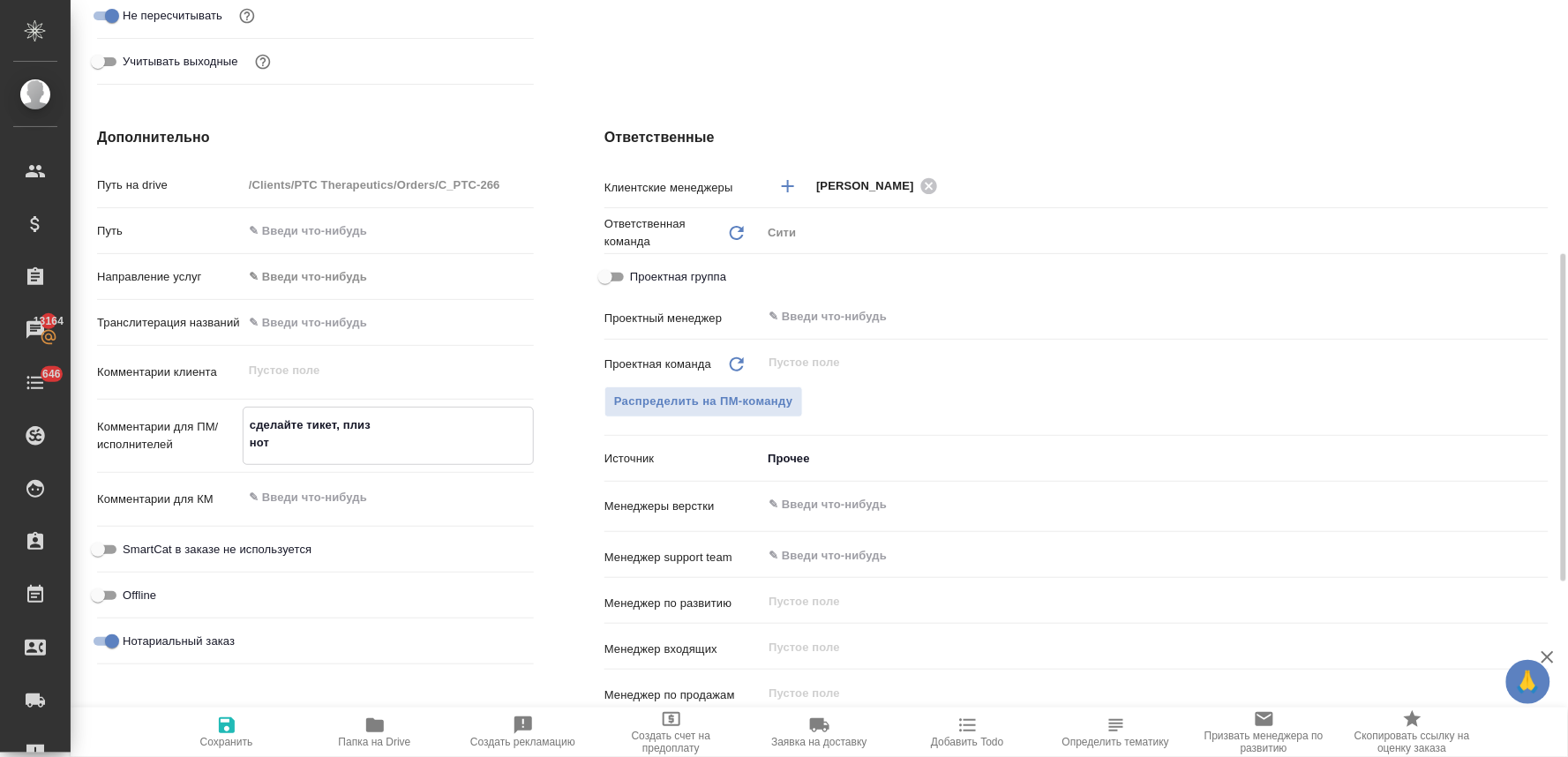
scroll to position [685, 0]
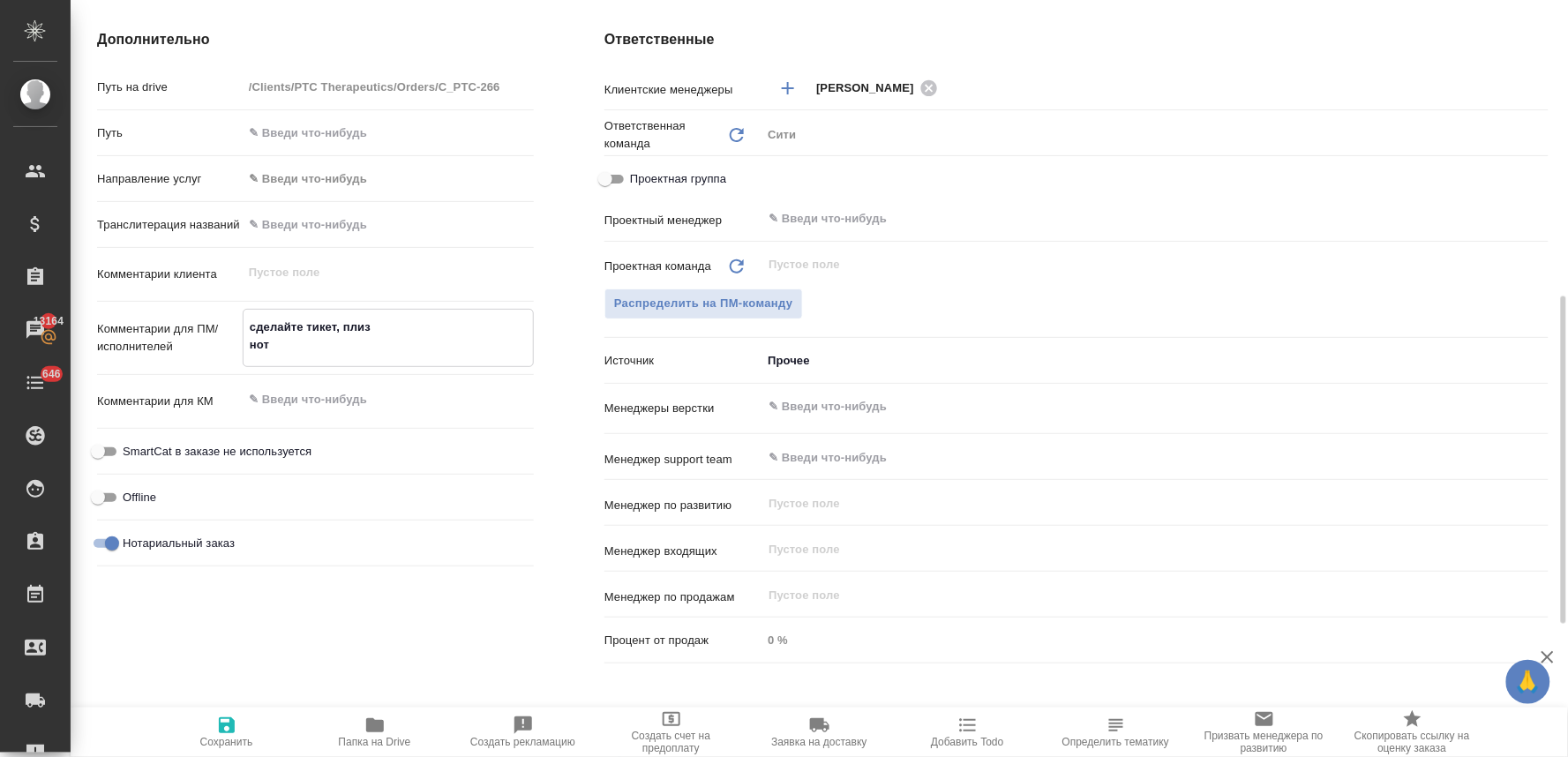
type textarea "сделайте тикет, плиз нот"
type textarea "x"
click at [838, 405] on input "text" at bounding box center [1125, 406] width 717 height 21
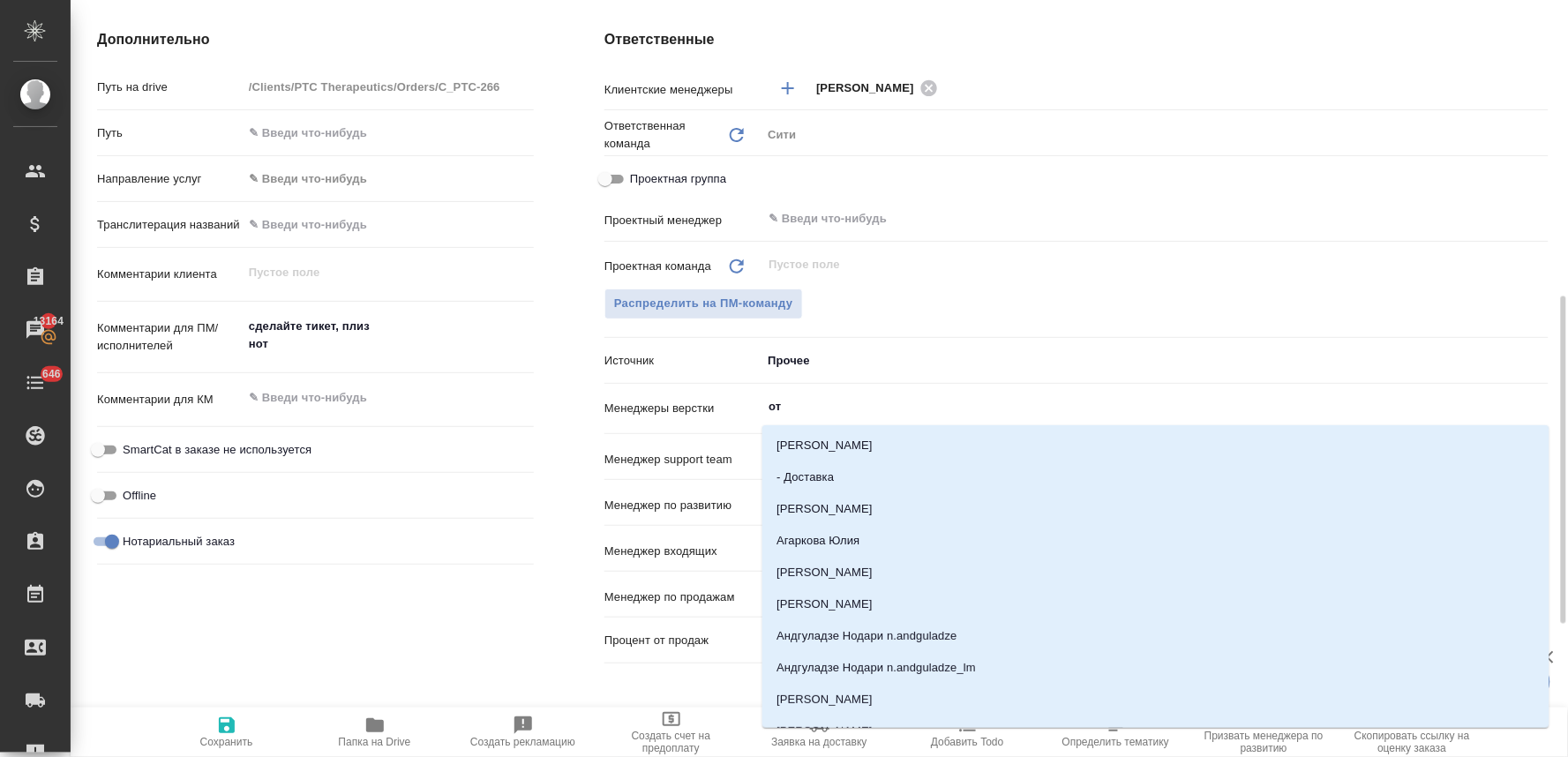
type input "отд"
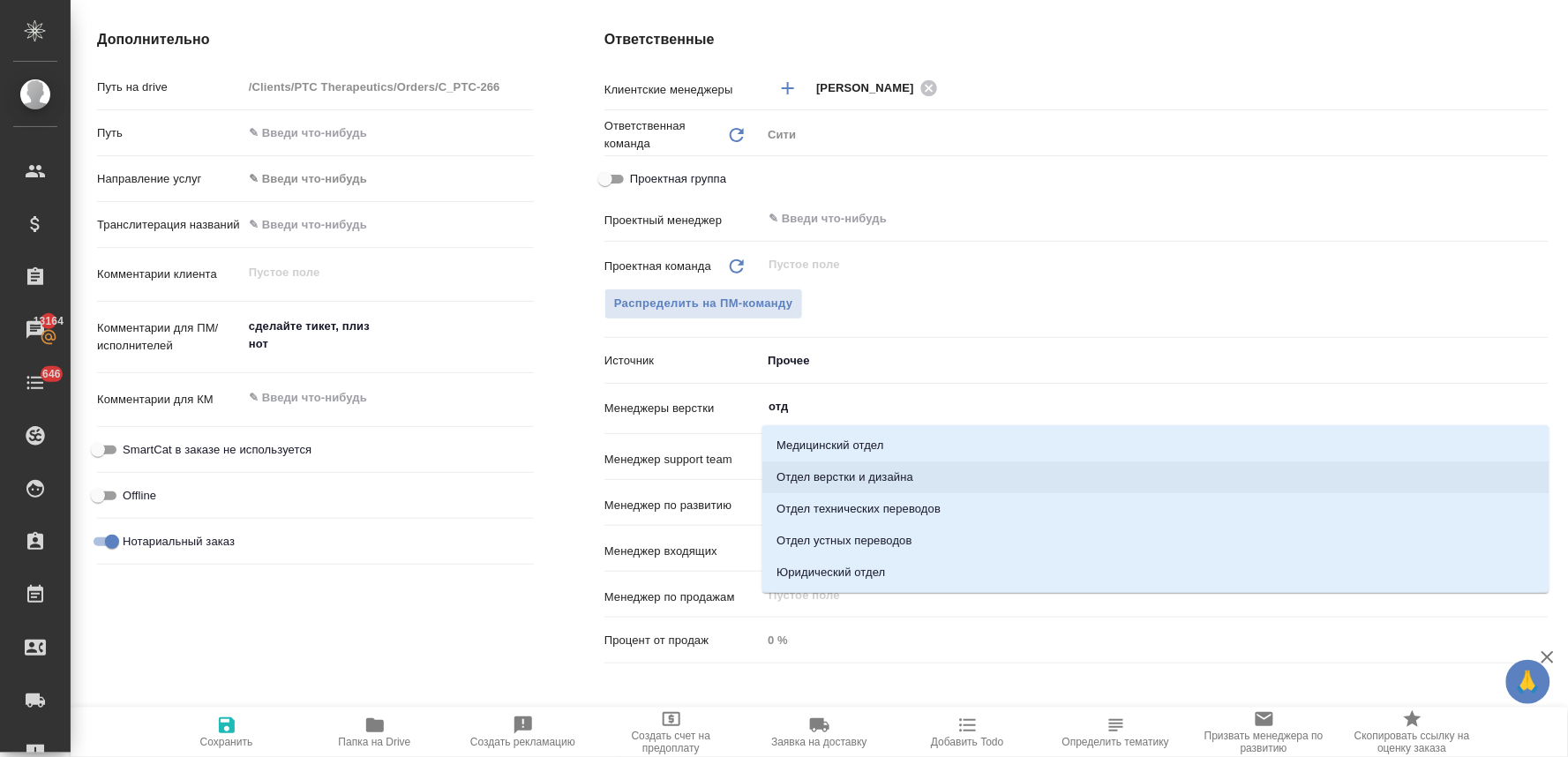
click at [837, 478] on li "Отдел верстки и дизайна" at bounding box center [1156, 477] width 787 height 32
type textarea "x"
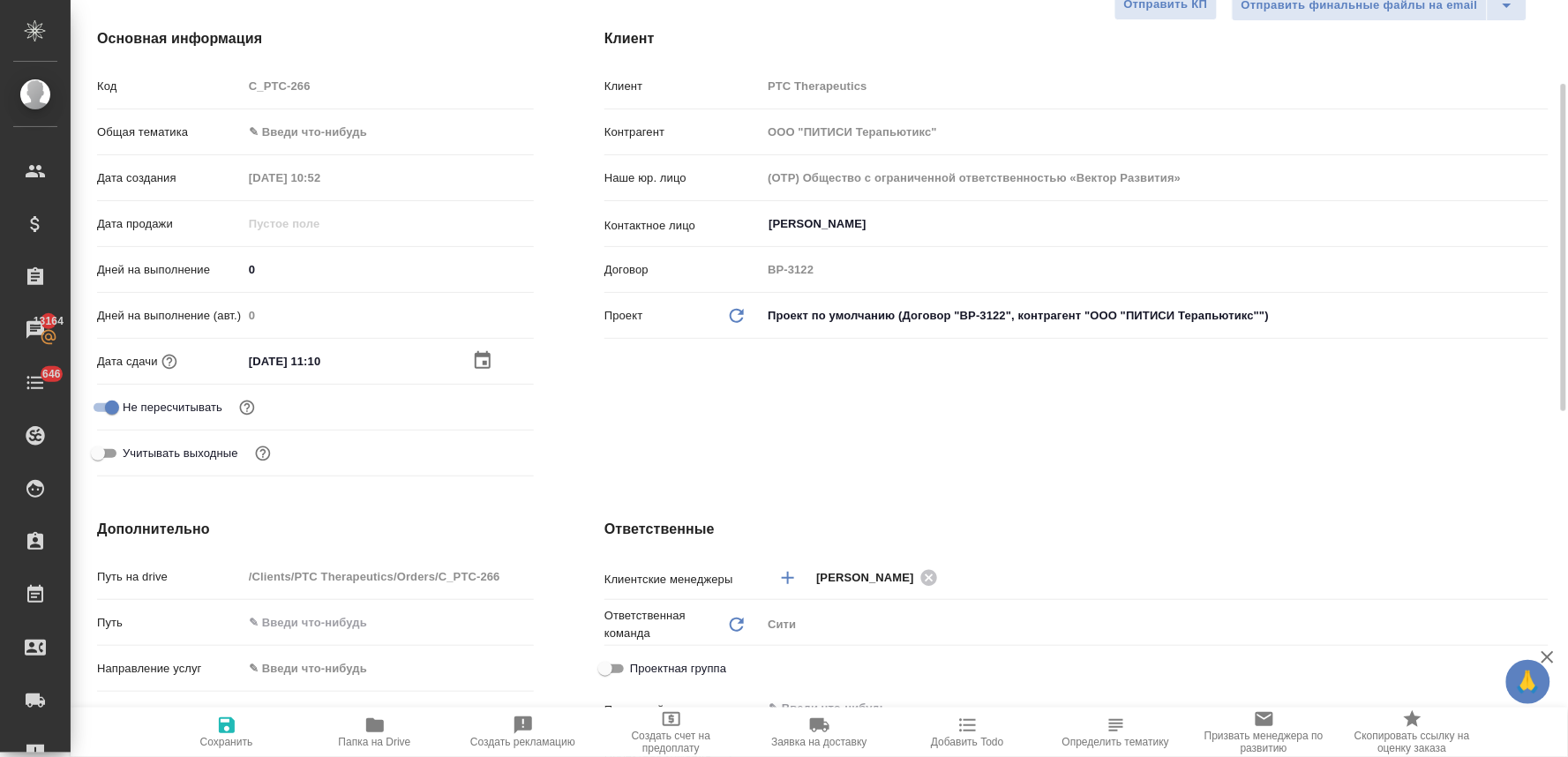
scroll to position [0, 0]
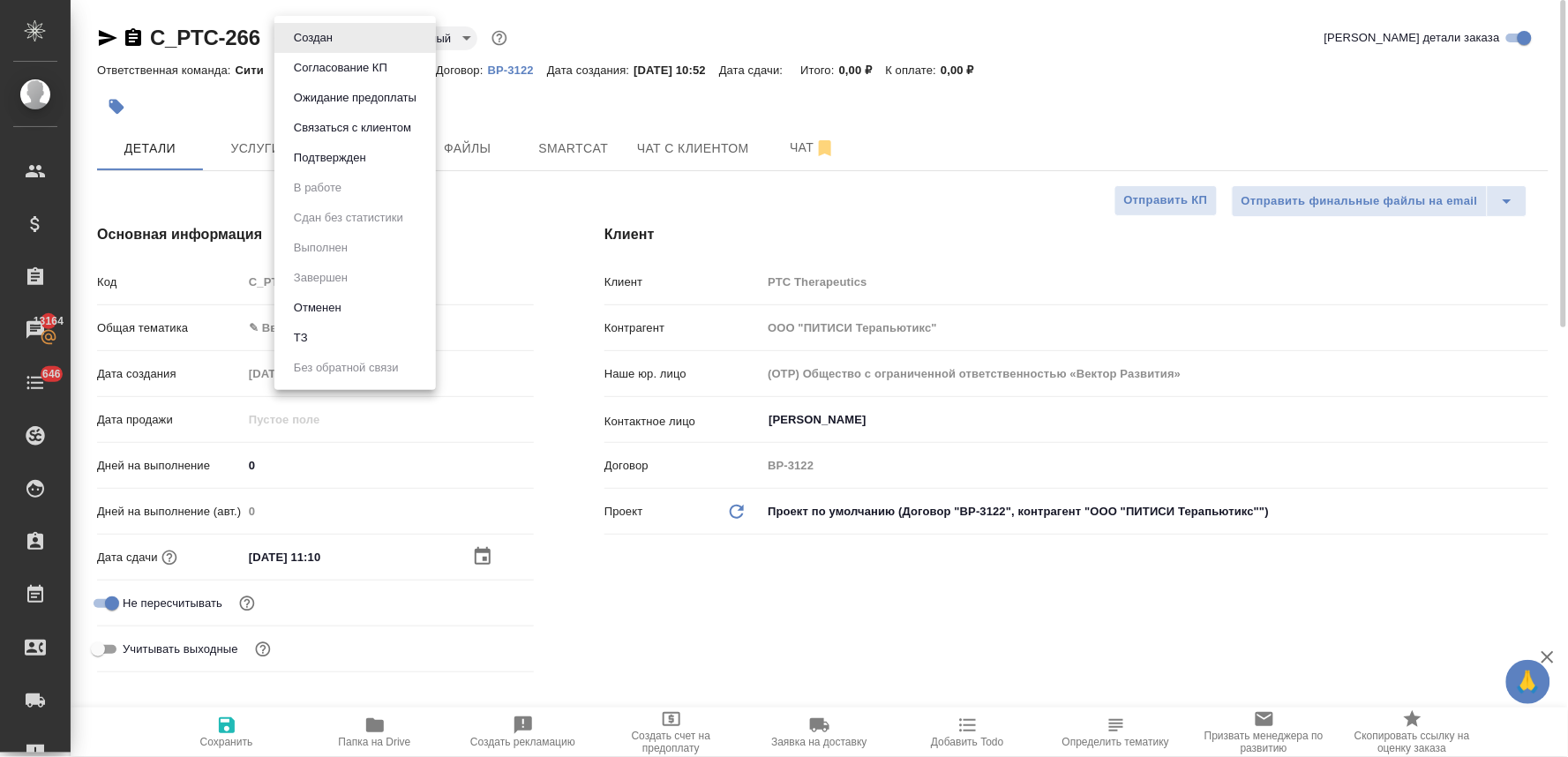
click at [312, 41] on body "🙏 .cls-1 fill:#fff; AWATERA [PERSON_NAME] Спецификации Заказы 13164 Чаты 646 To…" at bounding box center [784, 378] width 1568 height 757
click at [318, 336] on li "ТЗ" at bounding box center [355, 338] width 162 height 30
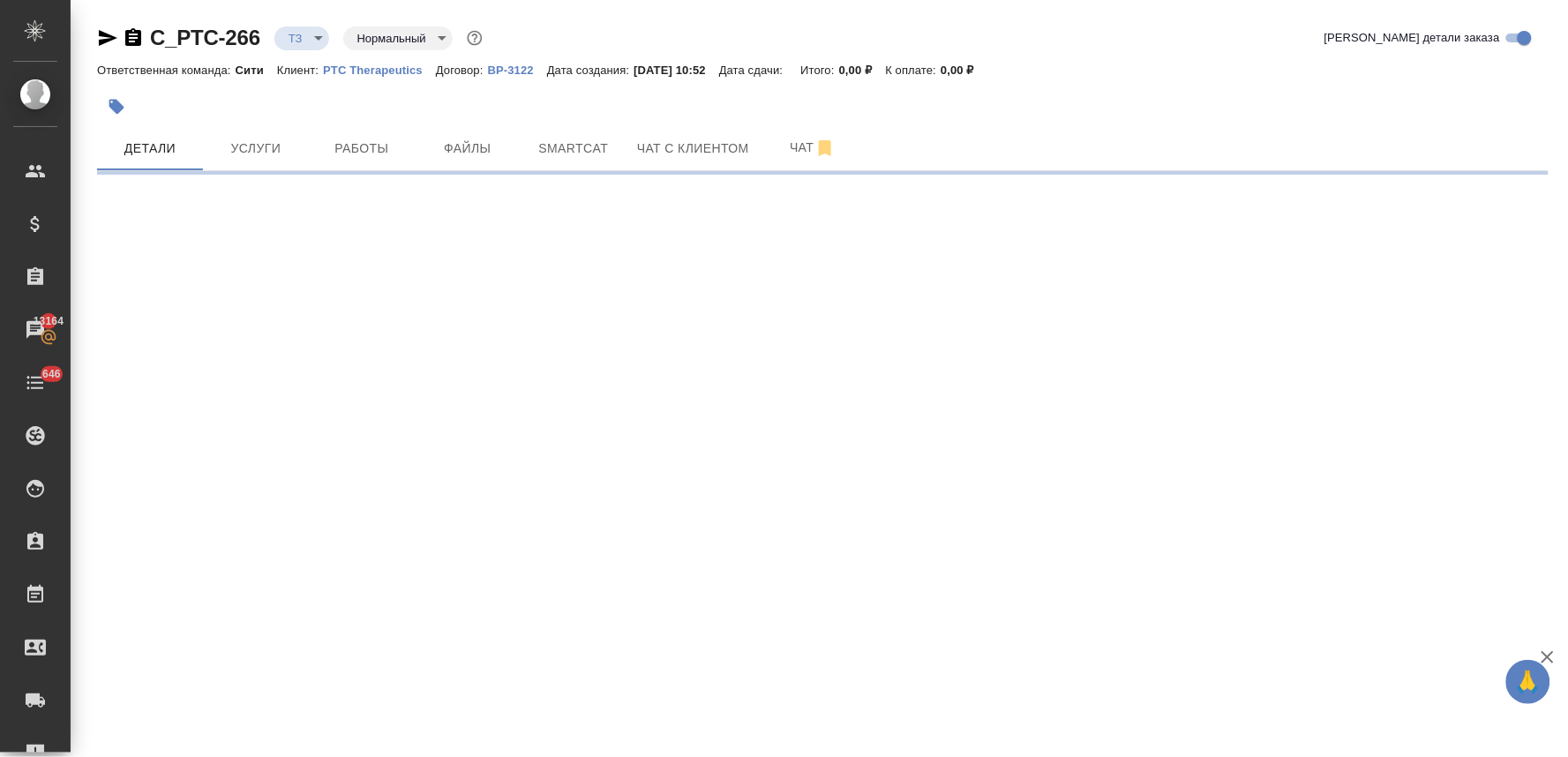
select select "RU"
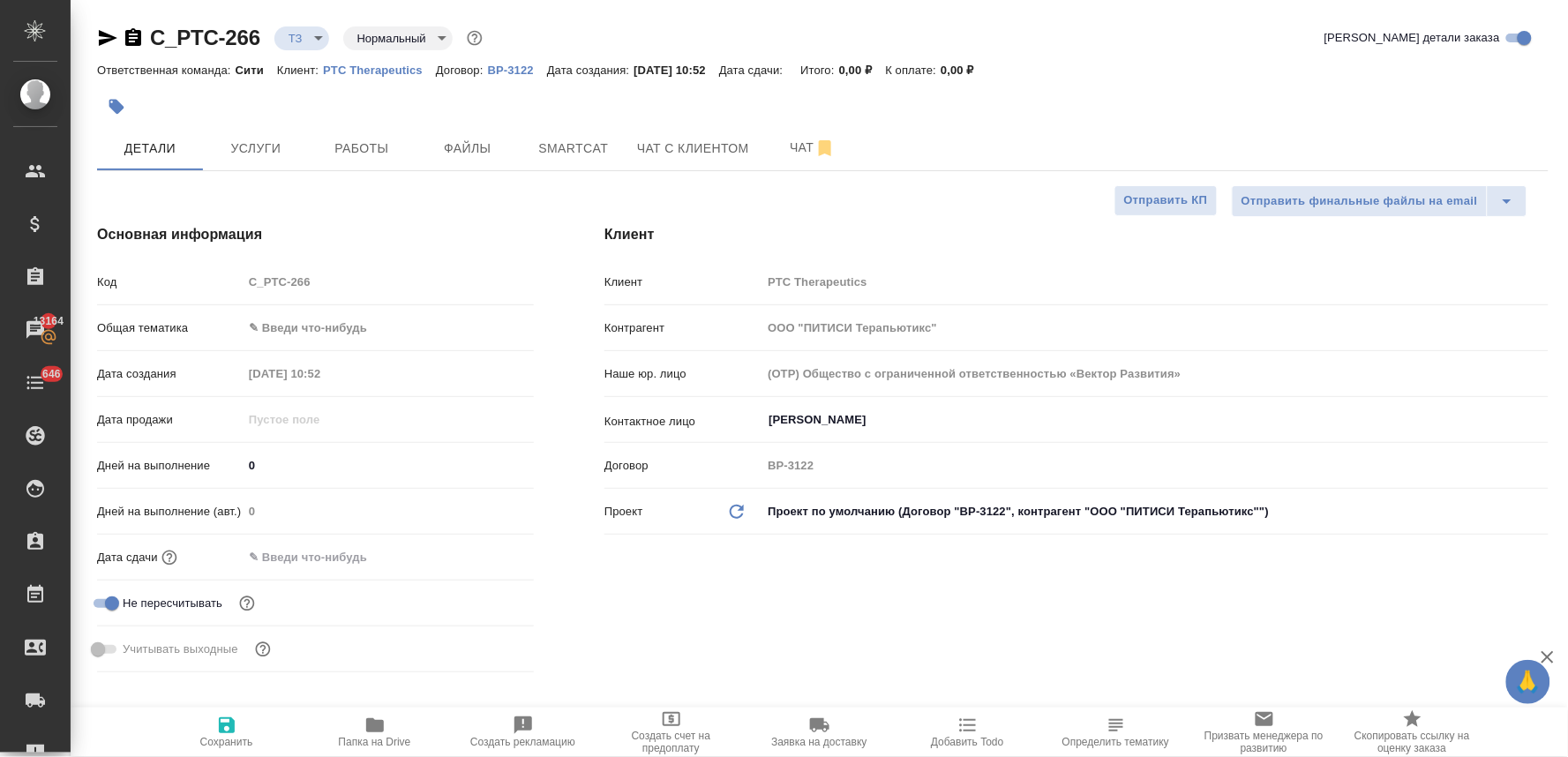
type textarea "x"
click at [313, 553] on input "text" at bounding box center [320, 557] width 154 height 26
click at [484, 553] on icon "button" at bounding box center [482, 555] width 21 height 21
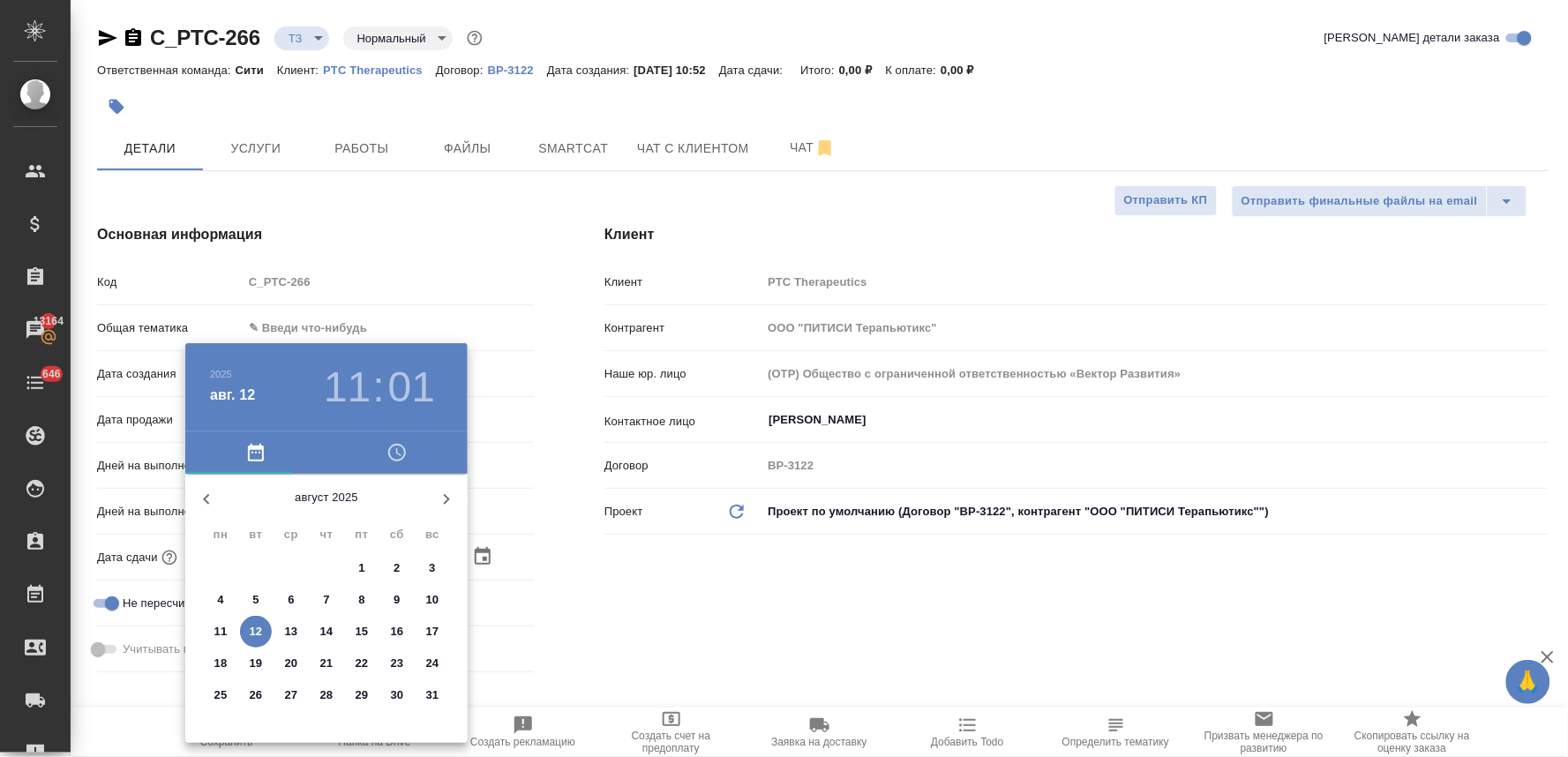
click at [394, 443] on icon "button" at bounding box center [396, 452] width 21 height 21
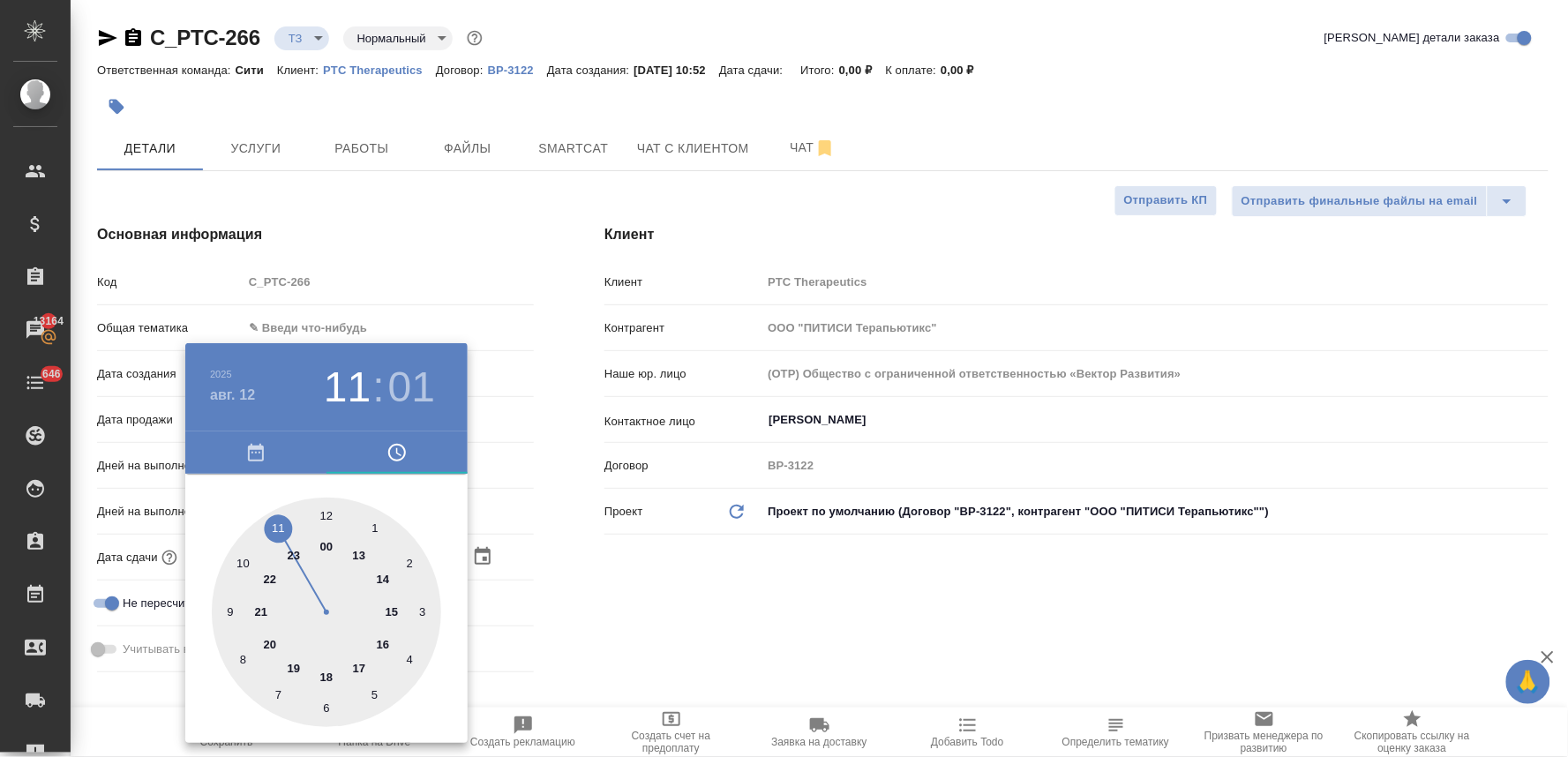
drag, startPoint x: 272, startPoint y: 522, endPoint x: 386, endPoint y: 562, distance: 120.8
click at [274, 522] on div at bounding box center [327, 612] width 230 height 230
type input "12.08.2025 11:01"
type textarea "x"
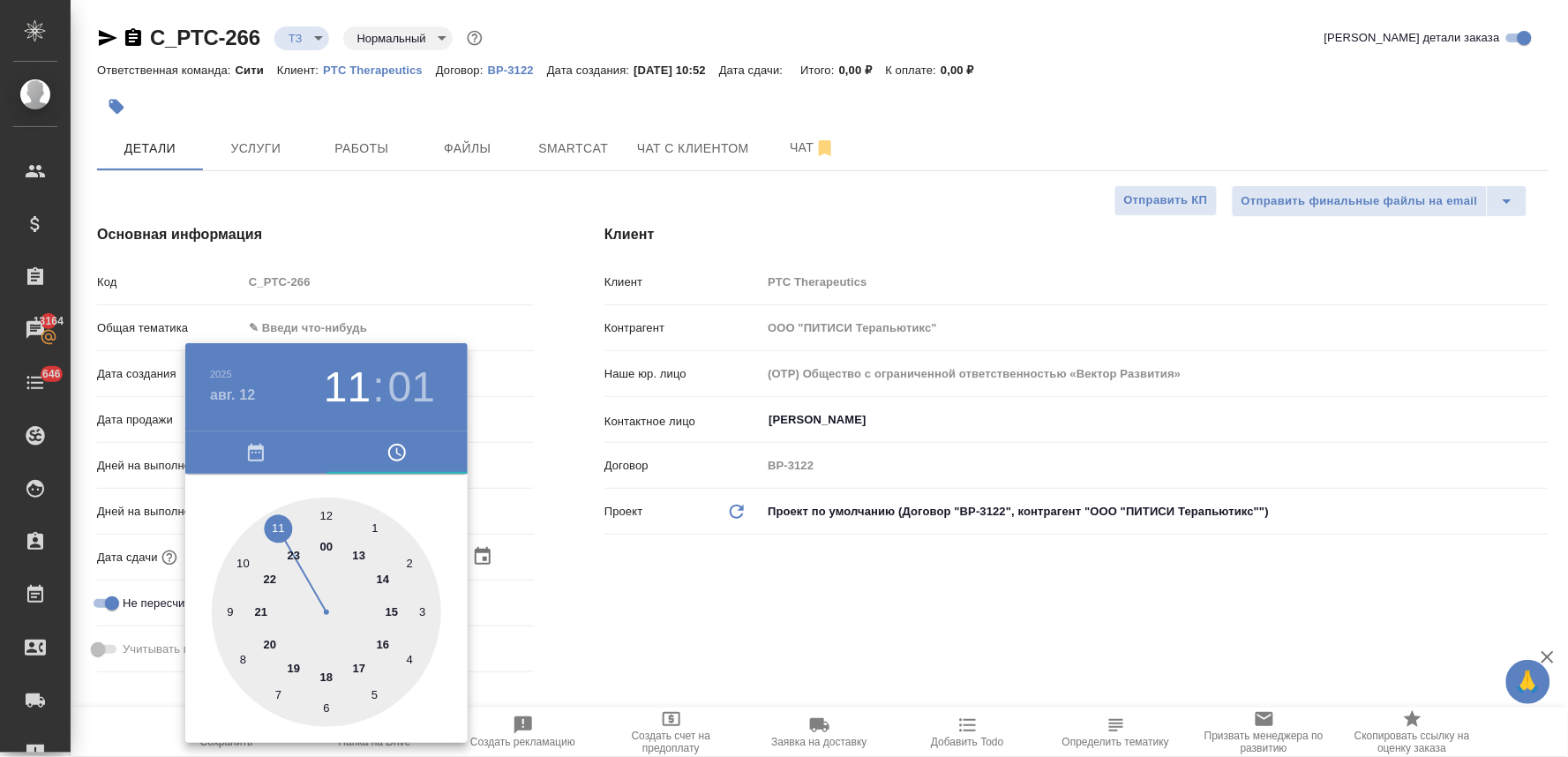
type textarea "x"
click at [410, 565] on div at bounding box center [327, 612] width 230 height 230
type input "12.08.2025 11:10"
type textarea "x"
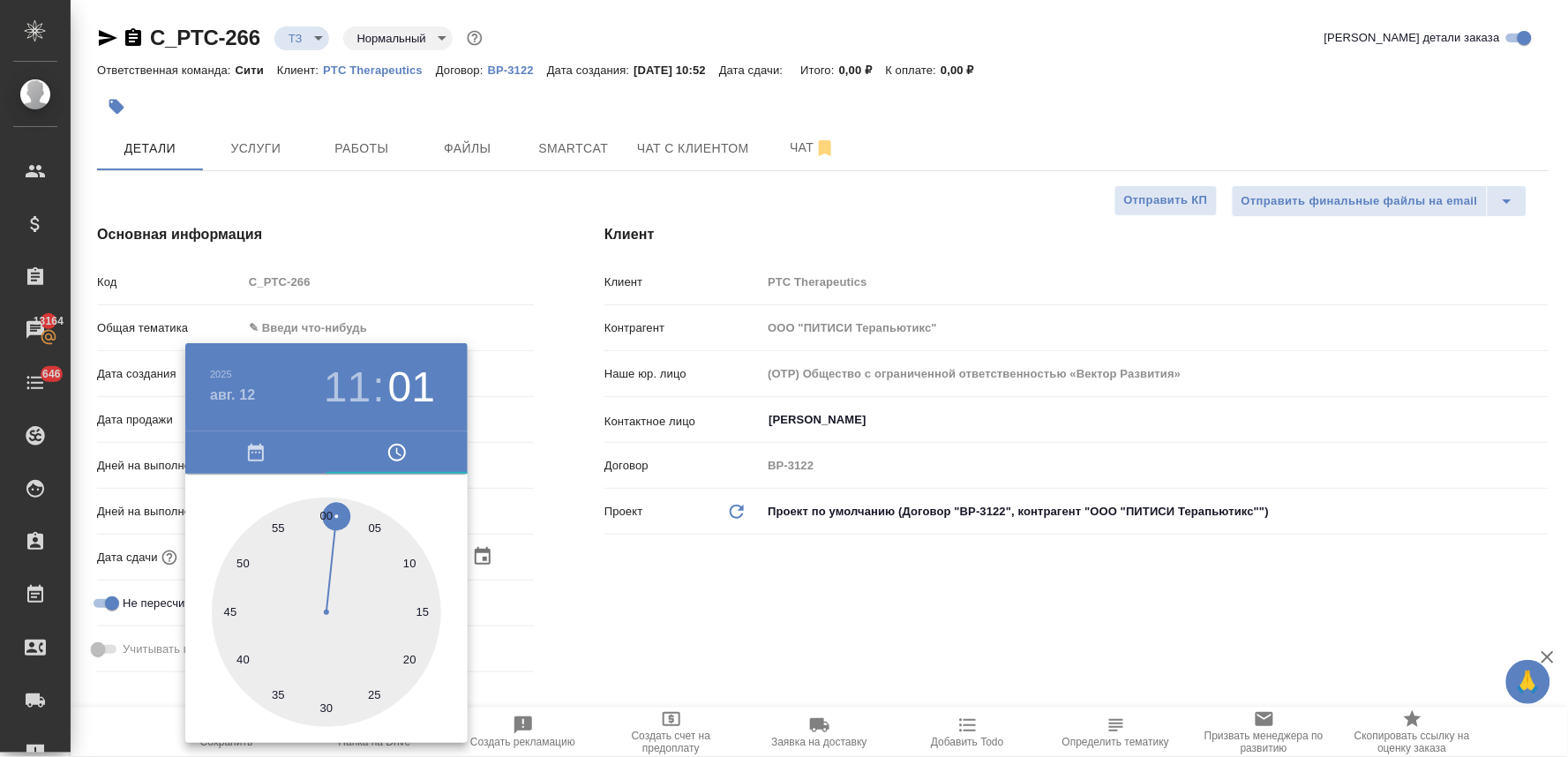
type textarea "x"
click at [693, 623] on div at bounding box center [784, 378] width 1568 height 757
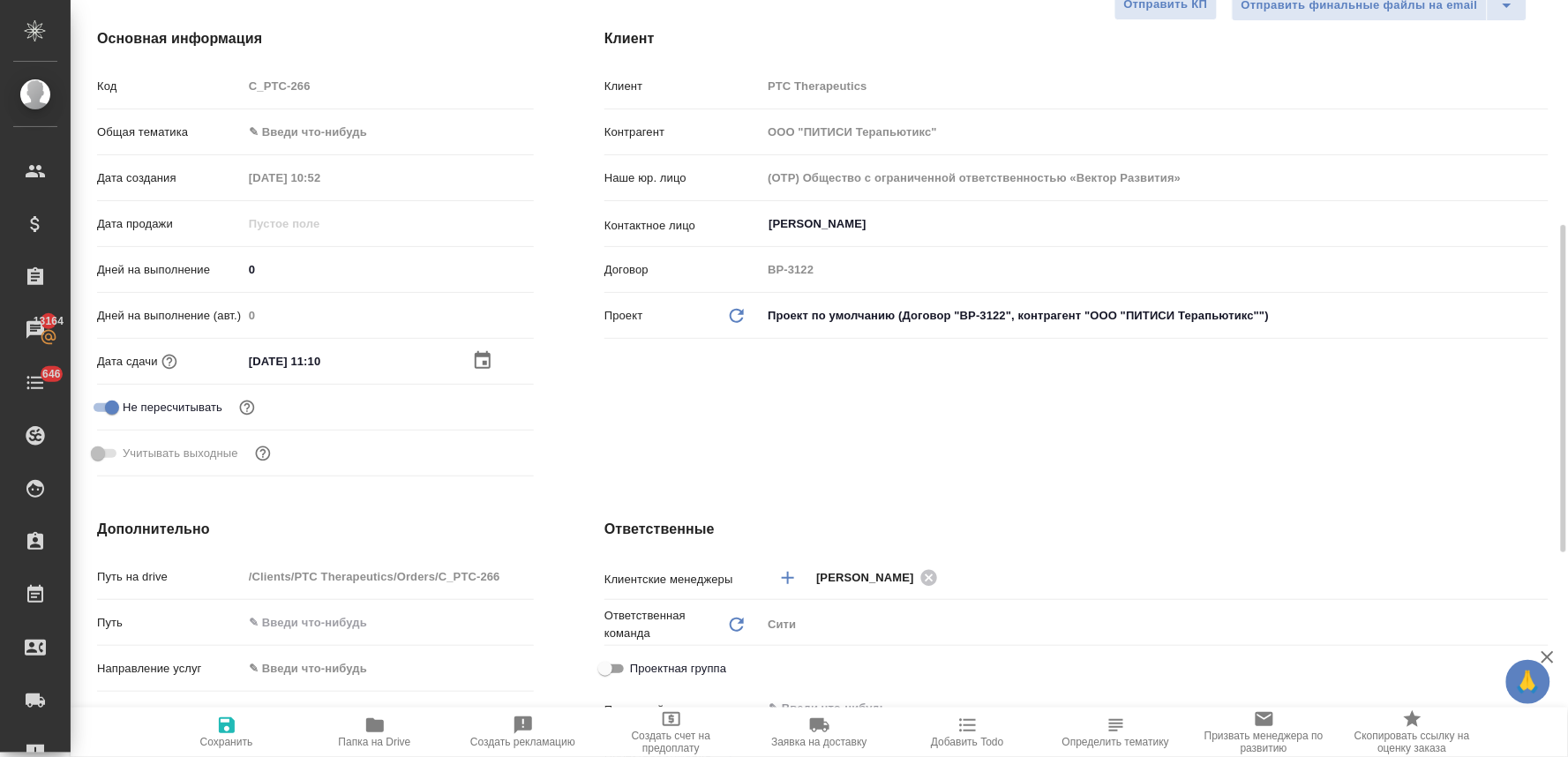
scroll to position [392, 0]
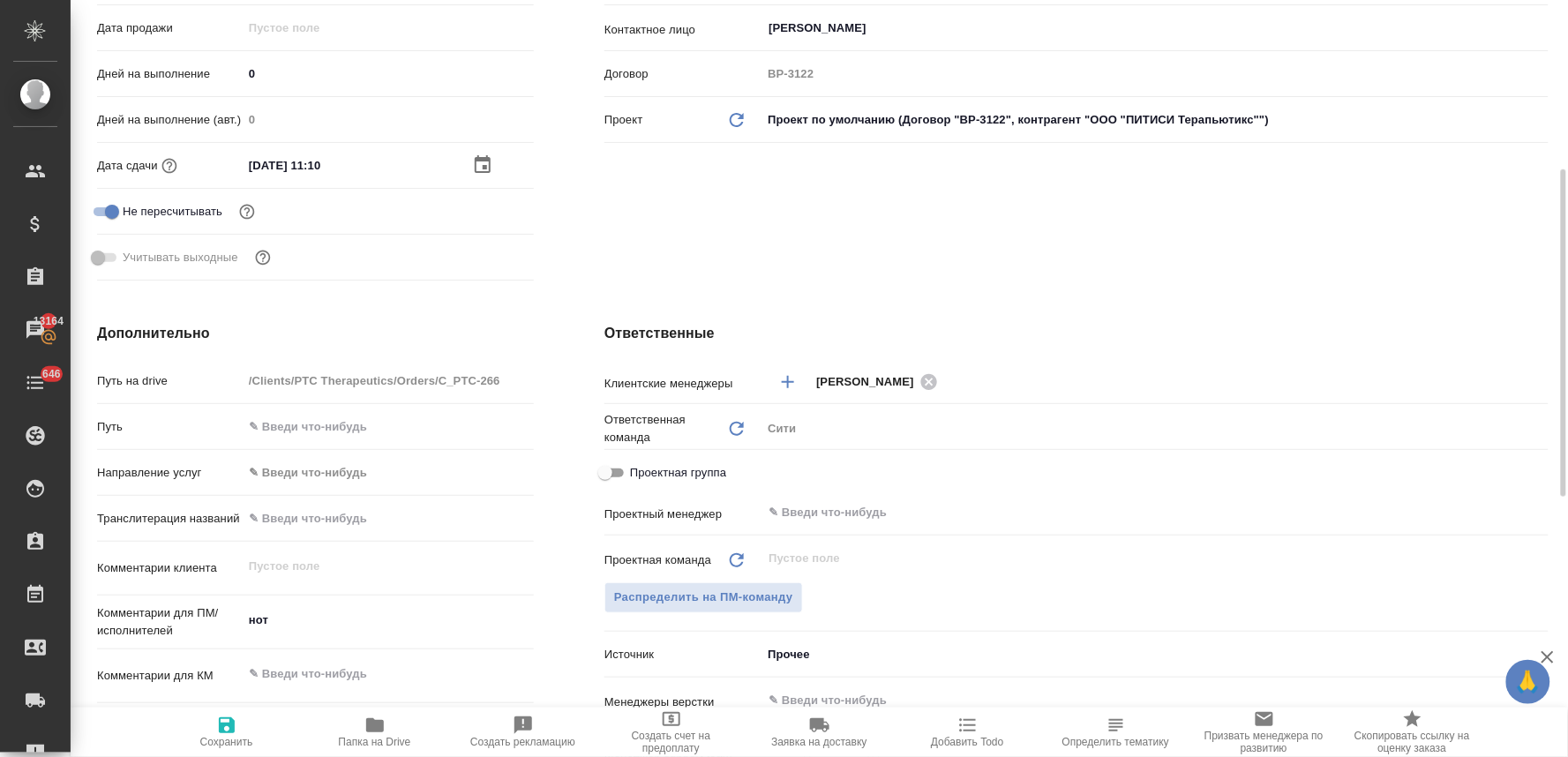
type textarea "x"
click at [256, 620] on textarea "нот" at bounding box center [388, 620] width 291 height 30
type textarea "x"
type textarea "нот"
type textarea "x"
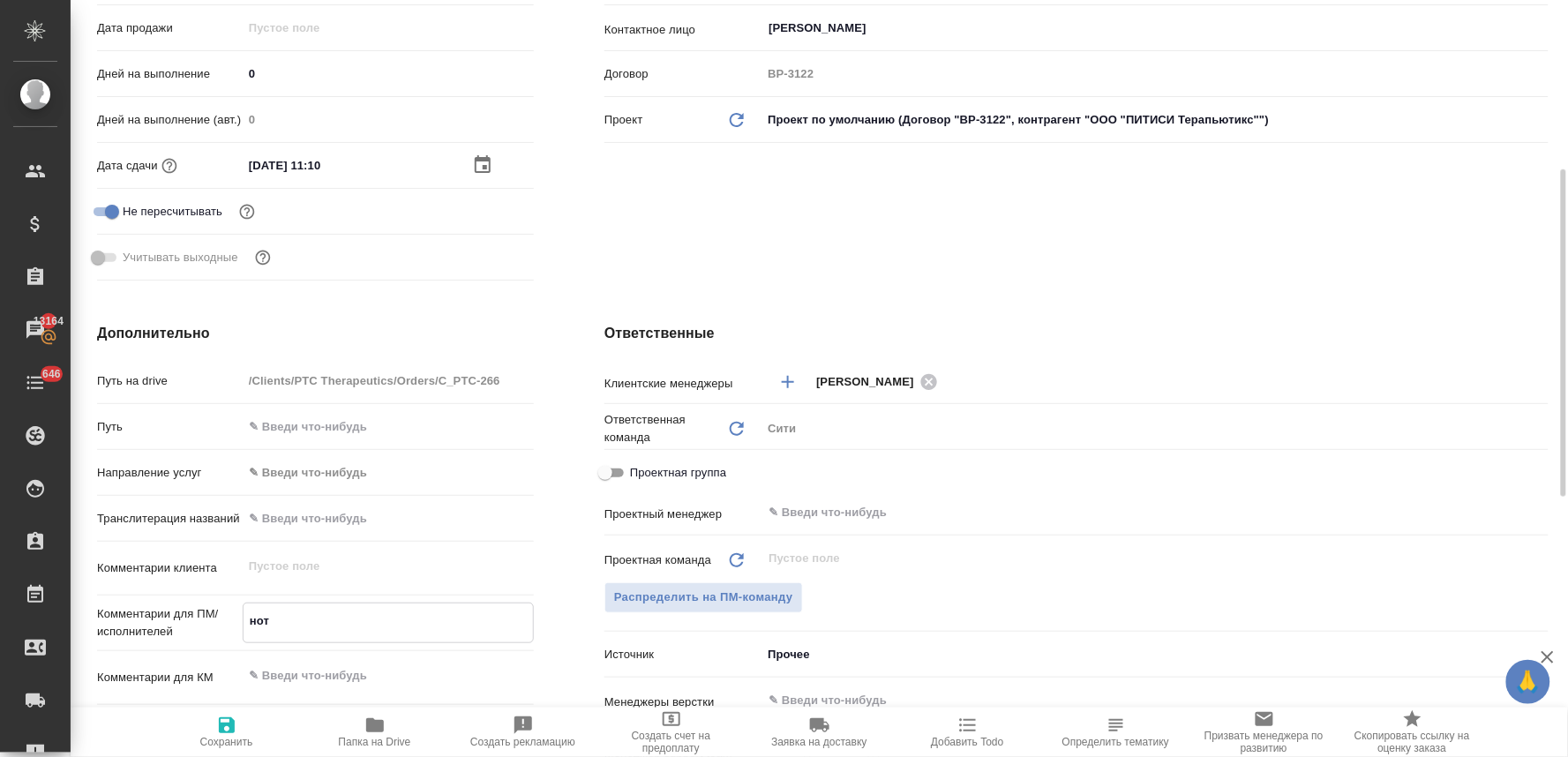
type textarea "x"
type textarea "п нот"
type textarea "x"
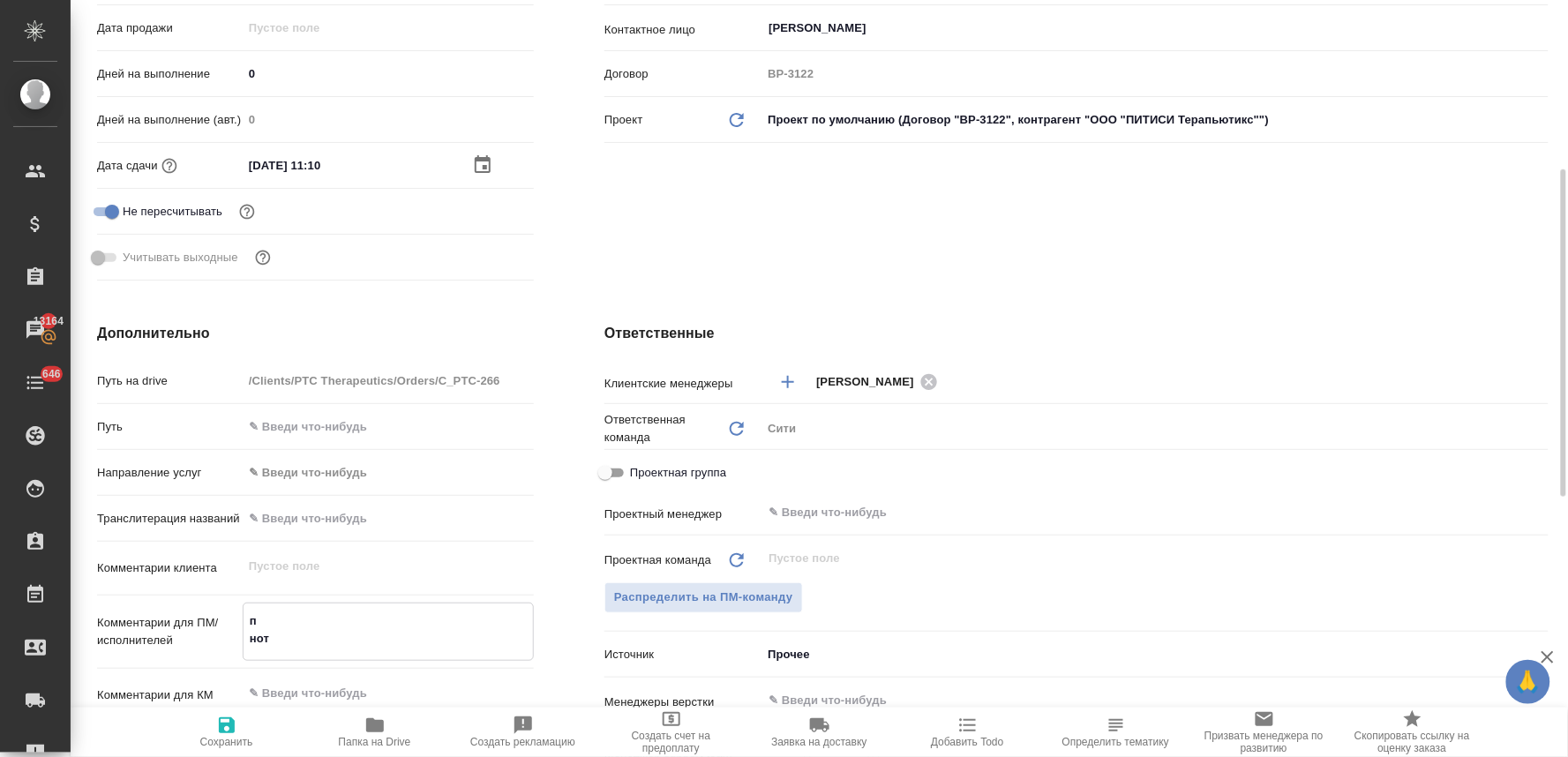
type textarea "x"
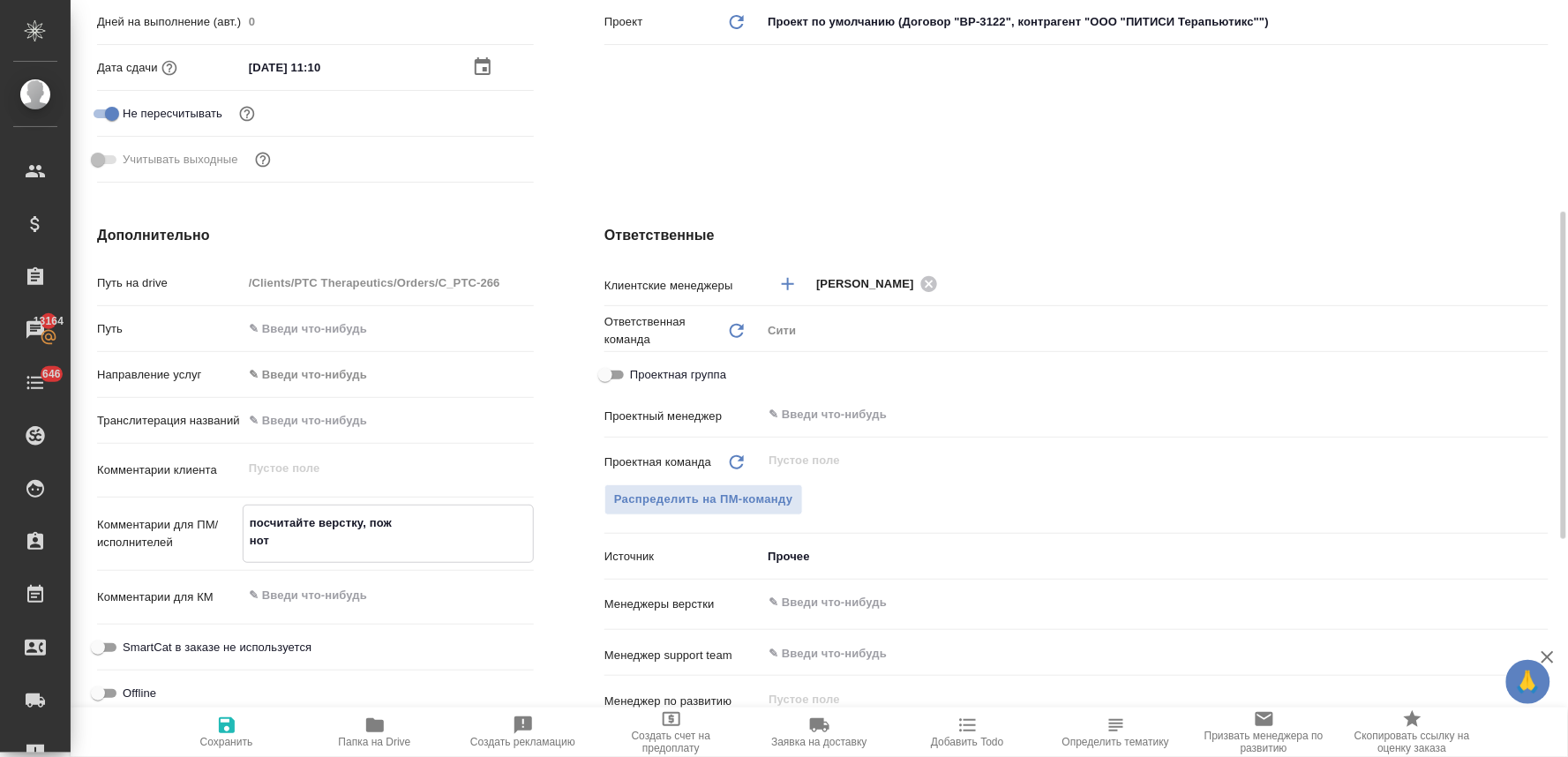
click at [821, 603] on input "text" at bounding box center [1125, 602] width 717 height 21
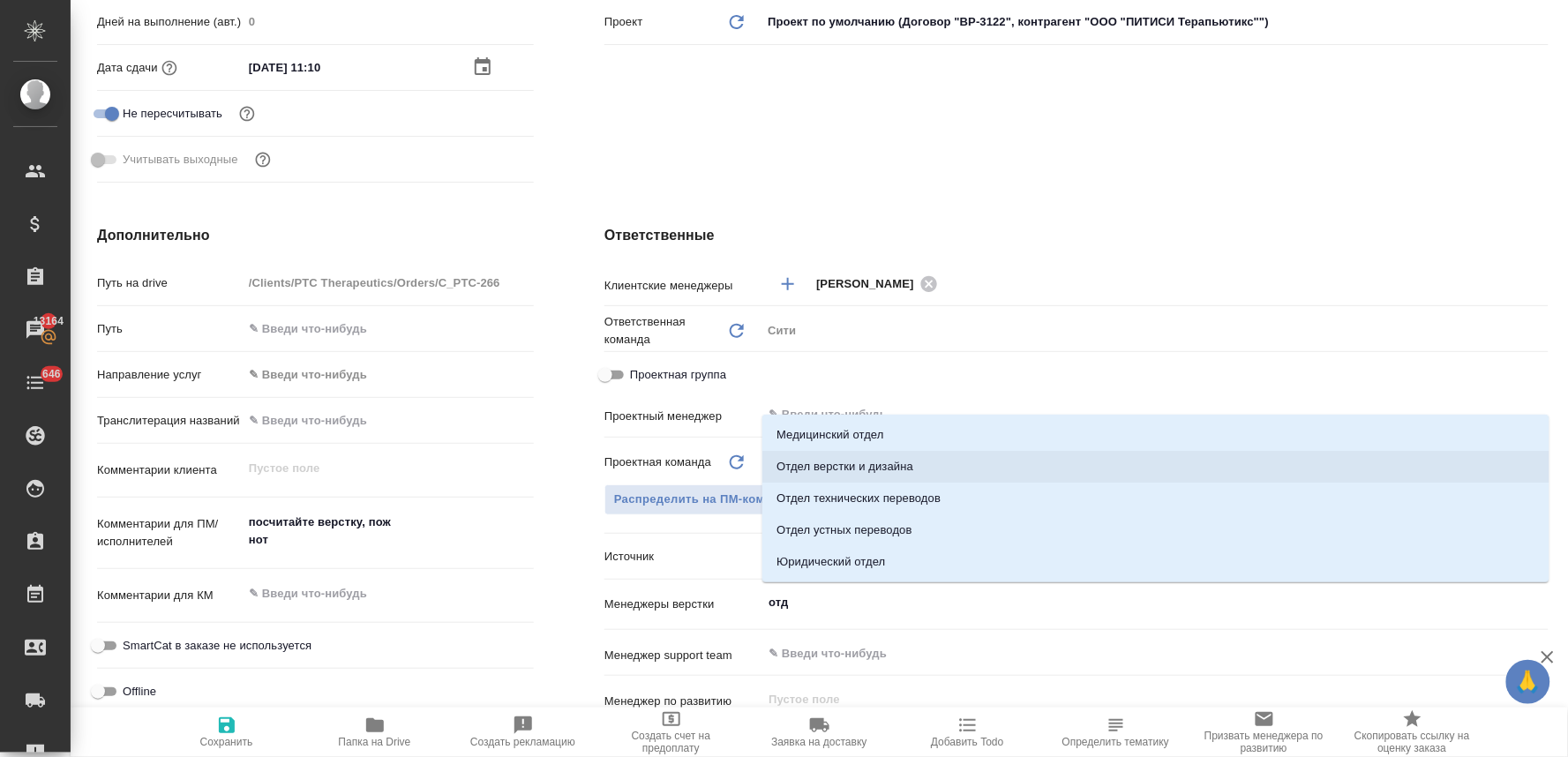
click at [851, 460] on li "Отдел верстки и дизайна" at bounding box center [1156, 467] width 787 height 32
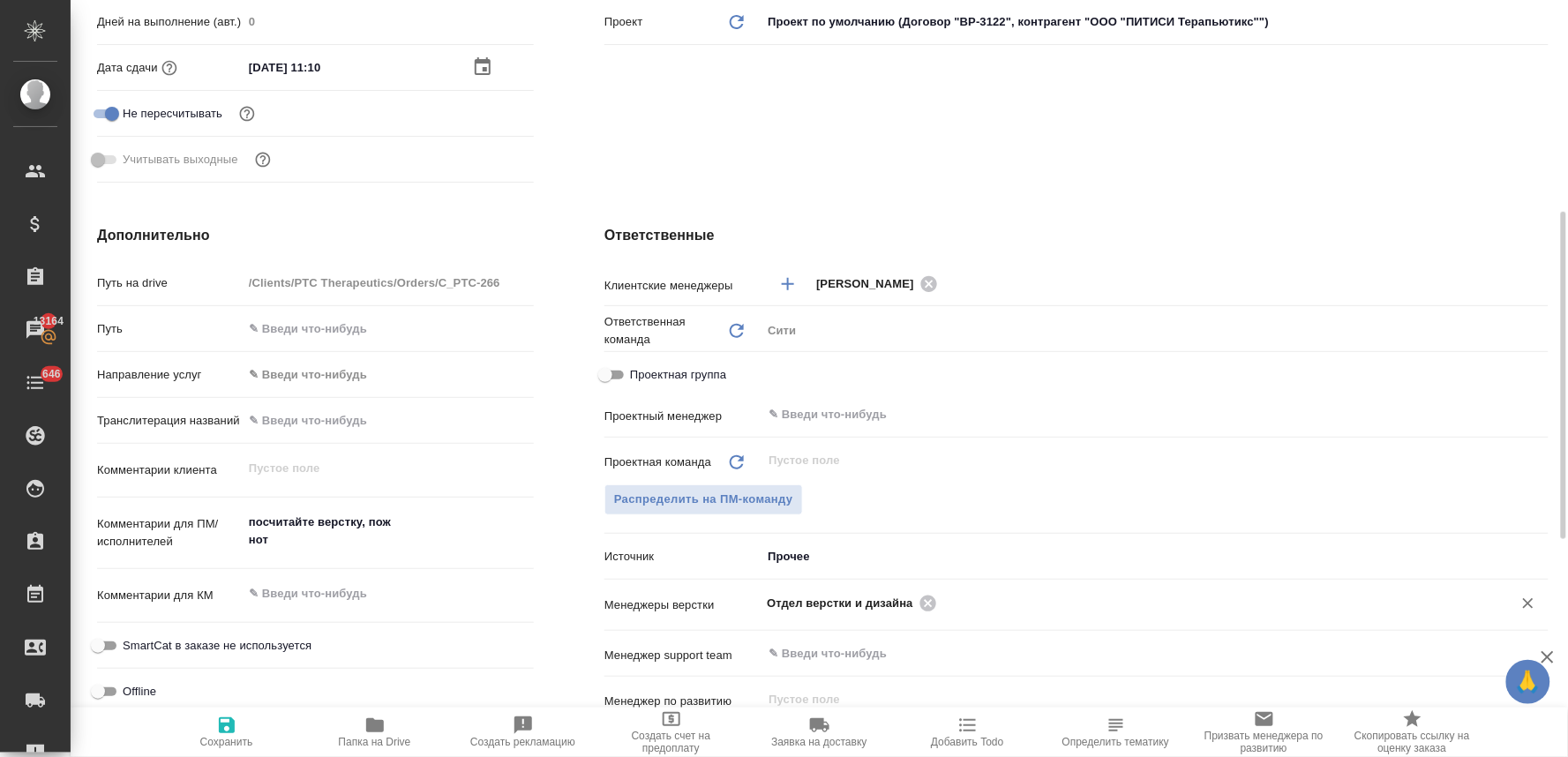
click at [226, 727] on icon "button" at bounding box center [226, 724] width 21 height 21
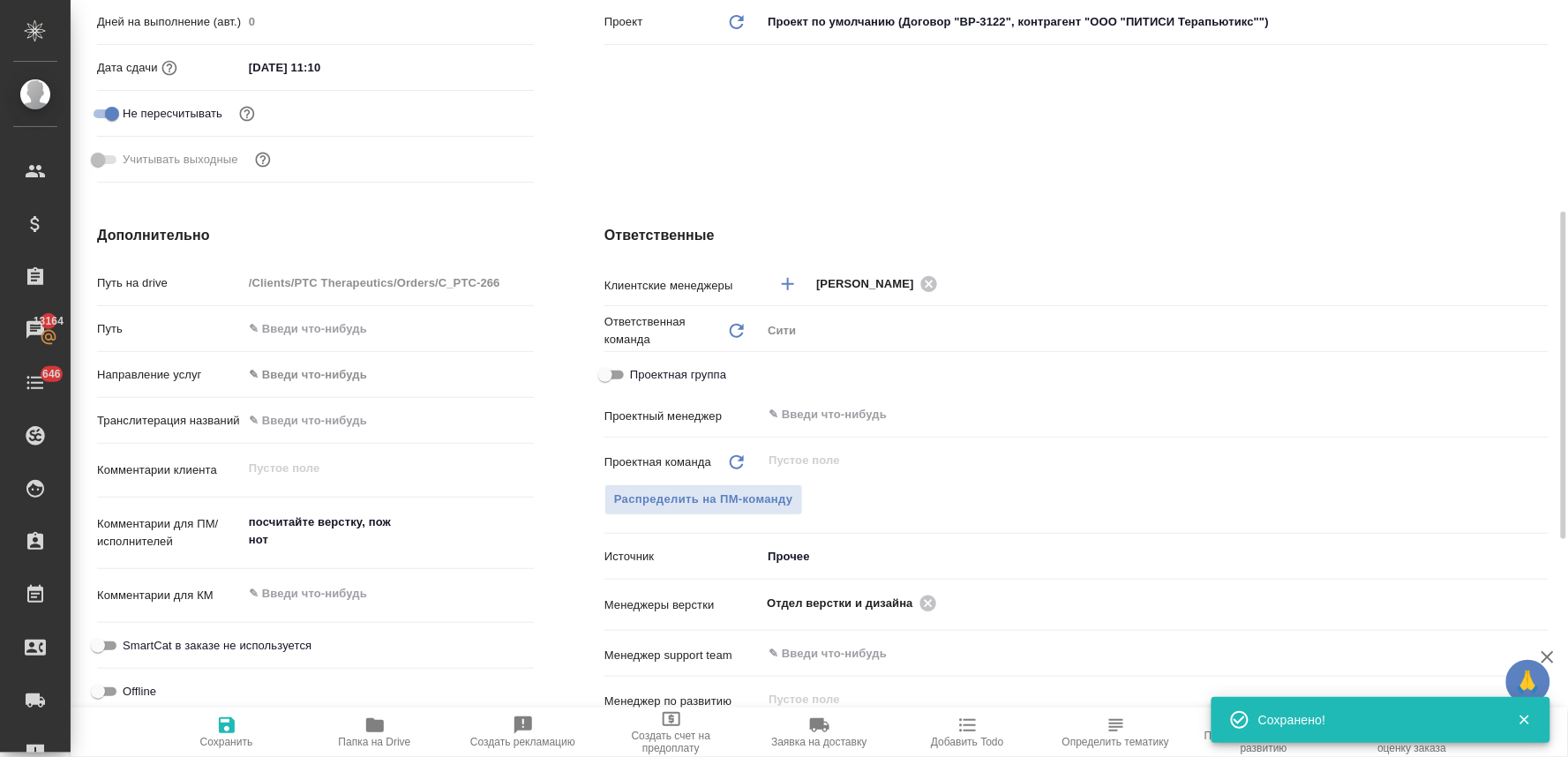
scroll to position [0, 0]
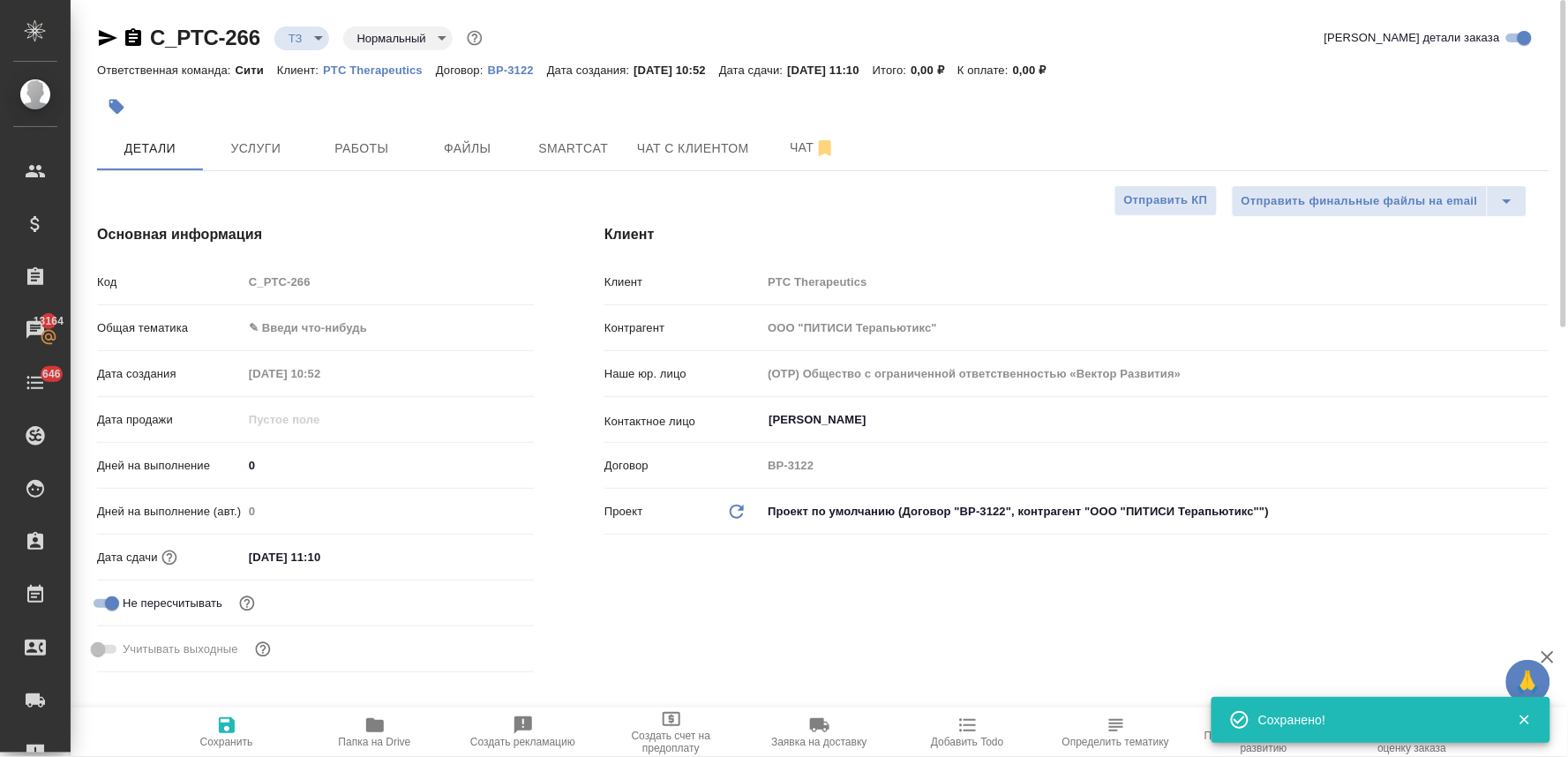
click at [1347, 91] on div at bounding box center [823, 107] width 1452 height 39
click at [198, 299] on div "Код C_PTC-266" at bounding box center [315, 288] width 436 height 46
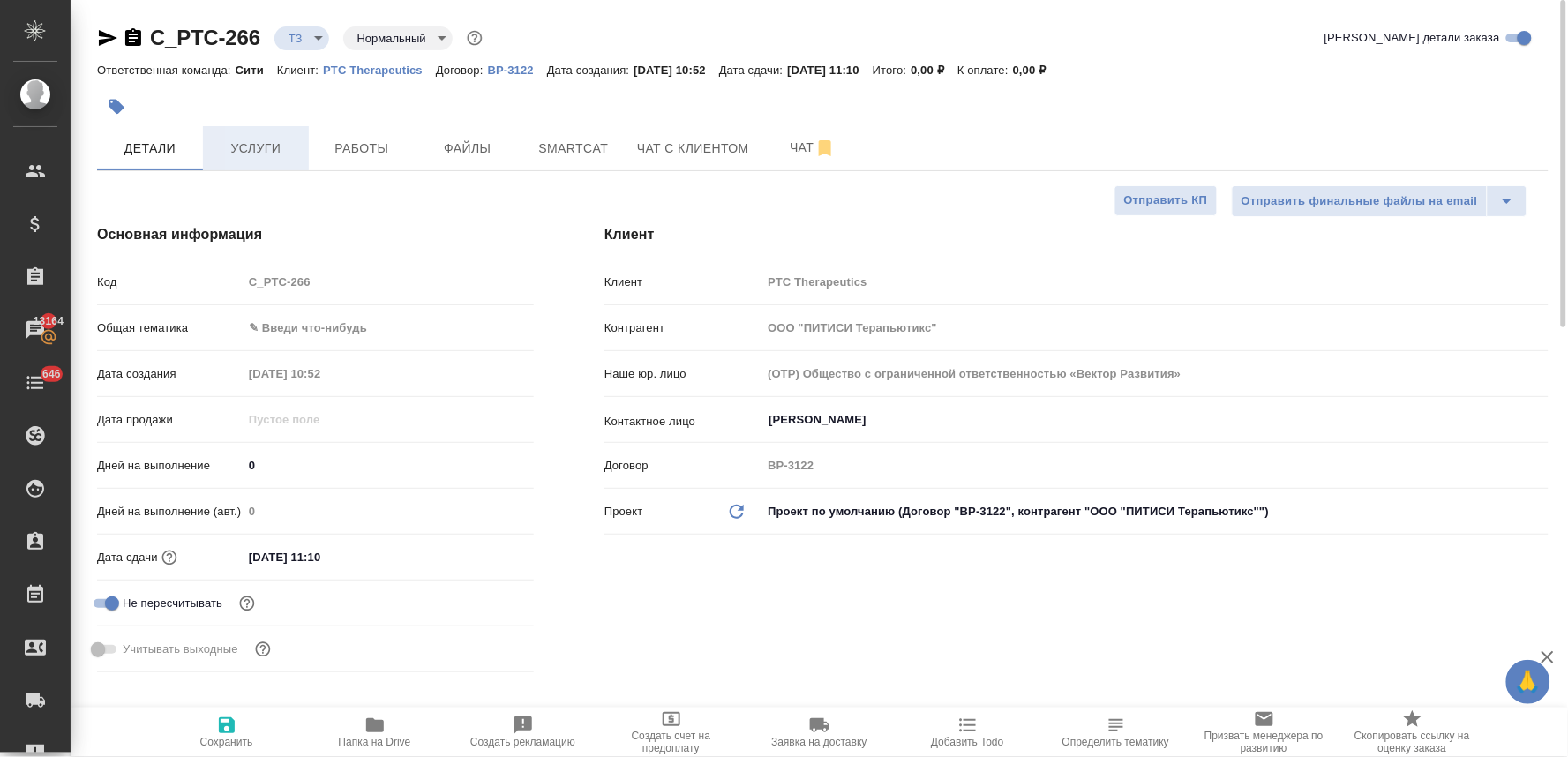
click at [250, 157] on span "Услуги" at bounding box center [256, 149] width 85 height 22
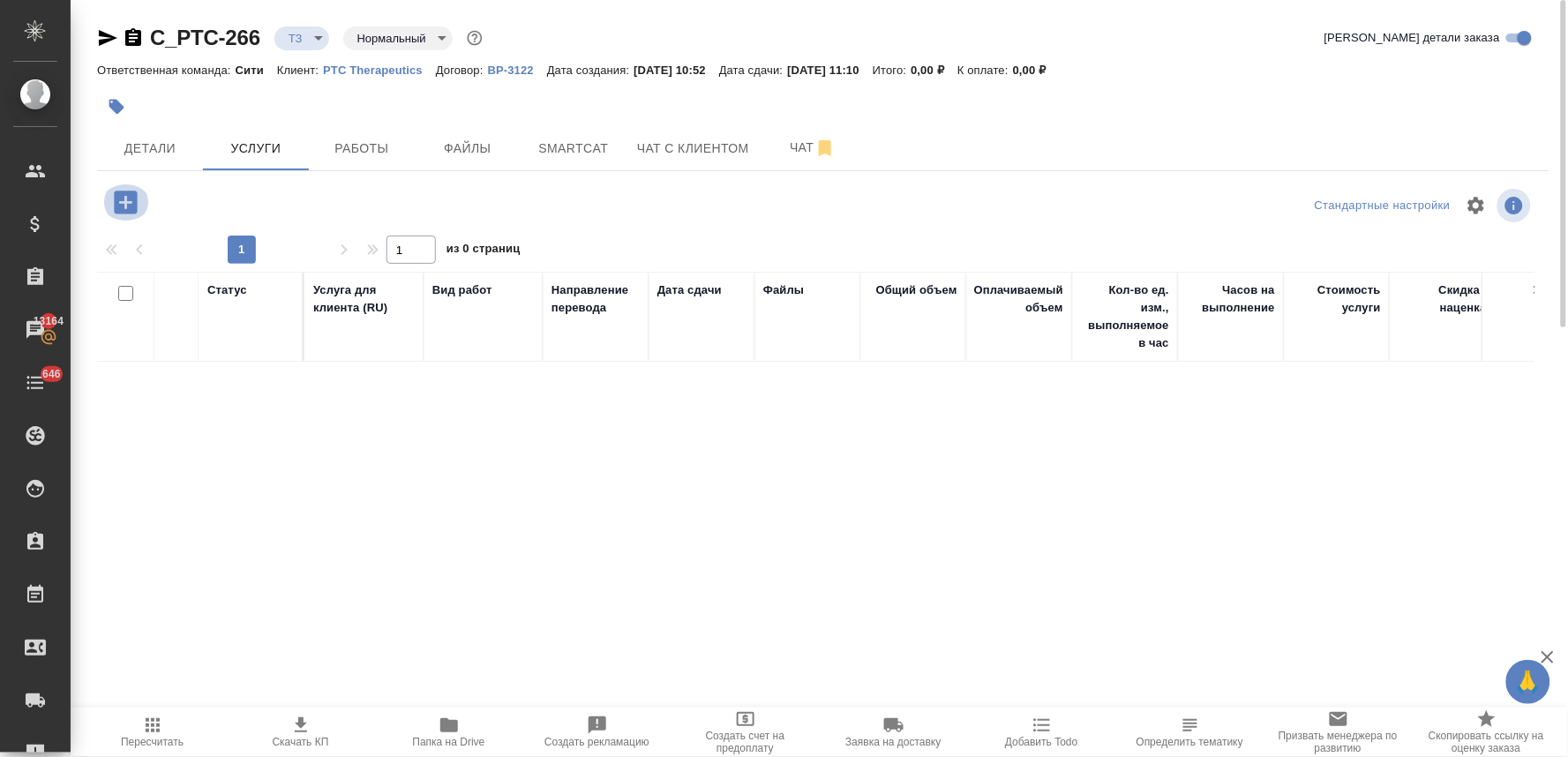
click at [127, 214] on icon "button" at bounding box center [125, 202] width 23 height 23
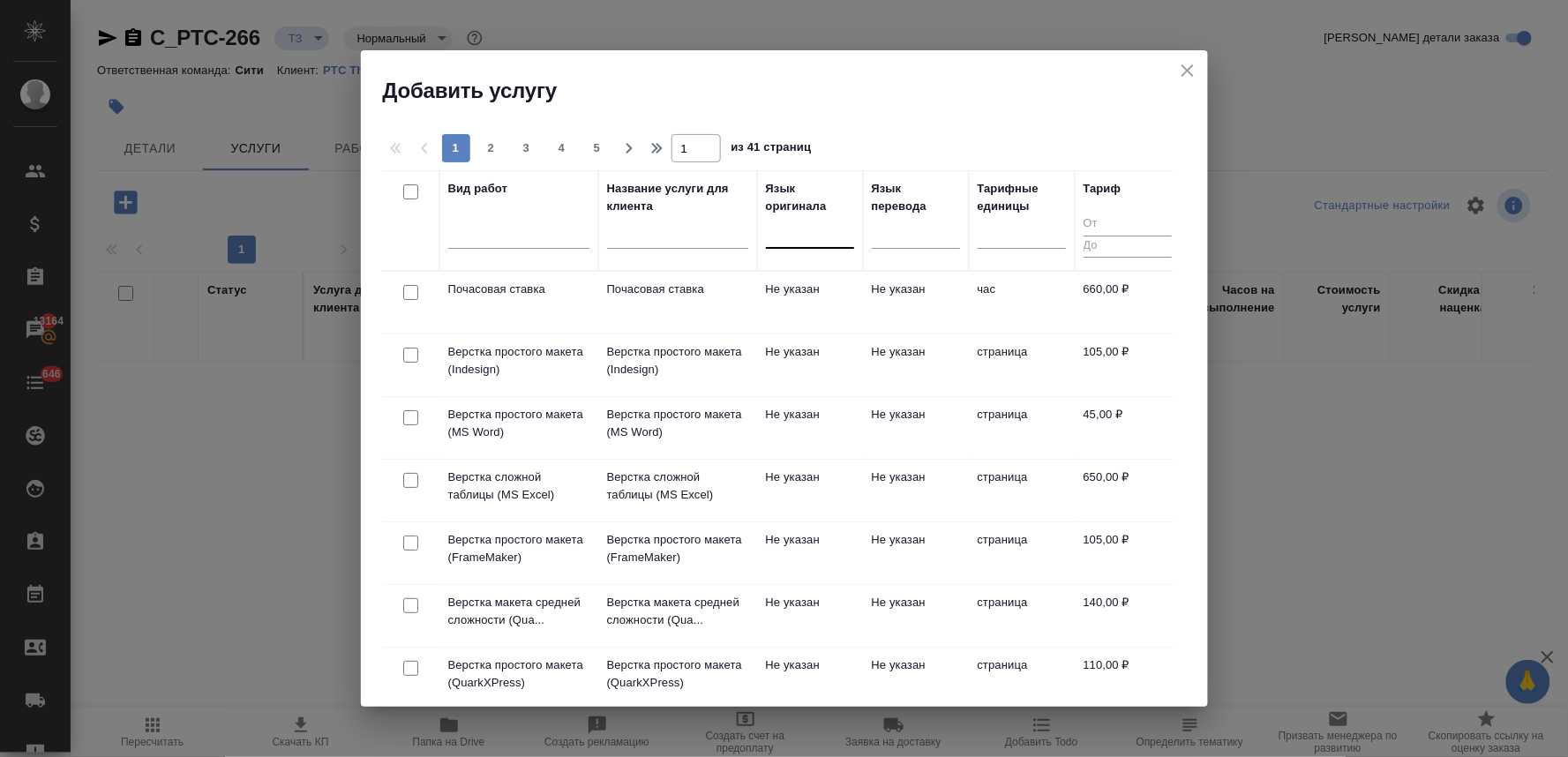
click at [797, 232] on div at bounding box center [810, 231] width 88 height 26
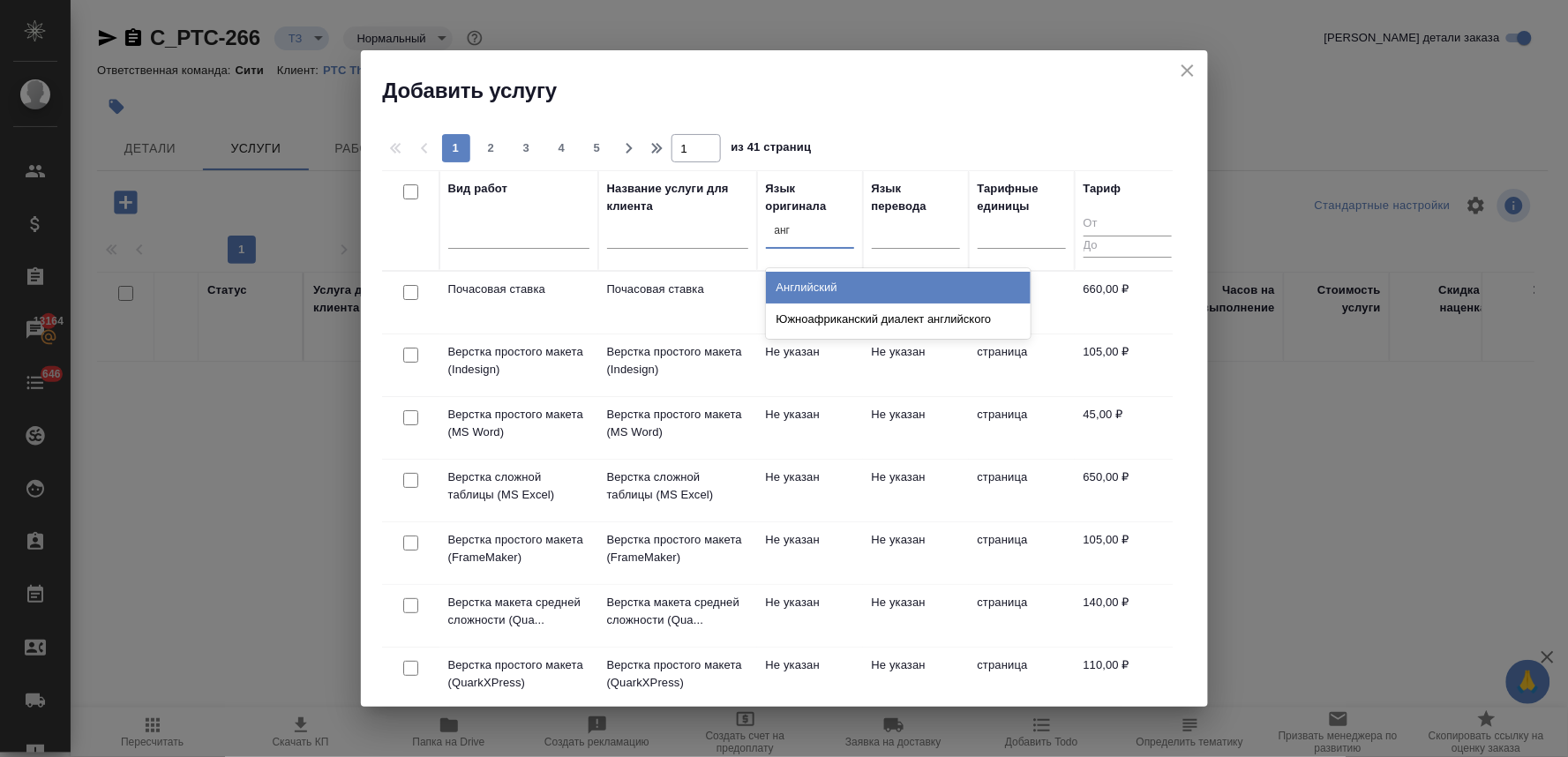
click at [793, 292] on div "Английский" at bounding box center [898, 287] width 265 height 32
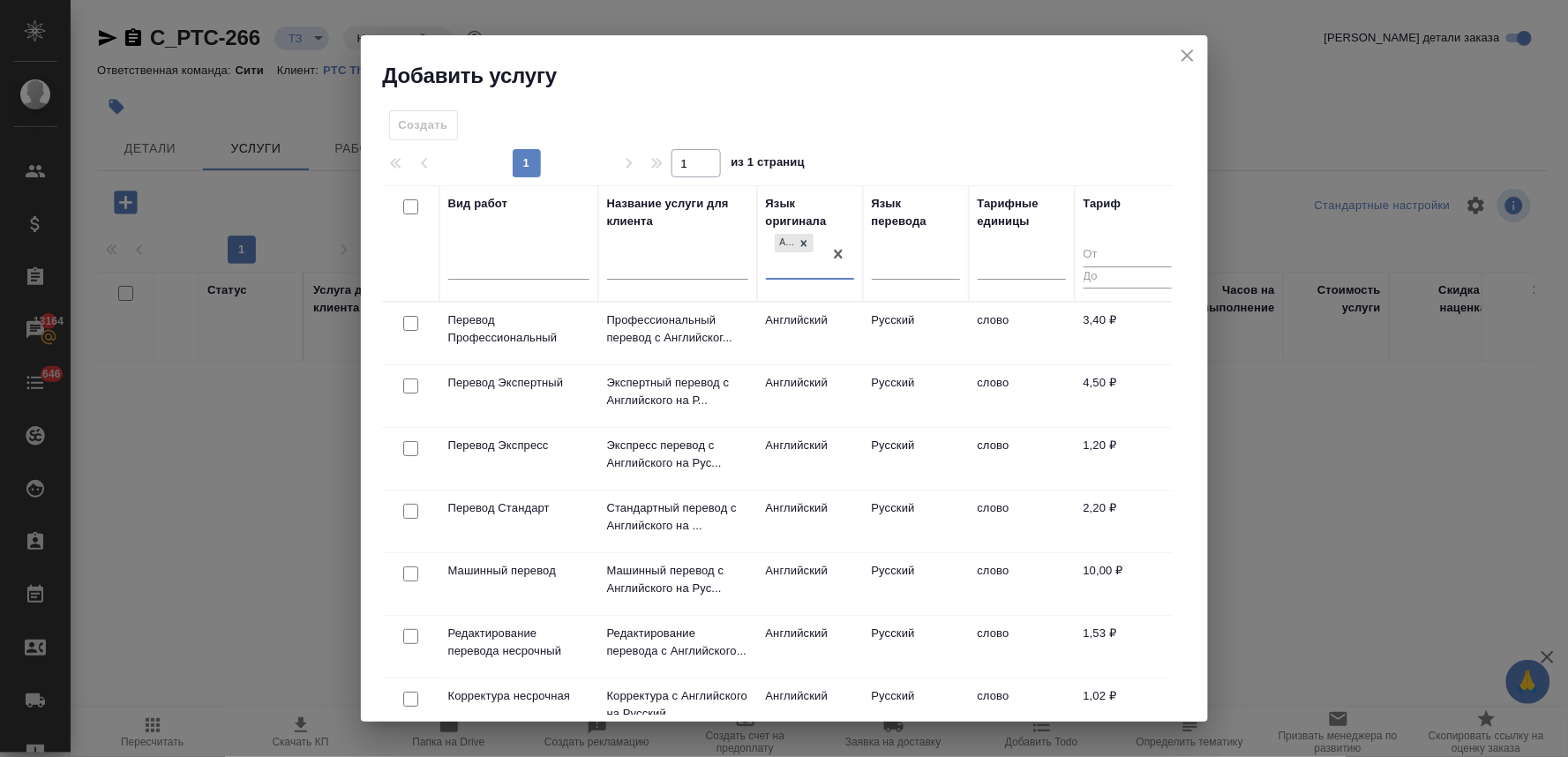
click at [410, 506] on input "checkbox" at bounding box center [410, 511] width 15 height 15
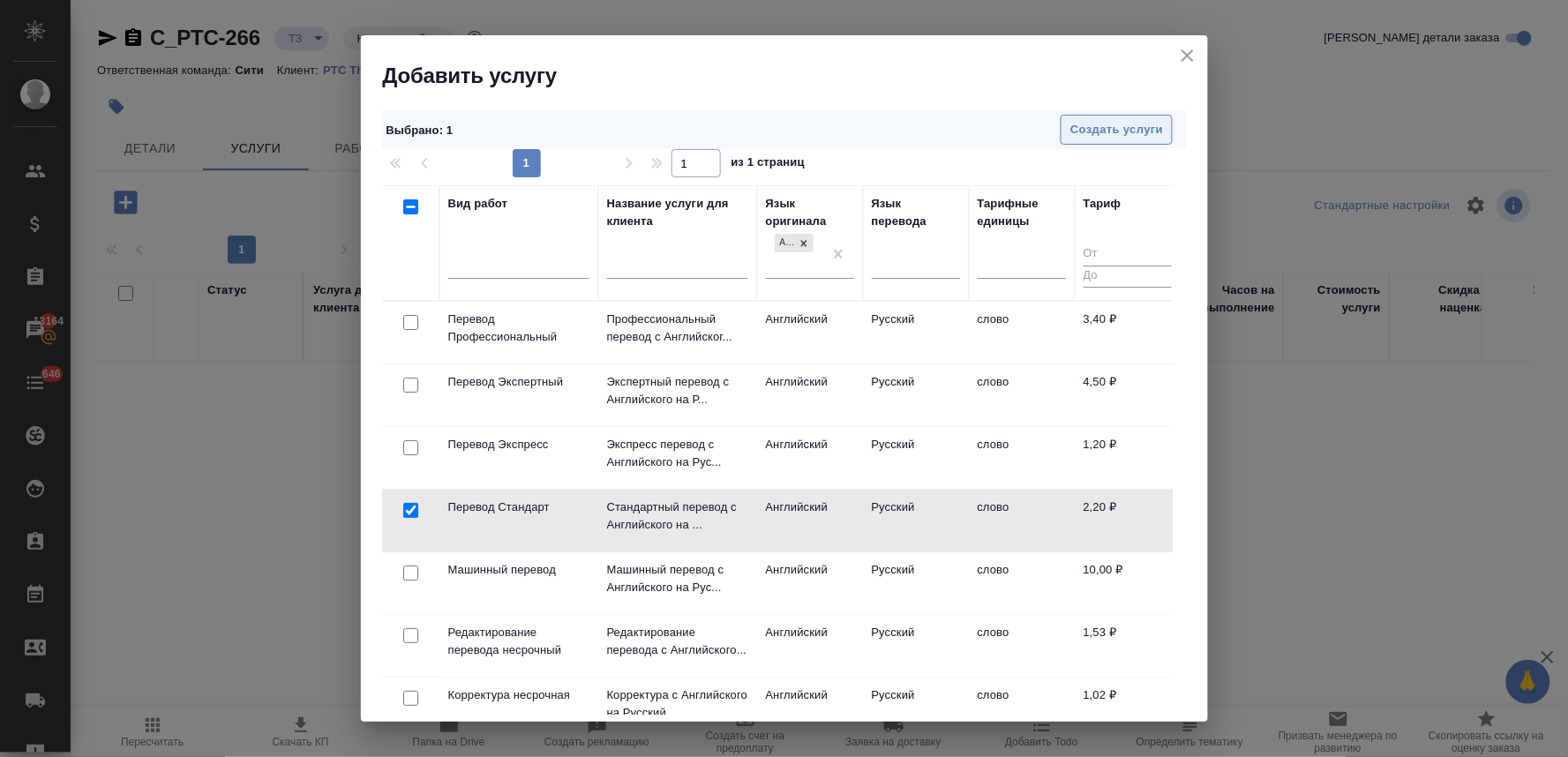
click at [1079, 129] on span "Создать услуги" at bounding box center [1117, 130] width 93 height 20
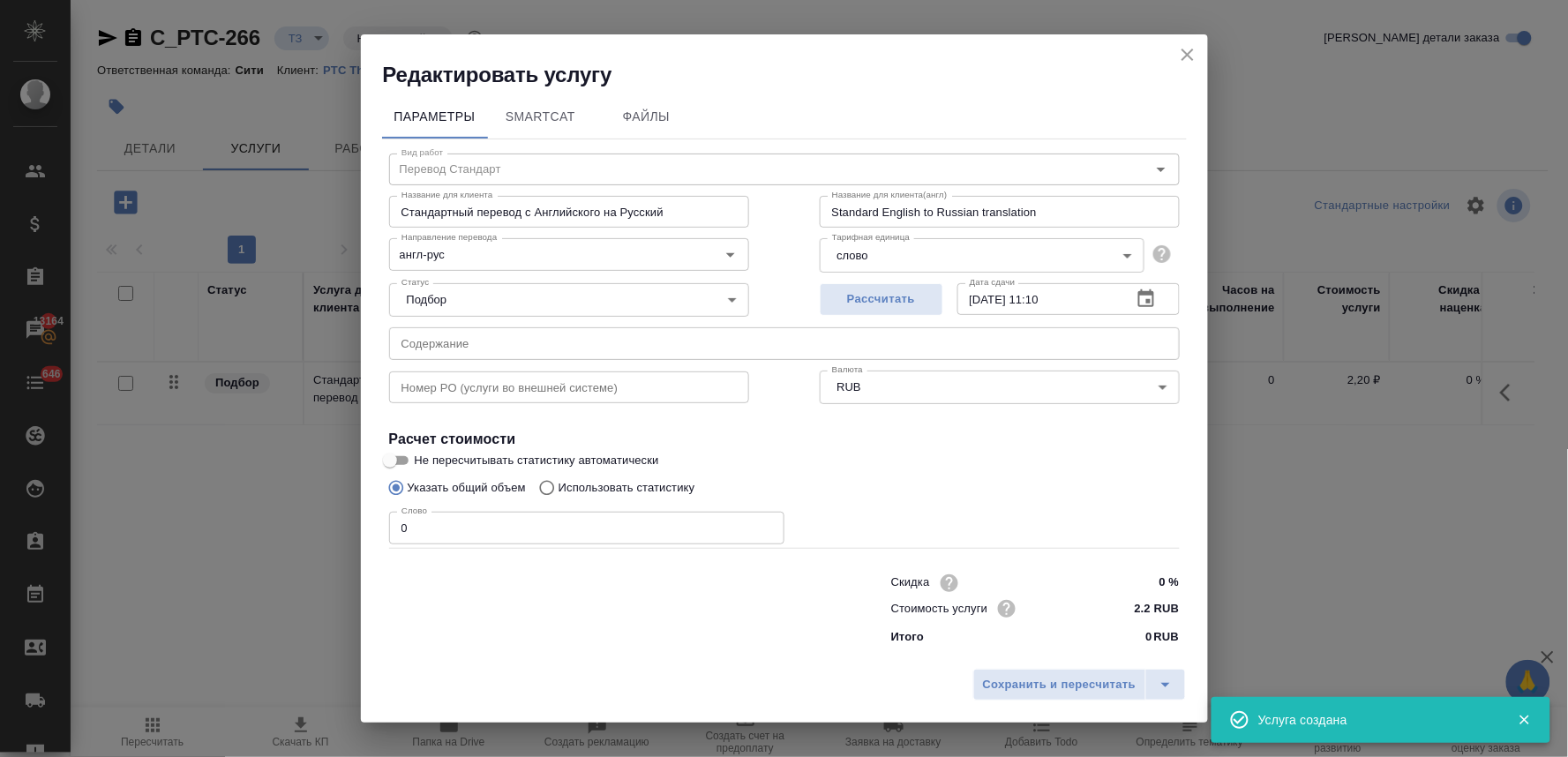
click at [532, 693] on div "Сохранить и пересчитать" at bounding box center [784, 690] width 848 height 62
click at [455, 333] on input "text" at bounding box center [784, 343] width 791 height 32
paste input "FDA Registration Apostilled"
click at [576, 484] on p "Использовать статистику" at bounding box center [626, 487] width 137 height 18
click at [558, 484] on input "Использовать статистику" at bounding box center [544, 487] width 28 height 33
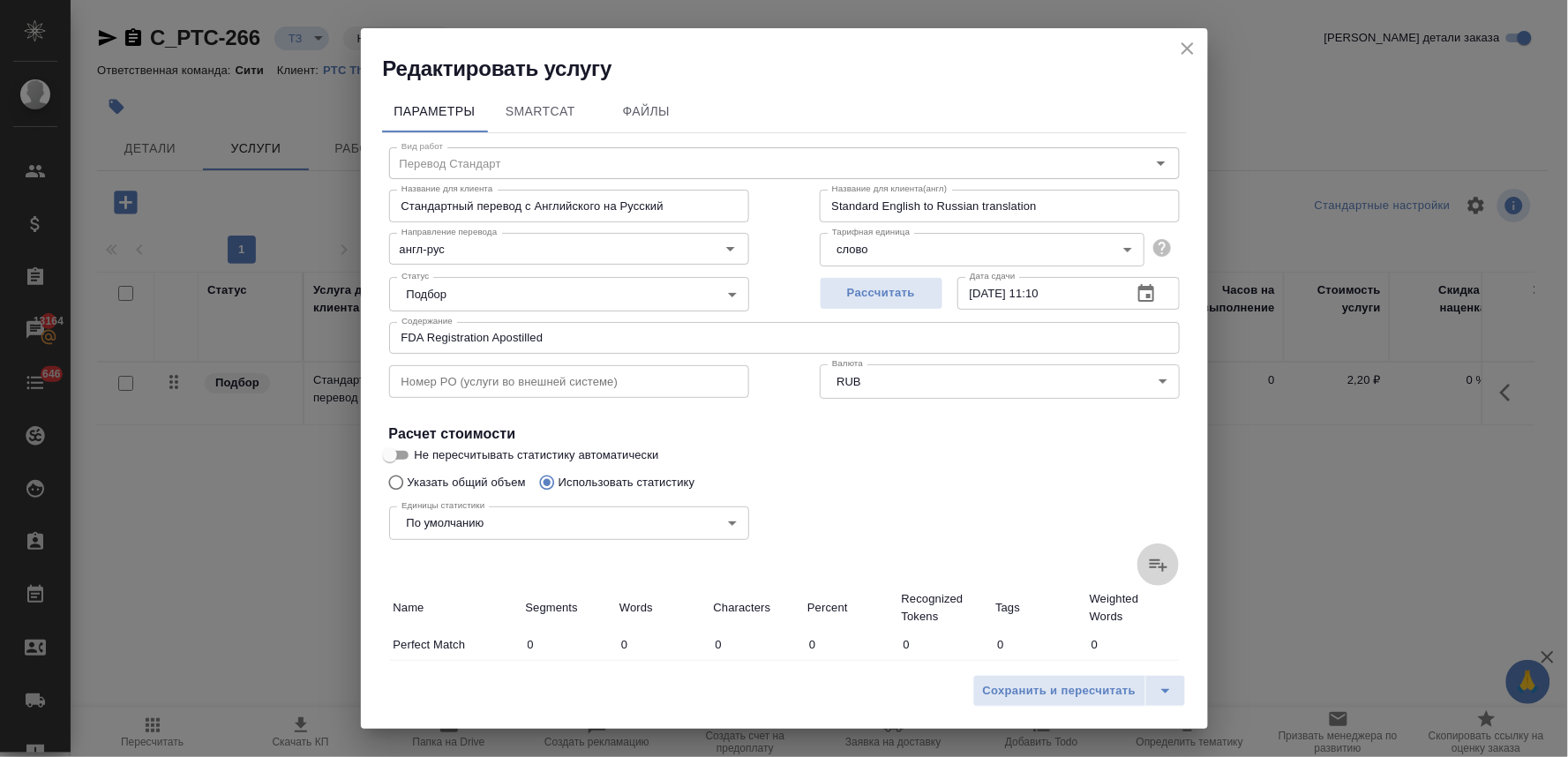
click at [1148, 558] on icon at bounding box center [1159, 564] width 21 height 21
click at [0, 0] on input "file" at bounding box center [0, 0] width 0 height 0
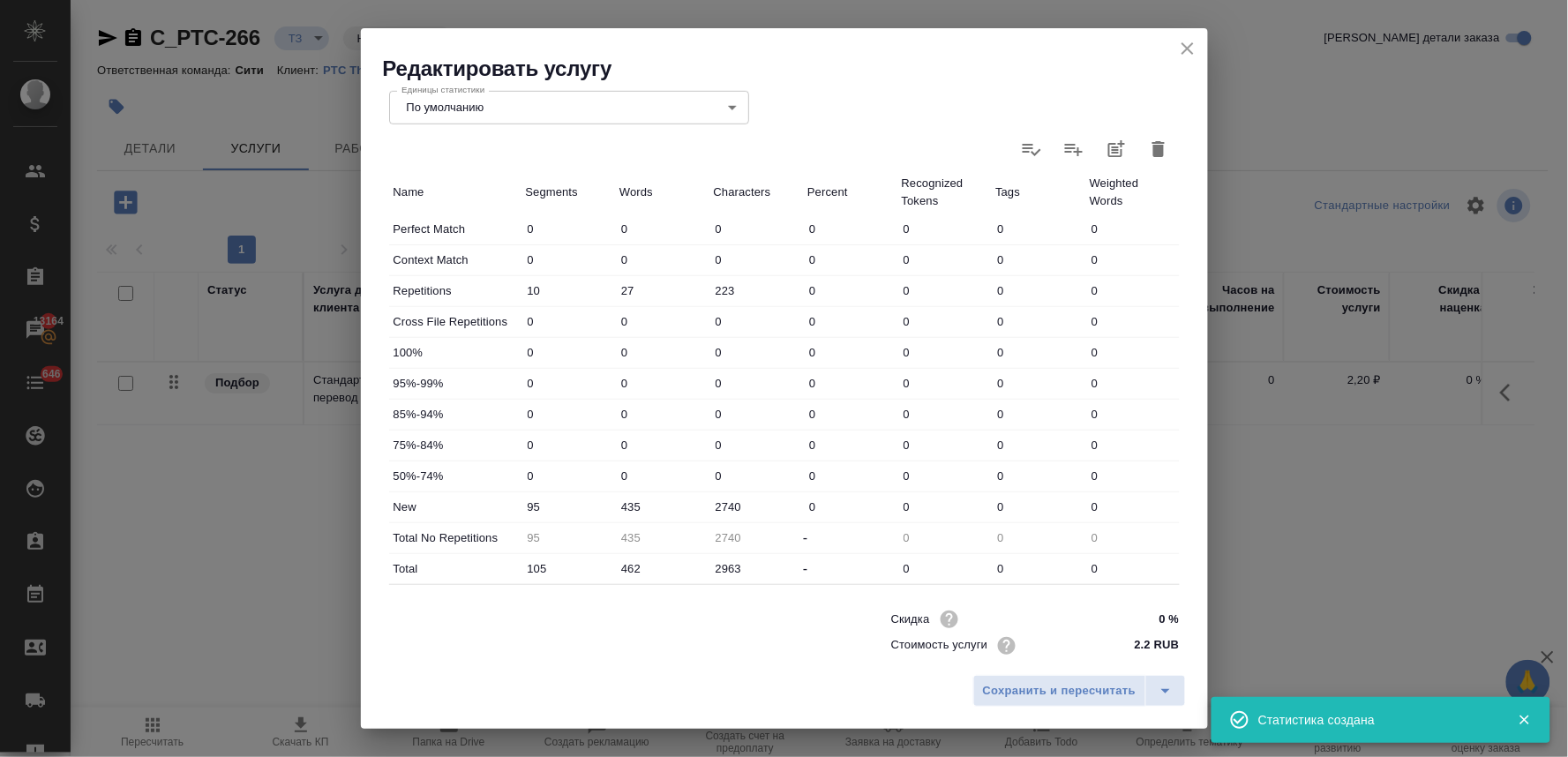
scroll to position [445, 0]
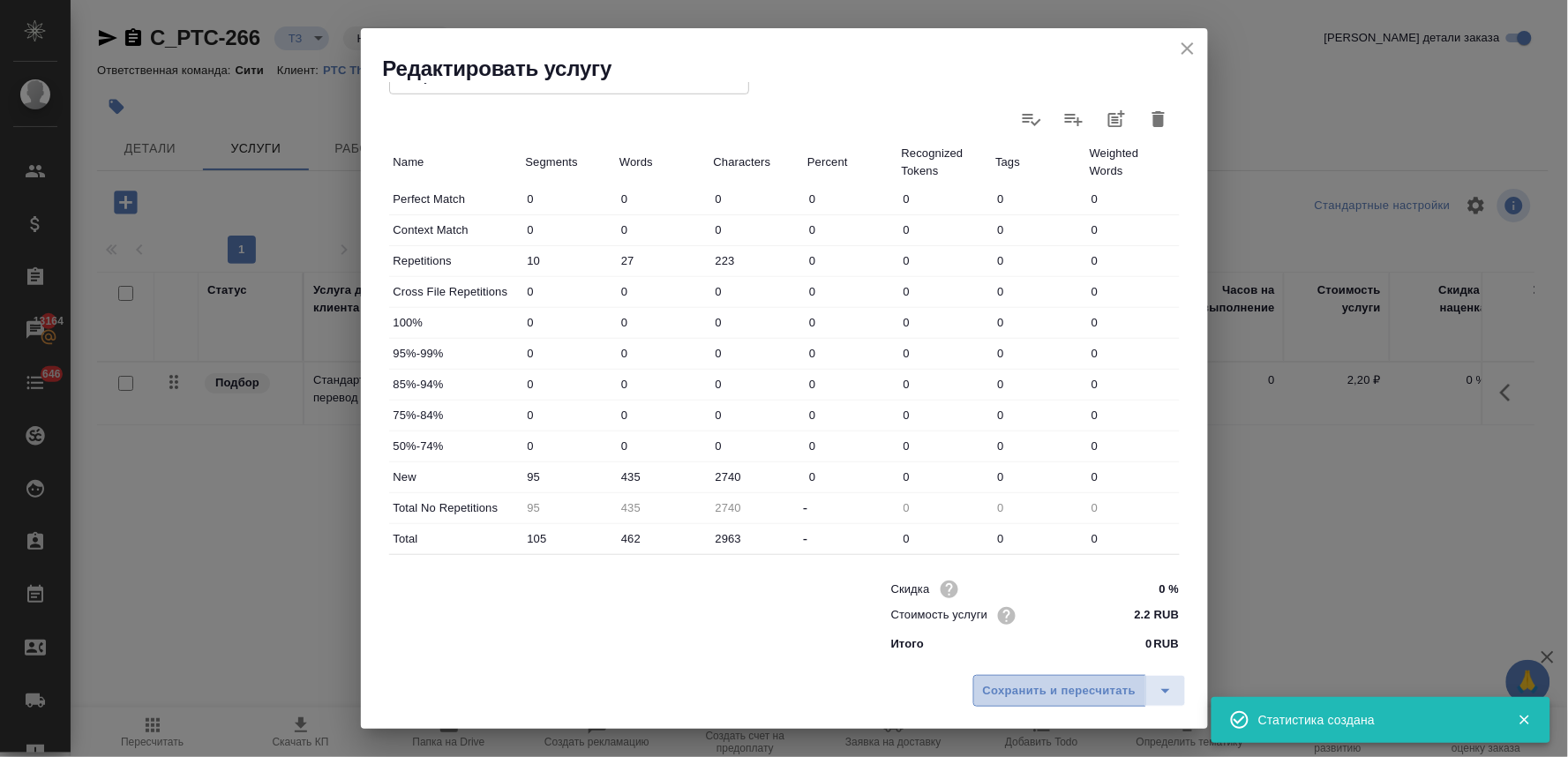
click at [990, 692] on span "Сохранить и пересчитать" at bounding box center [1060, 691] width 154 height 20
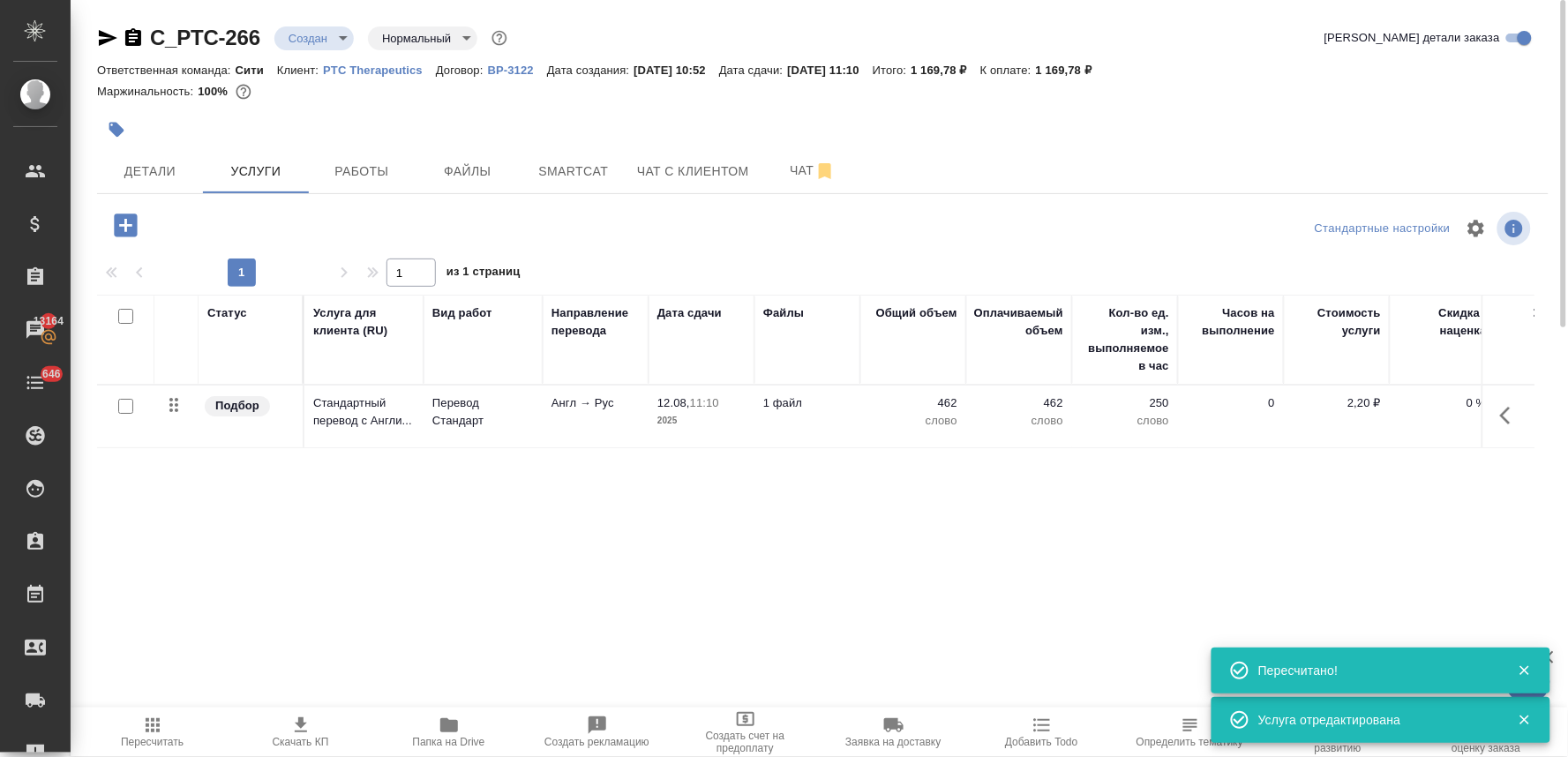
click at [128, 232] on icon "button" at bounding box center [125, 225] width 23 height 23
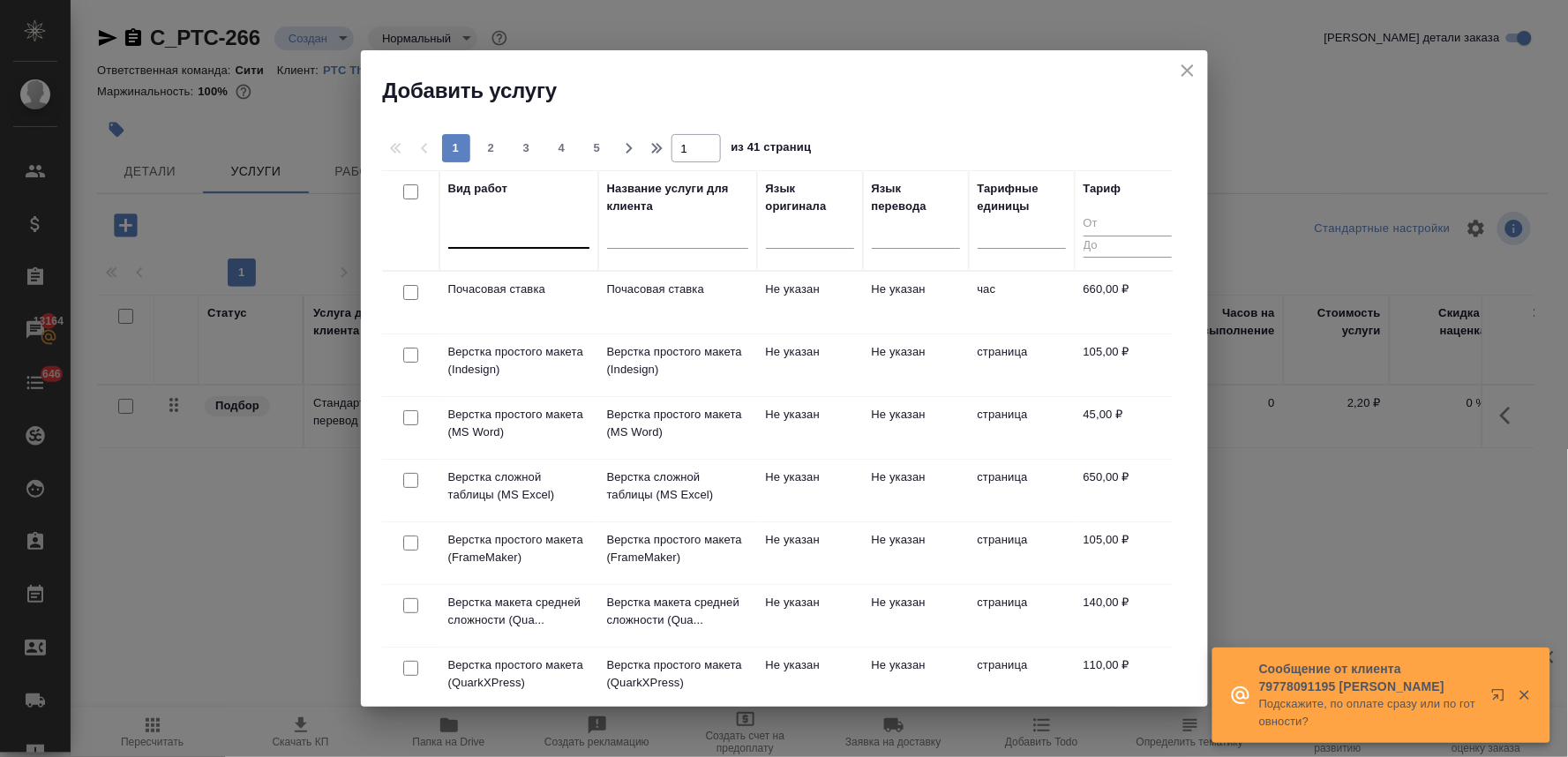
click at [522, 235] on div at bounding box center [519, 231] width 141 height 26
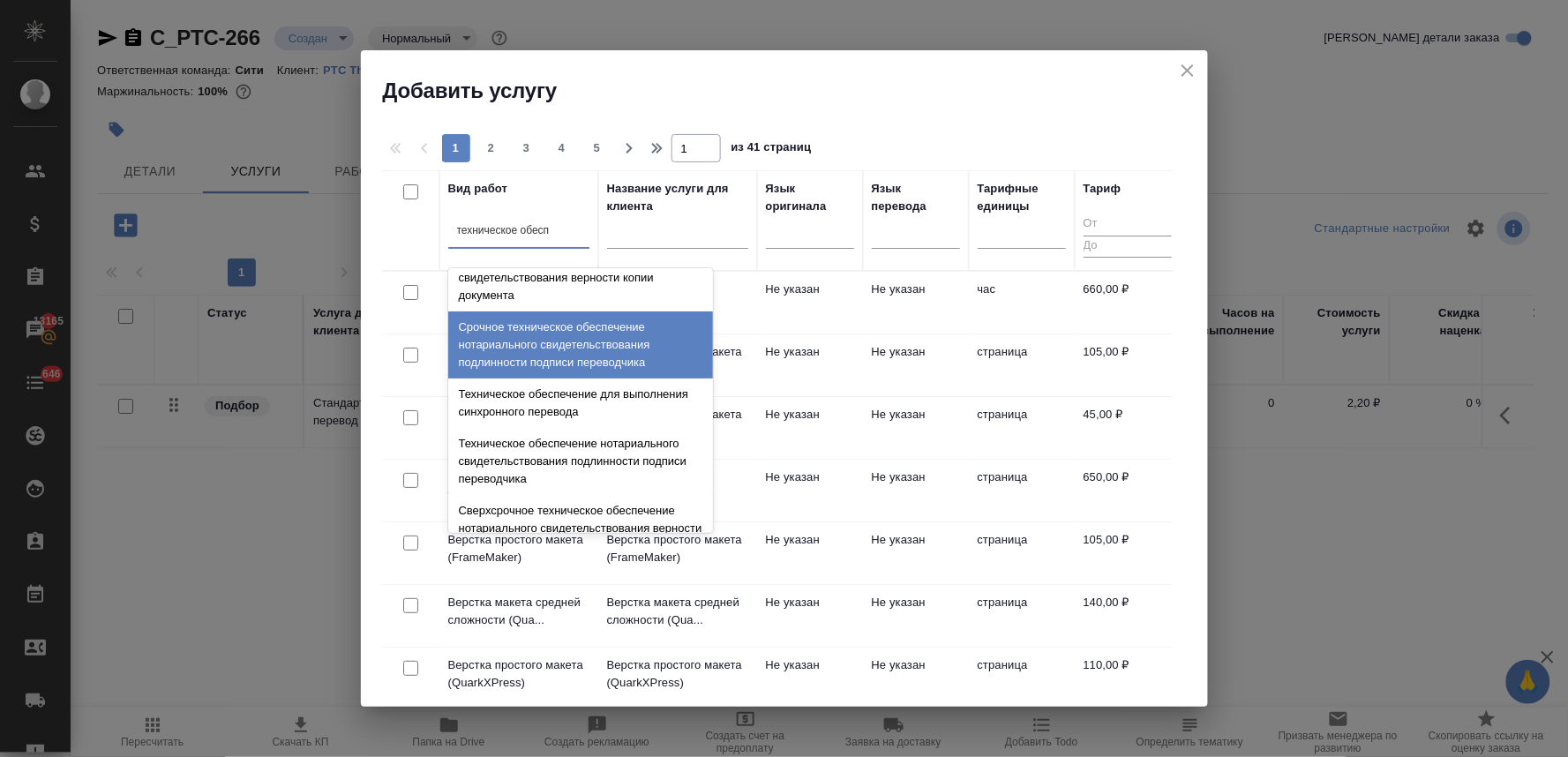
scroll to position [196, 0]
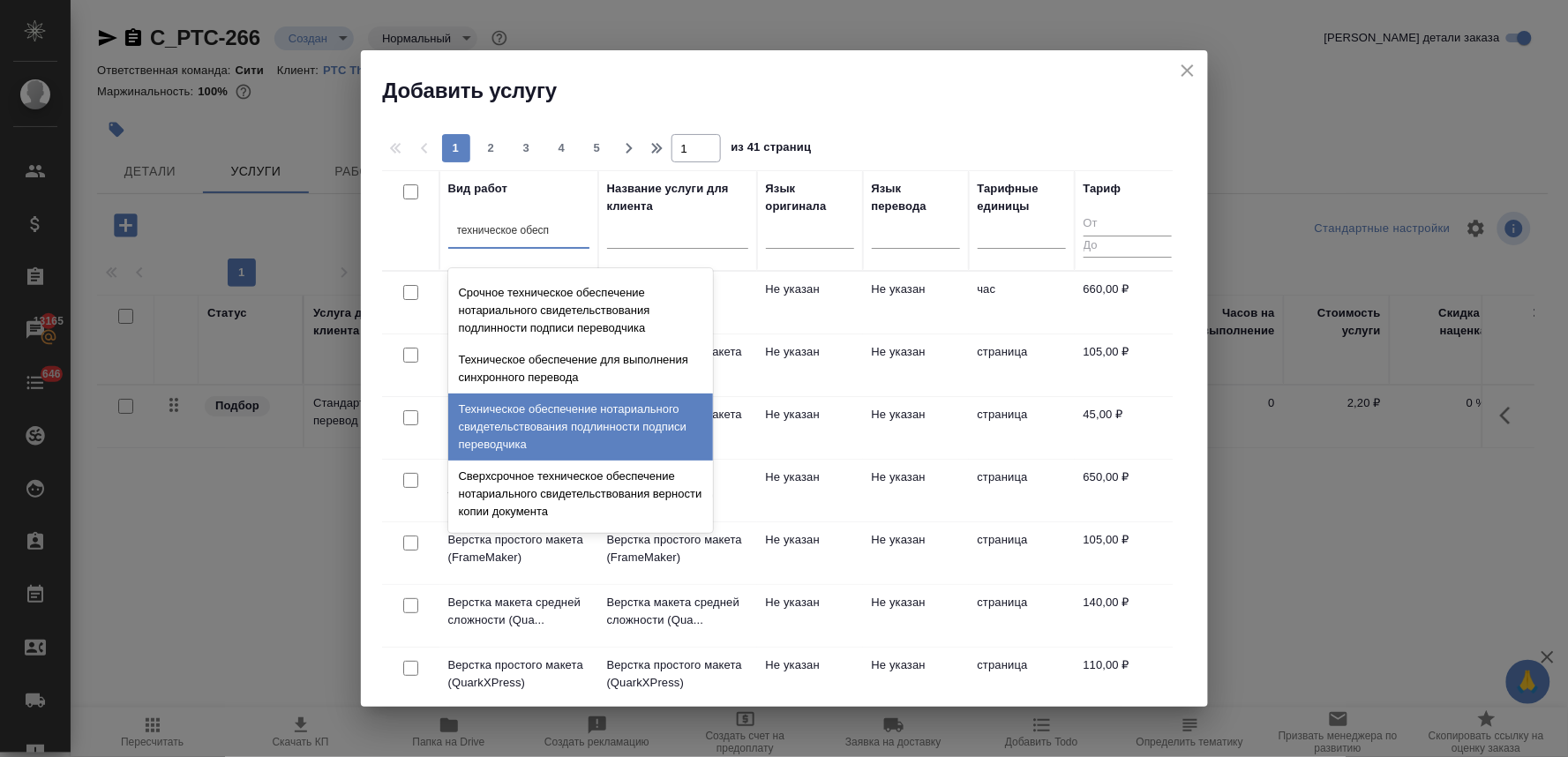
click at [621, 417] on div "Техническое обеспечение нотариального свидетельствования подлинности подписи пе…" at bounding box center [581, 427] width 265 height 67
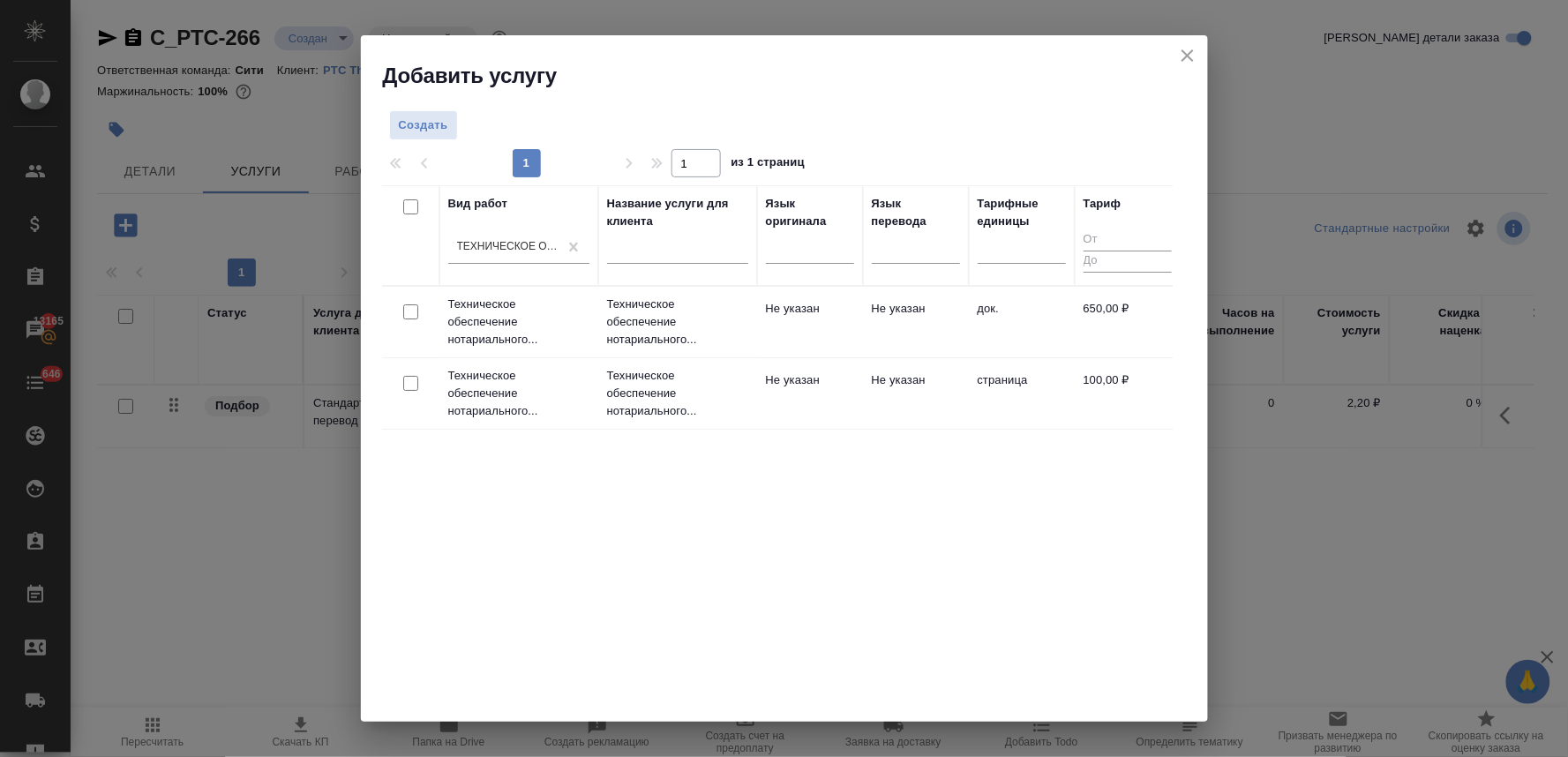
click at [409, 311] on input "checkbox" at bounding box center [410, 312] width 15 height 15
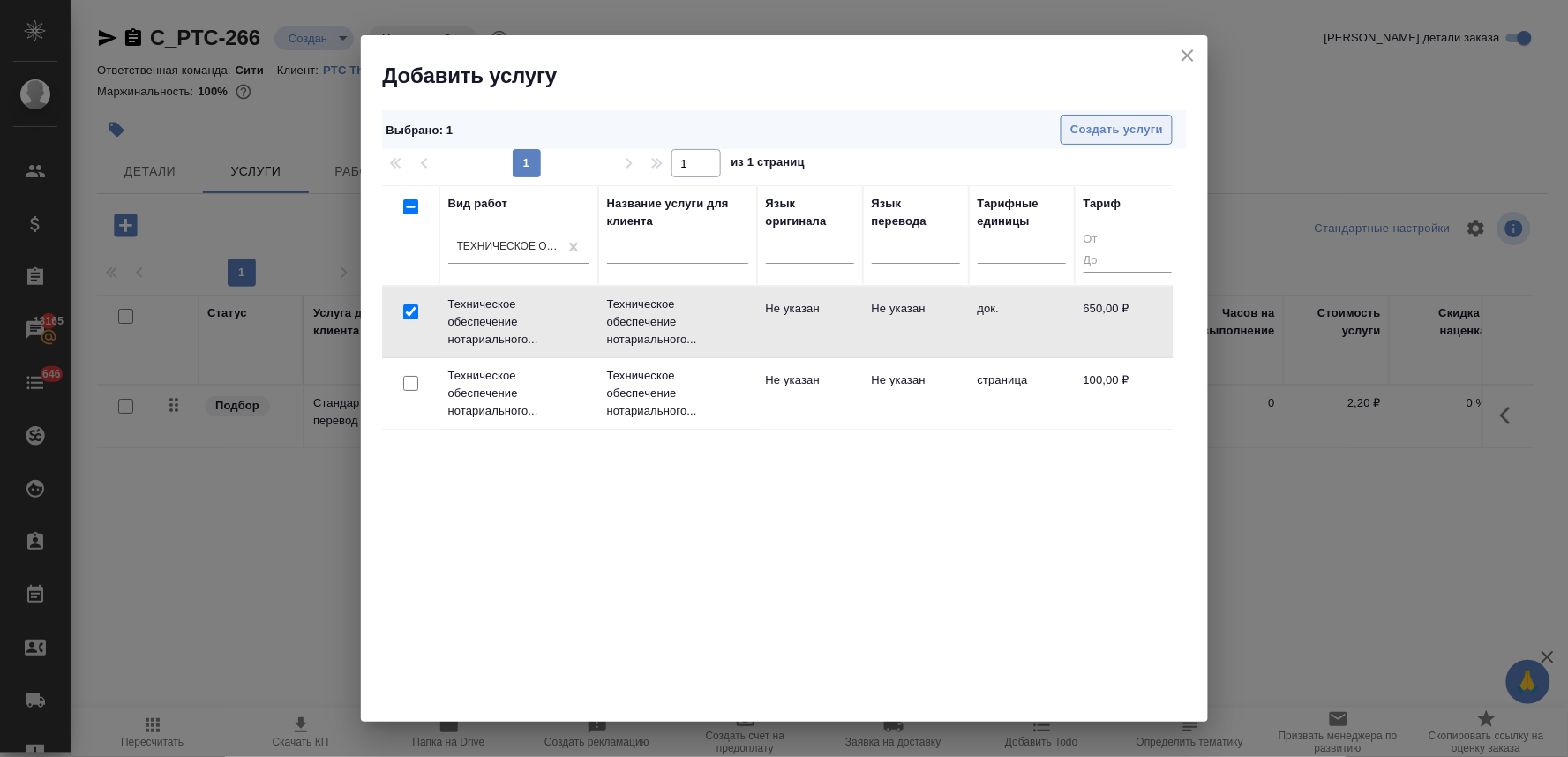
click at [1109, 125] on span "Создать услуги" at bounding box center [1117, 130] width 93 height 20
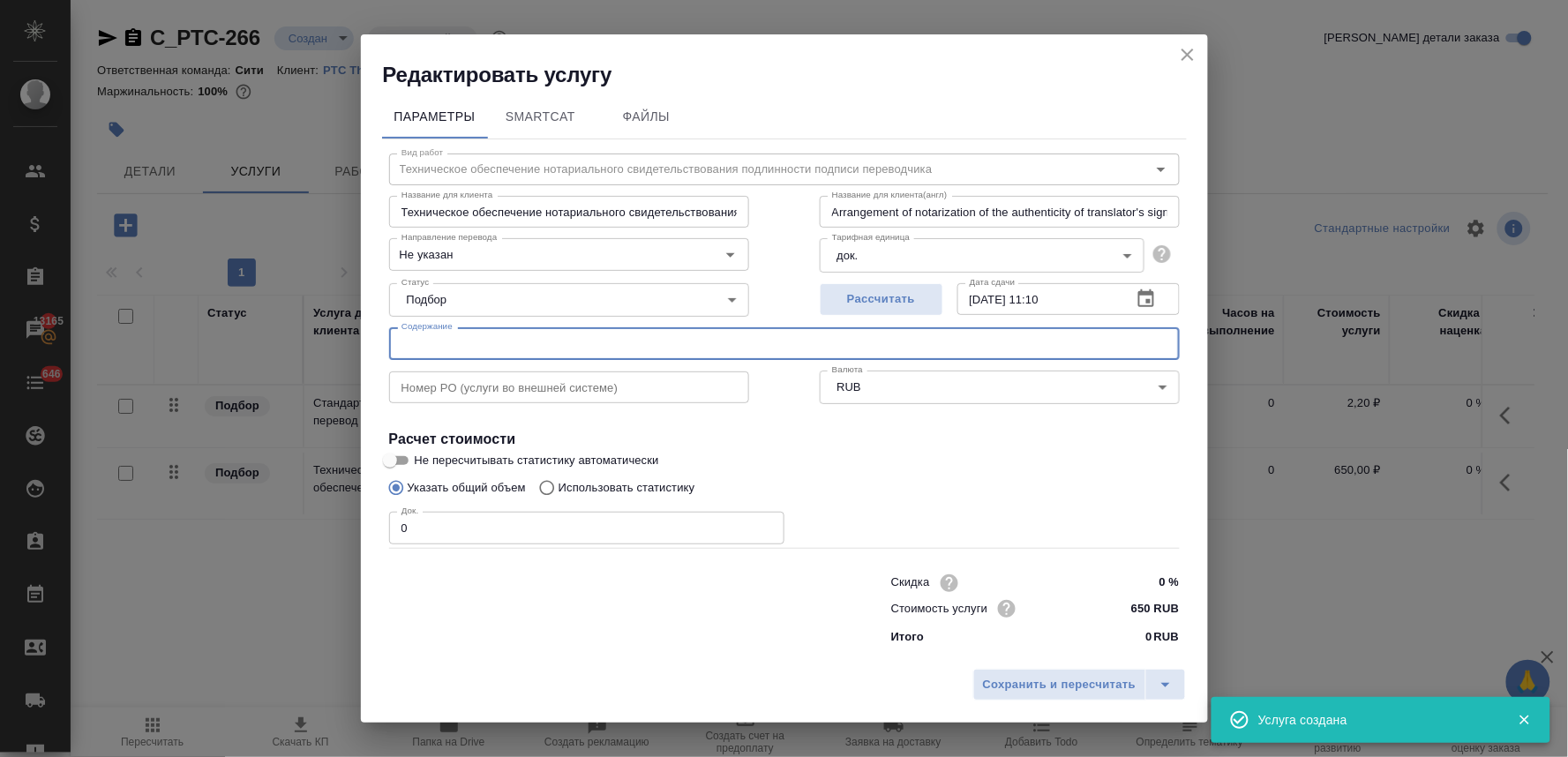
click at [489, 345] on input "text" at bounding box center [784, 343] width 791 height 32
paste input "FDA Registration Apostilled"
drag, startPoint x: 411, startPoint y: 533, endPoint x: 332, endPoint y: 542, distance: 79.5
click at [333, 542] on div "Редактировать услугу Параметры SmartCat Файлы Вид работ Техническое обеспечение…" at bounding box center [784, 378] width 1568 height 757
click at [1078, 693] on span "Сохранить и пересчитать" at bounding box center [1060, 685] width 154 height 20
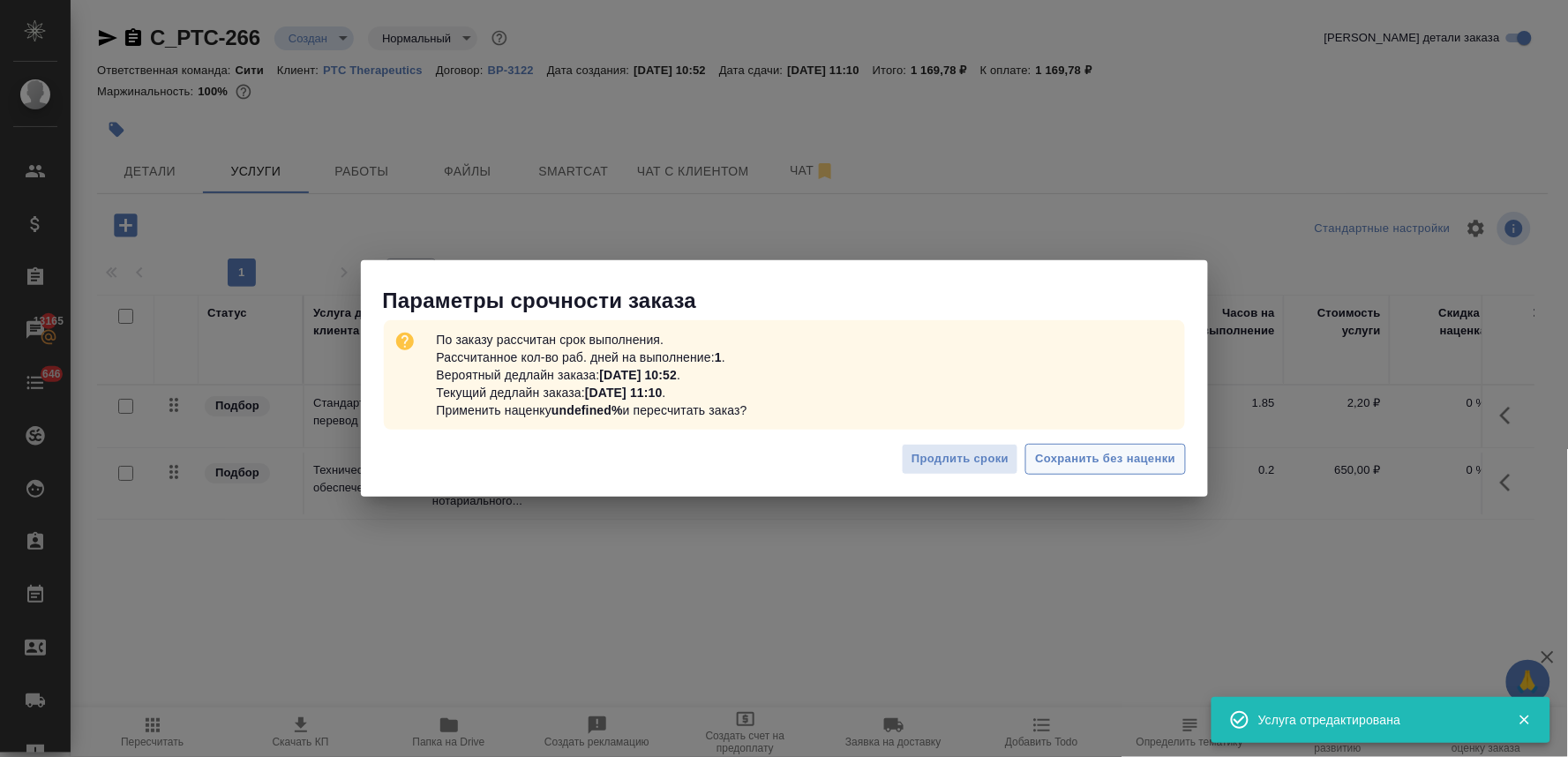
click at [1112, 446] on button "Сохранить без наценки" at bounding box center [1106, 458] width 160 height 31
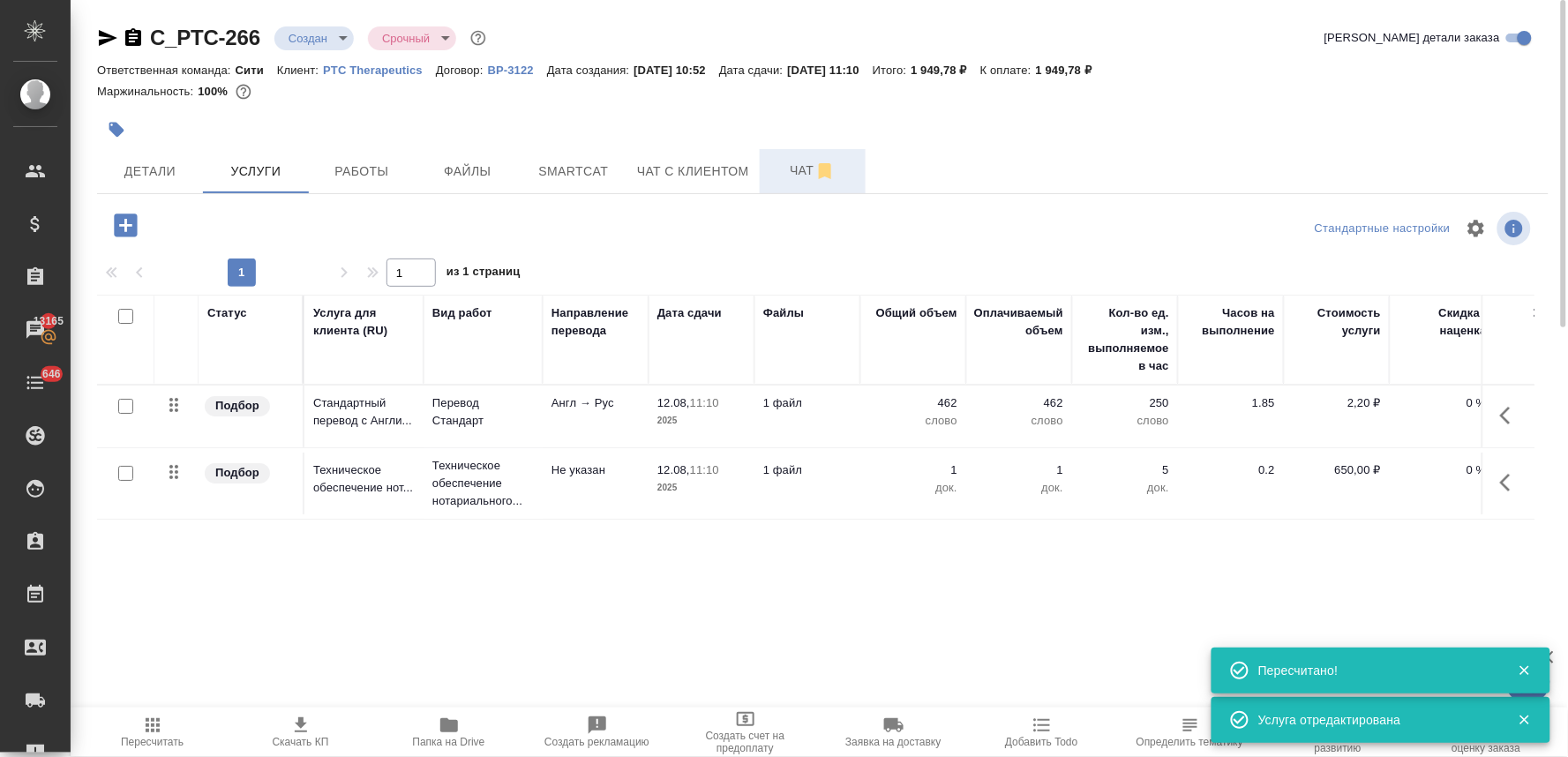
click at [787, 175] on span "Чат" at bounding box center [812, 171] width 85 height 22
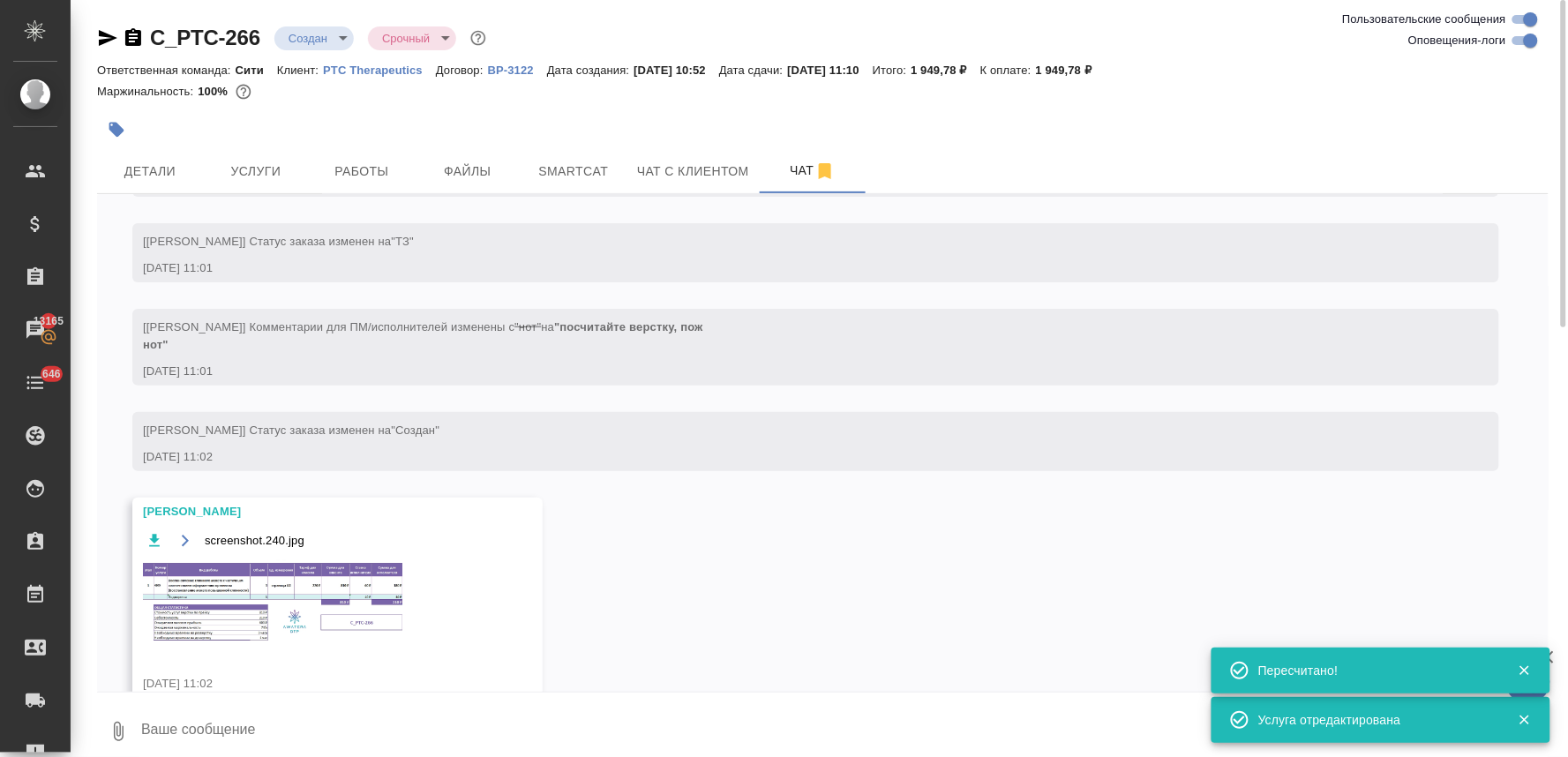
scroll to position [166, 0]
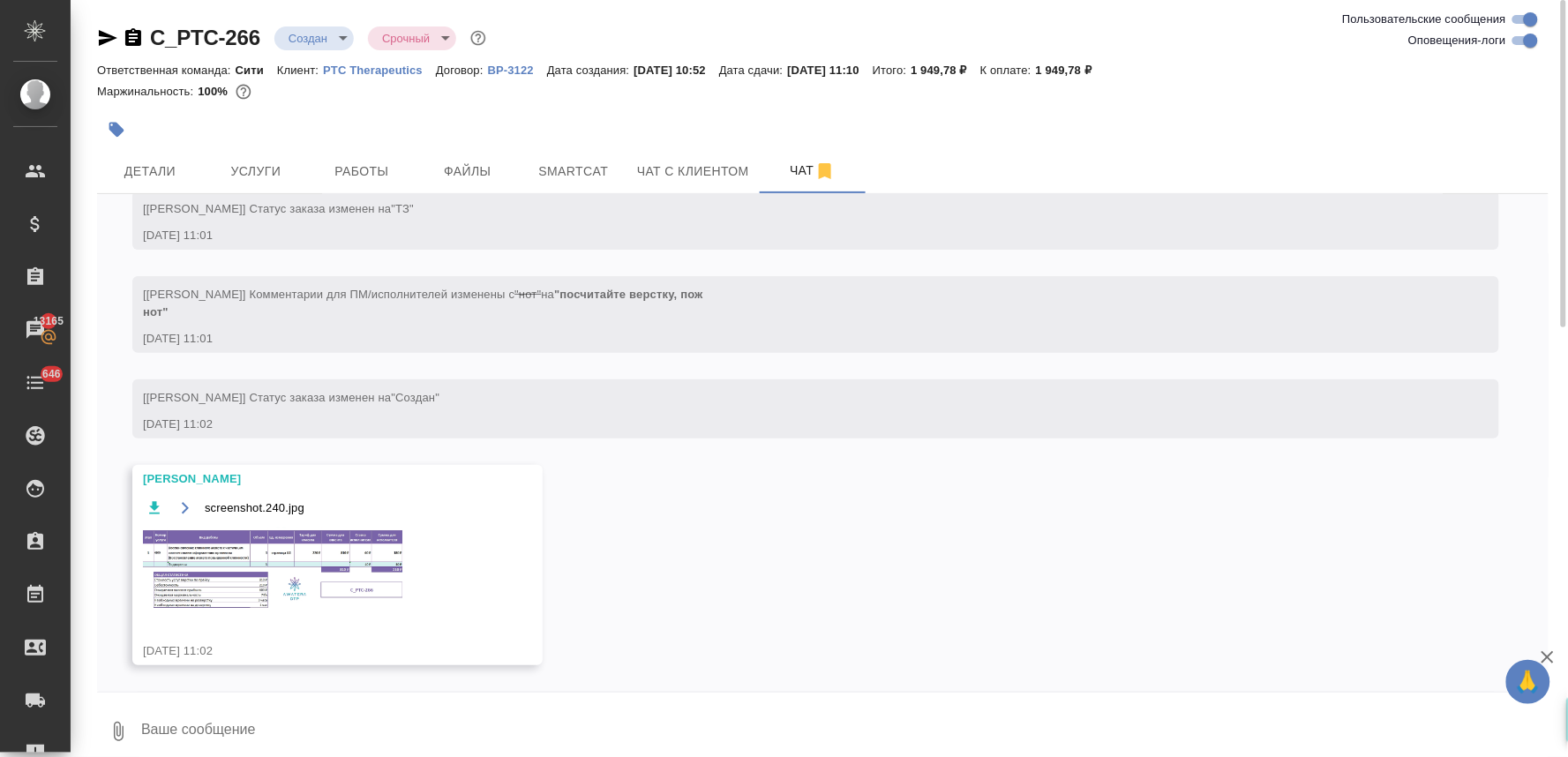
click at [238, 539] on img at bounding box center [275, 569] width 265 height 84
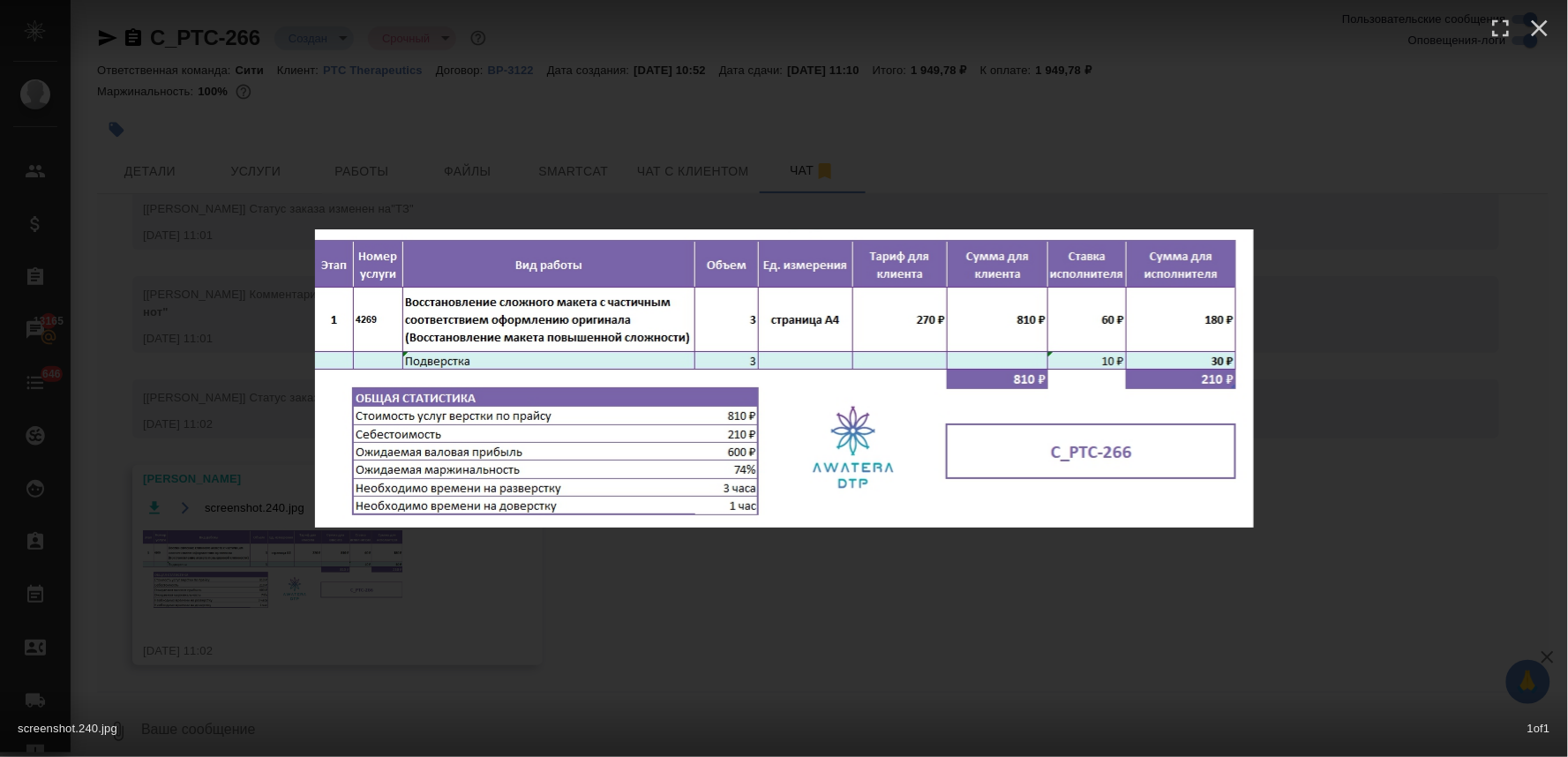
click at [395, 632] on div "screenshot.240.jpg 1 of 1" at bounding box center [784, 378] width 1568 height 757
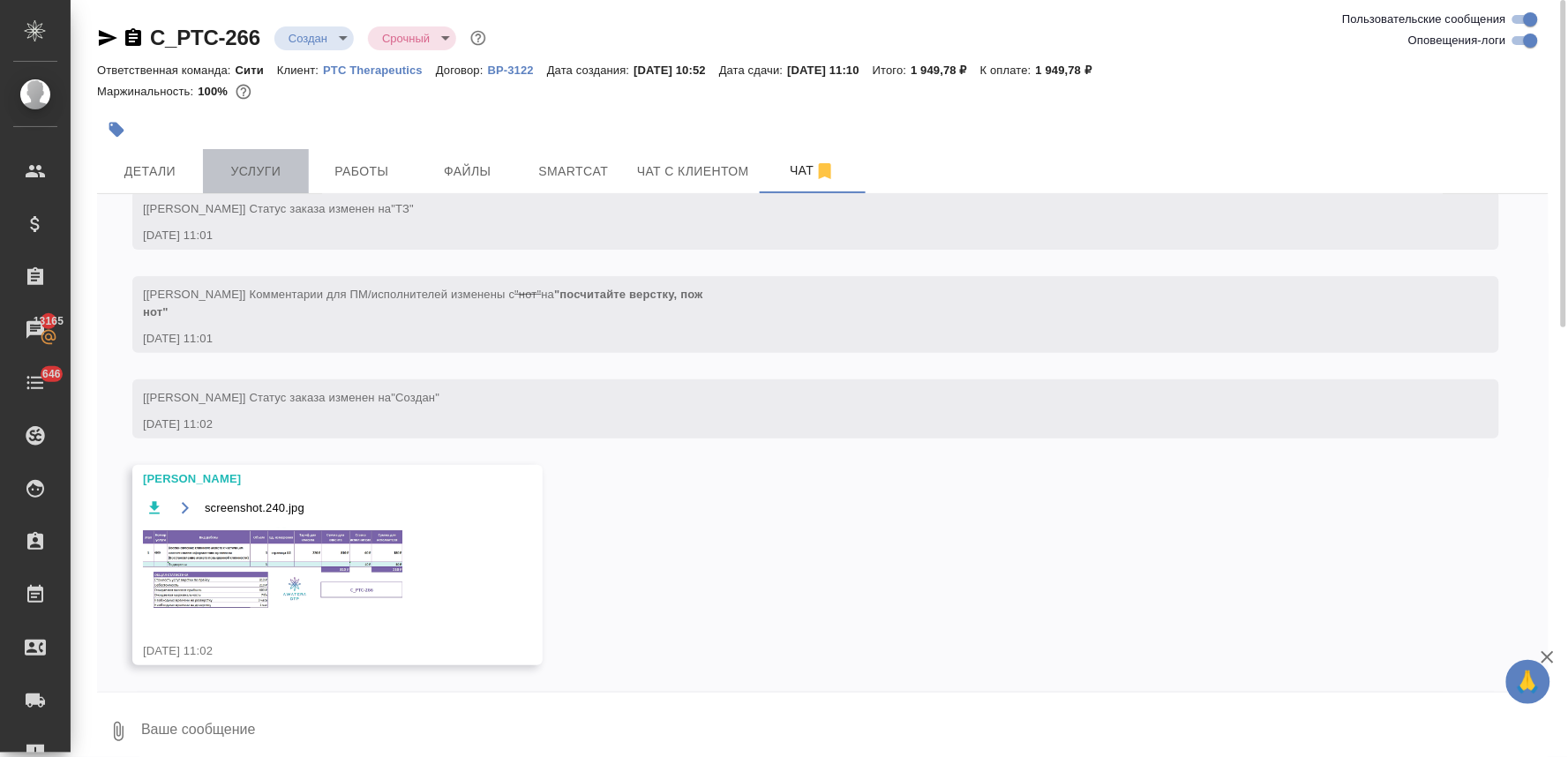
click at [245, 164] on span "Услуги" at bounding box center [256, 172] width 85 height 22
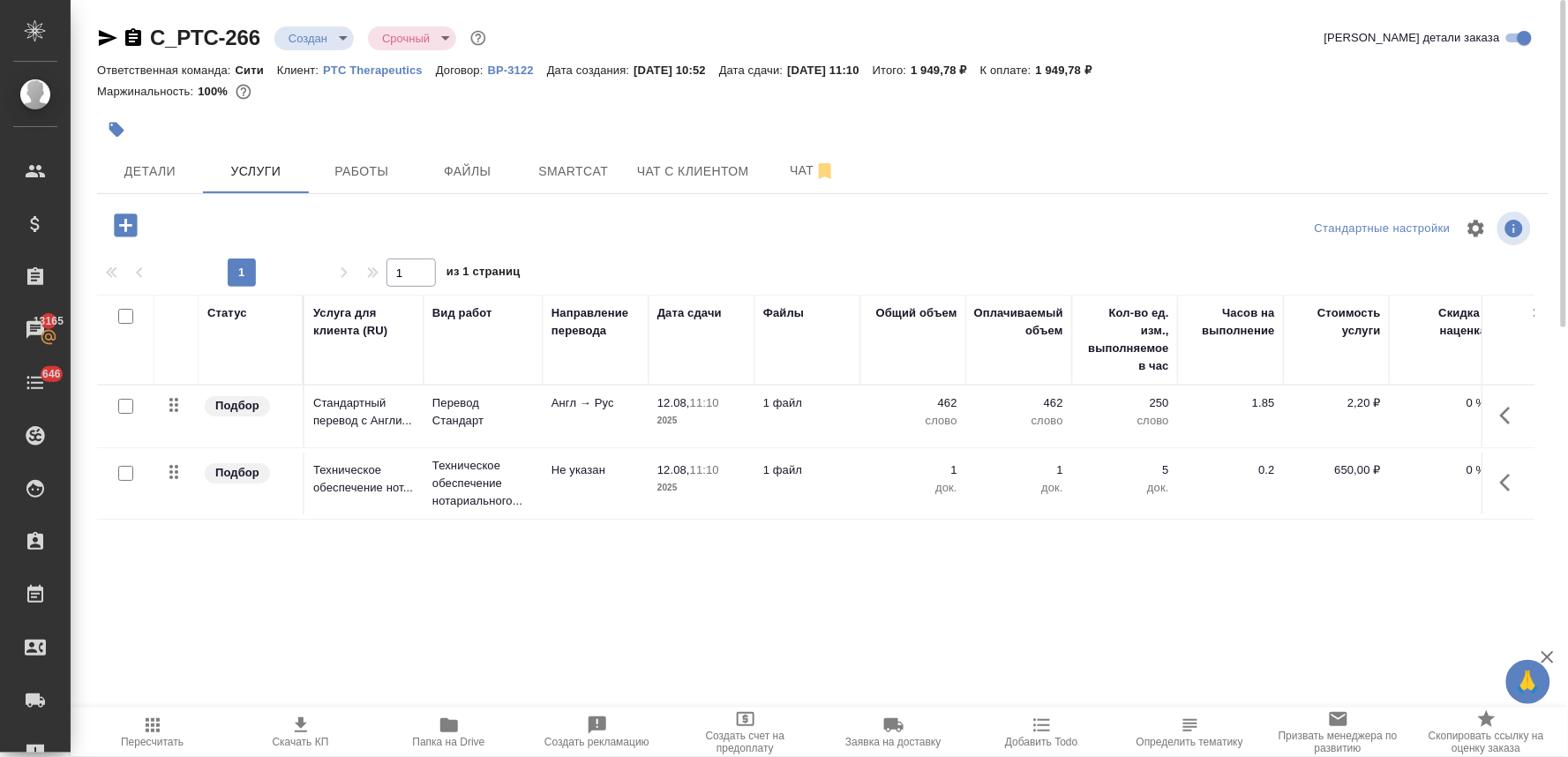
click at [121, 225] on icon "button" at bounding box center [126, 225] width 31 height 31
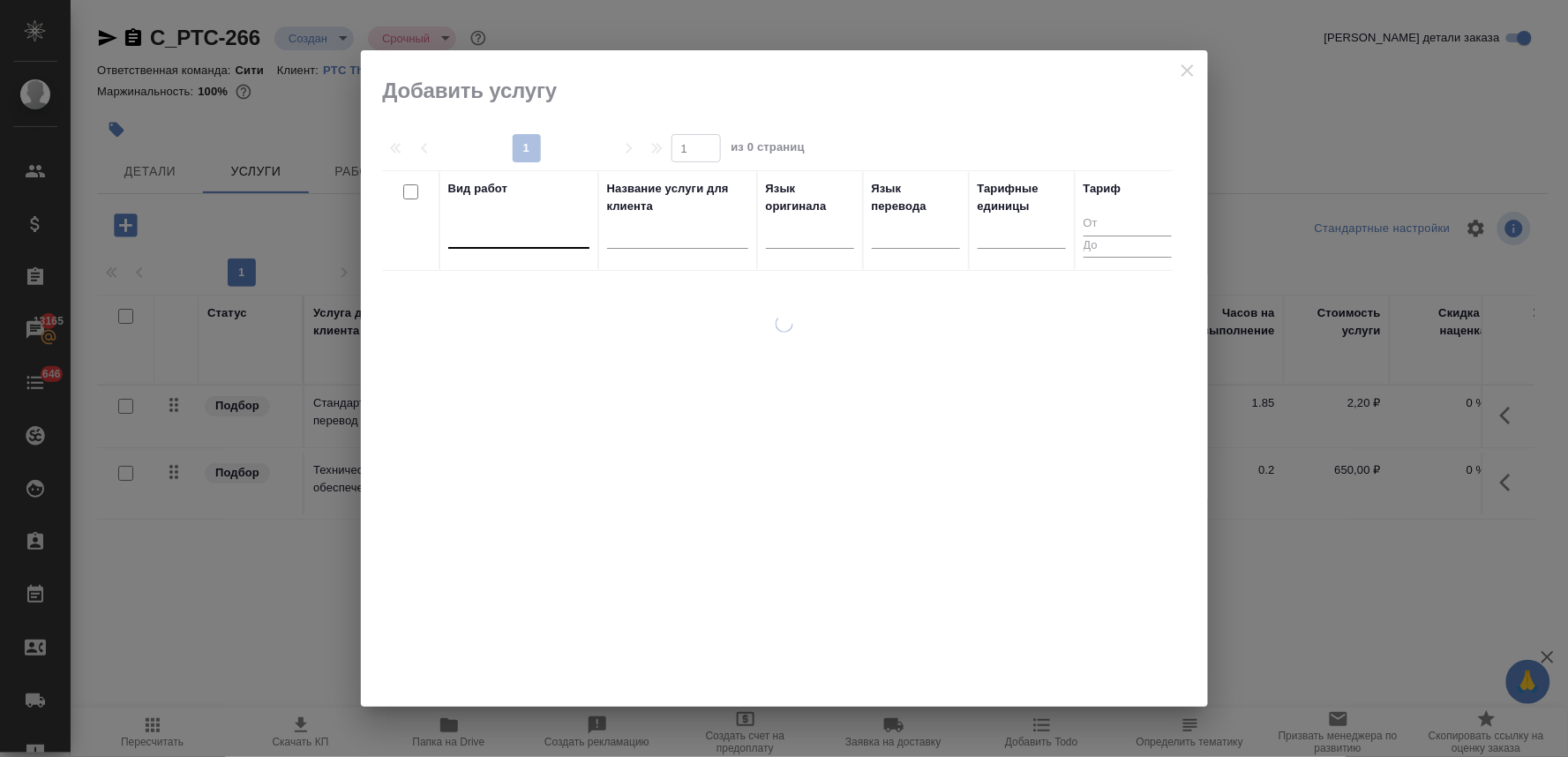
click at [561, 236] on div at bounding box center [519, 231] width 141 height 26
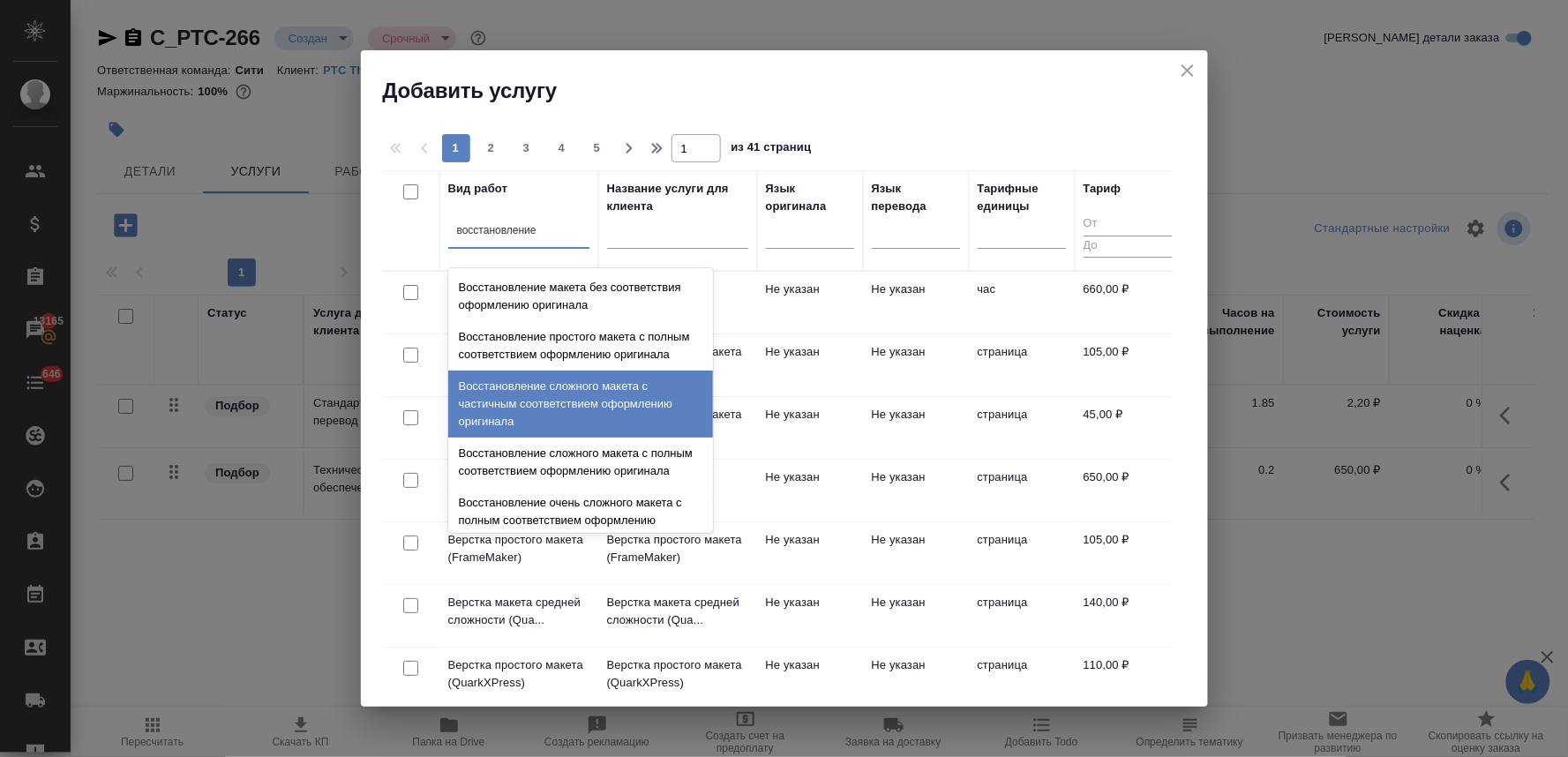
click at [533, 413] on div "Восстановление сложного макета с частичным соответствием оформлению оригинала" at bounding box center [581, 404] width 265 height 67
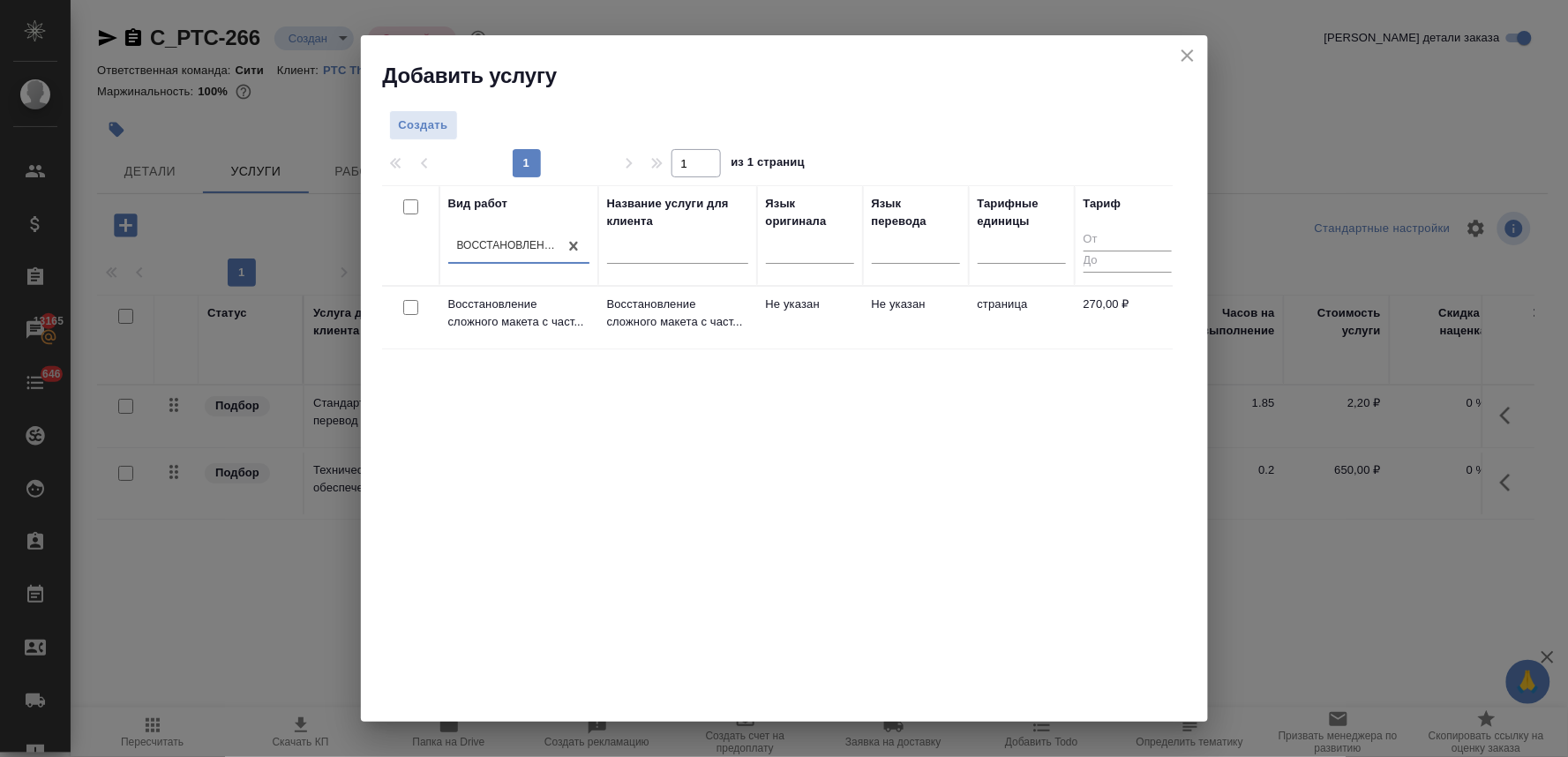
click at [401, 302] on div at bounding box center [410, 308] width 40 height 25
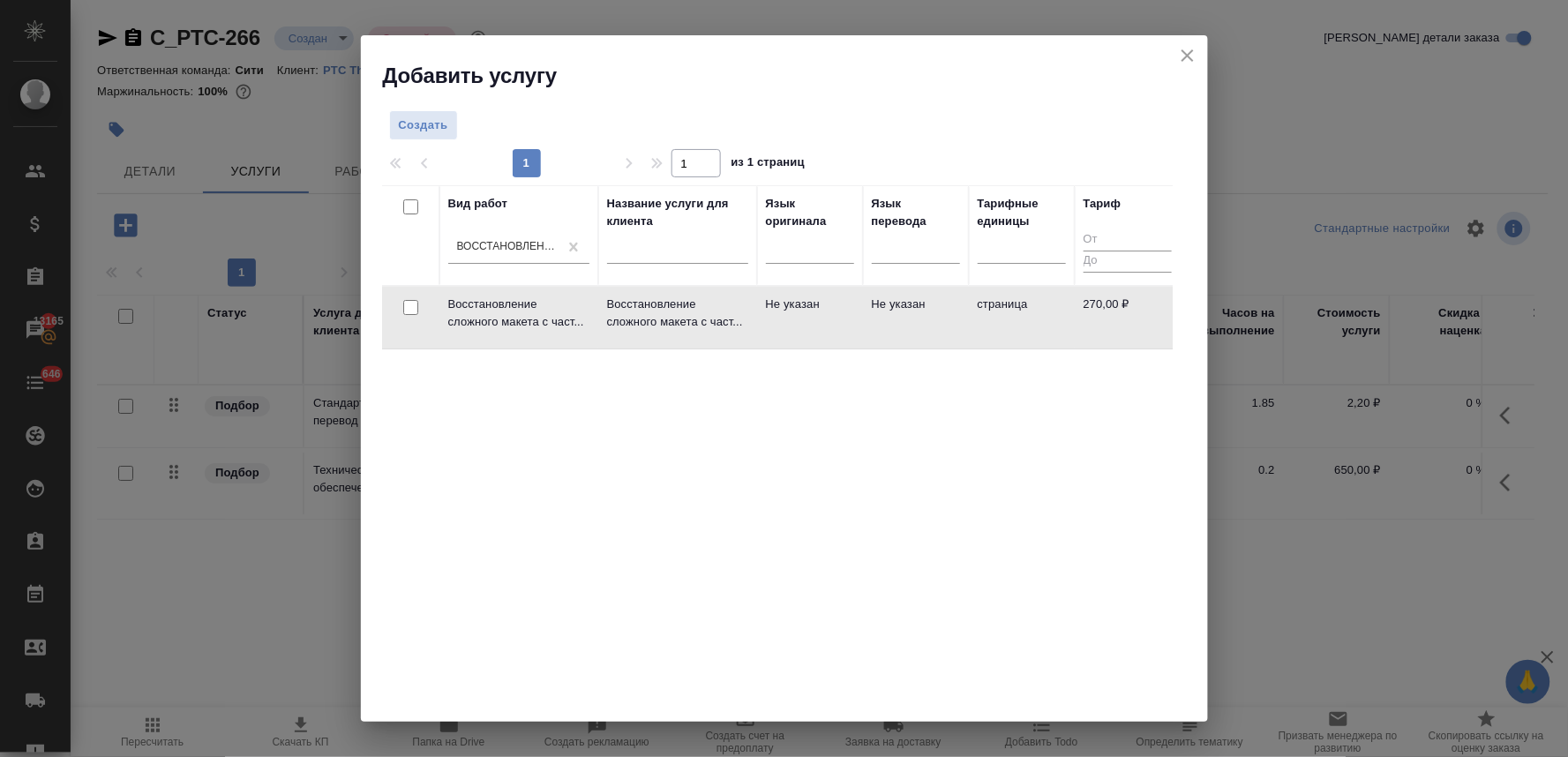
click at [407, 307] on input "checkbox" at bounding box center [410, 307] width 15 height 15
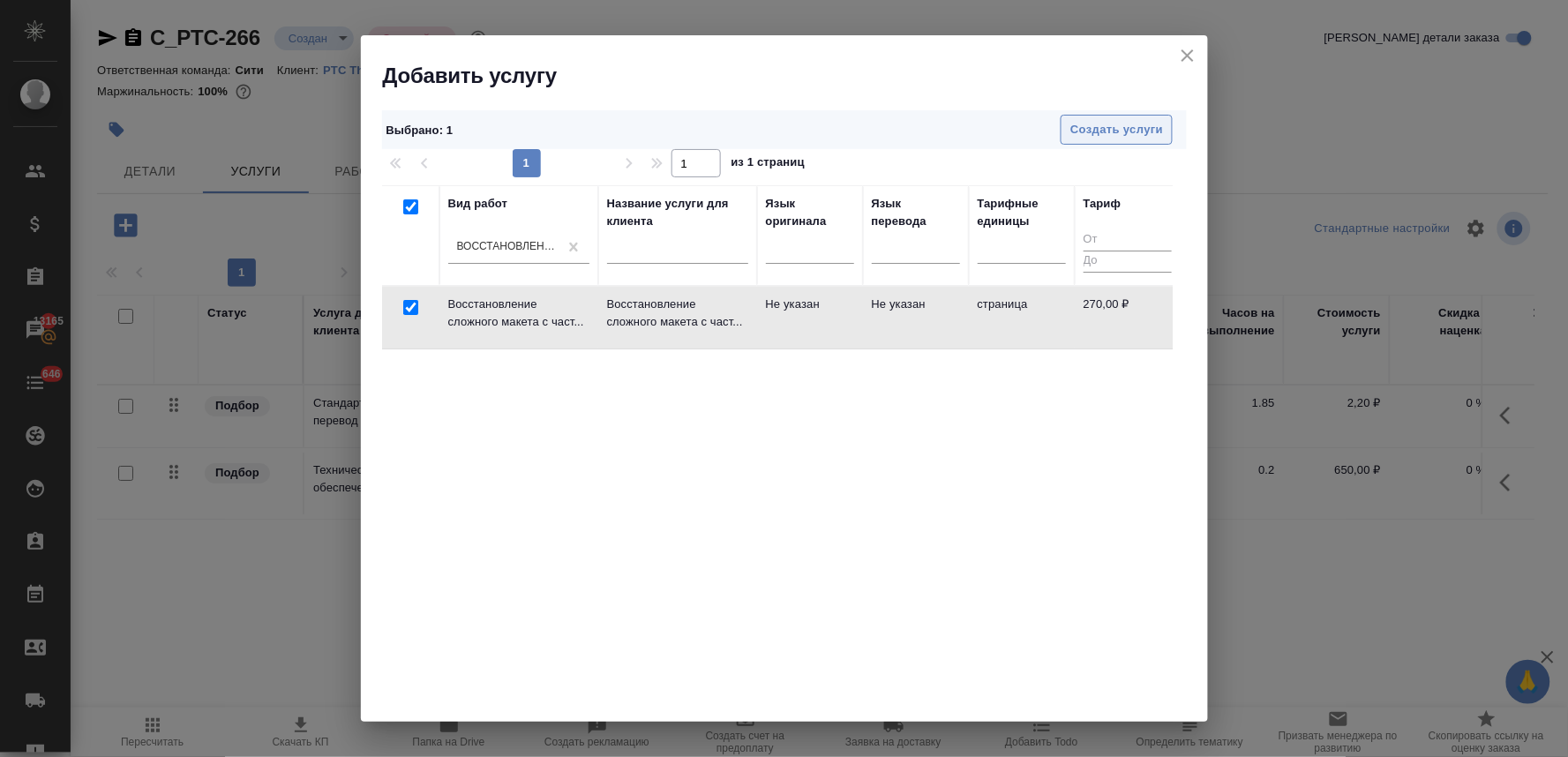
click at [1092, 122] on span "Создать услуги" at bounding box center [1117, 130] width 93 height 20
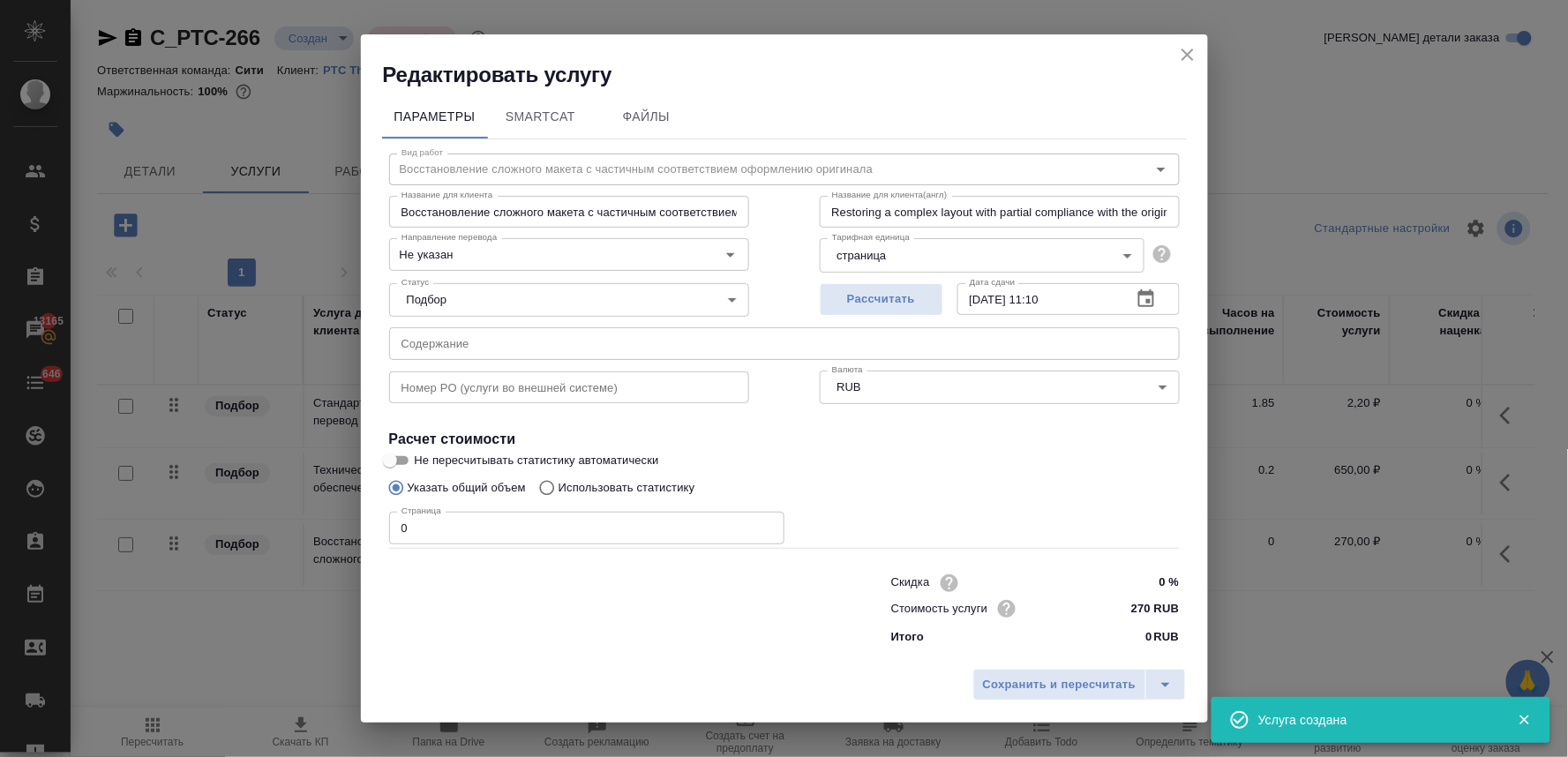
click at [492, 336] on input "text" at bounding box center [784, 343] width 791 height 32
paste input "FDA Registration Apostilled"
drag, startPoint x: 362, startPoint y: 535, endPoint x: 297, endPoint y: 506, distance: 71.2
click at [306, 535] on div "Редактировать услугу Параметры SmartCat Файлы Вид работ Восстановление сложного…" at bounding box center [784, 378] width 1568 height 757
click at [1051, 689] on span "Сохранить и пересчитать" at bounding box center [1060, 685] width 154 height 20
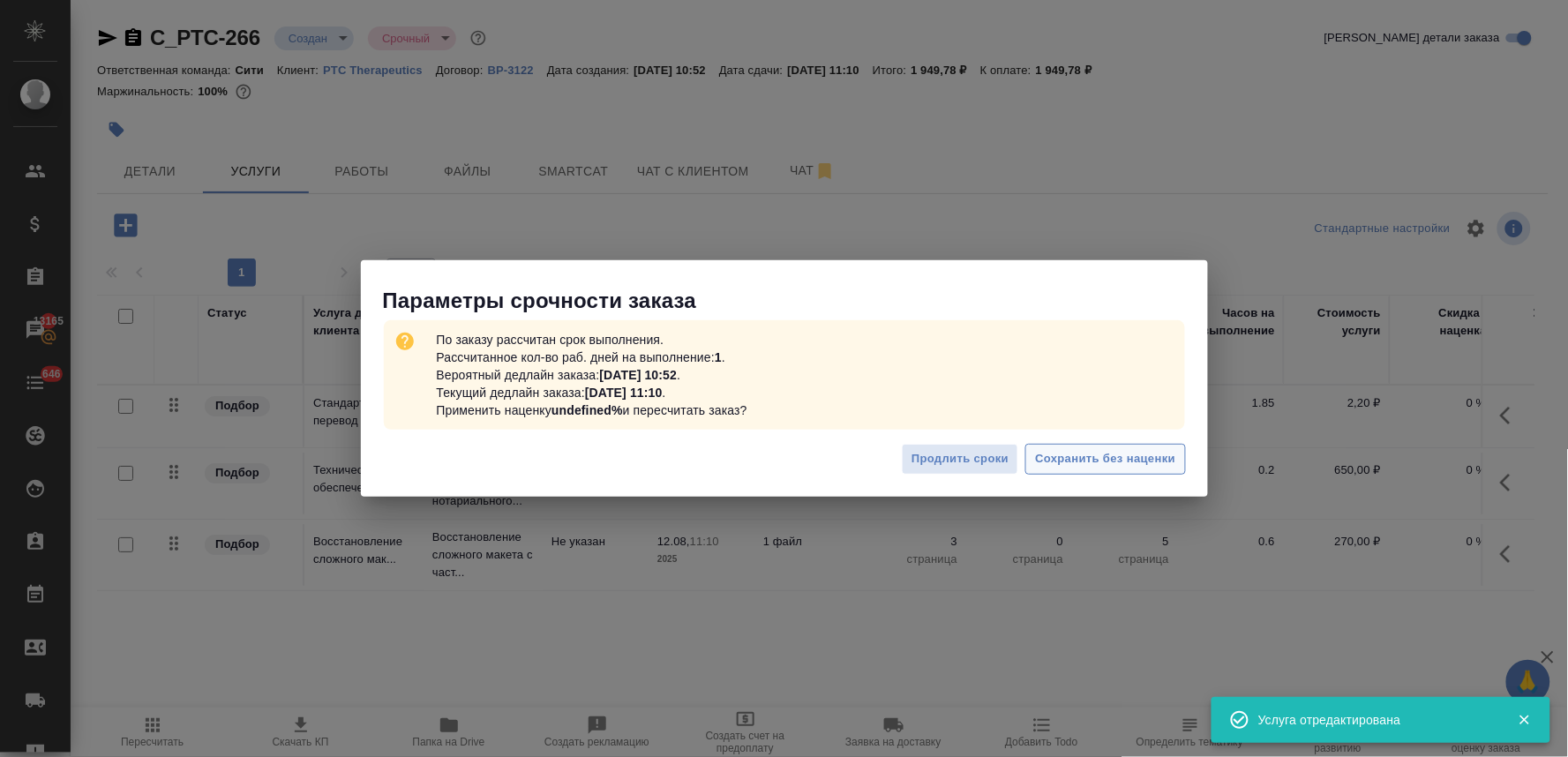
click at [1139, 454] on span "Сохранить без наценки" at bounding box center [1106, 459] width 141 height 20
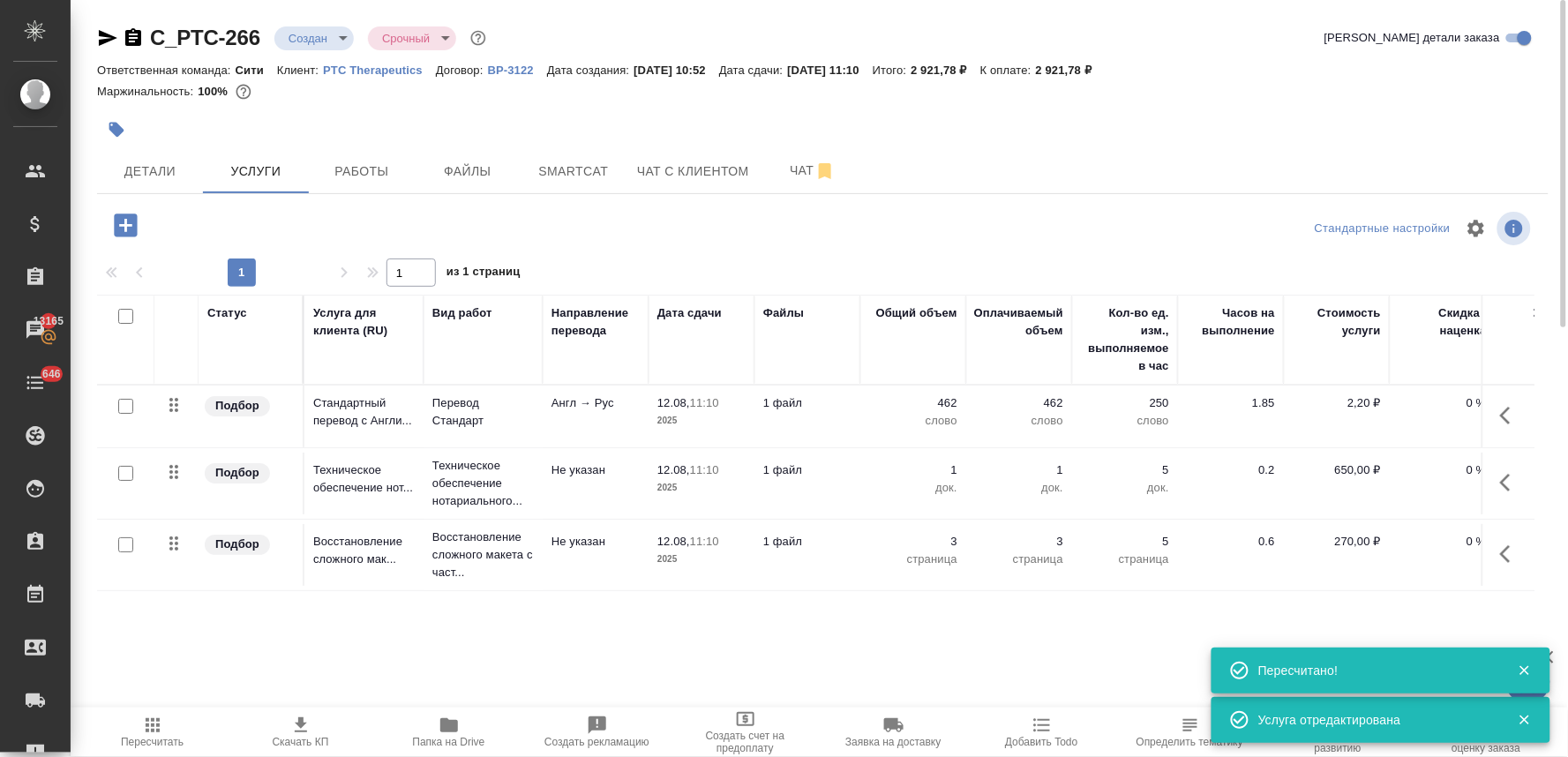
click at [127, 217] on icon "button" at bounding box center [125, 225] width 23 height 23
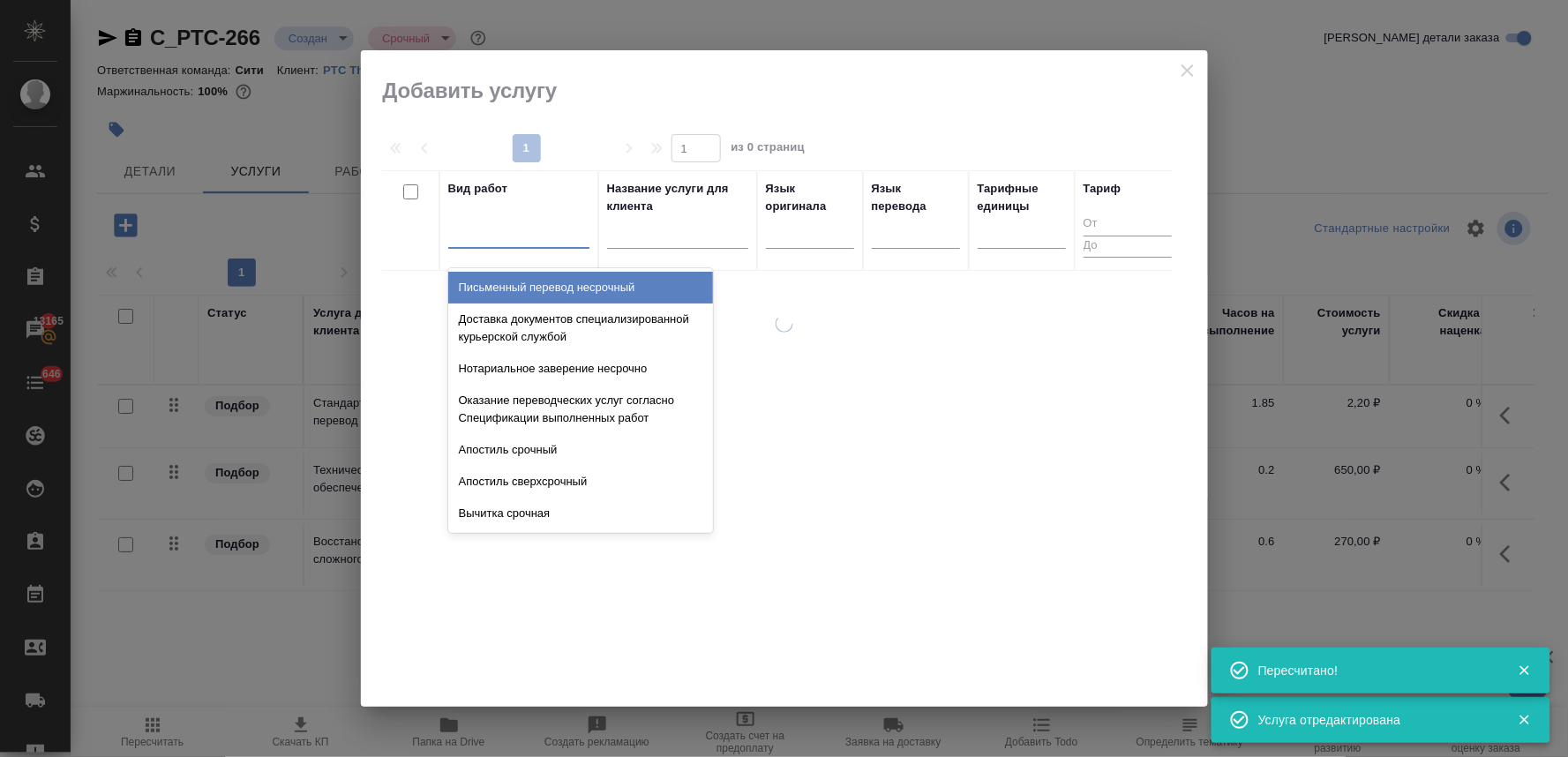
click at [502, 235] on div at bounding box center [519, 231] width 141 height 26
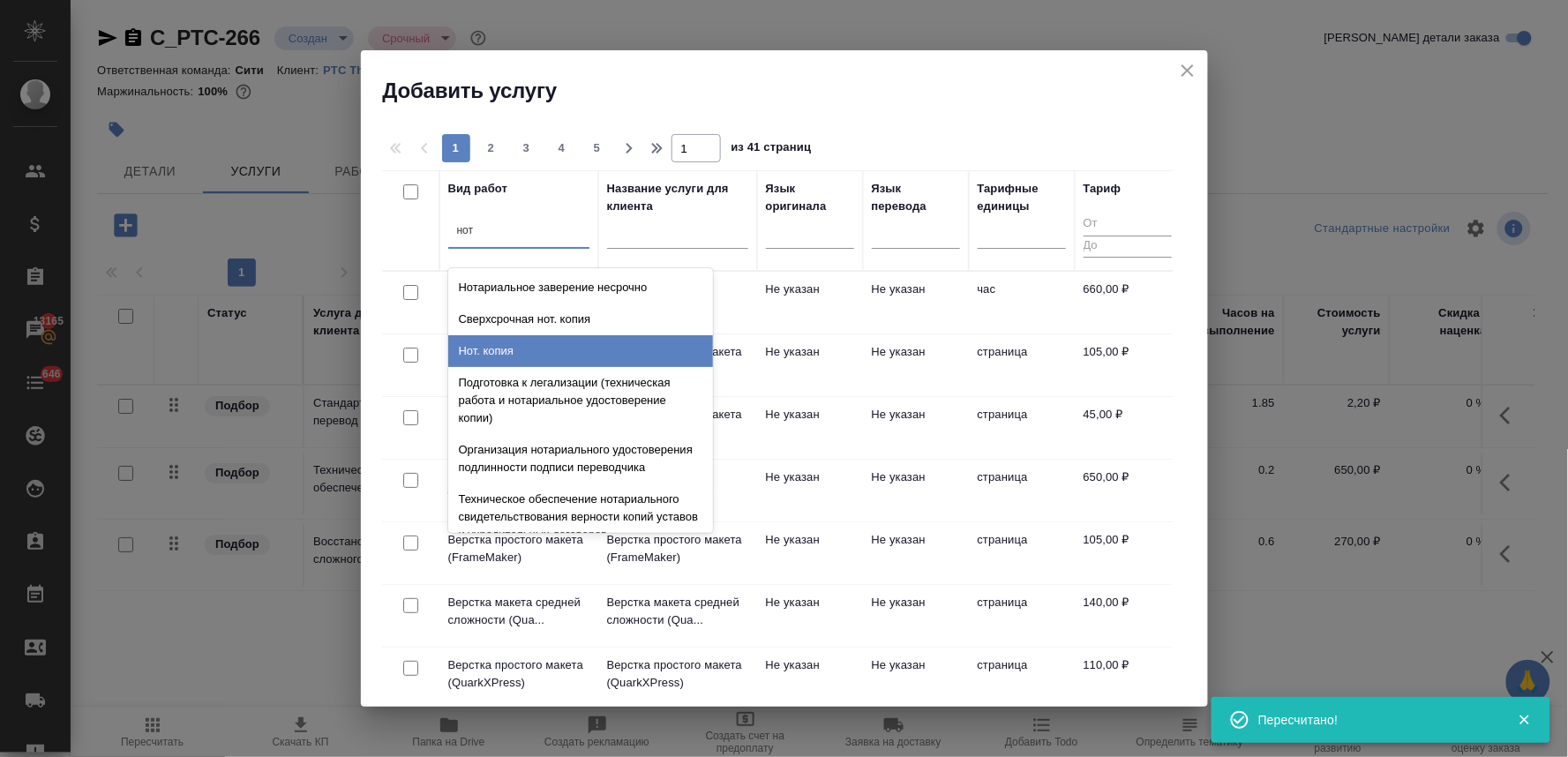
click at [474, 346] on div "Нот. копия" at bounding box center [581, 351] width 265 height 32
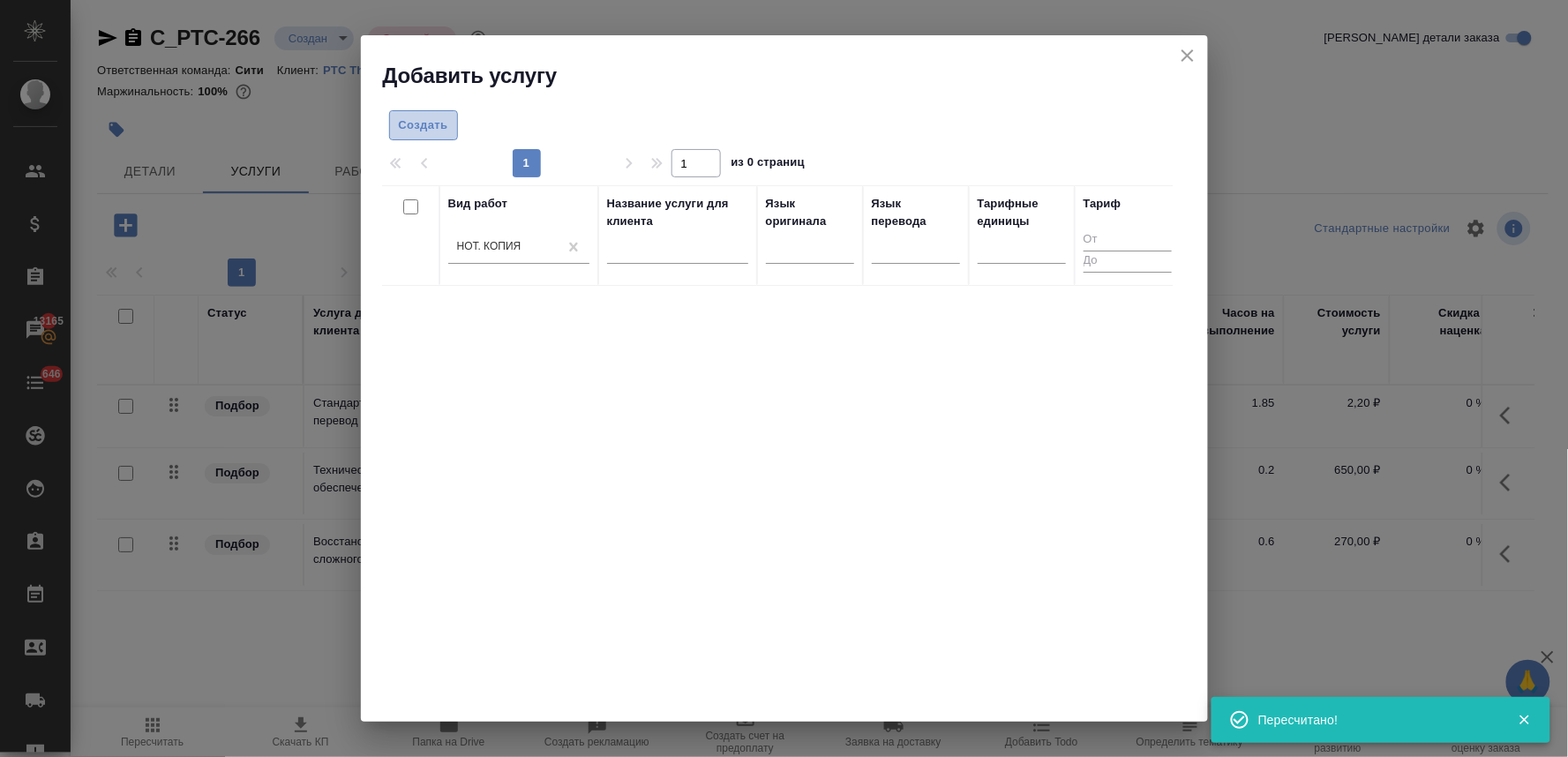
click at [421, 115] on span "Создать" at bounding box center [423, 126] width 49 height 20
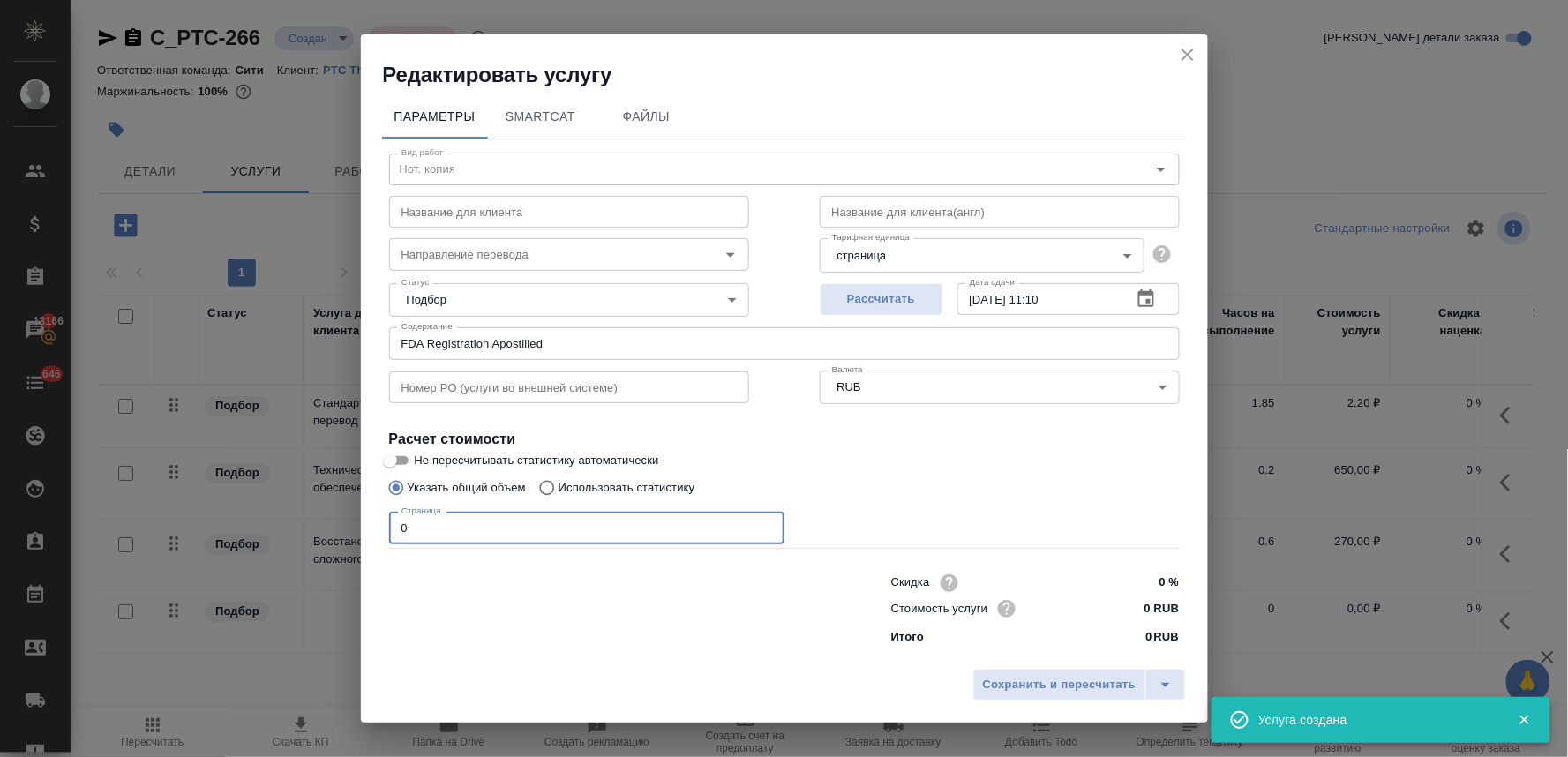
drag, startPoint x: 419, startPoint y: 536, endPoint x: 372, endPoint y: 527, distance: 47.9
click at [372, 531] on div "Параметры SmartCat Файлы Вид работ Нот. копия Вид работ Название для клиента На…" at bounding box center [784, 375] width 848 height 572
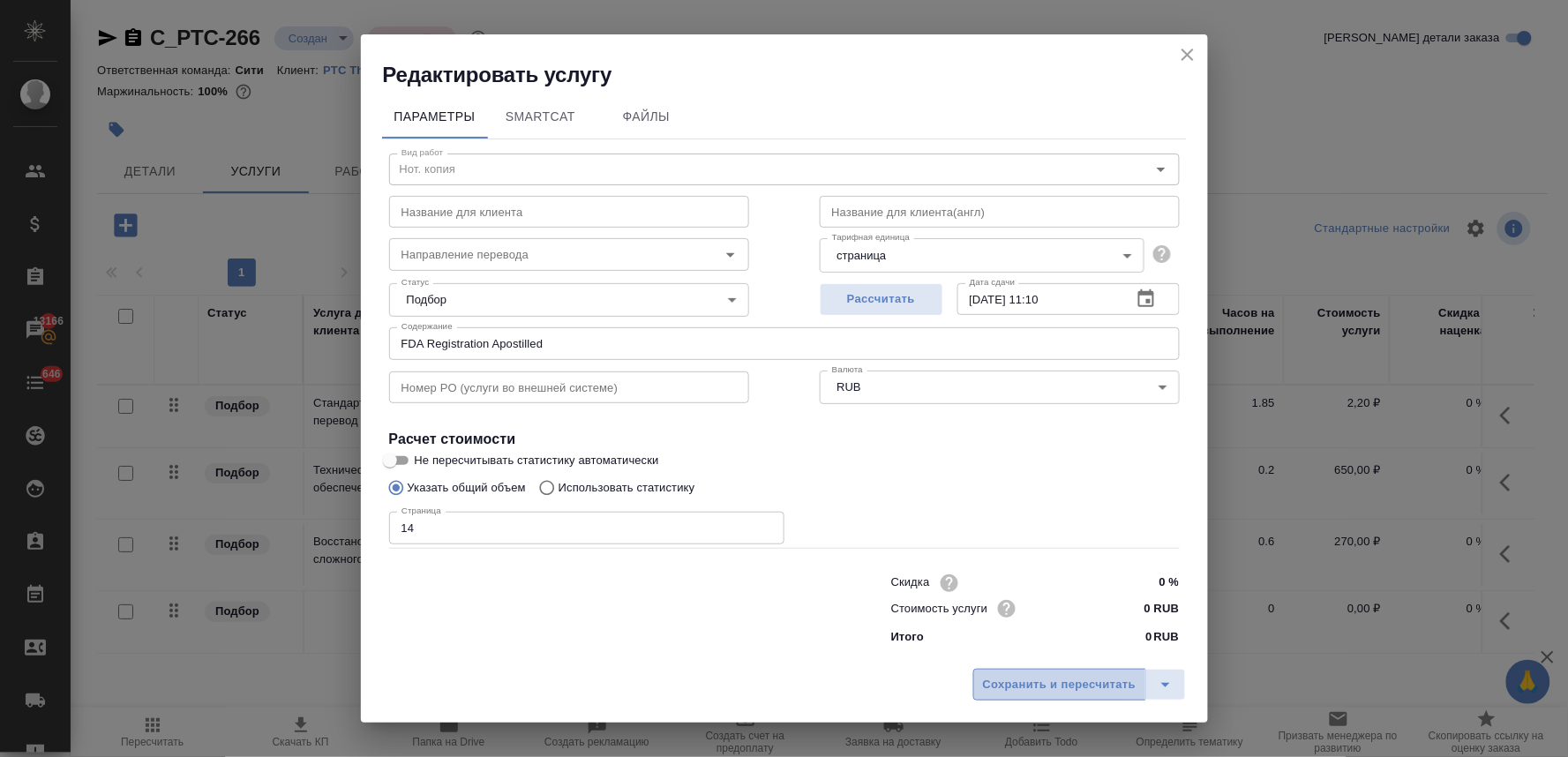
click at [1013, 676] on span "Сохранить и пересчитать" at bounding box center [1060, 685] width 154 height 20
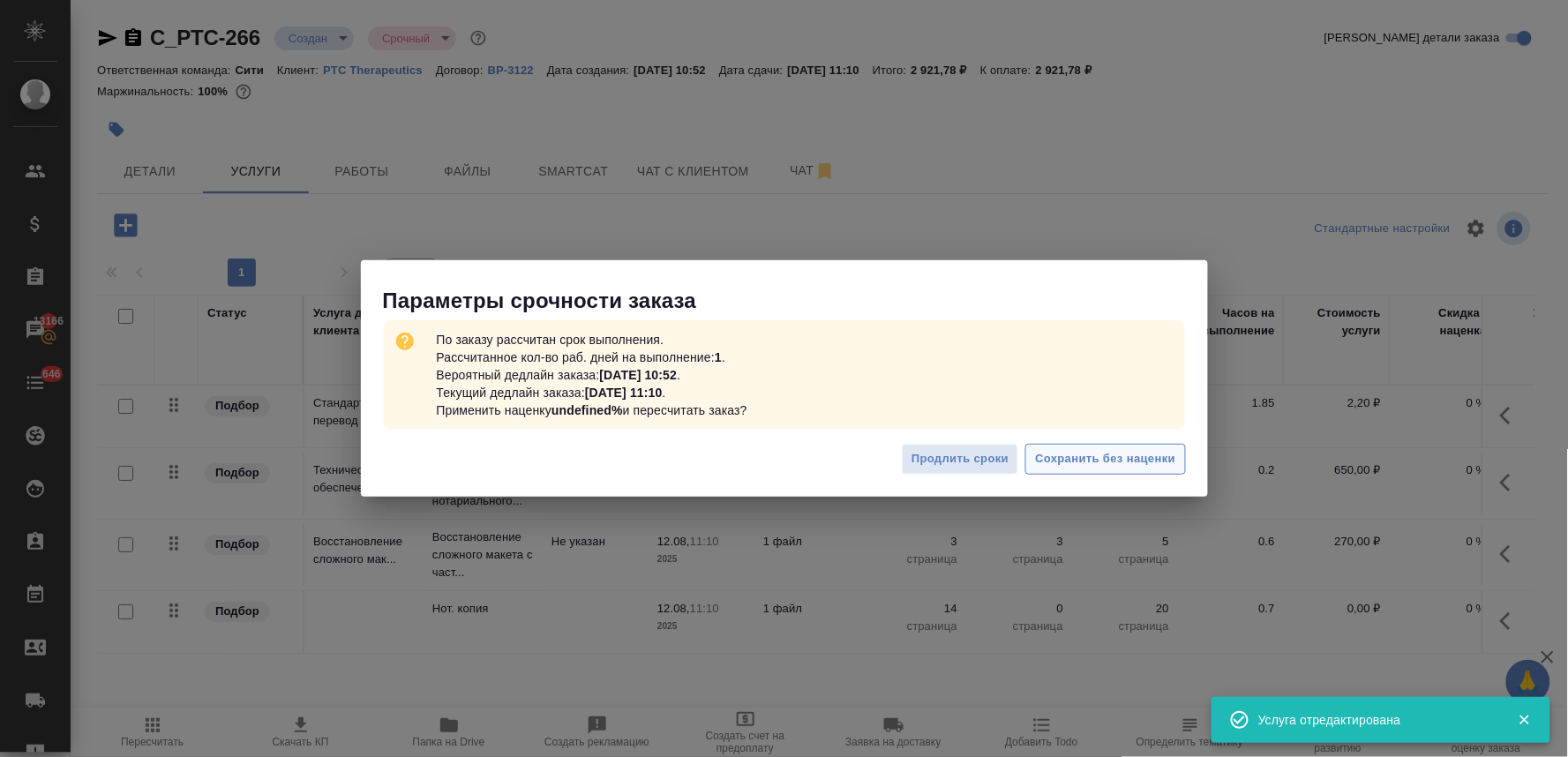
click at [1096, 453] on span "Сохранить без наценки" at bounding box center [1106, 459] width 141 height 20
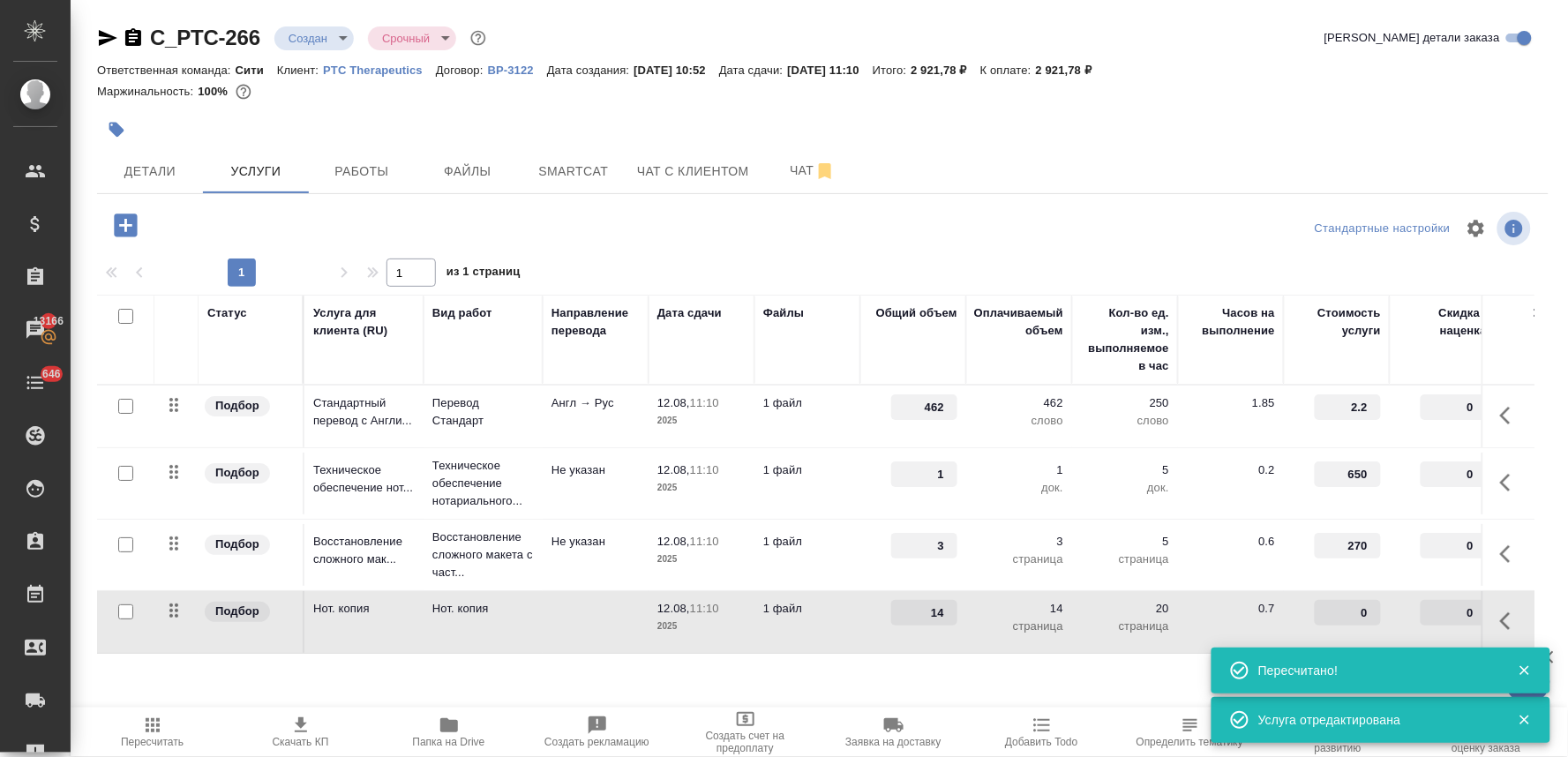
click at [1358, 607] on input "0" at bounding box center [1347, 613] width 66 height 26
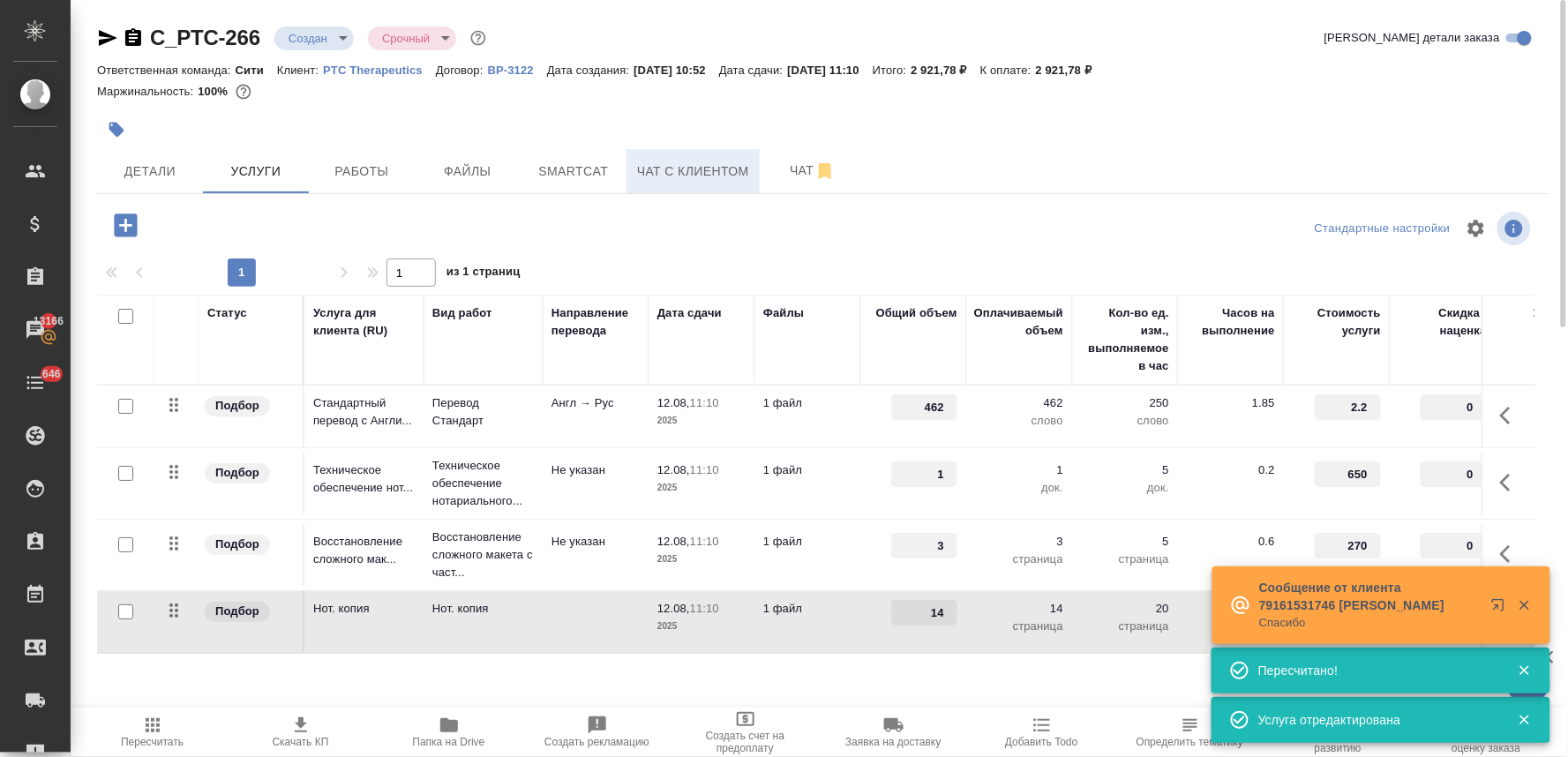
click at [995, 241] on div at bounding box center [823, 229] width 484 height 43
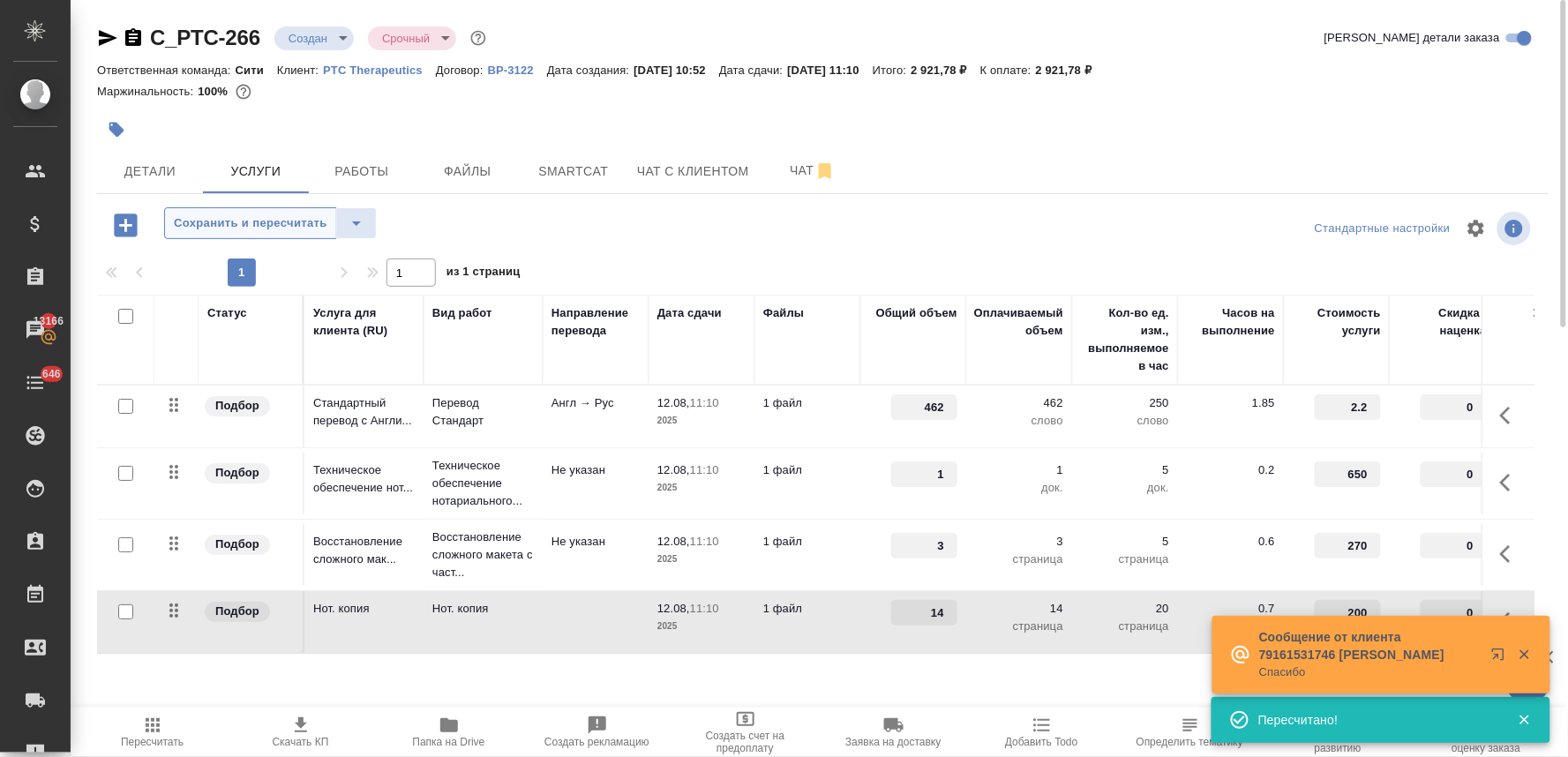
click at [293, 216] on span "Сохранить и пересчитать" at bounding box center [250, 224] width 154 height 20
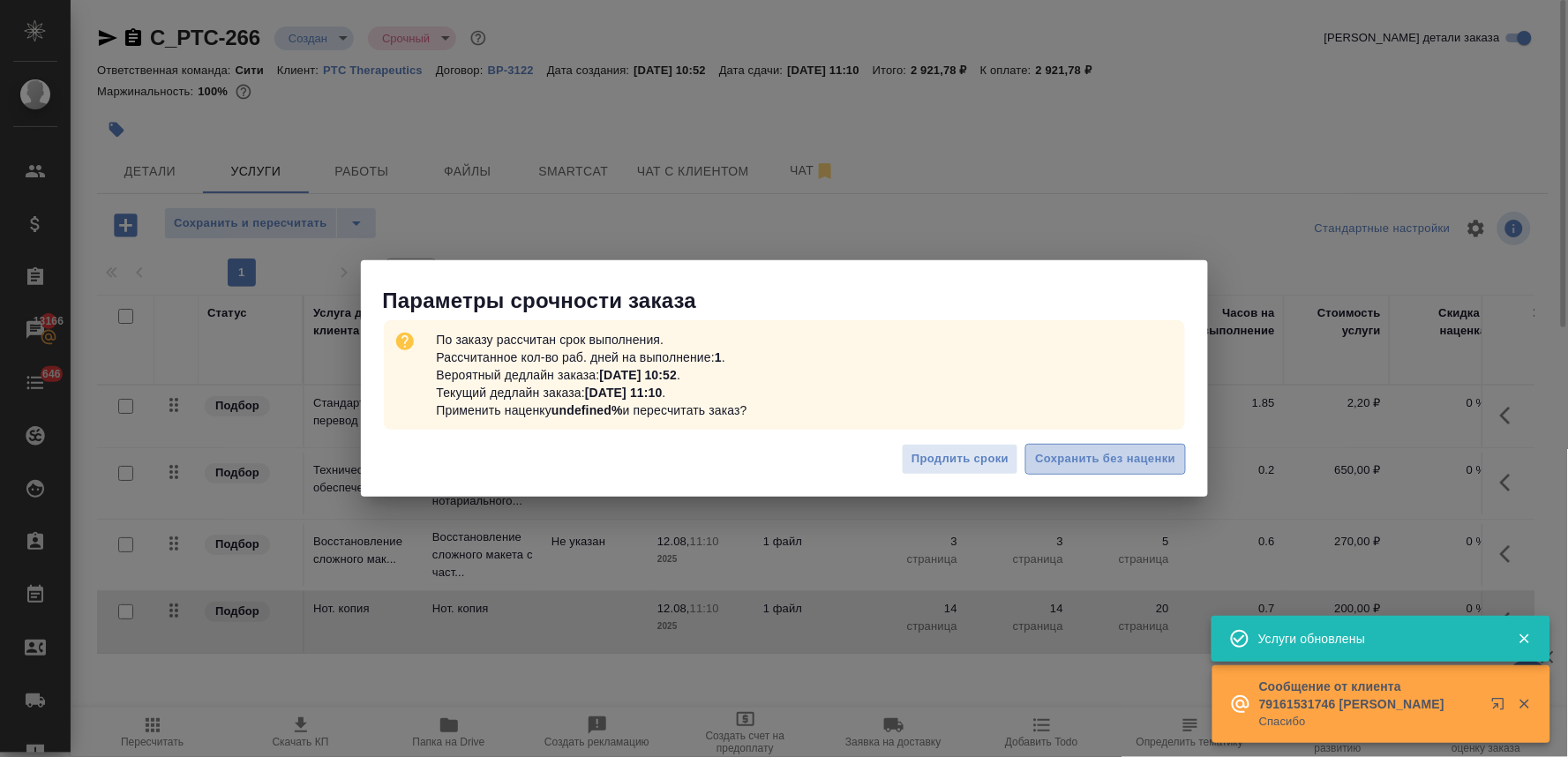
click at [1114, 456] on span "Сохранить без наценки" at bounding box center [1106, 459] width 141 height 20
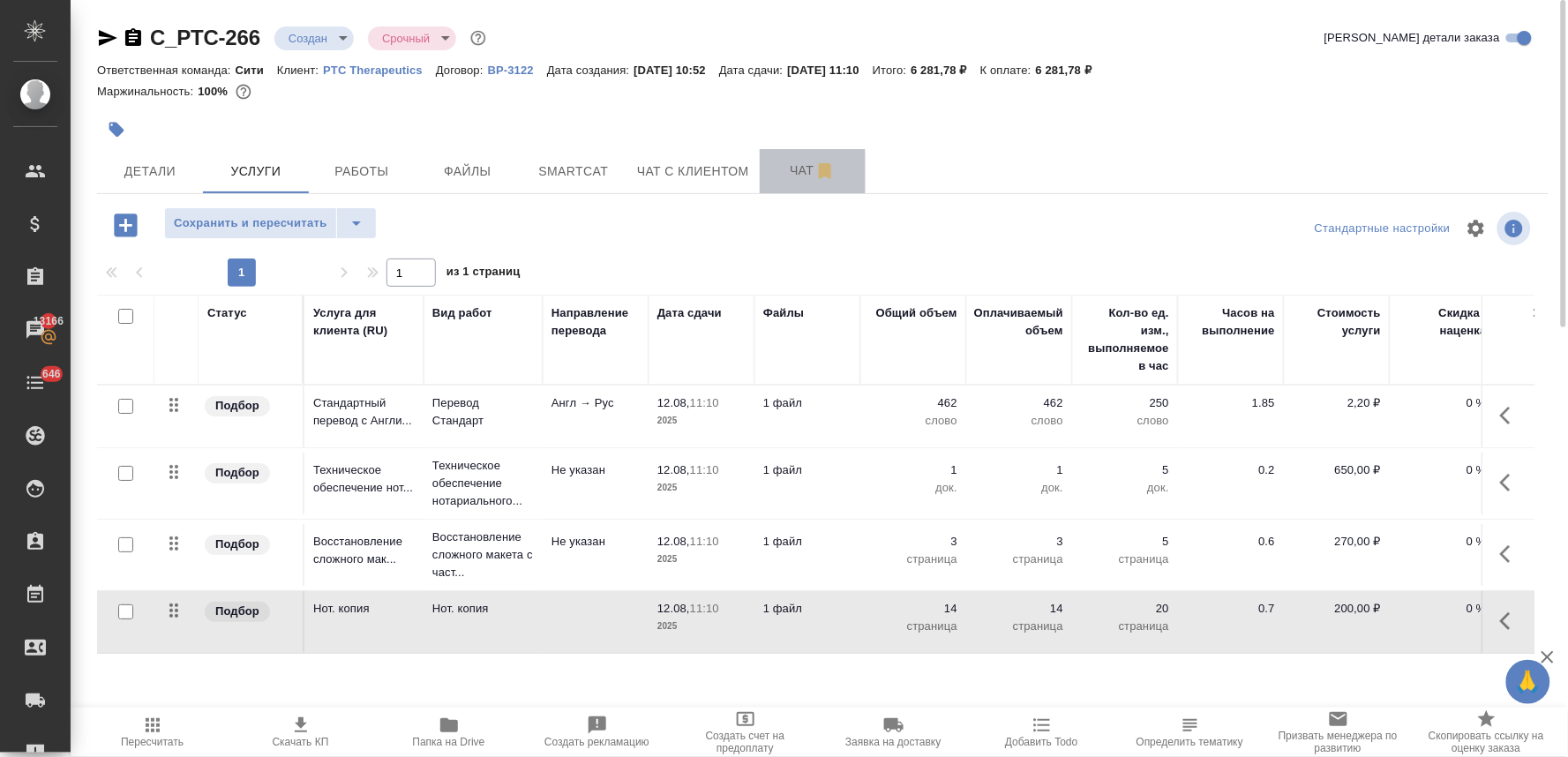
click at [792, 165] on span "Чат" at bounding box center [812, 171] width 85 height 22
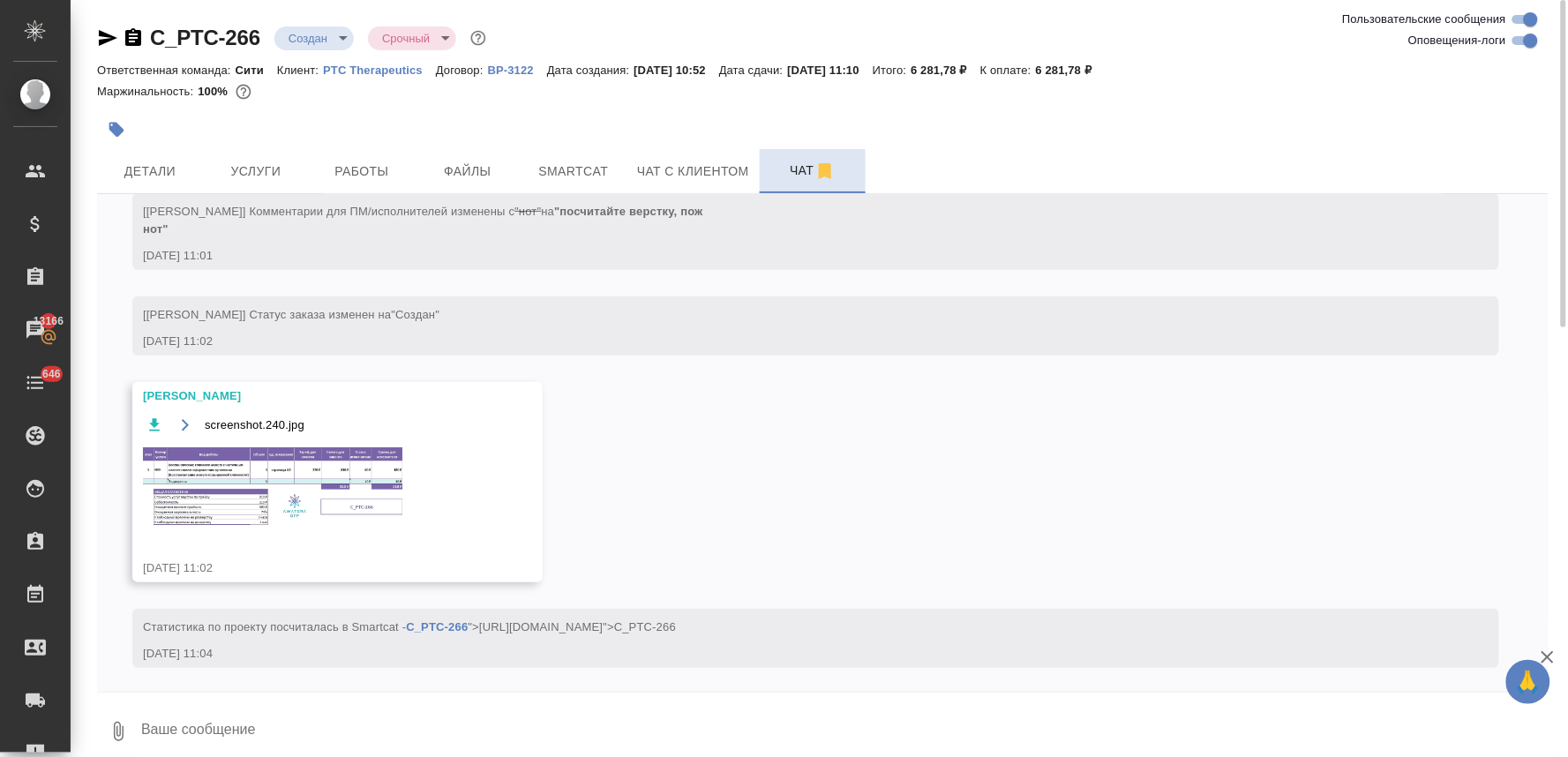
scroll to position [250, 0]
click at [304, 485] on img at bounding box center [275, 485] width 265 height 84
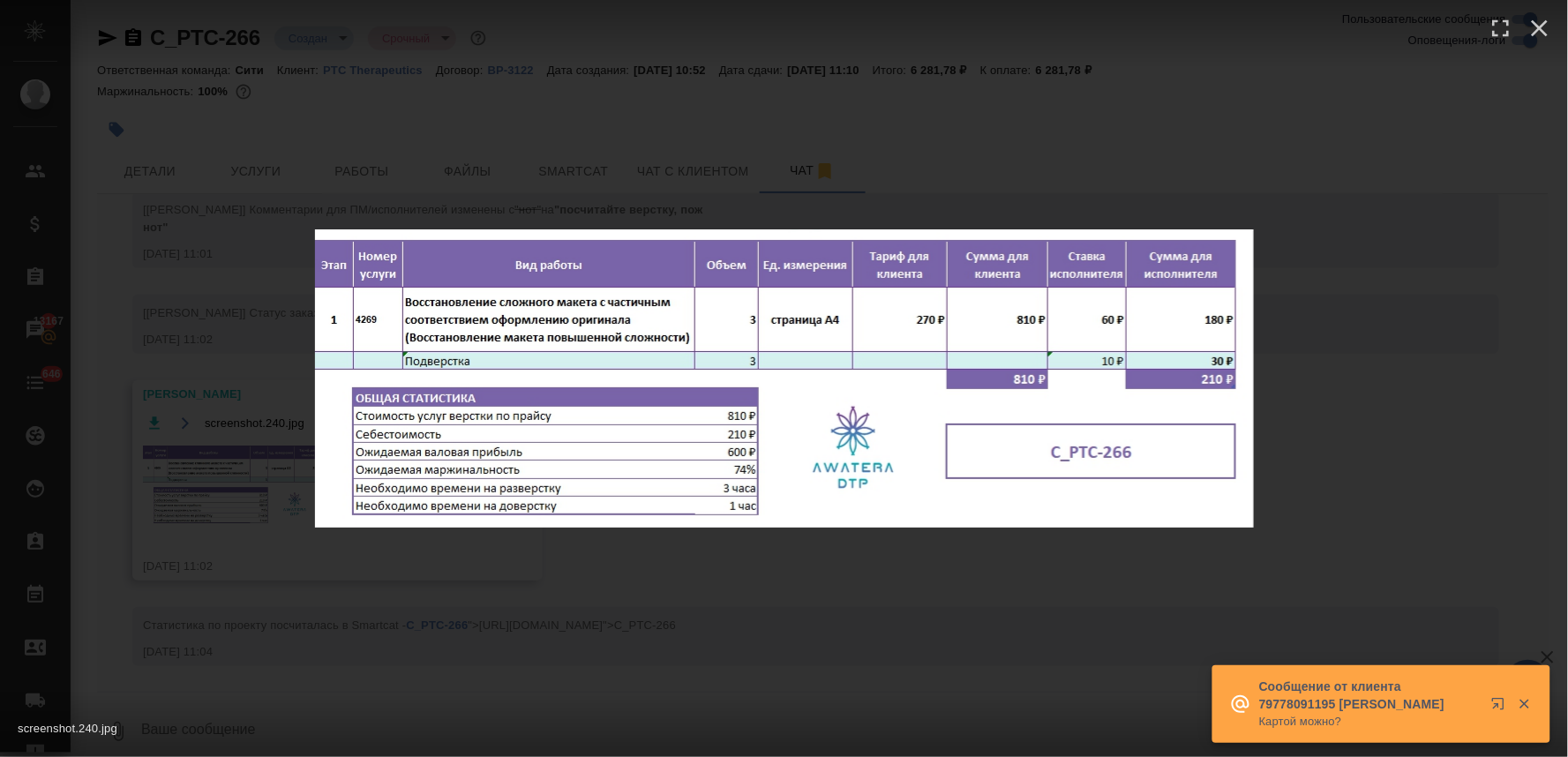
click at [737, 669] on div "screenshot.240.jpg 1 of 1" at bounding box center [784, 378] width 1568 height 757
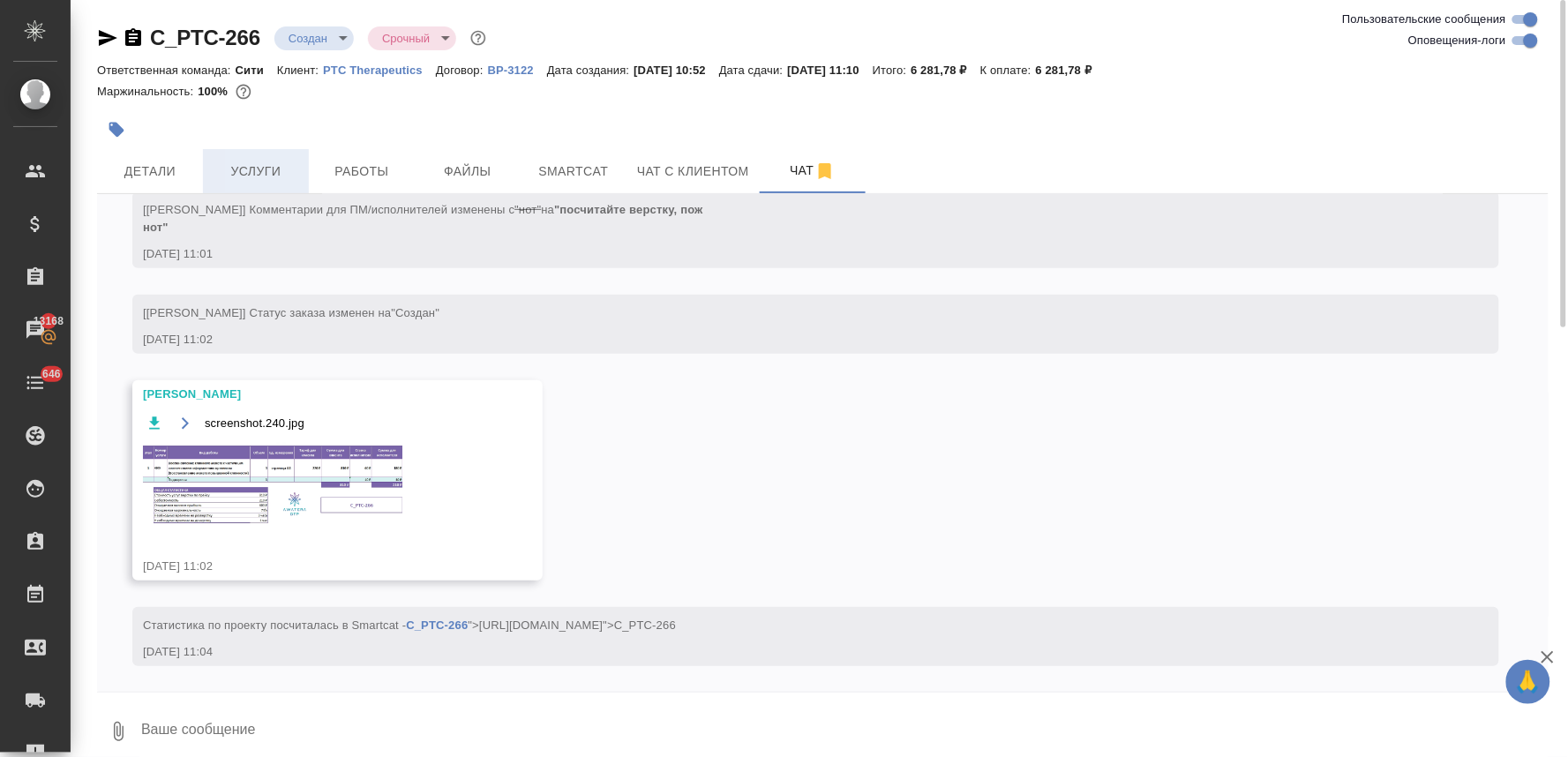
click at [265, 174] on span "Услуги" at bounding box center [256, 172] width 85 height 22
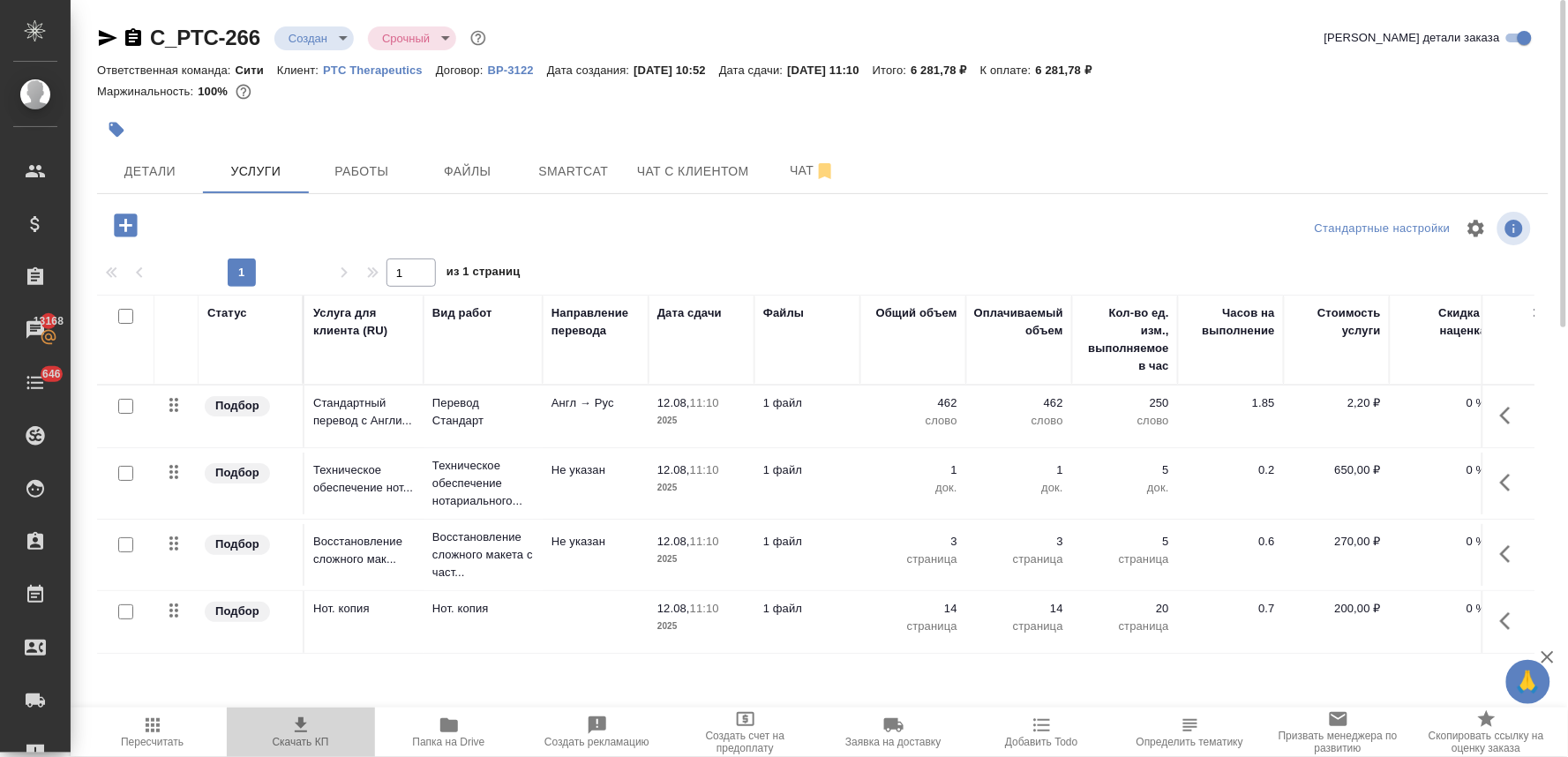
click at [298, 729] on icon "button" at bounding box center [301, 724] width 21 height 21
click at [1322, 121] on div at bounding box center [823, 130] width 1452 height 39
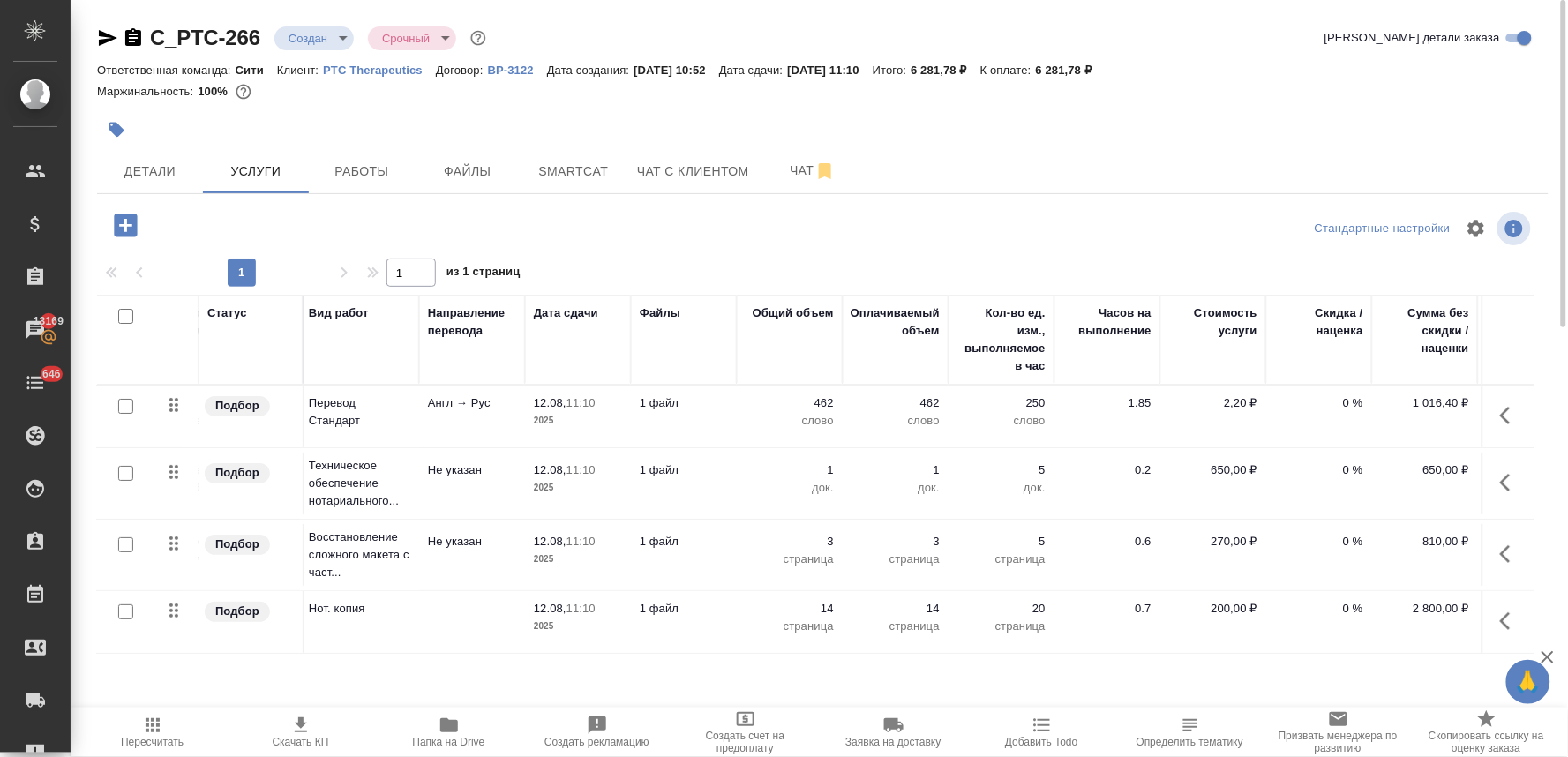
scroll to position [0, 224]
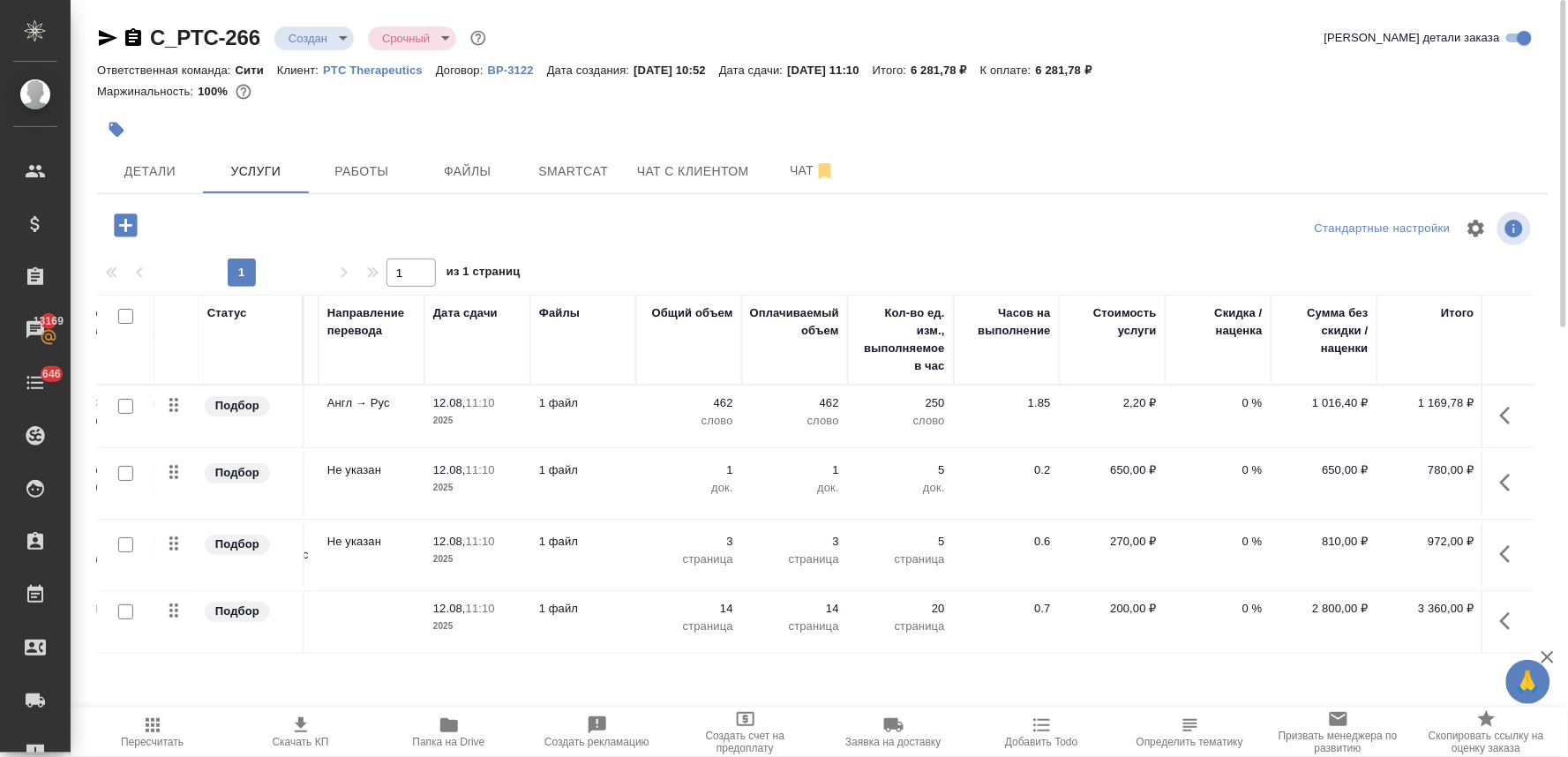
click at [1250, 399] on p "0 %" at bounding box center [1218, 403] width 88 height 18
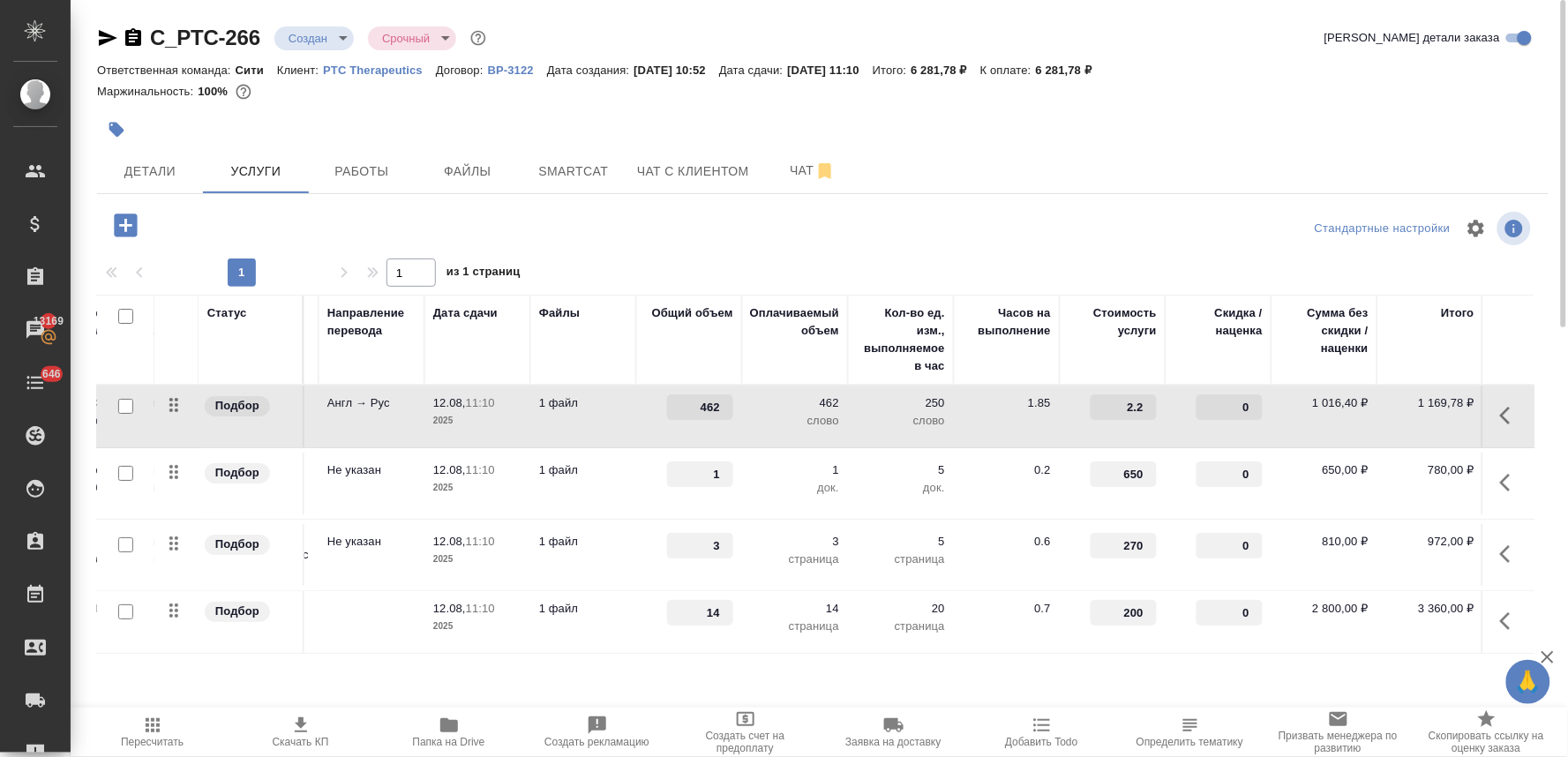
click at [1225, 406] on input "0" at bounding box center [1229, 407] width 66 height 26
click at [1132, 611] on input "200" at bounding box center [1123, 613] width 66 height 26
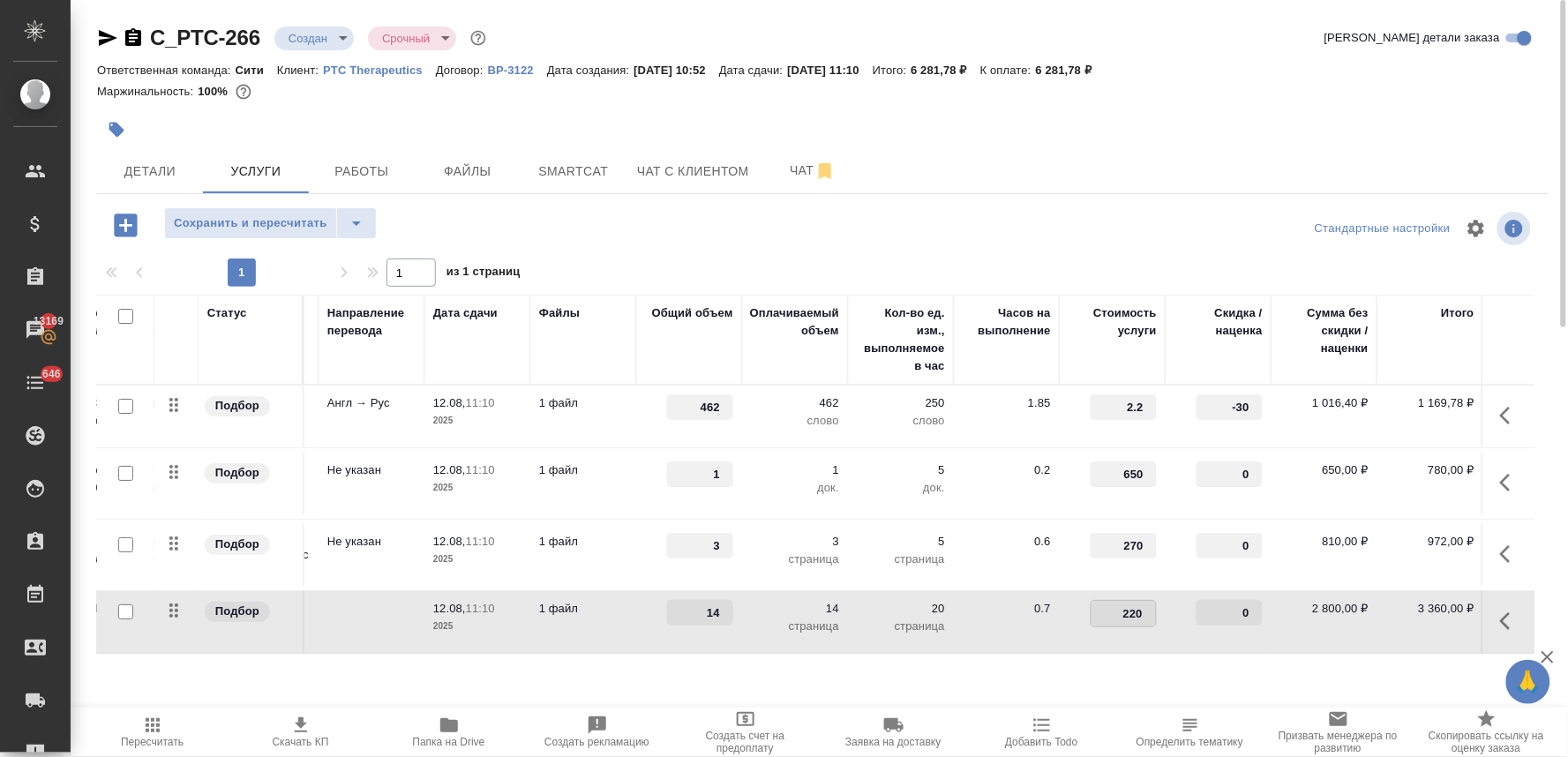
click at [1065, 218] on div "Стандартные настройки" at bounding box center [1300, 229] width 470 height 43
click at [293, 206] on div "C_PTC-266 Создан new Срочный urgent Кратко детали заказа Ответственная команда:…" at bounding box center [823, 359] width 1471 height 719
click at [293, 223] on span "Сохранить и пересчитать" at bounding box center [250, 224] width 154 height 20
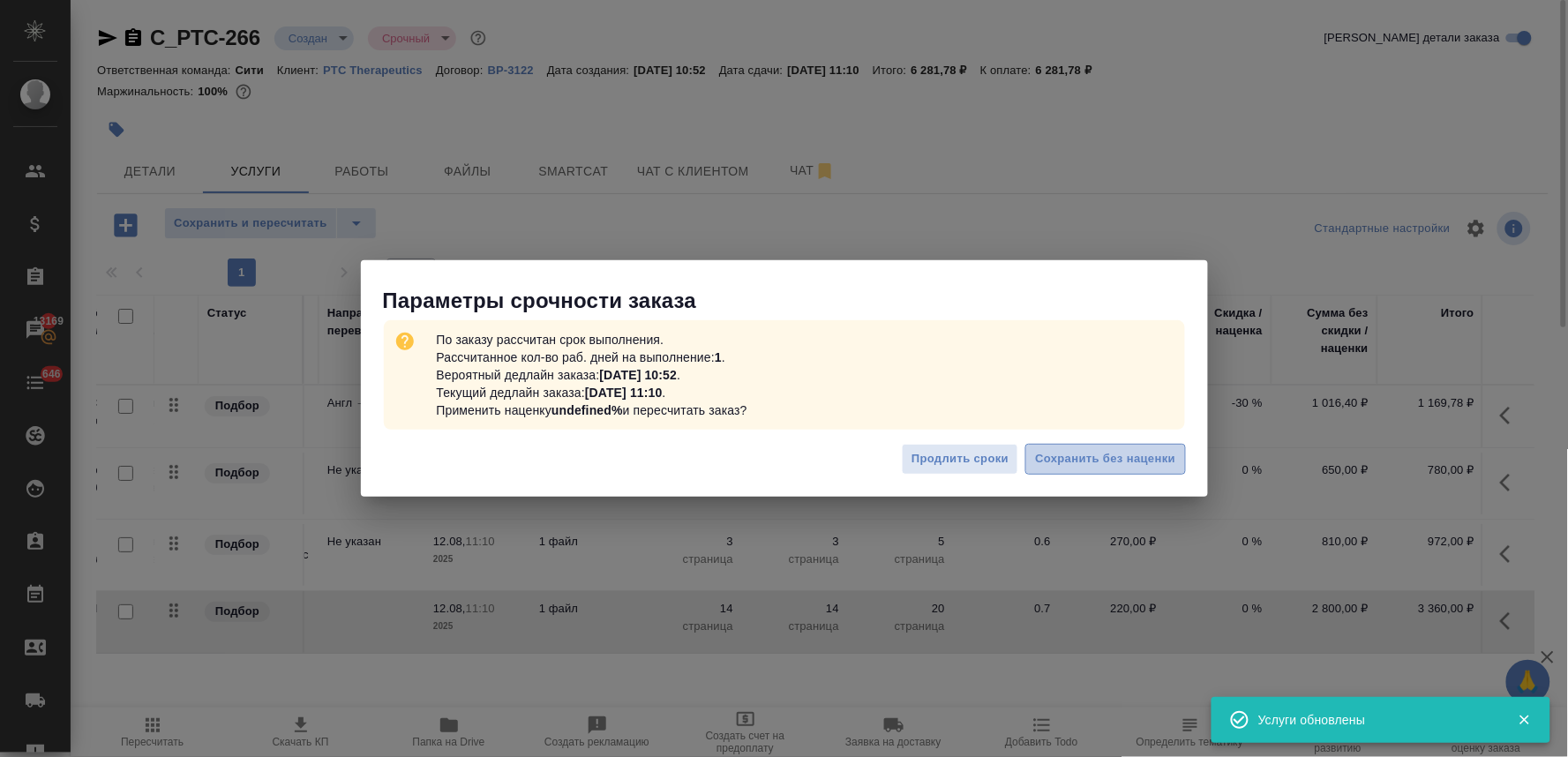
click at [1142, 452] on span "Сохранить без наценки" at bounding box center [1106, 459] width 141 height 20
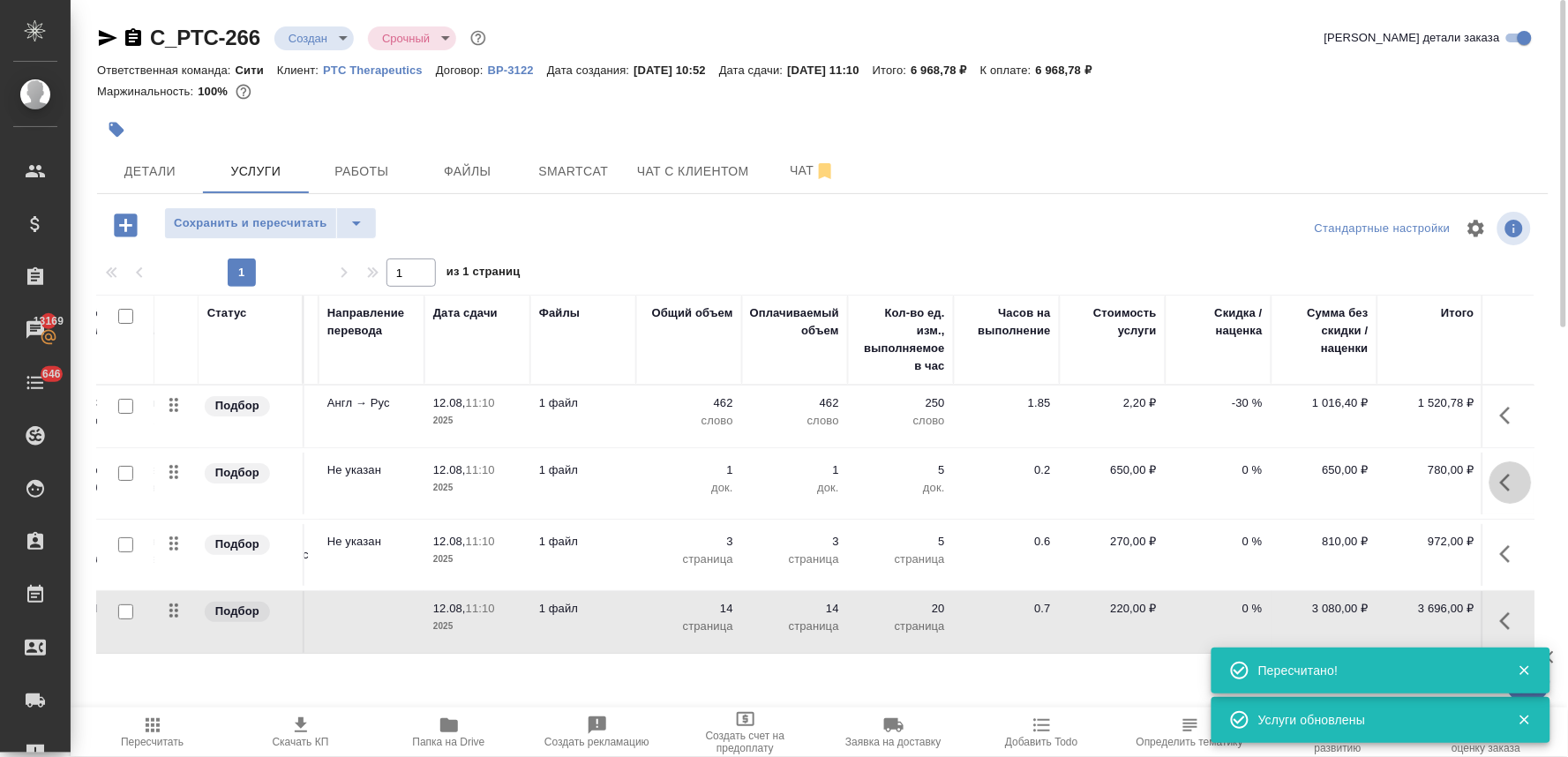
click at [1509, 479] on icon "button" at bounding box center [1510, 482] width 21 height 21
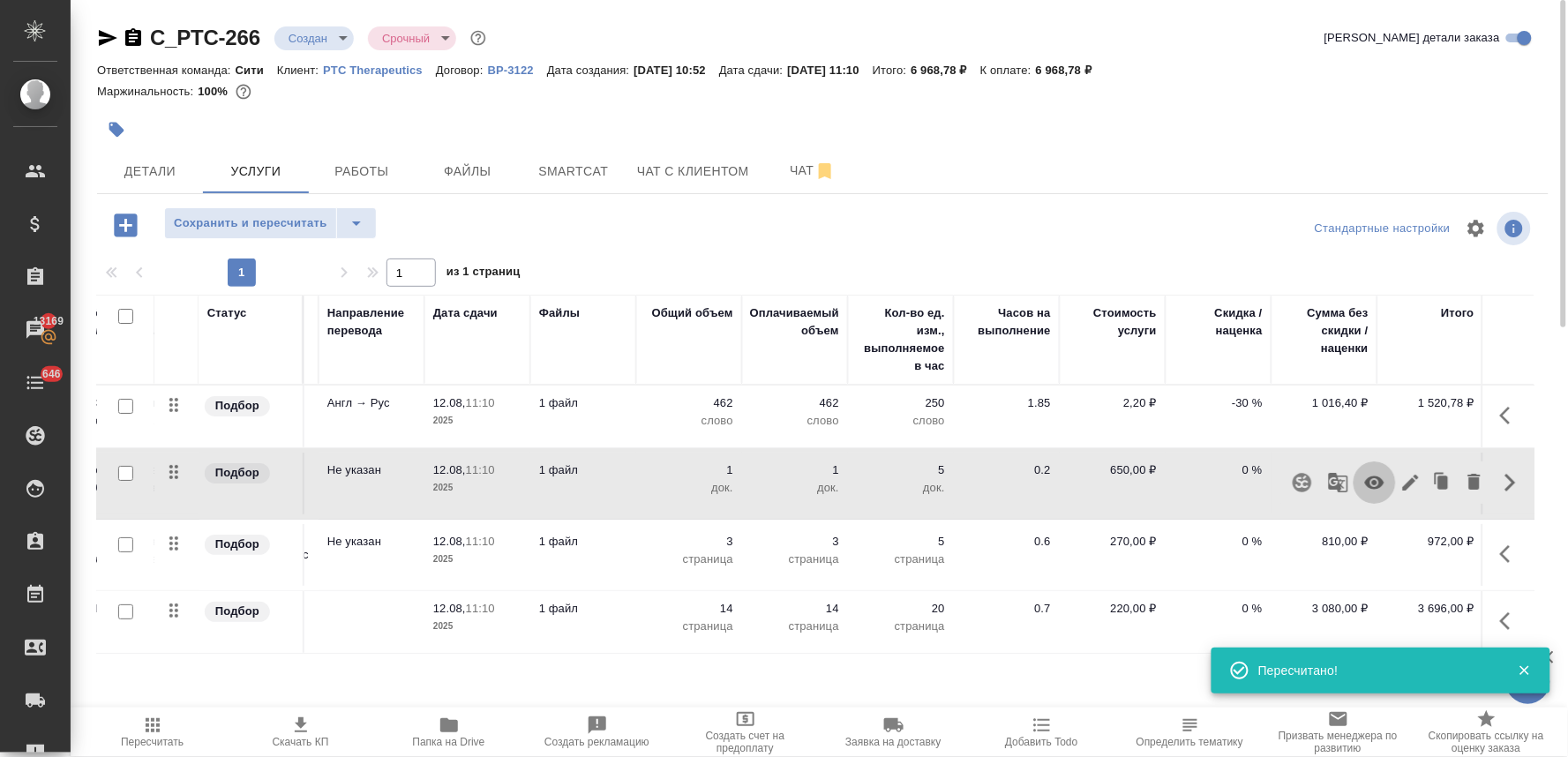
click at [1374, 485] on icon "button" at bounding box center [1374, 482] width 21 height 21
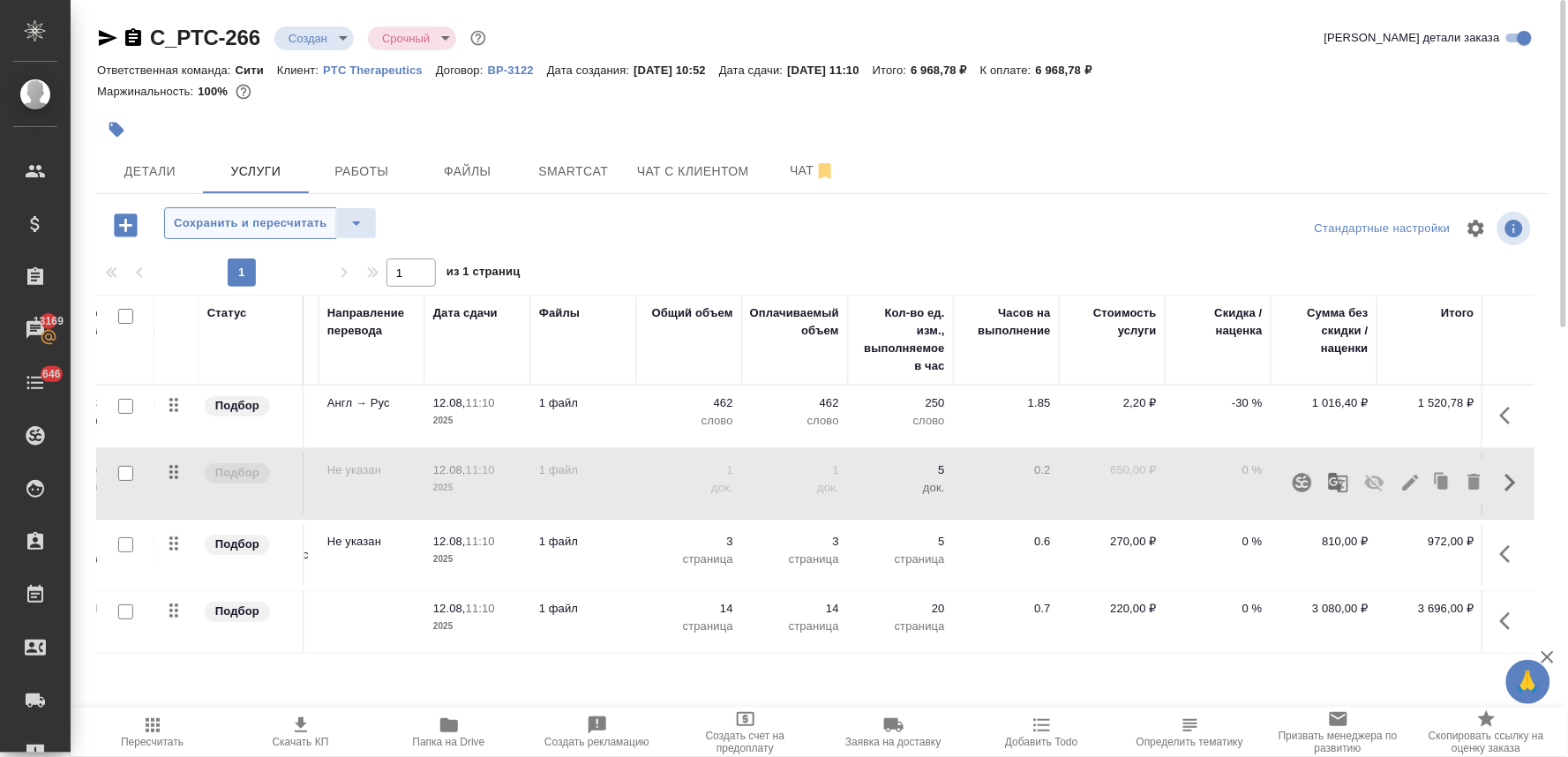
click at [248, 231] on span "Сохранить и пересчитать" at bounding box center [250, 224] width 154 height 20
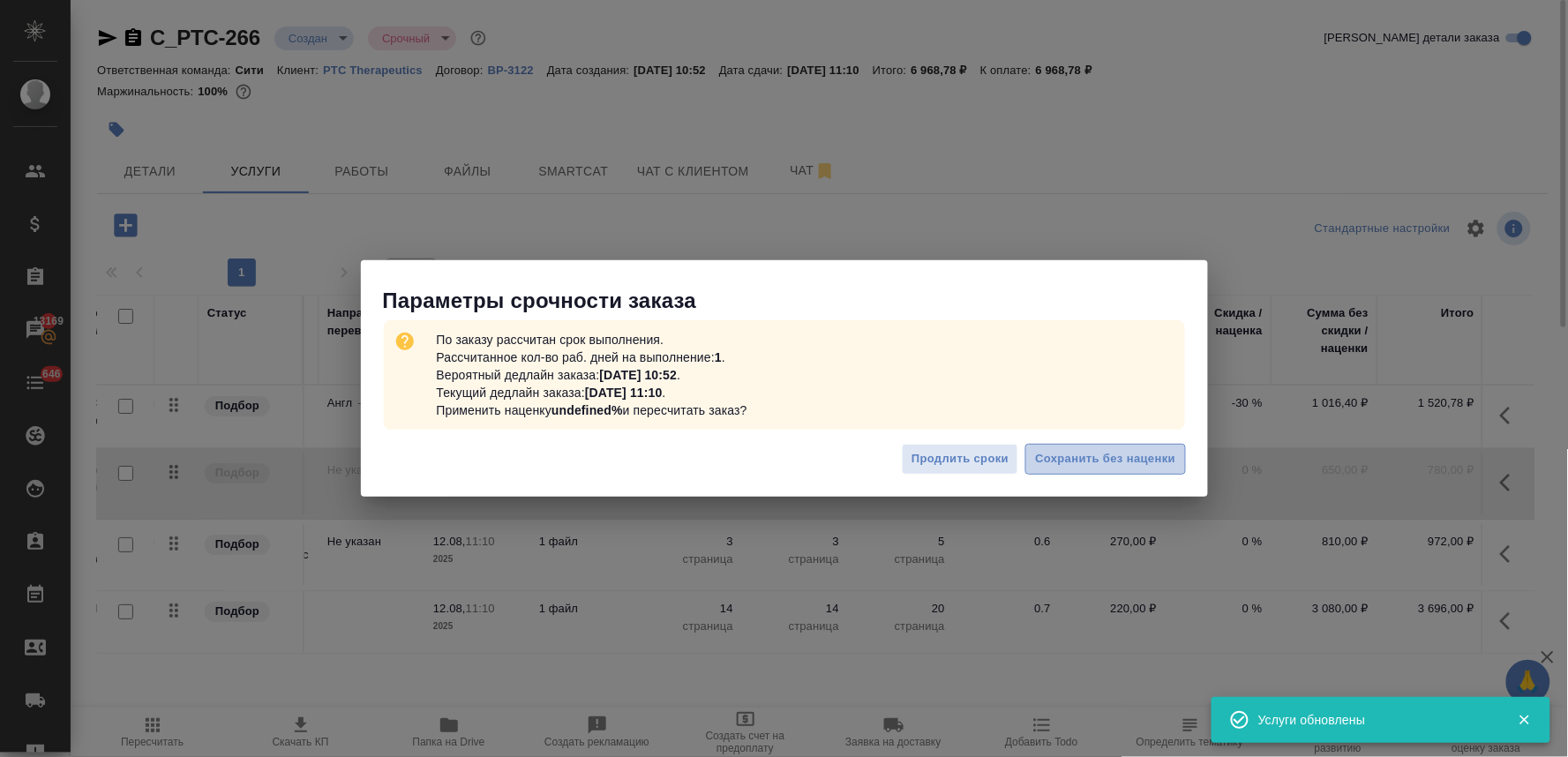
click at [1119, 461] on span "Сохранить без наценки" at bounding box center [1106, 459] width 141 height 20
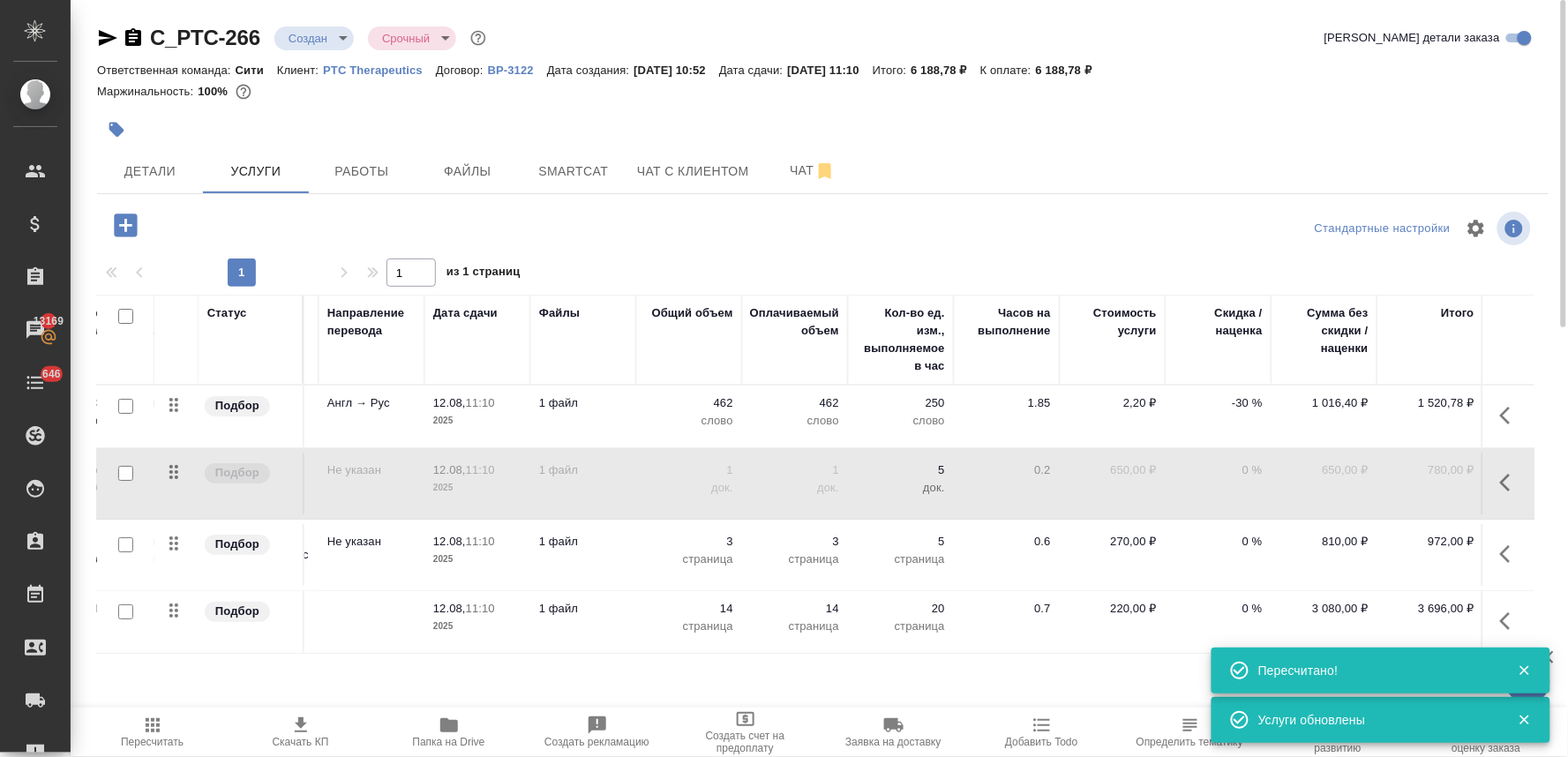
click at [126, 231] on icon "button" at bounding box center [126, 225] width 31 height 31
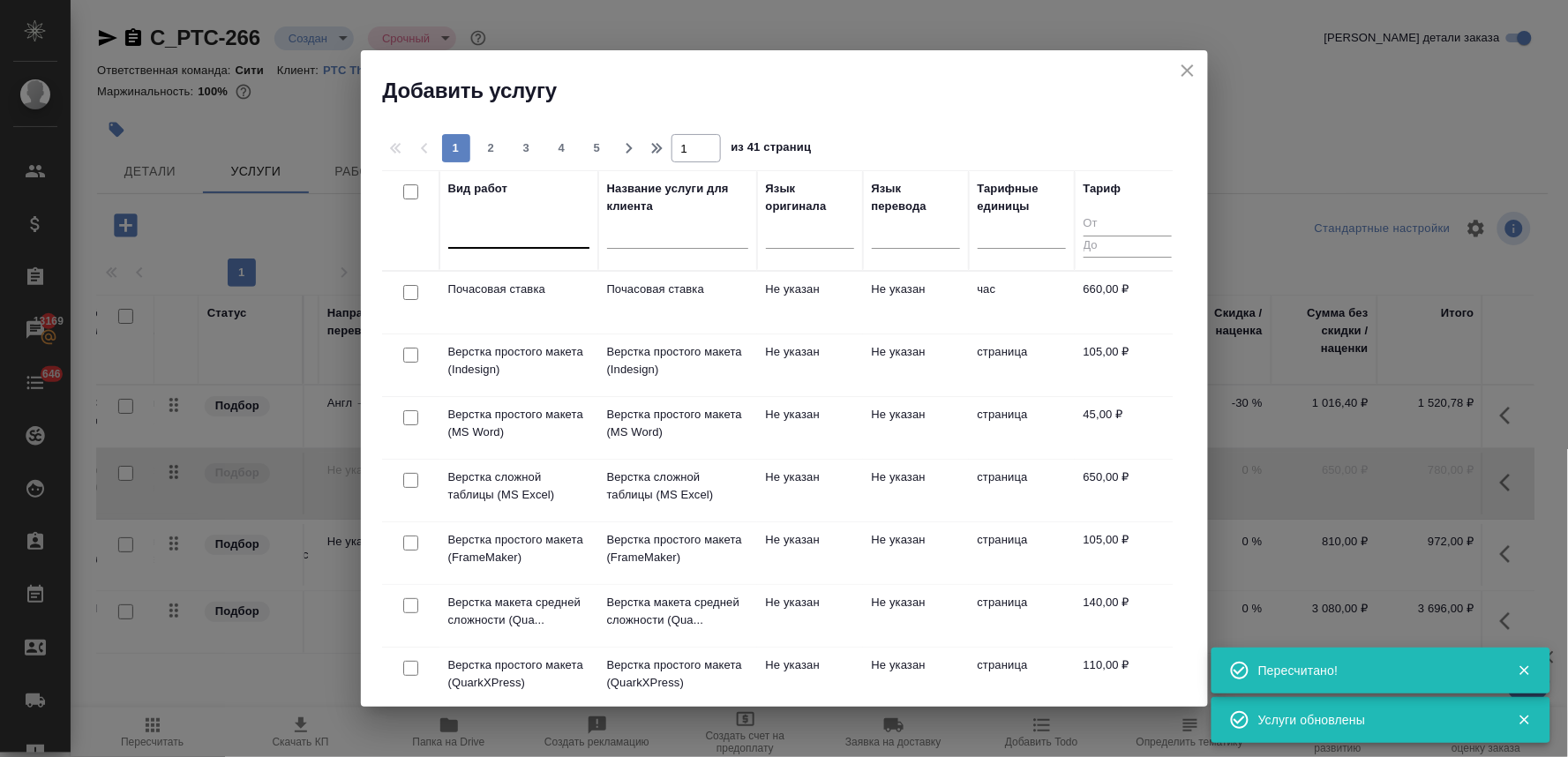
click at [534, 232] on div at bounding box center [519, 231] width 141 height 26
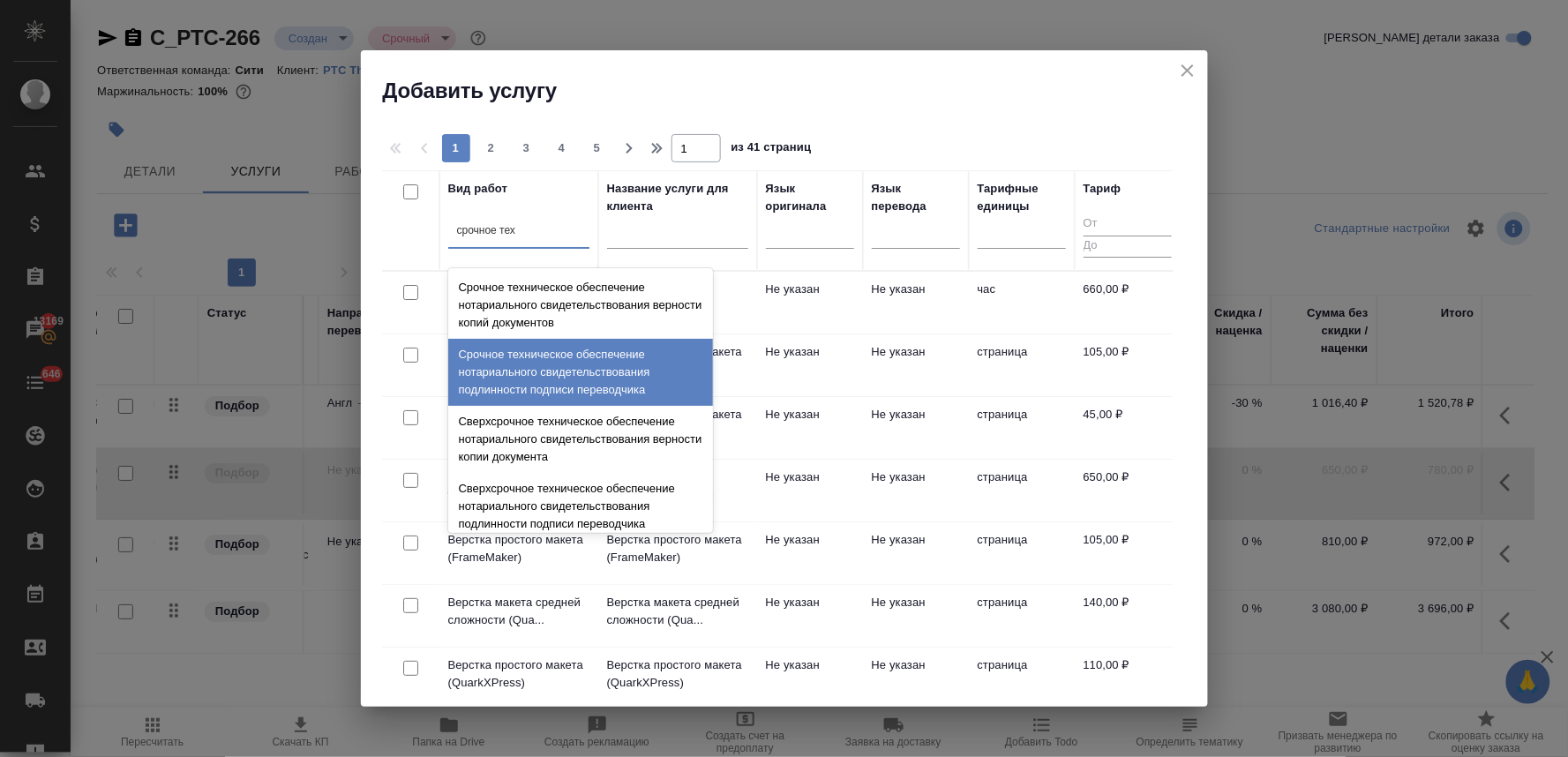
click at [557, 366] on div "Срочное техническое обеспечение нотариального свидетельствования подлинности по…" at bounding box center [581, 372] width 265 height 67
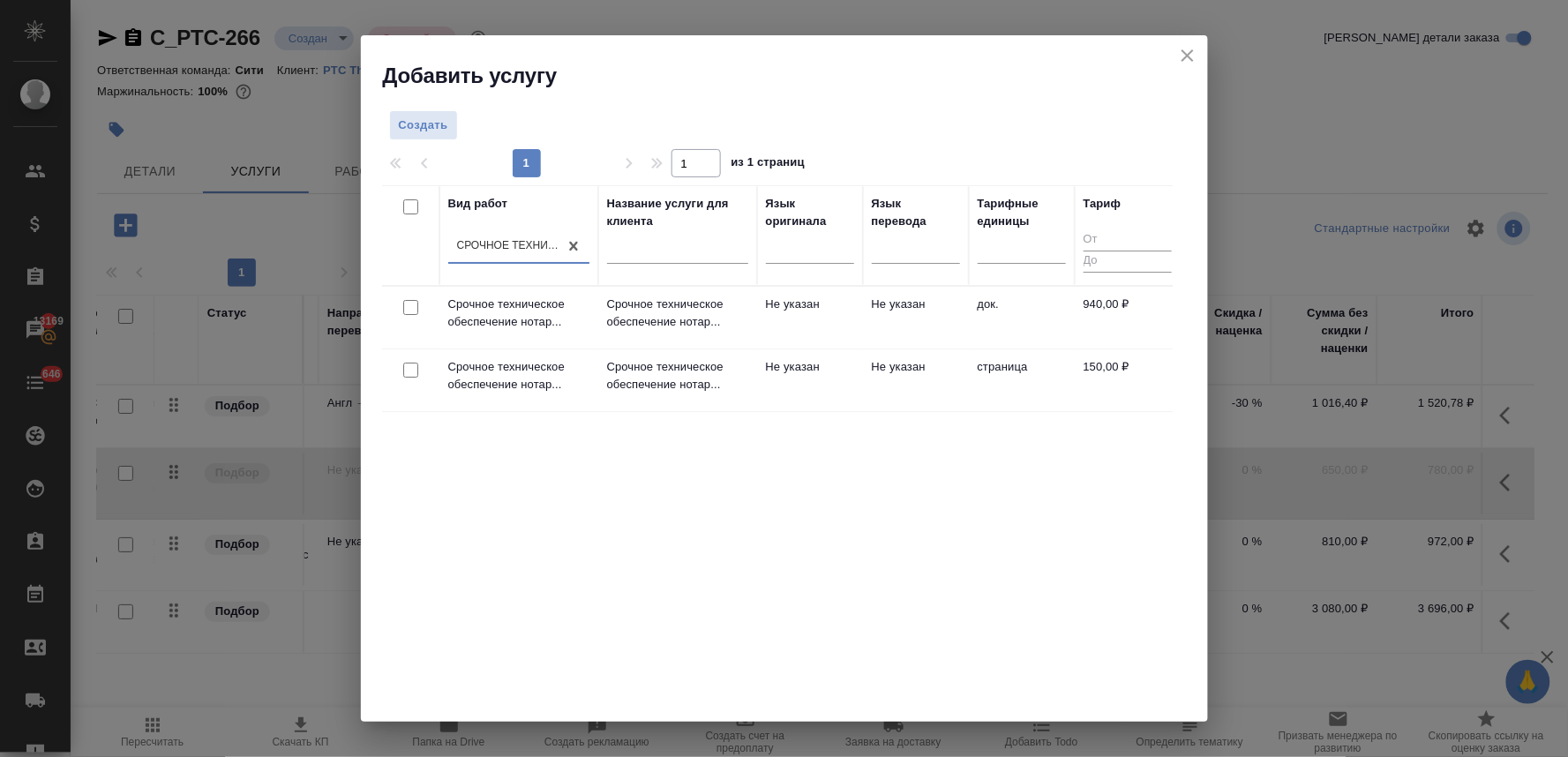
click at [409, 306] on input "checkbox" at bounding box center [410, 307] width 15 height 15
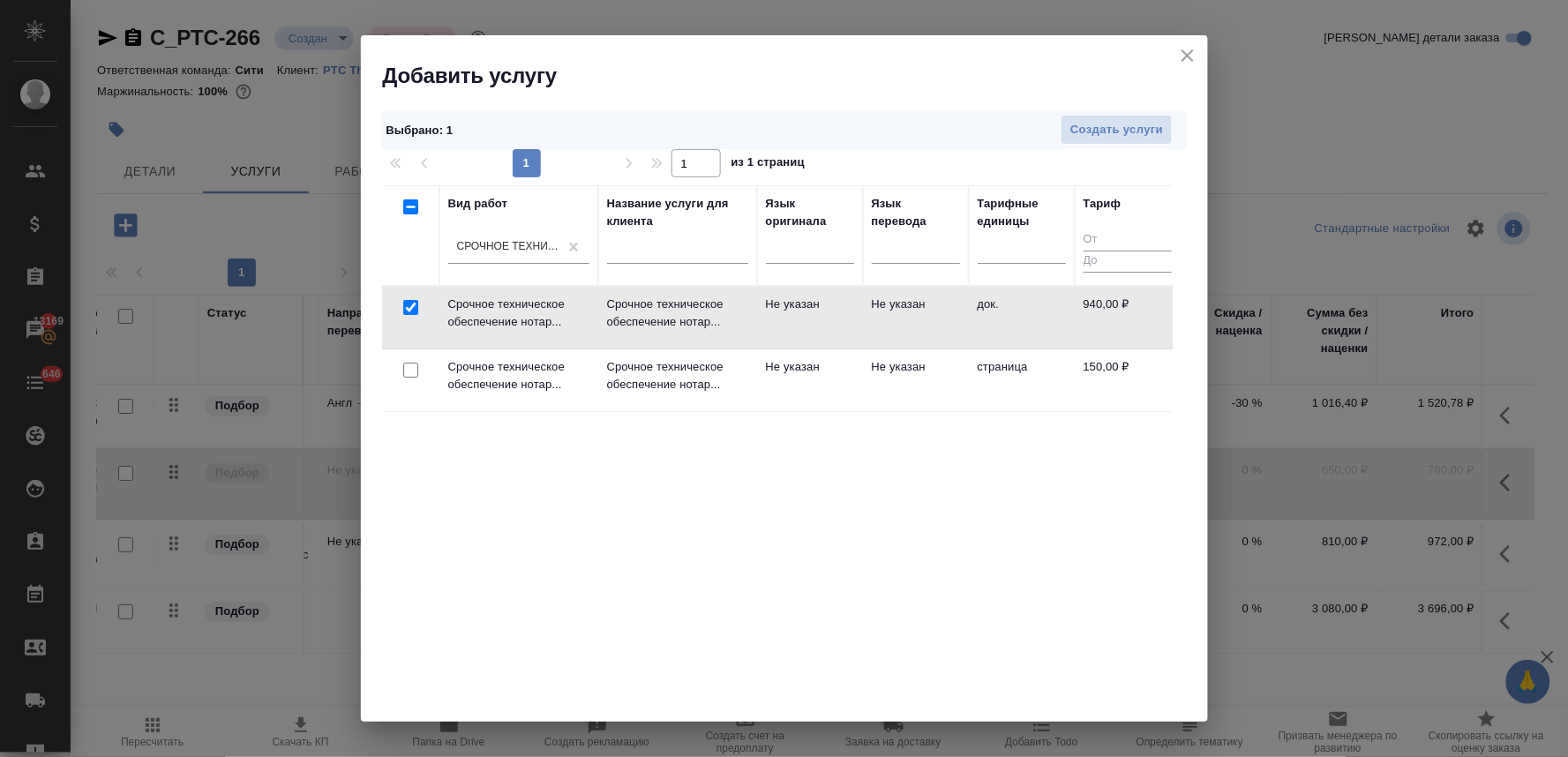
click at [1122, 112] on div "Выбрано : 1 Создать услуги" at bounding box center [784, 130] width 805 height 40
click at [1115, 129] on span "Создать услуги" at bounding box center [1117, 130] width 93 height 20
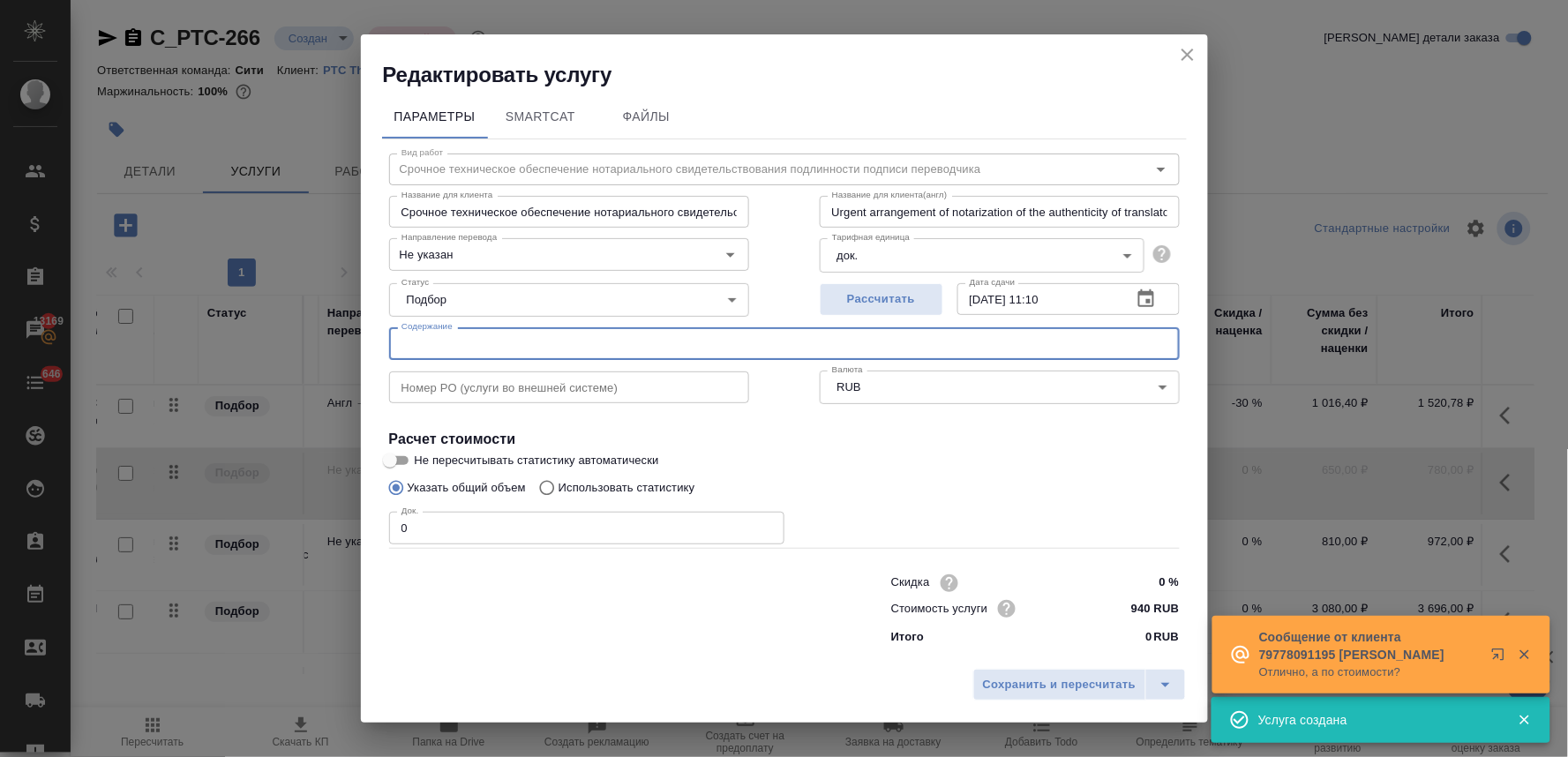
click at [454, 348] on input "text" at bounding box center [784, 343] width 791 height 32
paste input "FDA Registration Apostilled"
drag, startPoint x: 418, startPoint y: 531, endPoint x: 355, endPoint y: 539, distance: 63.5
click at [356, 538] on div "Редактировать услугу Параметры SmartCat Файлы Вид работ Срочное техническое обе…" at bounding box center [784, 378] width 1568 height 757
click at [1098, 692] on span "Сохранить и пересчитать" at bounding box center [1060, 685] width 154 height 20
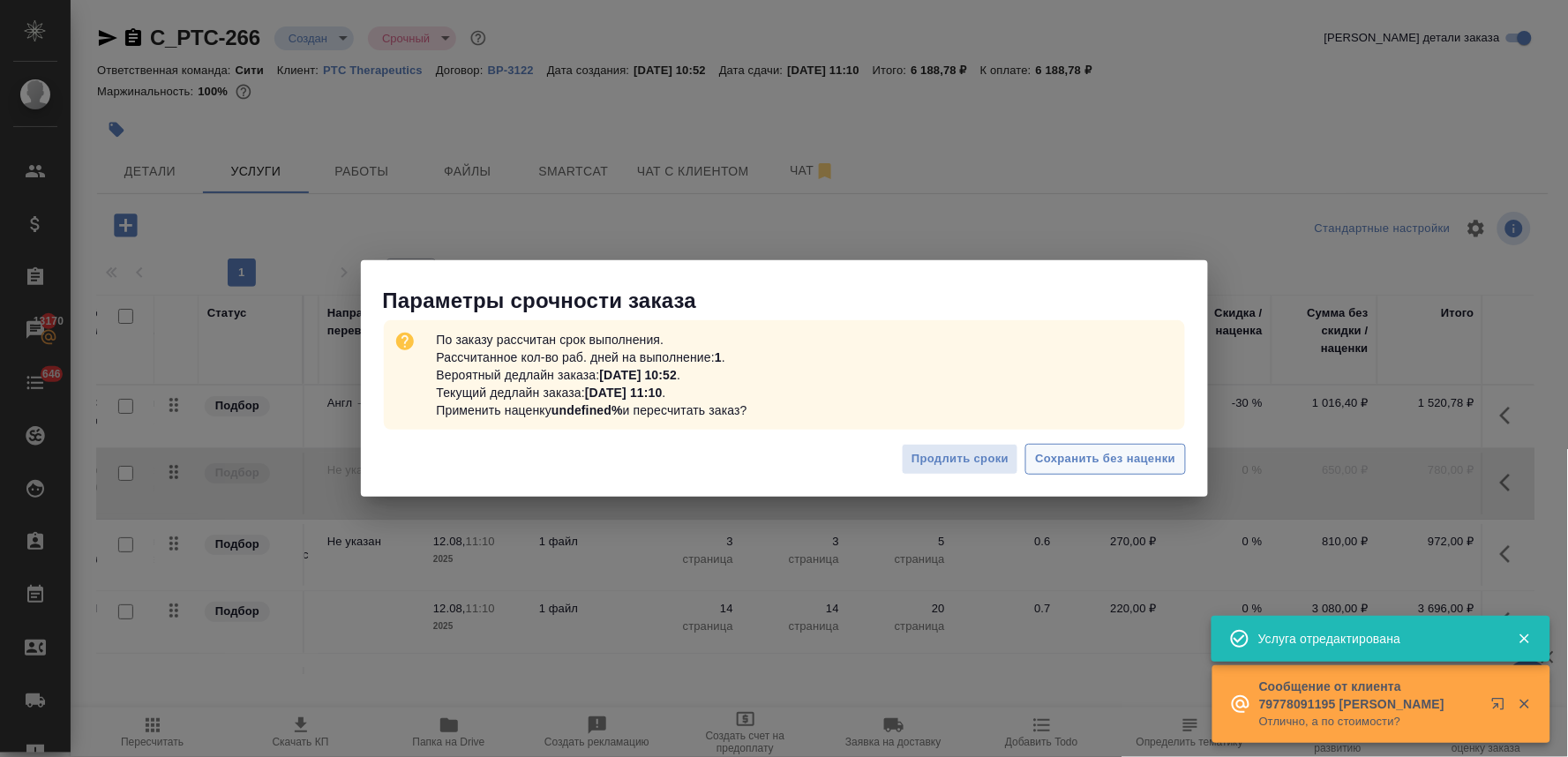
click at [1088, 459] on span "Сохранить без наценки" at bounding box center [1106, 459] width 141 height 20
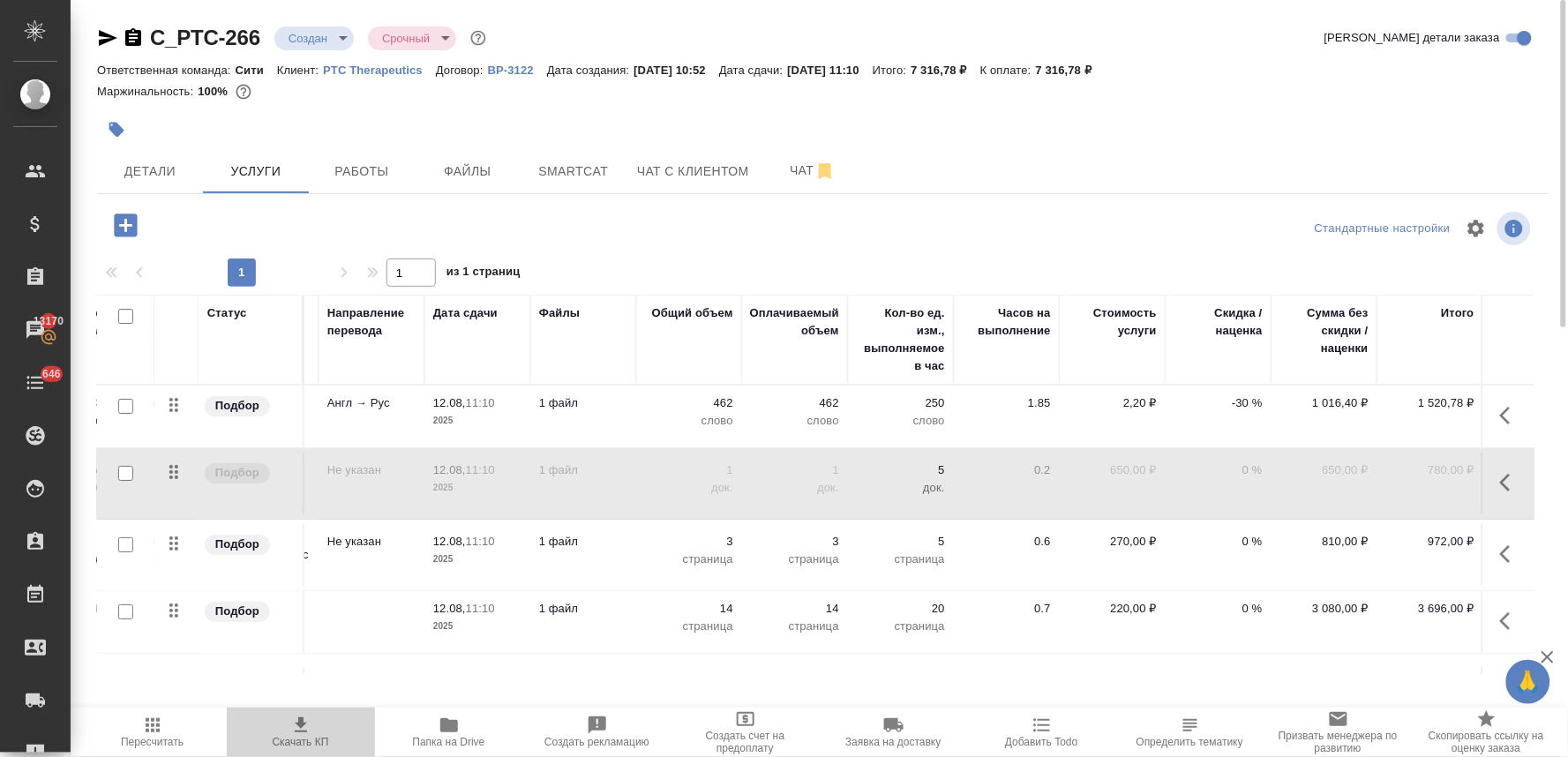
click at [312, 753] on button "Скачать КП" at bounding box center [301, 732] width 148 height 49
click at [1415, 119] on div at bounding box center [823, 130] width 1452 height 39
click at [1175, 147] on div at bounding box center [823, 130] width 1452 height 39
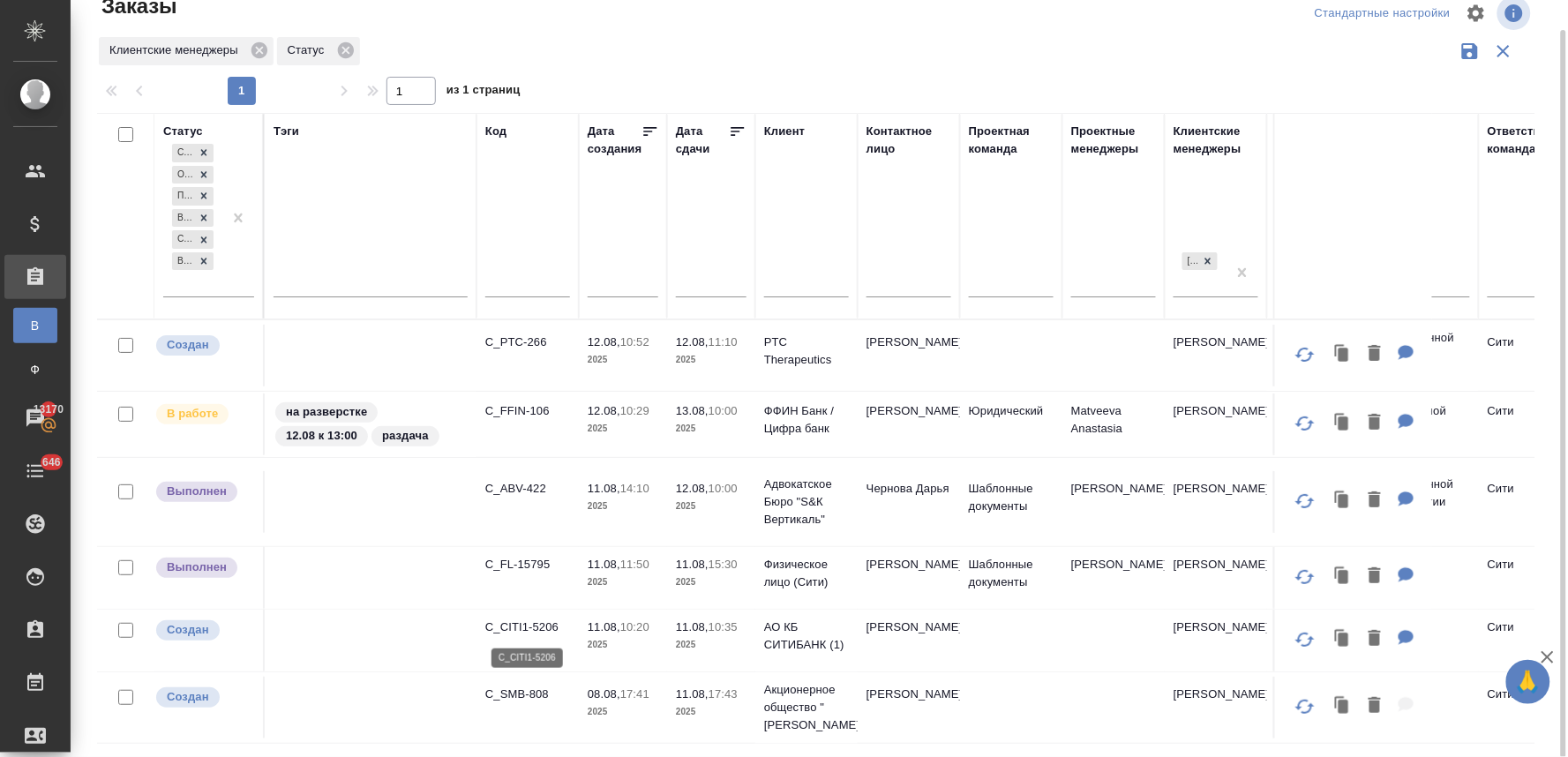
click at [550, 627] on p "C_CITI1-5206" at bounding box center [528, 627] width 85 height 18
click at [522, 337] on p "C_PTC-266" at bounding box center [528, 342] width 85 height 18
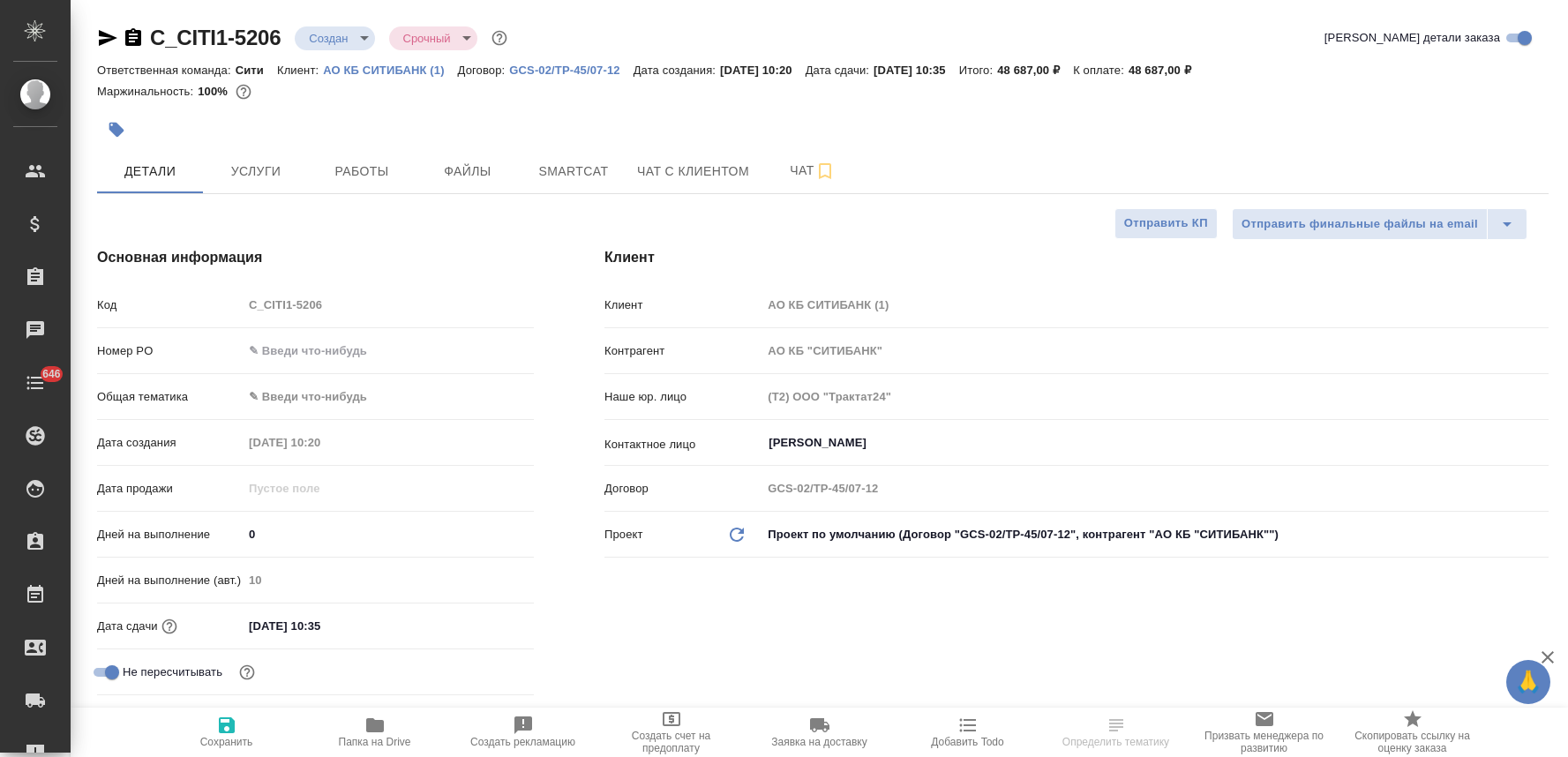
select select "RU"
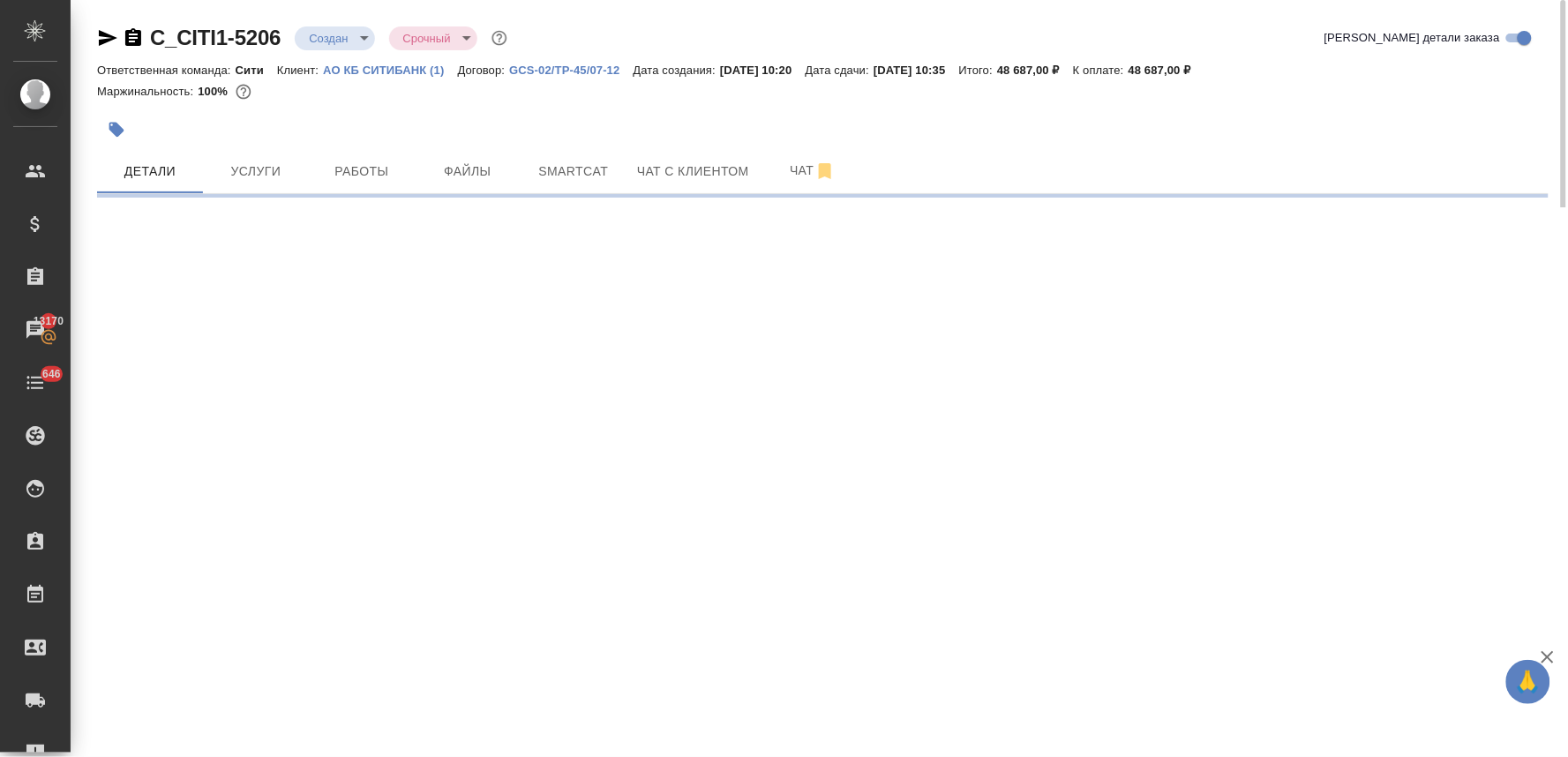
select select "RU"
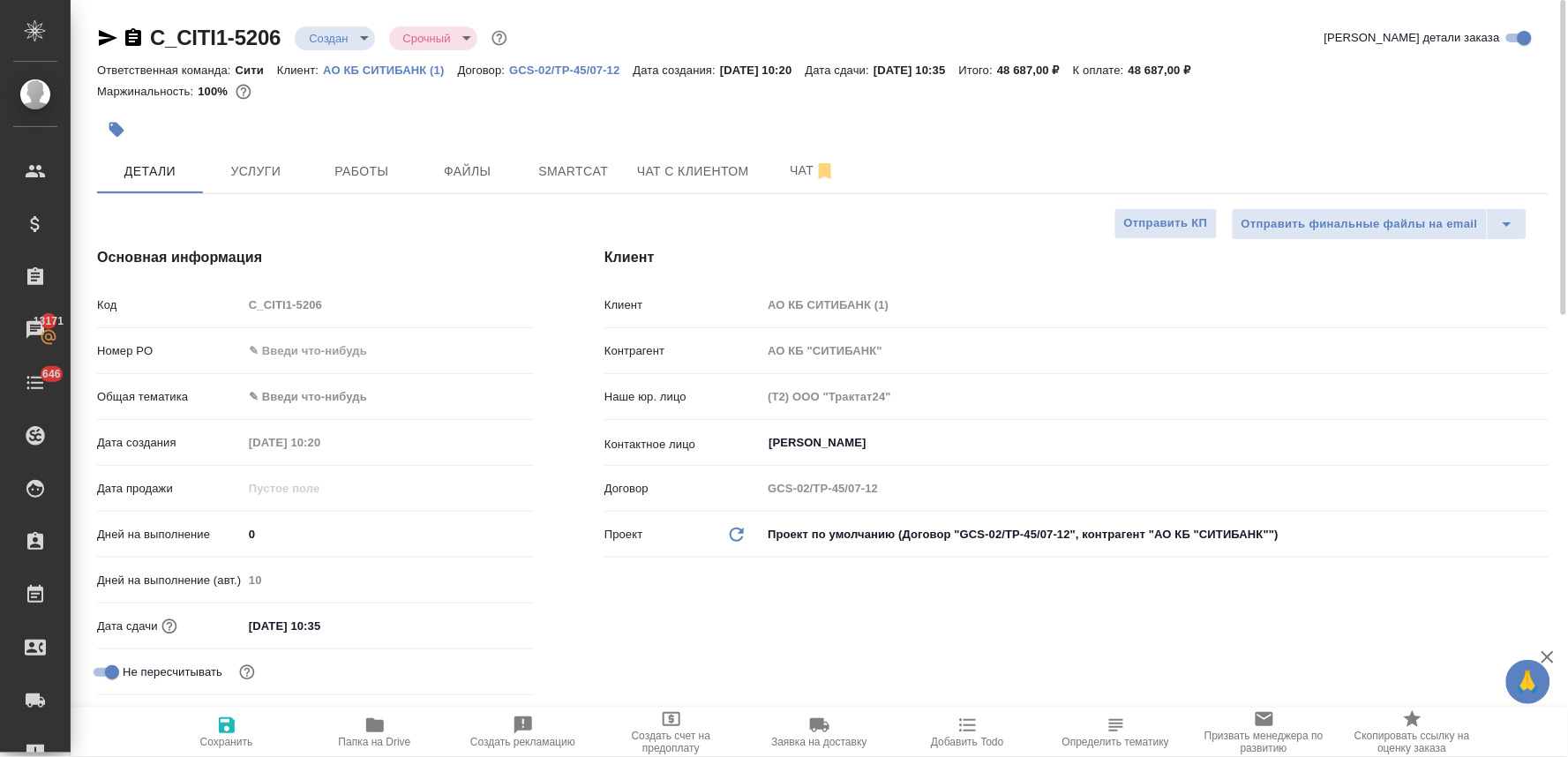
type textarea "x"
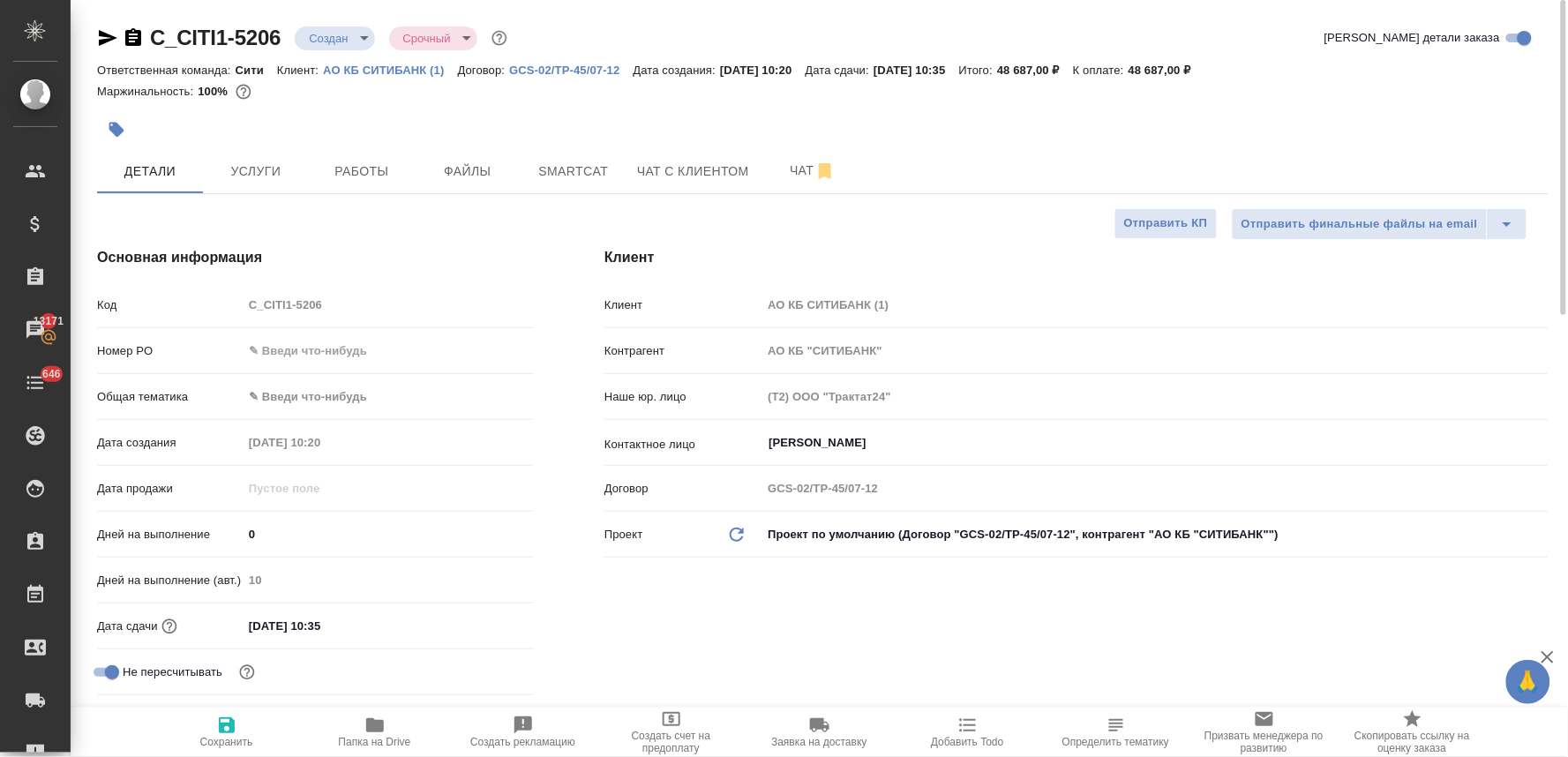
type textarea "x"
click at [102, 40] on icon "button" at bounding box center [108, 37] width 19 height 16
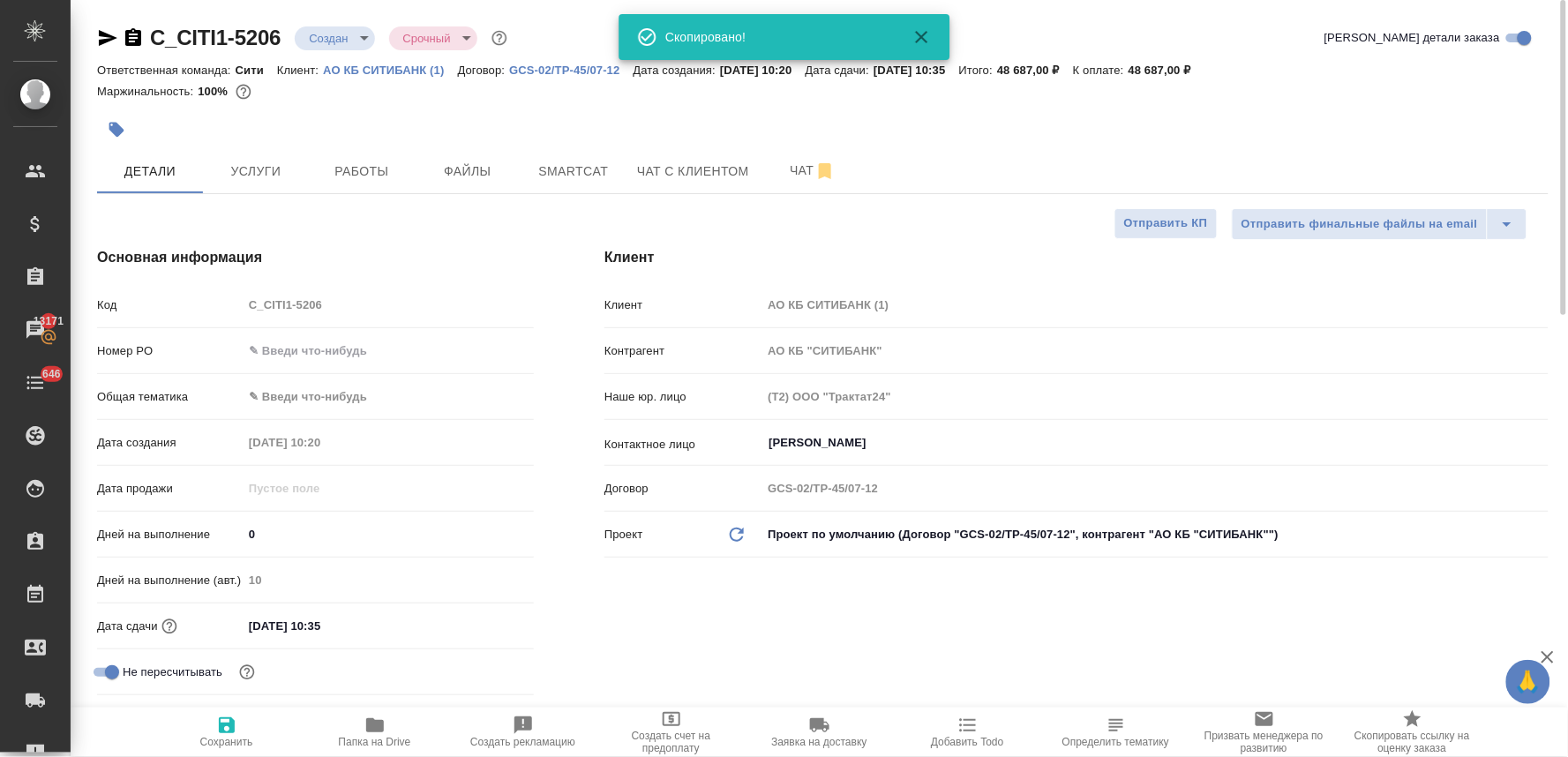
click at [1469, 71] on div "Ответственная команда: Сити Клиент: АО КБ СИТИБАНК (1) Договор: GCS-02/TP-45/07…" at bounding box center [823, 70] width 1452 height 21
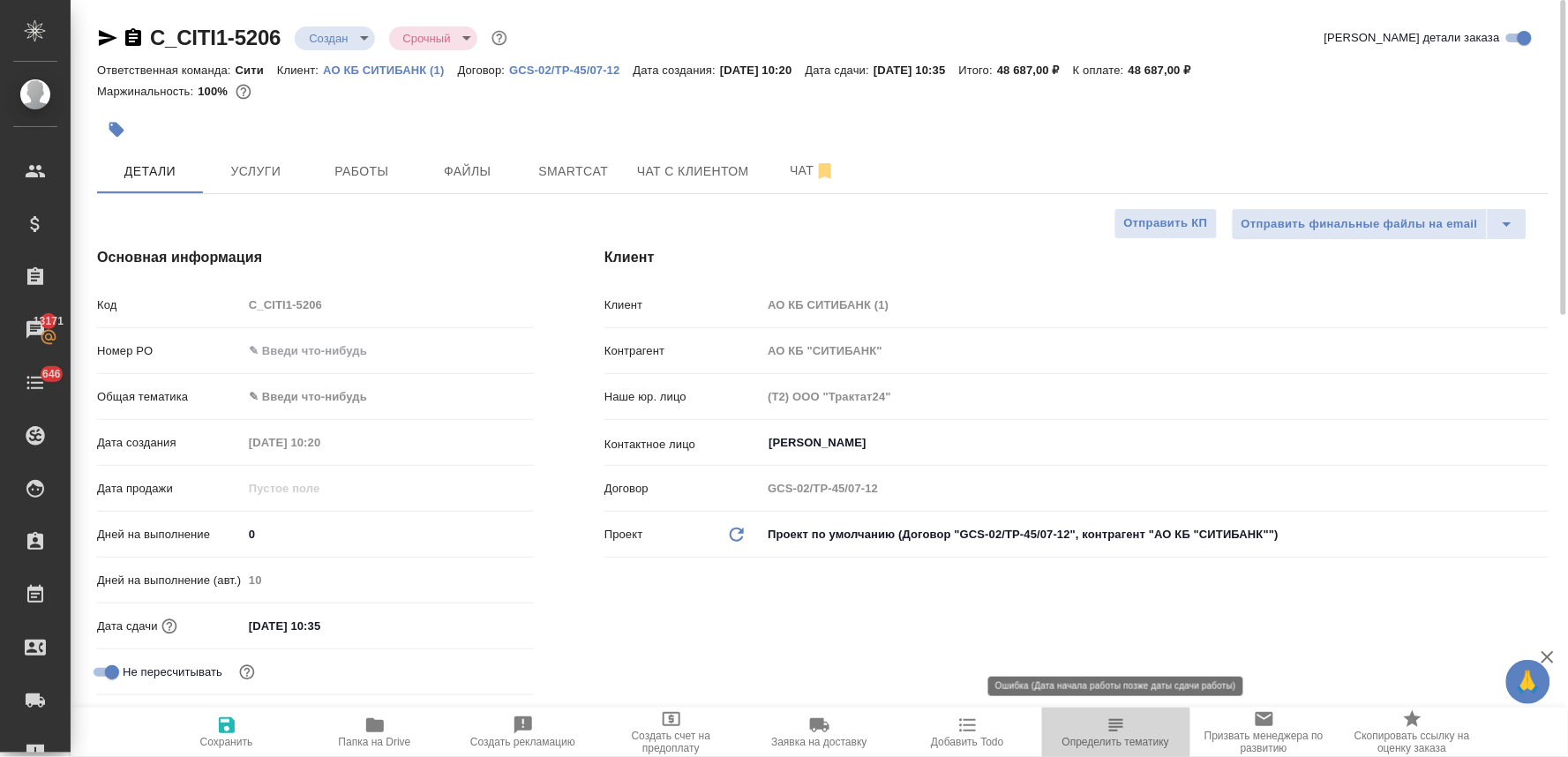
click at [1115, 731] on icon "button" at bounding box center [1116, 724] width 14 height 12
type textarea "x"
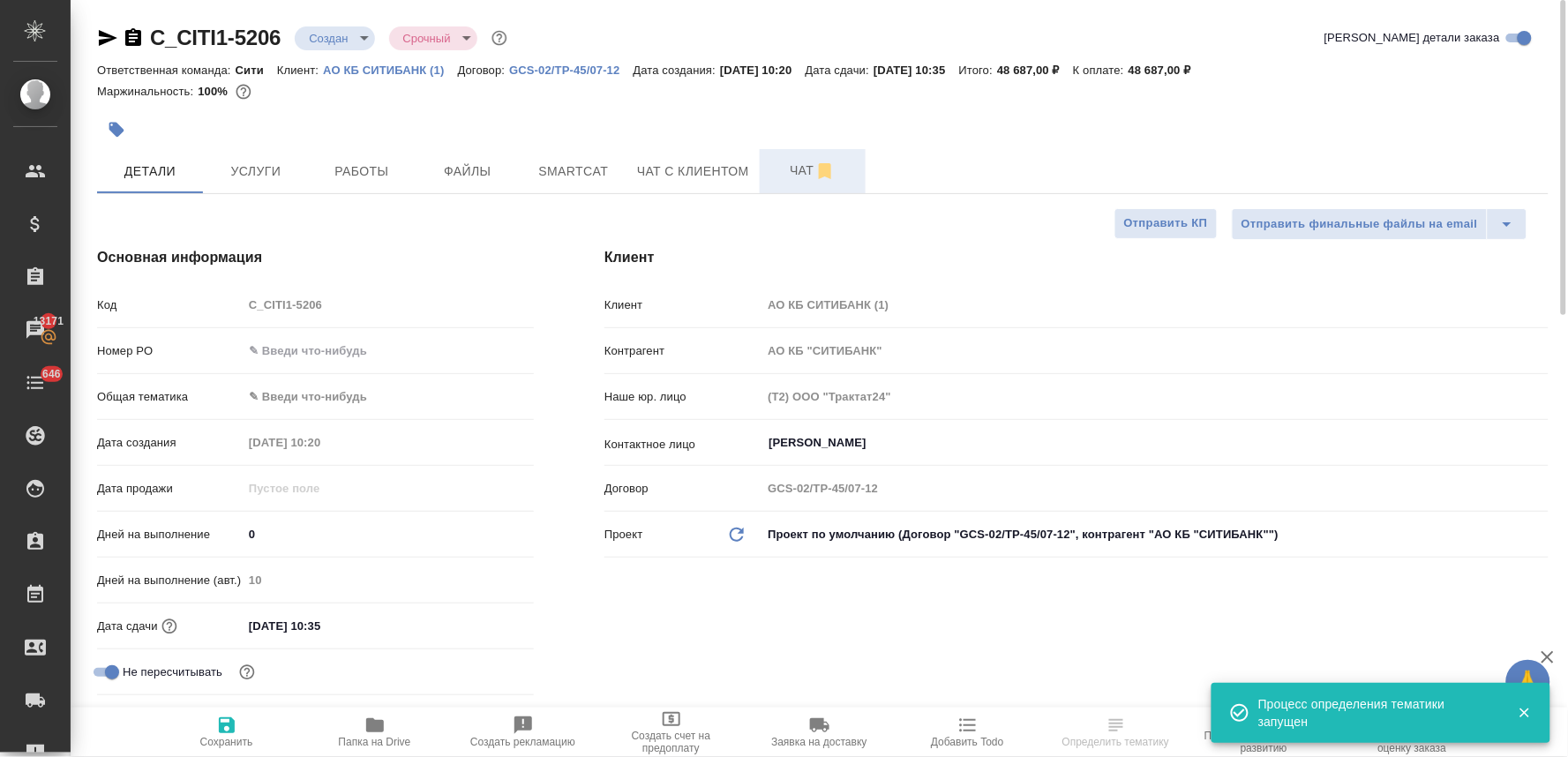
click at [791, 181] on button "Чат" at bounding box center [813, 170] width 106 height 44
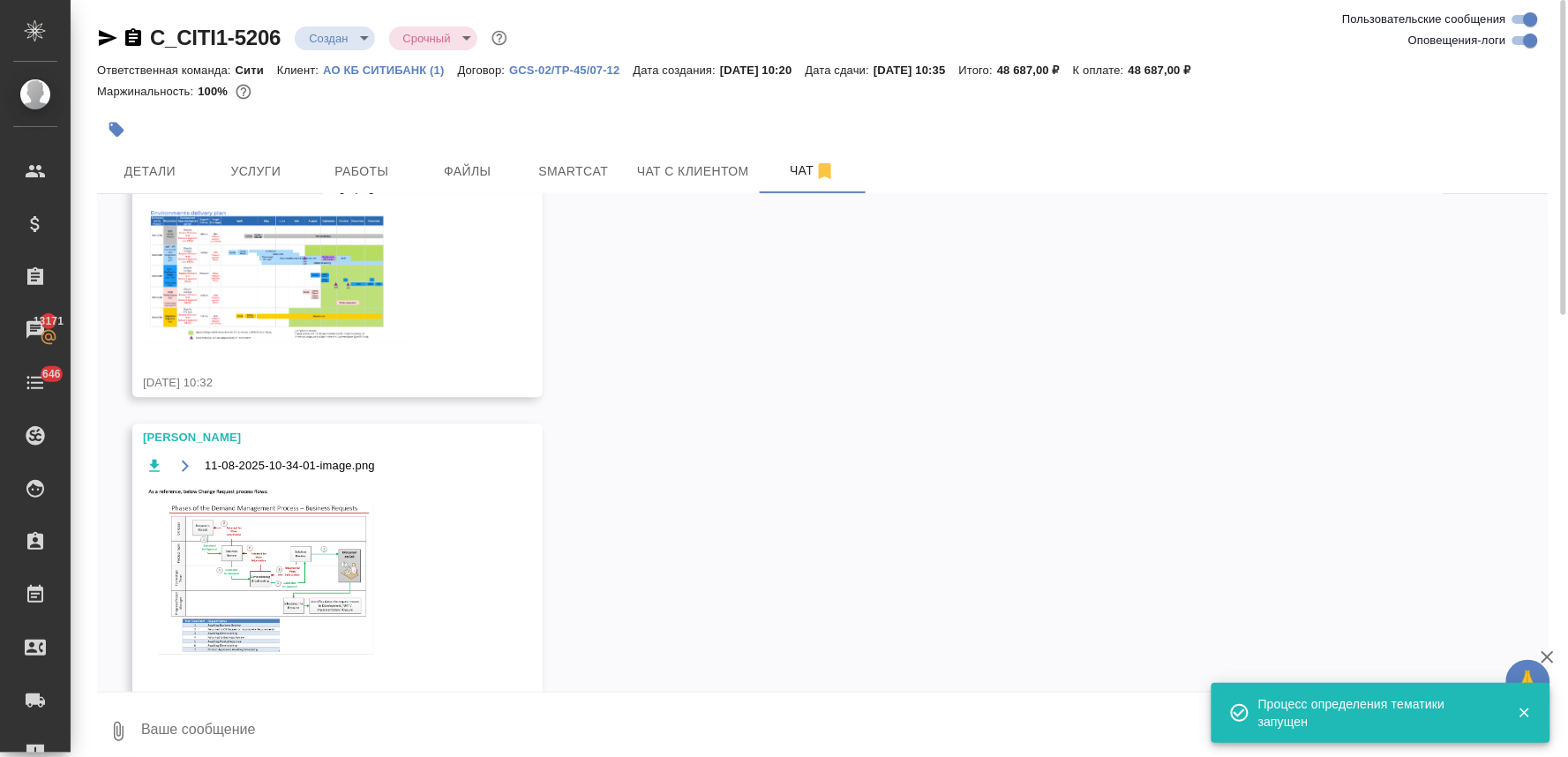
click at [268, 730] on textarea at bounding box center [844, 731] width 1410 height 60
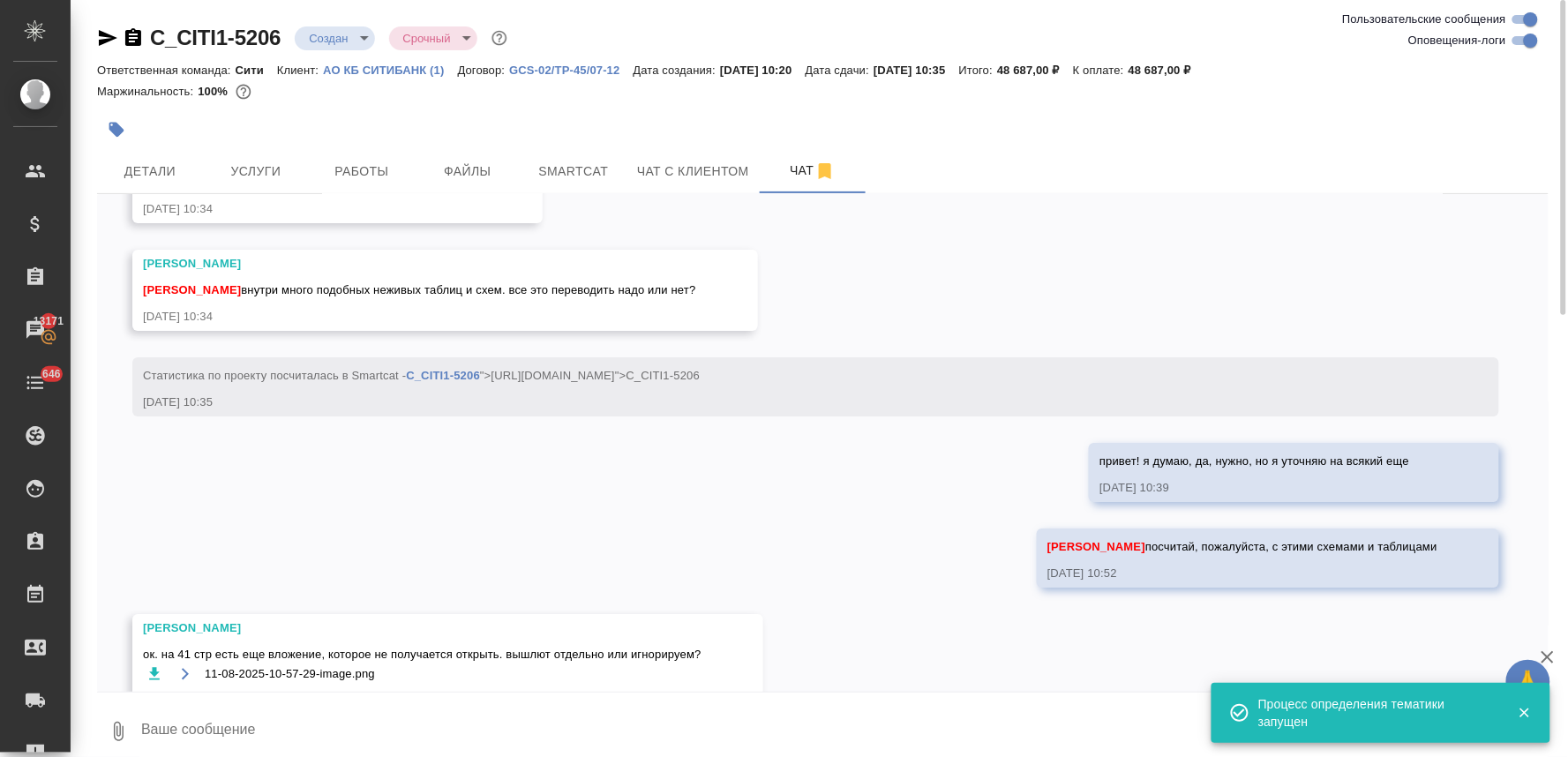
scroll to position [2120, 0]
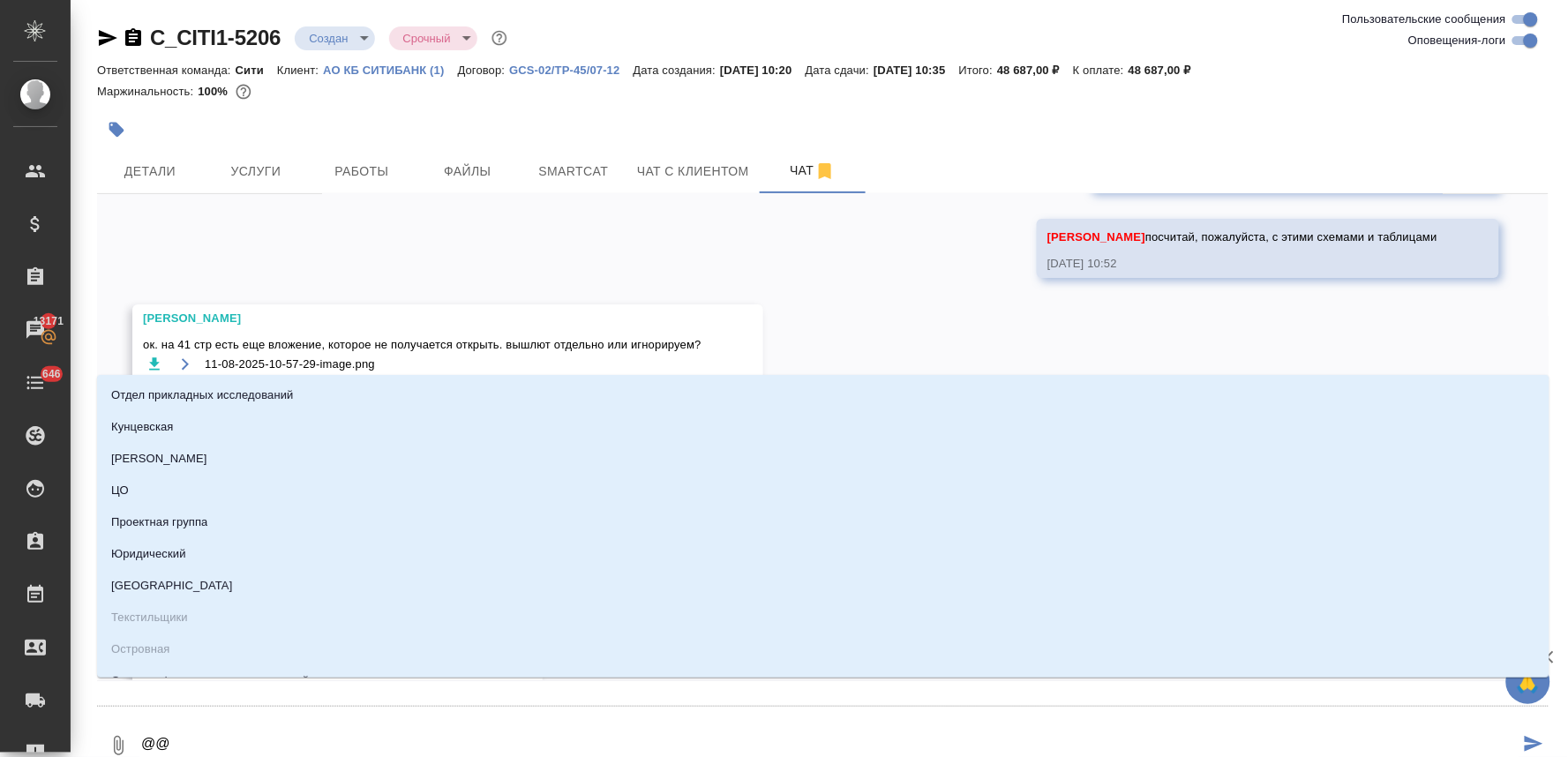
type textarea "@@l"
type input "l"
type textarea "@@lo"
type input "lo"
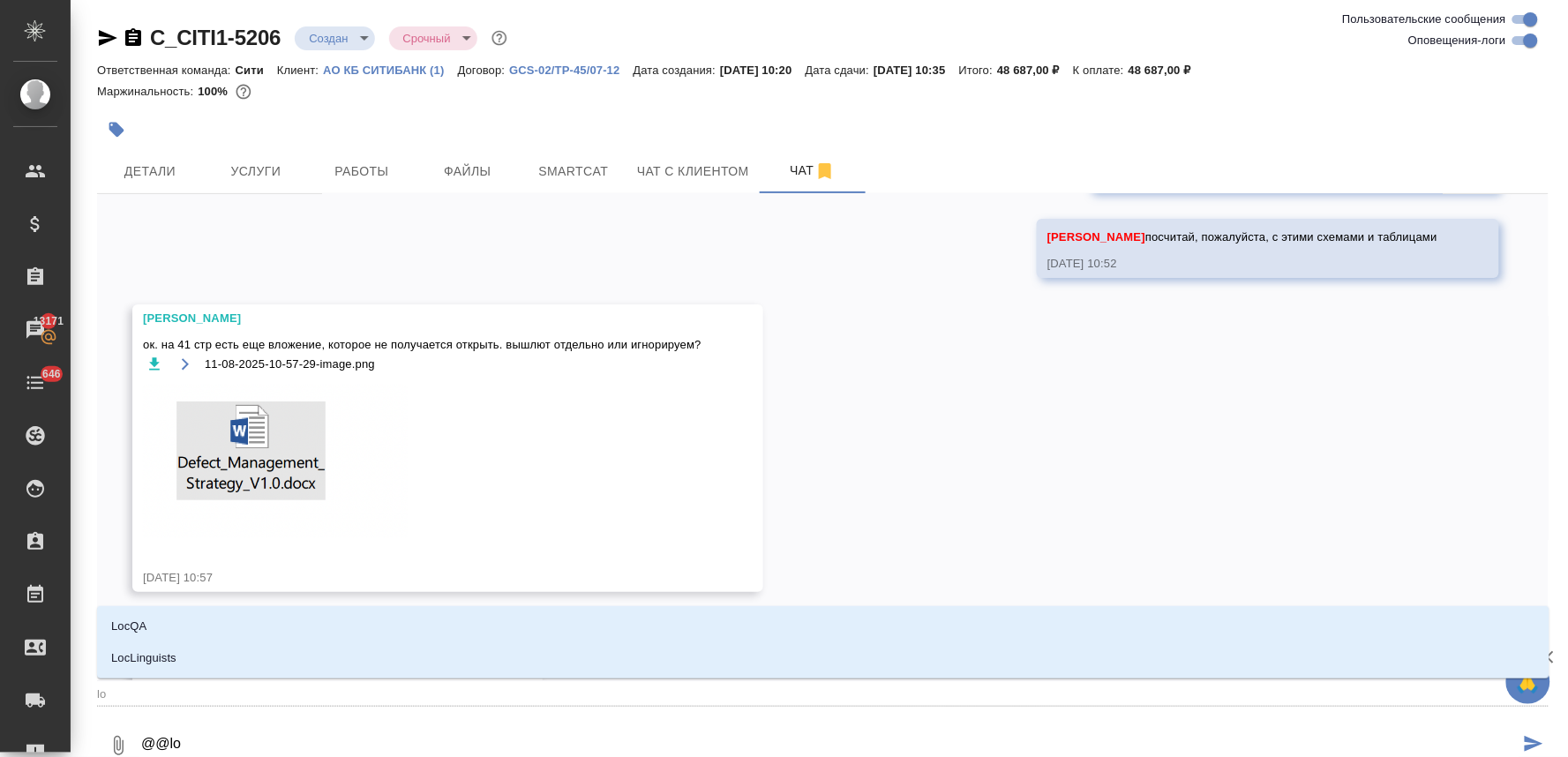
type textarea "@@loc"
type input "loc"
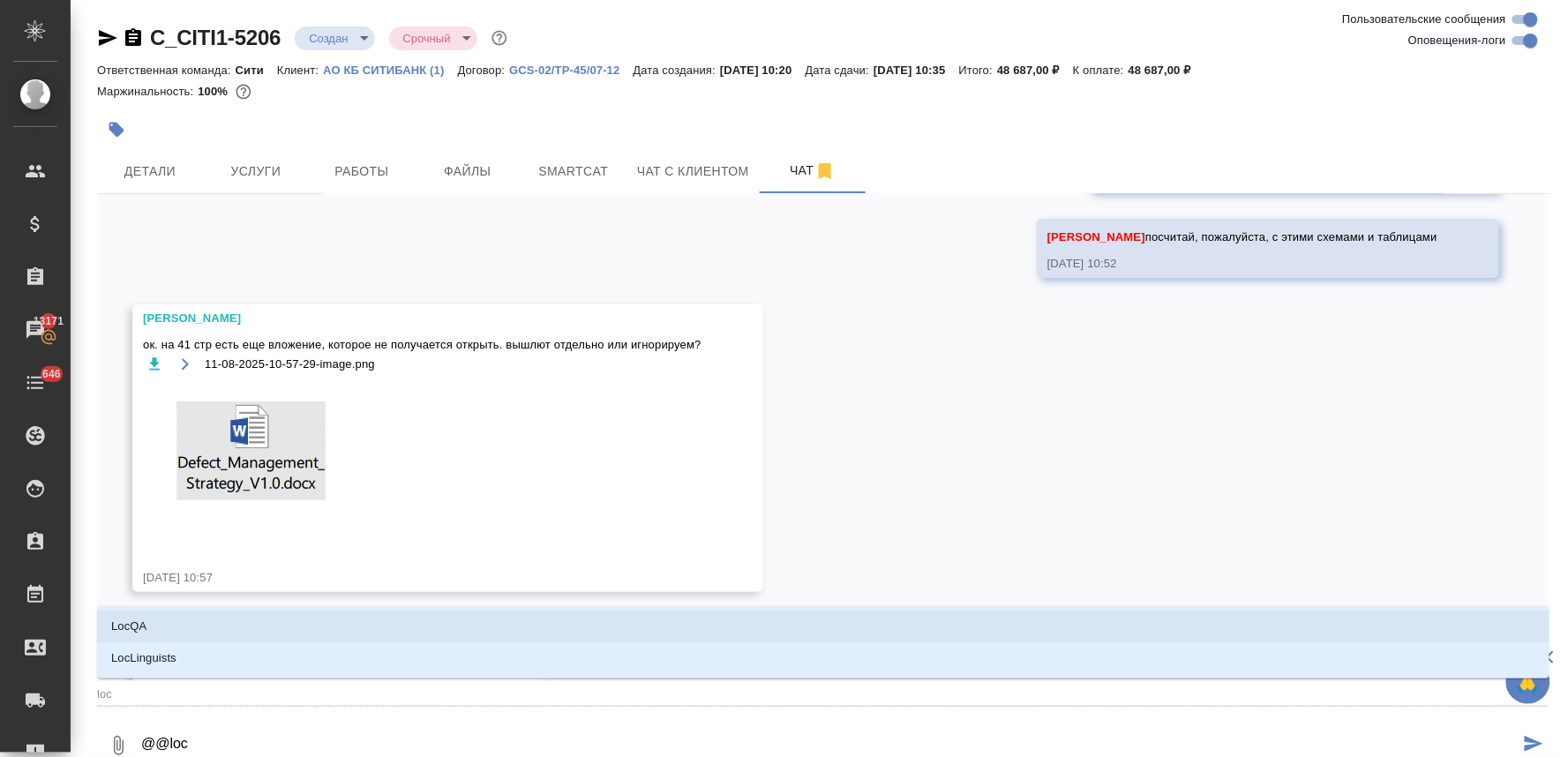
click at [318, 627] on li "LocQA" at bounding box center [823, 626] width 1453 height 32
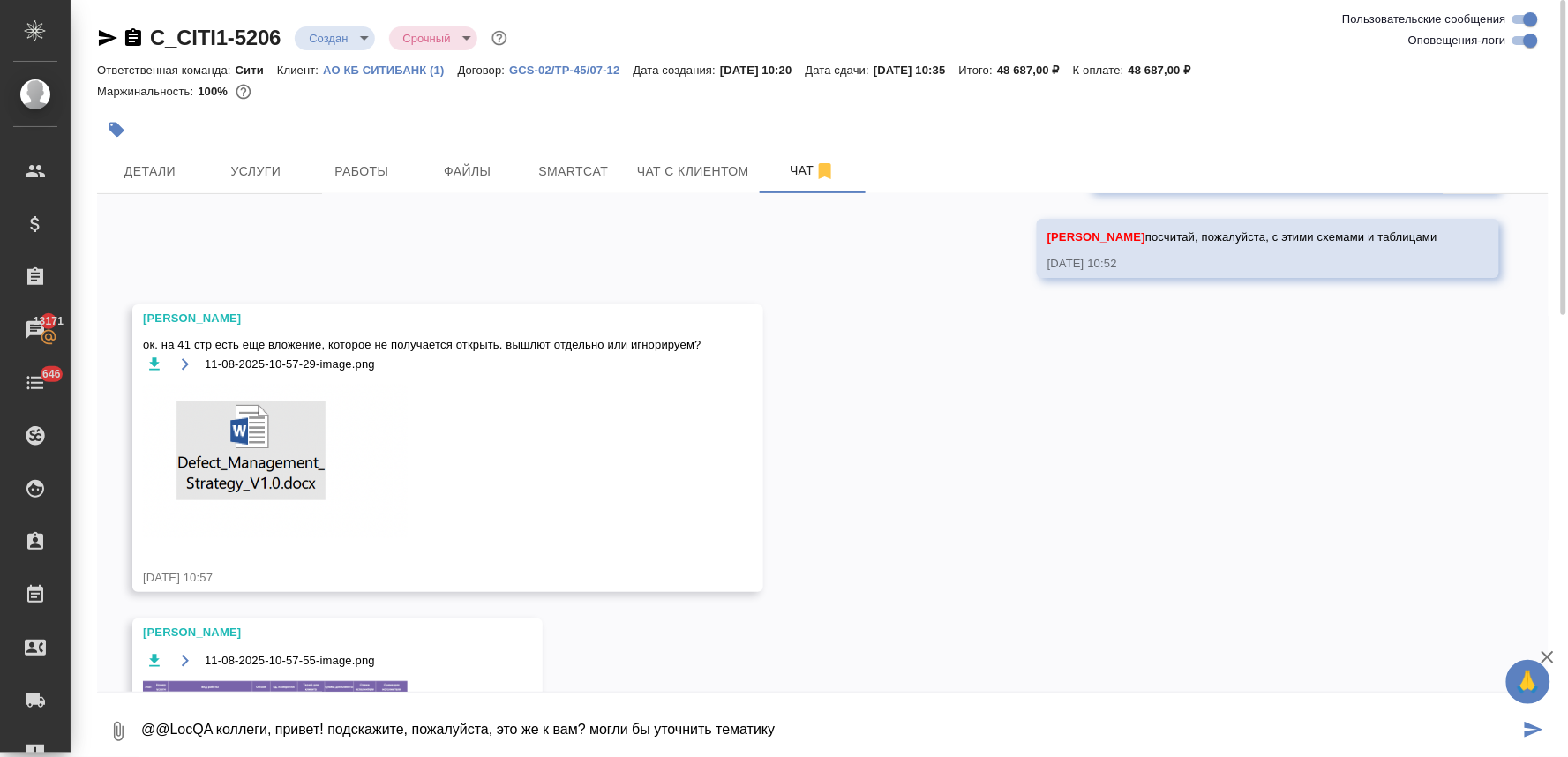
click at [653, 729] on textarea "@@LocQA коллеги, привет! подскажите, пожалуйста, это же к вам? могли бы уточнит…" at bounding box center [829, 731] width 1380 height 60
drag, startPoint x: 848, startPoint y: 730, endPoint x: 587, endPoint y: 735, distance: 261.0
click at [587, 735] on textarea "@@LocQA коллеги, привет! подскажите, пожалуйста, это же к вам? могли бы тауточн…" at bounding box center [829, 731] width 1380 height 60
type textarea "@@LocQA коллеги, привет! подскажите, пожалуйста, это же к вам?"
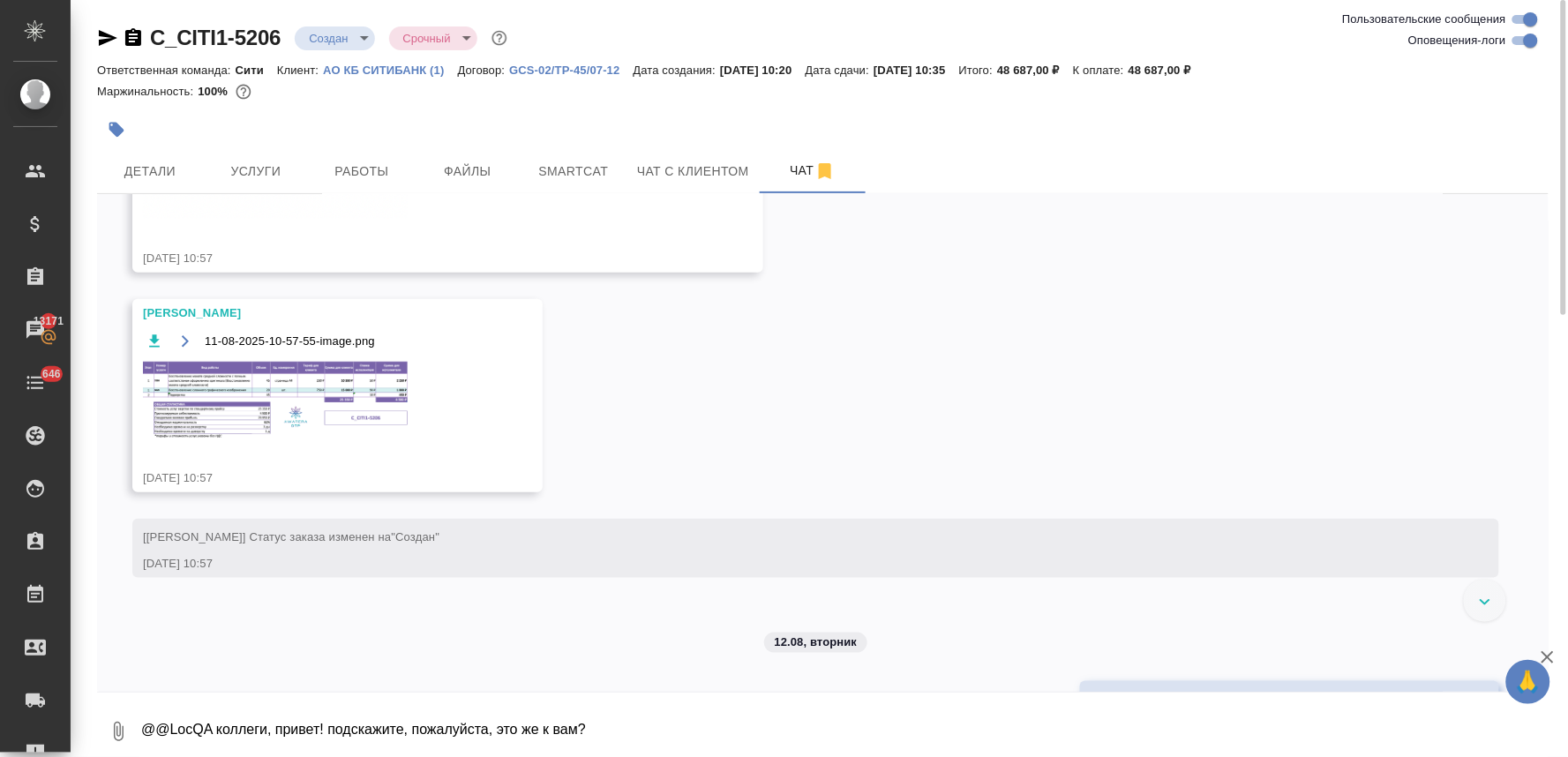
scroll to position [2514, 0]
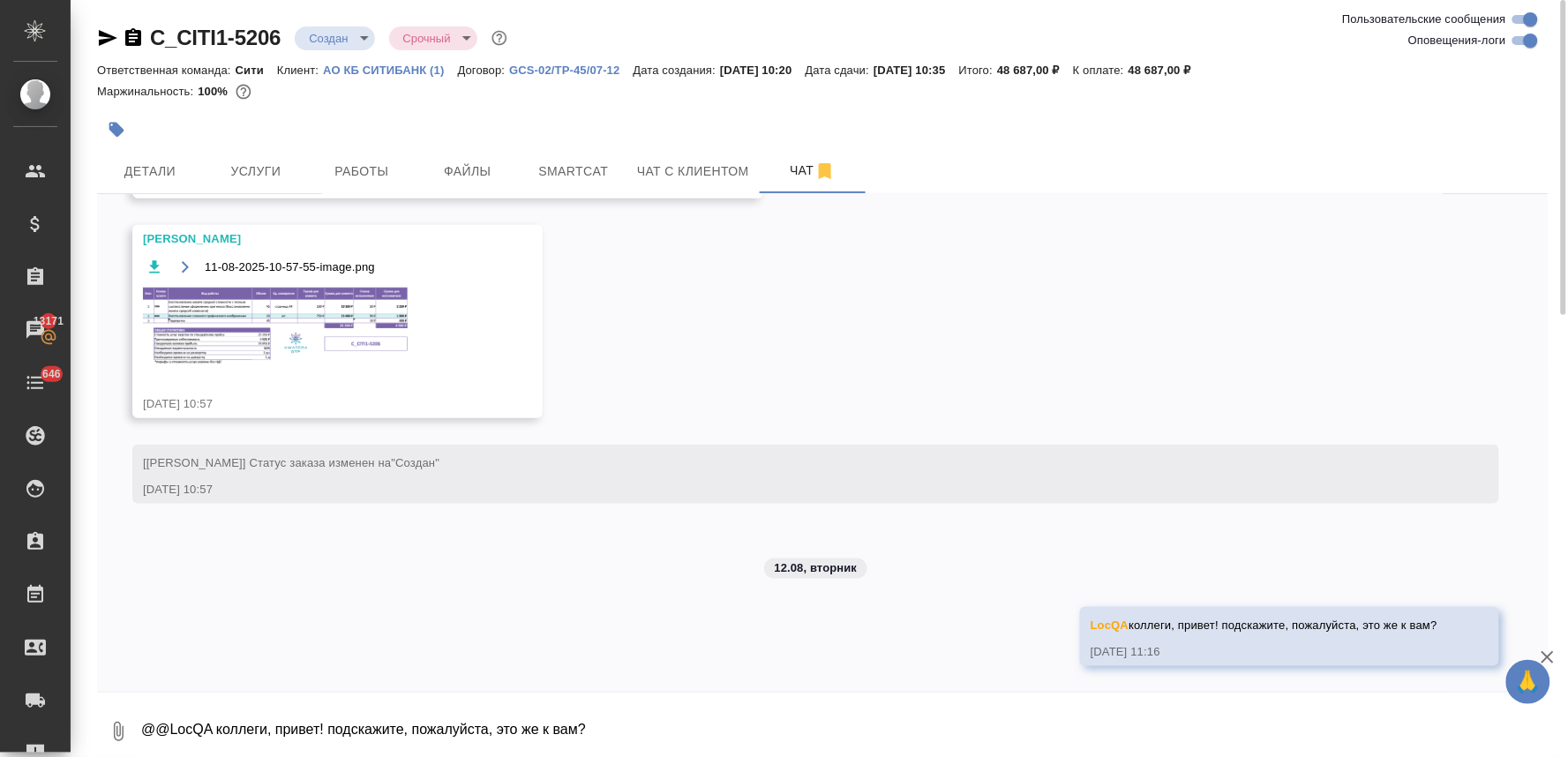
click at [1454, 337] on div "11.08, [DATE] [[PERSON_NAME]] [PERSON_NAME] оставил комментарий: "ответственная…" at bounding box center [823, 443] width 1452 height 498
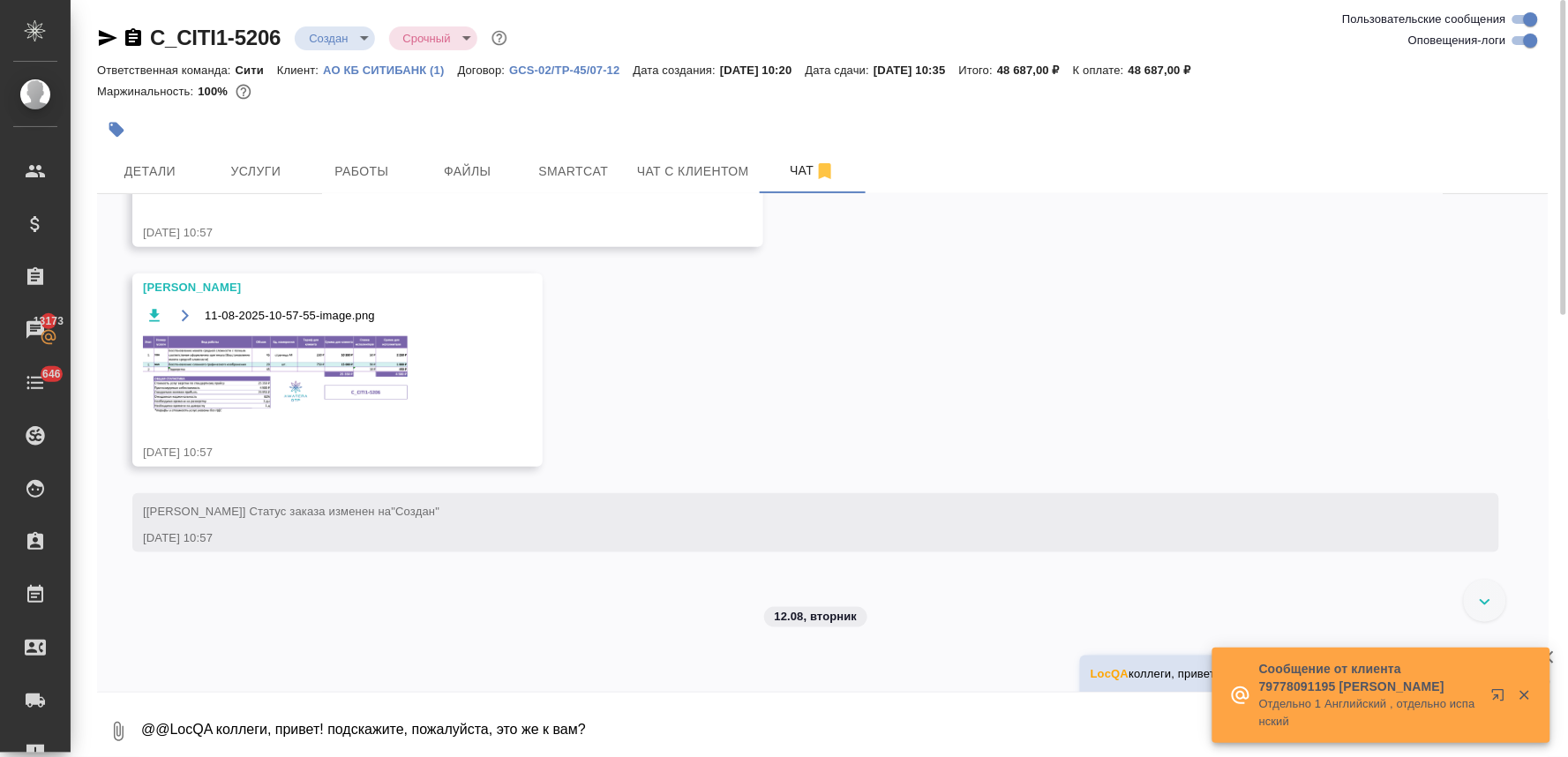
scroll to position [2435, 0]
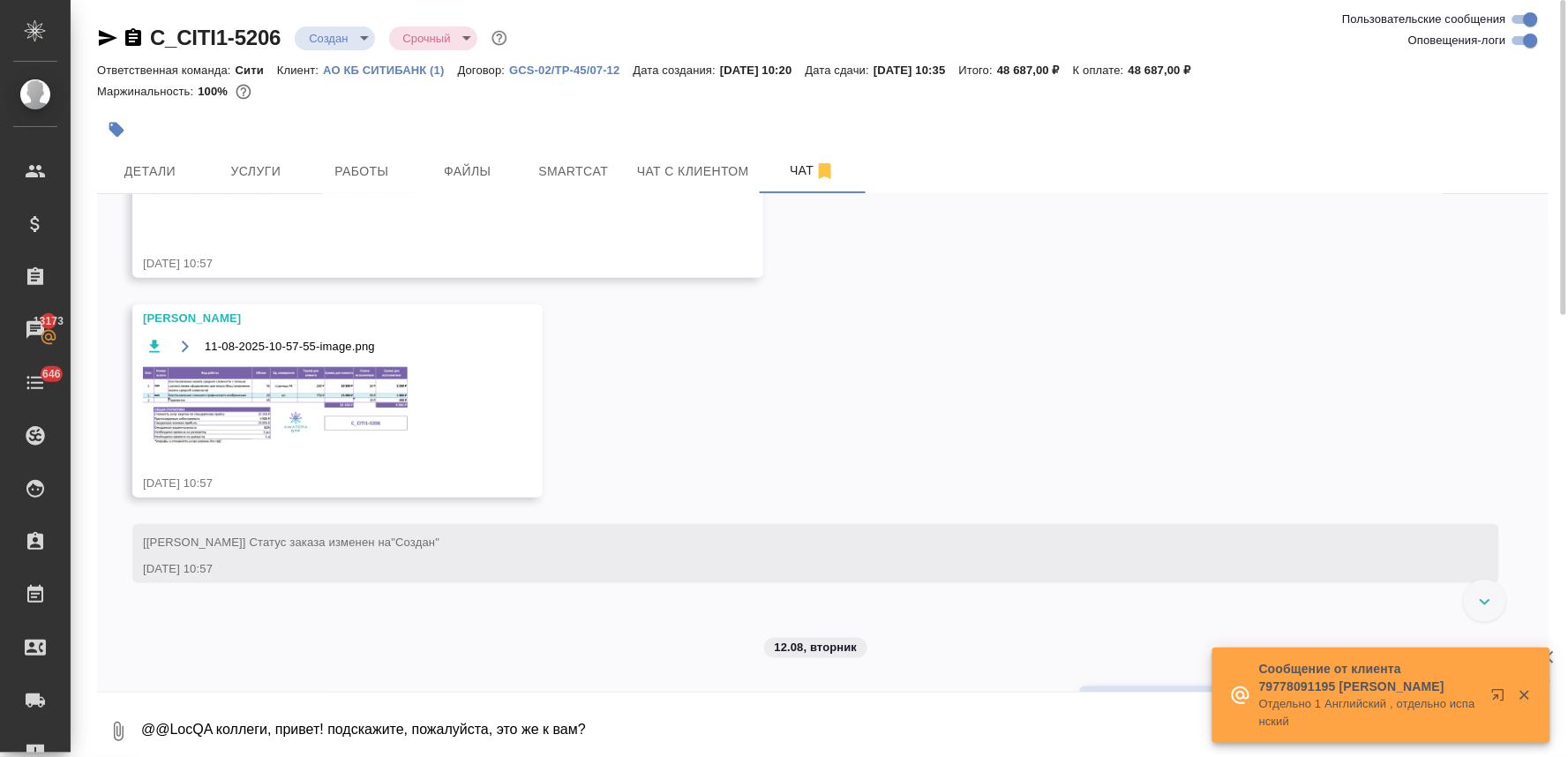
click at [246, 386] on img at bounding box center [275, 405] width 265 height 77
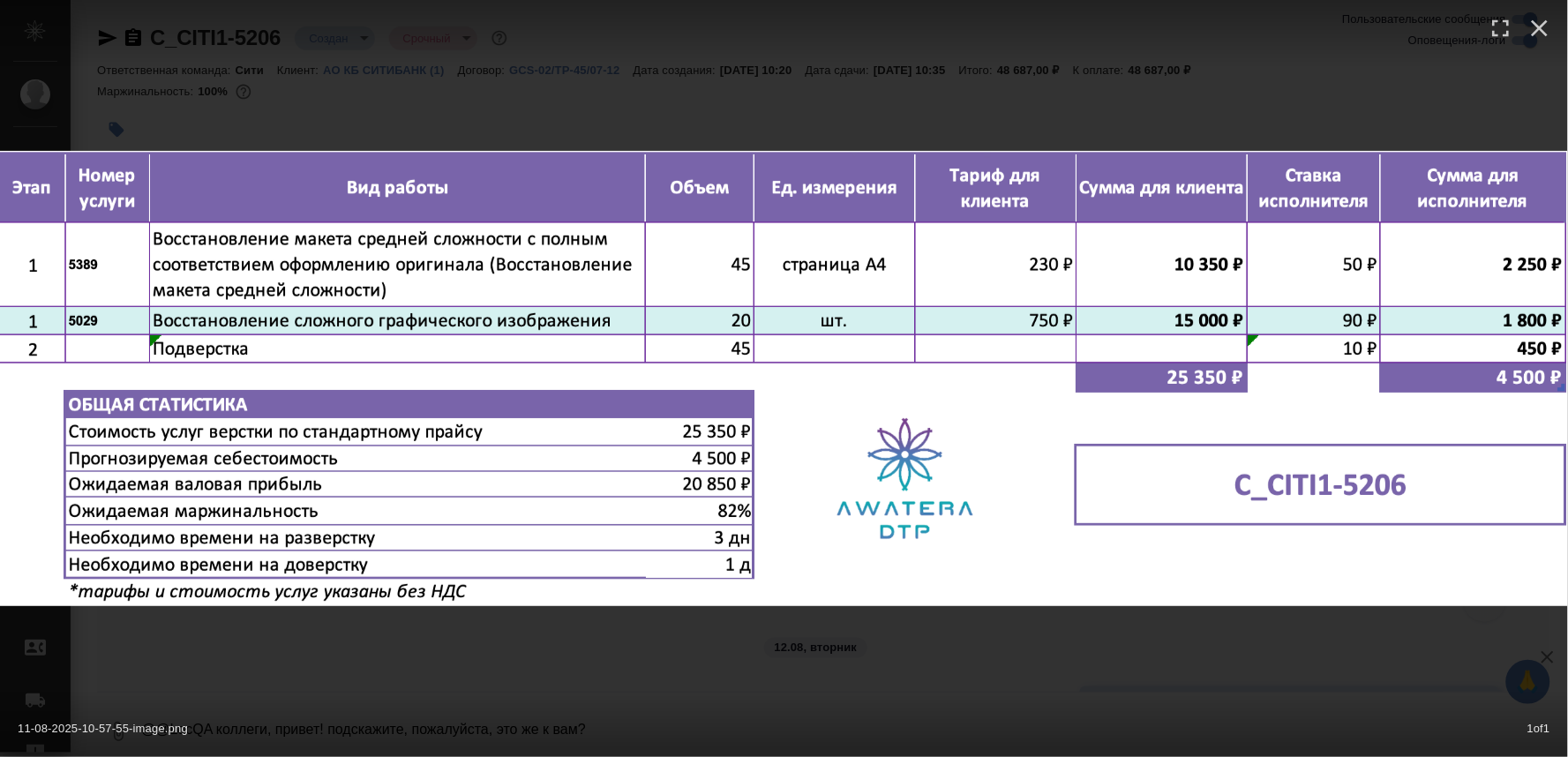
click at [559, 79] on div "11-08-2025-10-57-55-image.png 1 of 1" at bounding box center [784, 378] width 1568 height 757
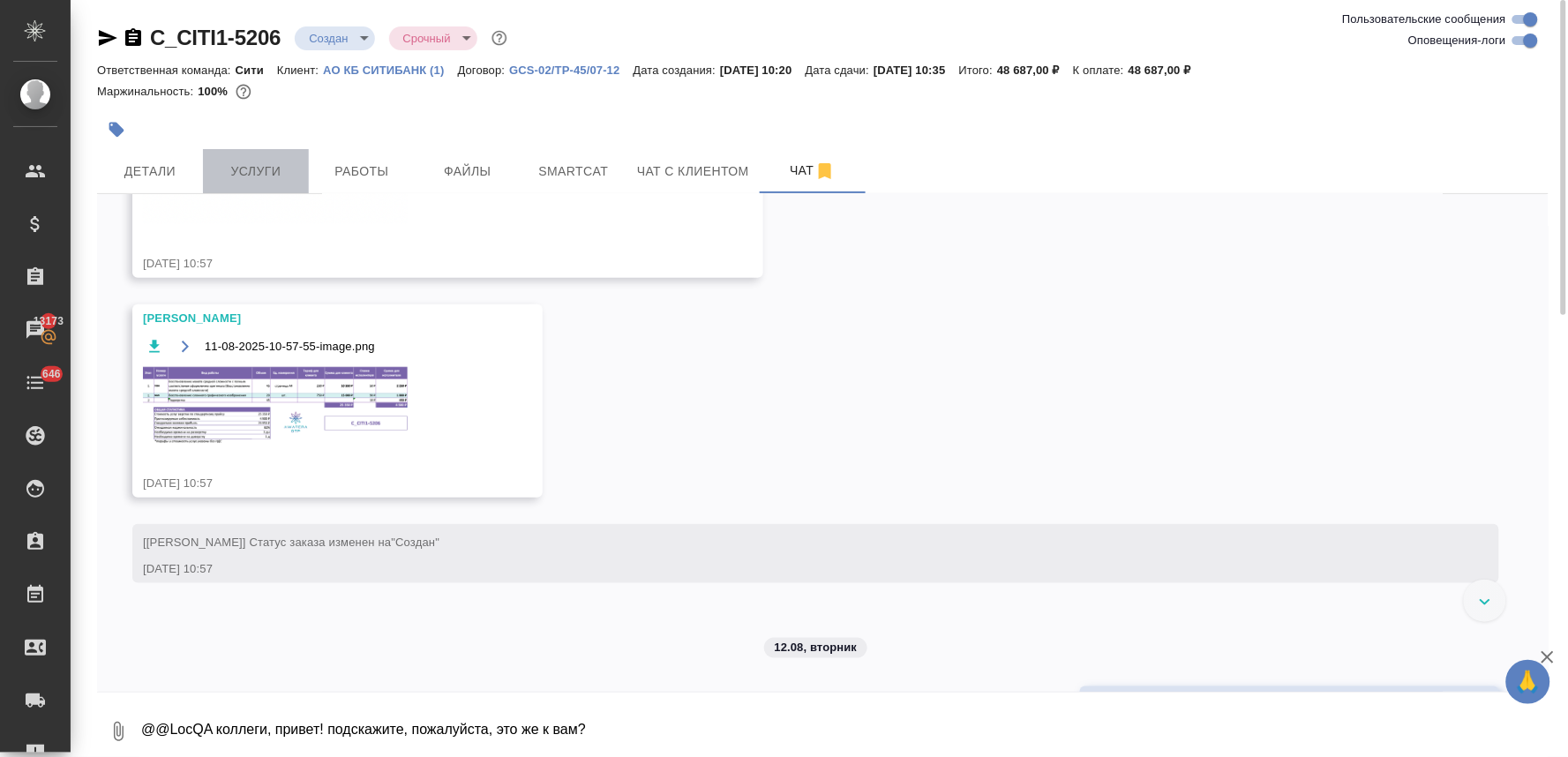
click at [281, 166] on span "Услуги" at bounding box center [256, 172] width 85 height 22
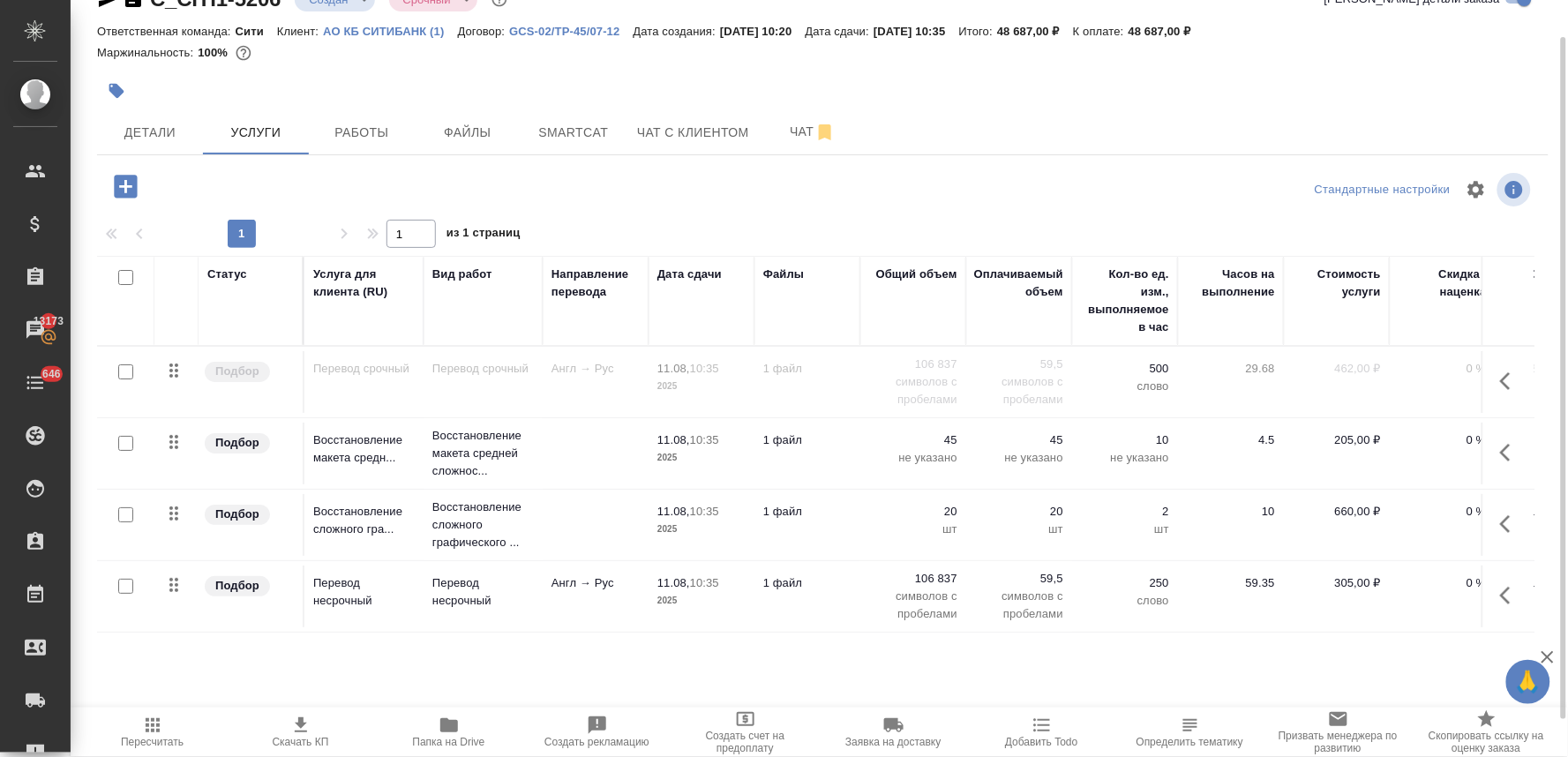
scroll to position [12, 0]
click at [1500, 587] on icon "button" at bounding box center [1505, 595] width 10 height 18
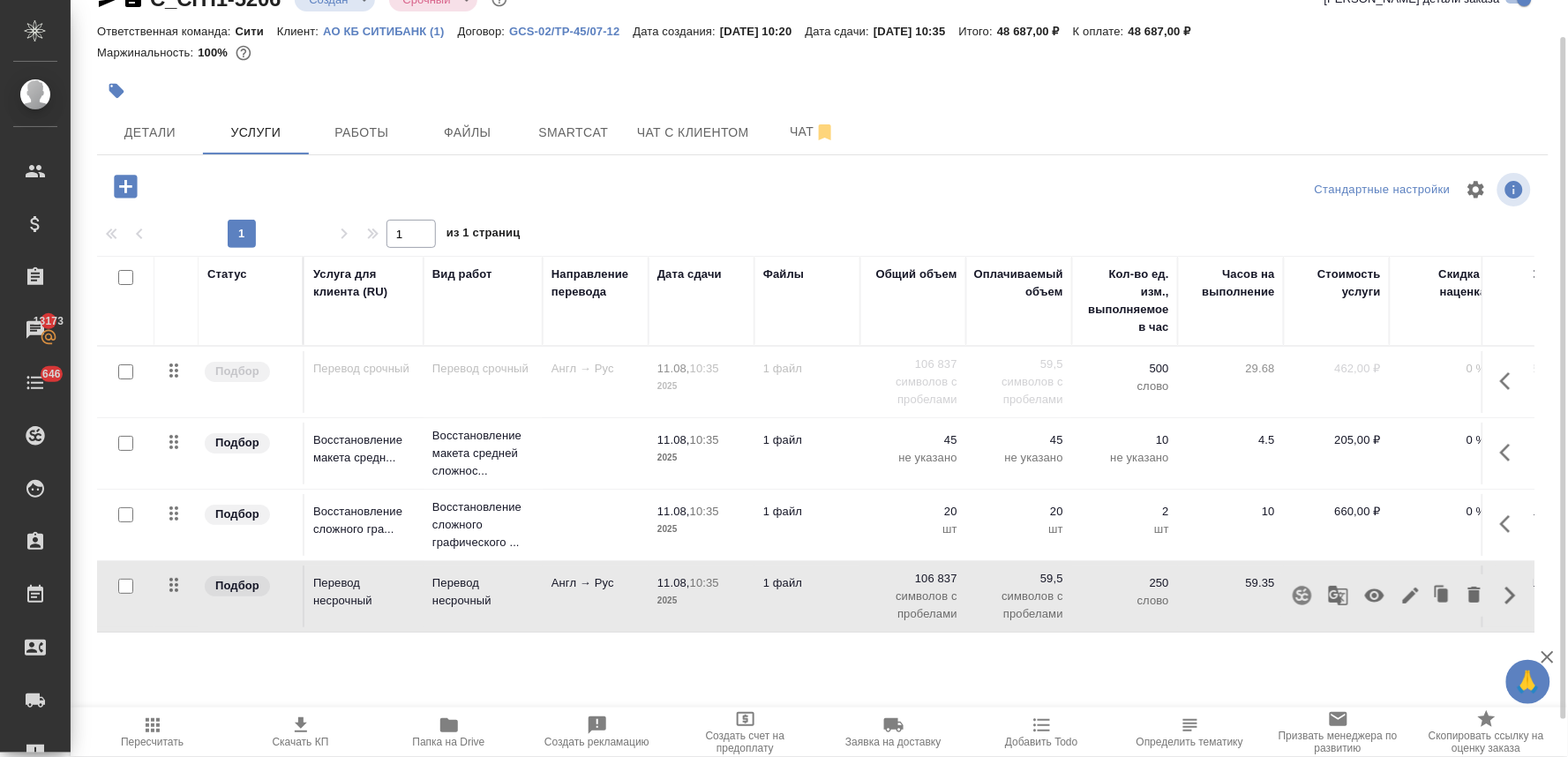
click at [1365, 590] on icon "button" at bounding box center [1374, 596] width 20 height 13
click at [923, 570] on p "106 837" at bounding box center [913, 578] width 88 height 18
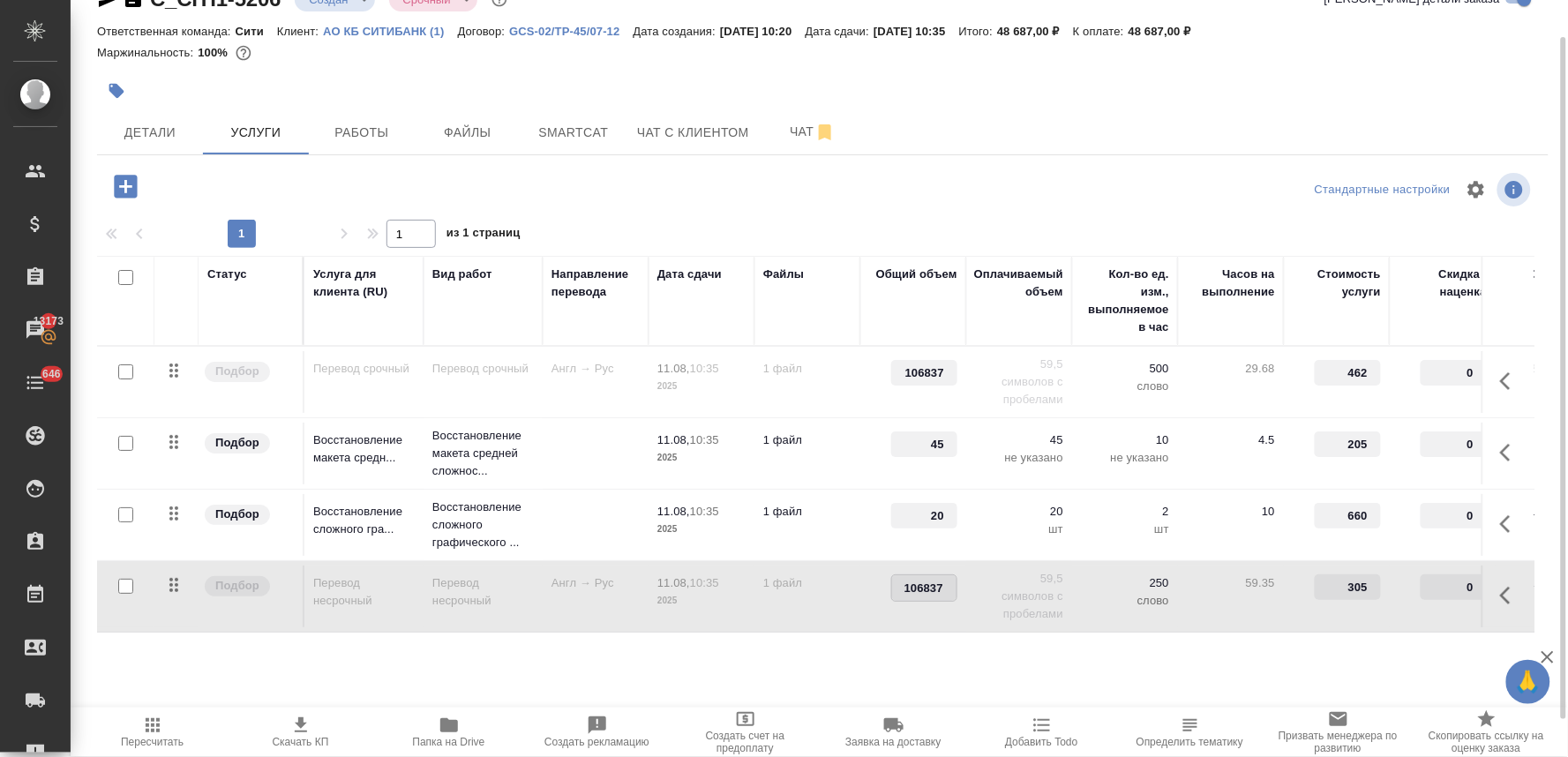
drag, startPoint x: 902, startPoint y: 574, endPoint x: 992, endPoint y: 578, distance: 90.1
click at [992, 578] on tr "Подбор Перевод несрочный Перевод несрочный Англ → Рус 11.08, 10:35 2025 1 файл …" at bounding box center [929, 596] width 1664 height 72
drag, startPoint x: 800, startPoint y: 206, endPoint x: 523, endPoint y: 206, distance: 277.0
click at [801, 206] on div at bounding box center [823, 190] width 484 height 43
click at [239, 183] on span "Сохранить и пересчитать" at bounding box center [250, 185] width 154 height 20
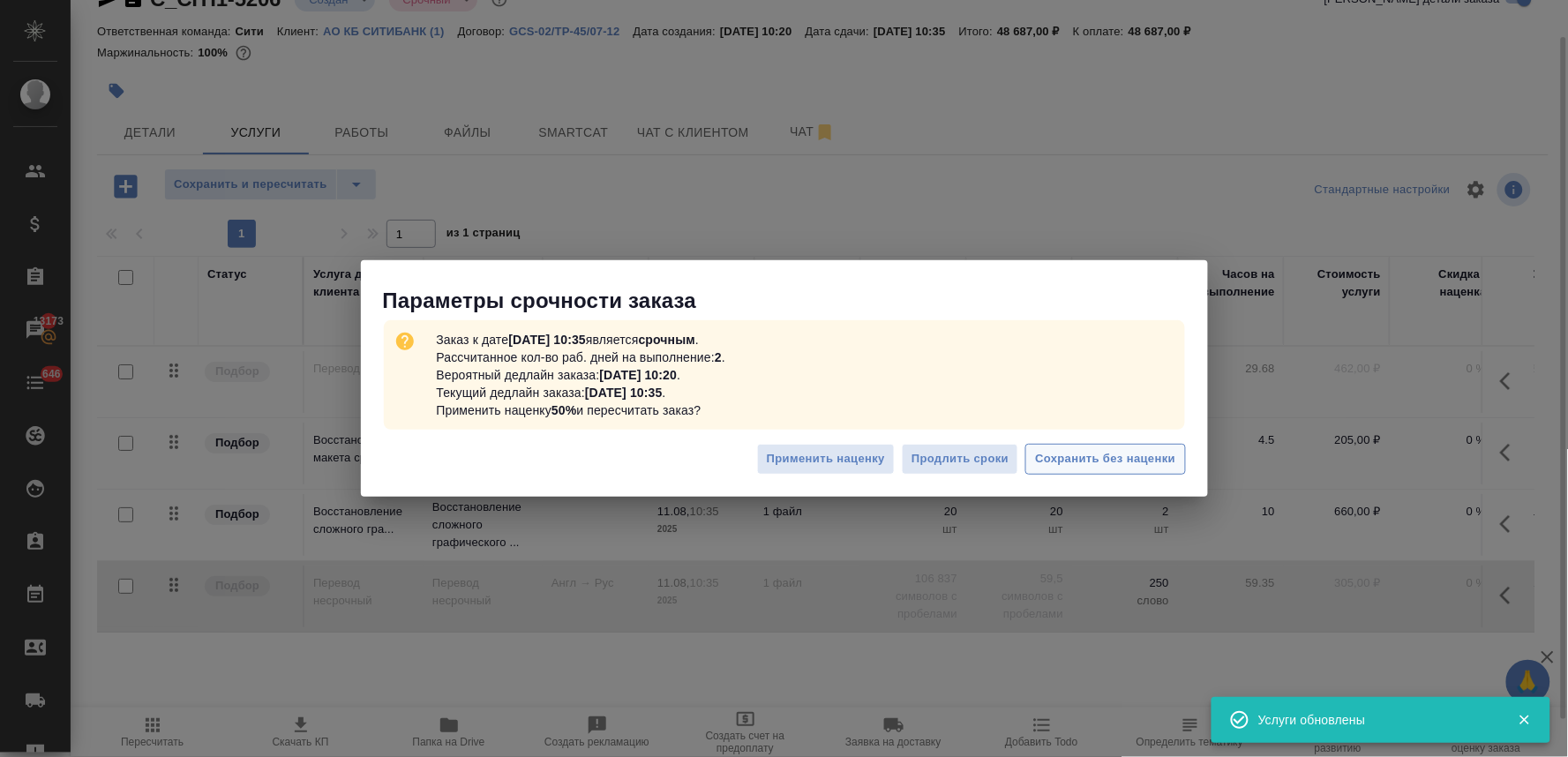
click at [1081, 460] on span "Сохранить без наценки" at bounding box center [1106, 459] width 141 height 20
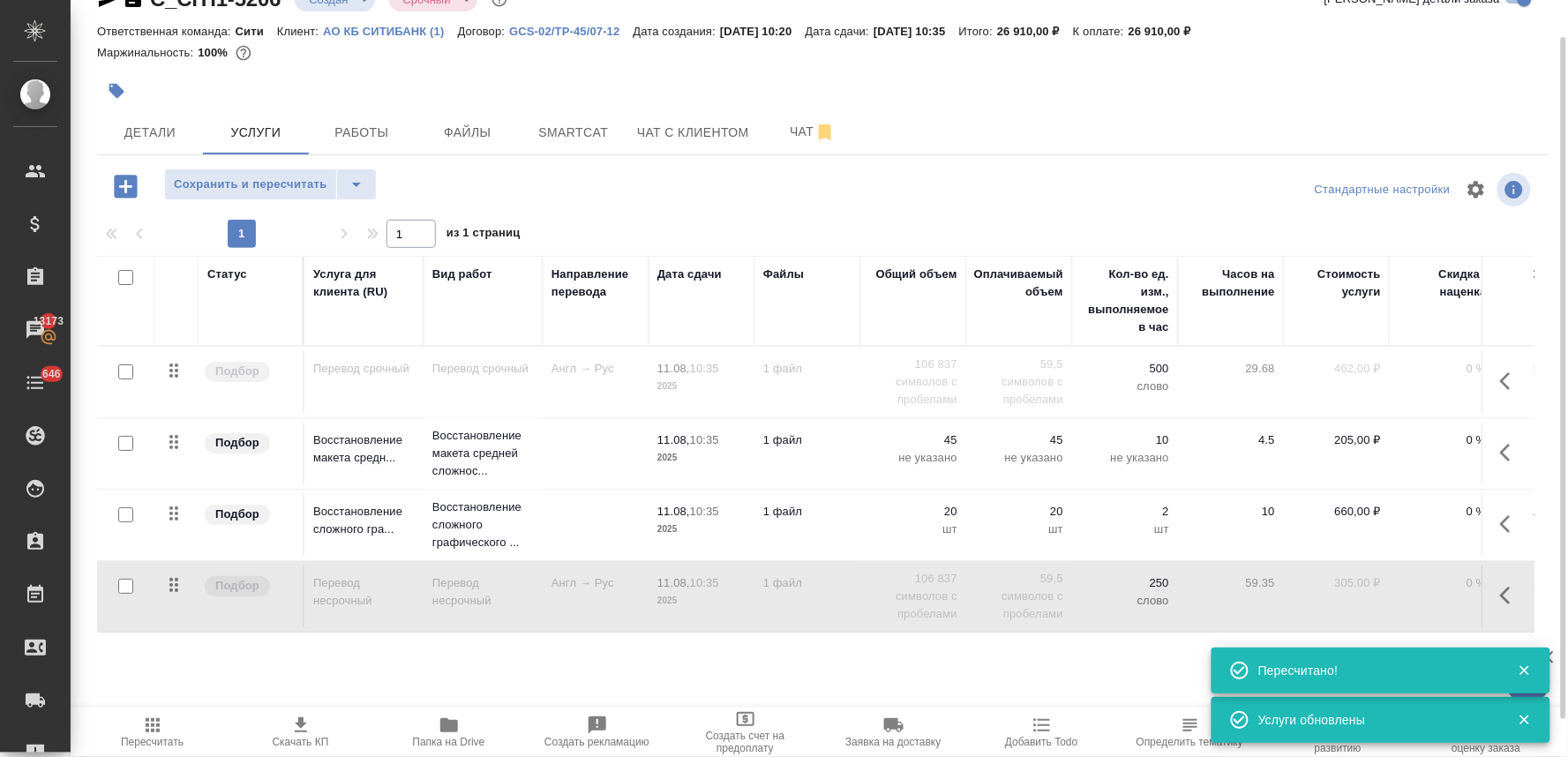
click at [124, 186] on icon "button" at bounding box center [126, 186] width 31 height 31
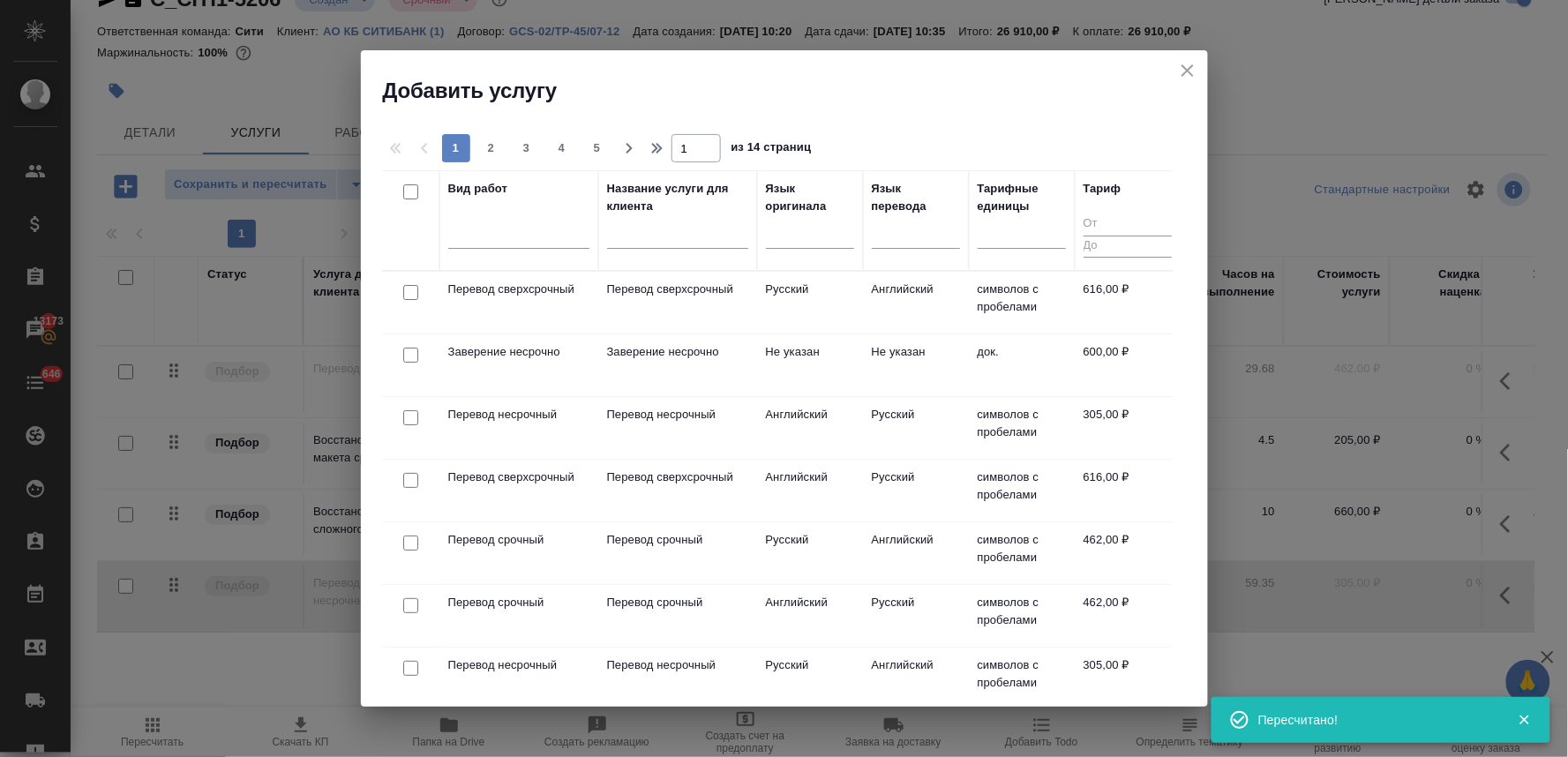
click at [410, 297] on input "checkbox" at bounding box center [410, 292] width 15 height 15
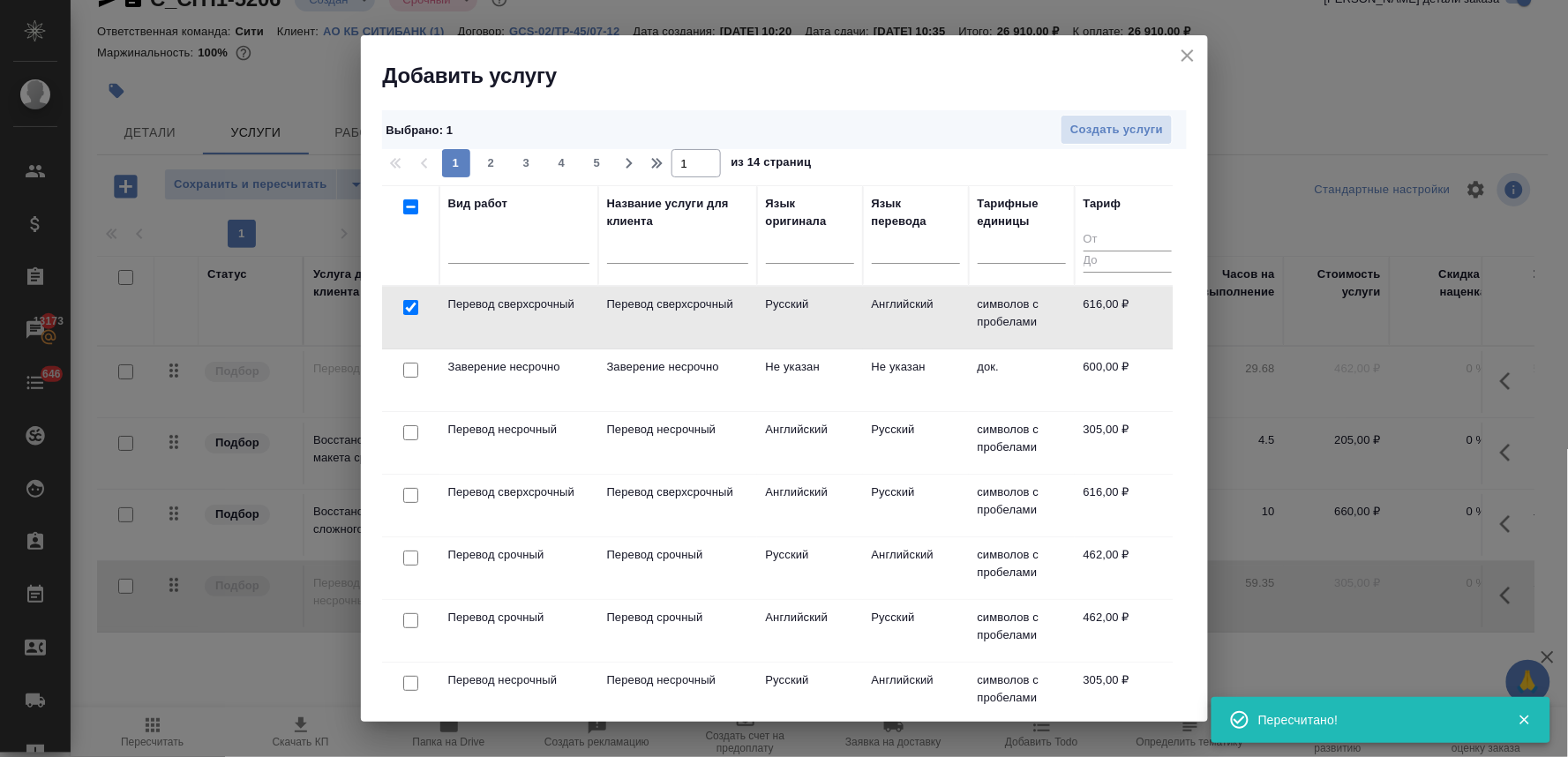
click at [411, 307] on input "checkbox" at bounding box center [410, 307] width 15 height 15
checkbox input "false"
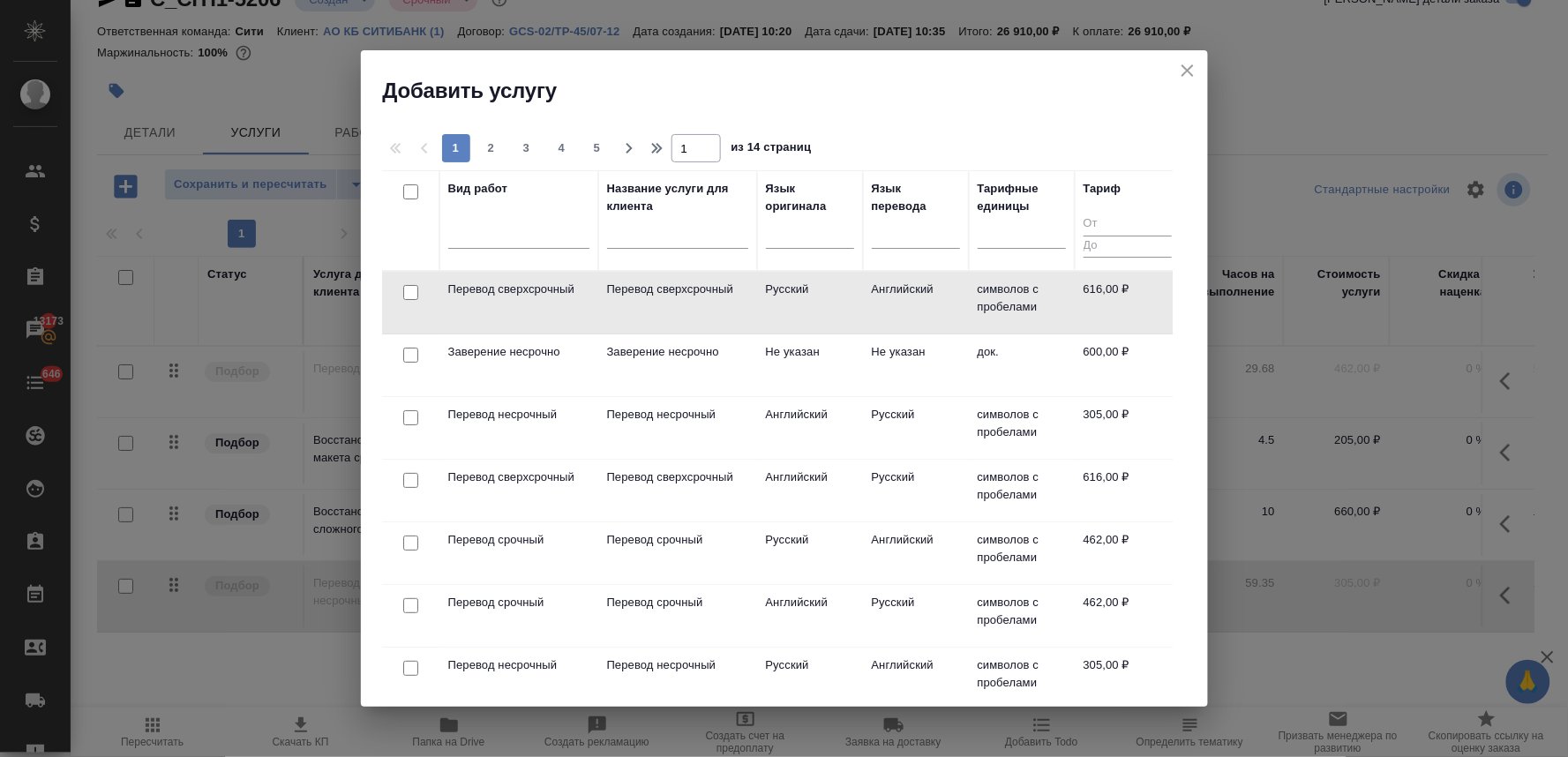
click at [406, 480] on input "checkbox" at bounding box center [410, 480] width 15 height 15
checkbox input "true"
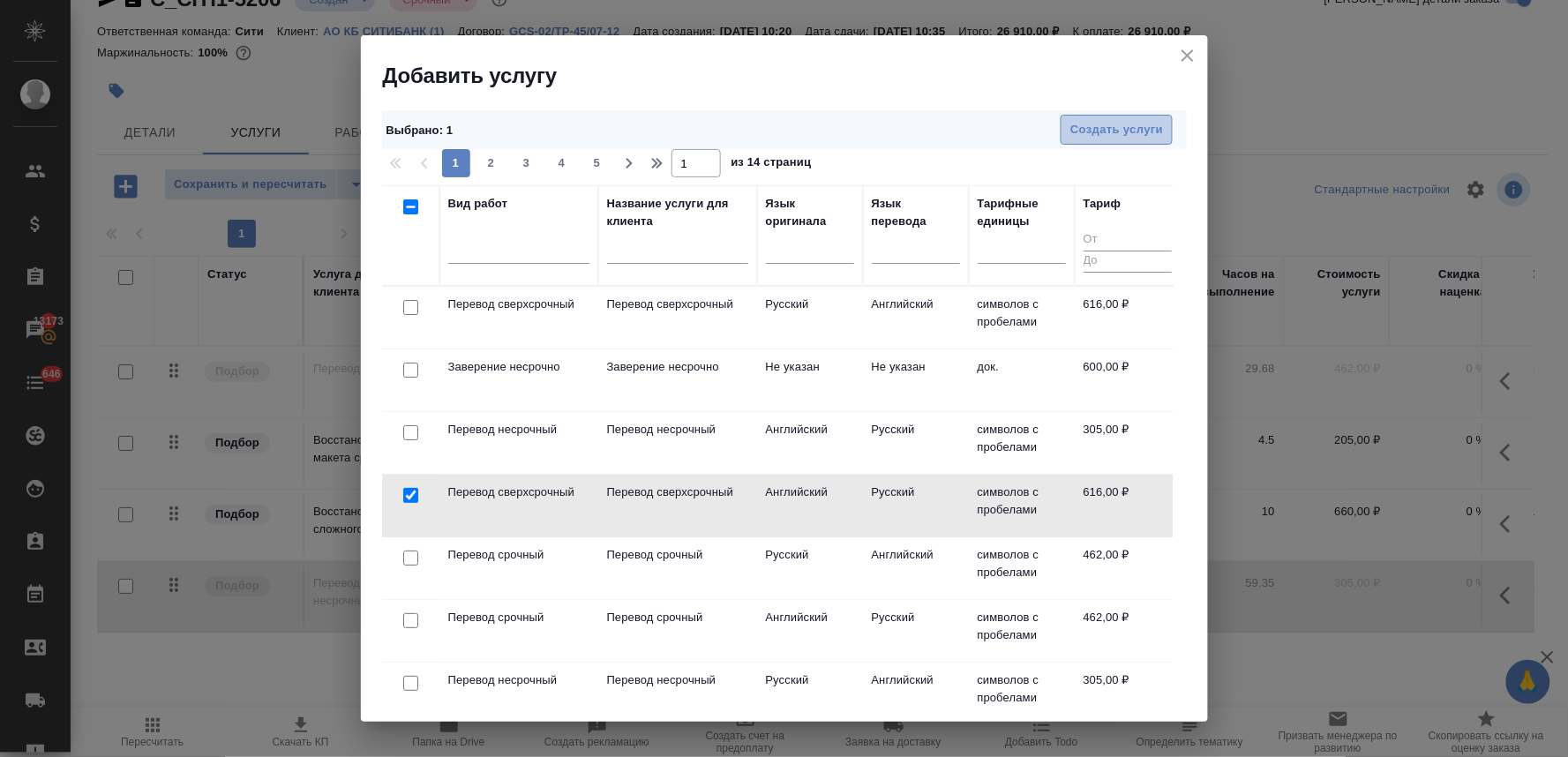
click at [1079, 132] on span "Создать услуги" at bounding box center [1117, 130] width 93 height 20
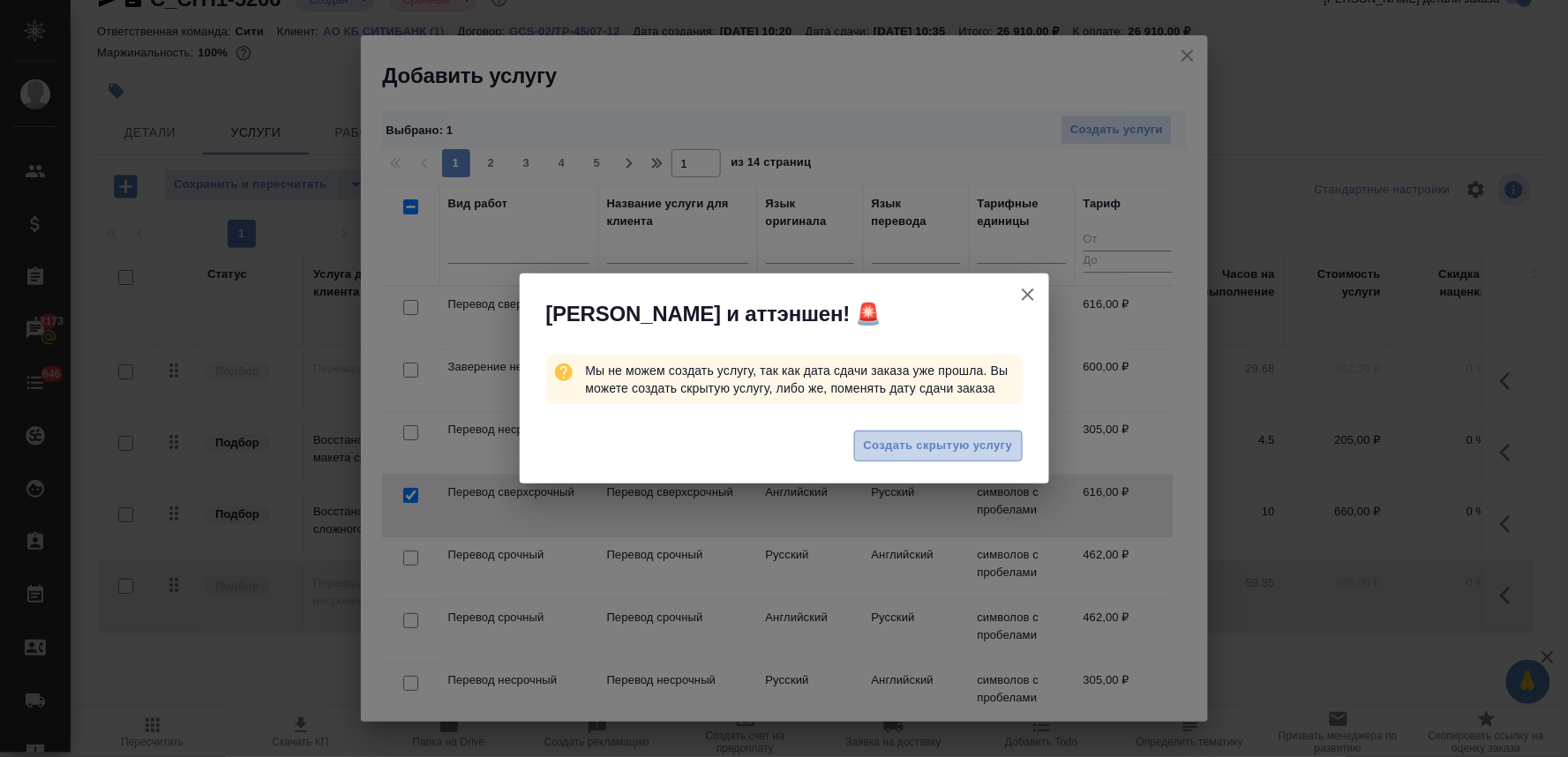
click at [915, 442] on span "Создать скрытую услугу" at bounding box center [939, 446] width 149 height 20
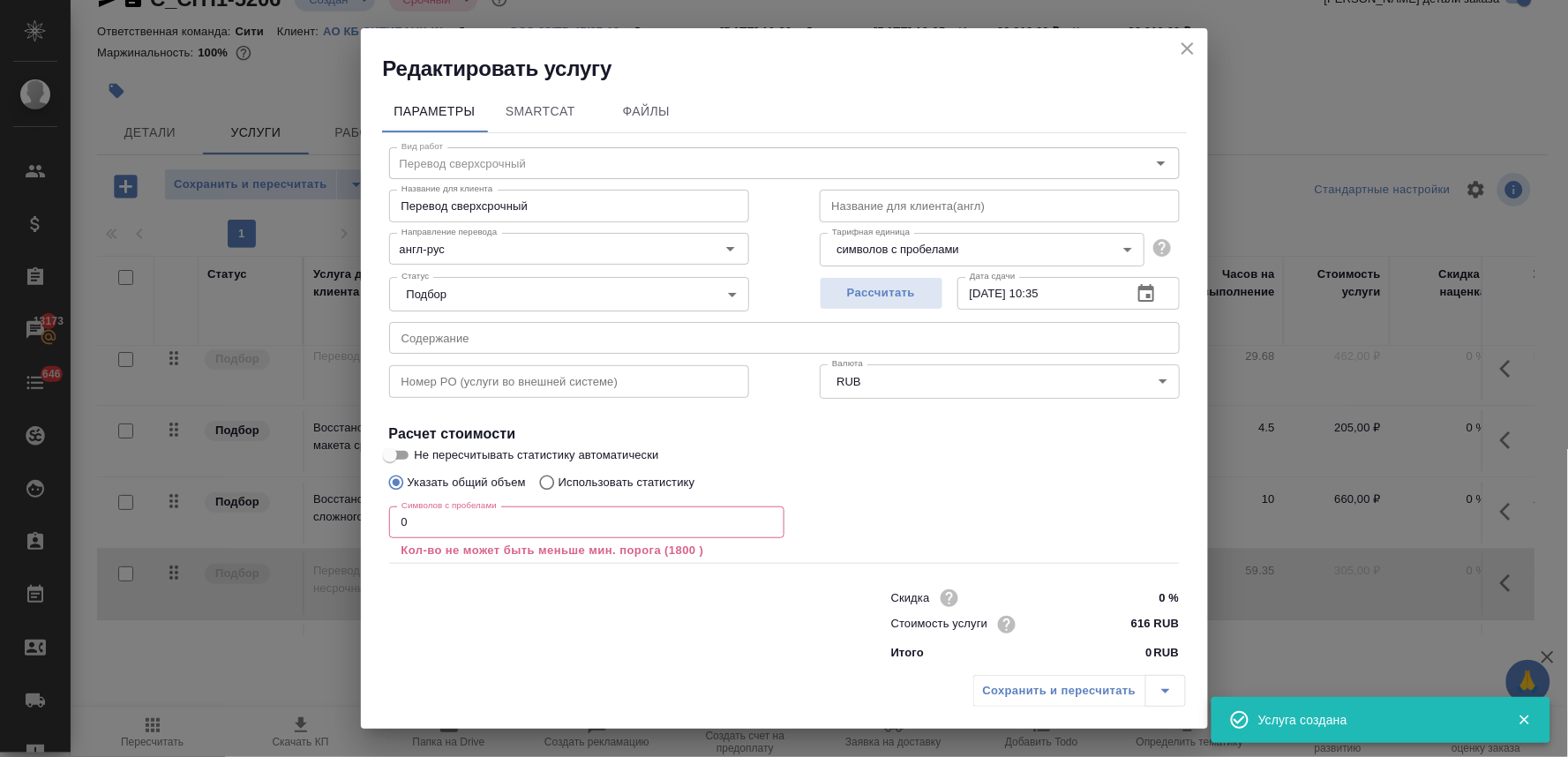
click at [482, 325] on input "text" at bounding box center [784, 338] width 791 height 32
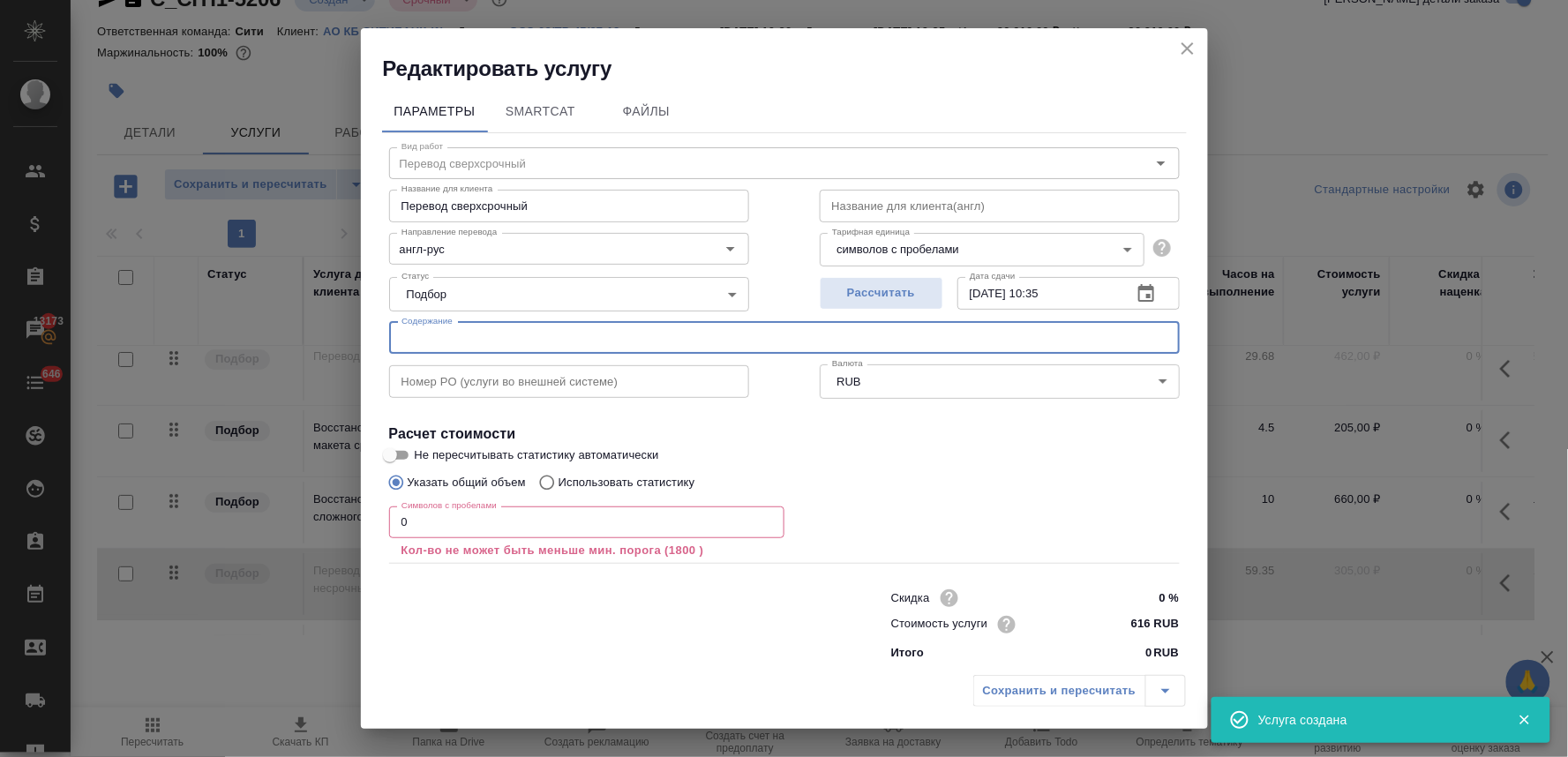
paste input "106837"
type input "106837"
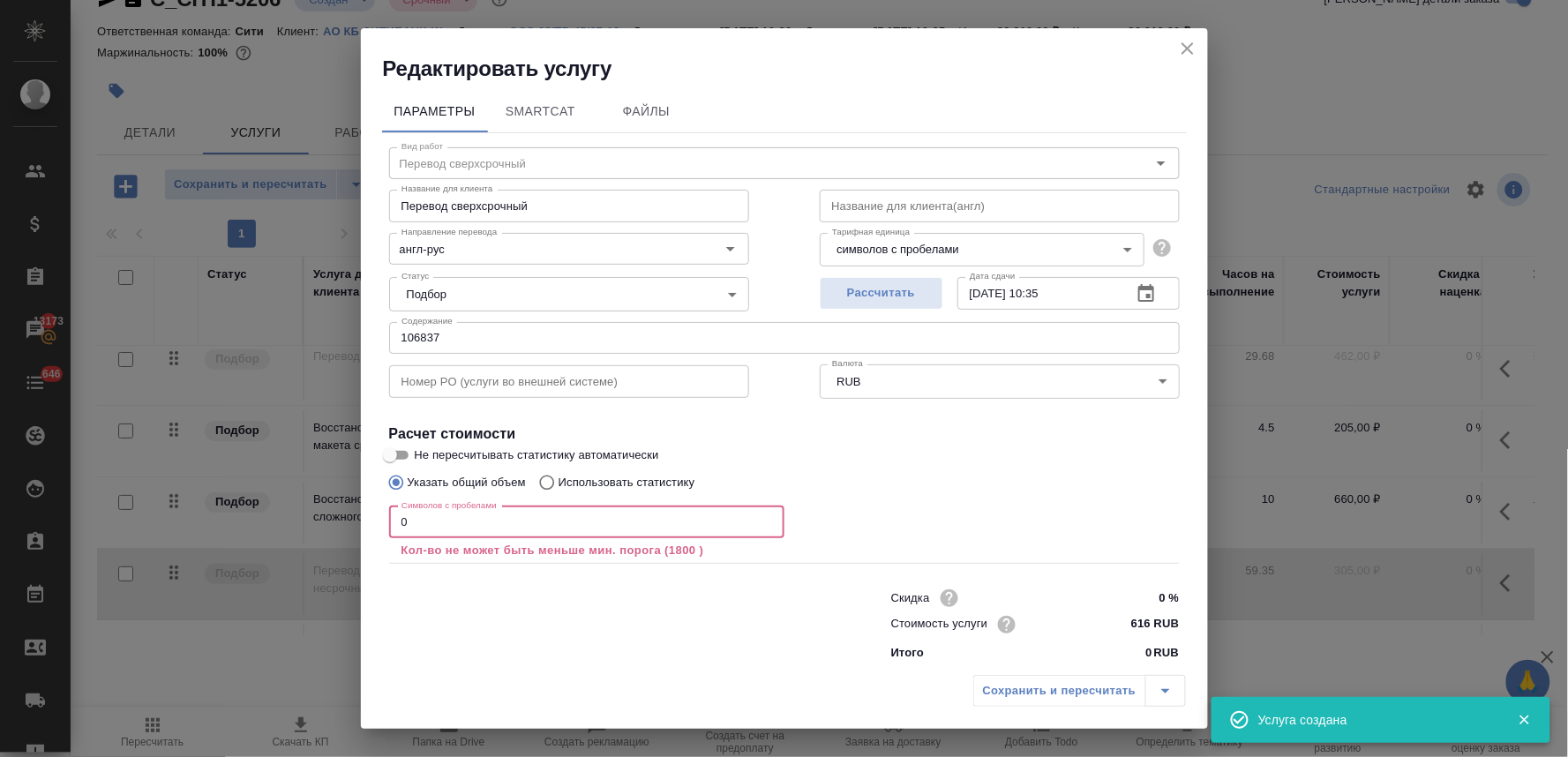
drag, startPoint x: 439, startPoint y: 525, endPoint x: 306, endPoint y: 523, distance: 133.0
click at [307, 523] on div "Редактировать услугу Параметры SmartCat Файлы Вид работ Перевод сверхсрочный Ви…" at bounding box center [784, 378] width 1568 height 757
paste input "106837"
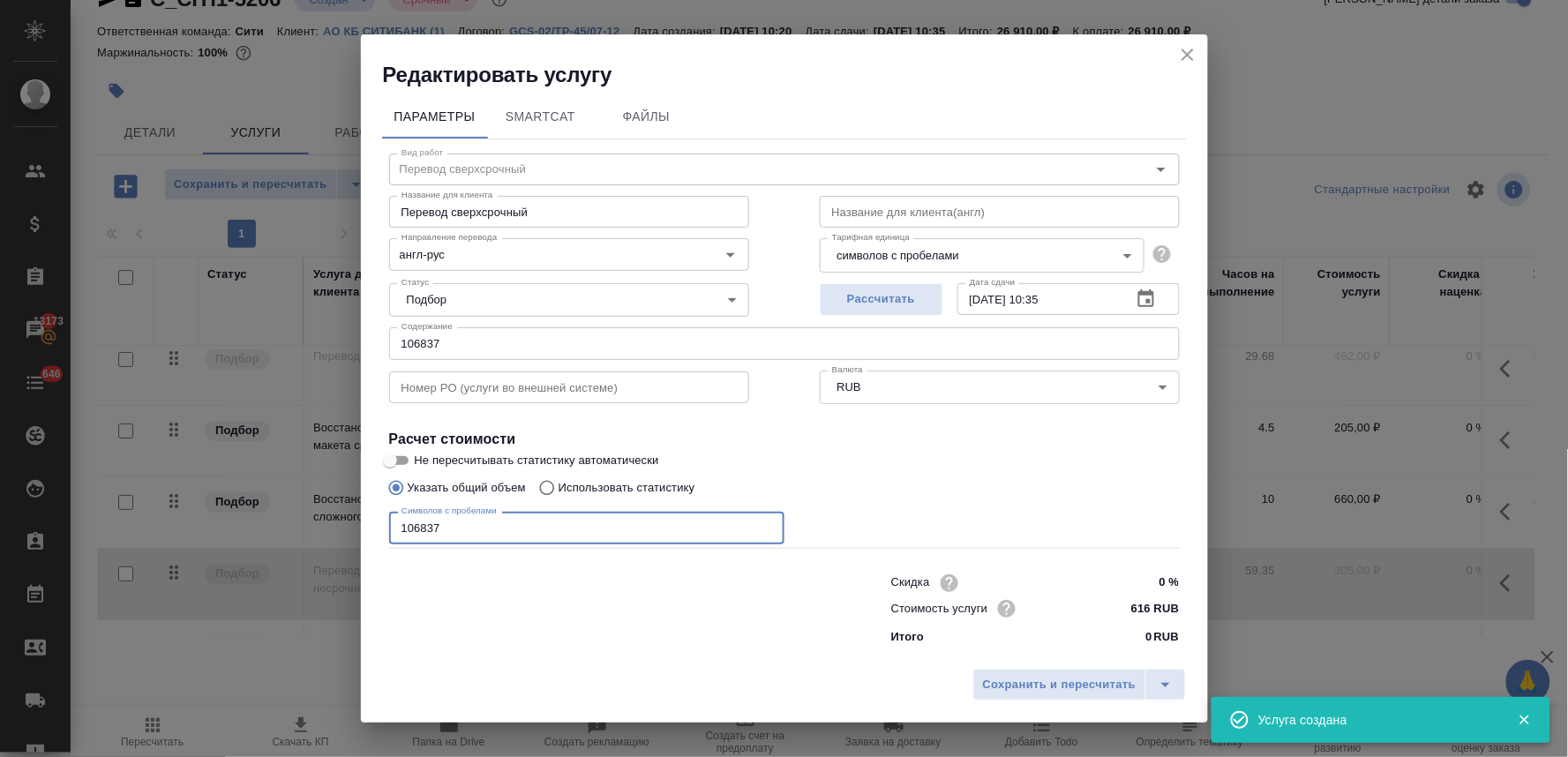
type input "106837"
drag, startPoint x: 510, startPoint y: 339, endPoint x: 235, endPoint y: 337, distance: 275.0
click at [249, 337] on div "Редактировать услугу Параметры SmartCat Файлы Вид работ Перевод сверхсрочный Ви…" at bounding box center [784, 378] width 1568 height 757
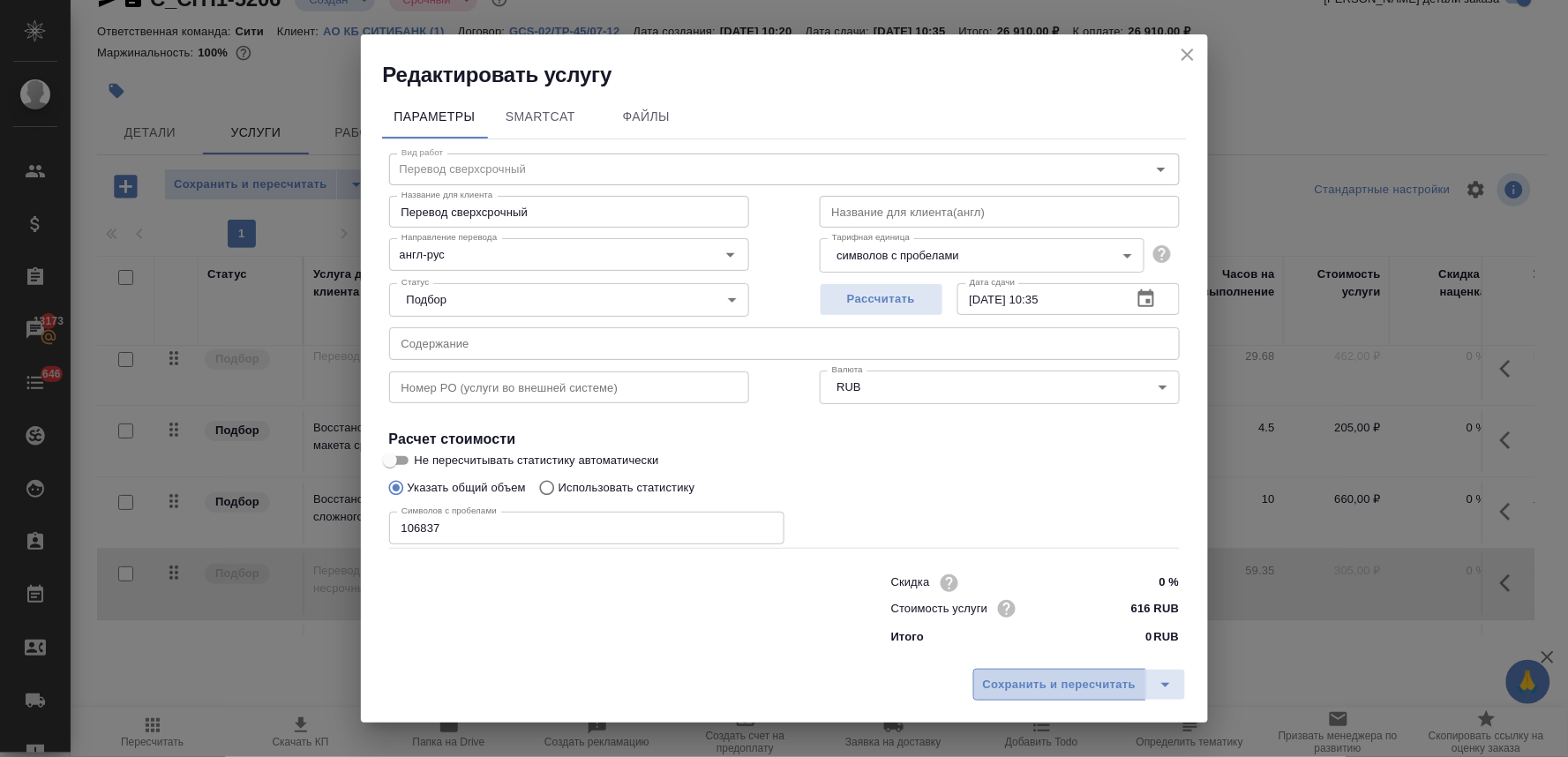
click at [1017, 691] on span "Сохранить и пересчитать" at bounding box center [1060, 685] width 154 height 20
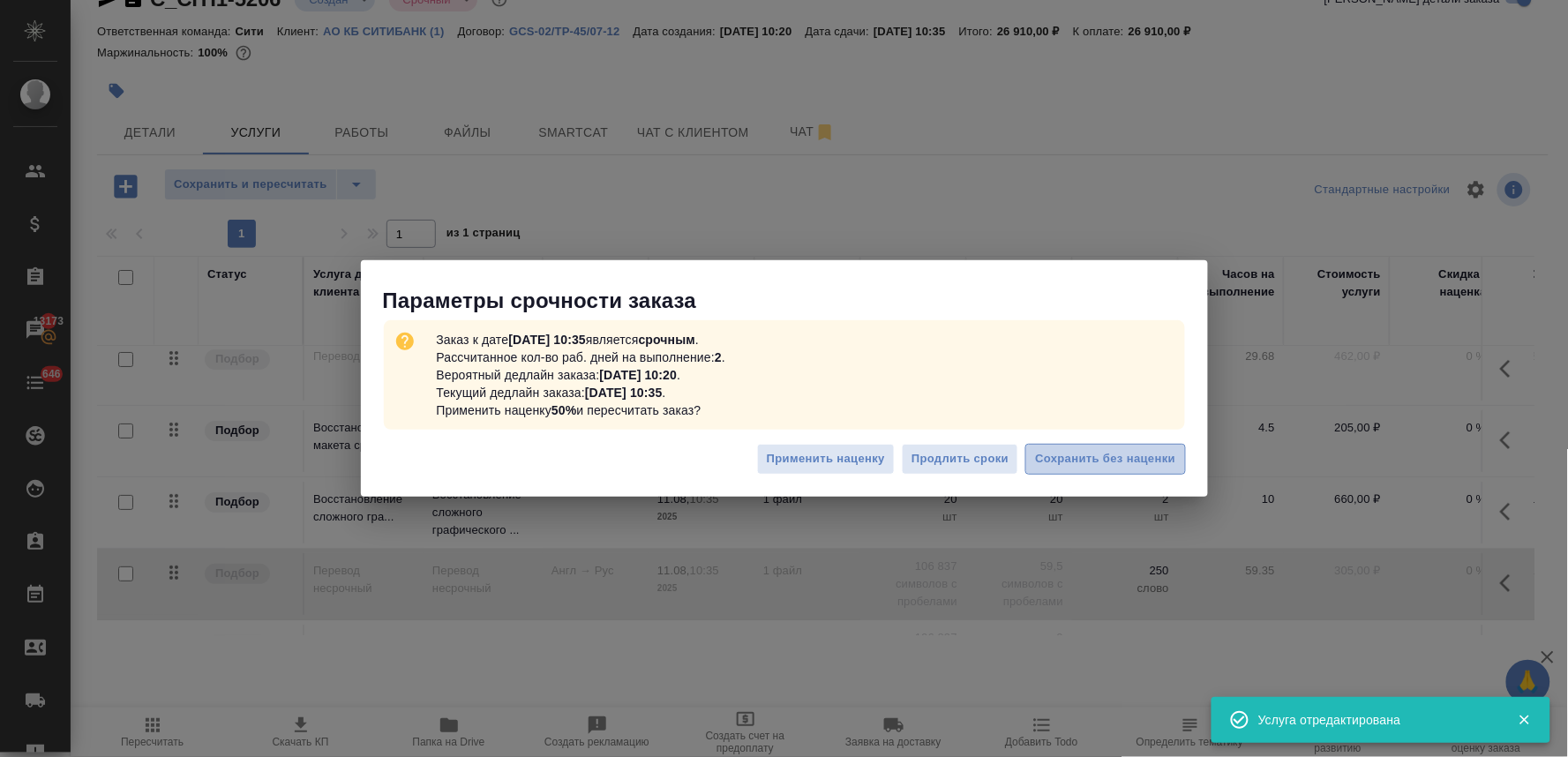
click at [1059, 455] on span "Сохранить без наценки" at bounding box center [1106, 459] width 141 height 20
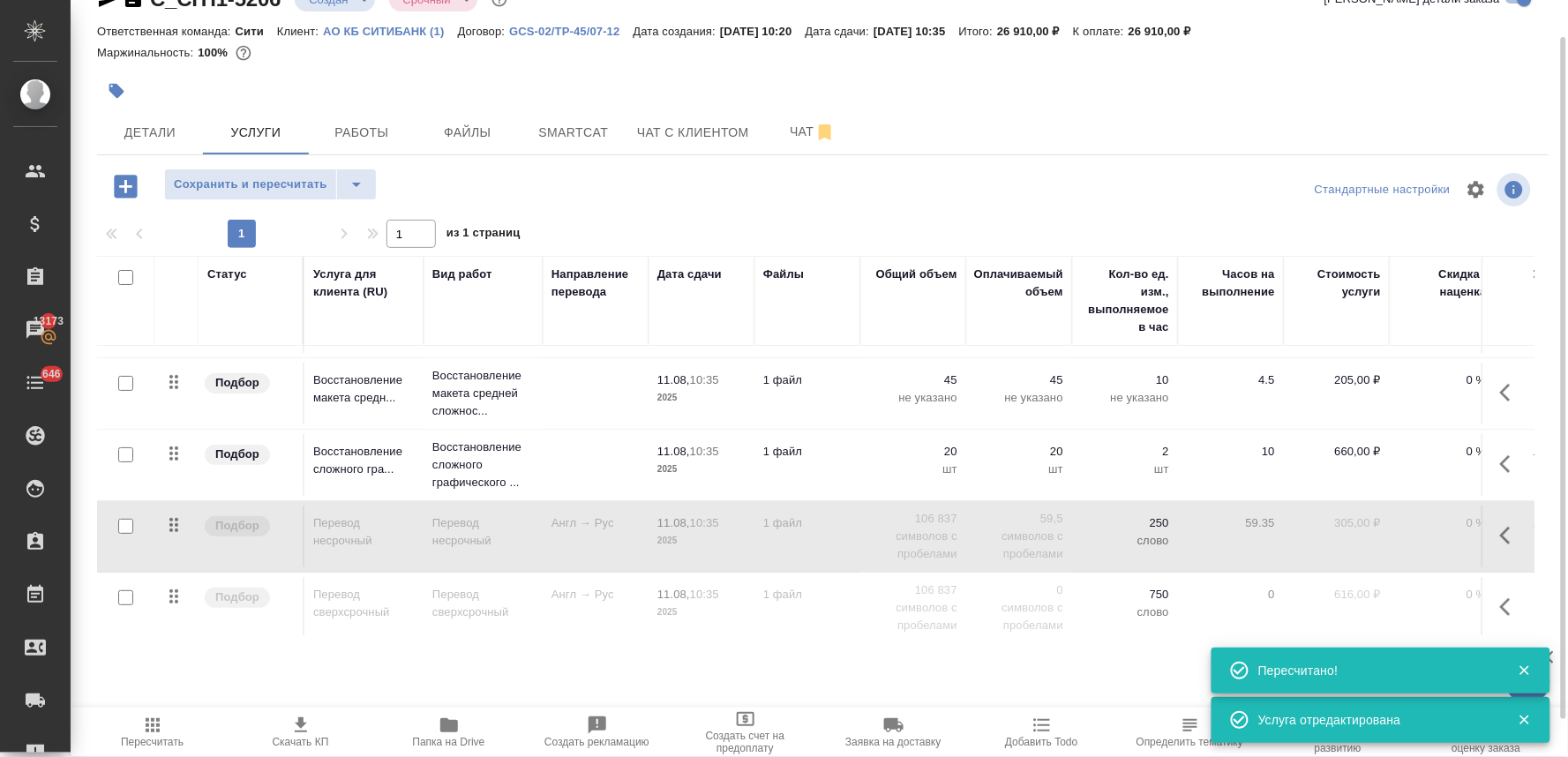
scroll to position [84, 0]
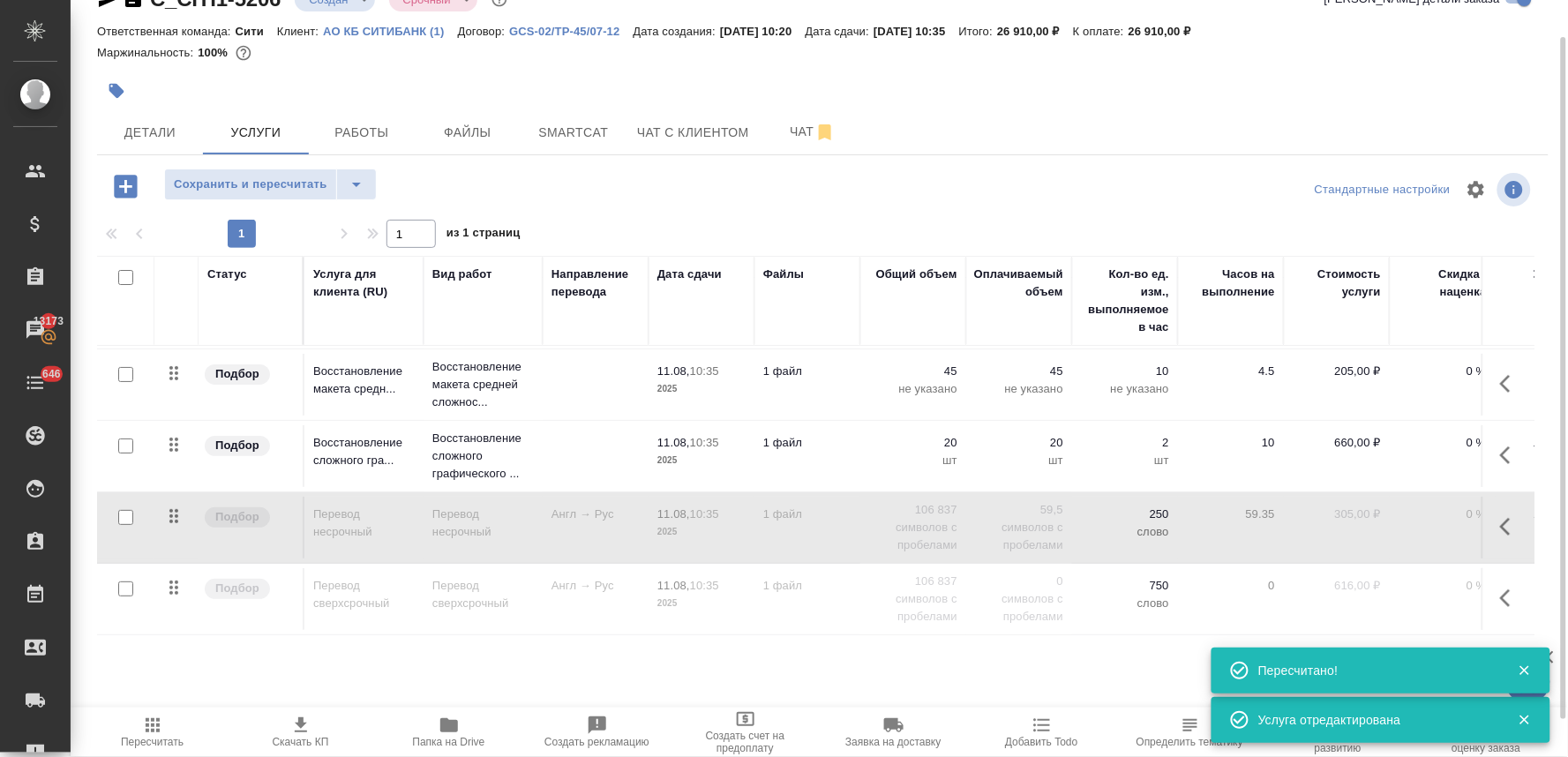
click at [1500, 590] on icon "button" at bounding box center [1510, 598] width 21 height 21
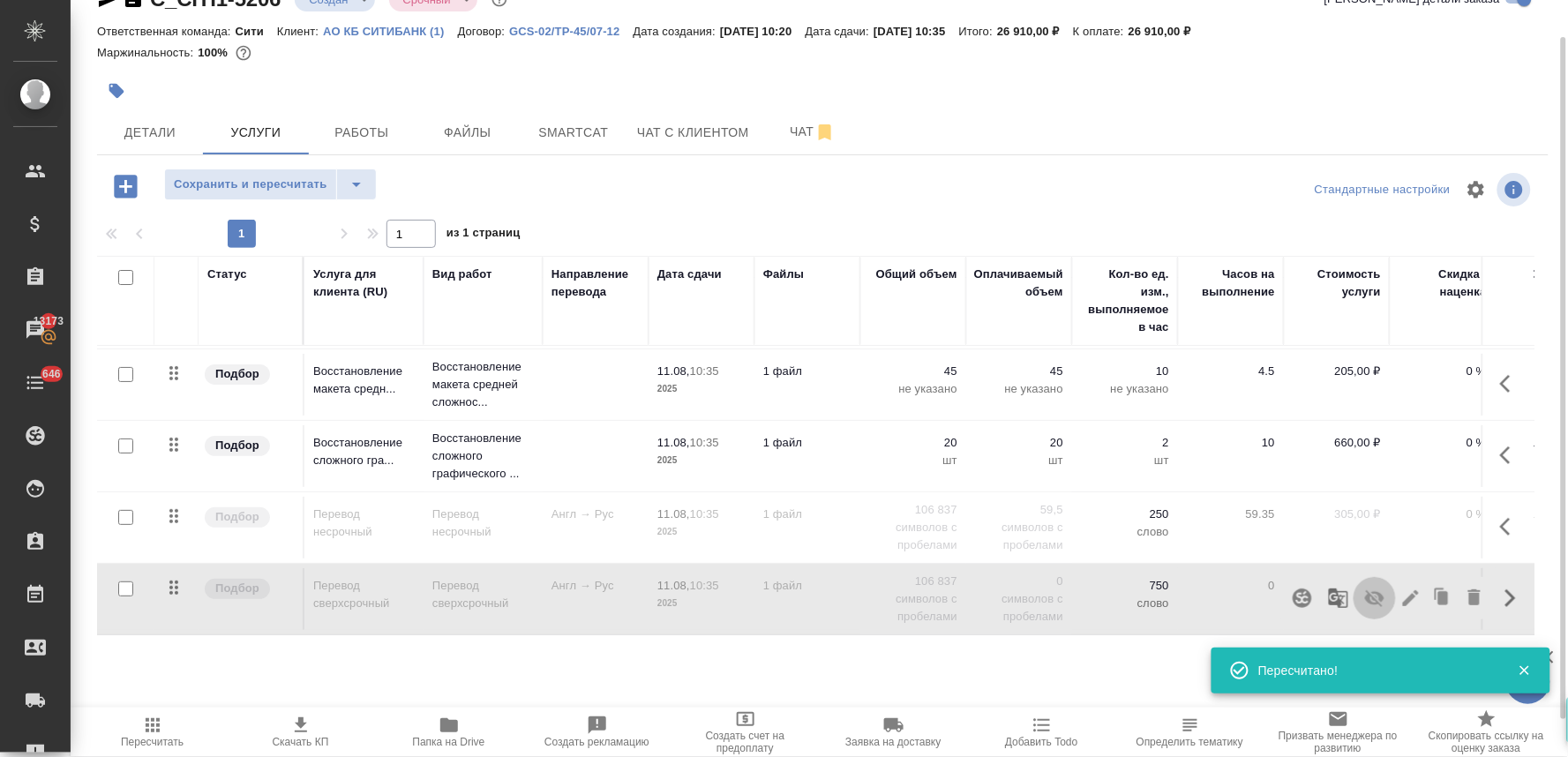
click at [1365, 591] on icon "button" at bounding box center [1374, 599] width 20 height 17
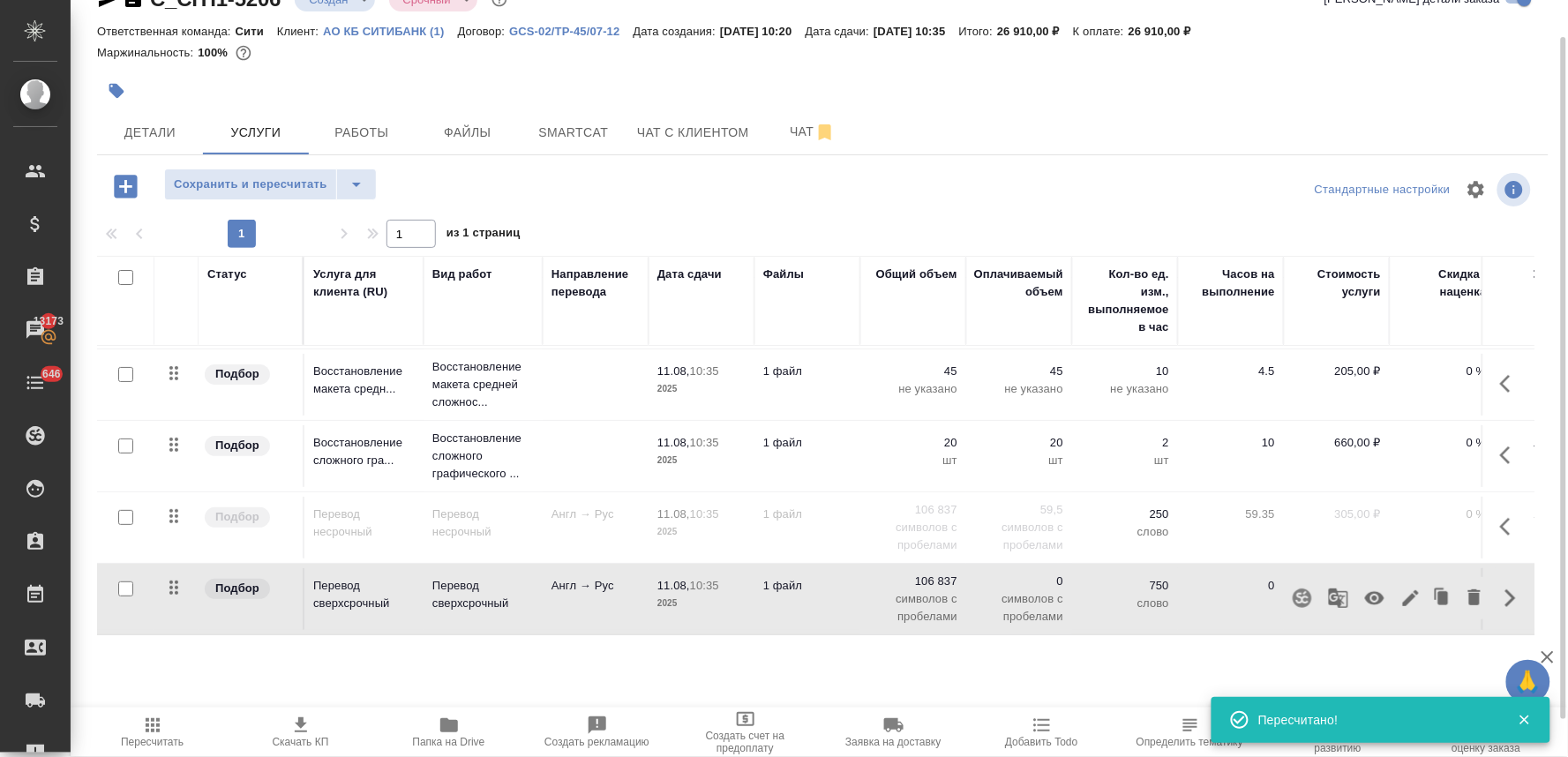
click at [143, 746] on span "Пересчитать" at bounding box center [152, 741] width 62 height 12
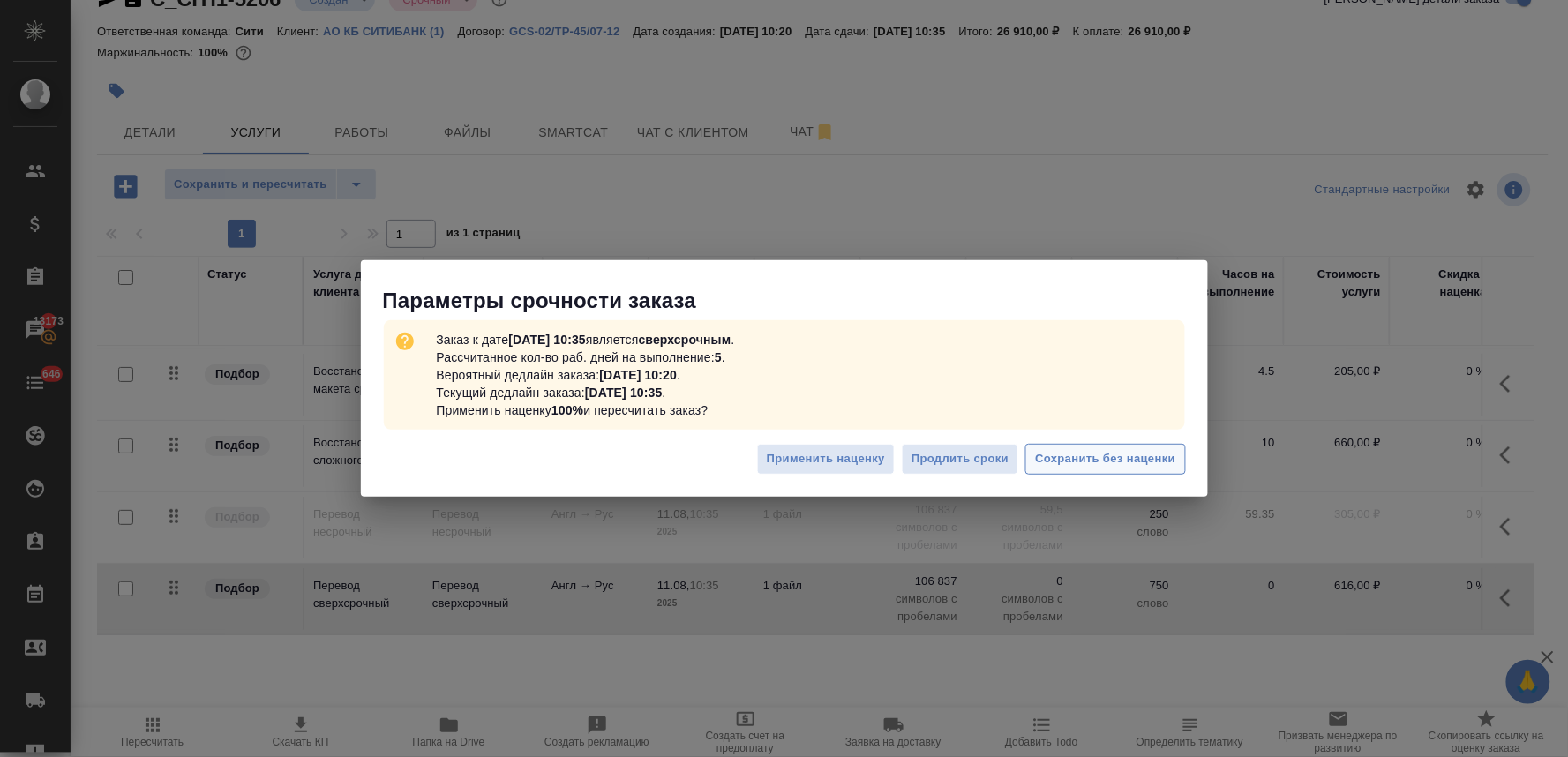
click at [1086, 458] on span "Сохранить без наценки" at bounding box center [1106, 459] width 141 height 20
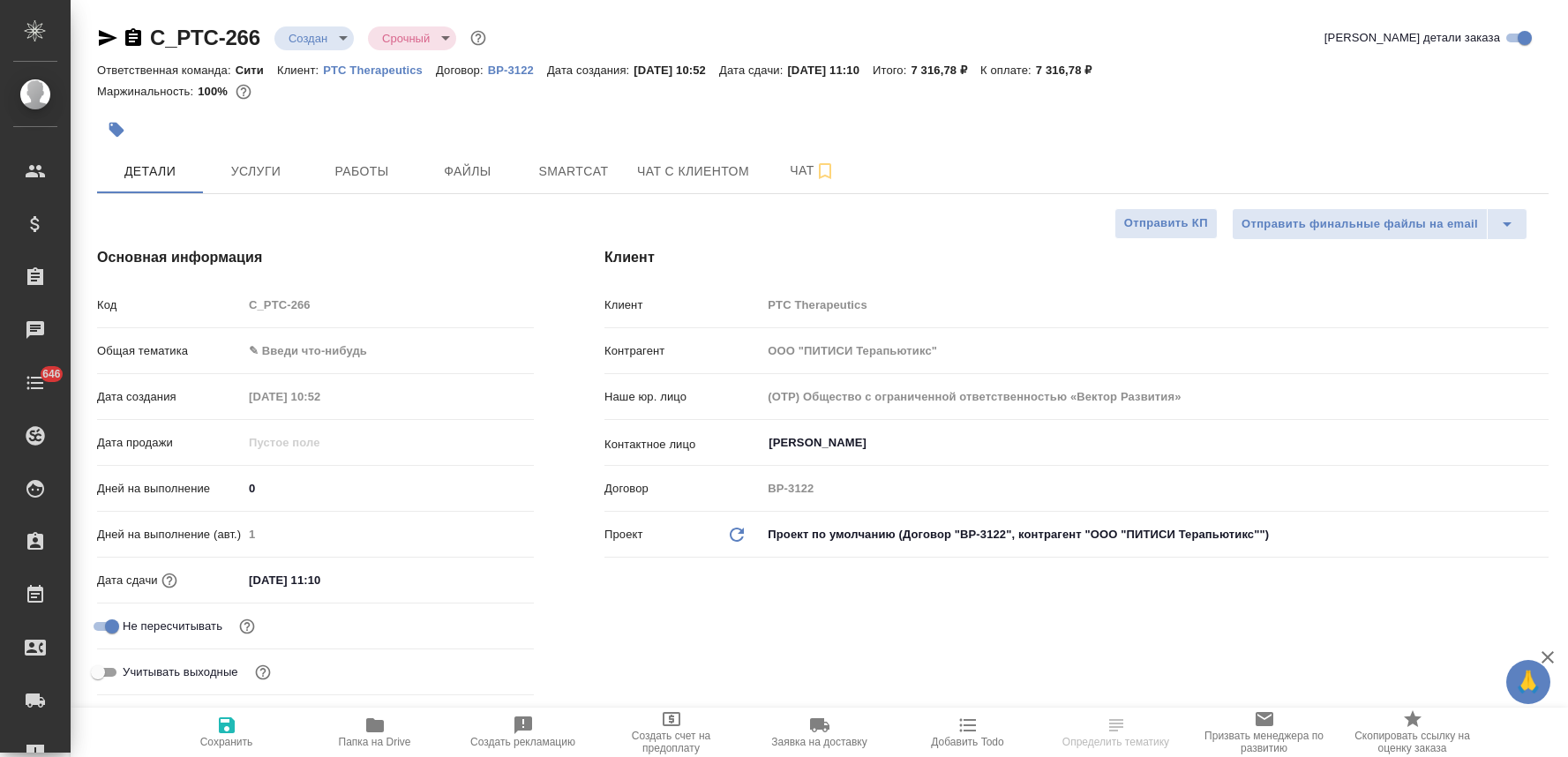
select select "RU"
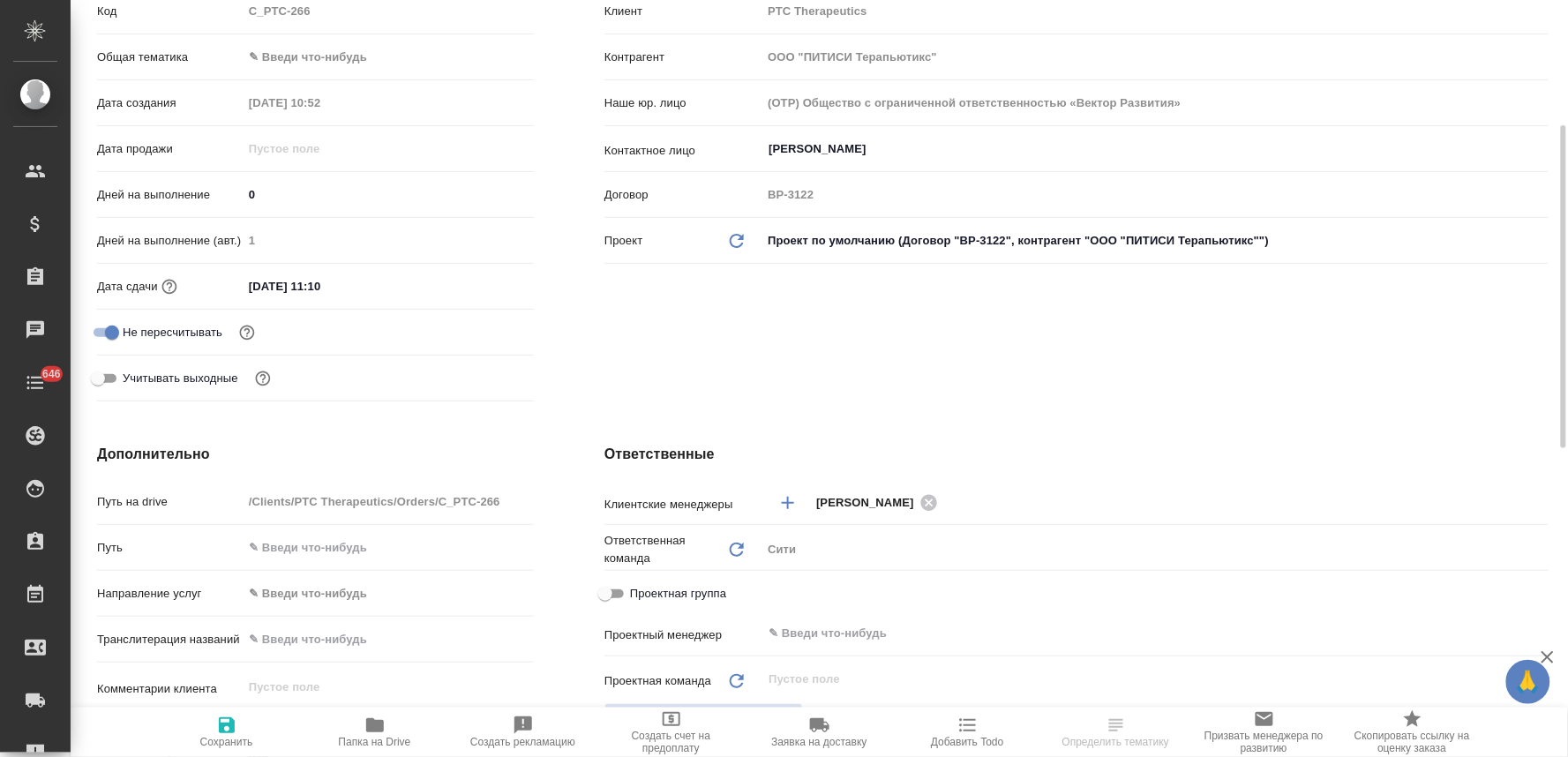
scroll to position [489, 0]
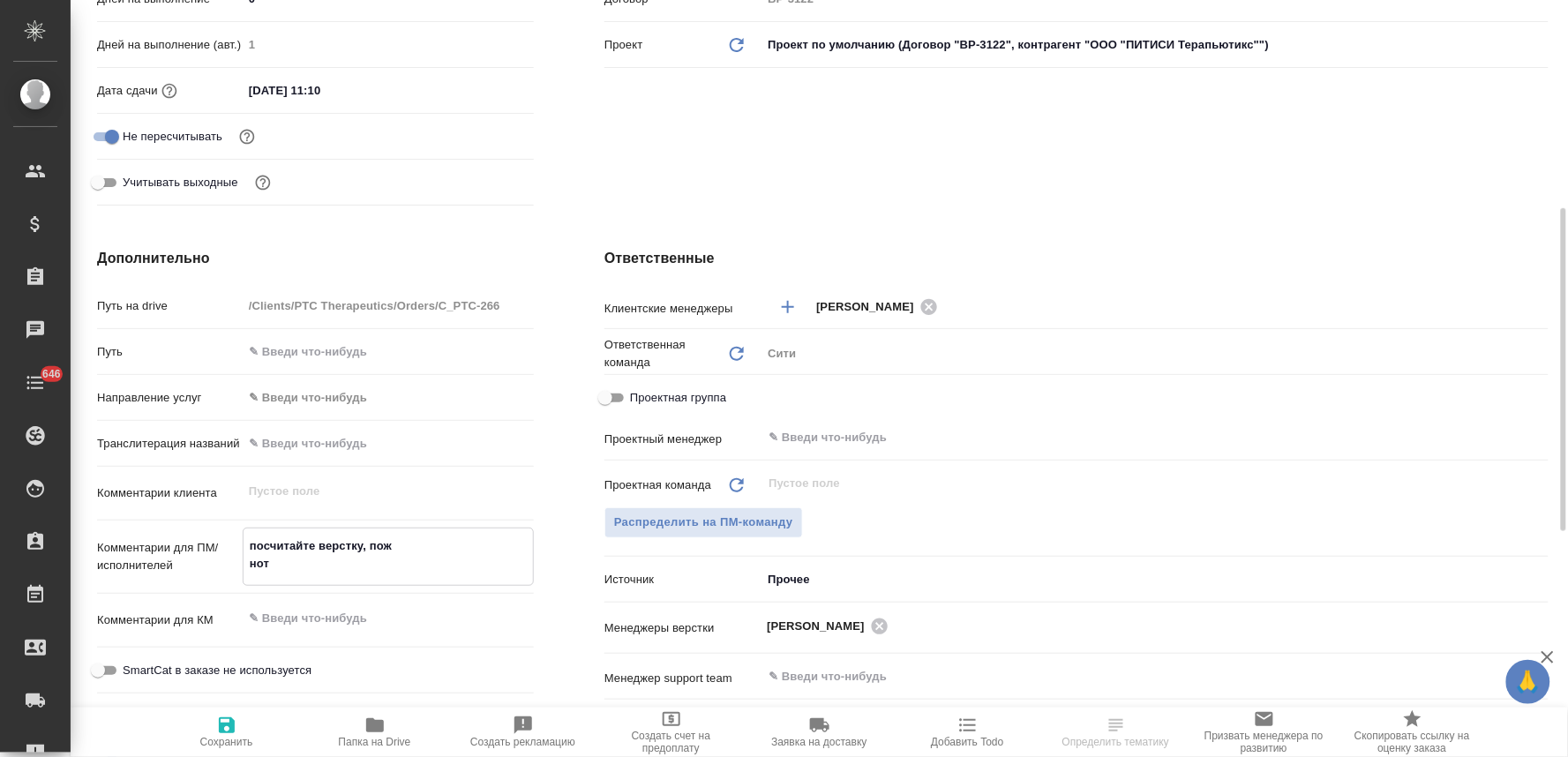
drag, startPoint x: 427, startPoint y: 548, endPoint x: 132, endPoint y: 556, distance: 295.1
click at [135, 556] on div "Комментарии для ПМ/исполнителей посчитайте верстку, пож нот x" at bounding box center [315, 556] width 436 height 59
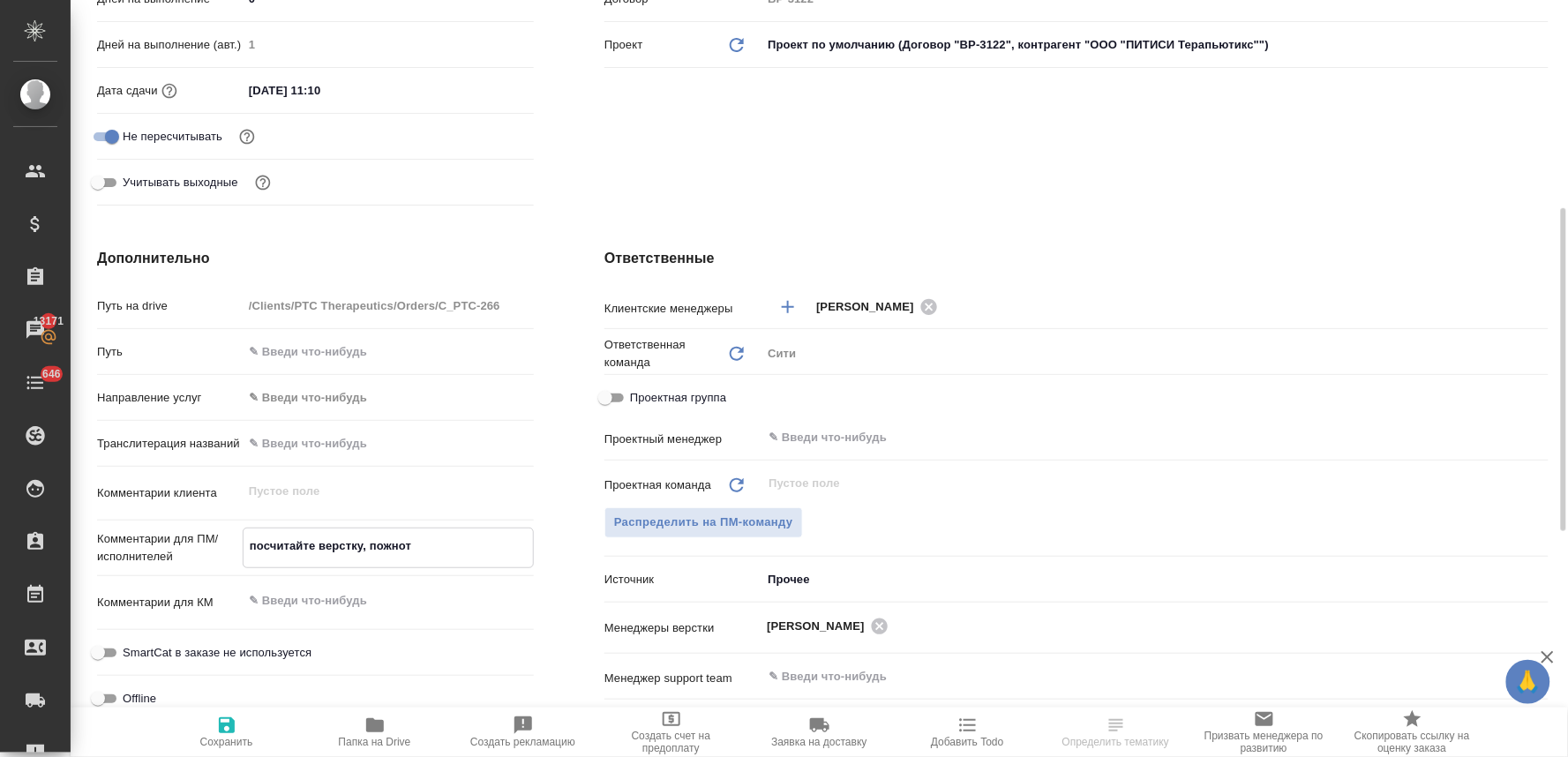
drag, startPoint x: 389, startPoint y: 539, endPoint x: 182, endPoint y: 556, distance: 207.7
click at [194, 556] on div "Комментарии для ПМ/исполнителей посчитайте верстку, пожнот x" at bounding box center [315, 548] width 436 height 41
click at [302, 544] on textarea "нот" at bounding box center [388, 546] width 289 height 30
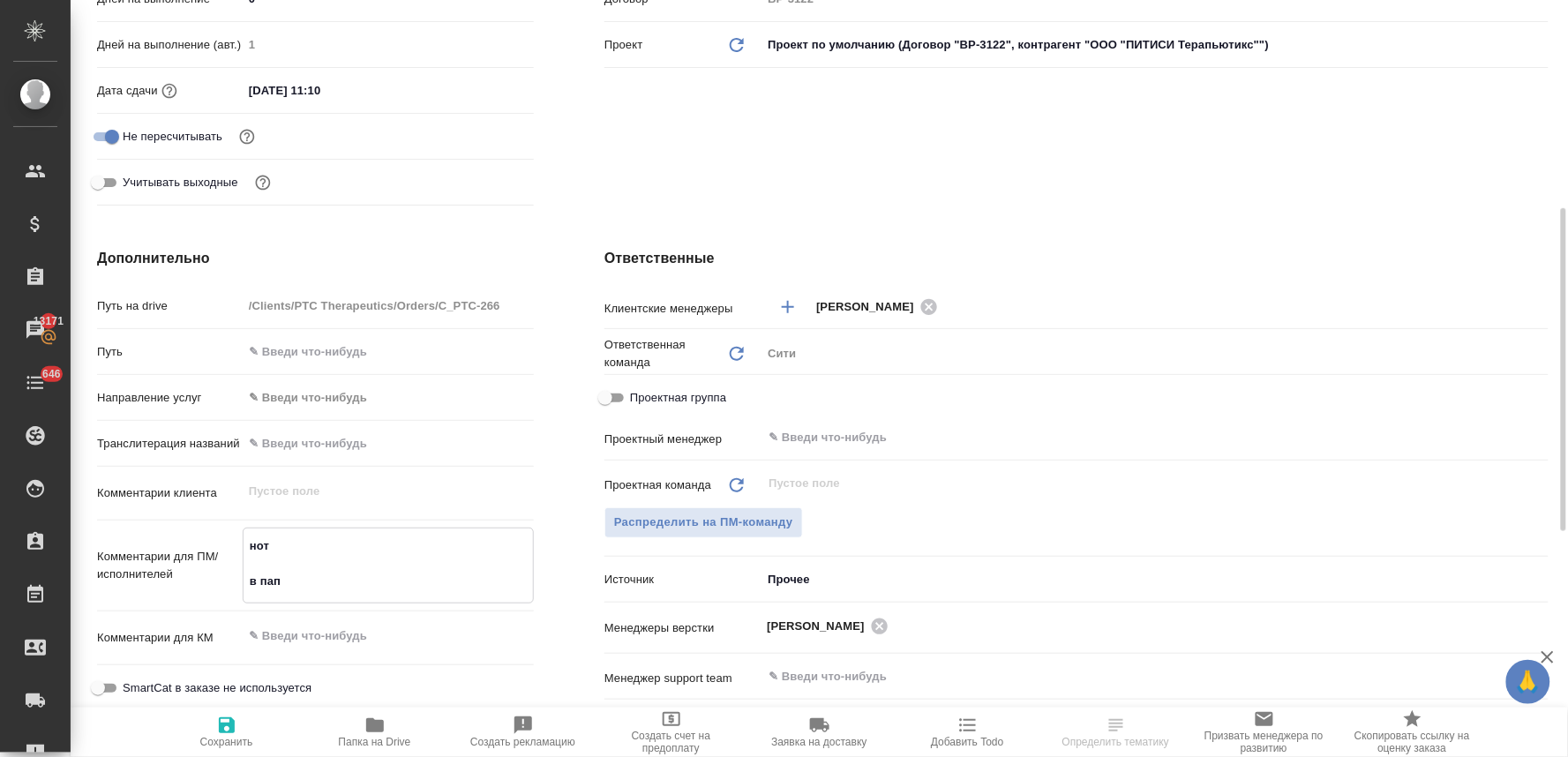
type textarea "нот в папк"
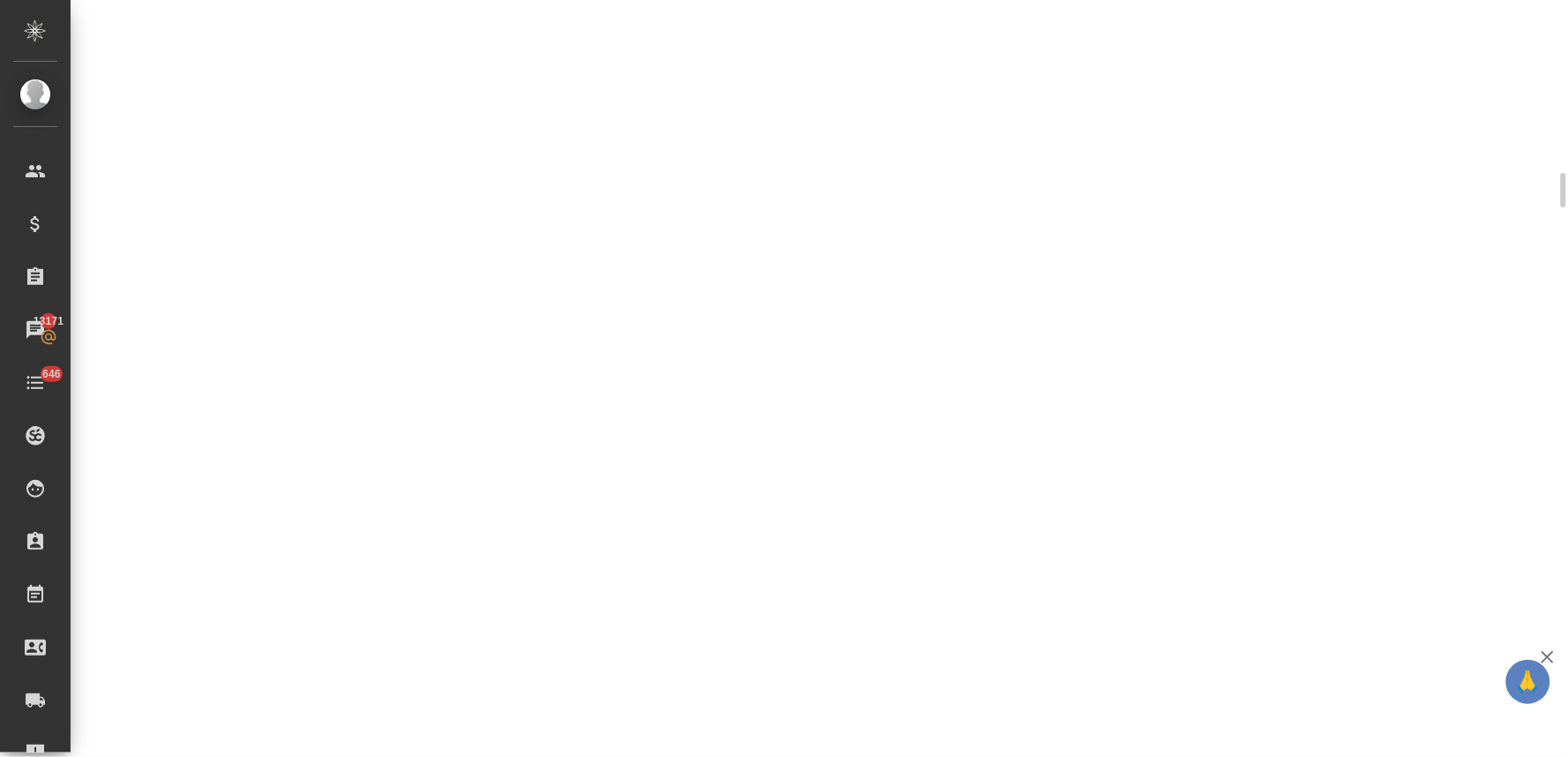
select select "RU"
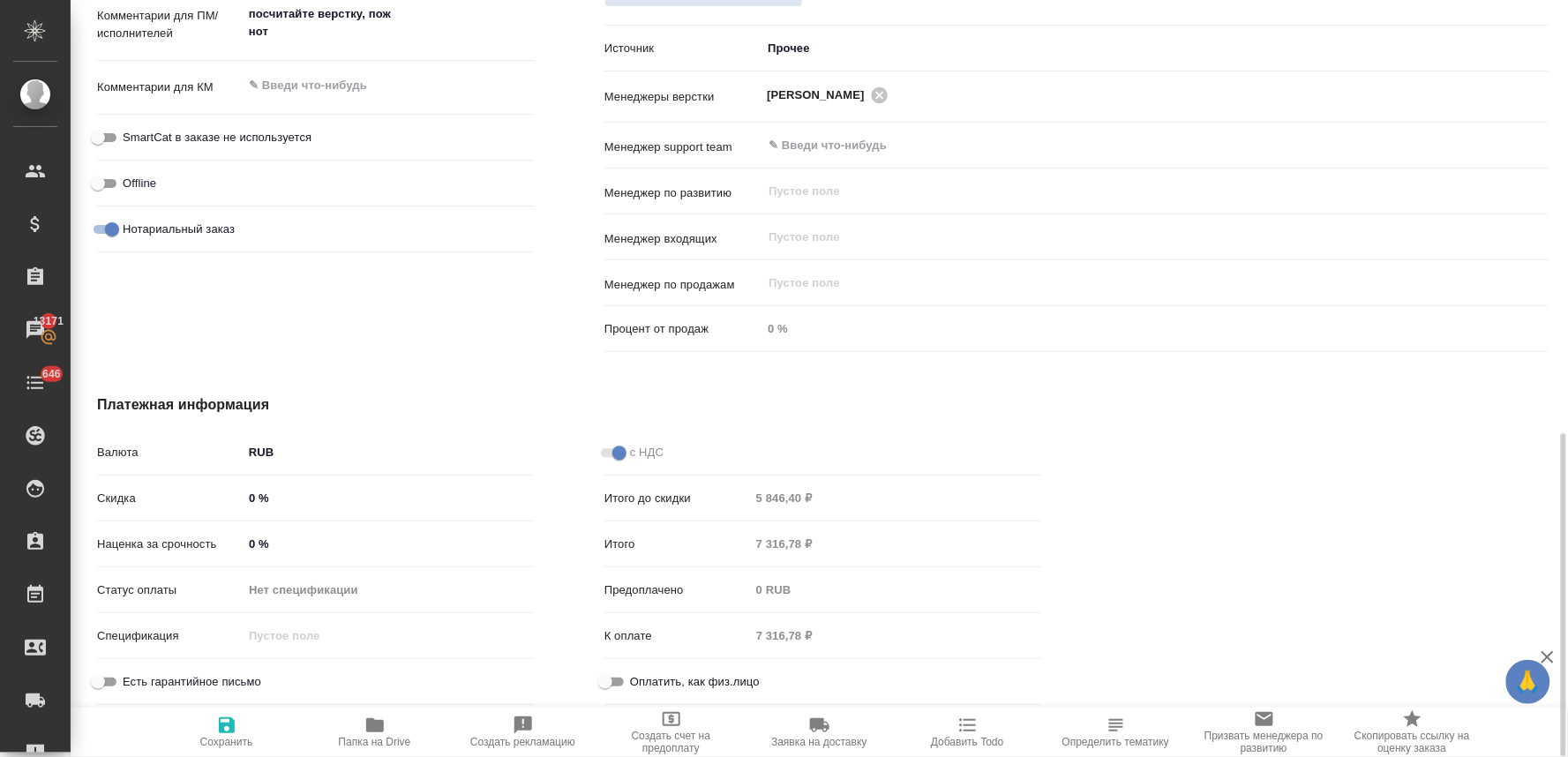
scroll to position [1018, 0]
type textarea "x"
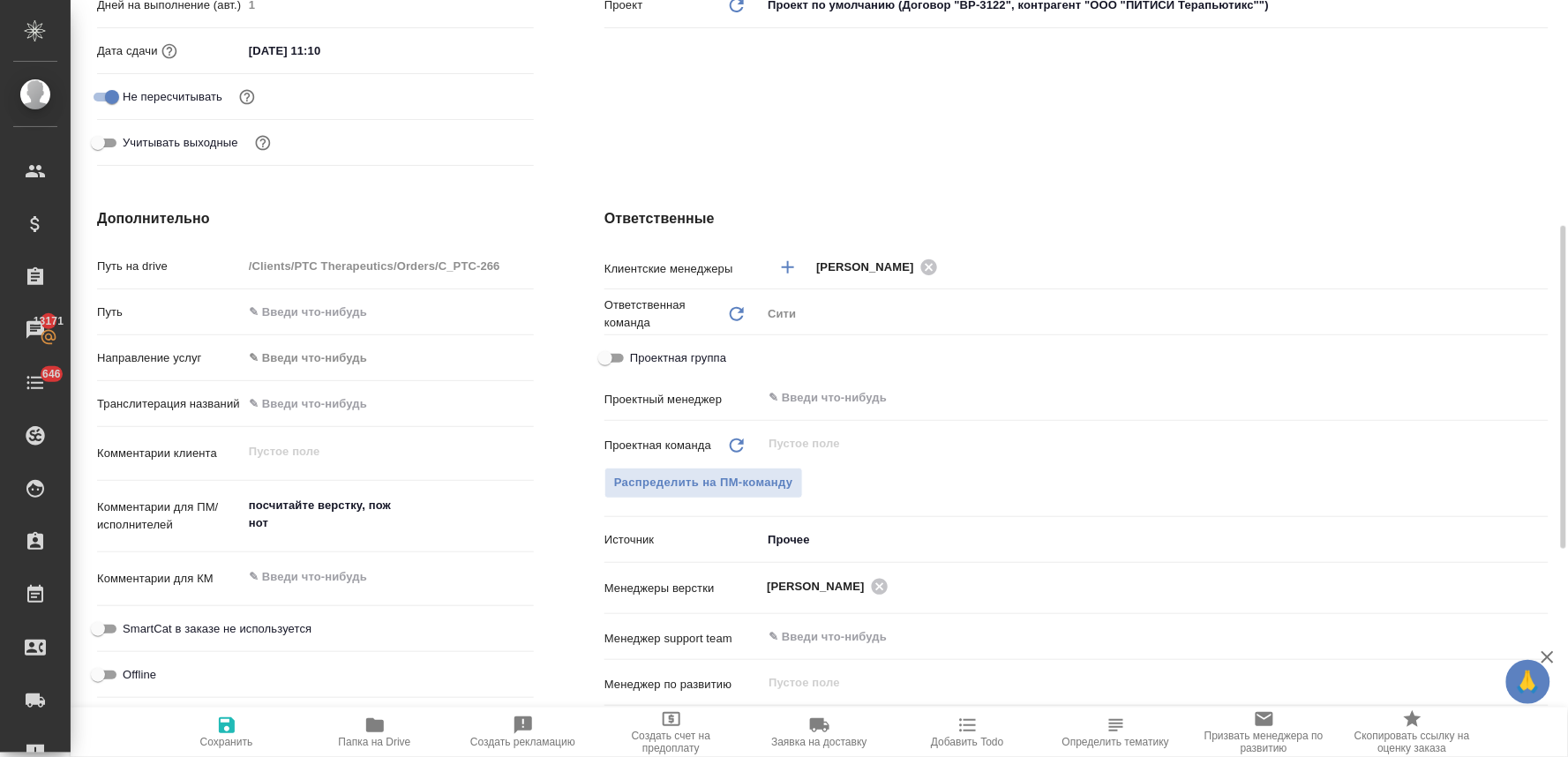
type textarea "x"
drag, startPoint x: 418, startPoint y: 506, endPoint x: 216, endPoint y: 508, distance: 202.0
click at [216, 508] on div "Комментарии для ПМ/исполнителей посчитайте верстку, пож нот x" at bounding box center [315, 517] width 436 height 59
type textarea "нот"
type textarea "x"
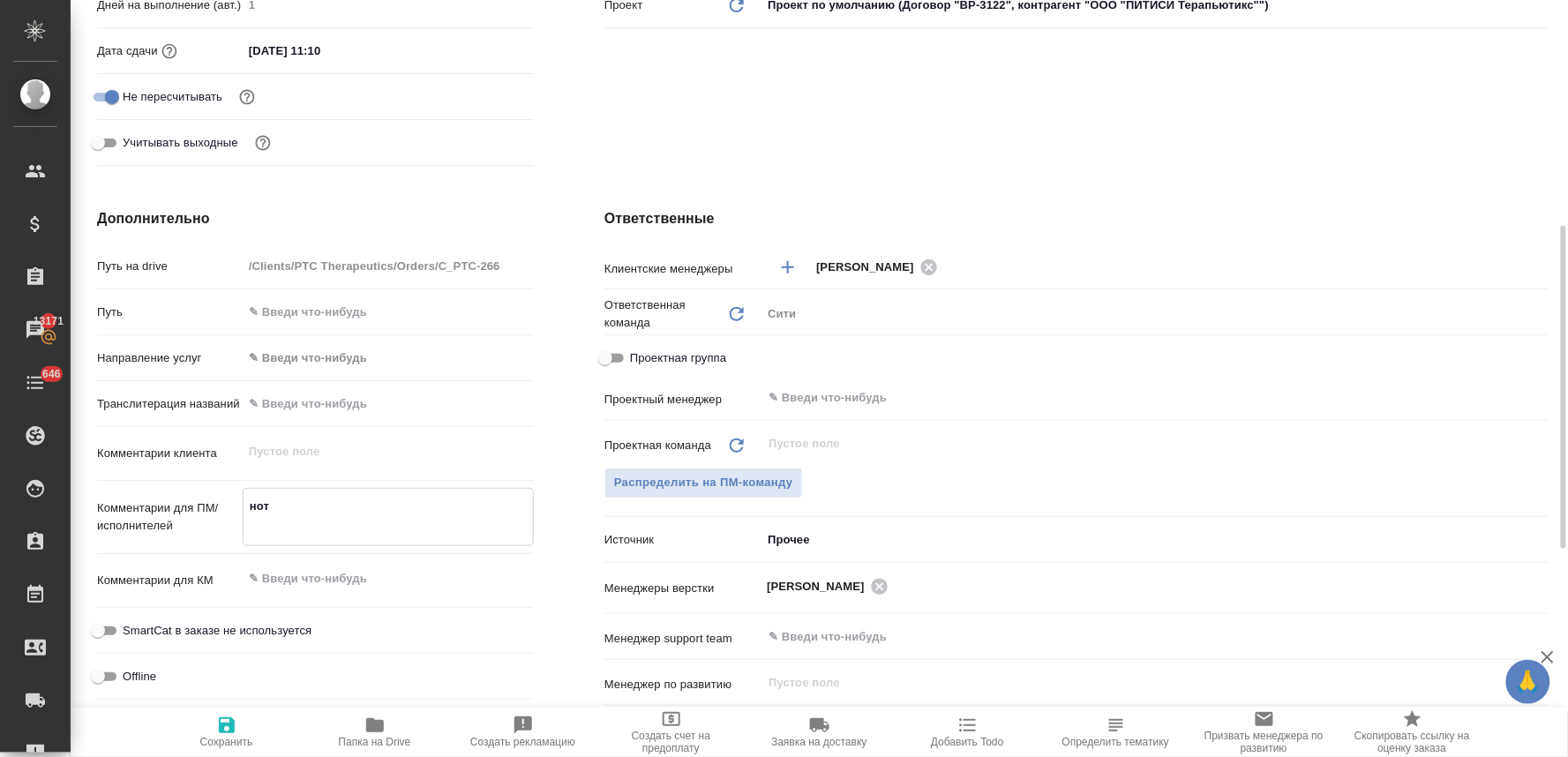
type textarea "x"
type textarea "нот"
type textarea "x"
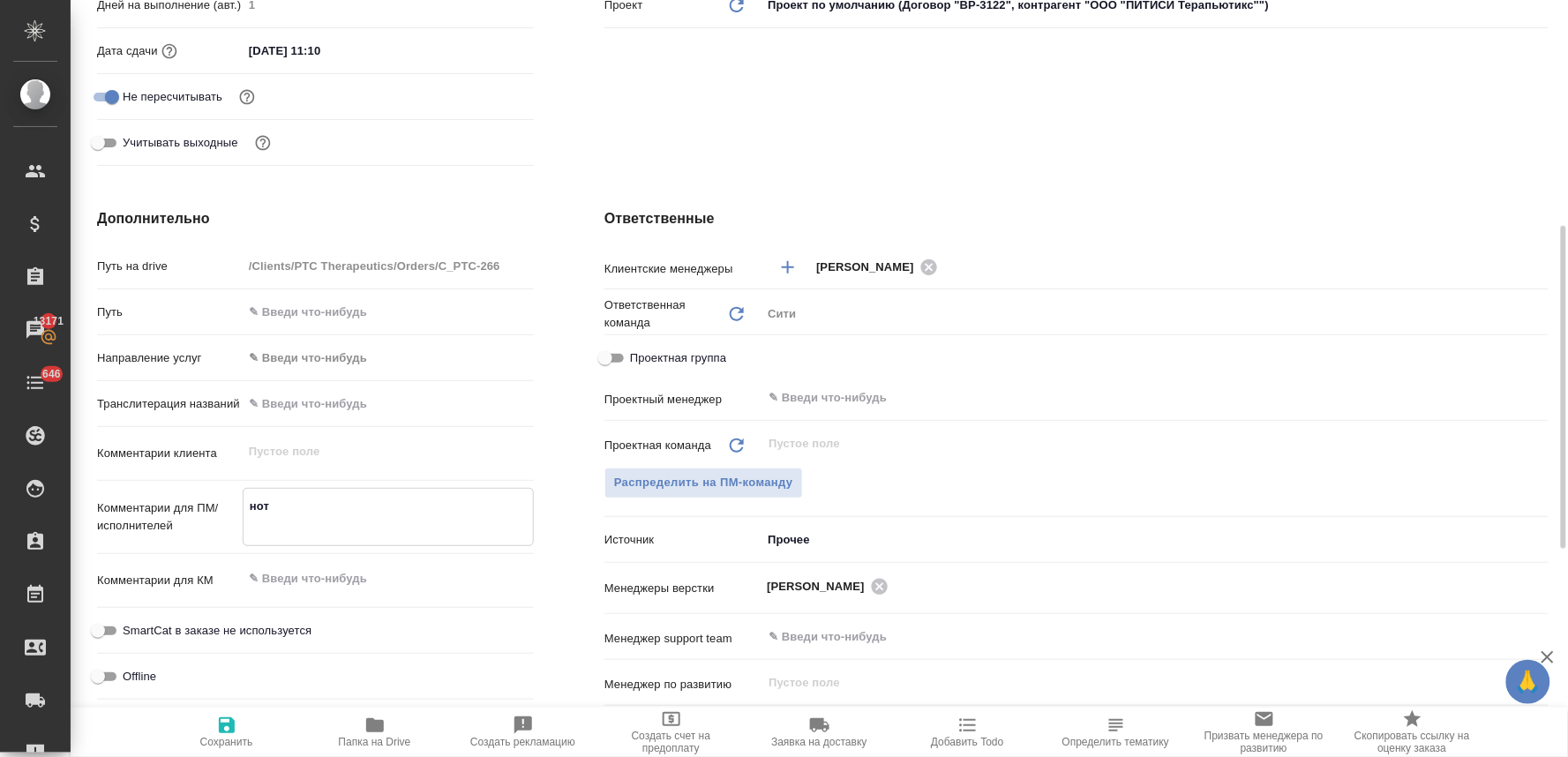
type textarea "x"
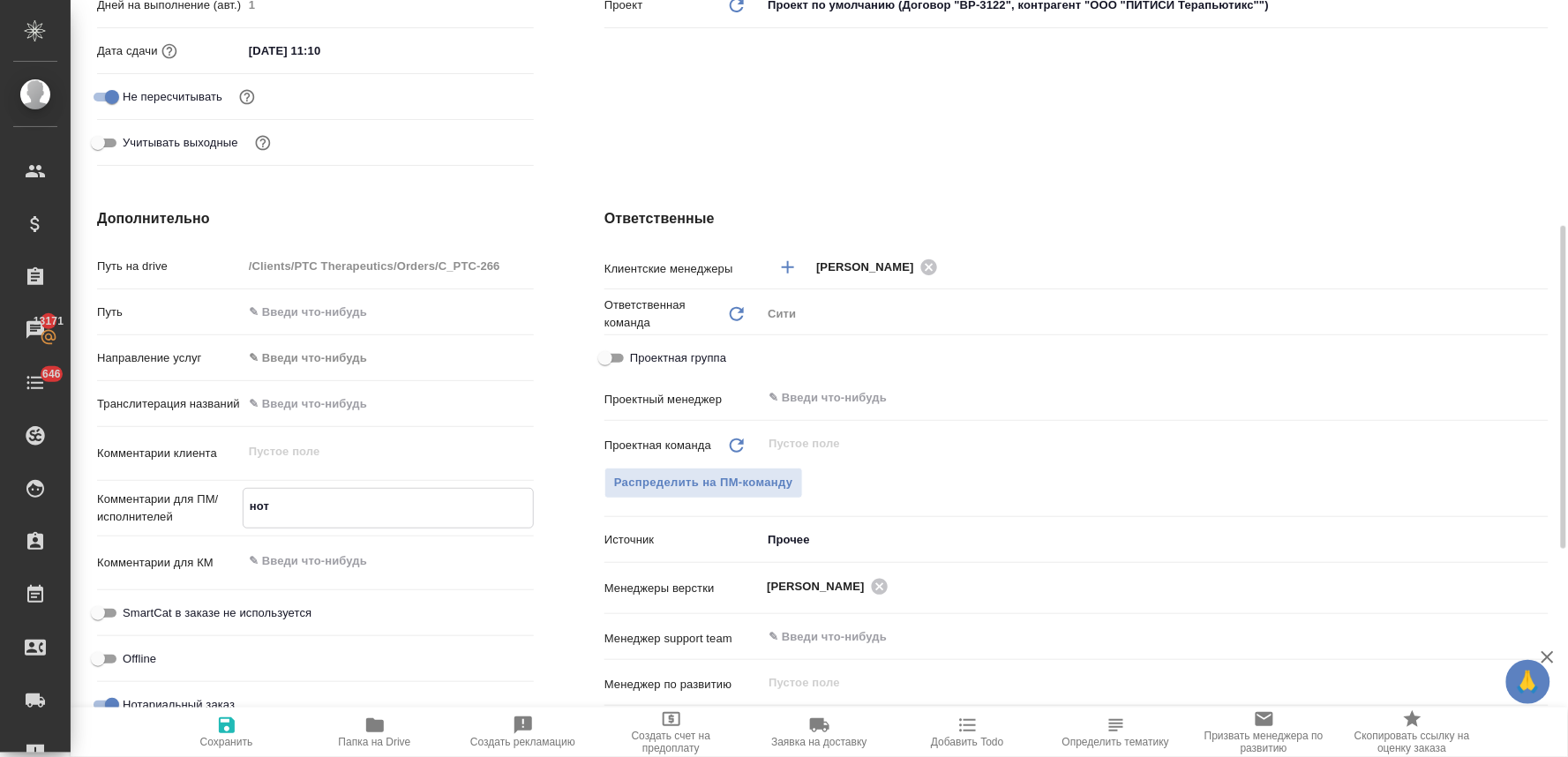
click at [307, 494] on textarea "нот" at bounding box center [388, 506] width 289 height 30
type textarea "нот"
type textarea "x"
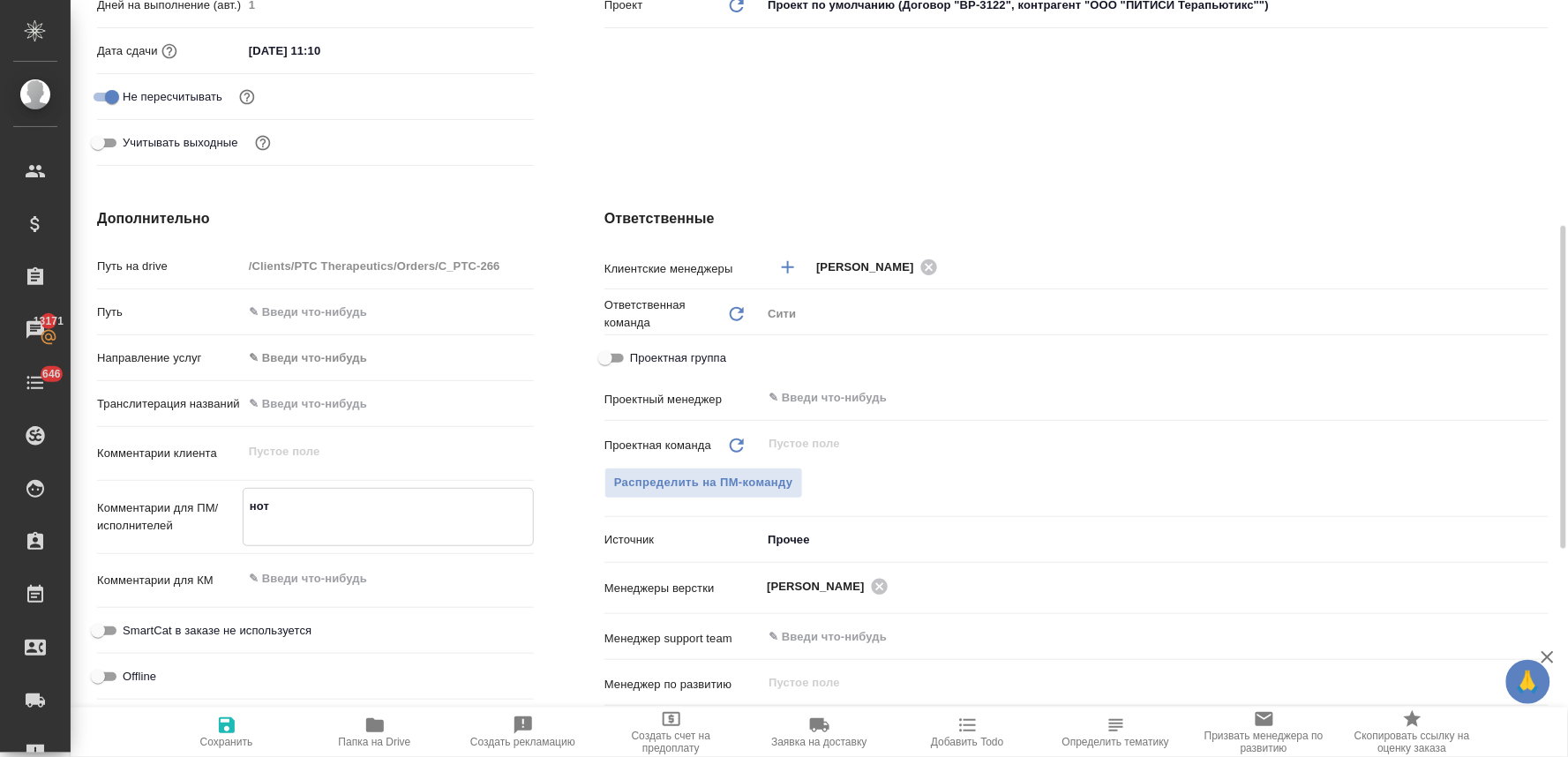
type textarea "нот"
type textarea "x"
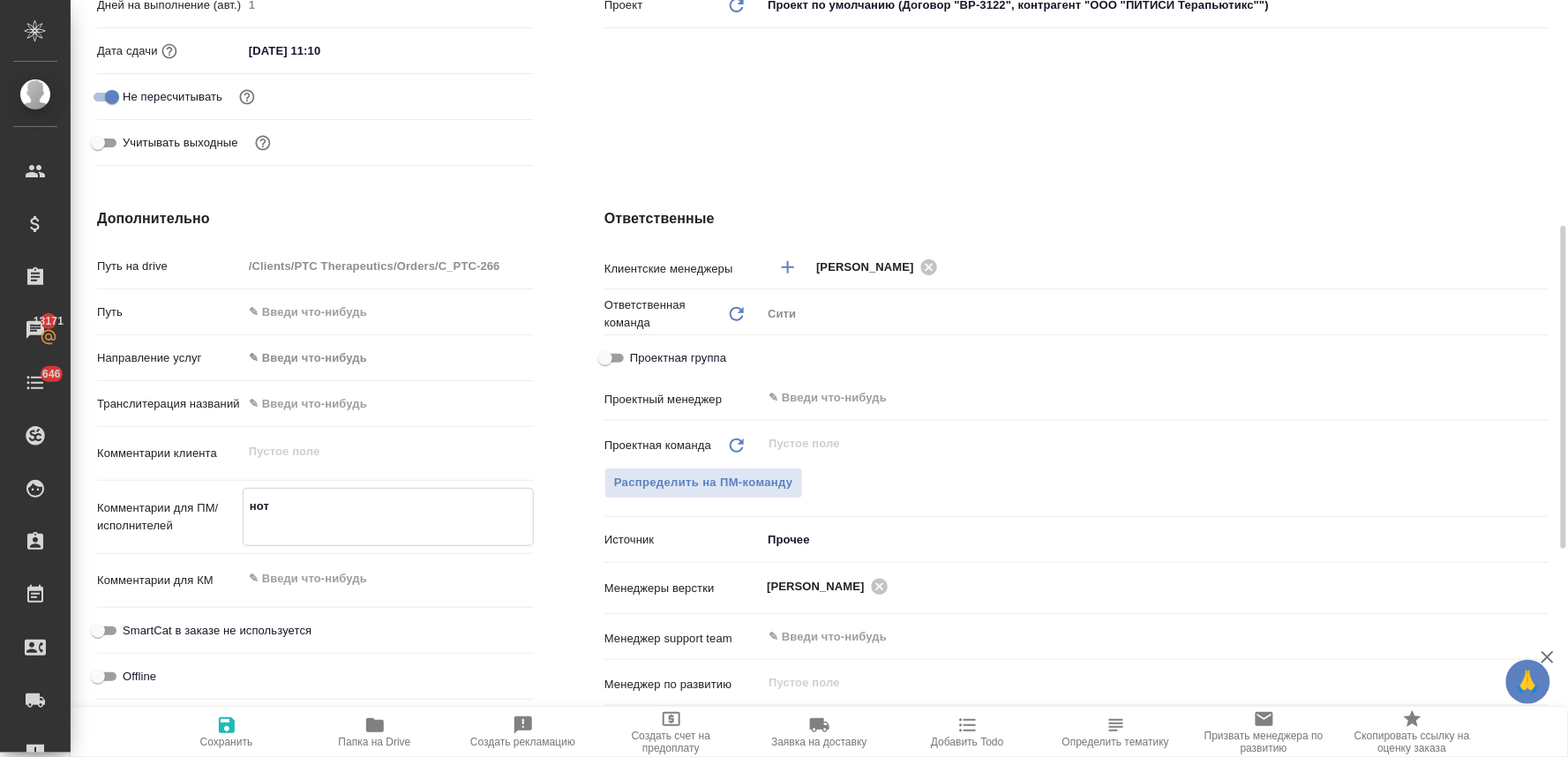
type textarea "нот в"
type textarea "x"
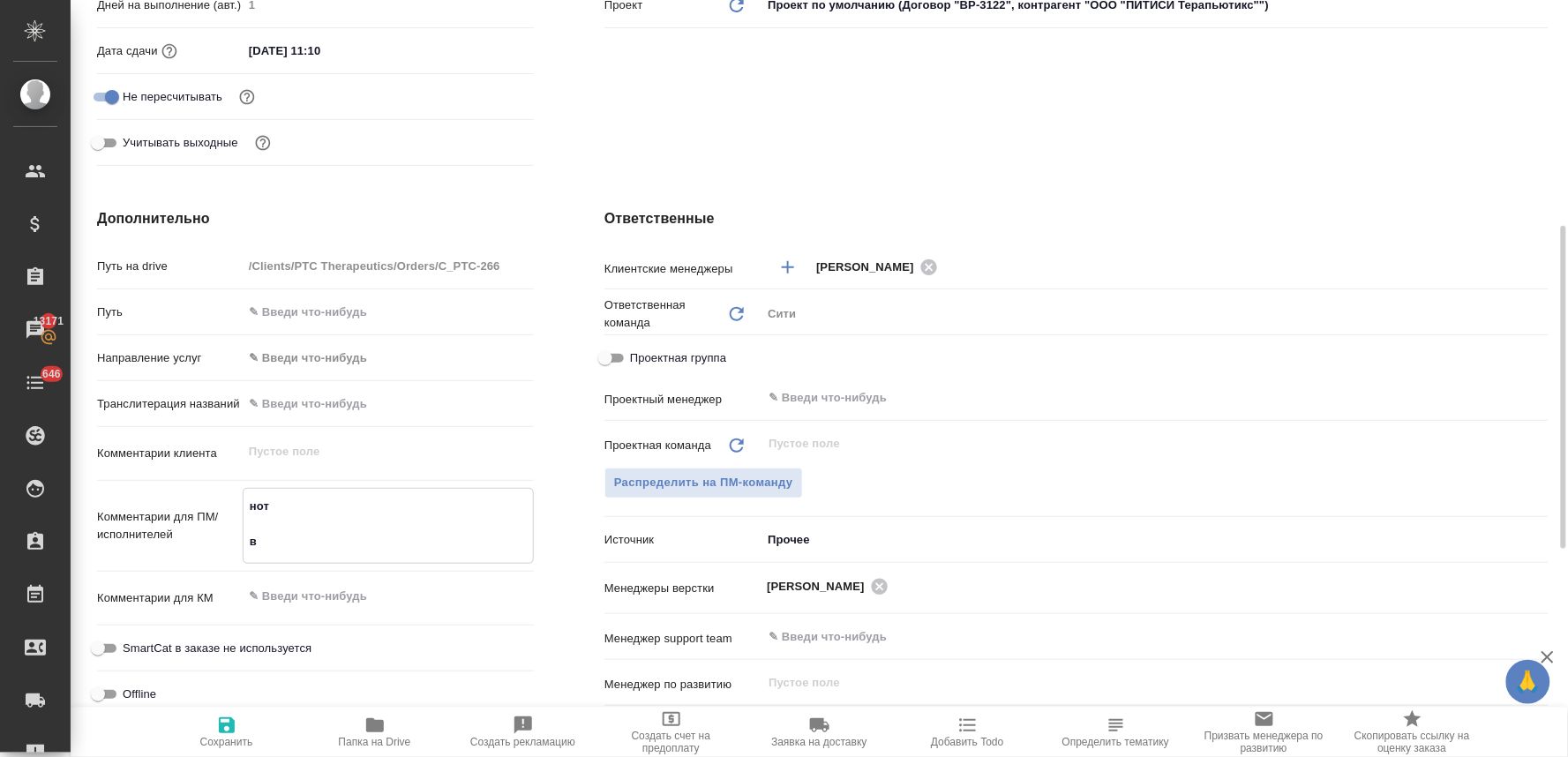
type textarea "x"
type textarea "нот в"
type textarea "x"
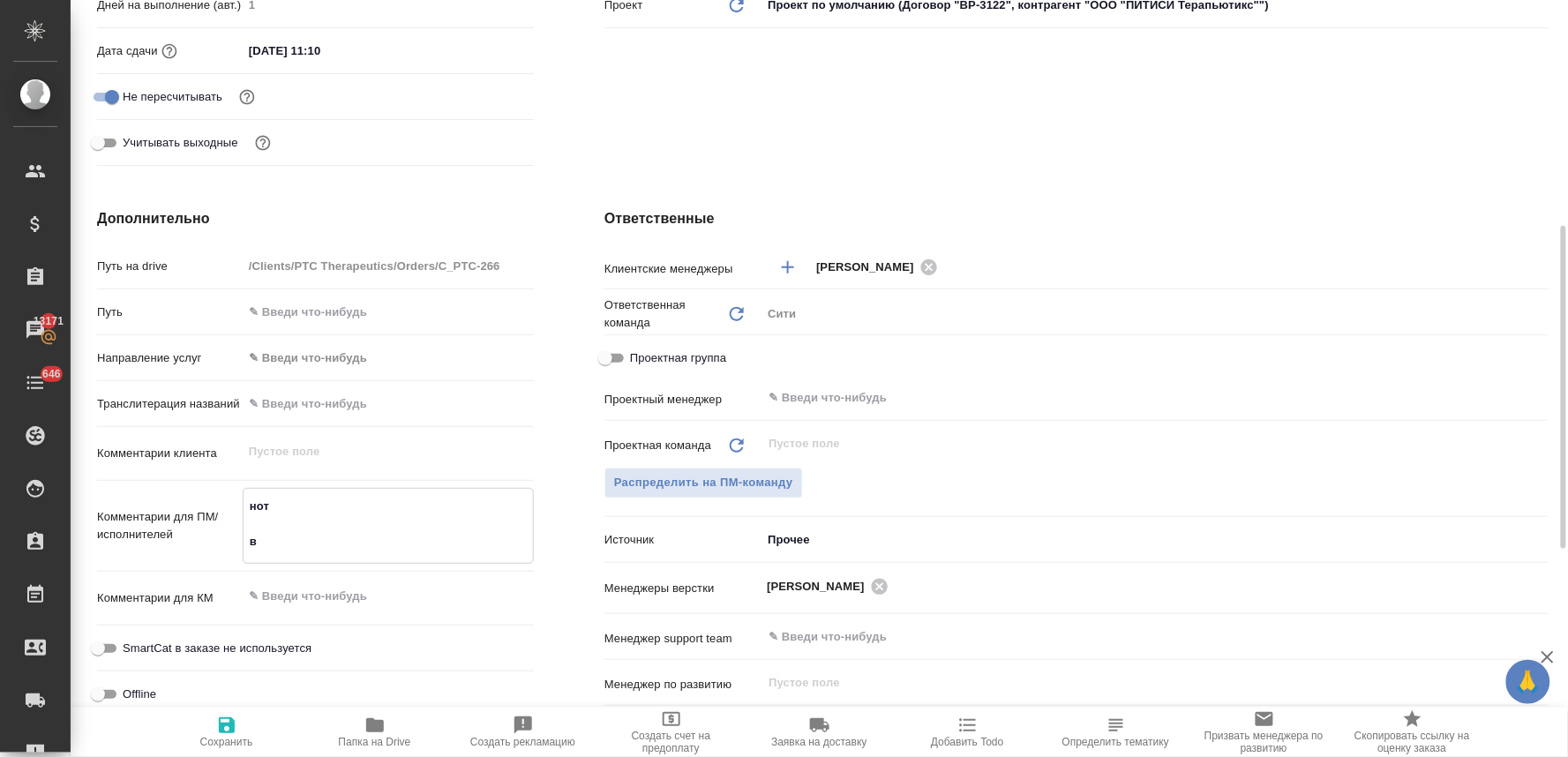
type textarea "нот в п"
type textarea "x"
type textarea "нот в па"
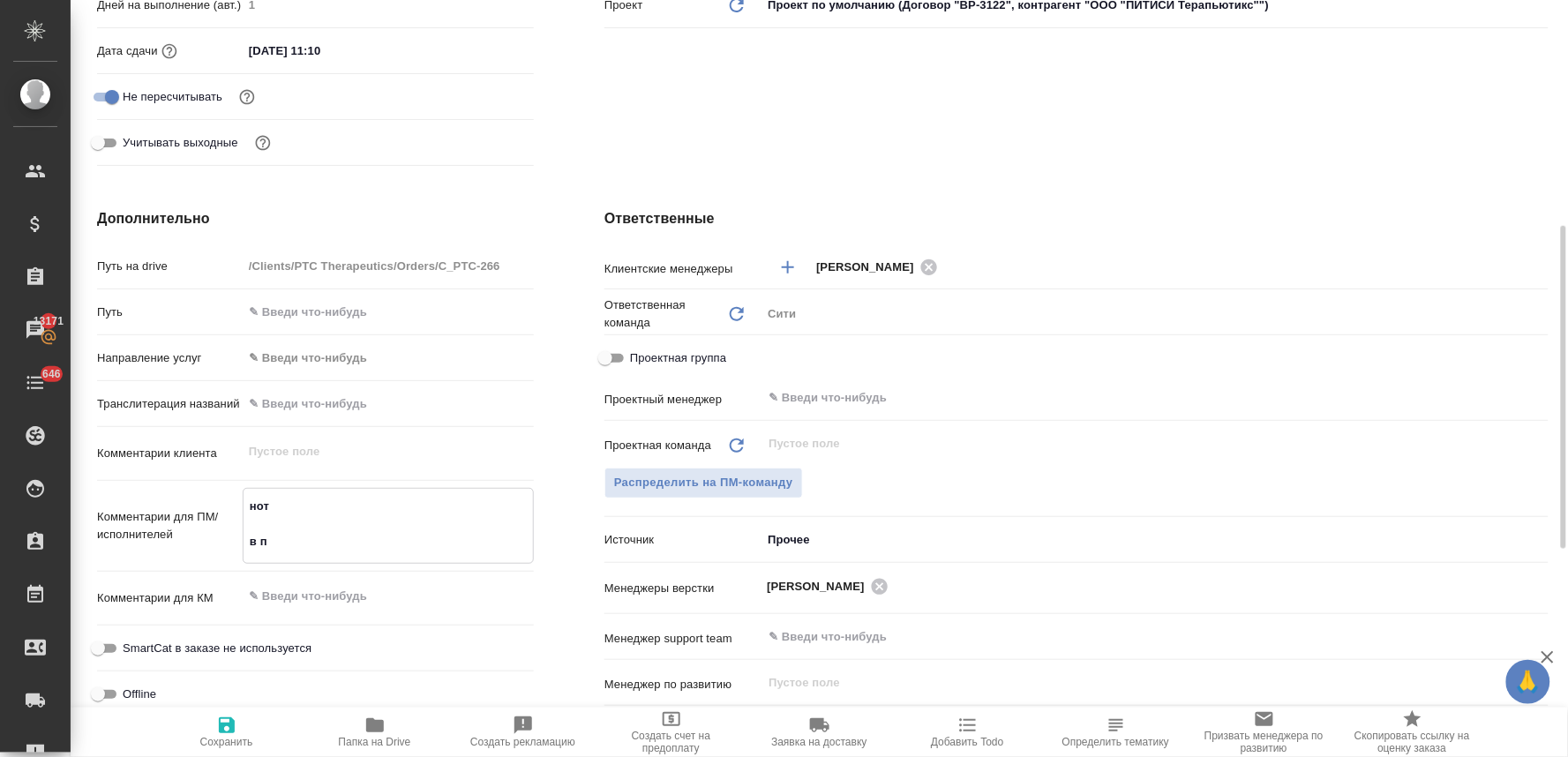
type textarea "x"
type textarea "нот в папк"
type textarea "x"
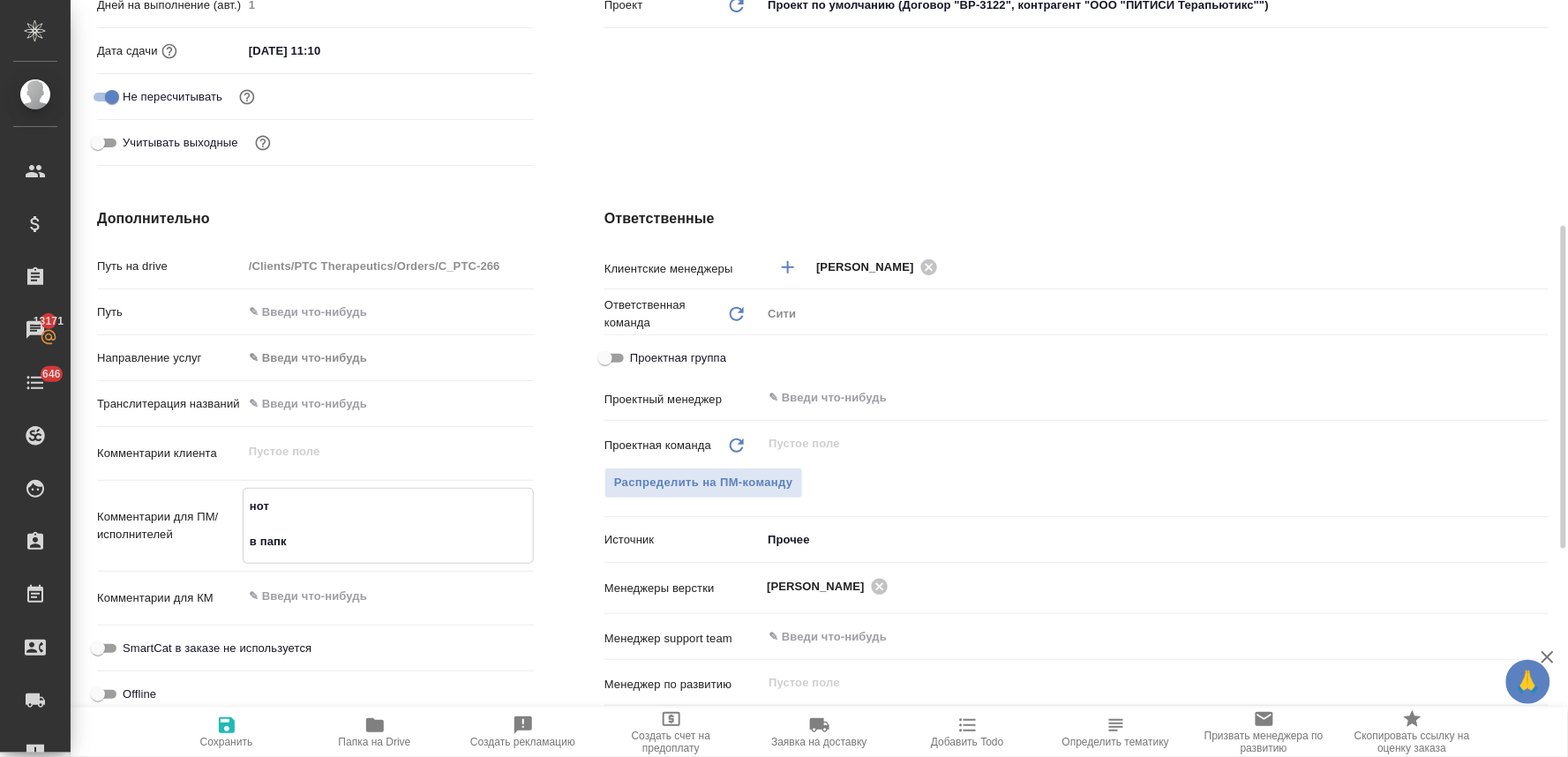
type textarea "x"
type textarea "нот в [GEOGRAPHIC_DATA]"
type textarea "x"
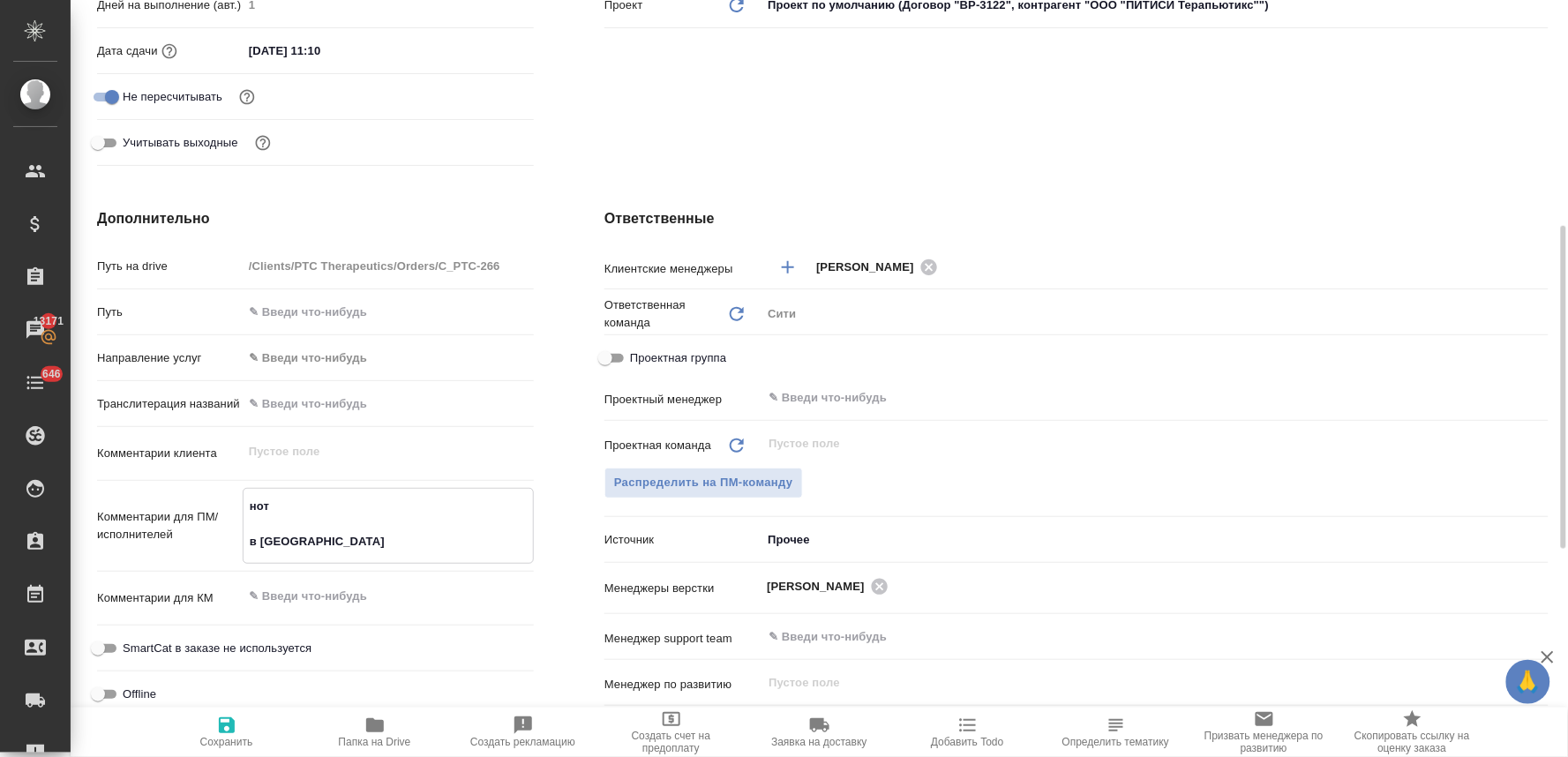
type textarea "x"
type textarea "нот в [GEOGRAPHIC_DATA]"
type textarea "x"
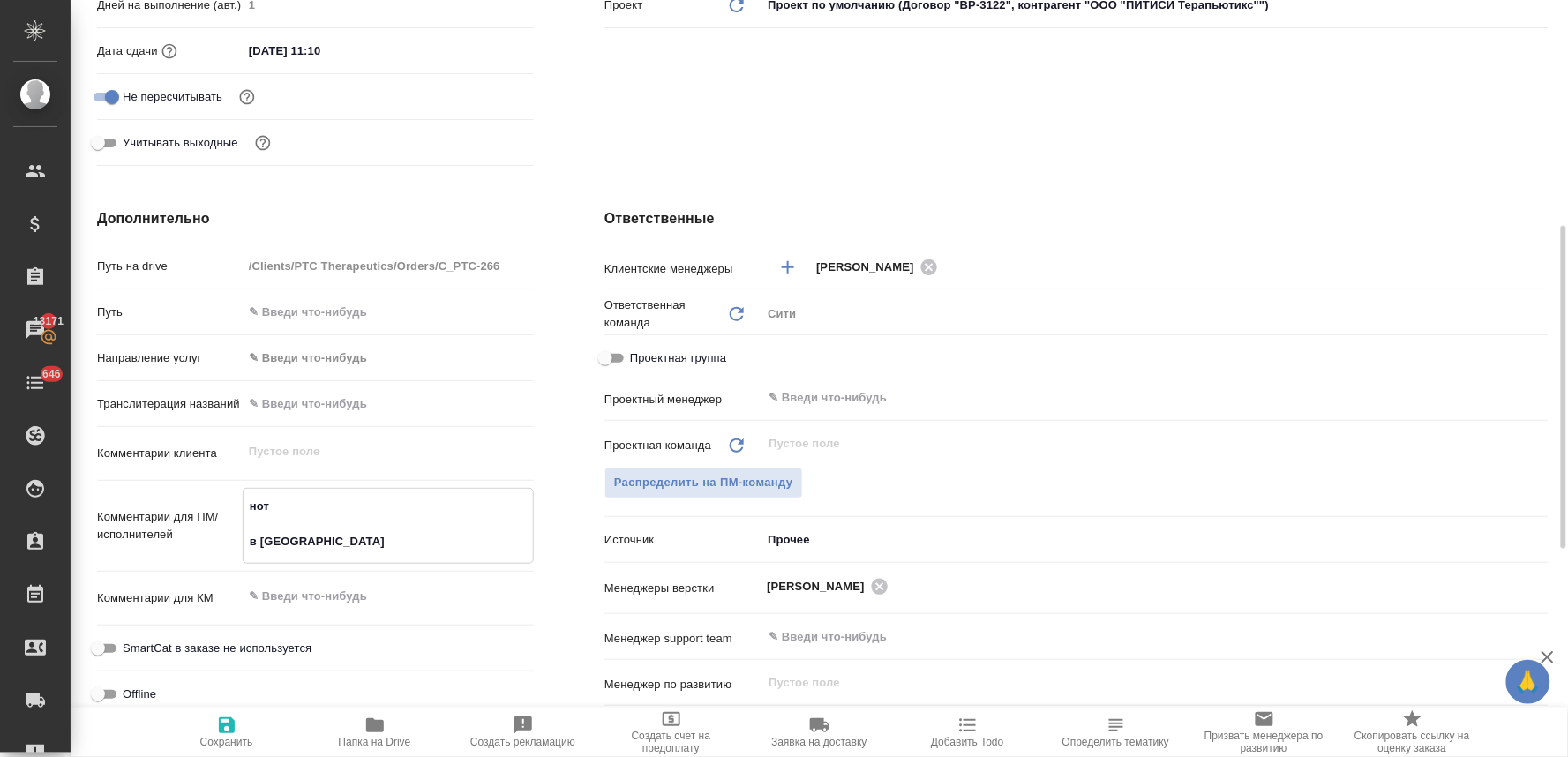
type textarea "нот в папке р"
type textarea "x"
type textarea "нот в папке ре"
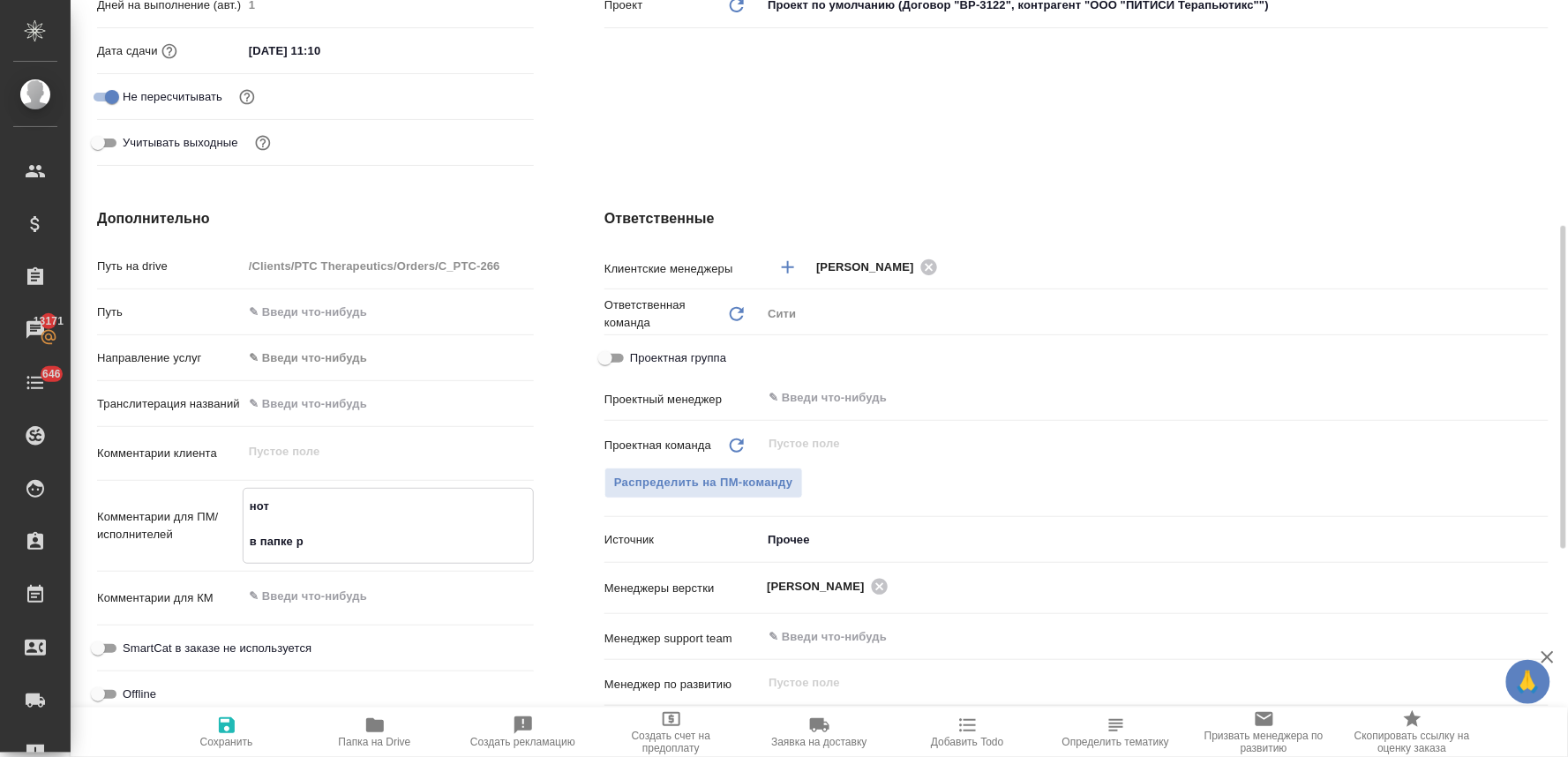
type textarea "x"
type textarea "нот в папке реф"
type textarea "x"
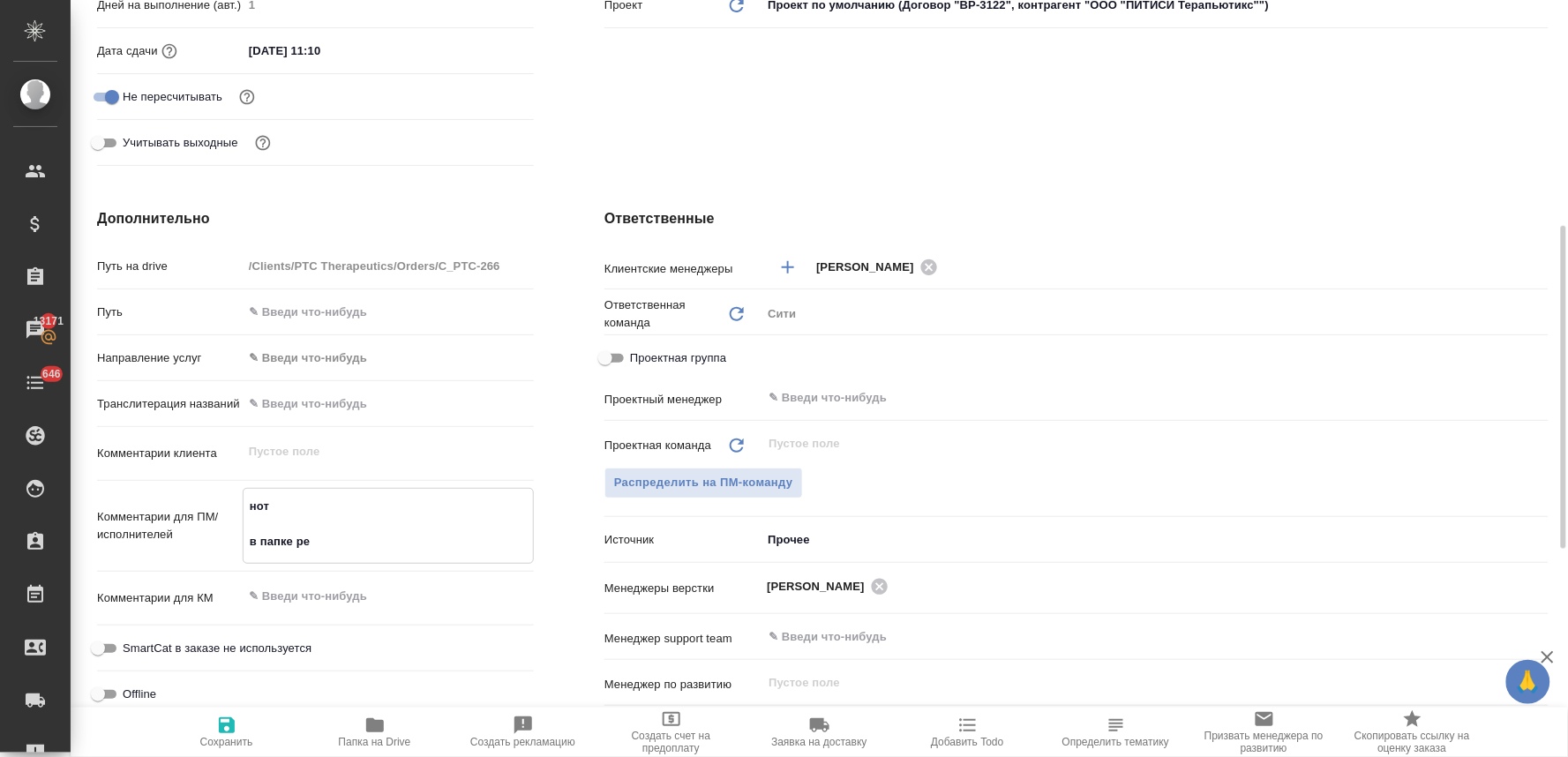
type textarea "x"
type textarea "нот в папке реф"
type textarea "x"
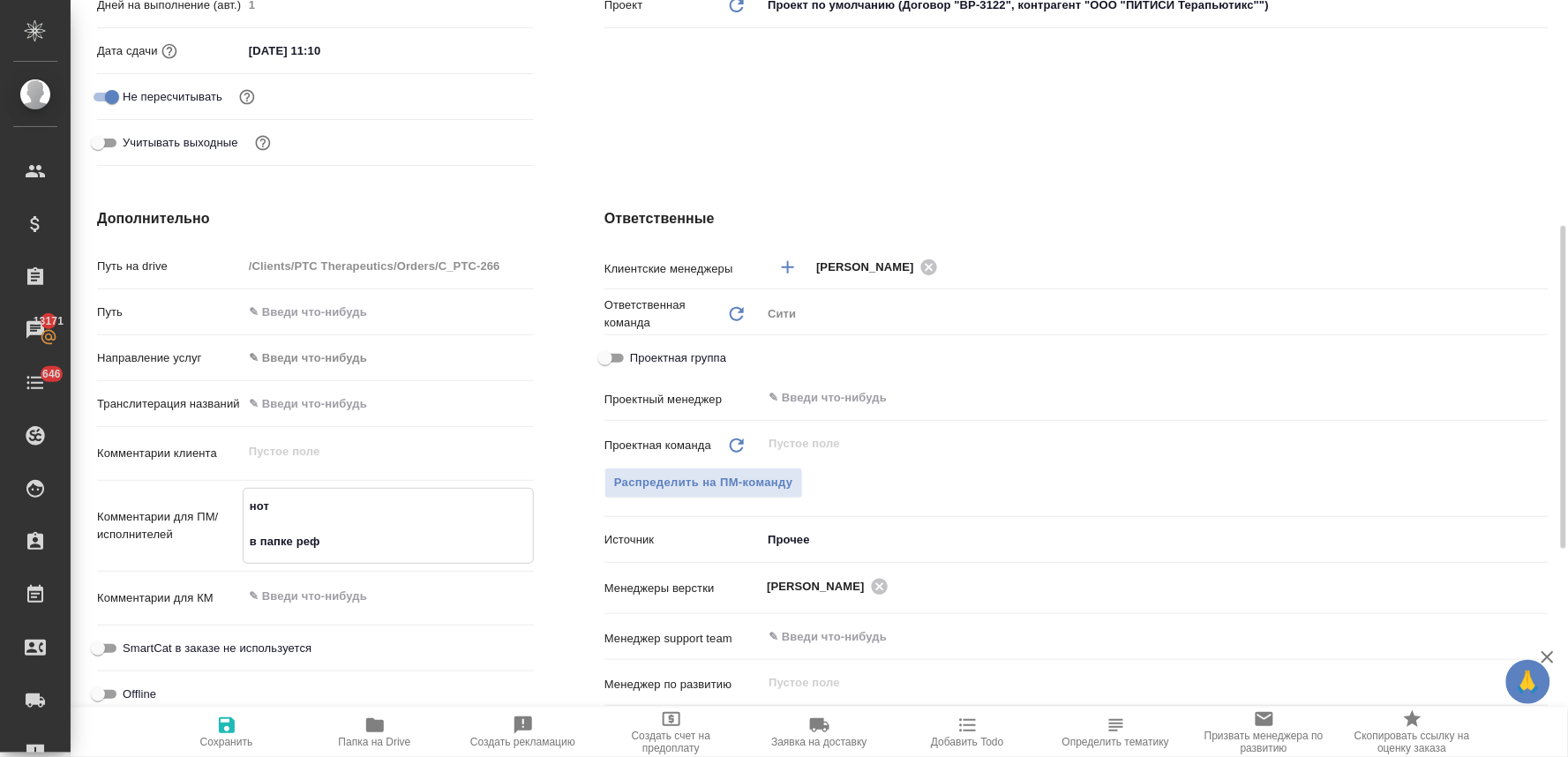
type textarea "x"
type textarea "нот в папке реф л"
type textarea "x"
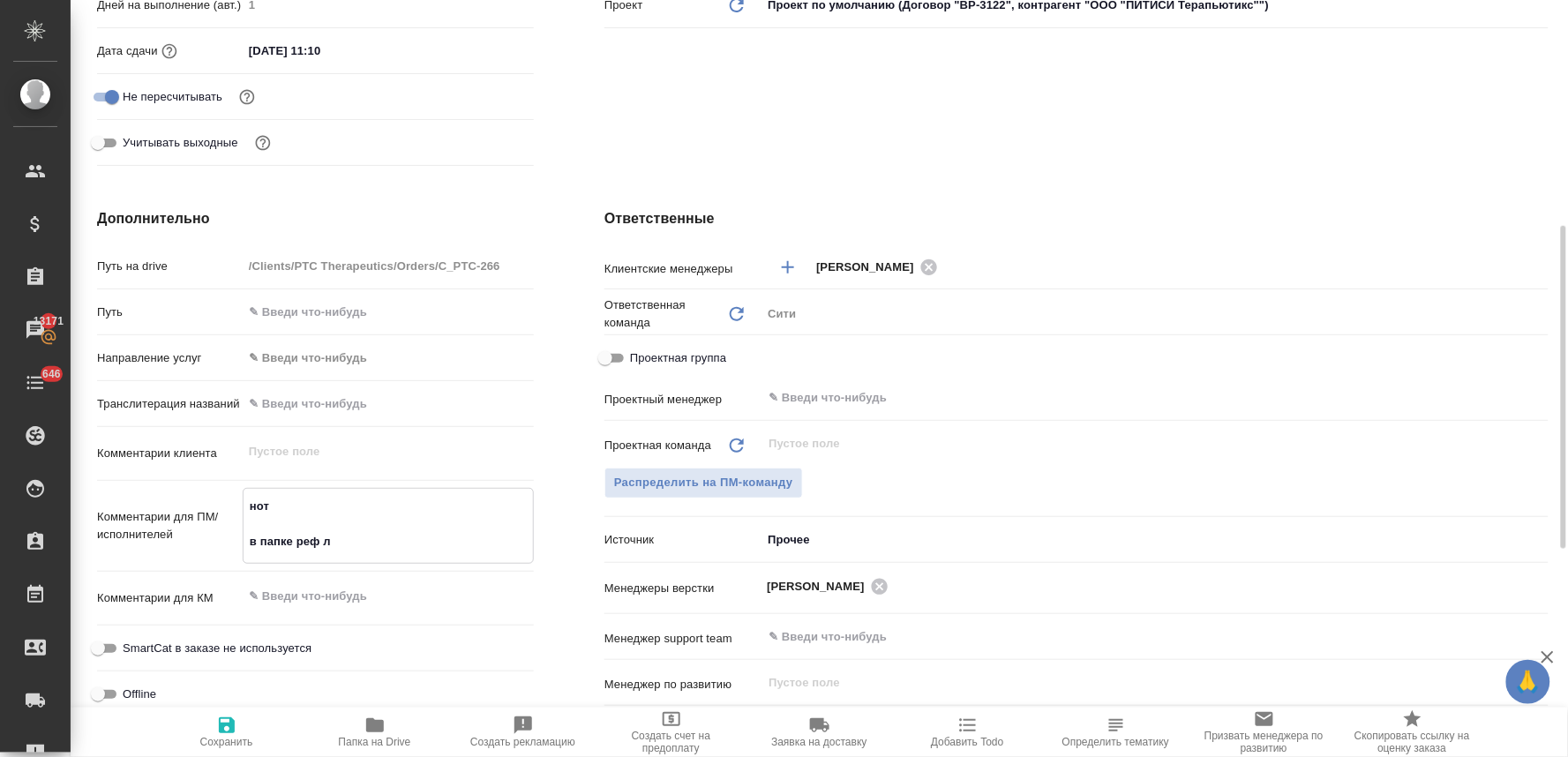
type textarea "нот в папке реф ле"
type textarea "x"
type textarea "нот в папке реф леж"
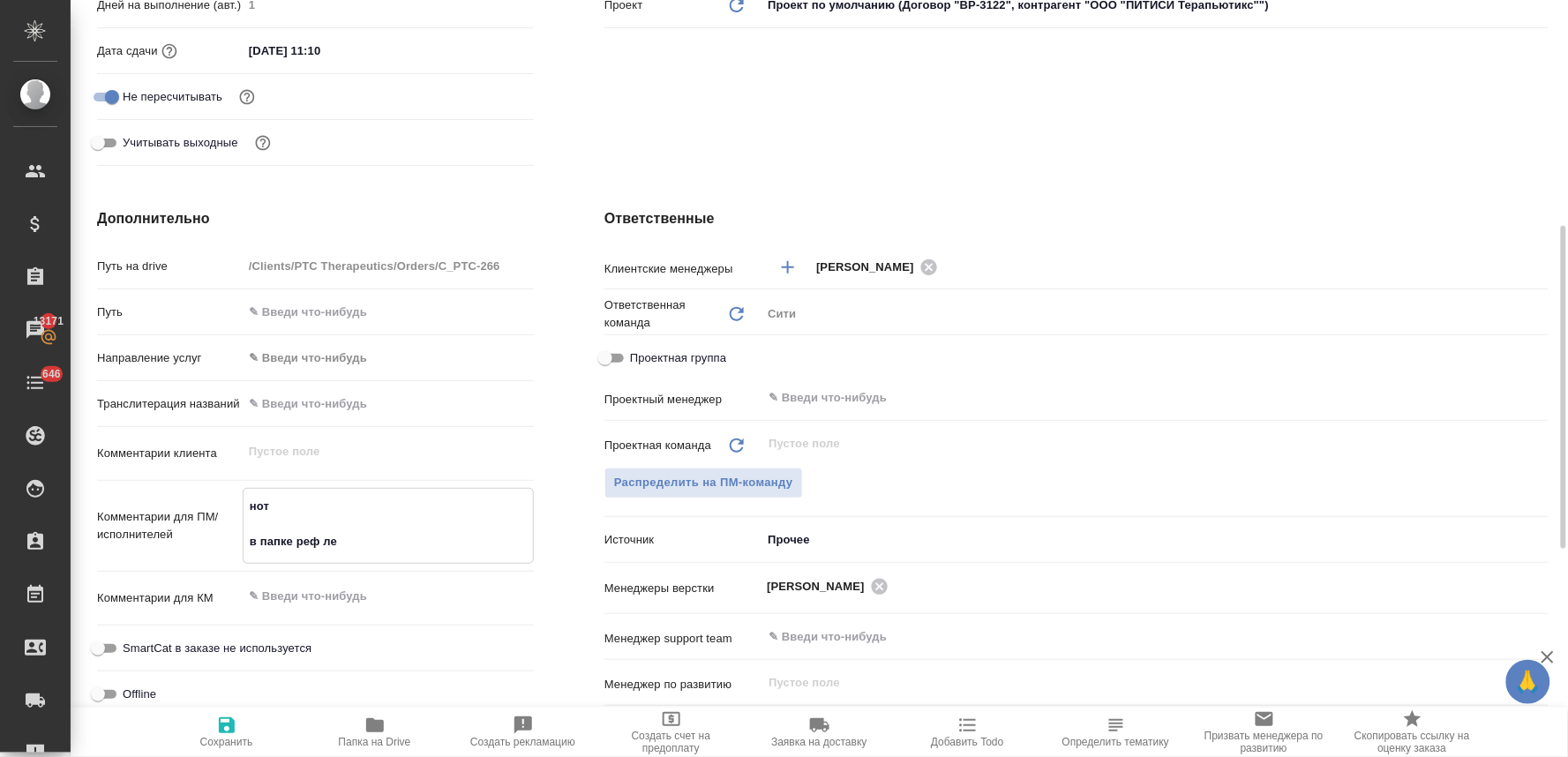
type textarea "x"
type textarea "нот в папке реф лежи"
type textarea "x"
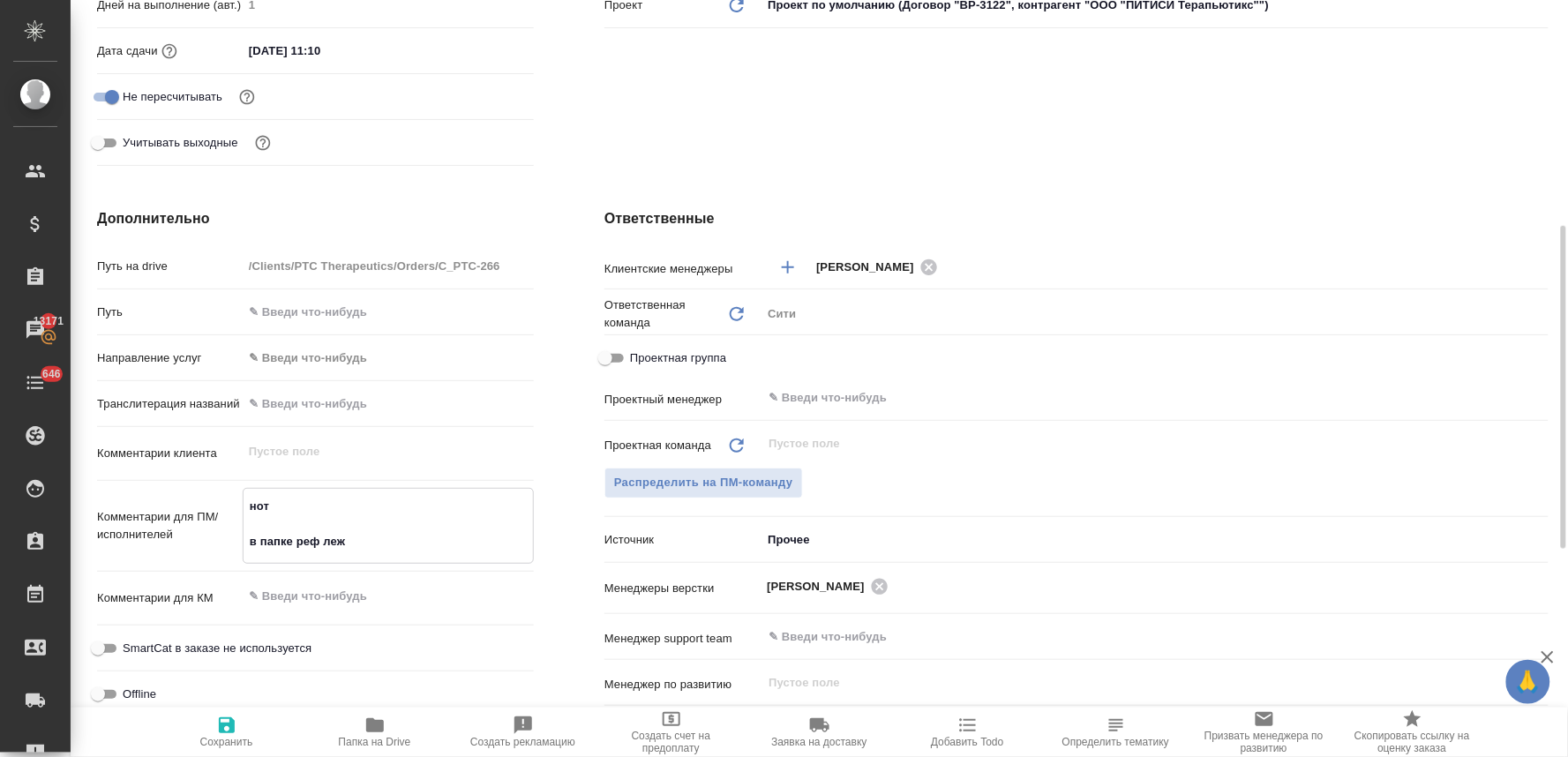
type textarea "x"
type textarea "нот в папке реф лежит"
type textarea "x"
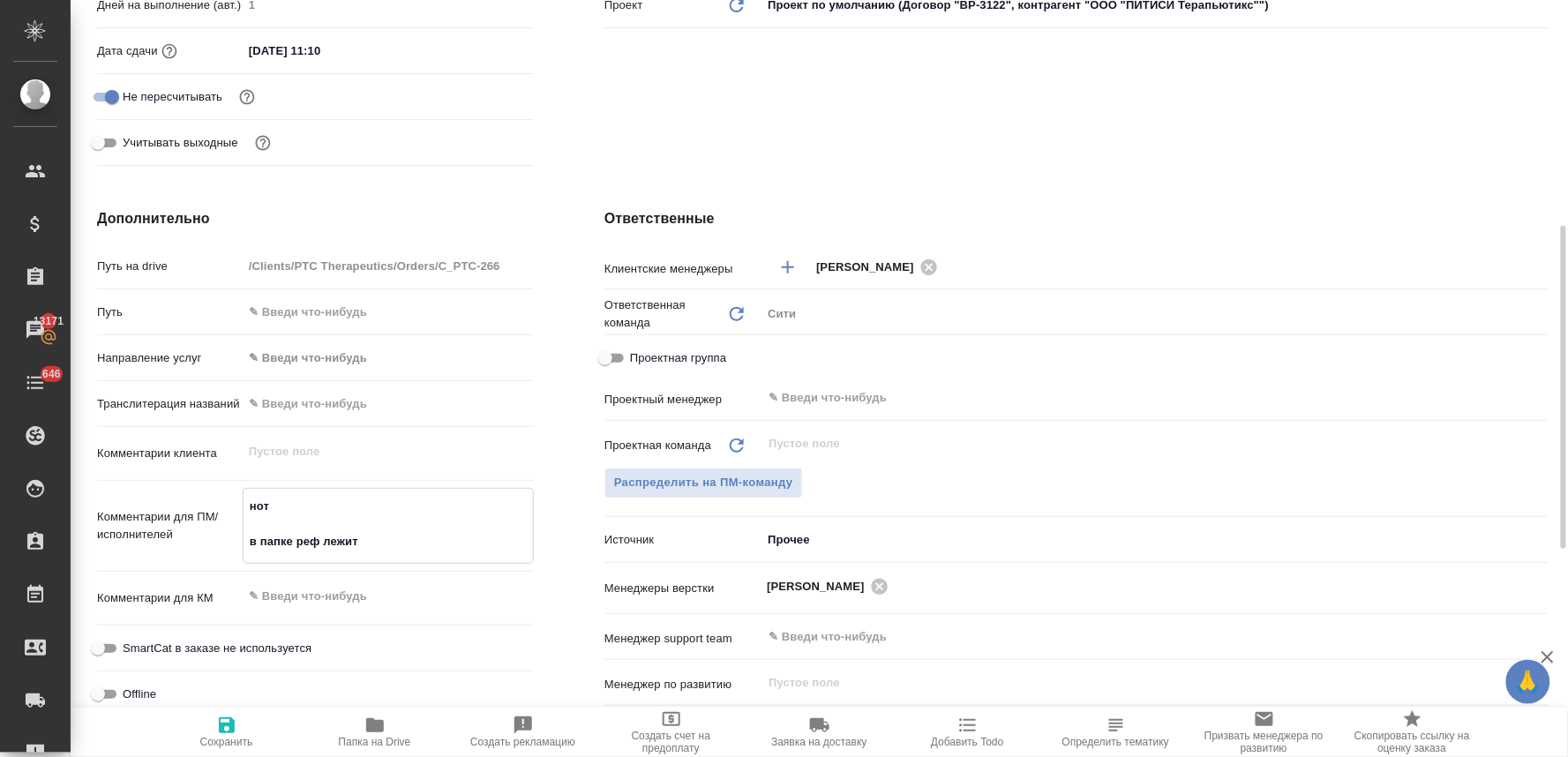
type textarea "x"
type textarea "нот в папке реф лежит"
type textarea "x"
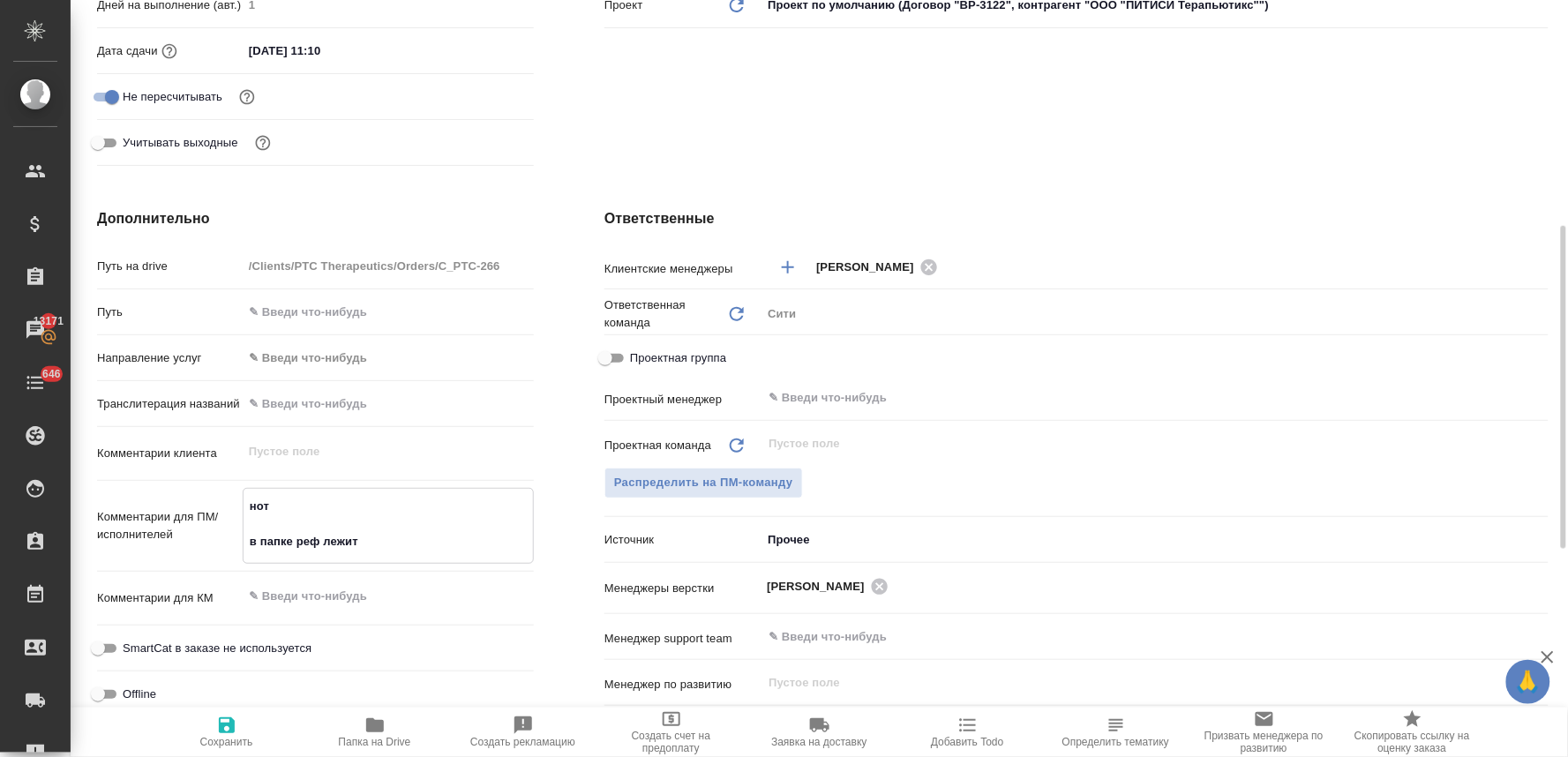
type textarea "нот в папке реф лежит п"
type textarea "x"
type textarea "нот в папке реф лежит пе"
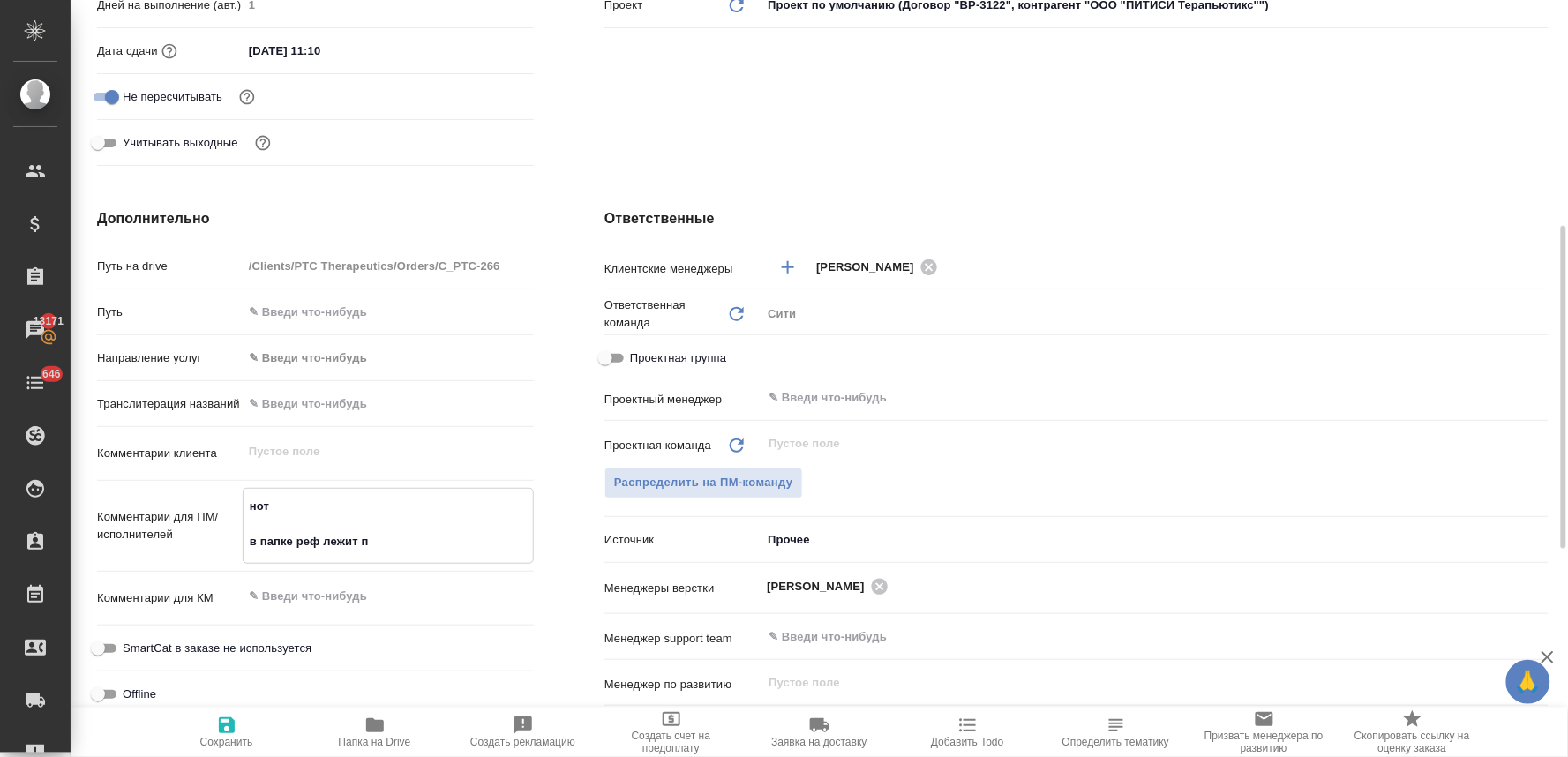
type textarea "x"
type textarea "нот в папке реф лежит пер"
type textarea "x"
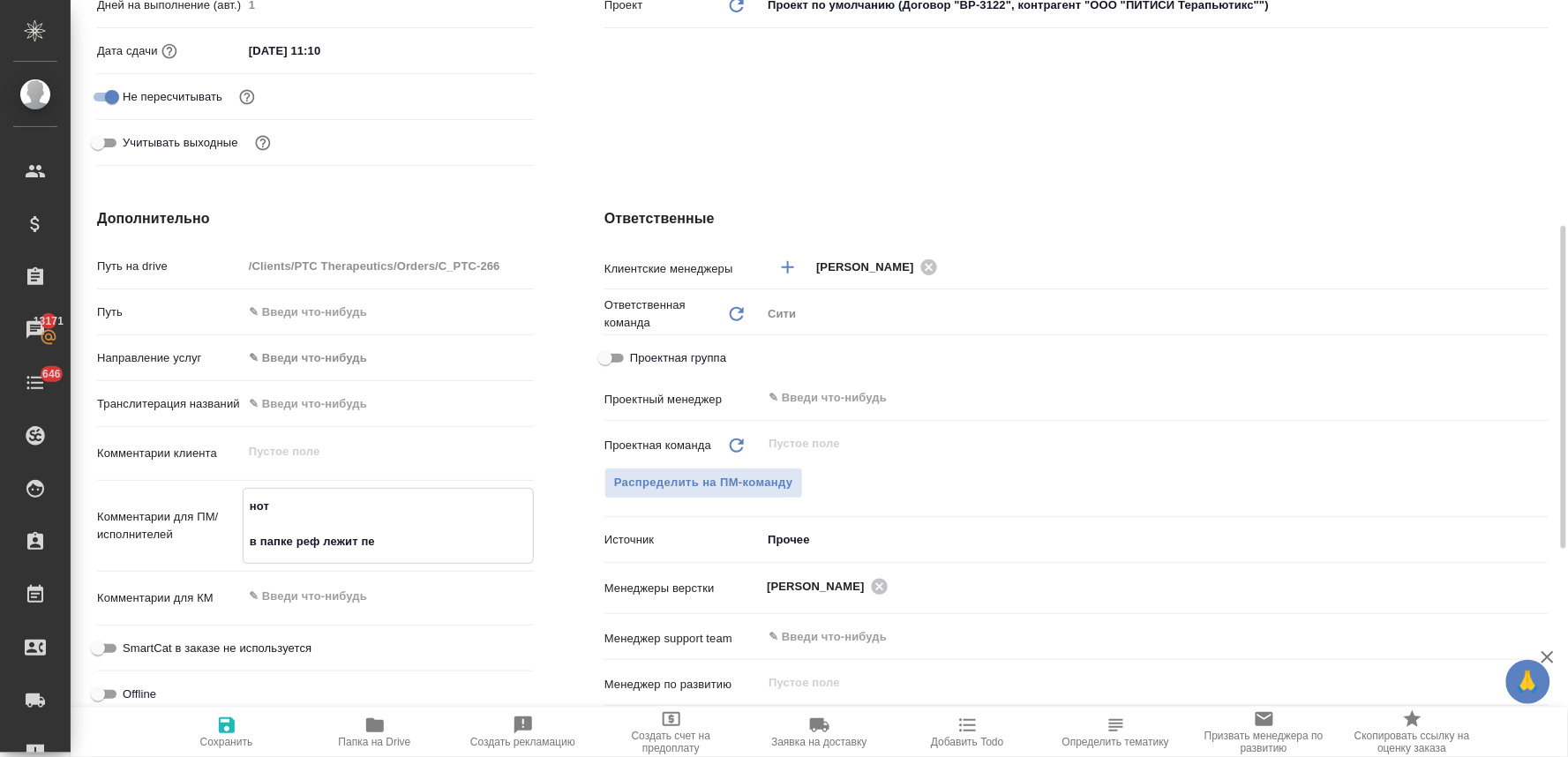
type textarea "x"
type textarea "нот в папке реф лежит пере"
type textarea "x"
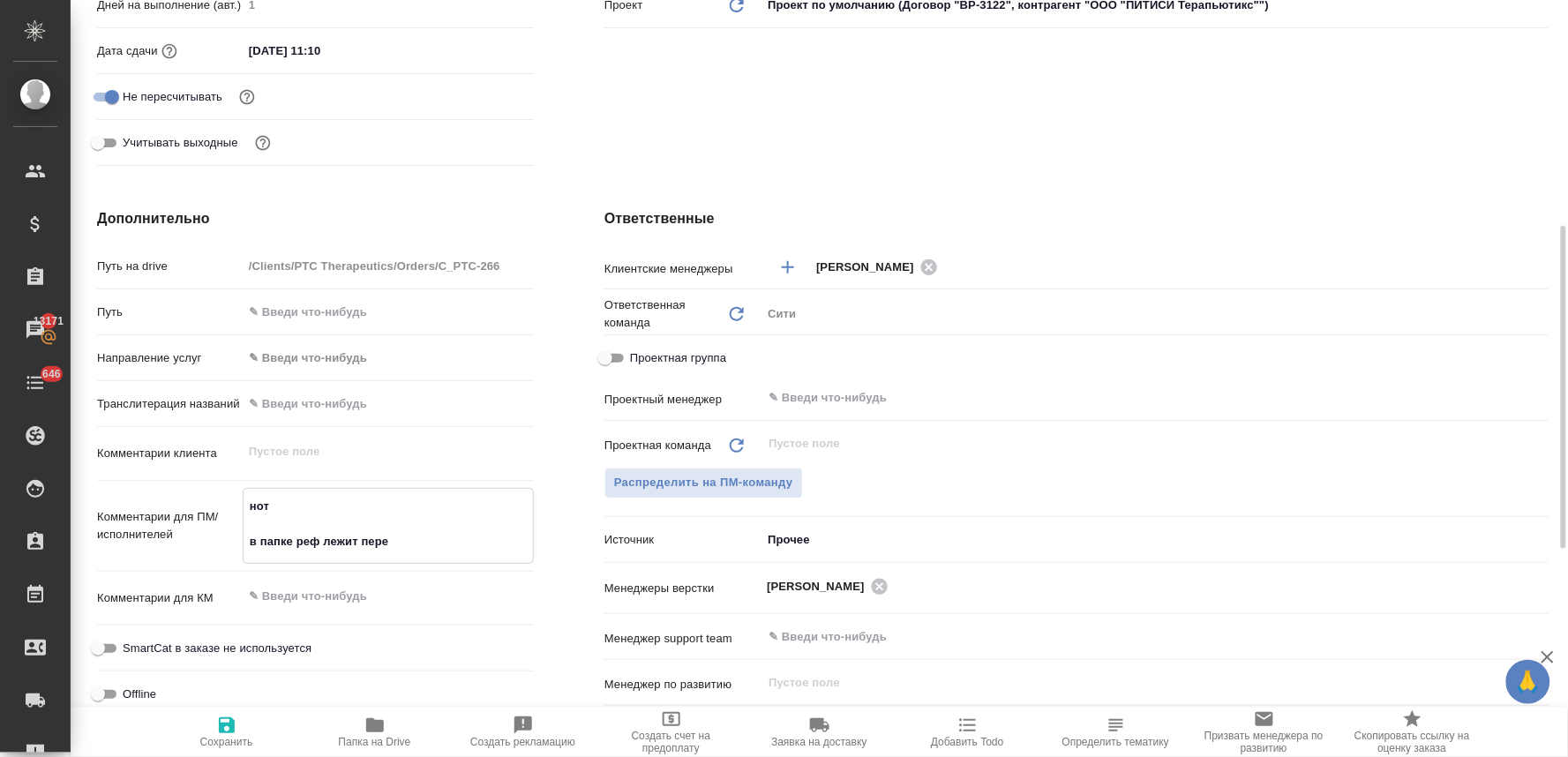
type textarea "x"
type textarea "нот в папке реф лежит перев"
type textarea "x"
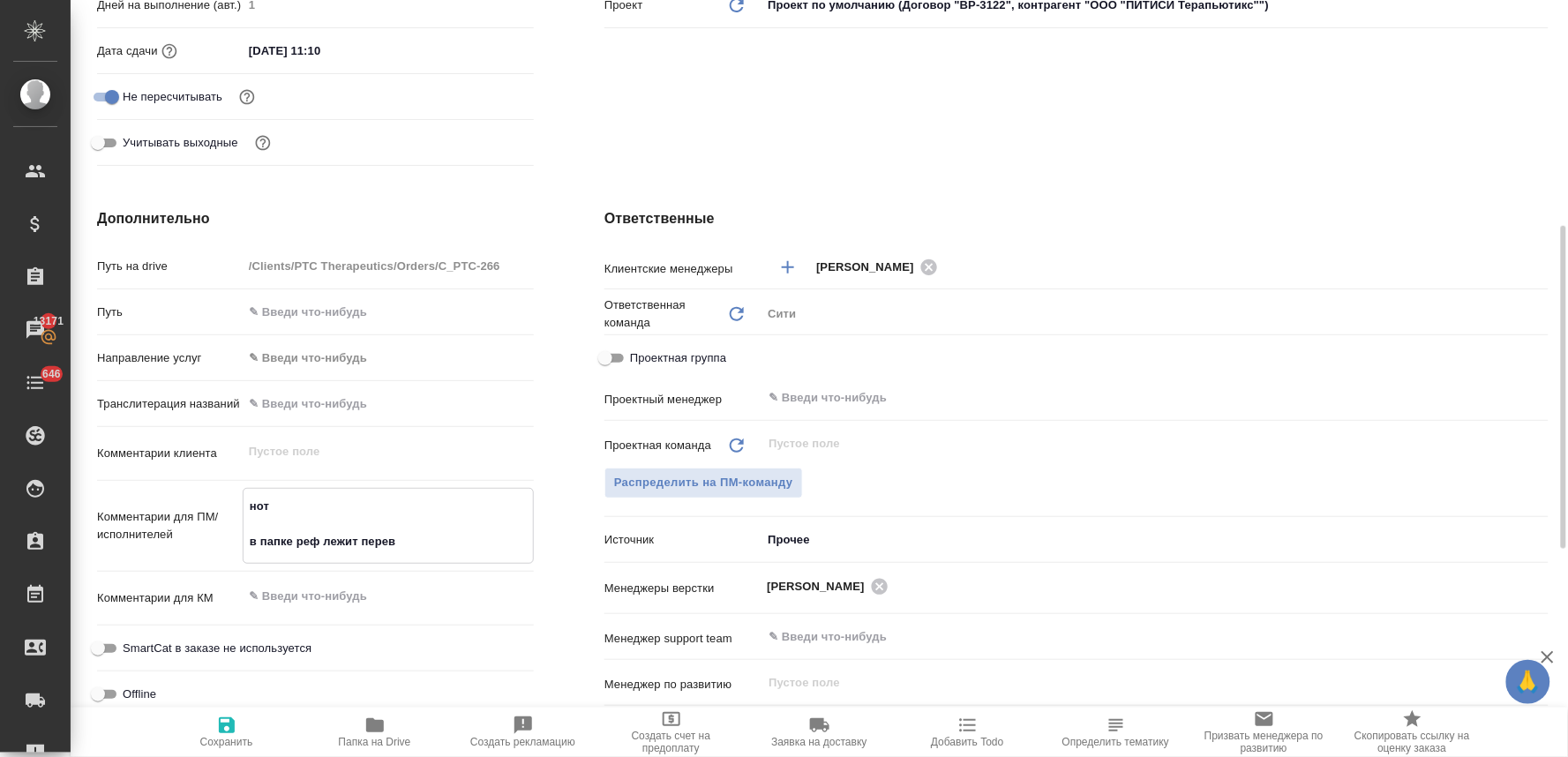
type textarea "нот в папке реф лежит перево"
type textarea "x"
type textarea "нот в папке реф лежит перевод"
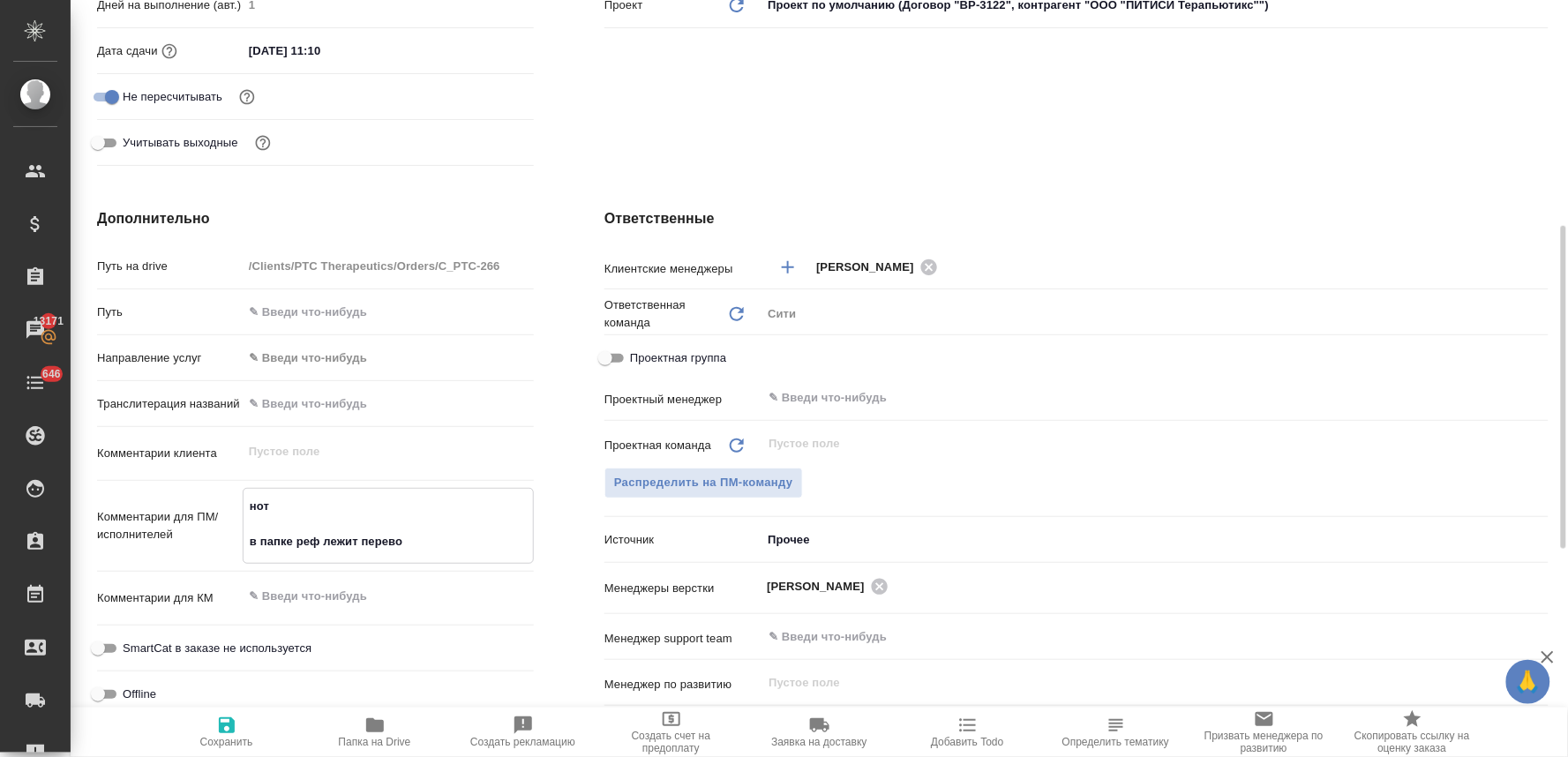
type textarea "x"
type textarea "нот в папке реф лежит перевод"
type textarea "x"
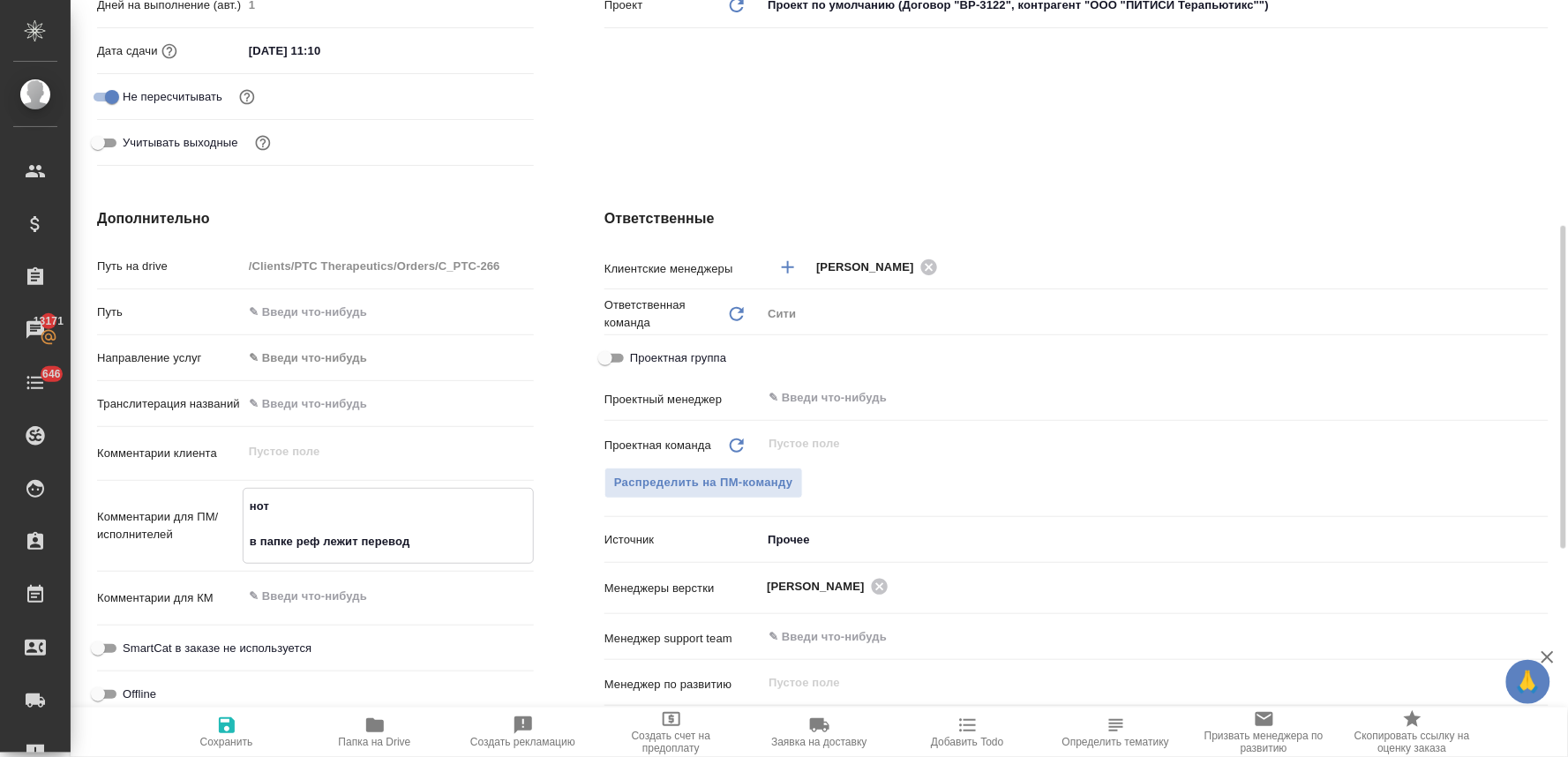
type textarea "x"
type textarea "нот в папке реф лежит перевод"
type textarea "x"
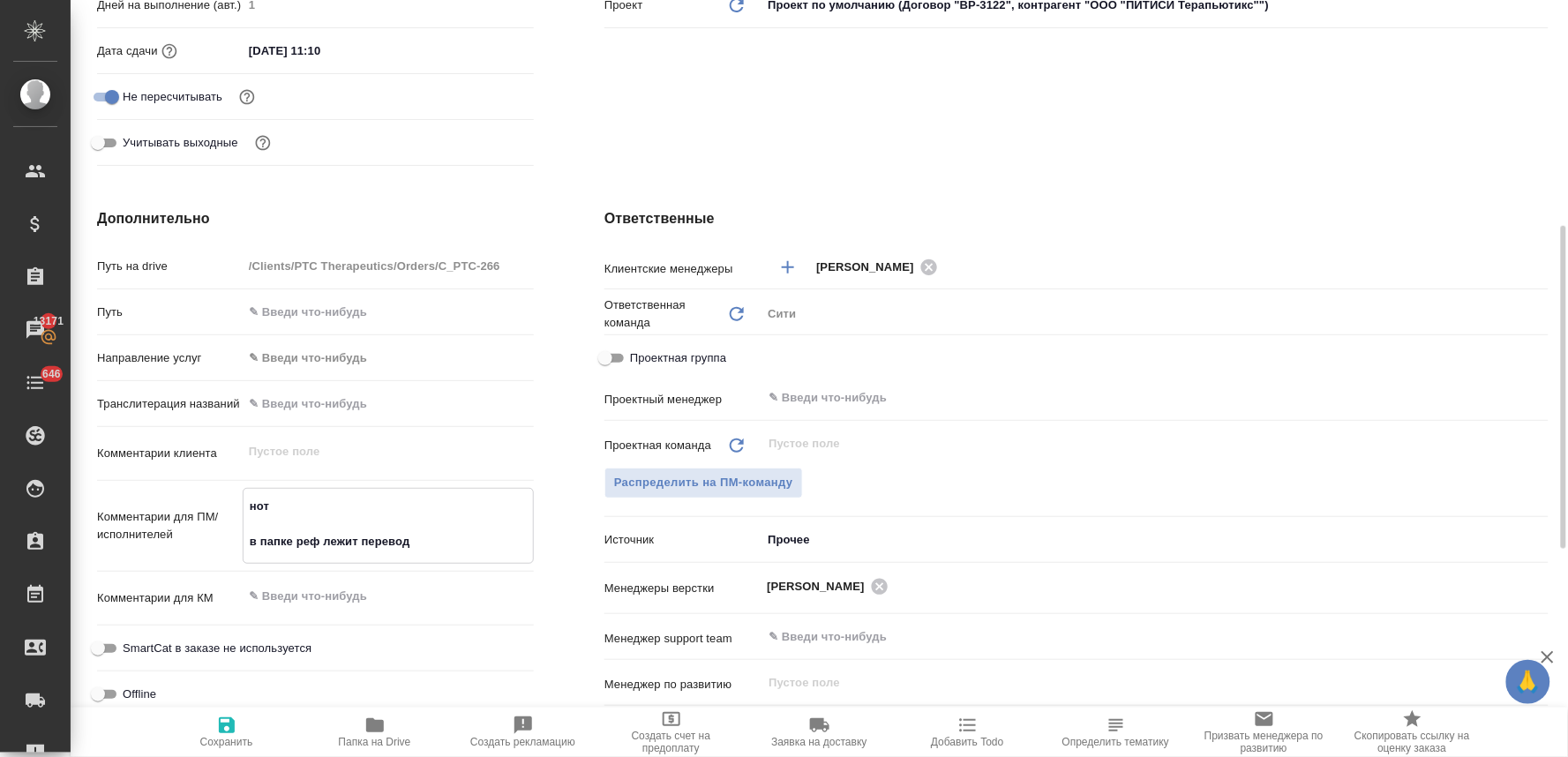
type textarea "x"
type textarea "нот в папке реф лежит перевод,"
type textarea "x"
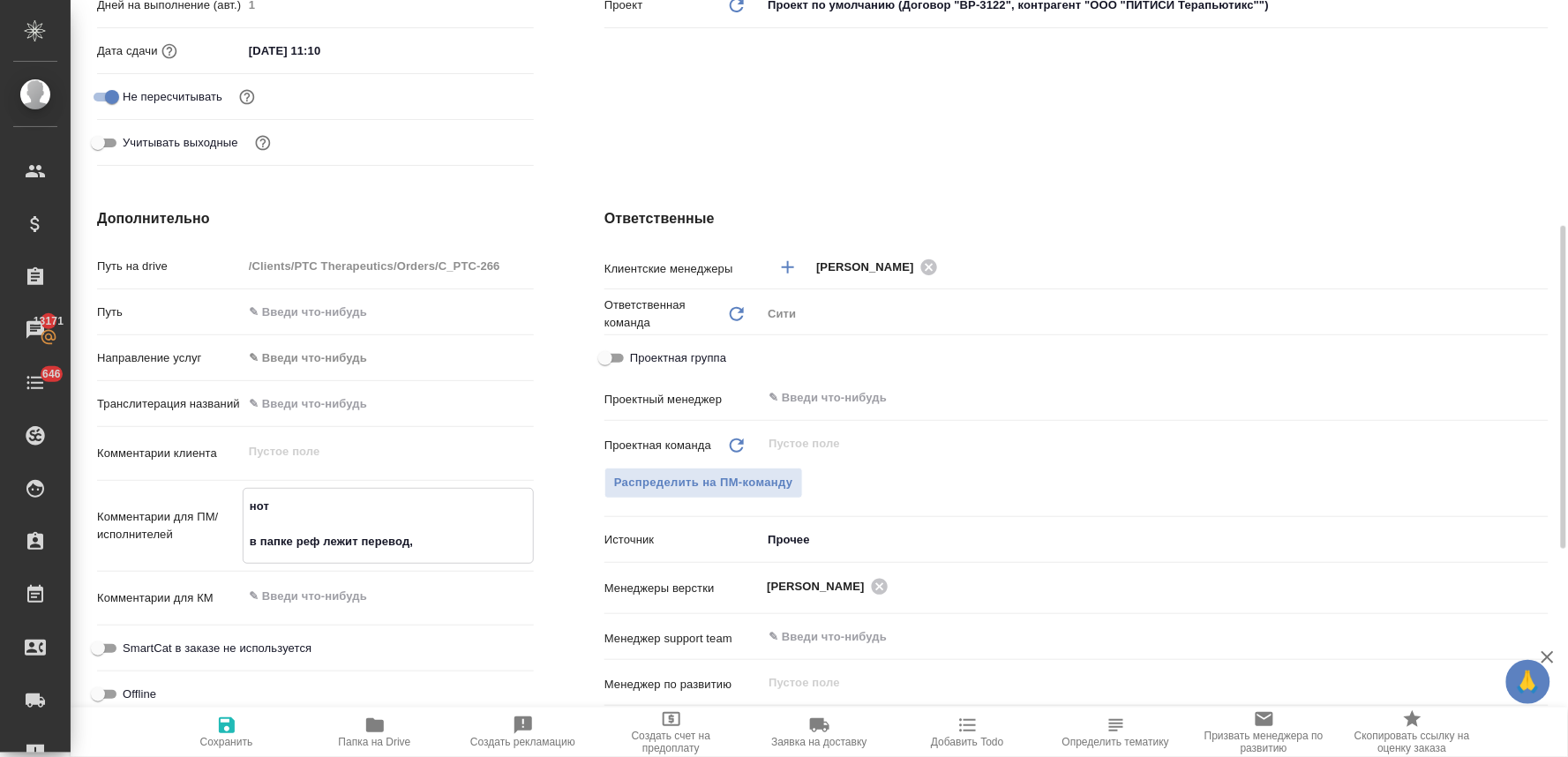
type textarea "нот в папке реф лежит перевод,"
type textarea "x"
type textarea "нот в папке реф лежит перевод, [PERSON_NAME]"
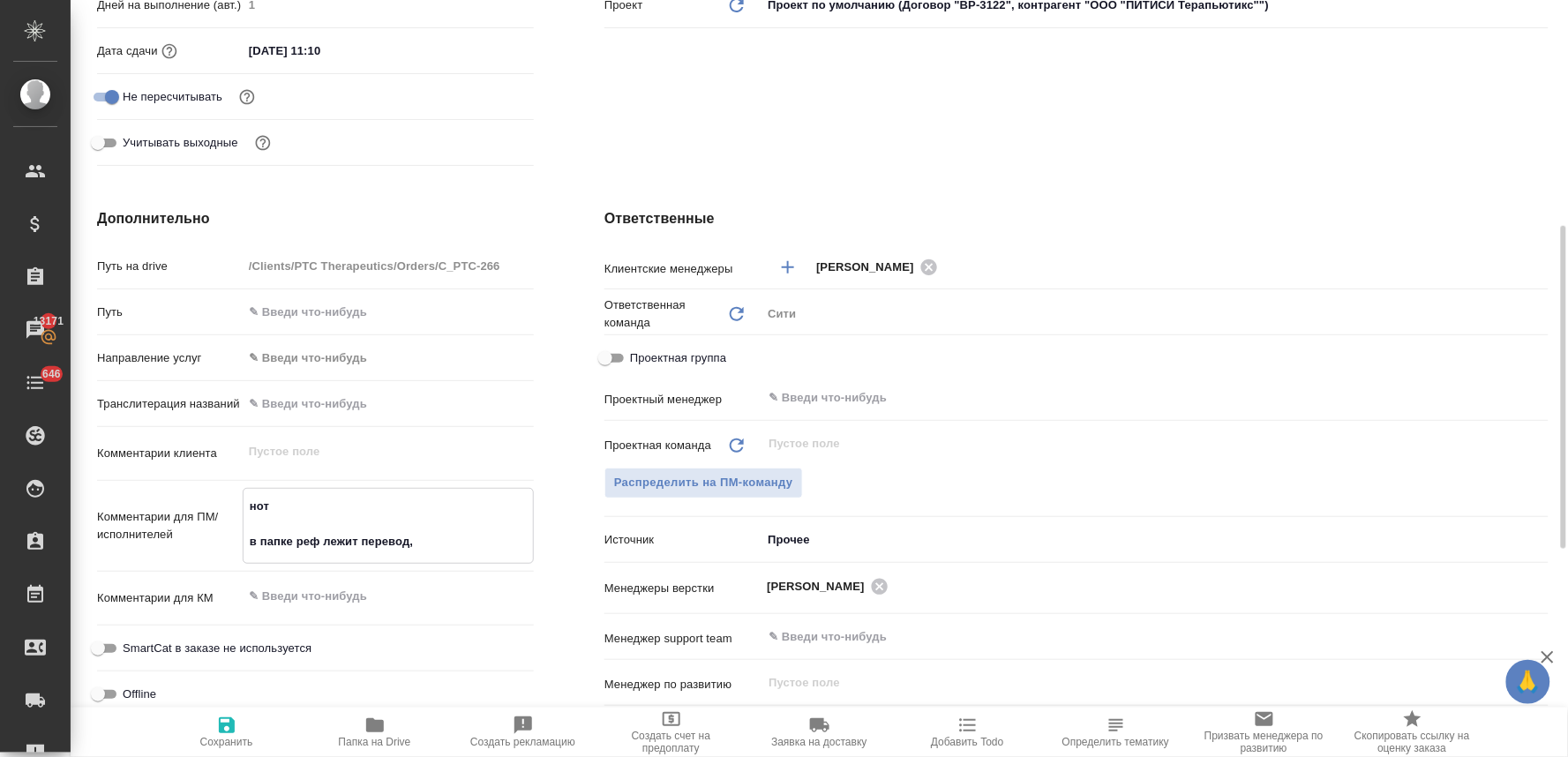
type textarea "x"
type textarea "нот в папке реф лежит перевод, от"
type textarea "x"
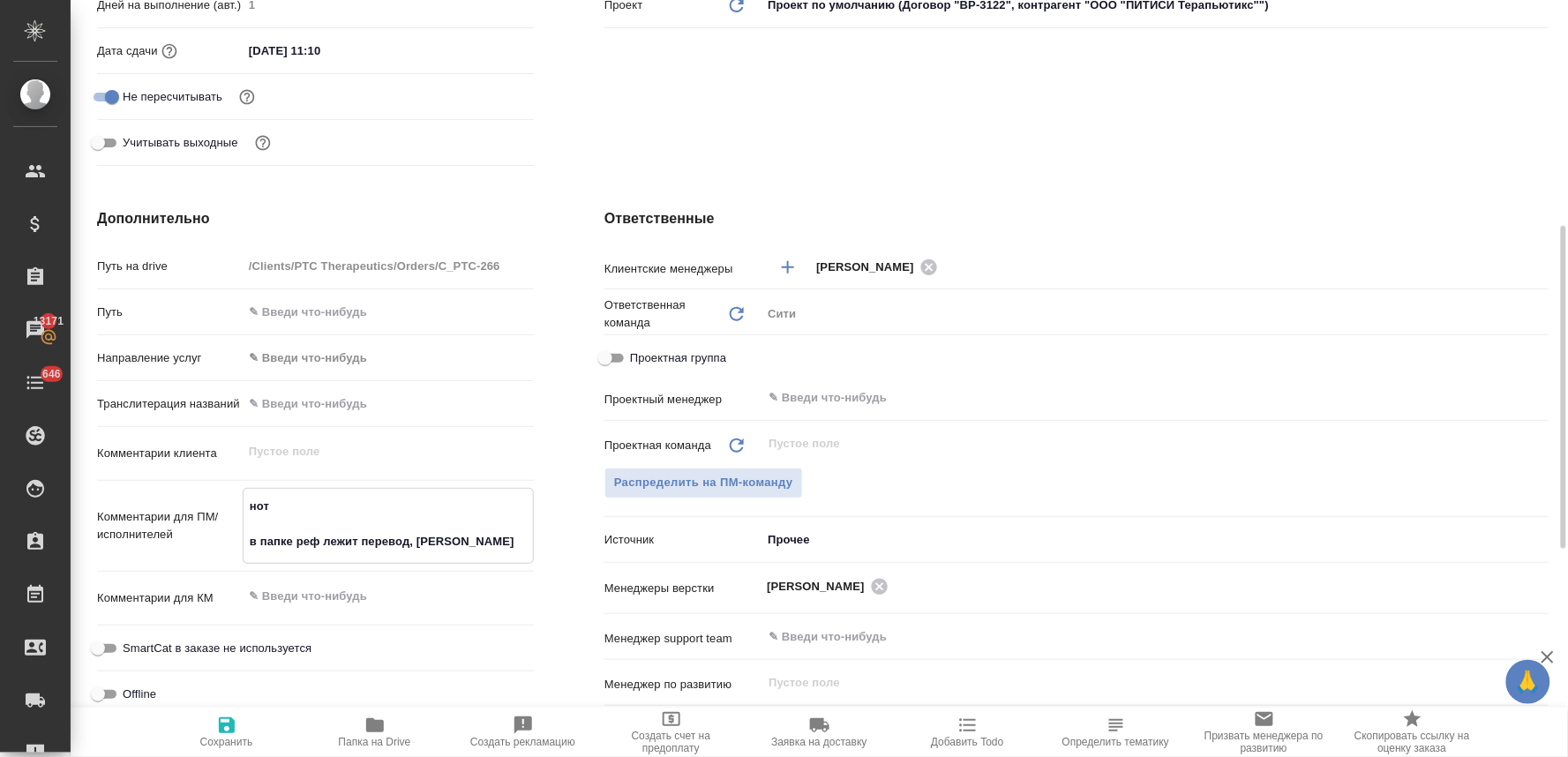
type textarea "x"
type textarea "нот в папке реф лежит перевод, отк"
type textarea "x"
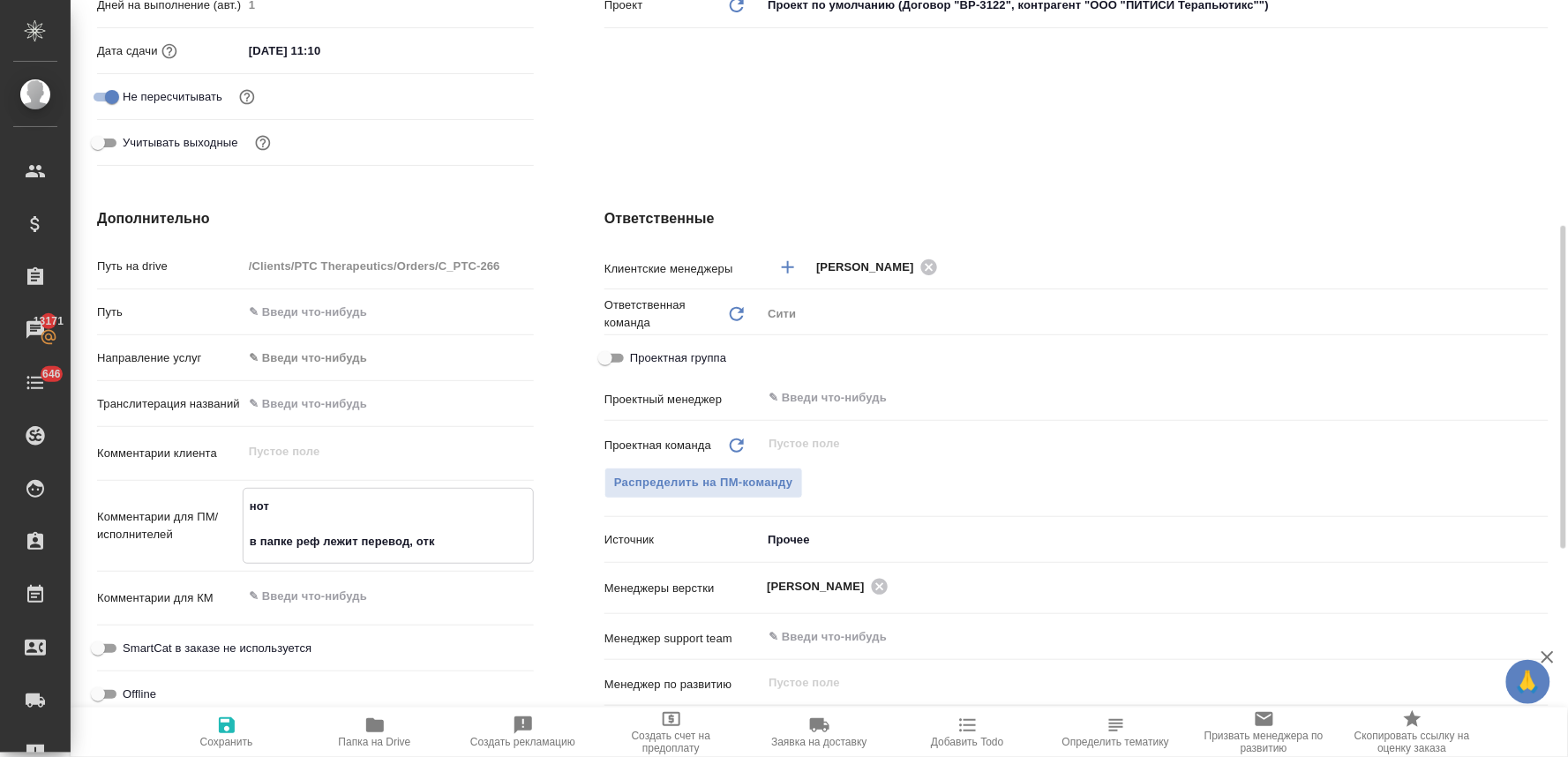
type textarea "x"
type textarea "нот в папке реф лежит перевод, отку"
type textarea "x"
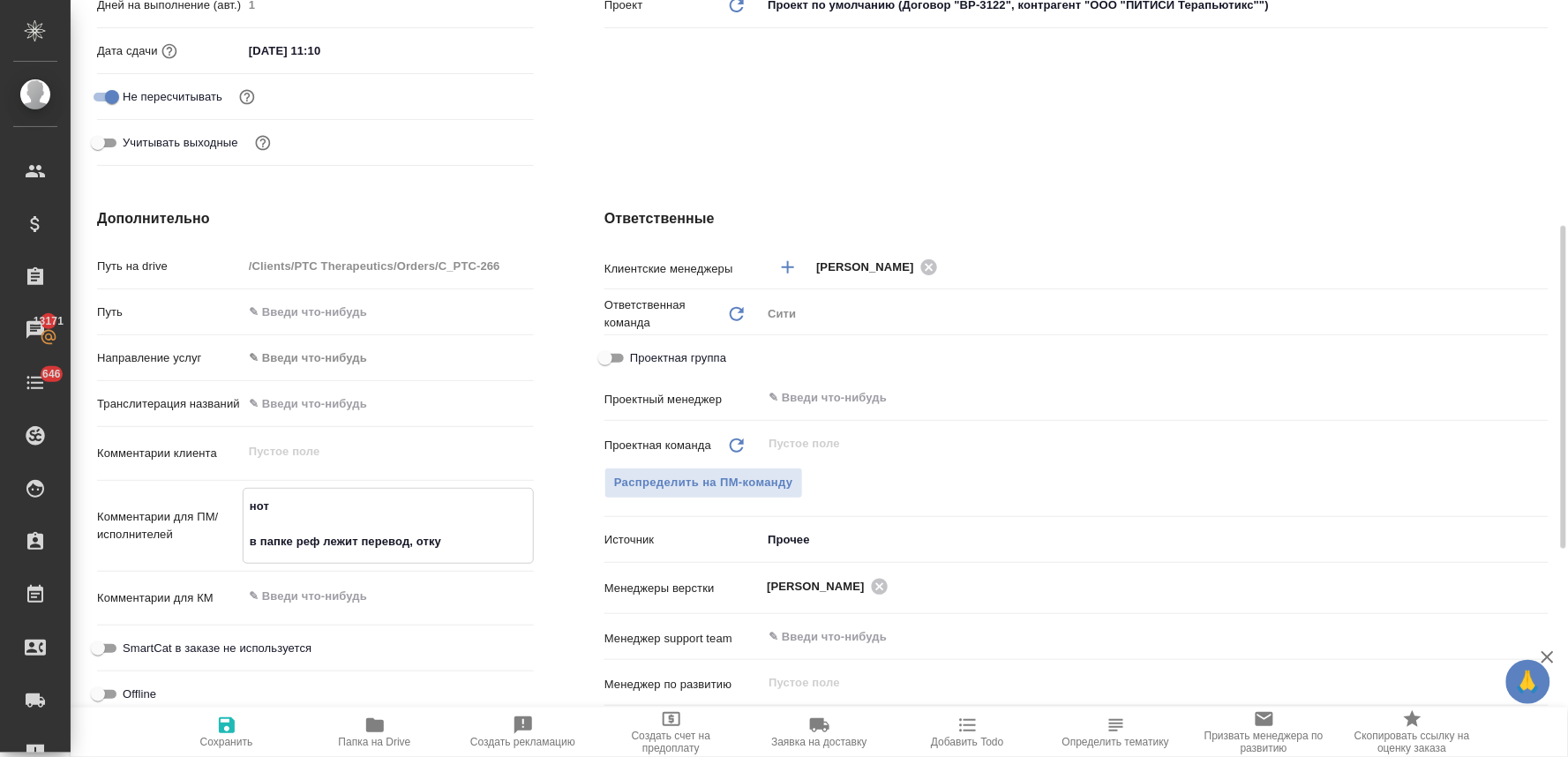
type textarea "нот в папке реф лежит перевод, откуд"
type textarea "x"
type textarea "нот в папке реф лежит перевод, откуда"
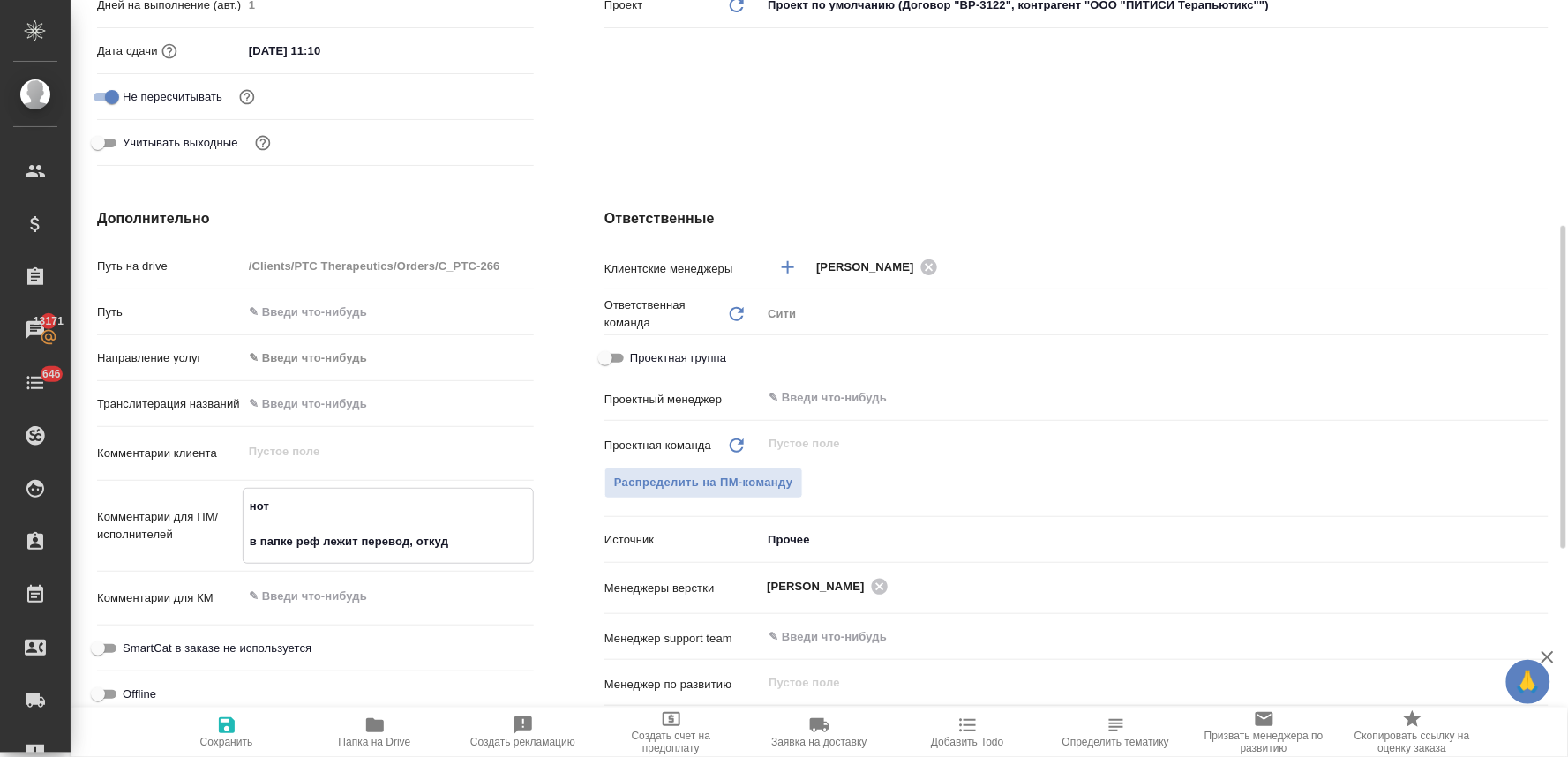
type textarea "x"
type textarea "нот в папке реф лежит перевод, откуда"
type textarea "x"
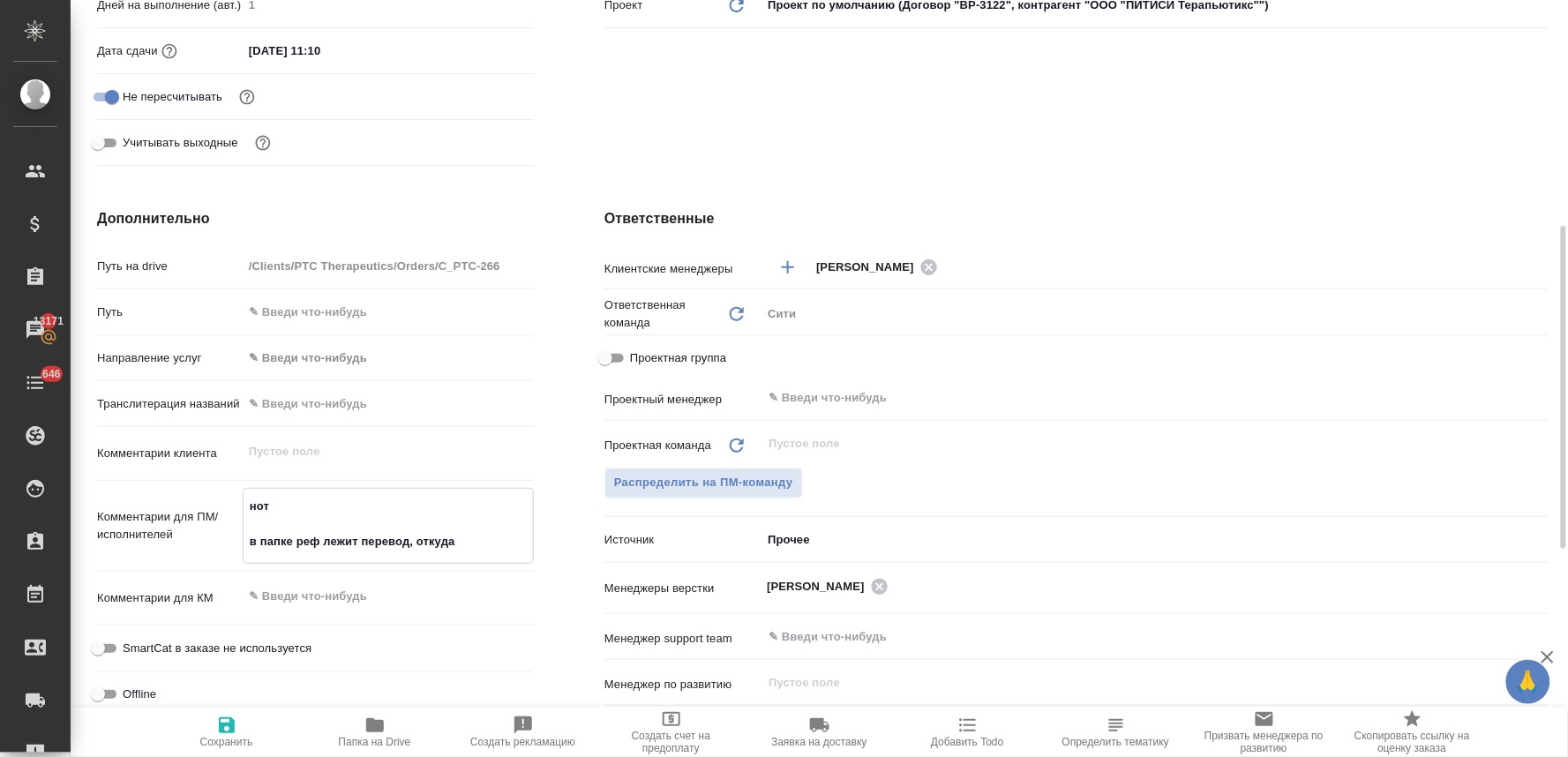
type textarea "x"
type textarea "нот в папке реф лежит перевод, откуда п"
type textarea "x"
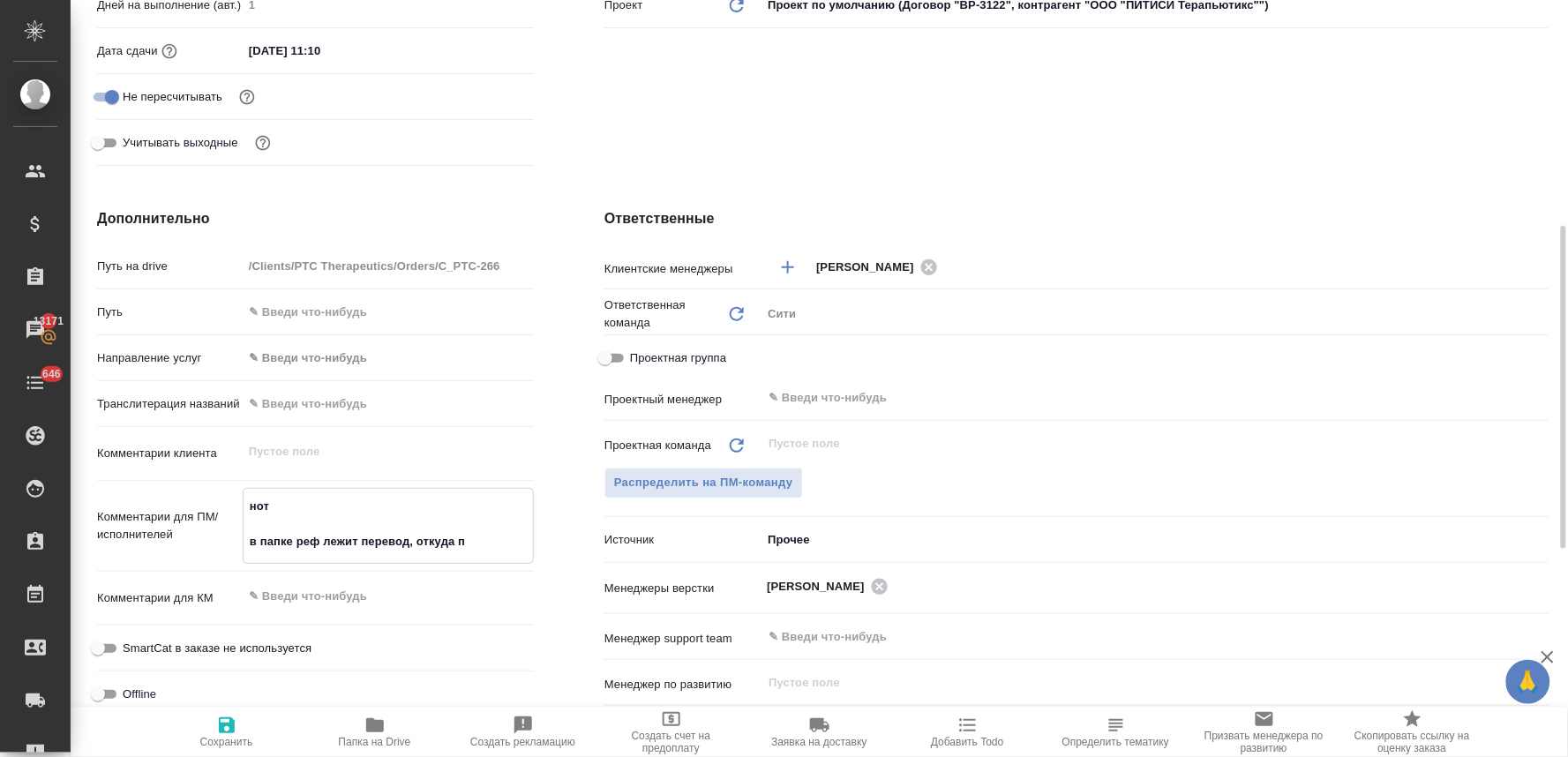
type textarea "x"
type textarea "нот в папке реф лежит перевод, откуда пр"
type textarea "x"
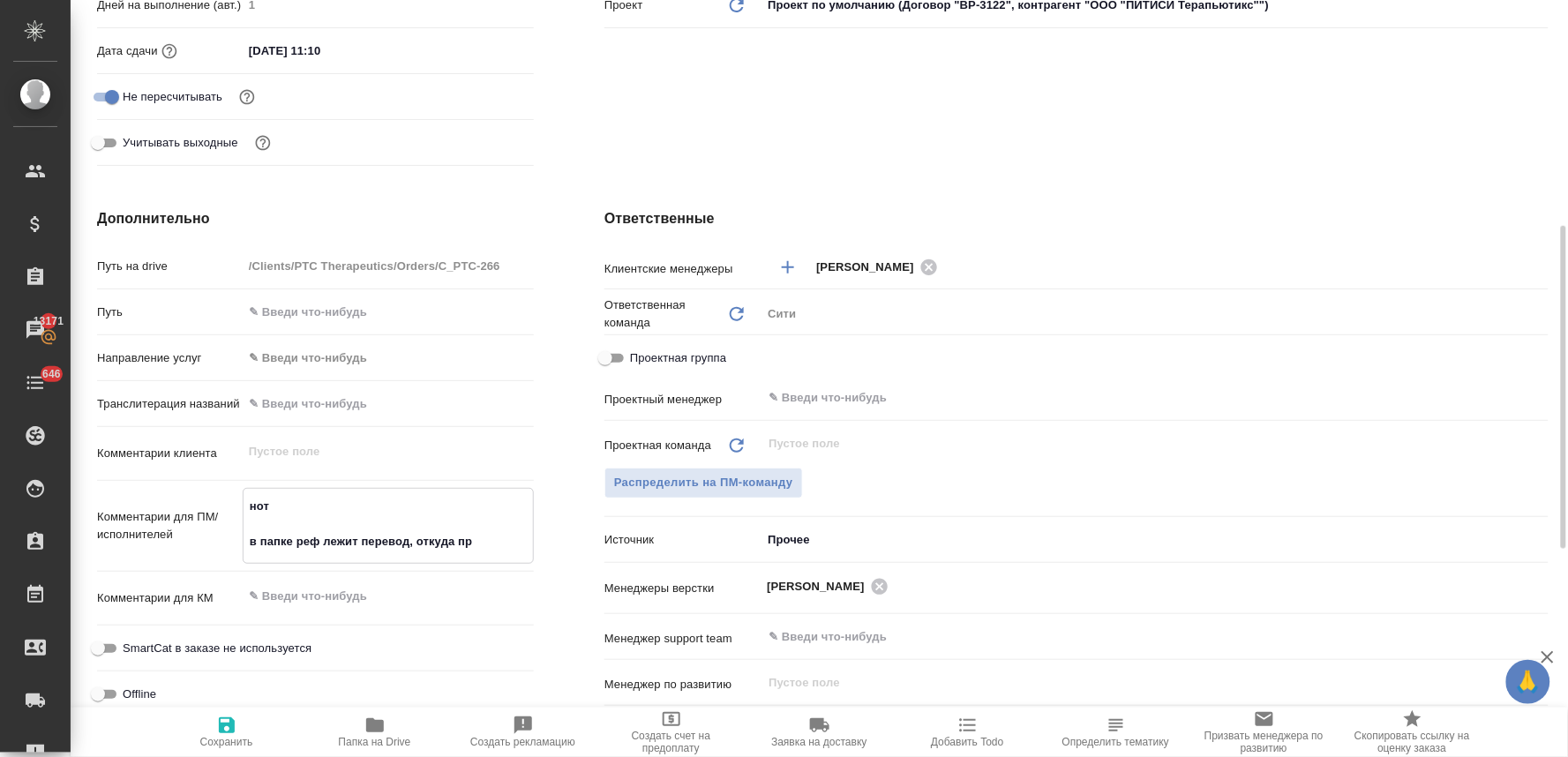
type textarea "нот в папке реф лежит перевод, откуда про"
type textarea "x"
type textarea "нот в папке реф лежит перевод, откуда прос"
type textarea "x"
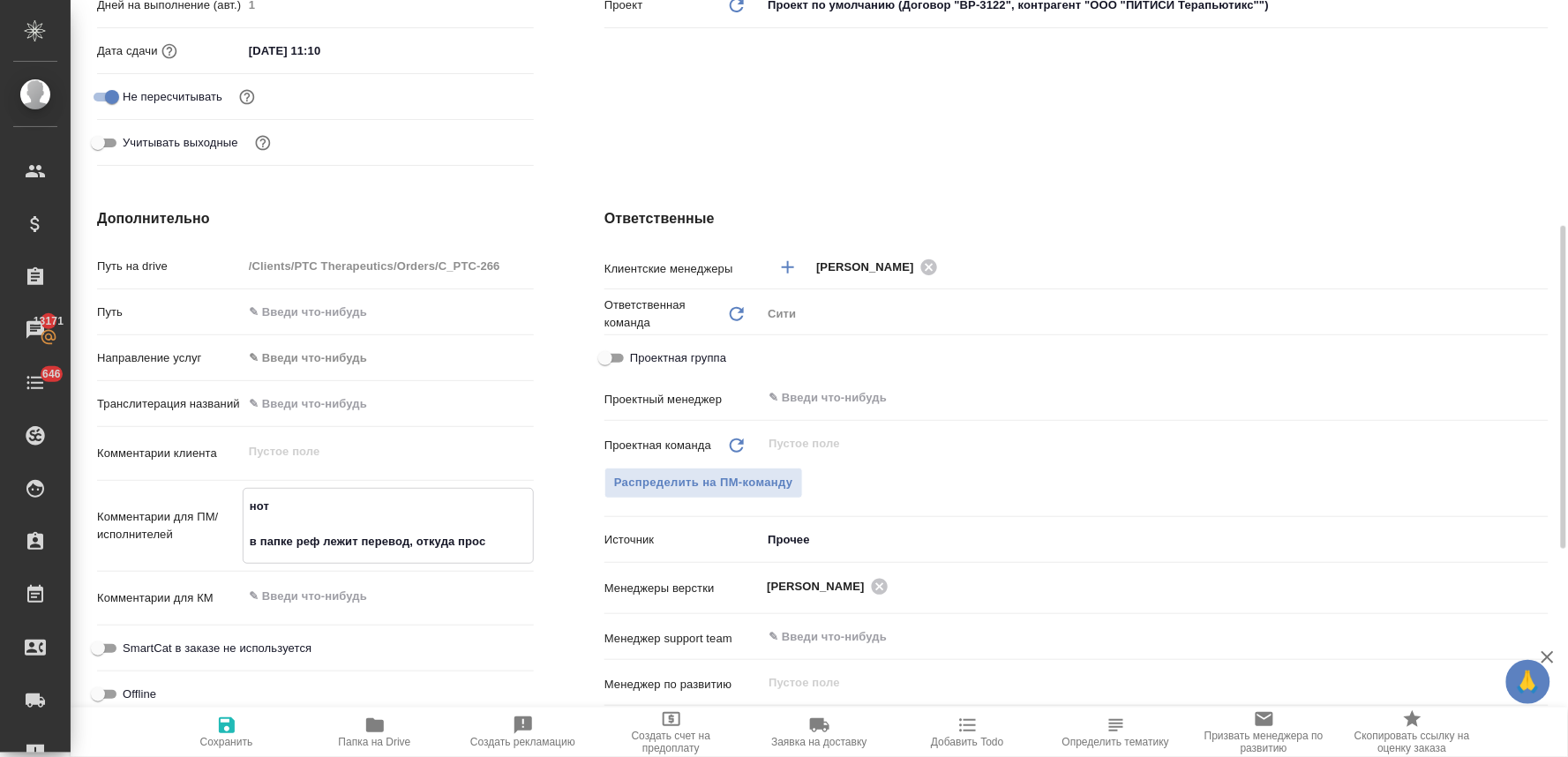
type textarea "x"
type textarea "нот в папке реф лежит перевод, откуда прося"
type textarea "x"
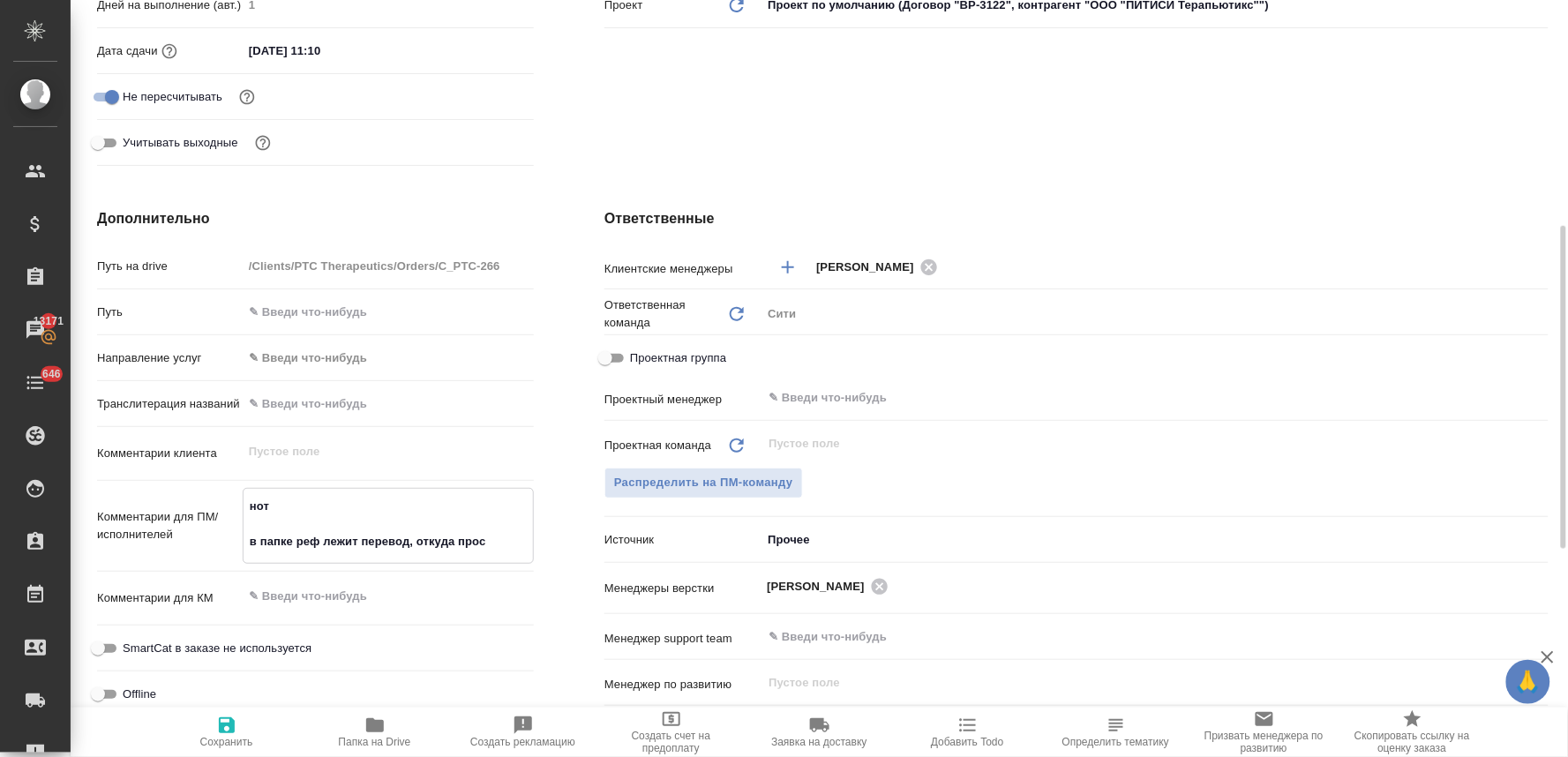
type textarea "x"
type textarea "нот в папке реф лежит перевод, откуда просят"
type textarea "x"
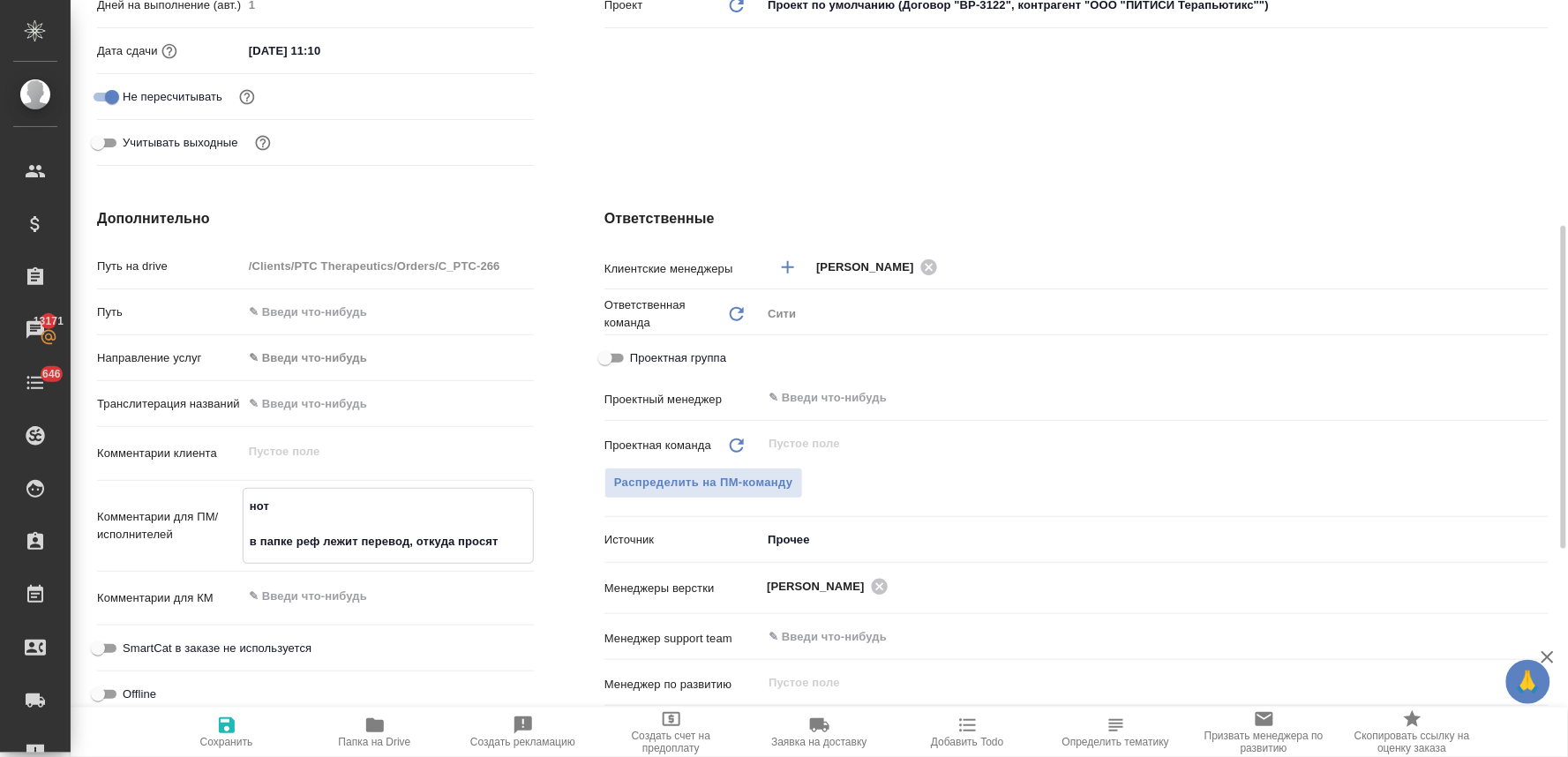
type textarea "x"
type textarea "нот в папке реф лежит перевод, откуда просят"
type textarea "x"
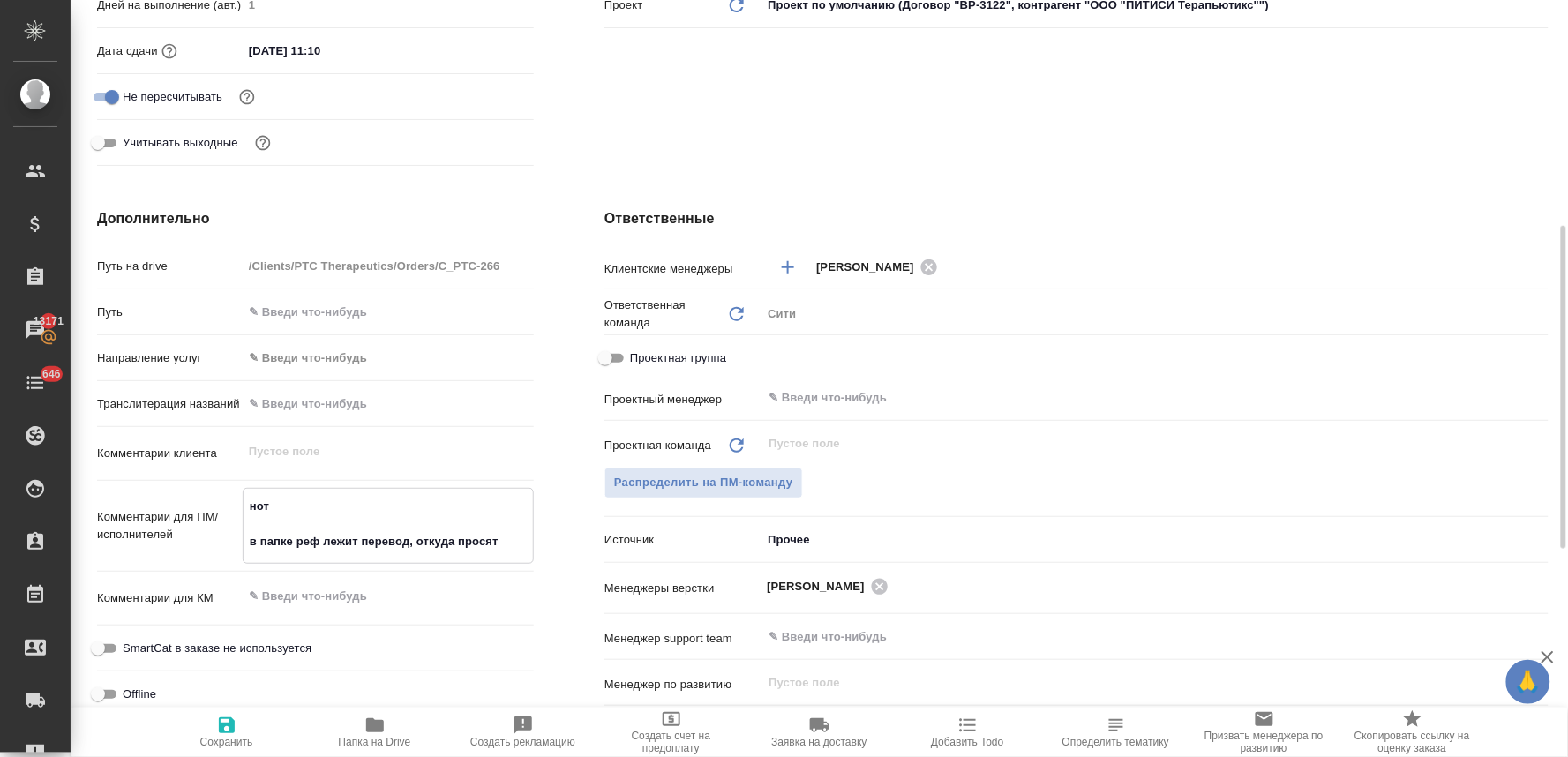
type textarea "нот в папке реф лежит перевод, откуда просят [PERSON_NAME]"
type textarea "x"
type textarea "нот в папке реф лежит перевод, откуда просят вз"
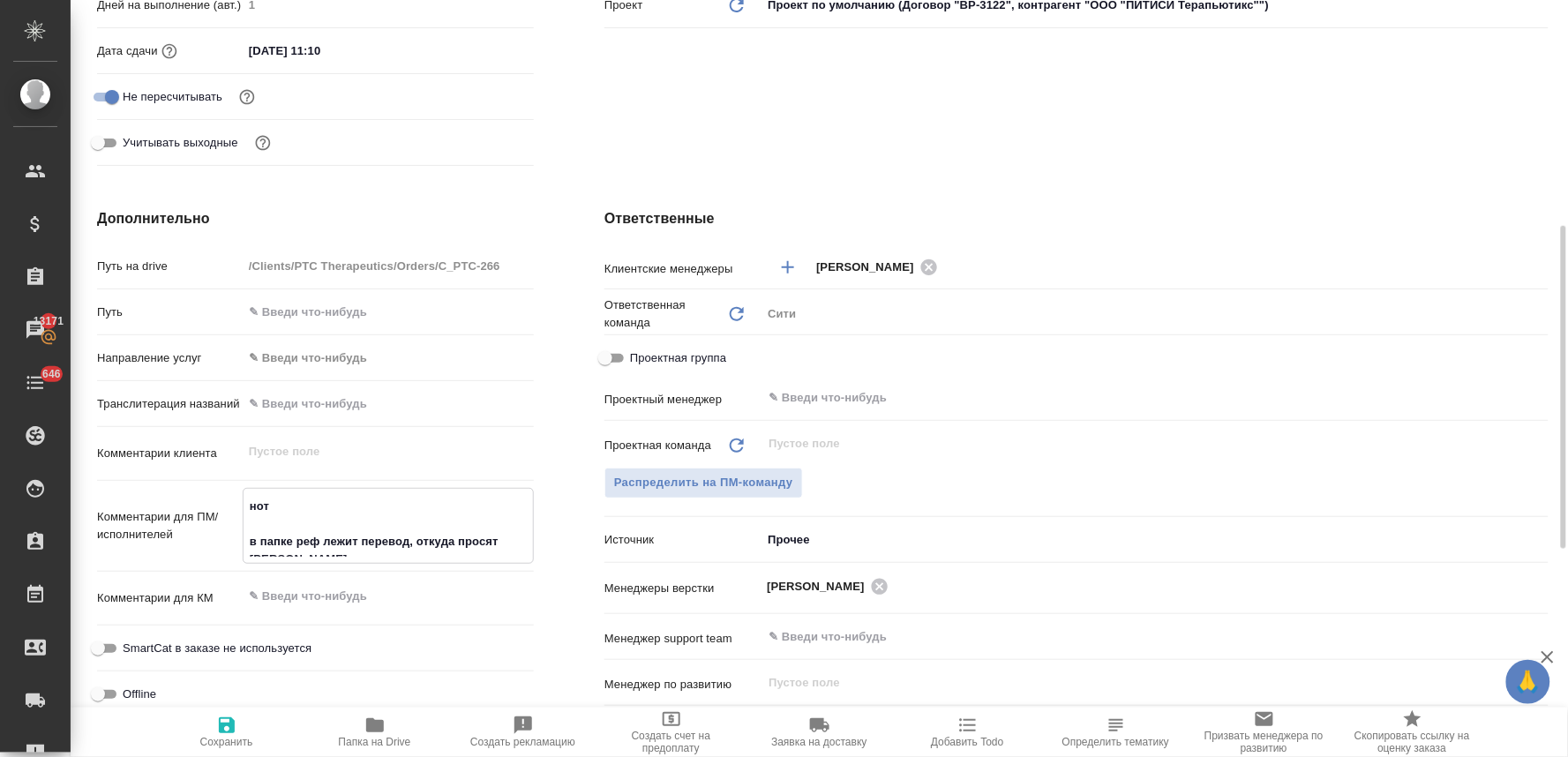
type textarea "x"
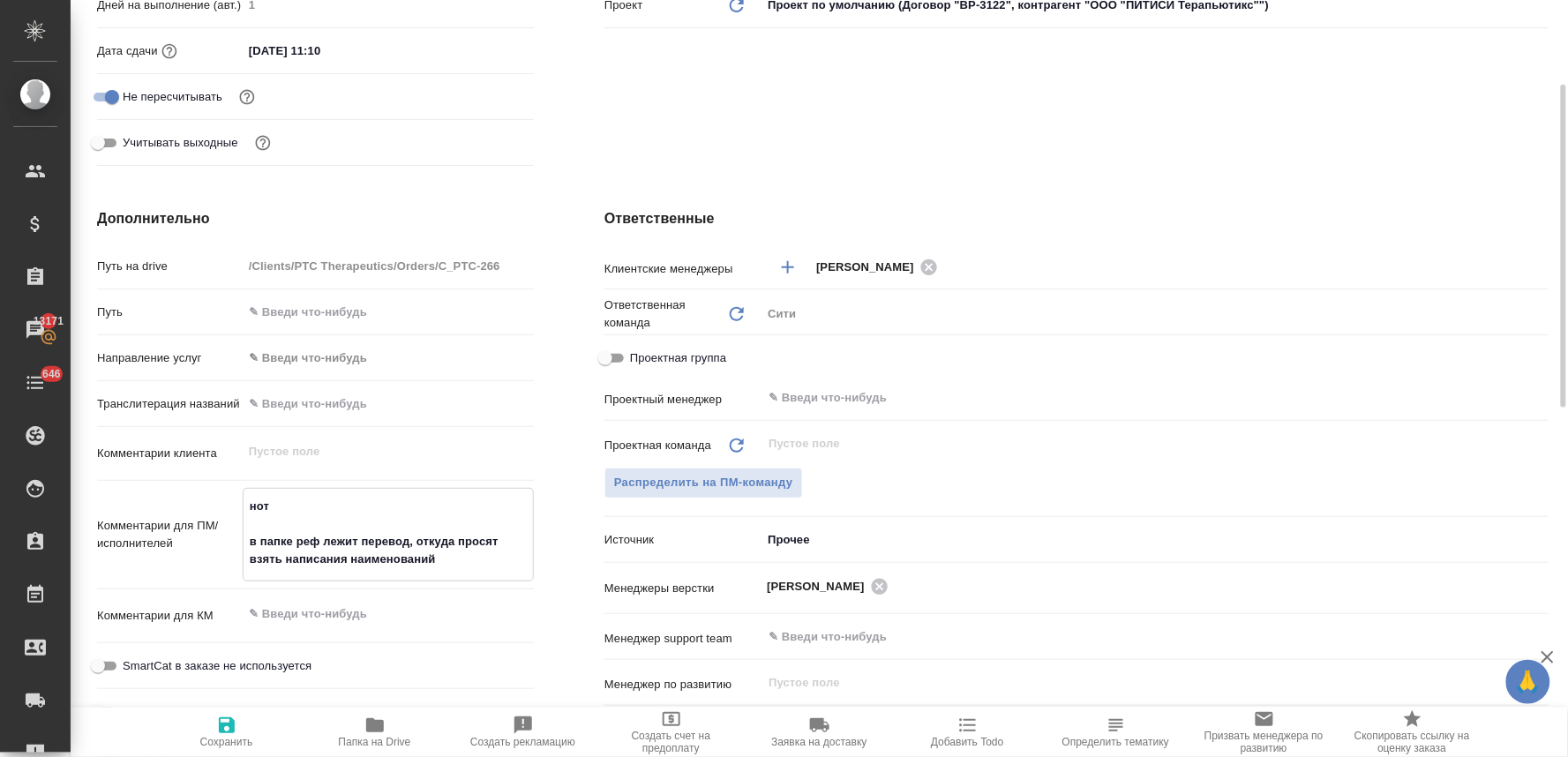
scroll to position [431, 0]
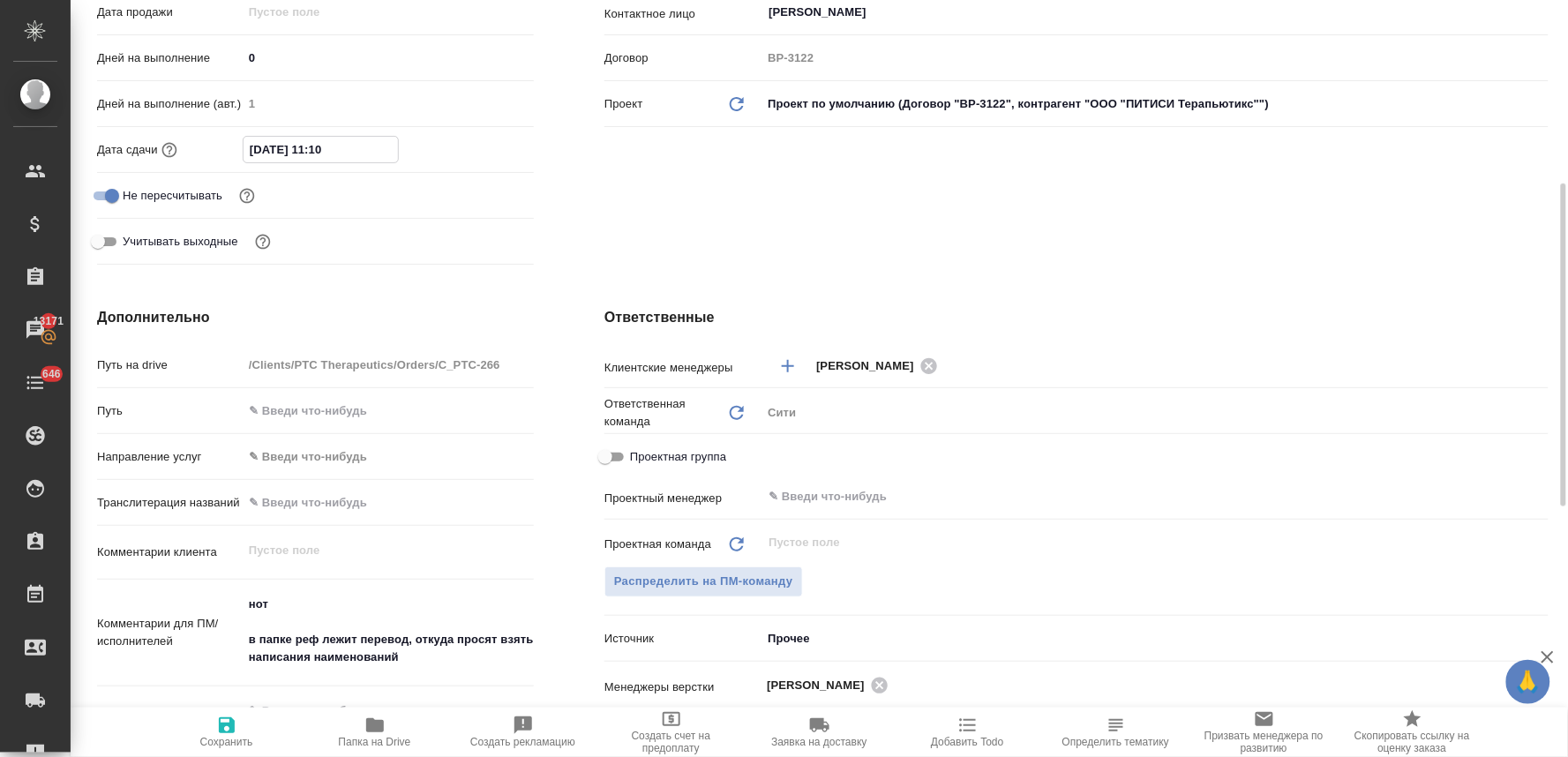
click at [394, 150] on input "[DATE] 11:10" at bounding box center [321, 150] width 154 height 26
click at [478, 148] on icon "button" at bounding box center [482, 149] width 21 height 21
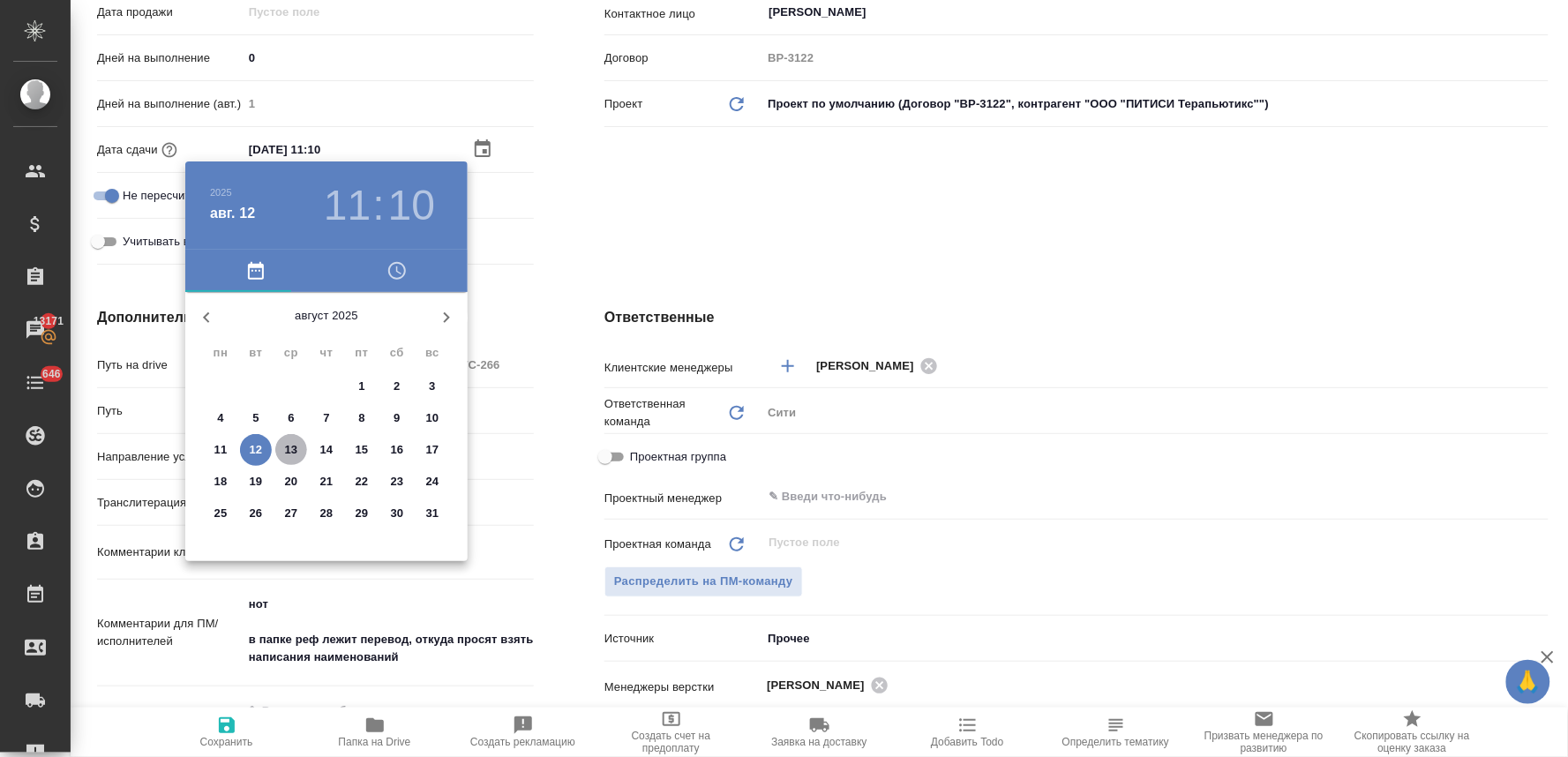
click at [287, 445] on p "13" at bounding box center [291, 449] width 13 height 18
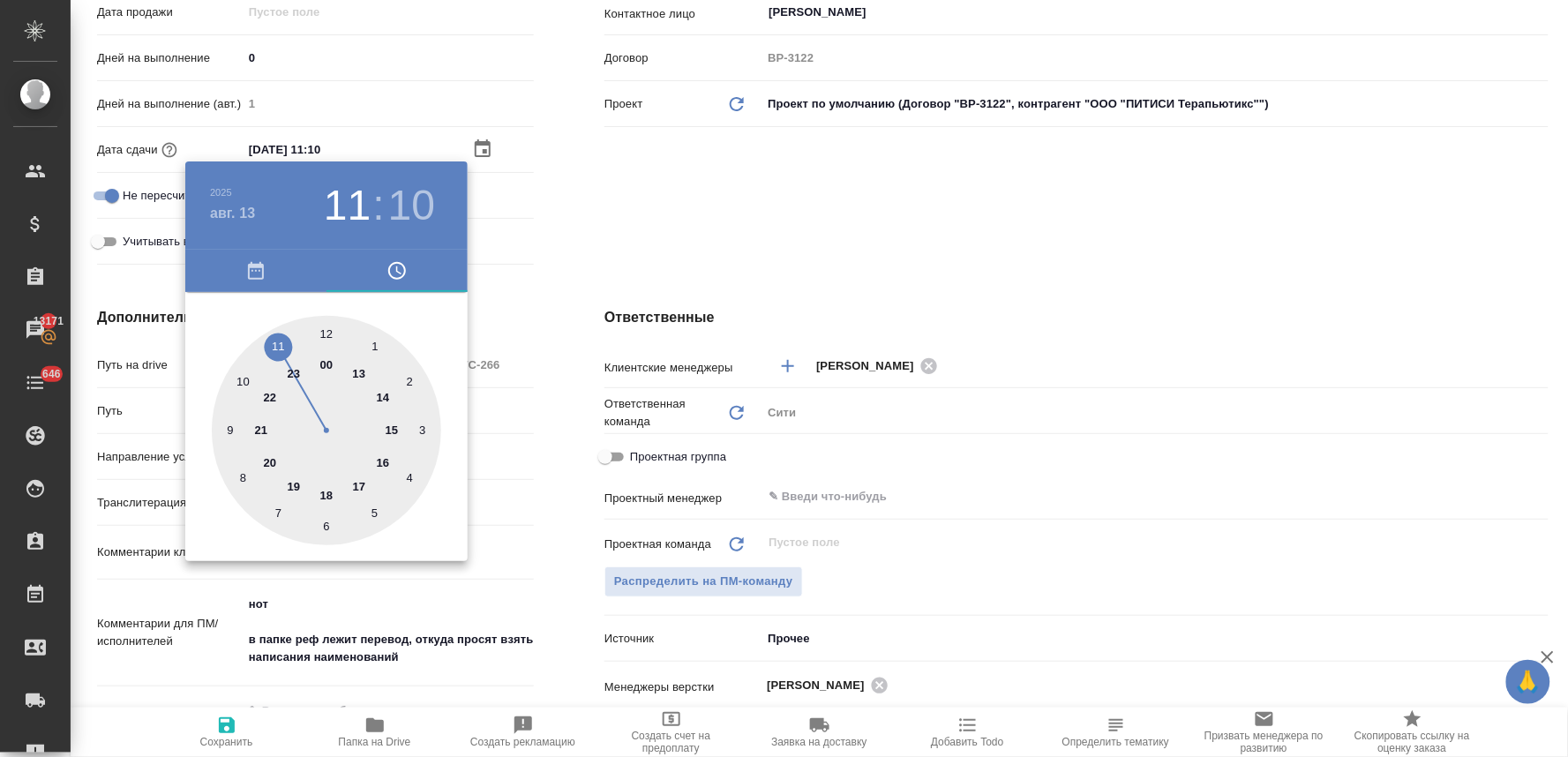
click at [245, 383] on div at bounding box center [327, 431] width 230 height 230
click at [328, 330] on div at bounding box center [327, 431] width 230 height 230
click at [691, 181] on div at bounding box center [784, 378] width 1568 height 757
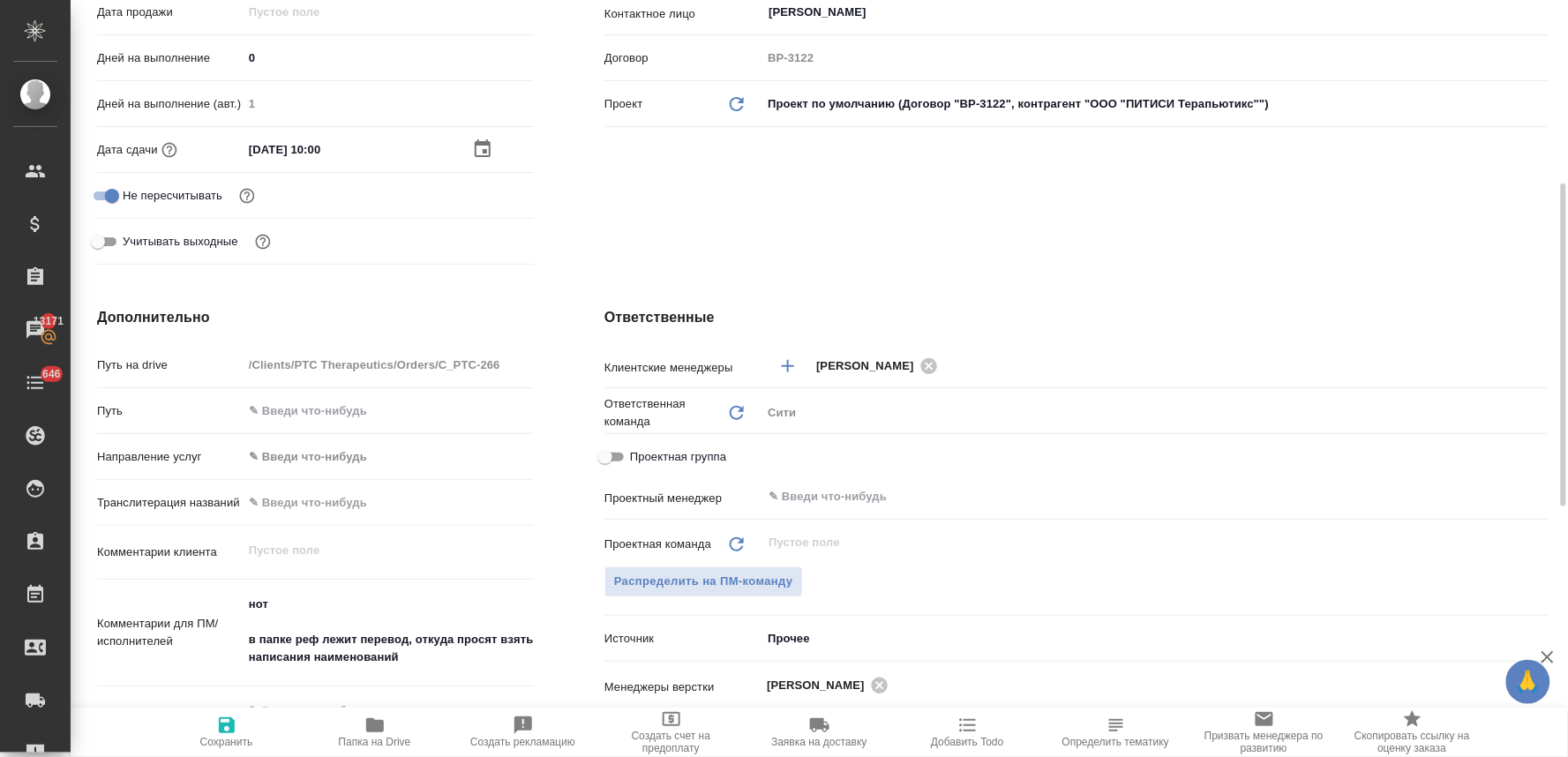
click at [240, 735] on span "Сохранить" at bounding box center [226, 731] width 127 height 33
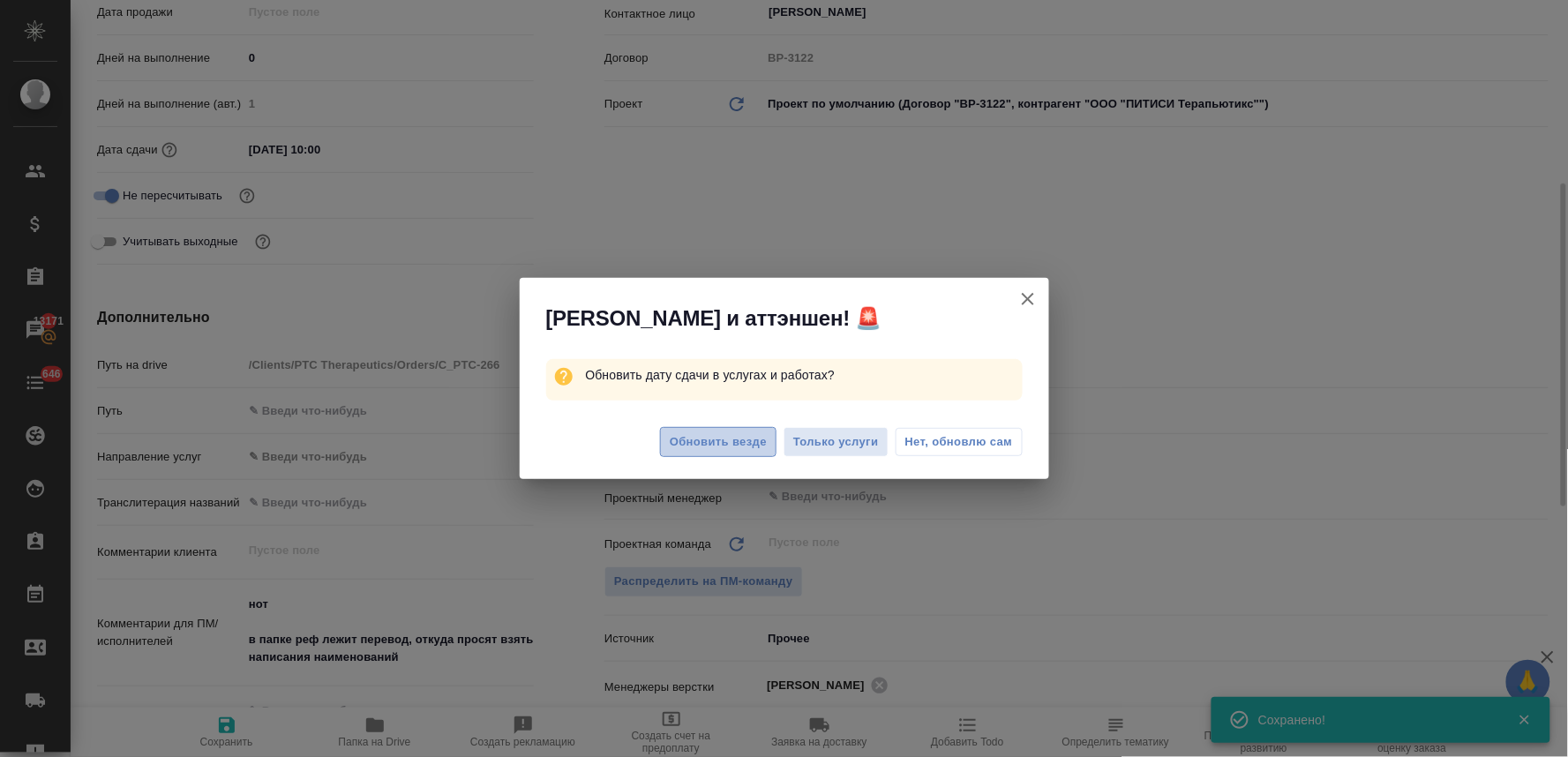
click at [739, 443] on span "Обновить везде" at bounding box center [718, 443] width 97 height 20
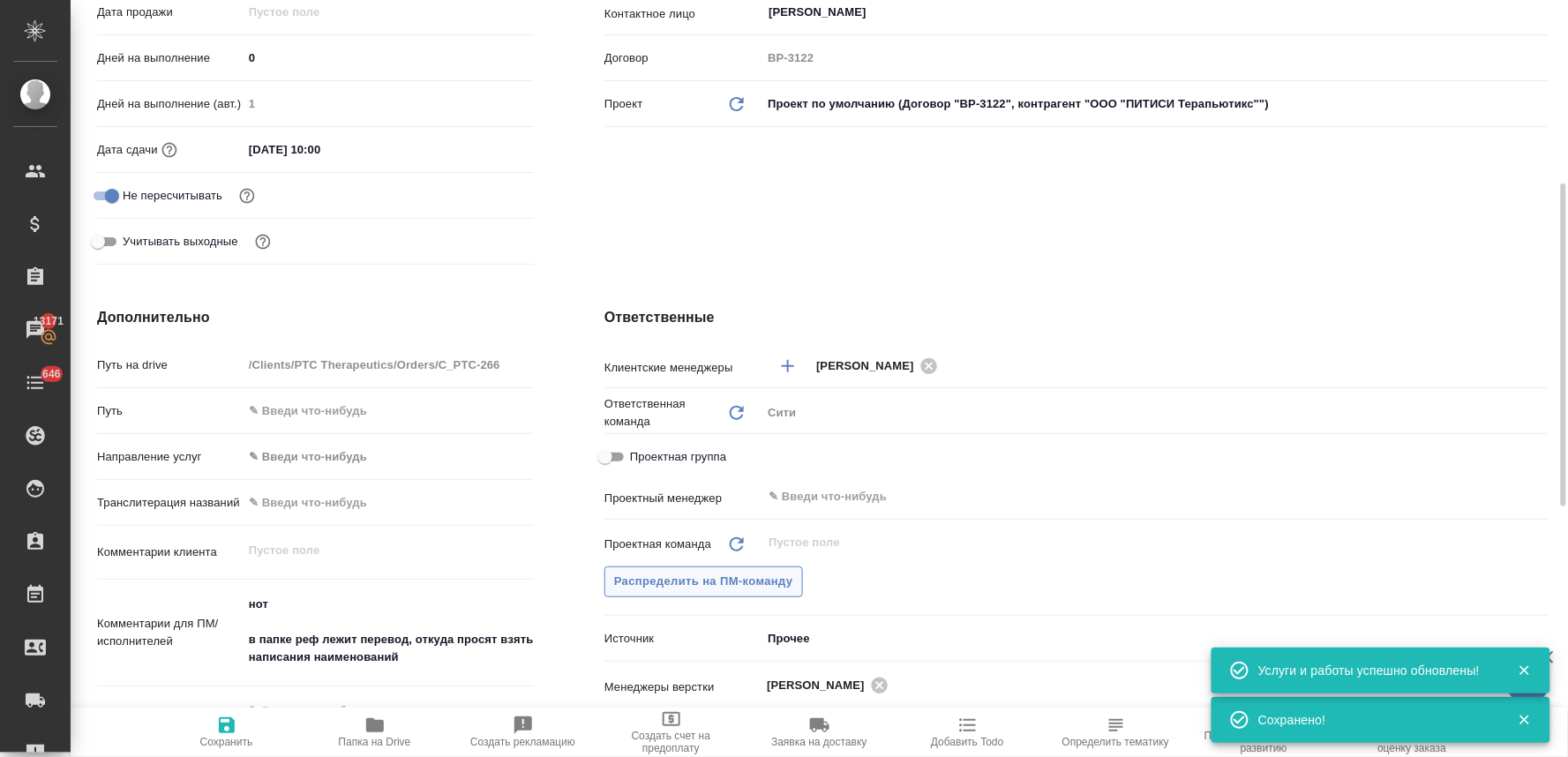
click at [695, 584] on span "Распределить на ПМ-команду" at bounding box center [704, 582] width 180 height 20
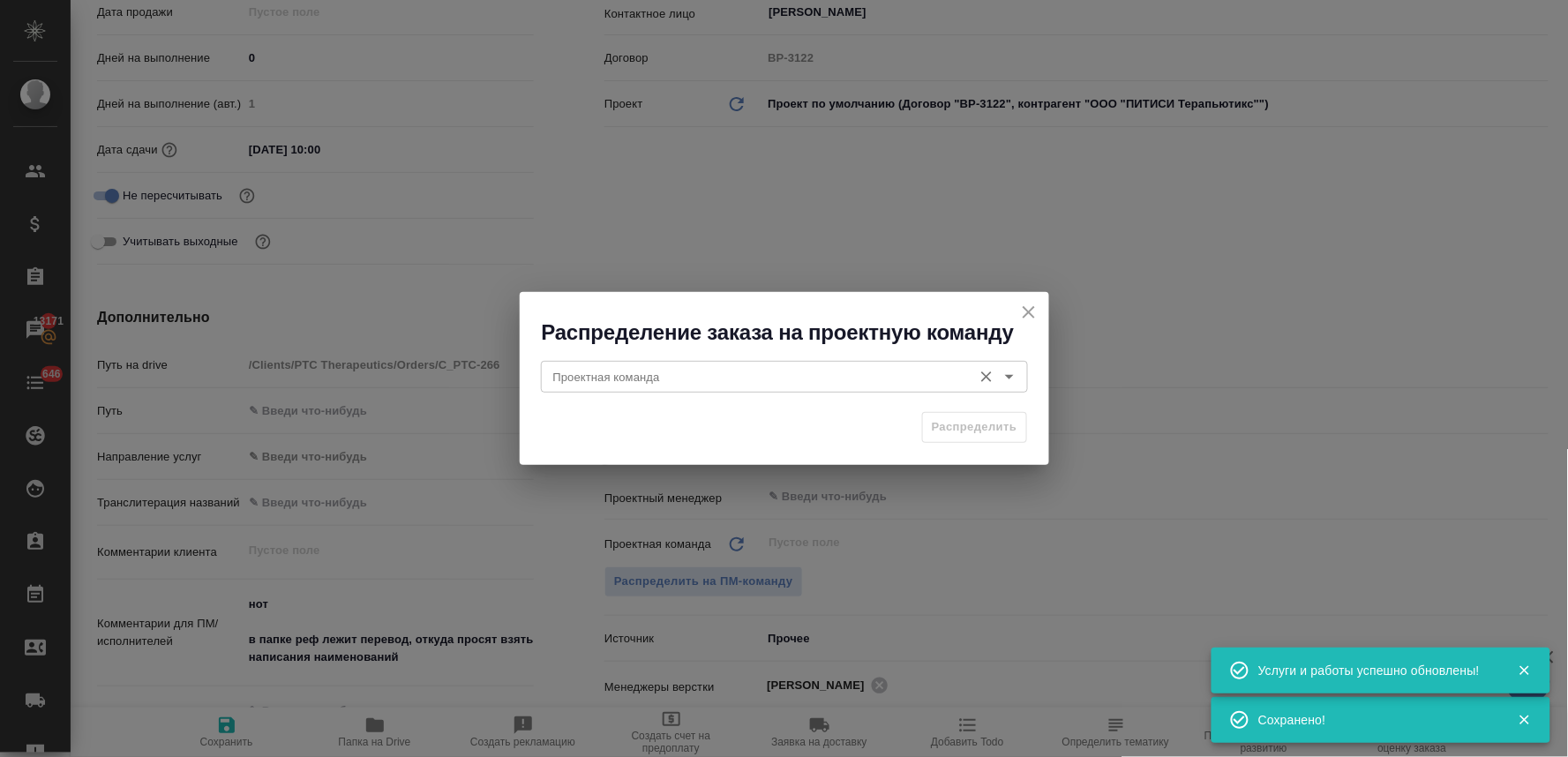
click at [637, 388] on div "Проектная команда" at bounding box center [784, 377] width 488 height 32
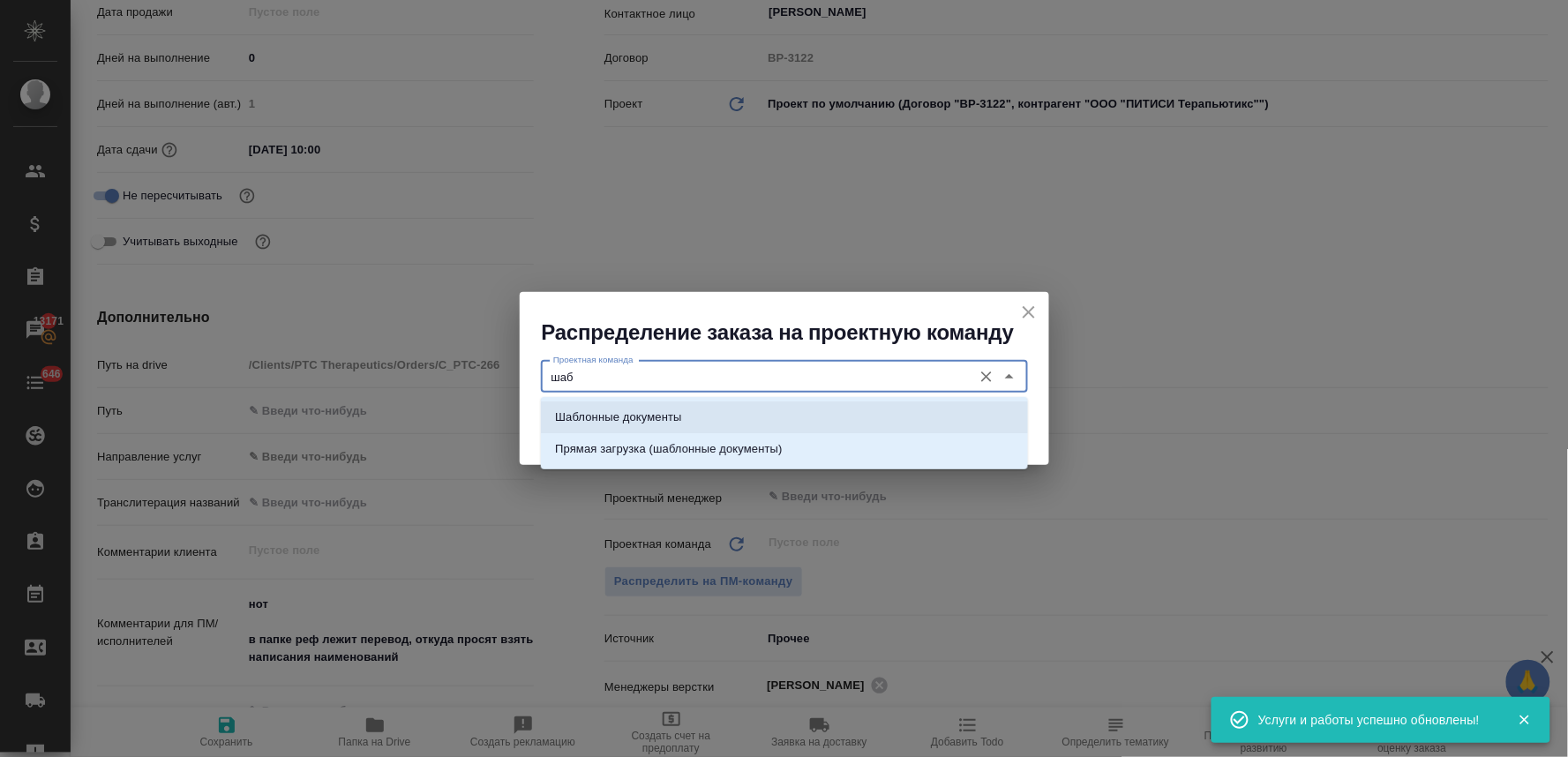
click at [636, 427] on li "Шаблонные документы" at bounding box center [784, 418] width 488 height 32
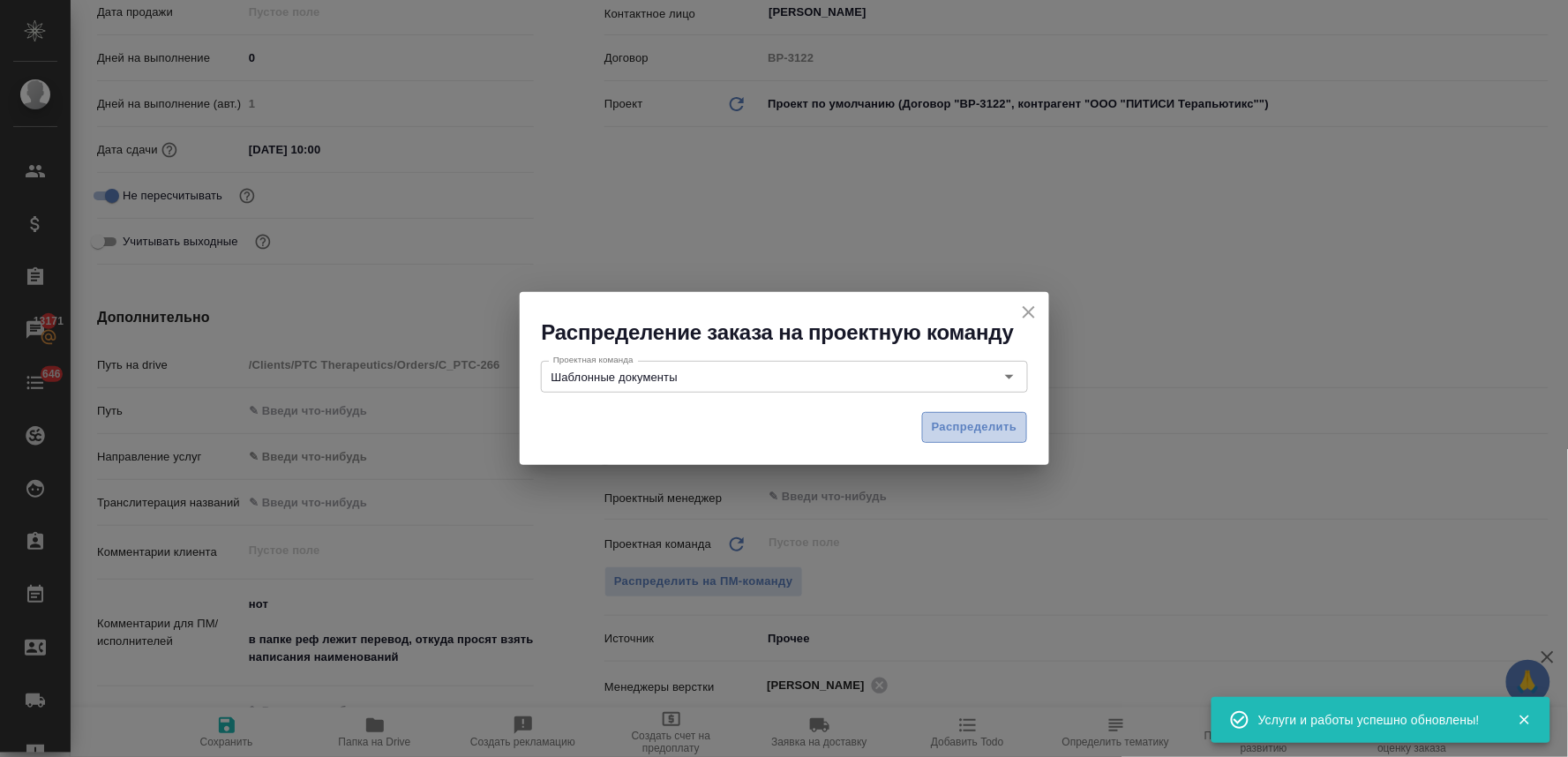
click at [959, 423] on span "Распределить" at bounding box center [975, 428] width 86 height 20
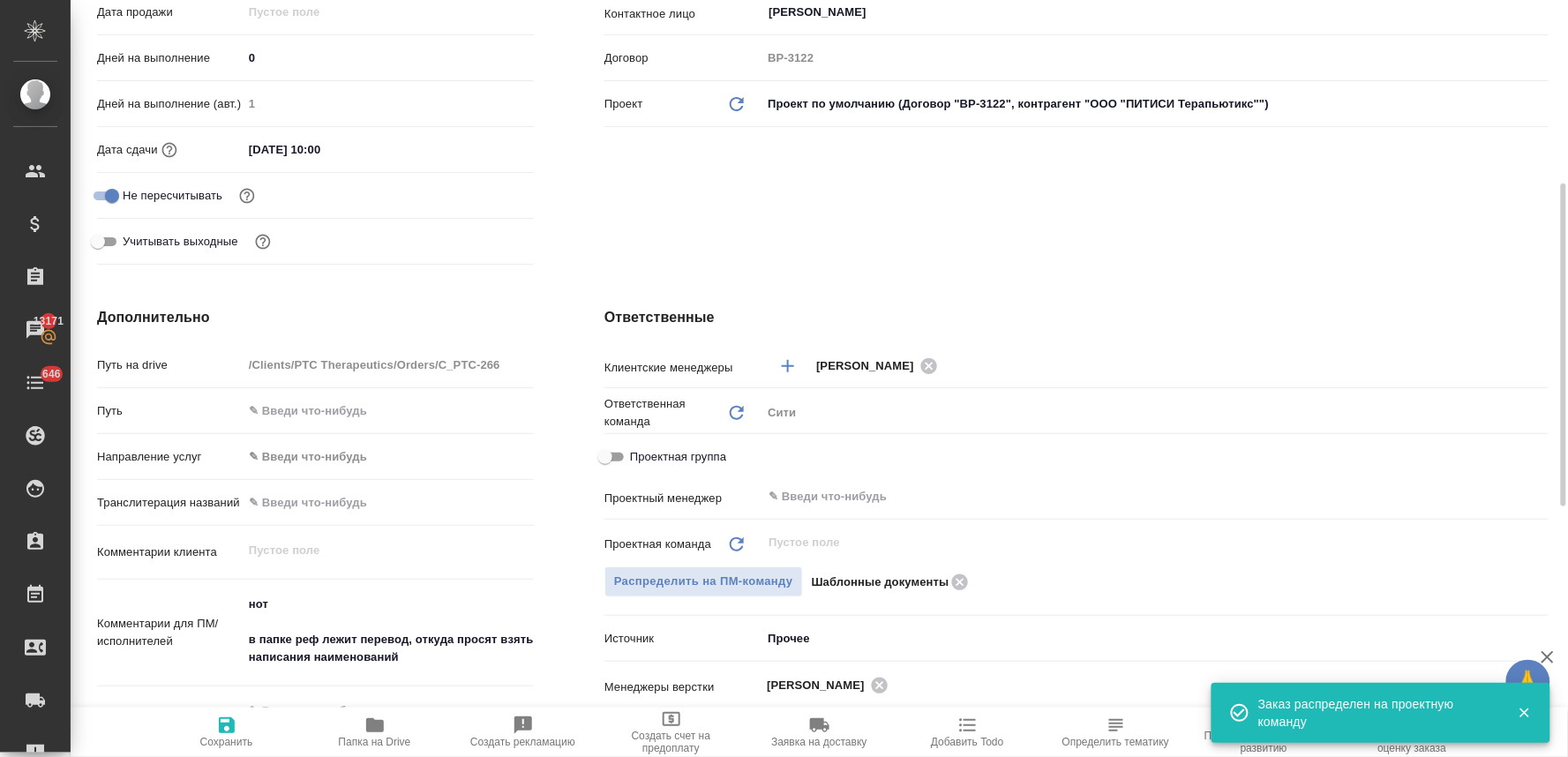
click at [227, 741] on span "Сохранить" at bounding box center [226, 741] width 53 height 12
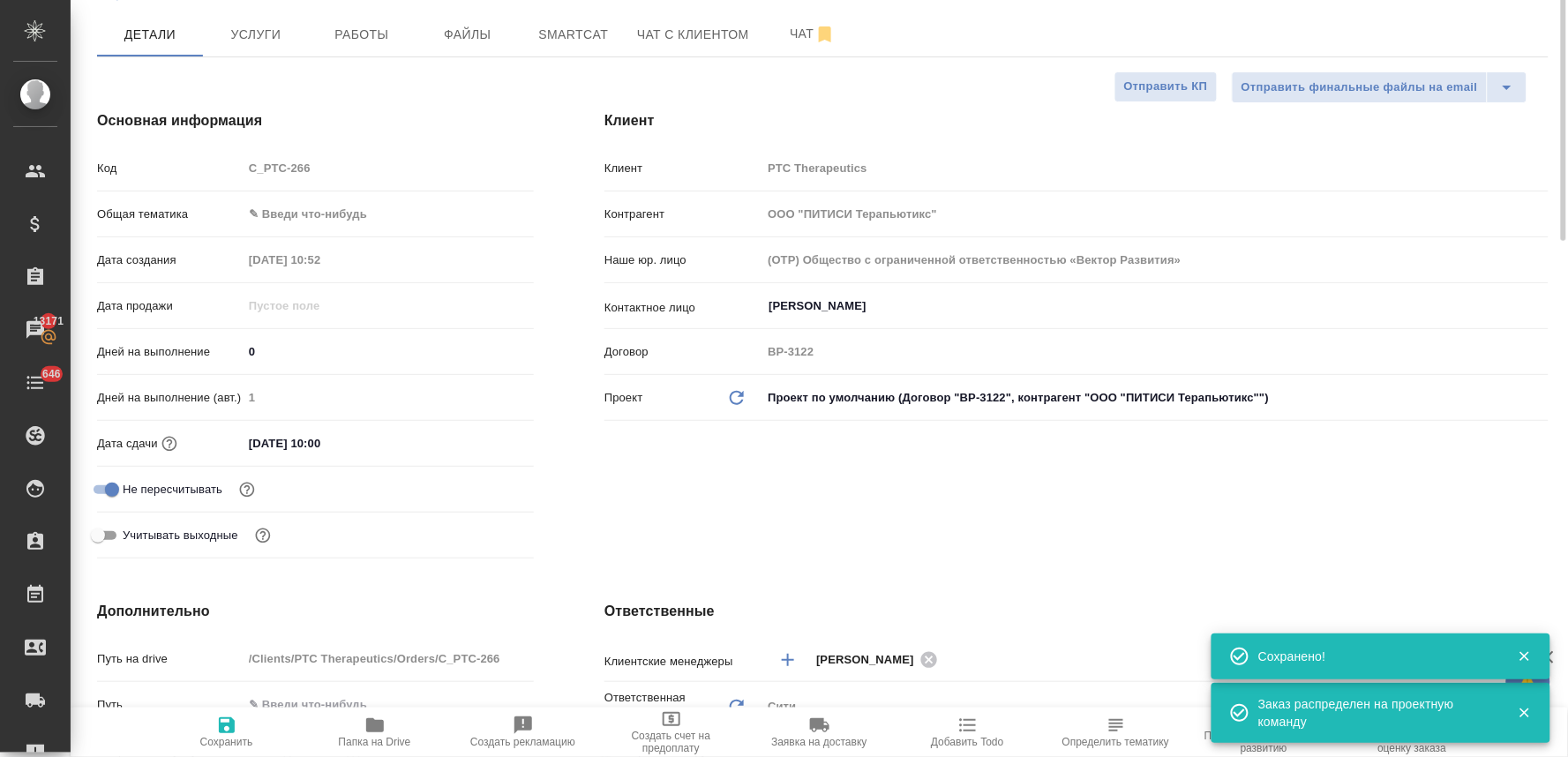
scroll to position [39, 0]
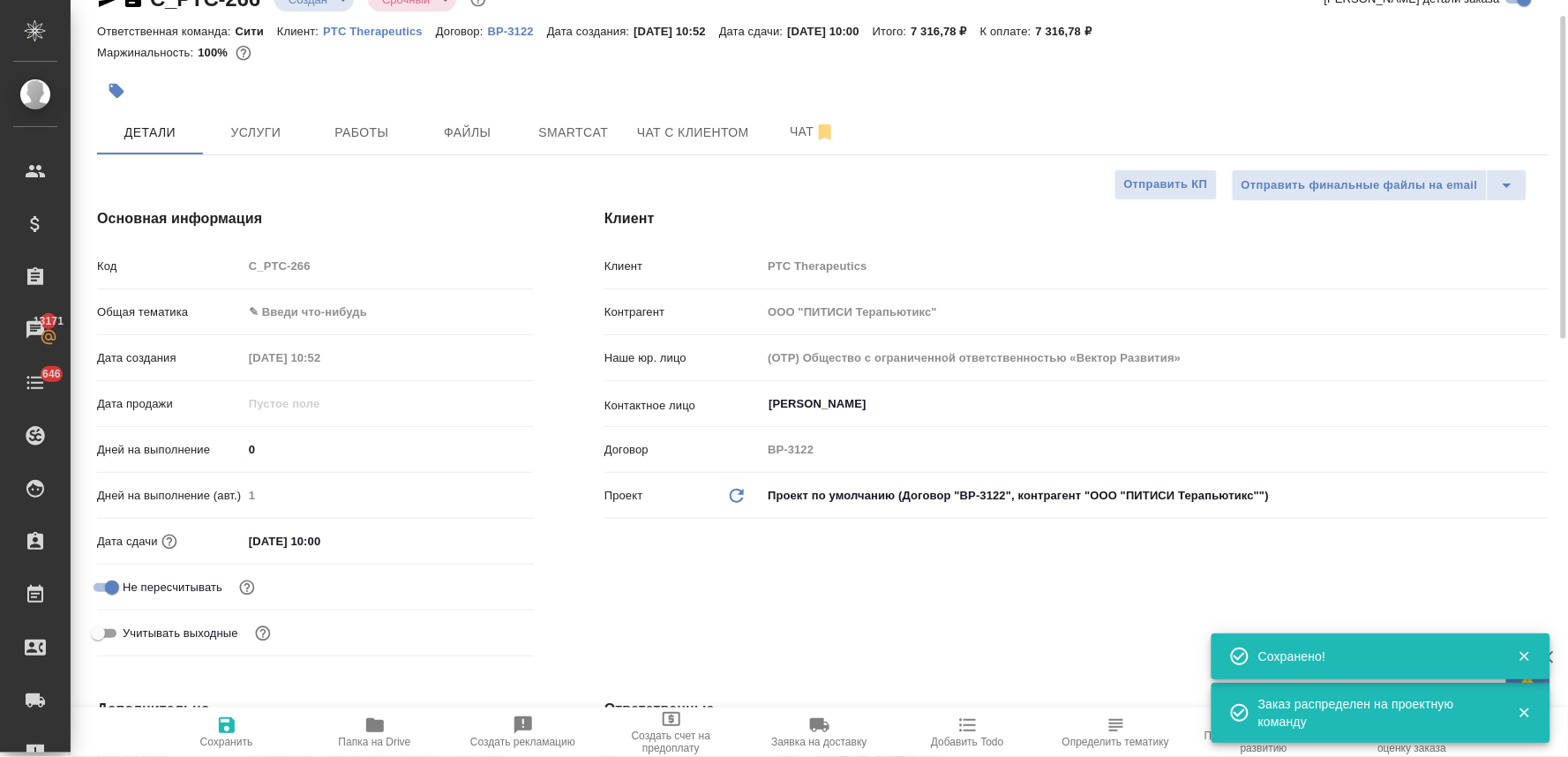
click at [302, 317] on body "🙏 .cls-1 fill:#fff; AWATERA [PERSON_NAME] Спецификации Заказы 13171 Чаты 646 To…" at bounding box center [784, 378] width 1568 height 757
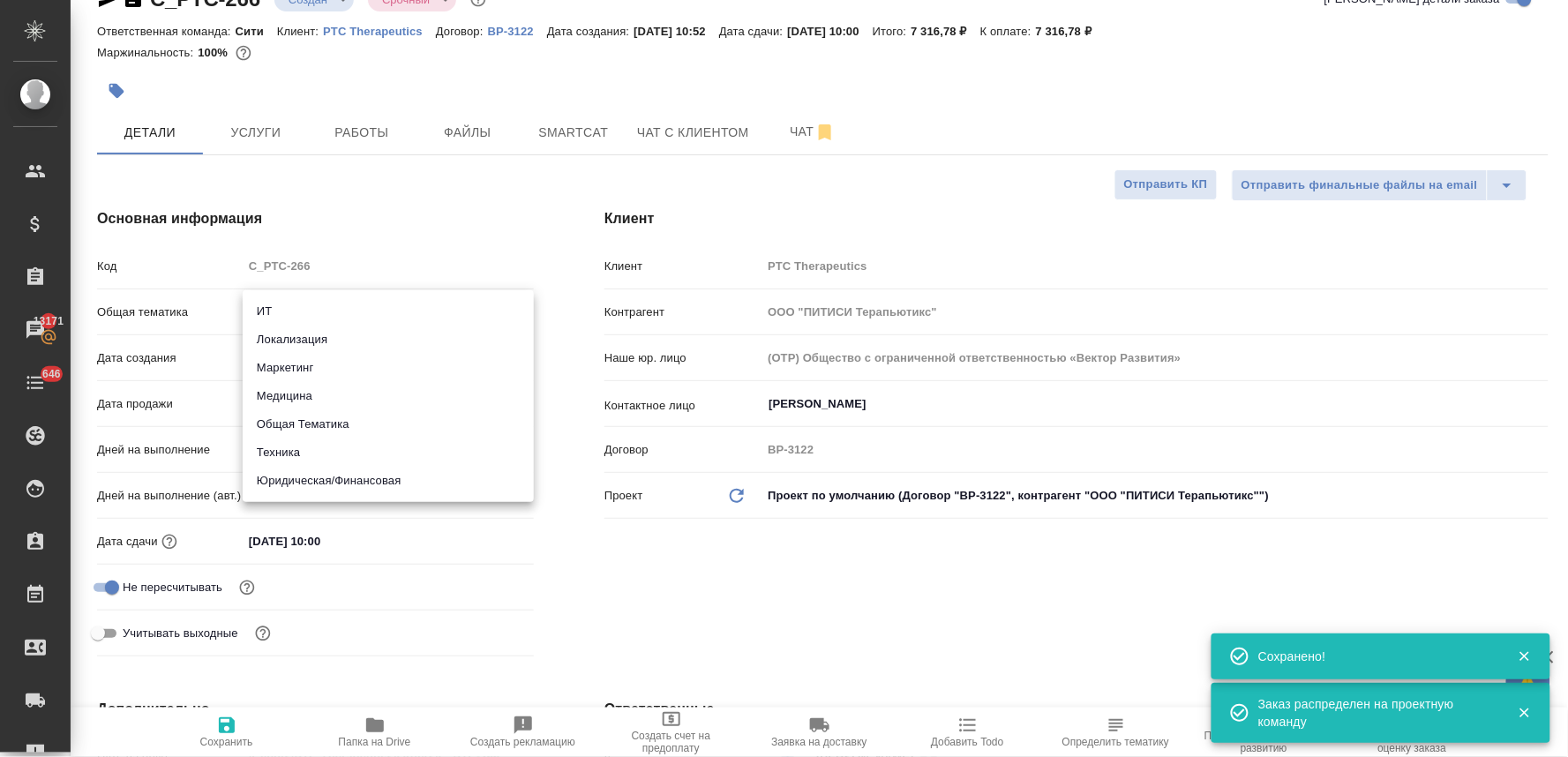
click at [319, 478] on li "Юридическая/Финансовая" at bounding box center [388, 481] width 291 height 28
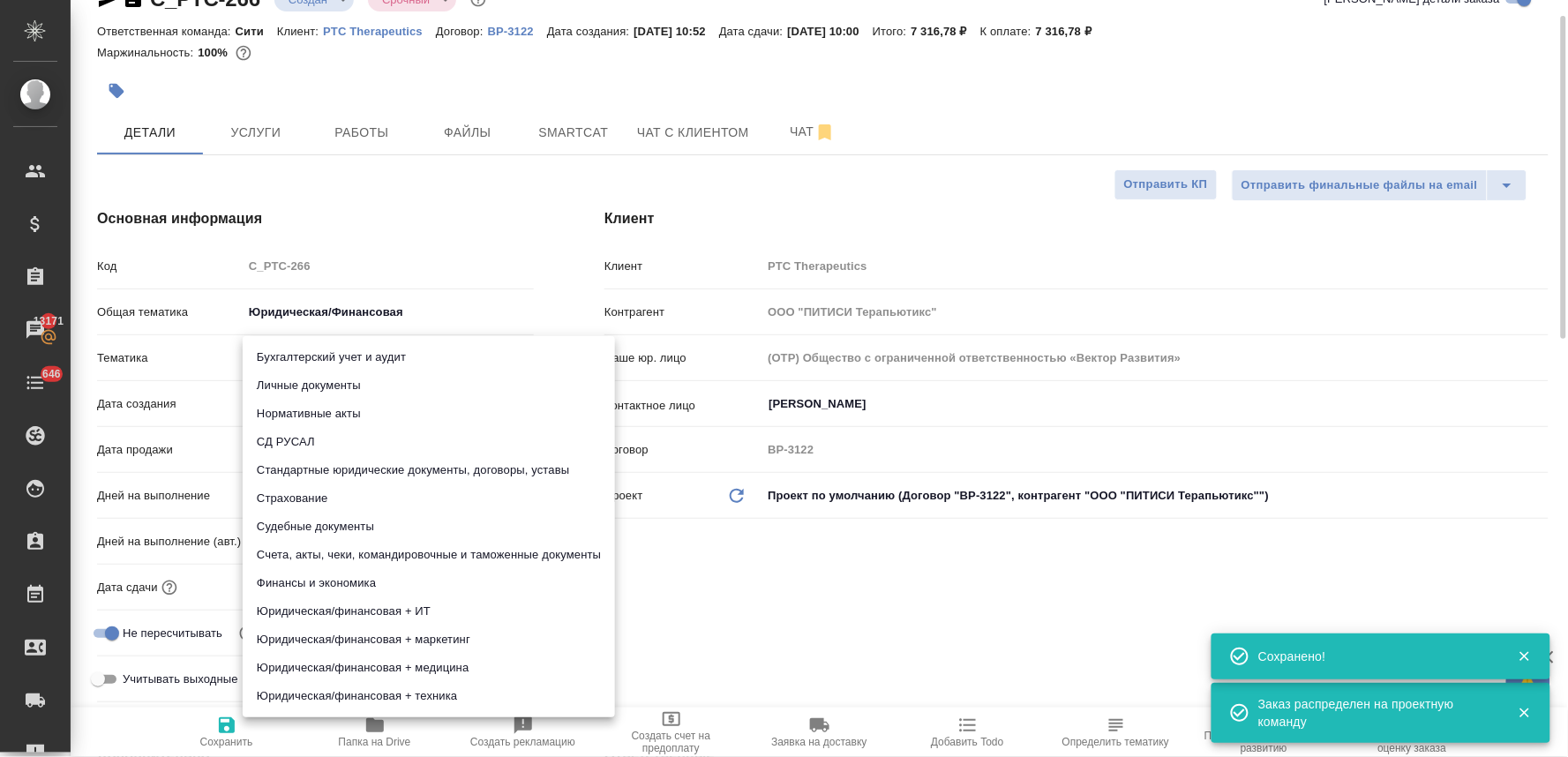
click at [305, 365] on body "🙏 .cls-1 fill:#fff; AWATERA [PERSON_NAME] Спецификации Заказы 13171 Чаты 646 To…" at bounding box center [784, 378] width 1568 height 757
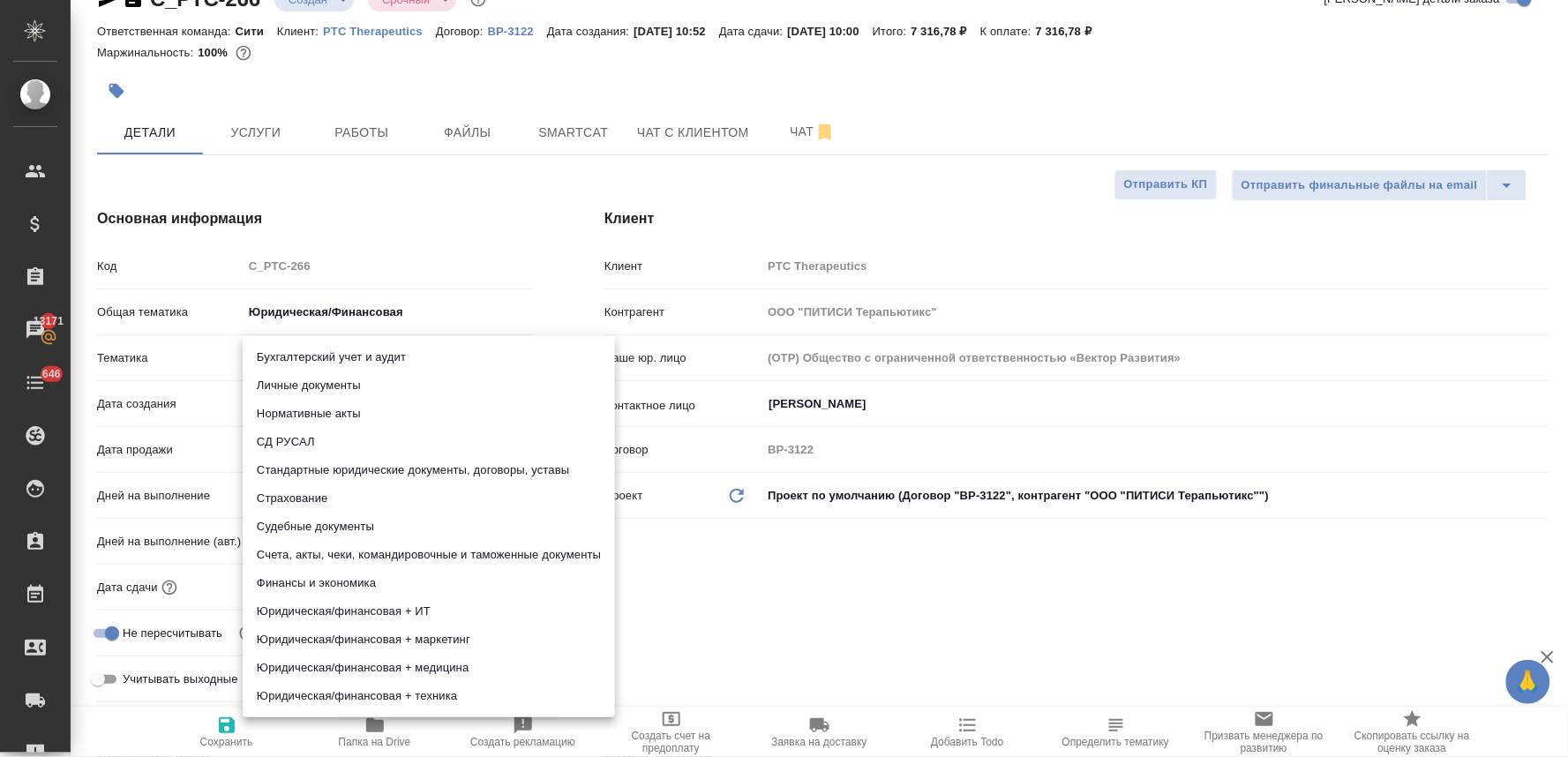
click at [328, 473] on li "Стандартные юридические документы, договоры, уставы" at bounding box center [429, 470] width 372 height 28
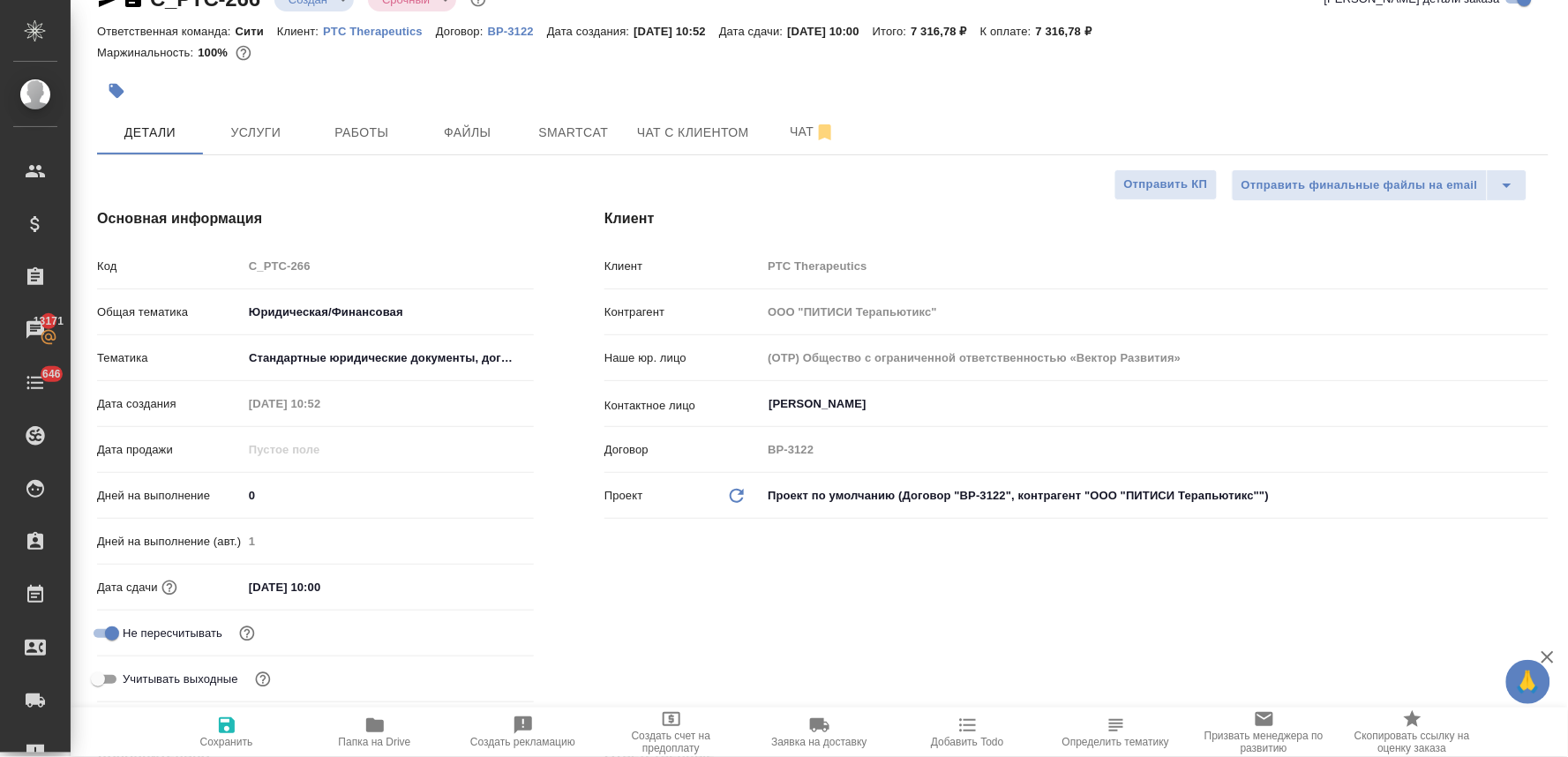
click at [930, 601] on div "Бухгалтерский учет и аудит Личные документы Нормативные акты СД РУСАЛ Стандартн…" at bounding box center [784, 378] width 1568 height 757
click at [218, 738] on span "Сохранить" at bounding box center [226, 741] width 53 height 12
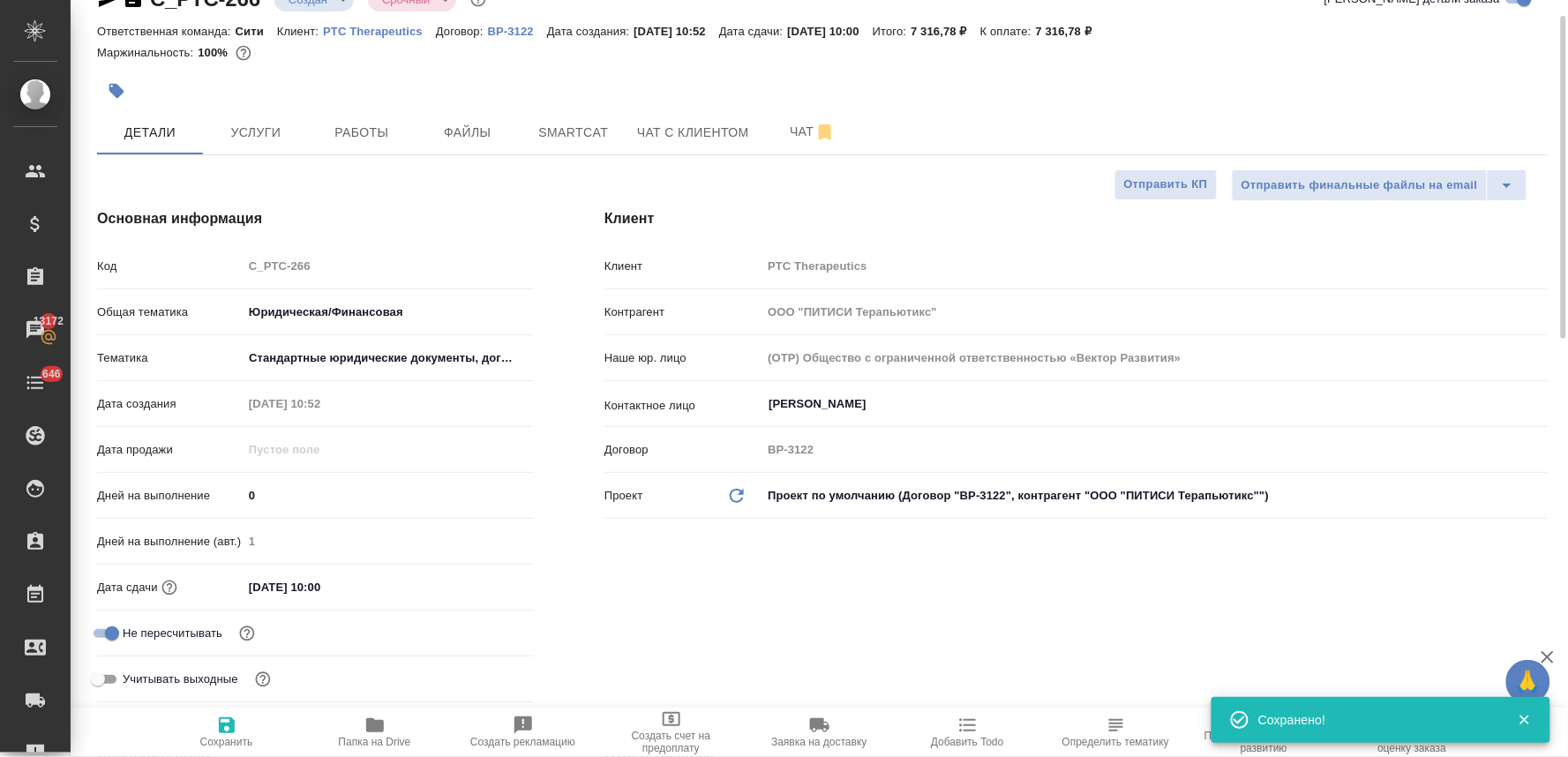
click at [588, 90] on div at bounding box center [581, 91] width 968 height 39
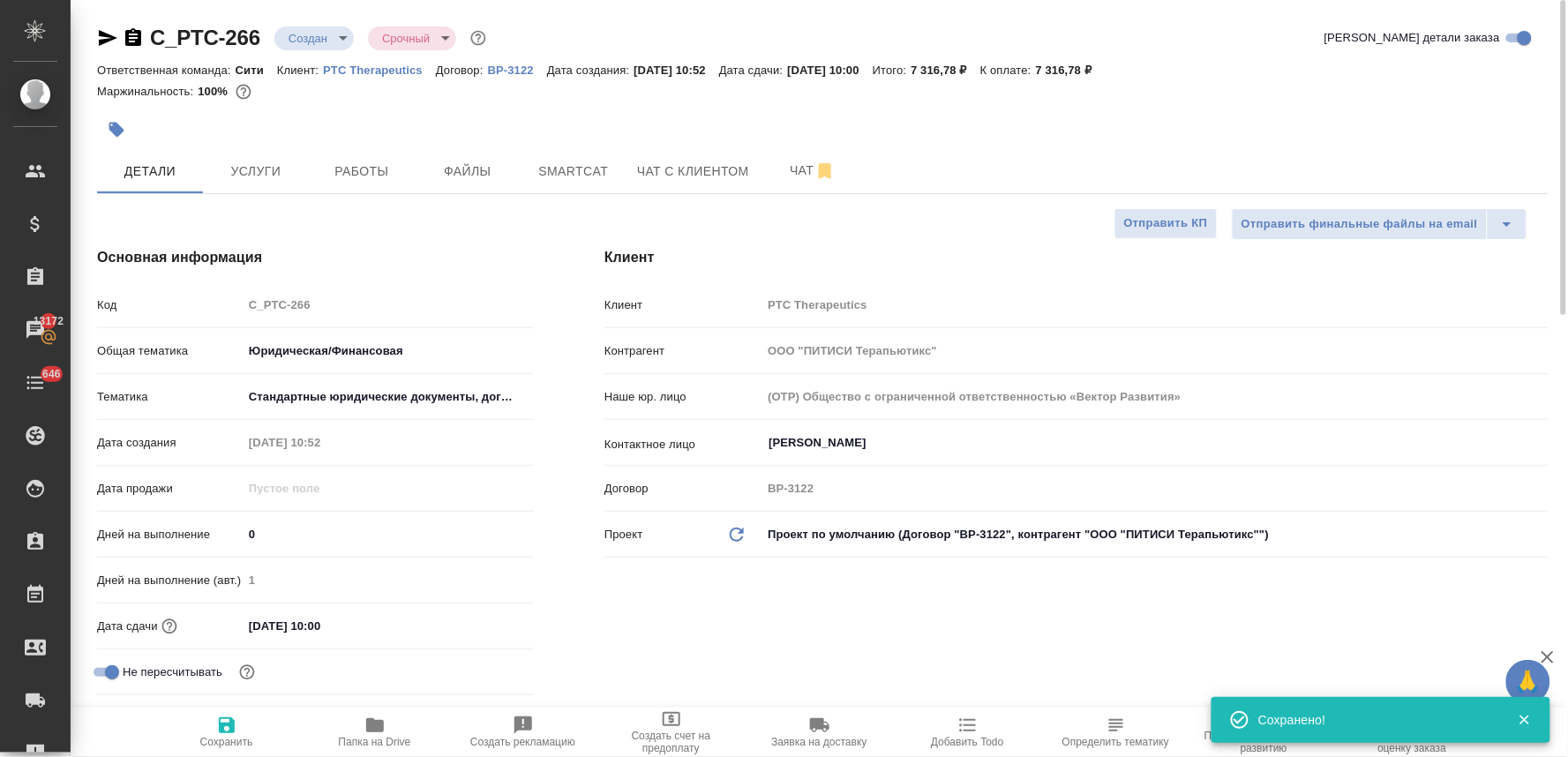
click at [322, 31] on body "🙏 .cls-1 fill:#fff; AWATERA [PERSON_NAME] Спецификации Заказы 13172 Чаты 646 To…" at bounding box center [784, 378] width 1568 height 757
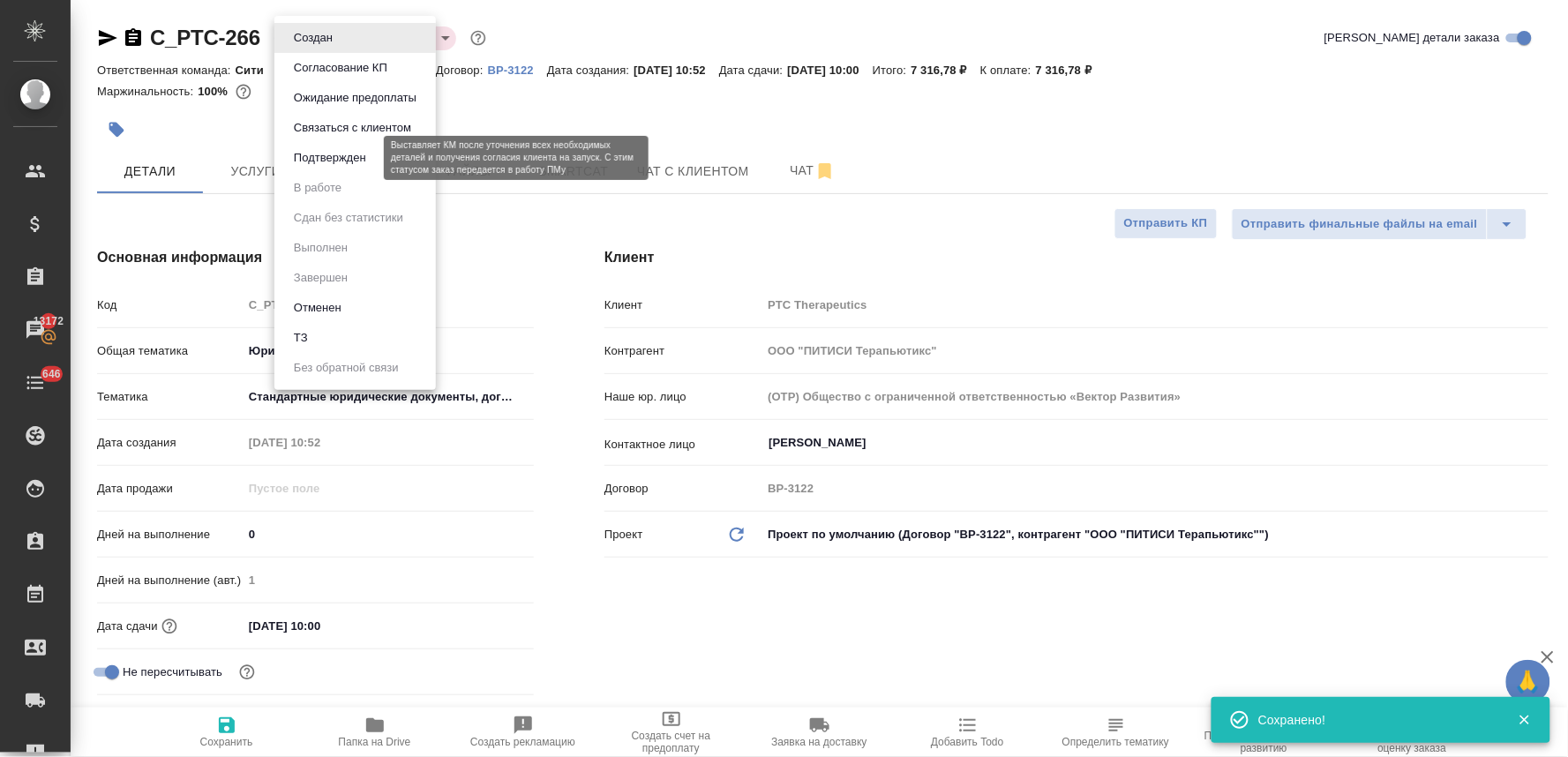
click at [327, 154] on button "Подтвержден" at bounding box center [329, 157] width 83 height 20
